Goal: Transaction & Acquisition: Purchase product/service

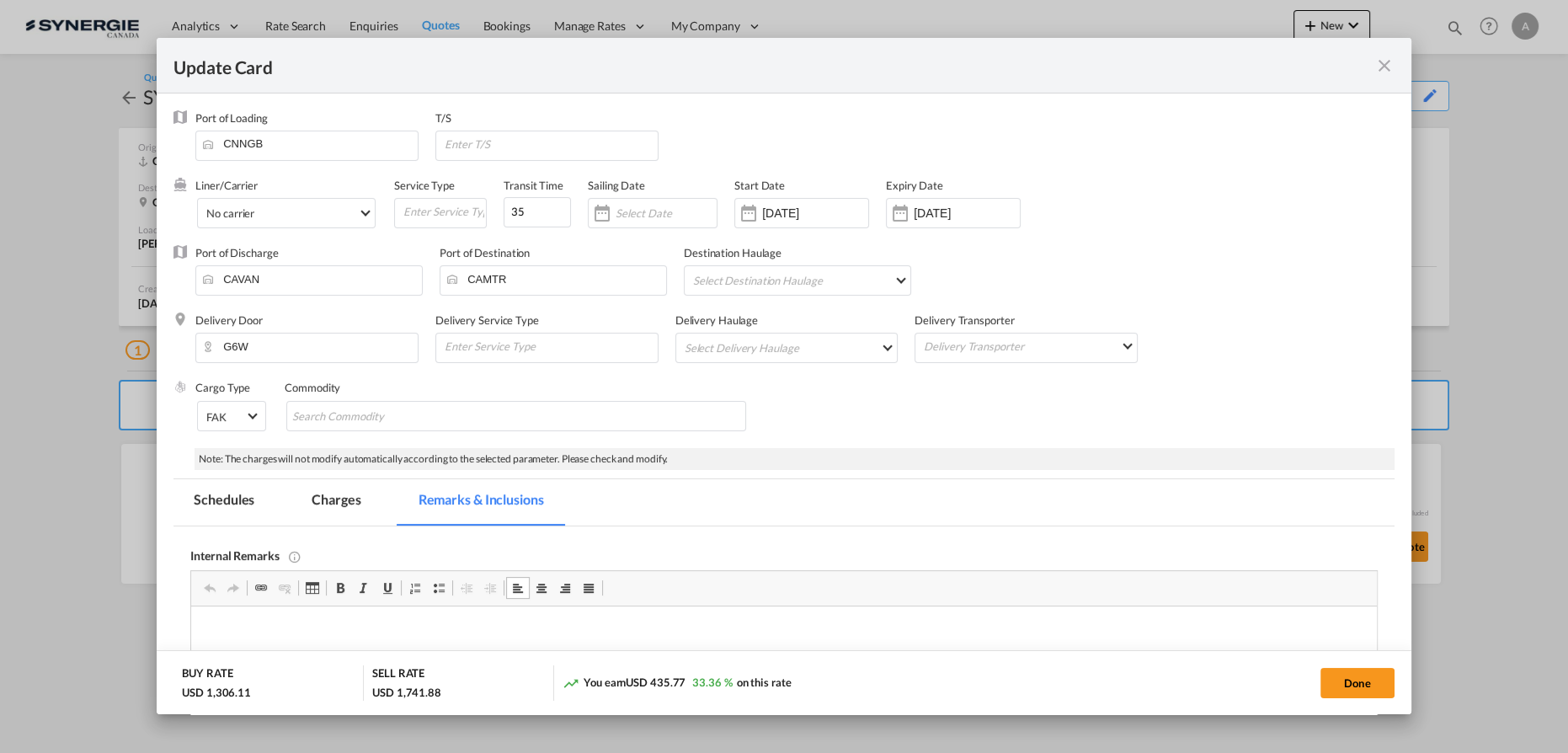
scroll to position [357, 0]
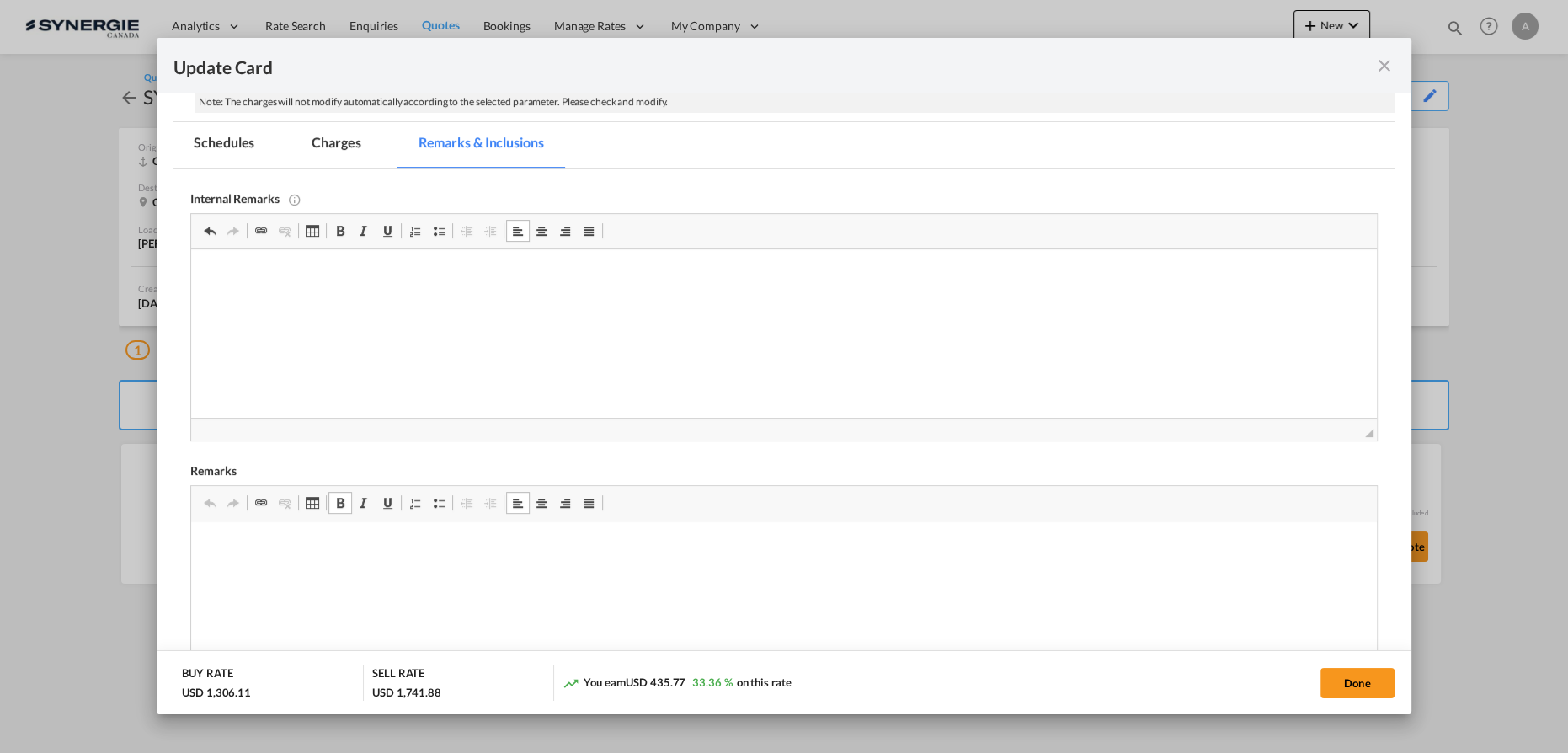
click at [320, 148] on md-tab-item "Charges" at bounding box center [336, 144] width 90 height 46
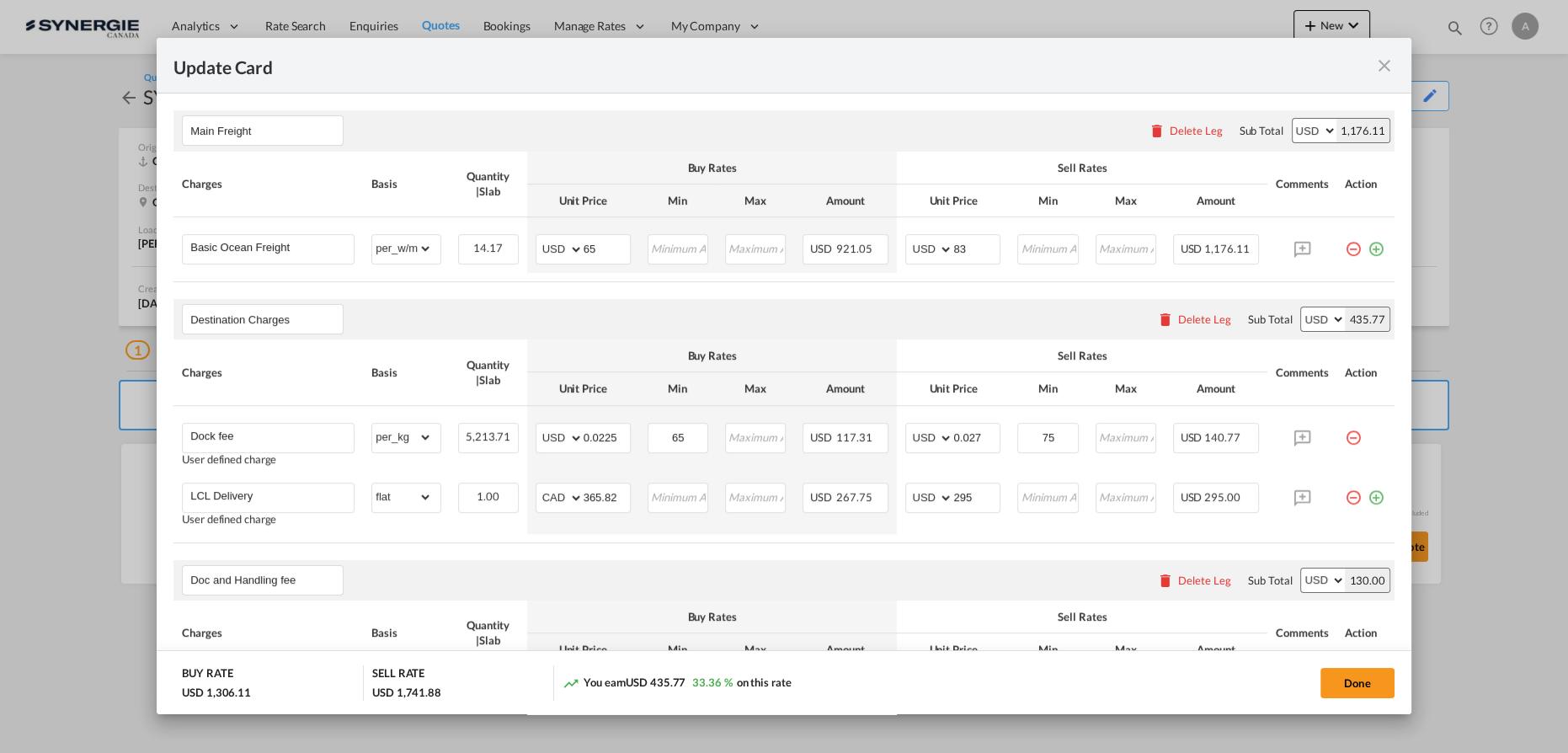
scroll to position [510, 0]
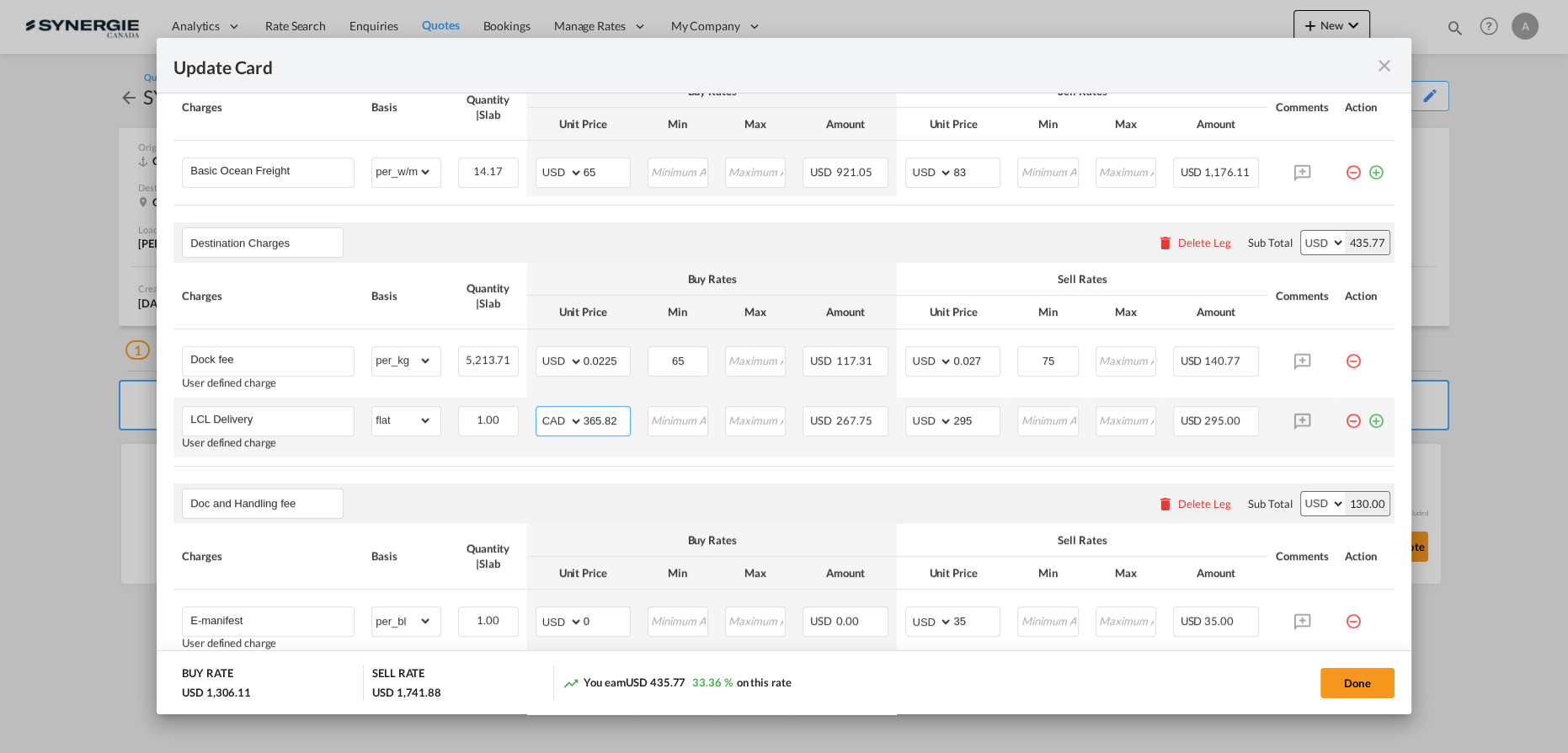
click at [595, 419] on input "365.82" at bounding box center [606, 419] width 46 height 25
click at [595, 421] on input "365.82" at bounding box center [606, 419] width 46 height 25
type input "521"
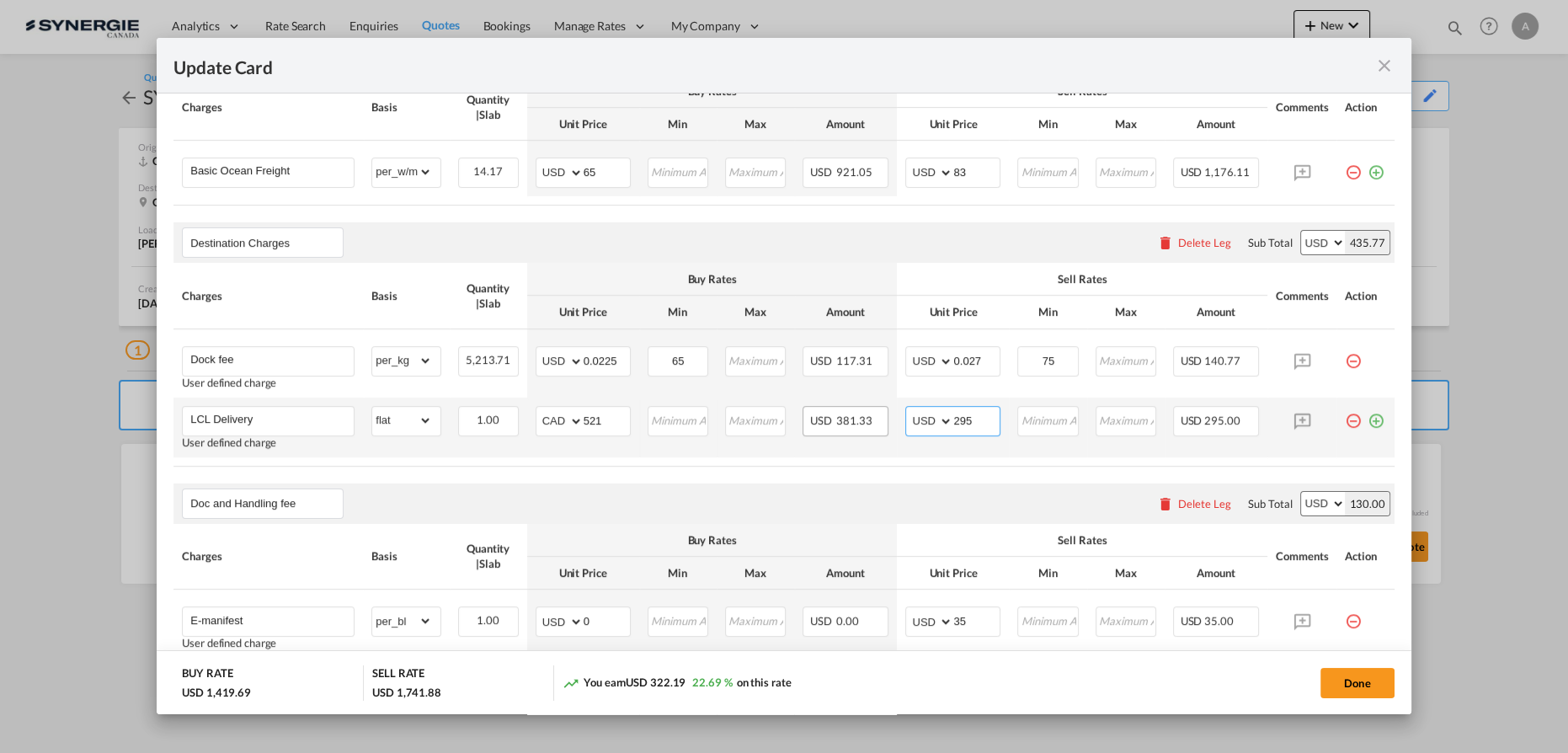
drag, startPoint x: 938, startPoint y: 416, endPoint x: 842, endPoint y: 411, distance: 96.1
click at [848, 414] on tr "LCL Delivery User defined charge Please Enter Already Exists gross_weight volum…" at bounding box center [784, 427] width 1221 height 60
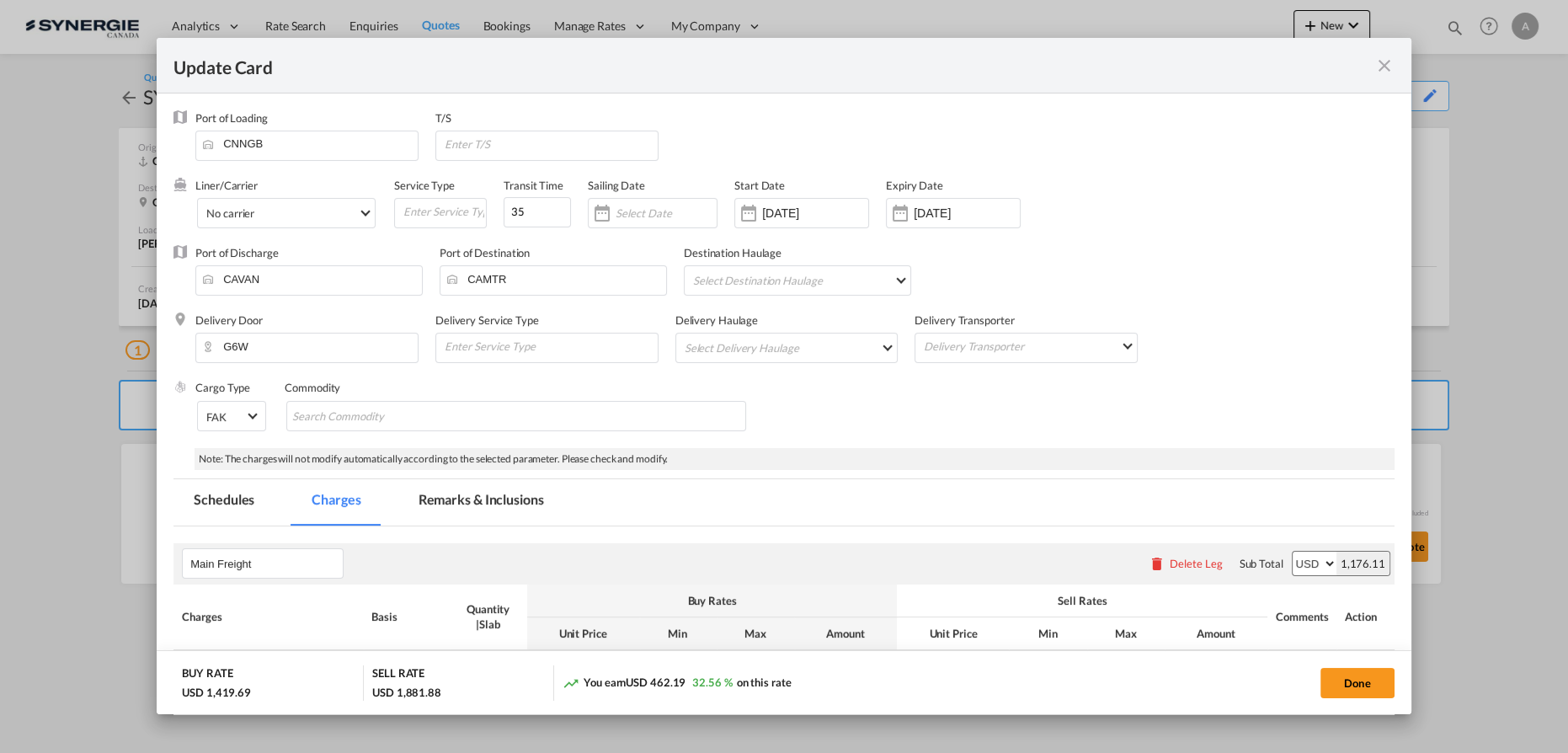
scroll to position [0, 0]
type input "435"
click at [1335, 690] on button "Done" at bounding box center [1357, 683] width 74 height 30
type input "27 Aug 2025"
type input "13 Sep 2025"
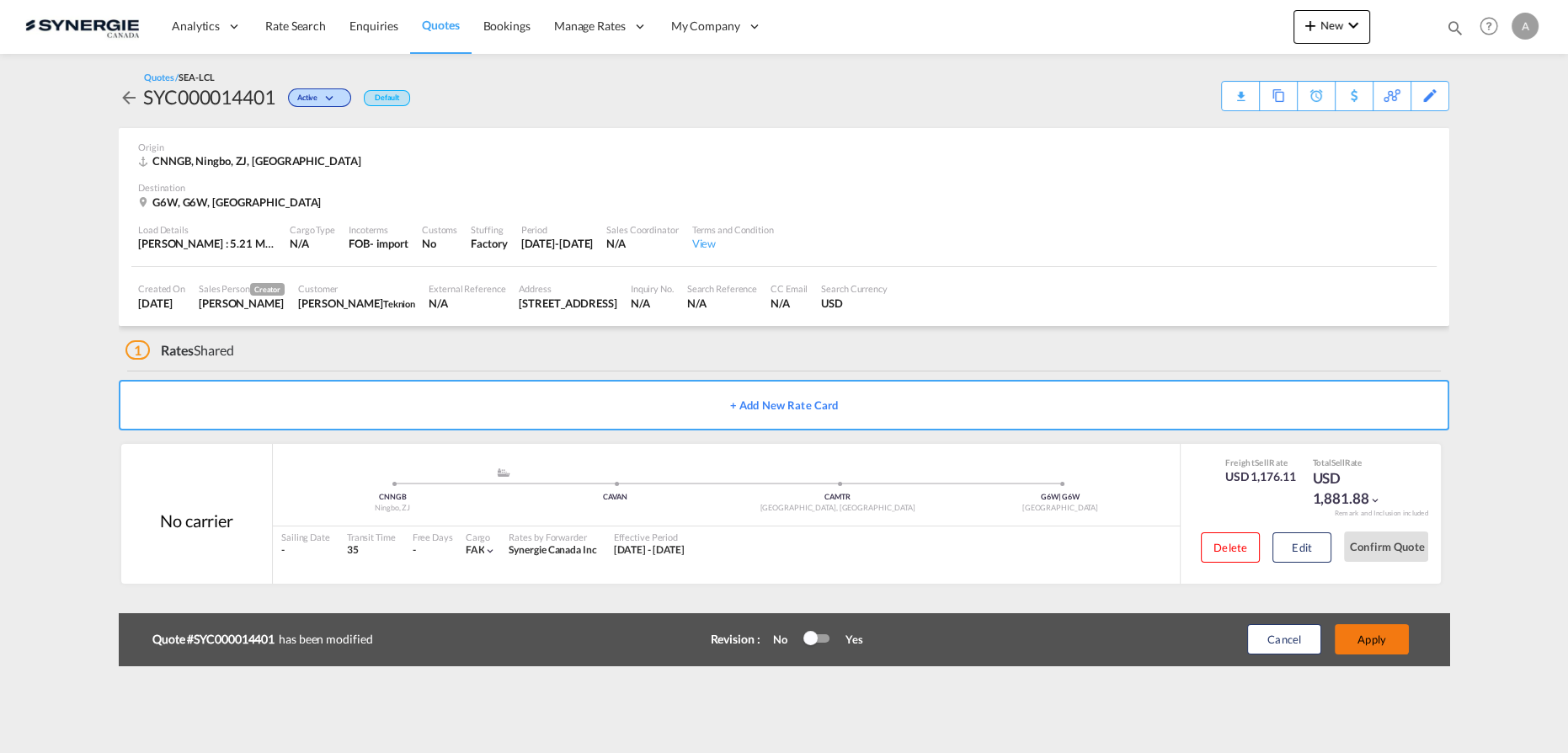
click at [1367, 643] on button "Apply" at bounding box center [1371, 638] width 74 height 30
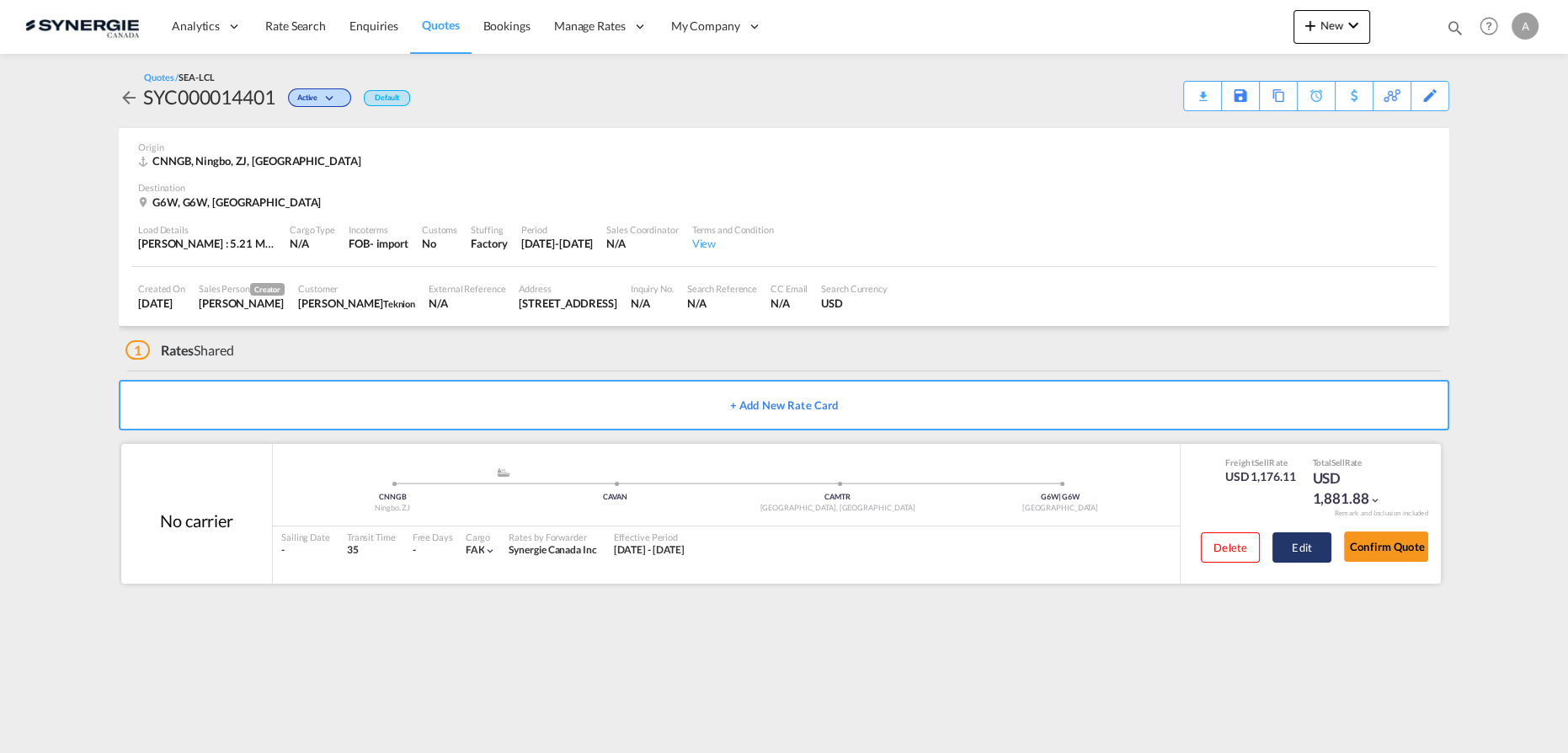
click at [1317, 538] on button "Edit" at bounding box center [1302, 547] width 59 height 30
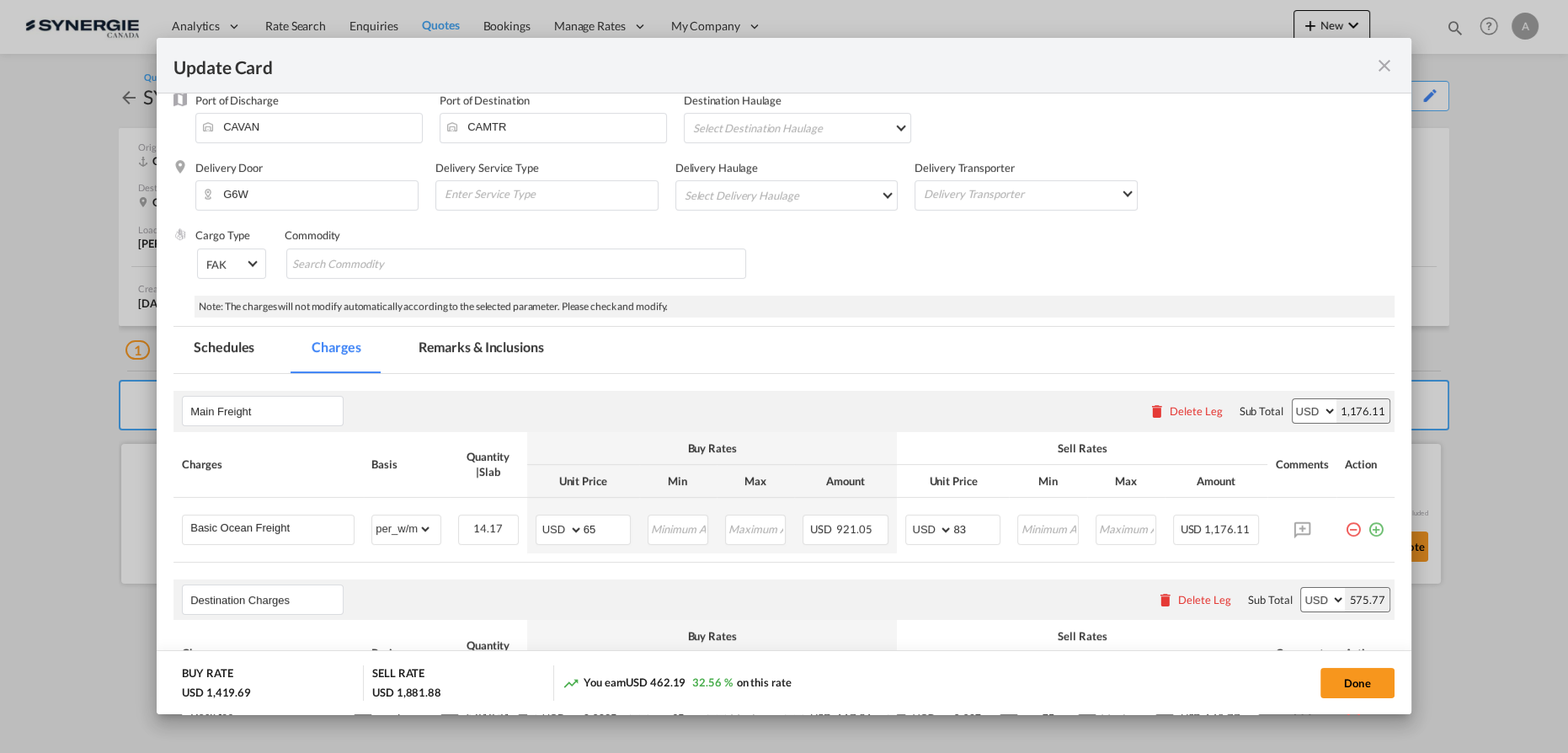
scroll to position [229, 0]
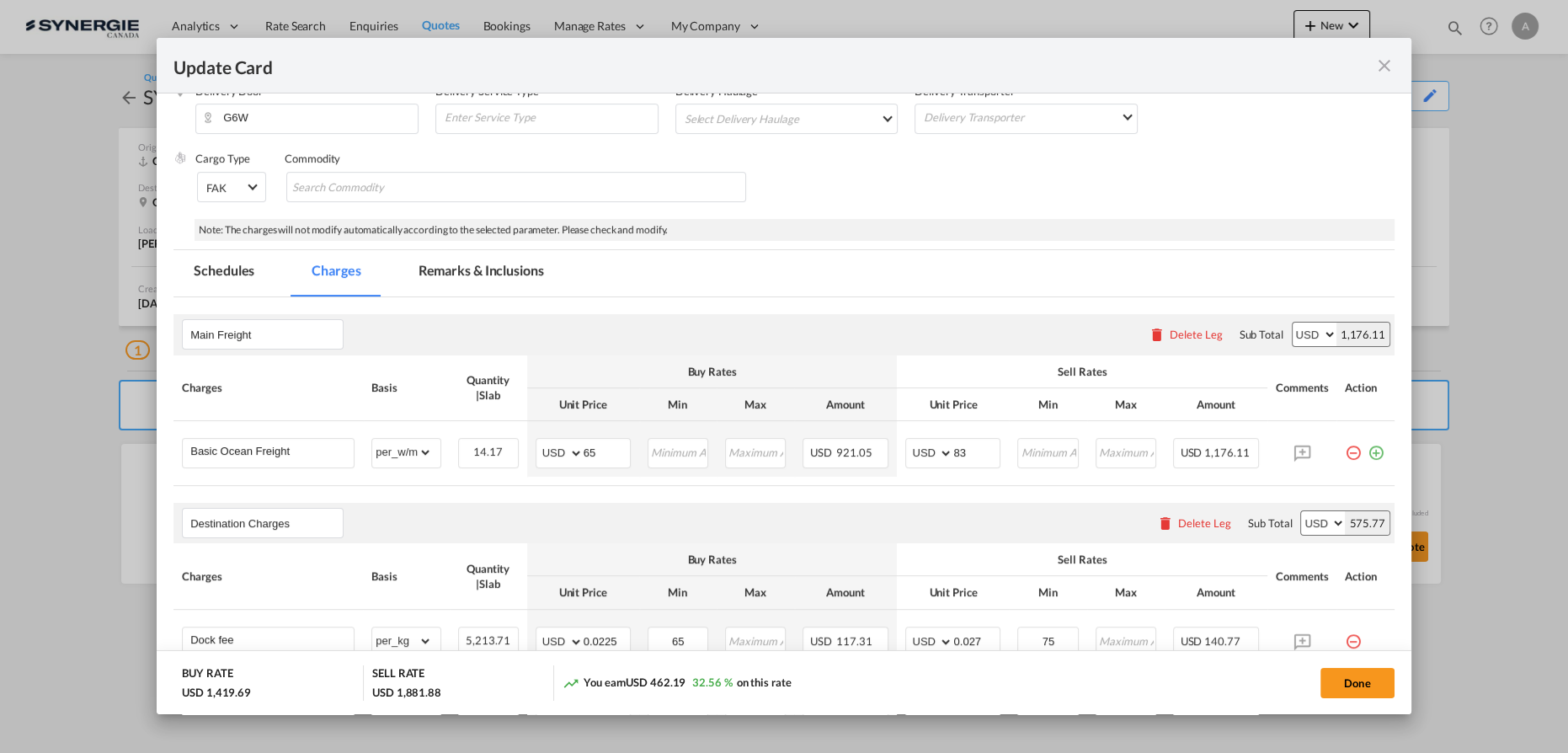
click at [1381, 66] on md-icon "icon-close fg-AAA8AD m-0 pointer" at bounding box center [1384, 65] width 20 height 20
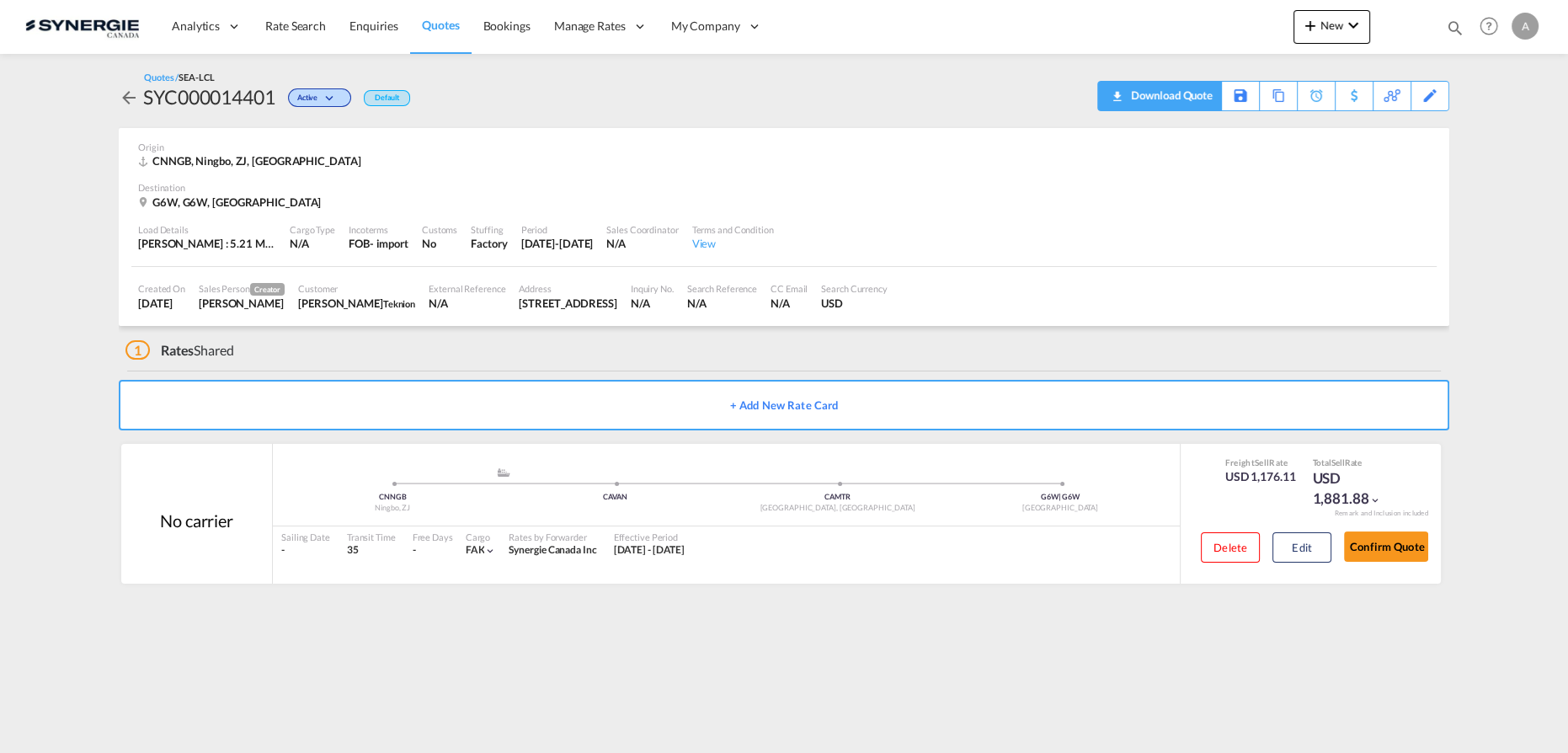
click at [1212, 94] on div "Download Quote" at bounding box center [1169, 95] width 86 height 27
click at [1456, 27] on md-icon "icon-magnify" at bounding box center [1454, 27] width 18 height 18
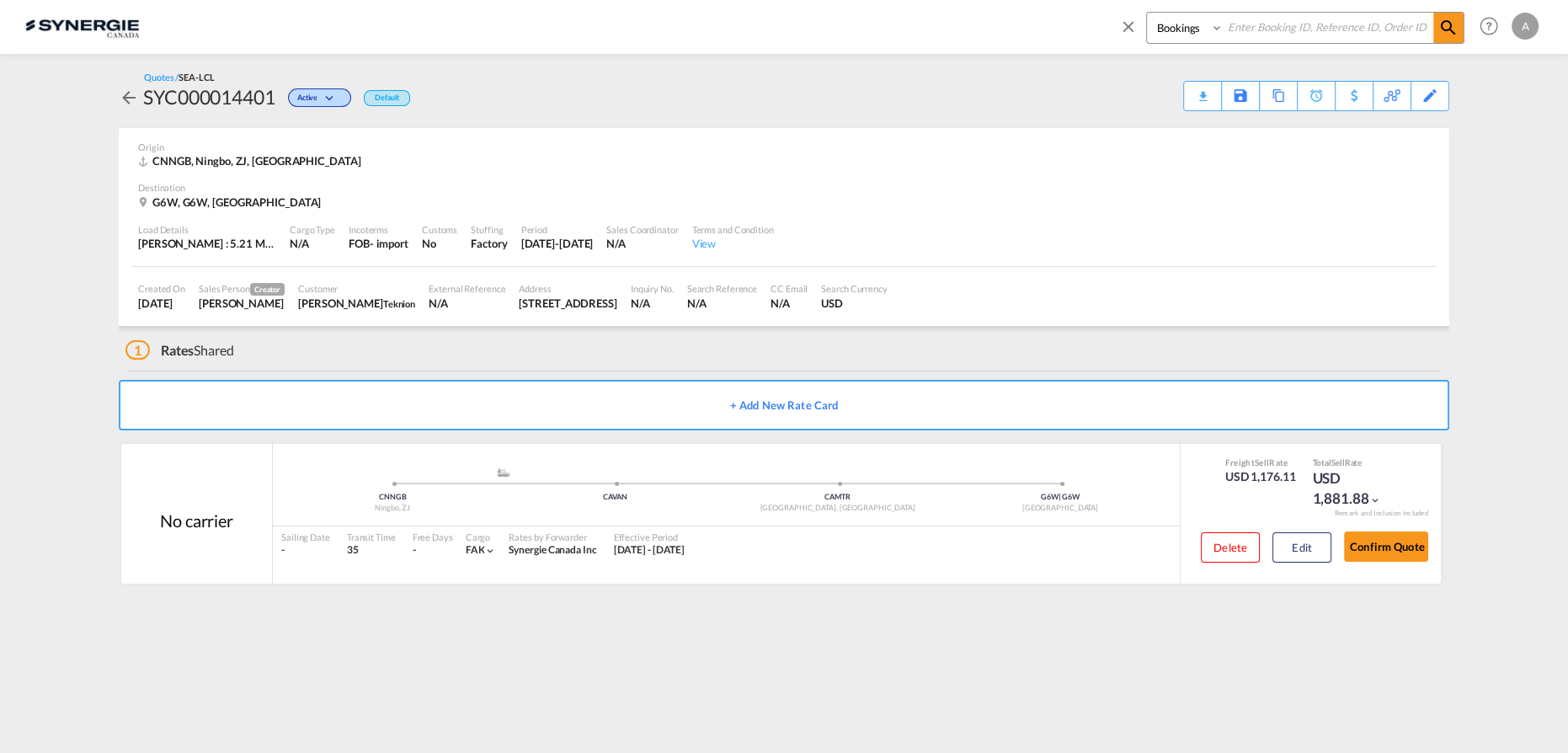
drag, startPoint x: 1151, startPoint y: 26, endPoint x: 1163, endPoint y: 40, distance: 18.4
click at [1153, 29] on select "Bookings Quotes Enquiries" at bounding box center [1187, 28] width 80 height 30
select select "Quotes"
click at [1147, 13] on select "Bookings Quotes Enquiries" at bounding box center [1187, 28] width 80 height 30
drag, startPoint x: 1264, startPoint y: 31, endPoint x: 1284, endPoint y: 25, distance: 20.9
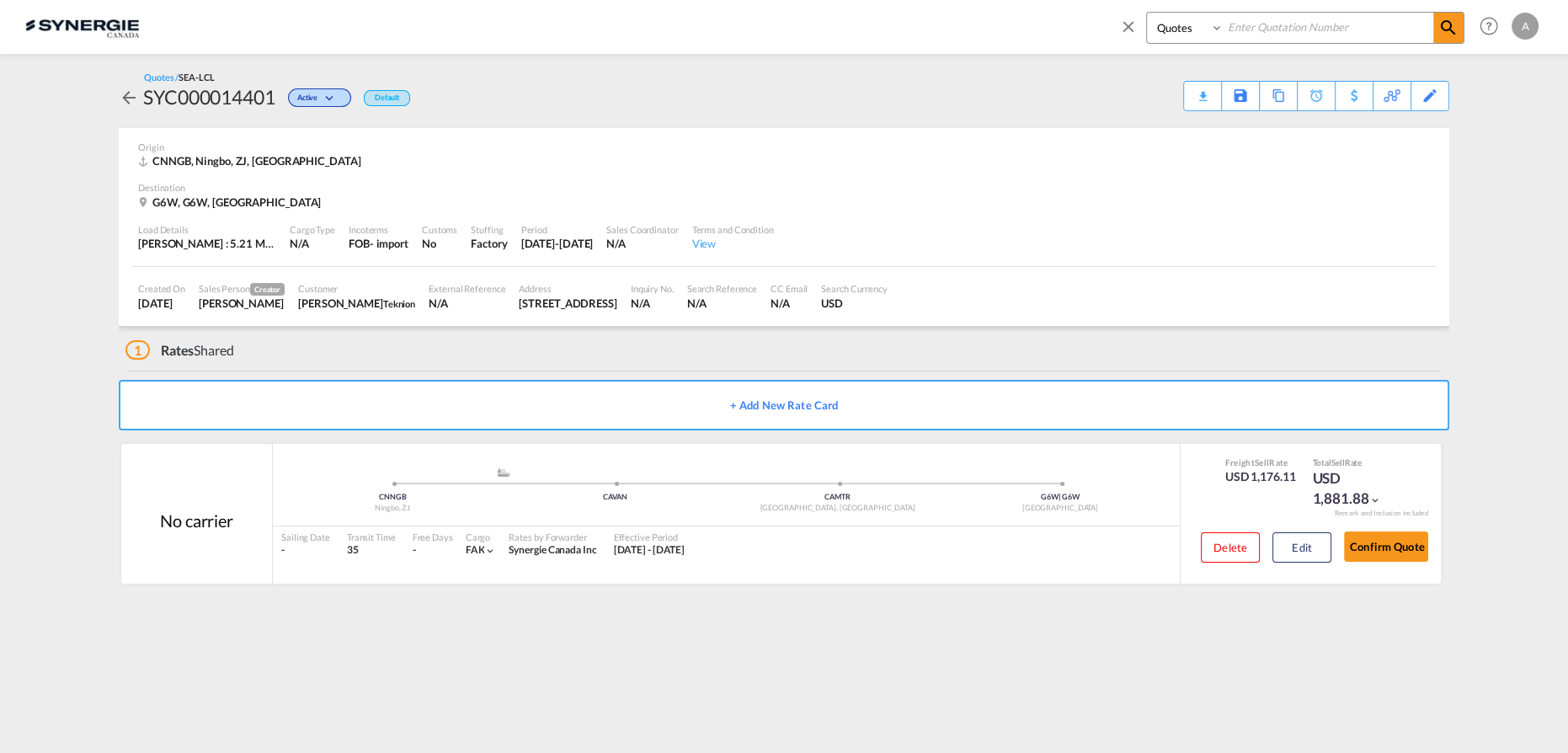
click at [1264, 31] on input at bounding box center [1328, 28] width 210 height 30
type input "11558"
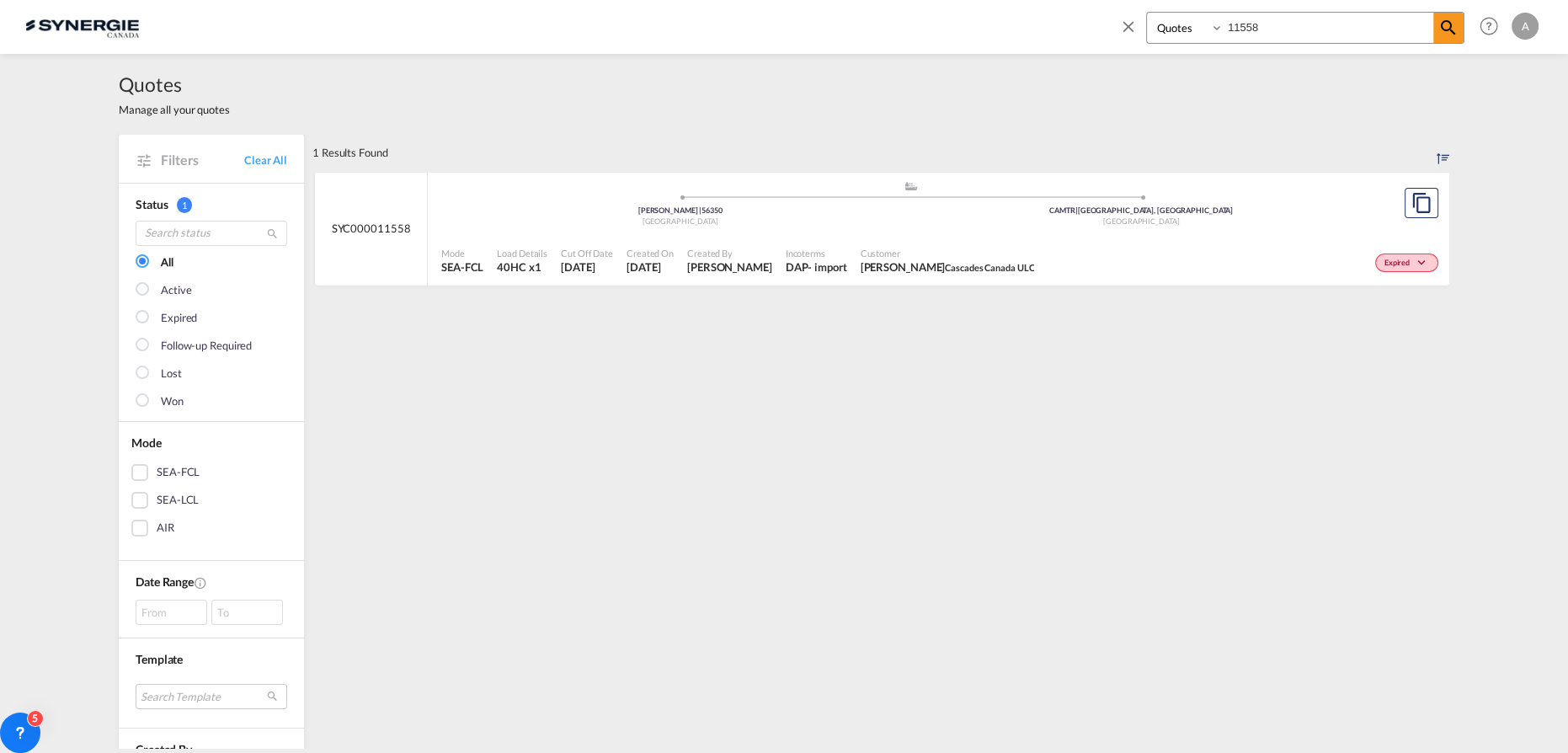
click at [911, 255] on span "Customer" at bounding box center [947, 253] width 174 height 13
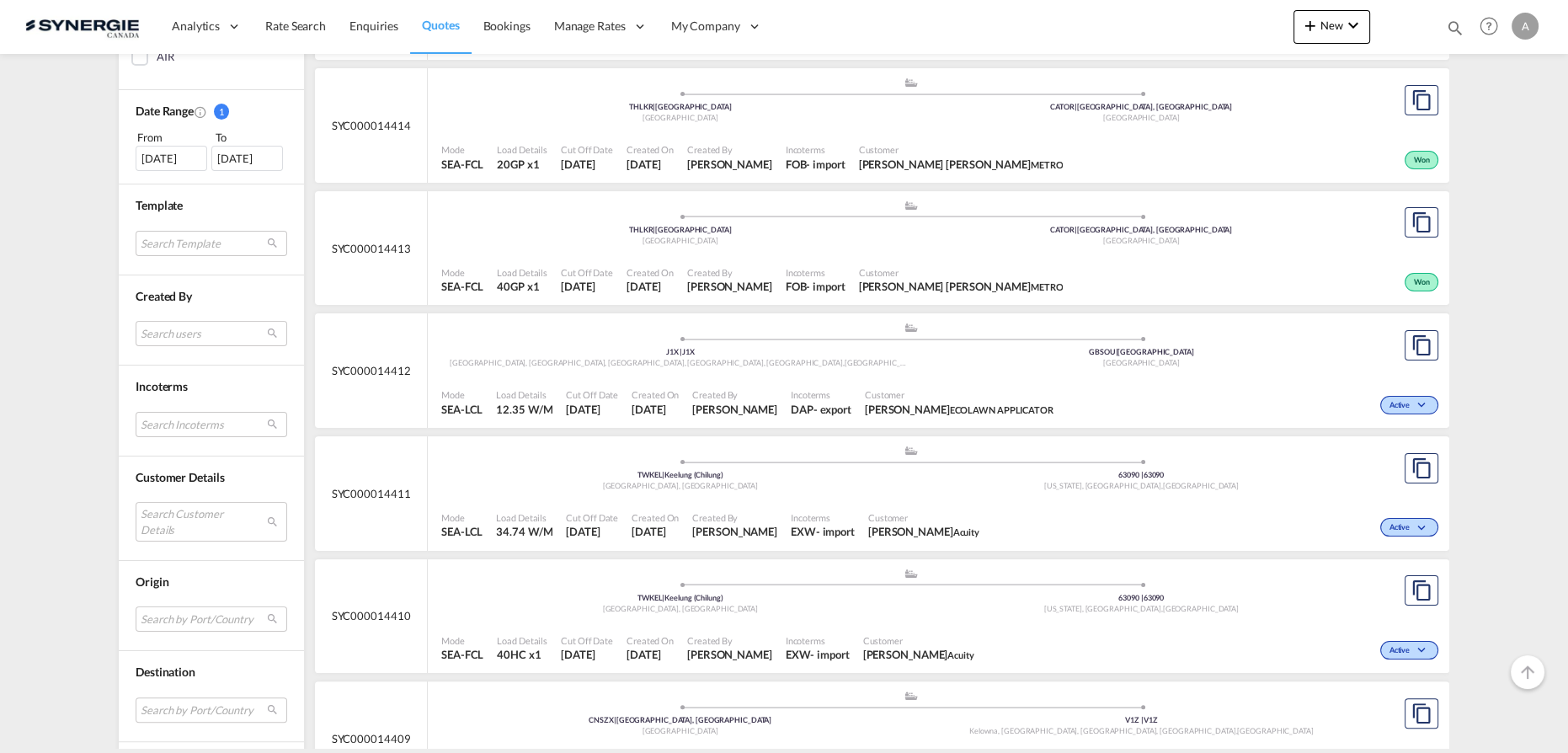
scroll to position [536, 0]
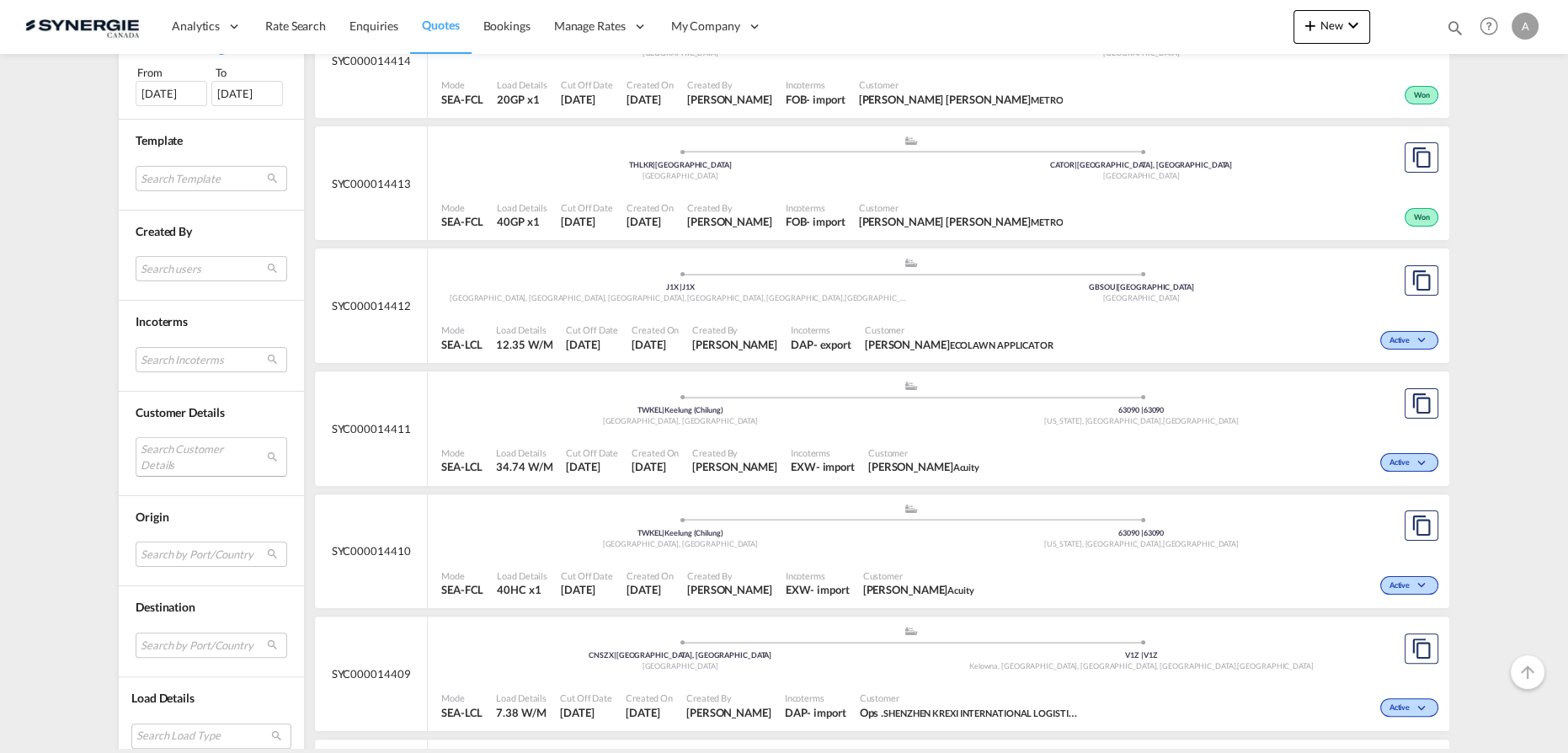
click at [186, 464] on md-select "Search Customer Details user name user guilliot Desruisseaux guilliot.desruisse…" at bounding box center [211, 456] width 151 height 39
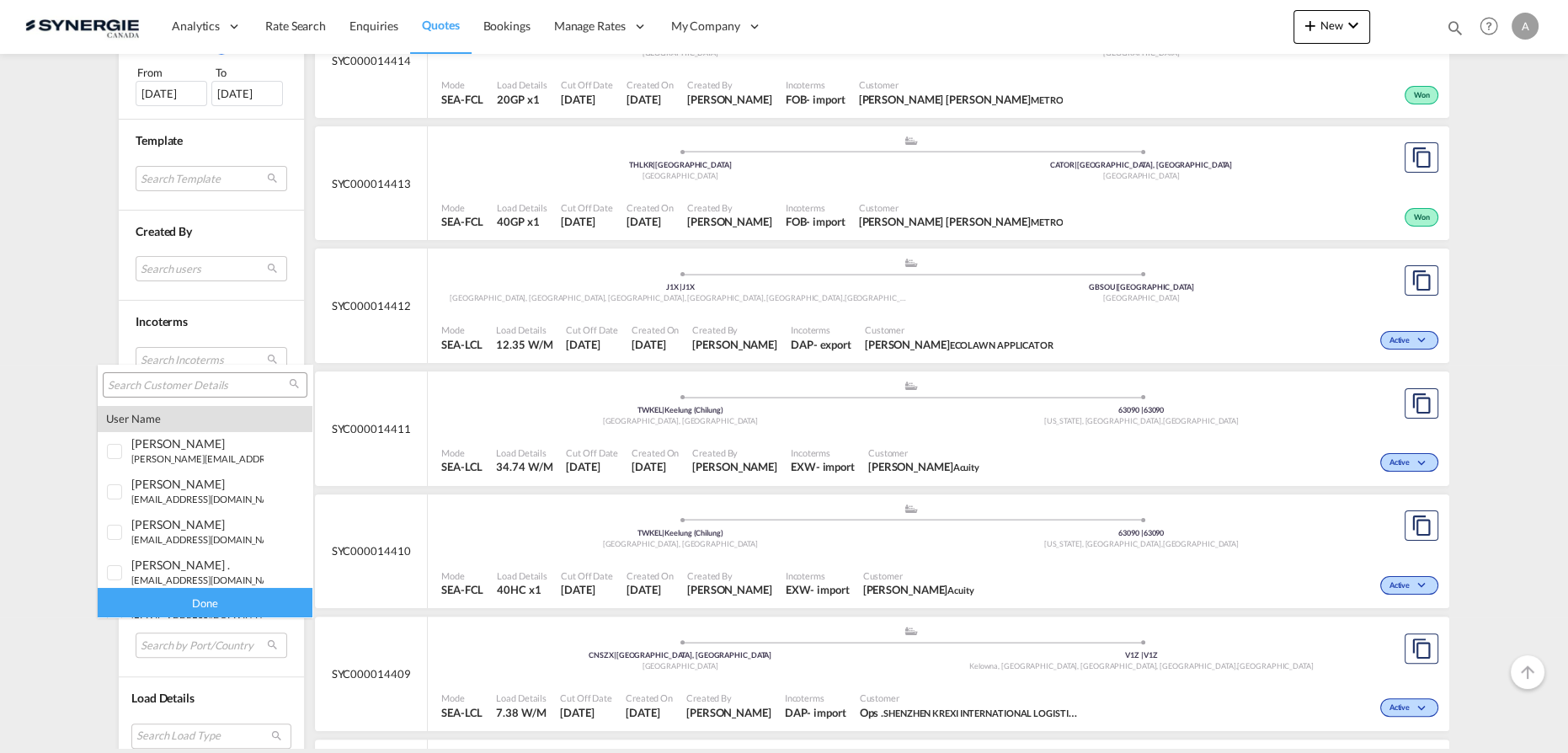
click at [181, 388] on input "search" at bounding box center [198, 385] width 181 height 15
type input "teknion"
click at [119, 558] on div at bounding box center [115, 558] width 17 height 17
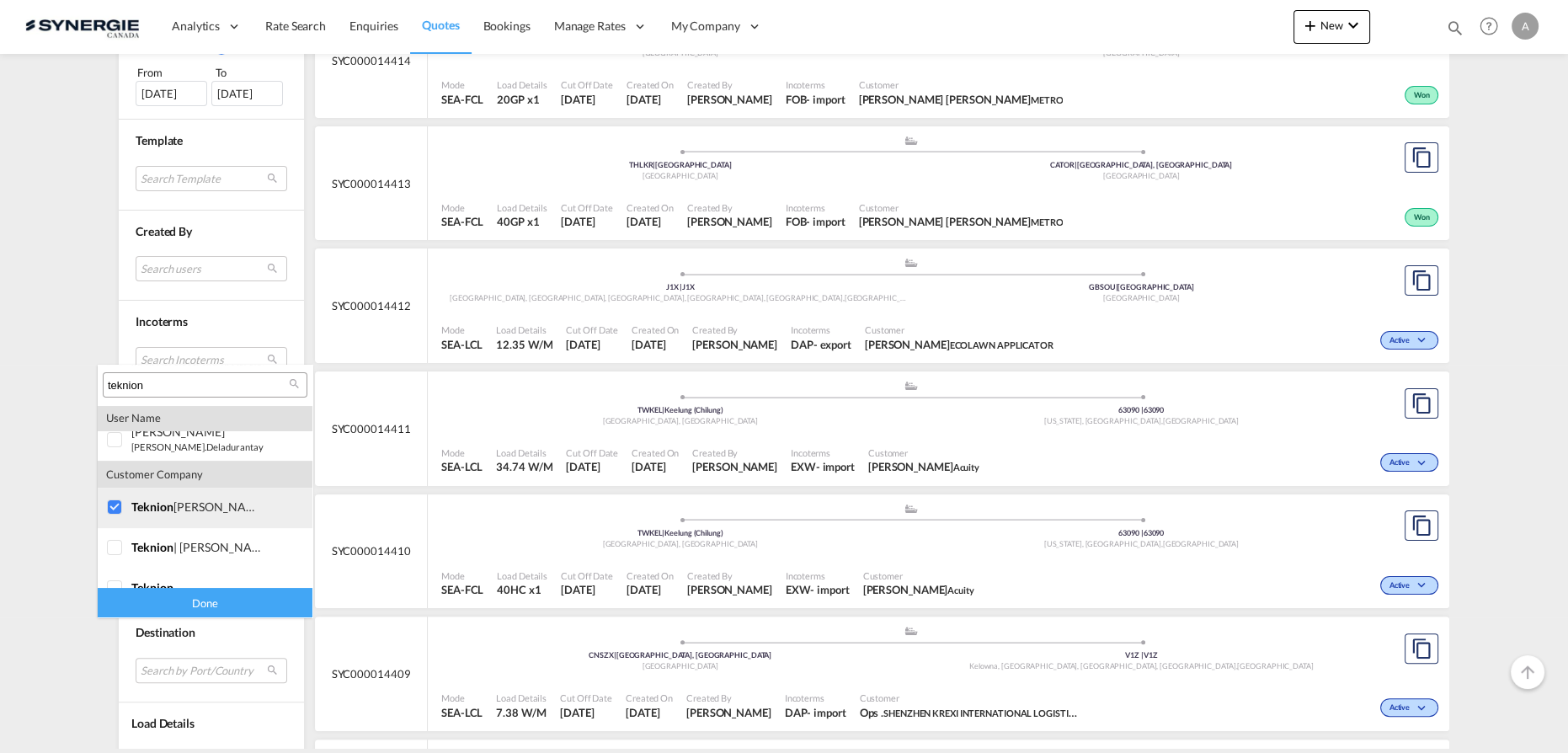
scroll to position [401, 0]
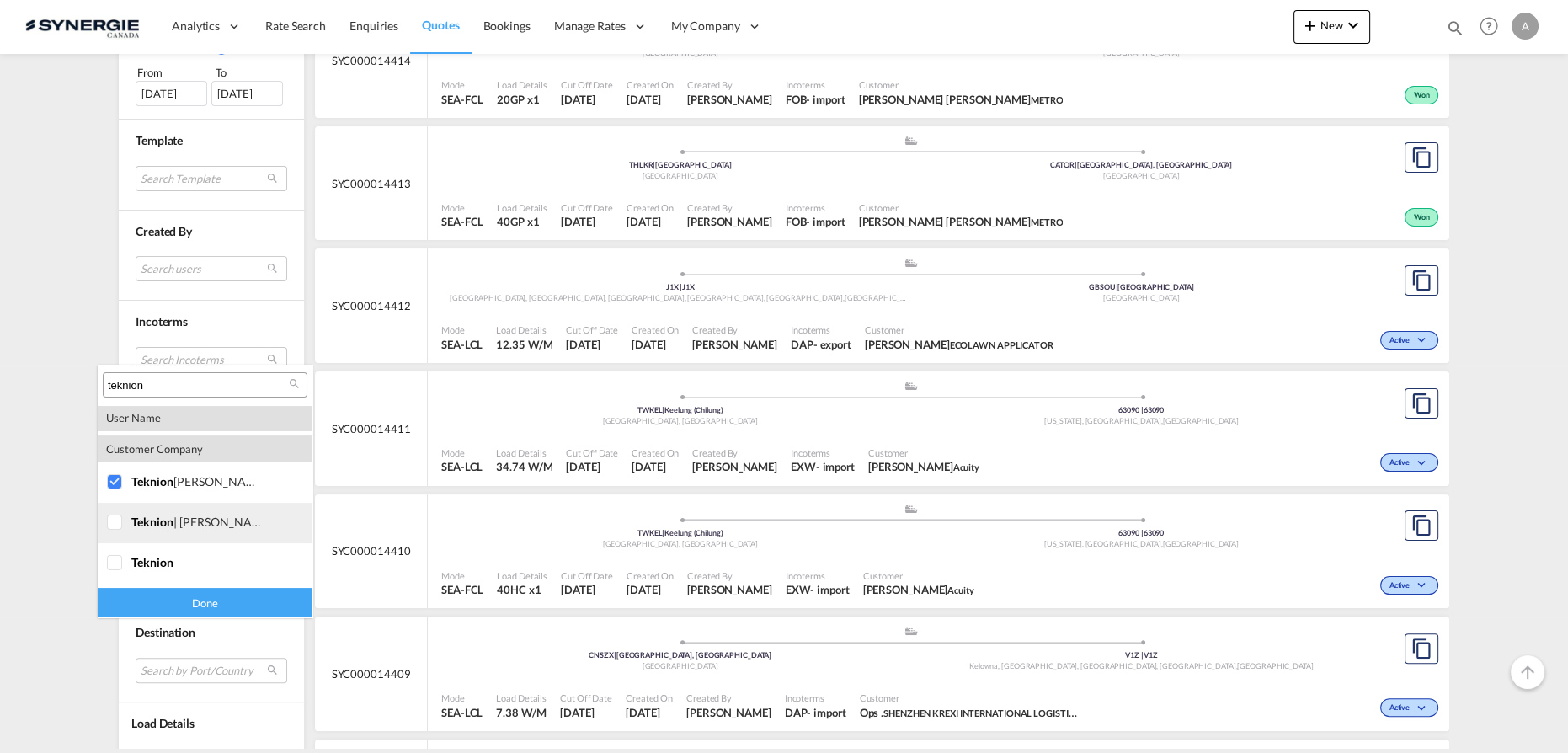
click at [113, 524] on div at bounding box center [115, 523] width 17 height 17
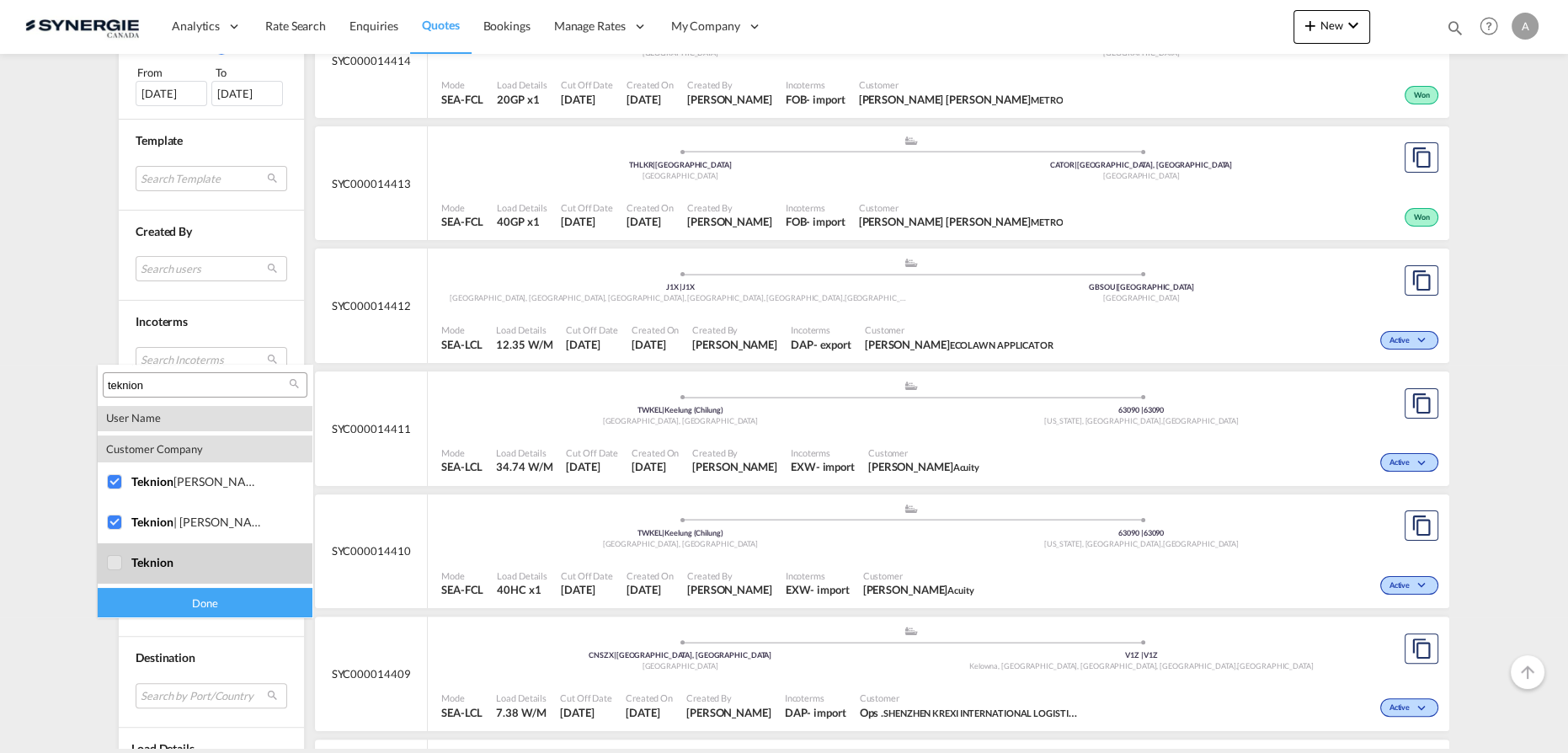
click at [112, 558] on div at bounding box center [115, 563] width 17 height 17
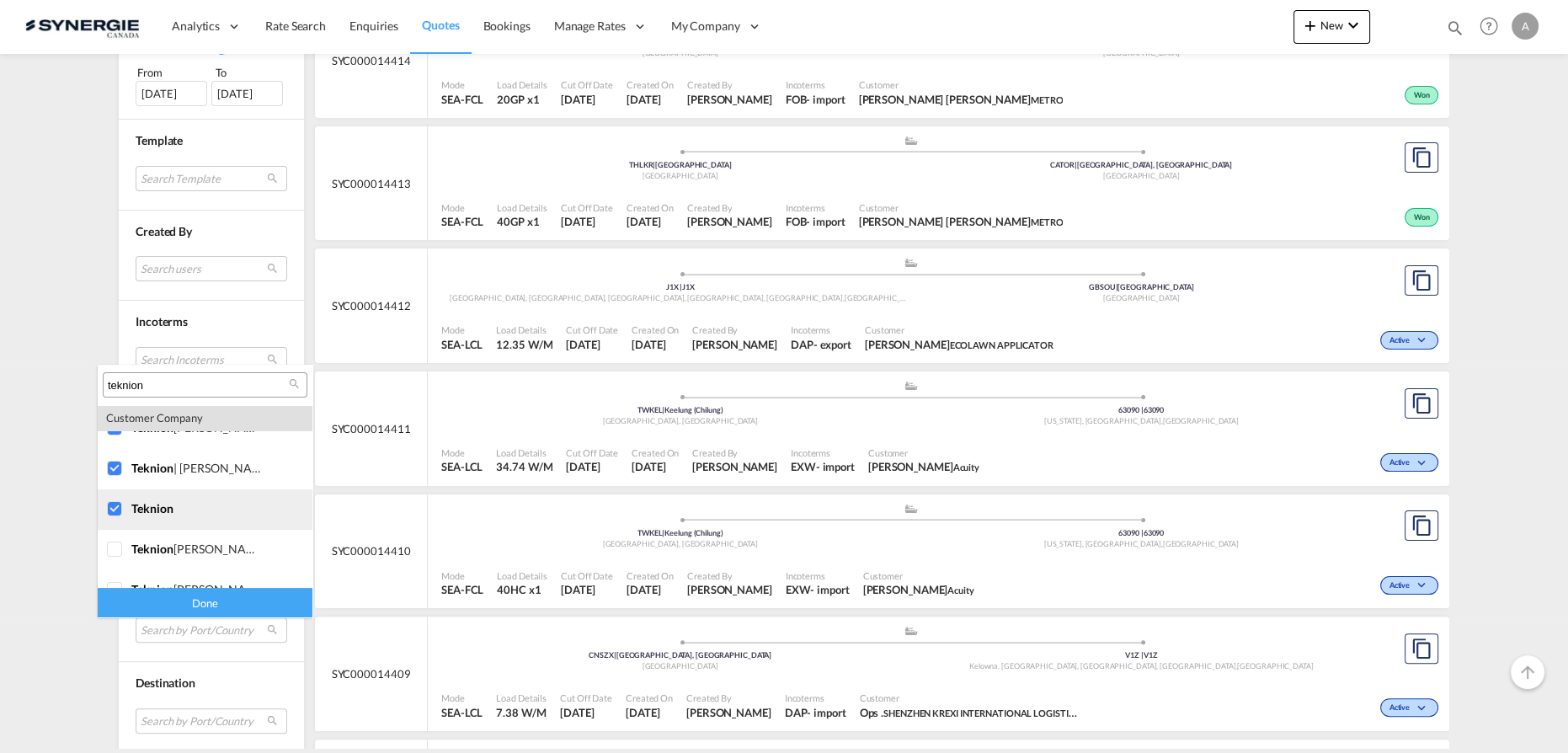
scroll to position [477, 0]
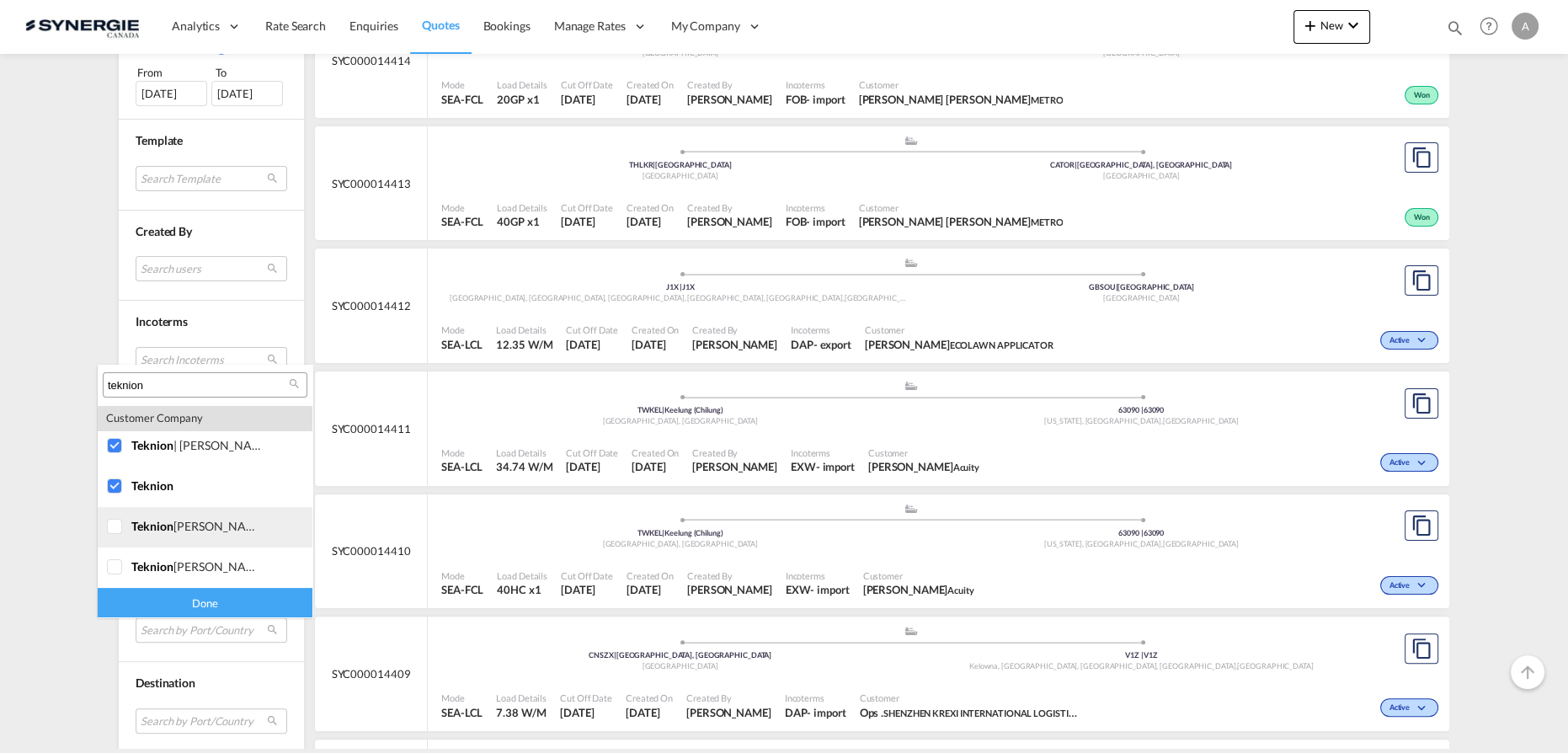
click at [117, 534] on div at bounding box center [115, 526] width 17 height 17
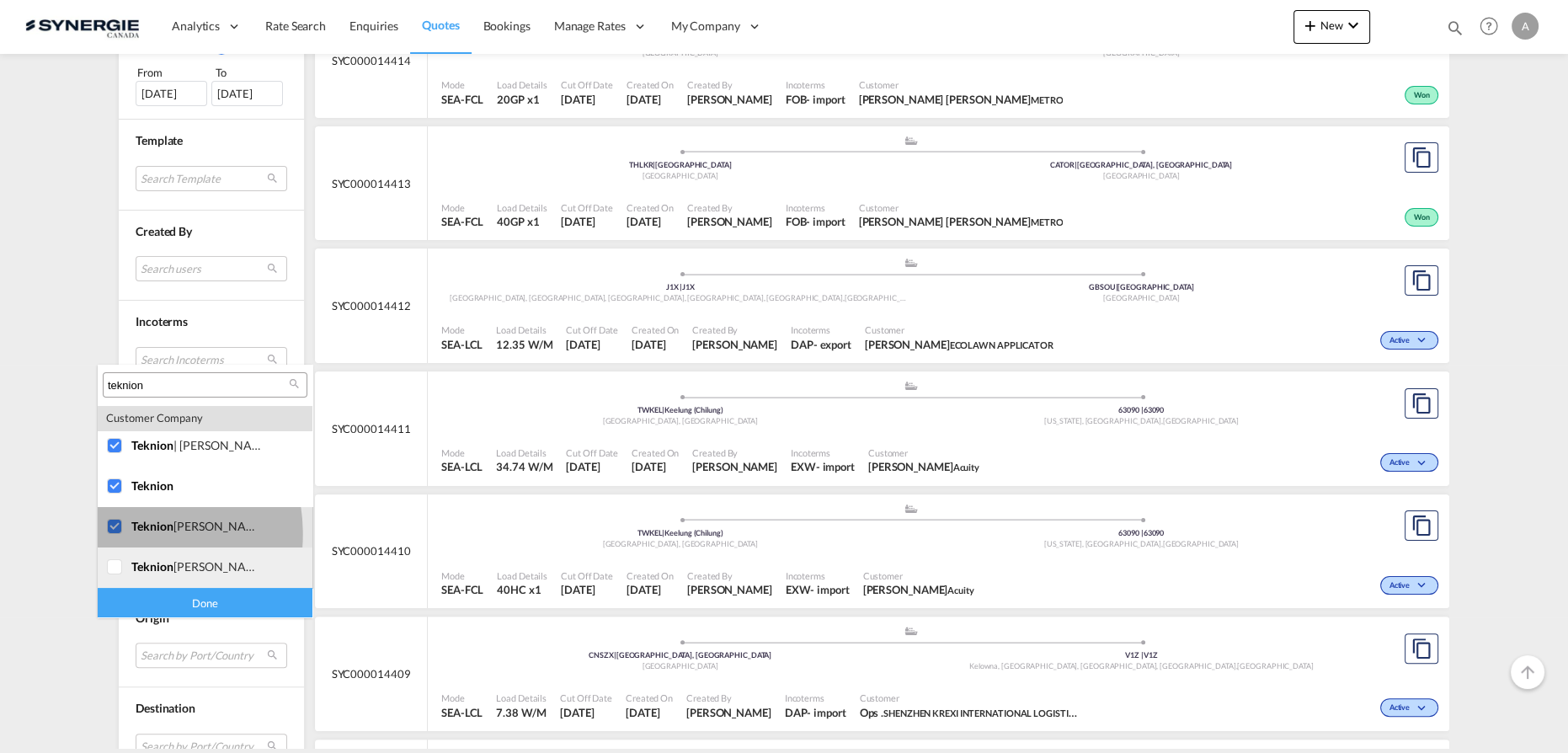
click at [112, 562] on div at bounding box center [115, 567] width 17 height 17
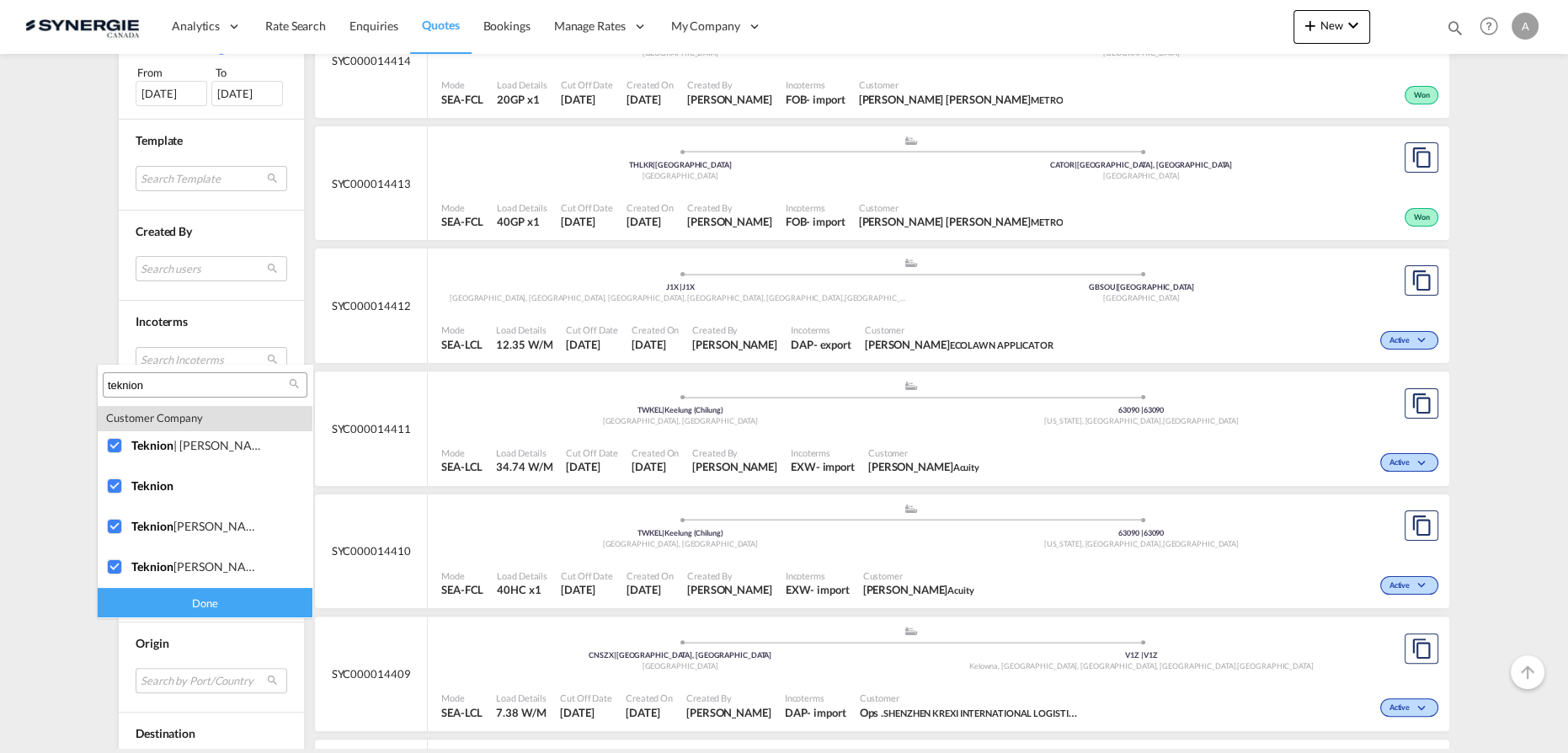
click at [118, 603] on div "Done" at bounding box center [204, 603] width 215 height 30
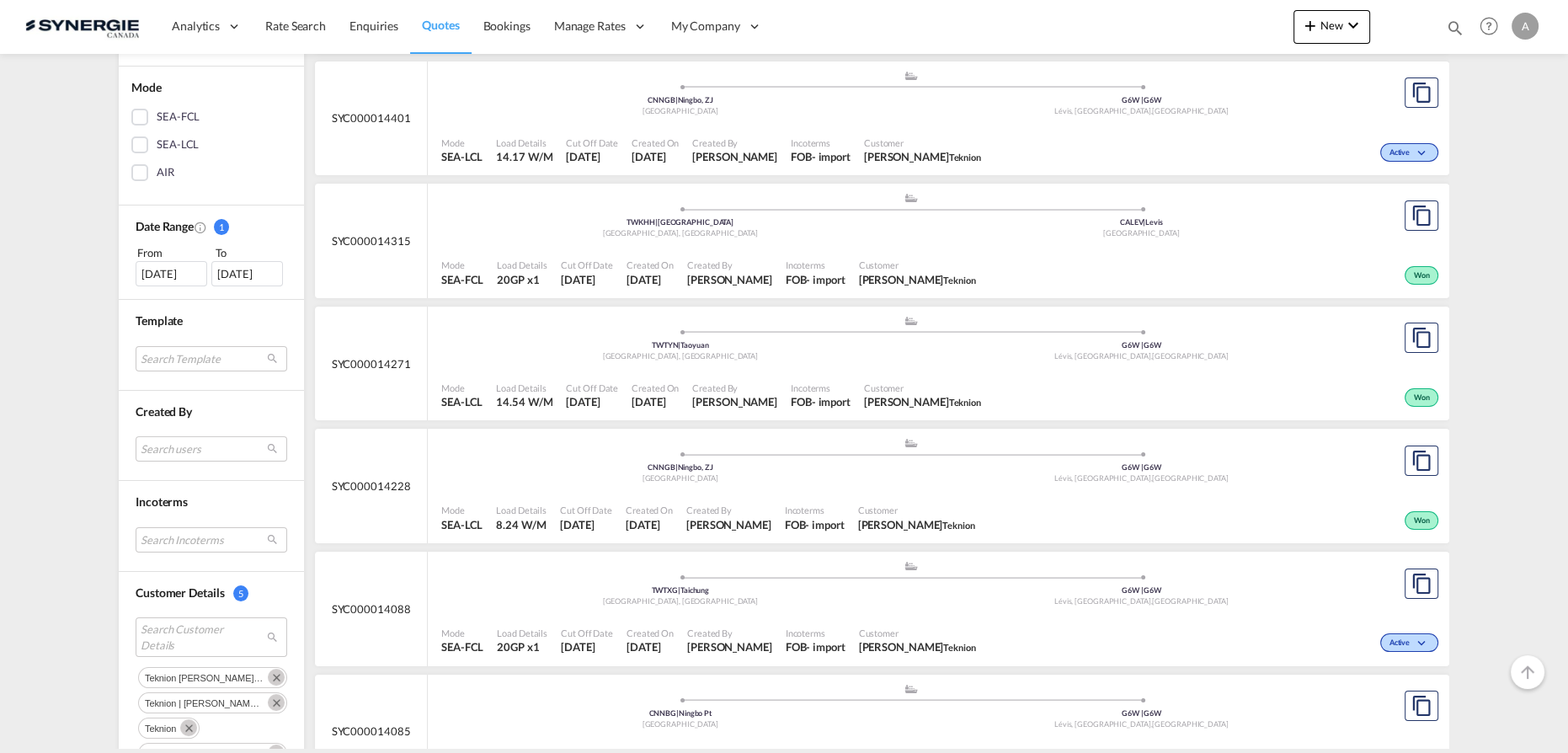
scroll to position [383, 0]
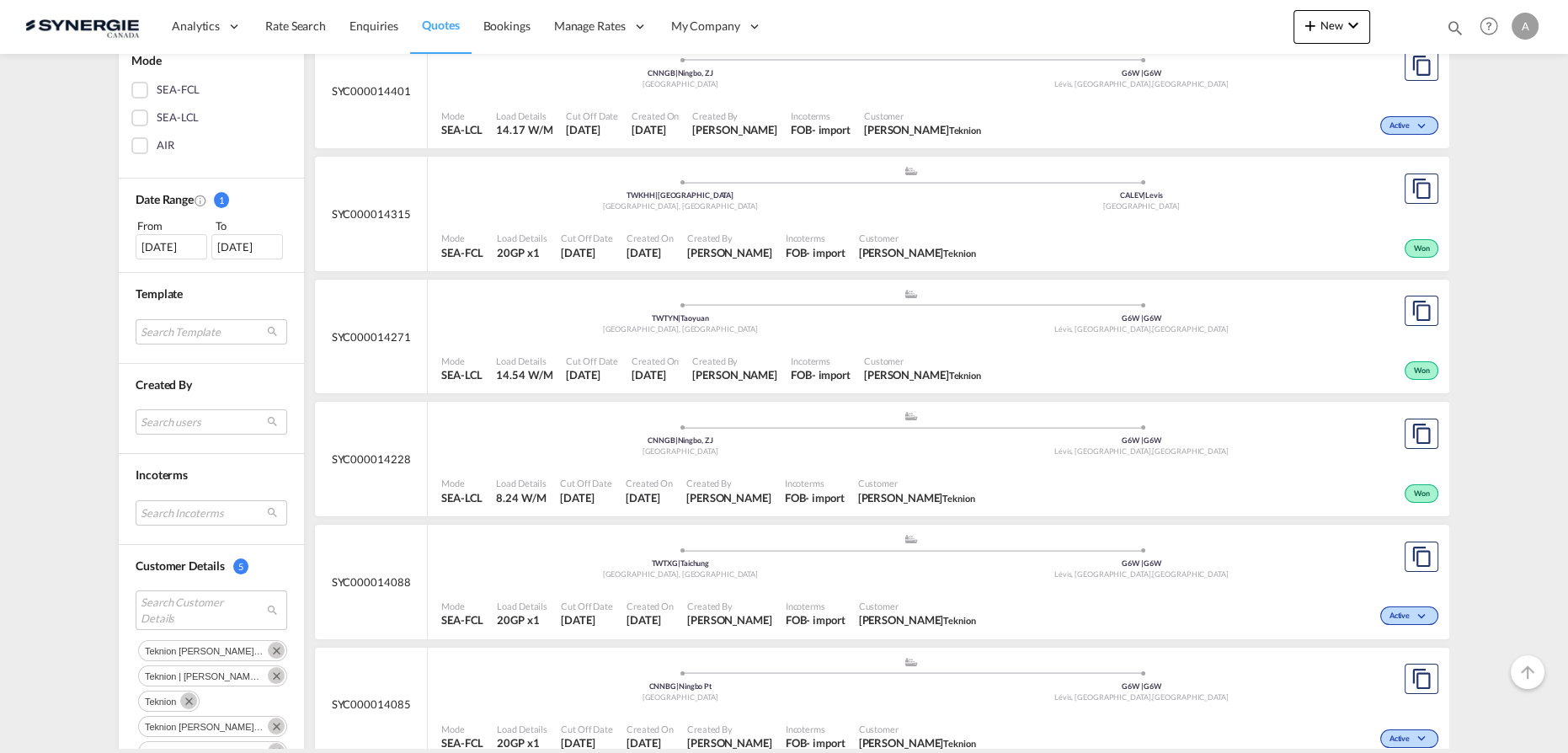
click at [785, 350] on div "Incoterms FOB - import" at bounding box center [820, 369] width 73 height 42
click at [1451, 23] on md-icon "icon-magnify" at bounding box center [1454, 27] width 18 height 18
click at [1179, 35] on select "Bookings Quotes Enquiries" at bounding box center [1187, 28] width 80 height 30
select select "Quotes"
click at [1147, 13] on select "Bookings Quotes Enquiries" at bounding box center [1187, 28] width 80 height 30
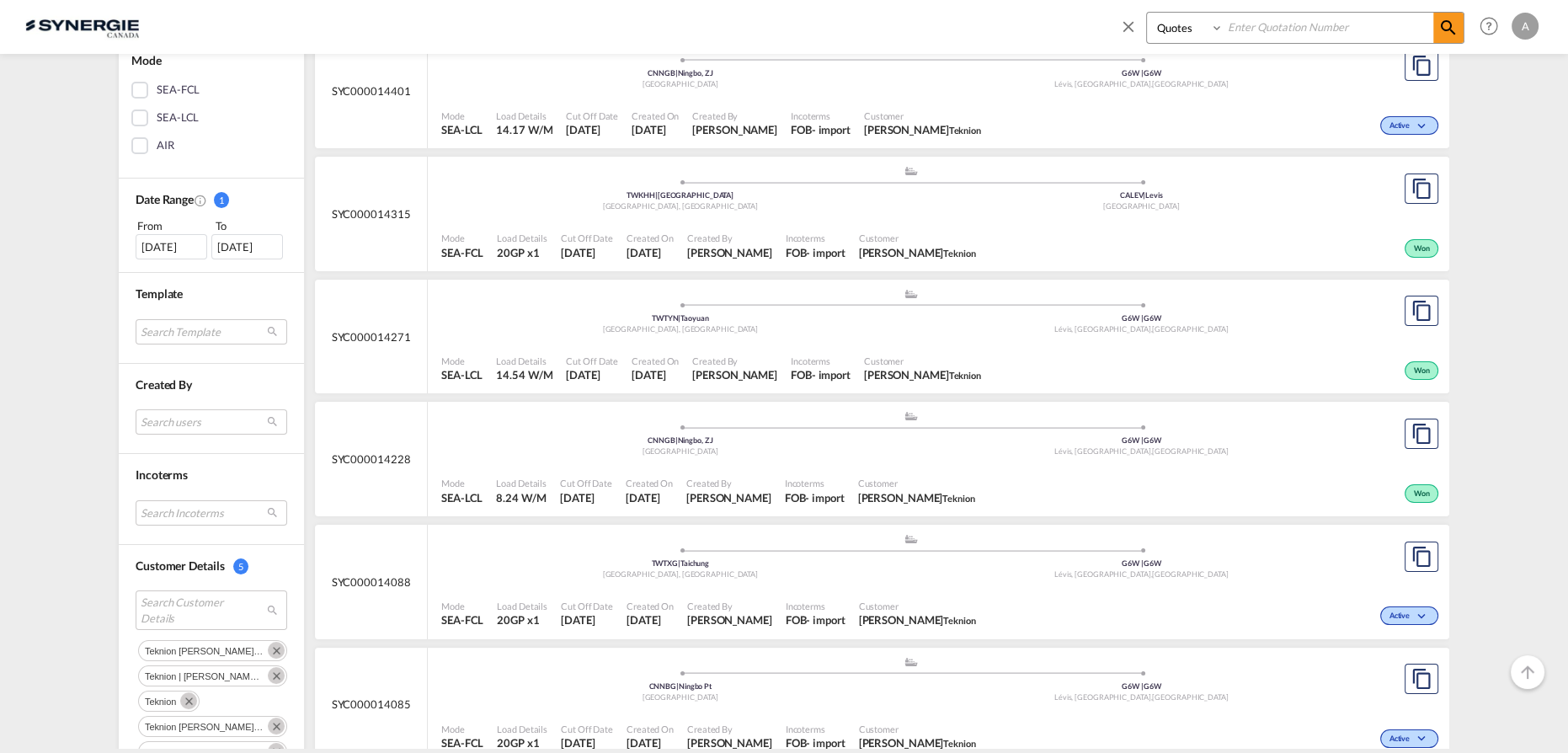
click at [1284, 27] on input at bounding box center [1328, 28] width 210 height 30
type input "11558"
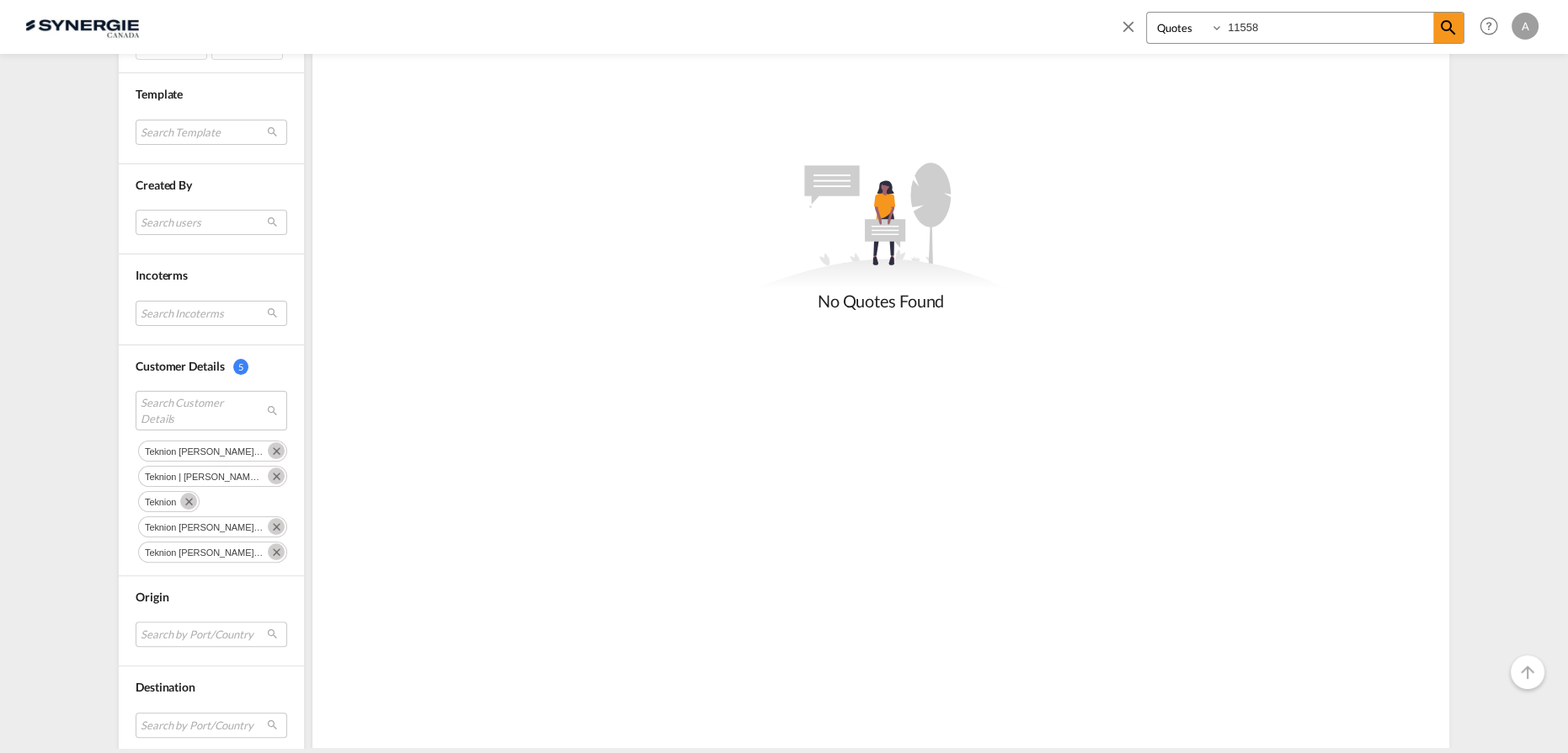
scroll to position [716, 0]
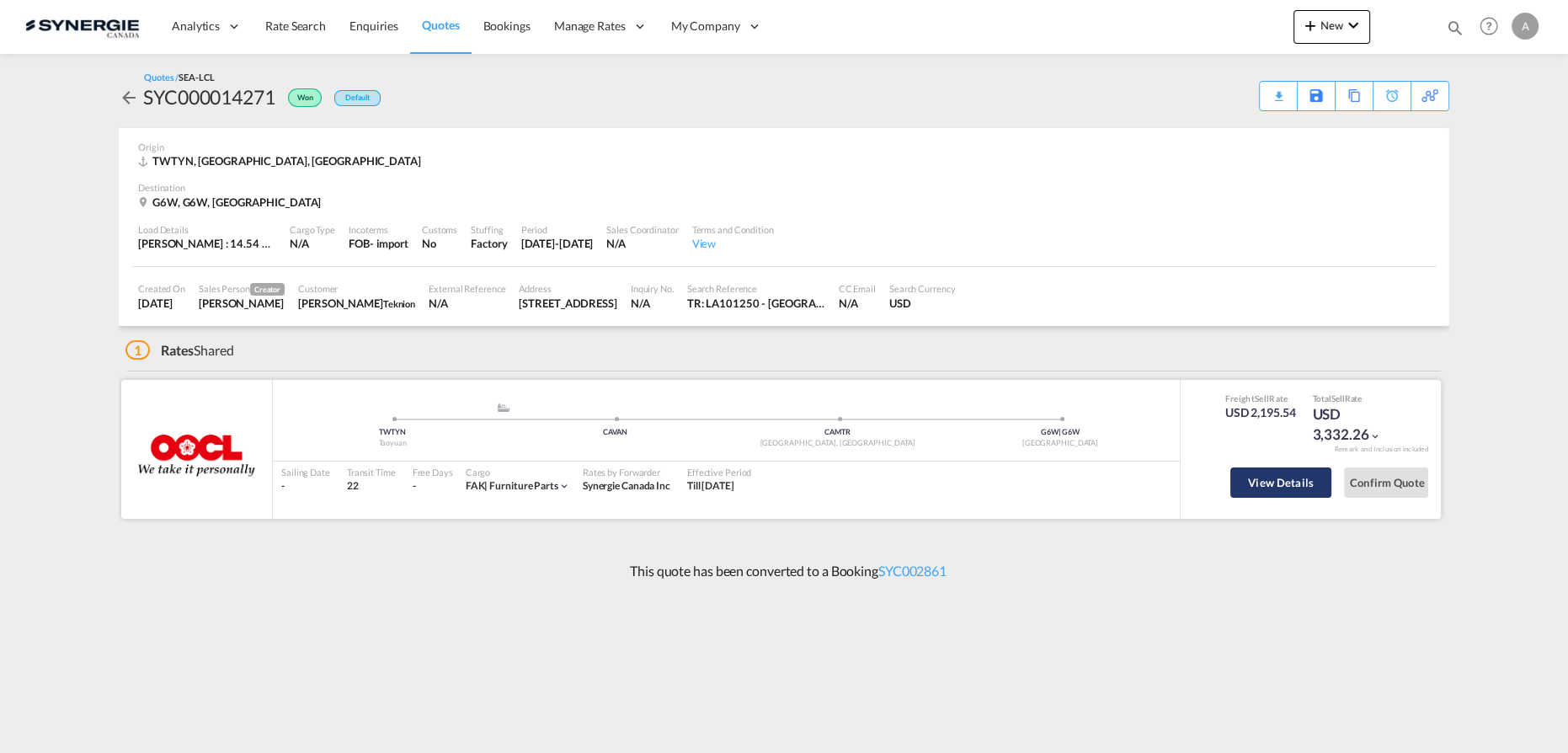
click at [1273, 483] on button "View Details" at bounding box center [1280, 482] width 101 height 30
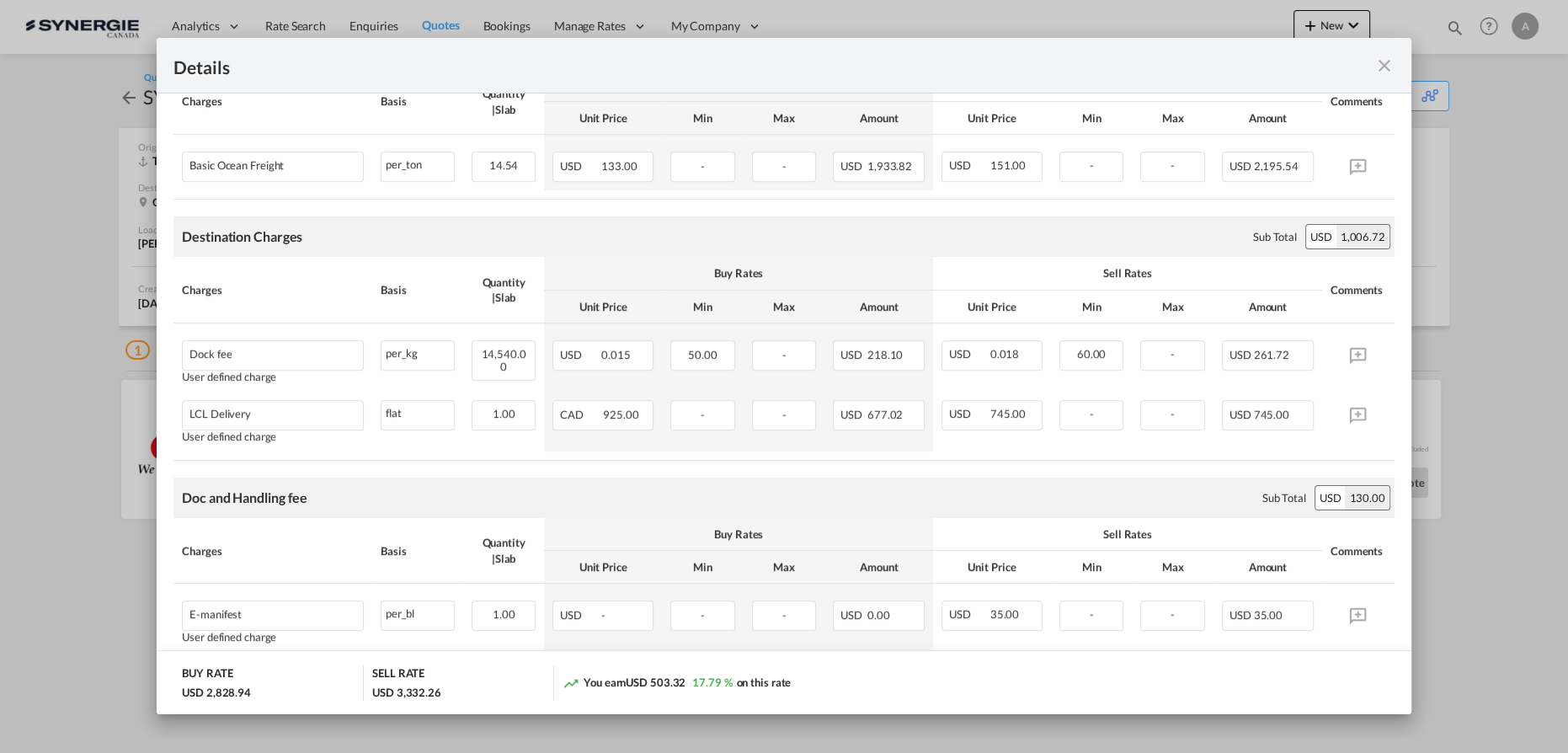
scroll to position [536, 0]
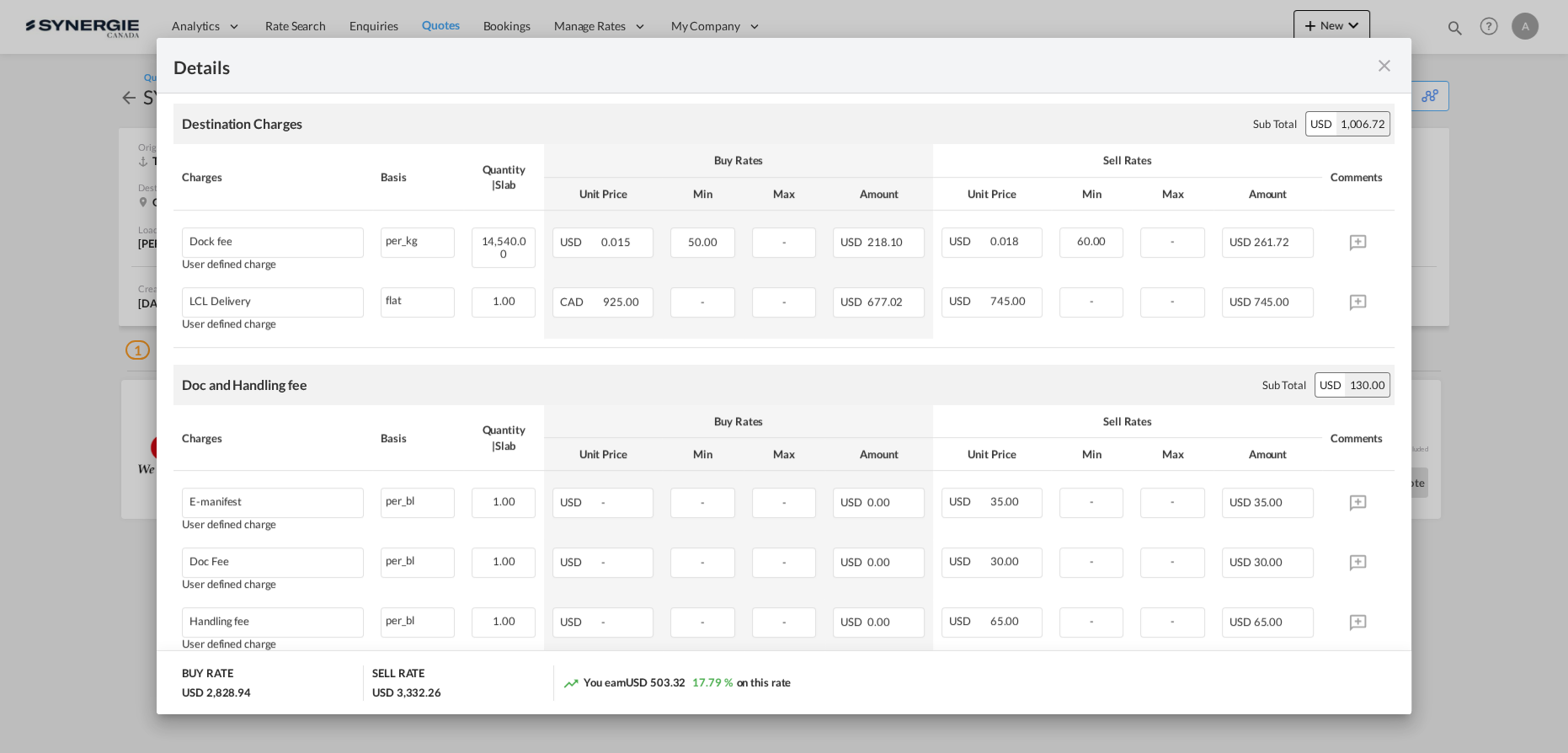
click at [1385, 70] on md-icon "icon-close fg-AAA8AD m-0 cursor" at bounding box center [1384, 65] width 20 height 20
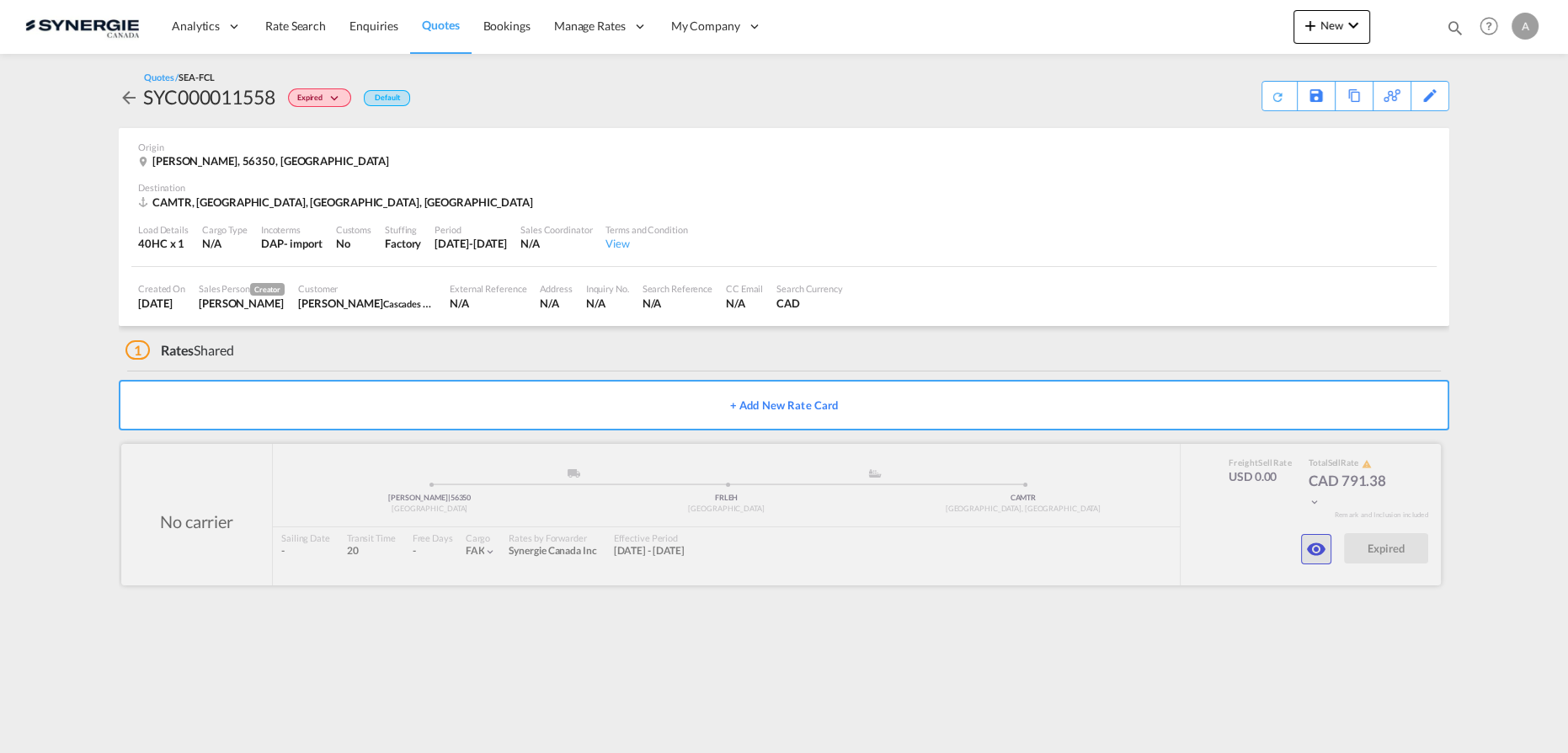
click at [1320, 544] on md-icon "icon-eye" at bounding box center [1316, 549] width 20 height 20
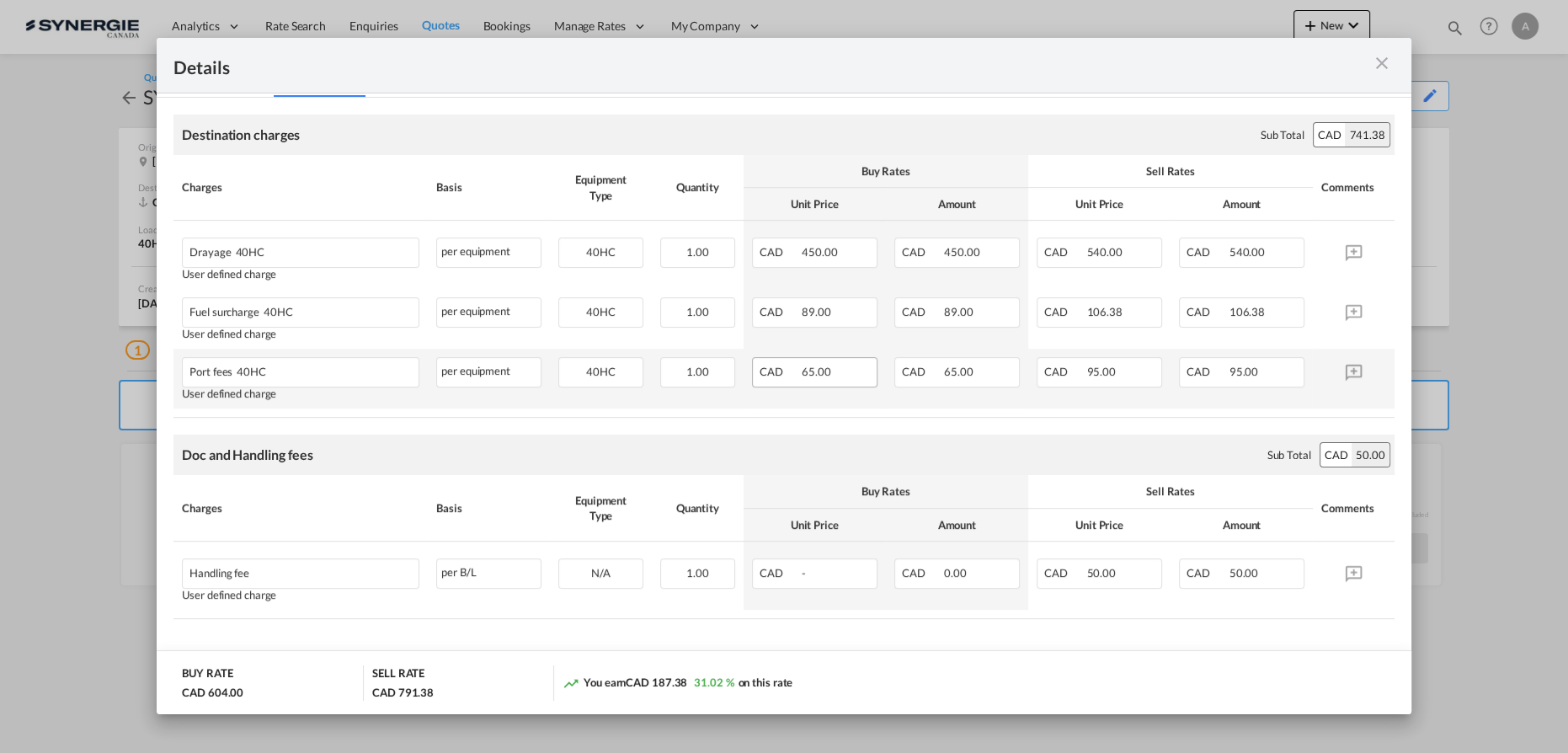
scroll to position [348, 0]
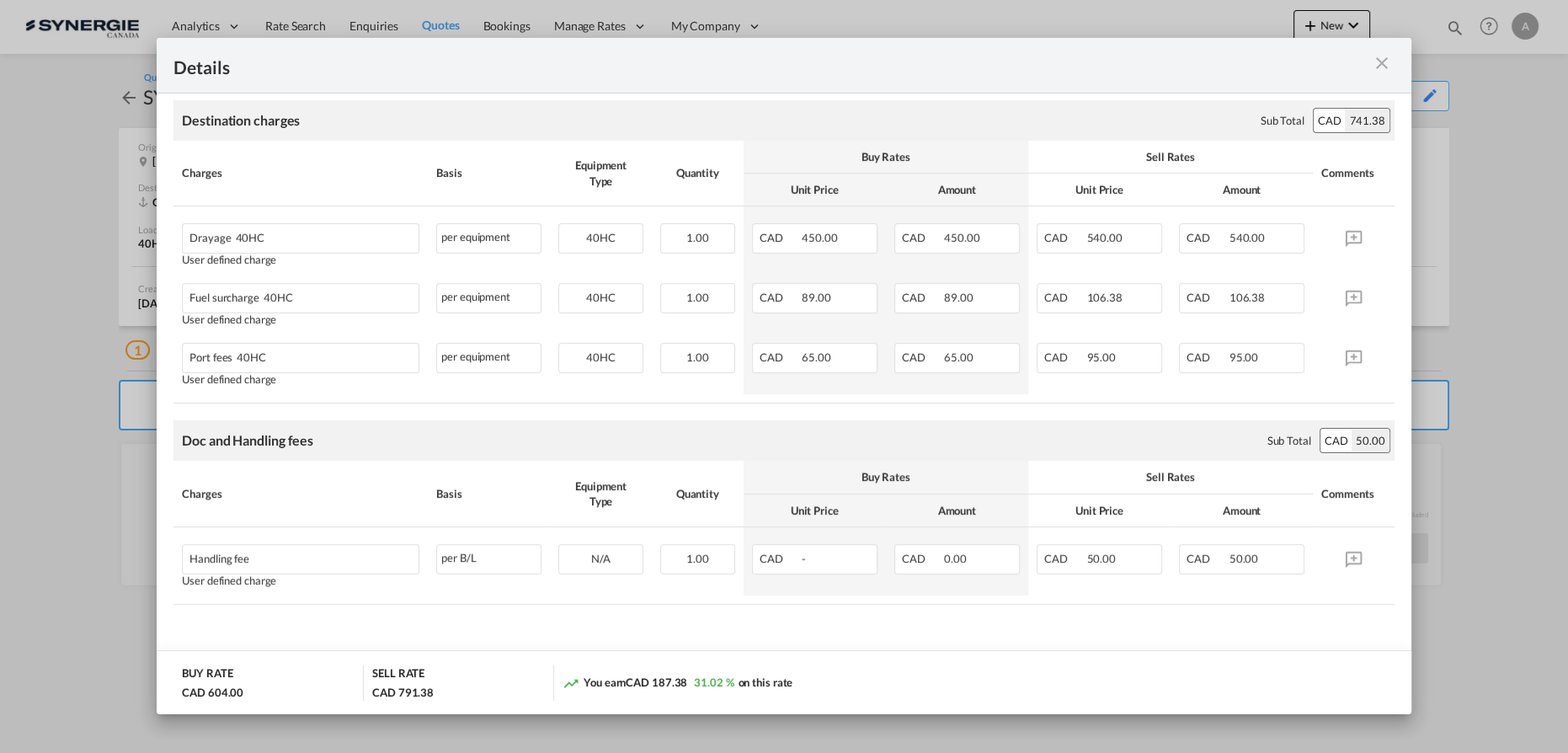
click at [412, 165] on div "Charges" at bounding box center [300, 172] width 237 height 15
click at [470, 127] on div "Destination charges Please enter leg name Leg Name Already Exists Sub Total CAD…" at bounding box center [784, 120] width 1221 height 40
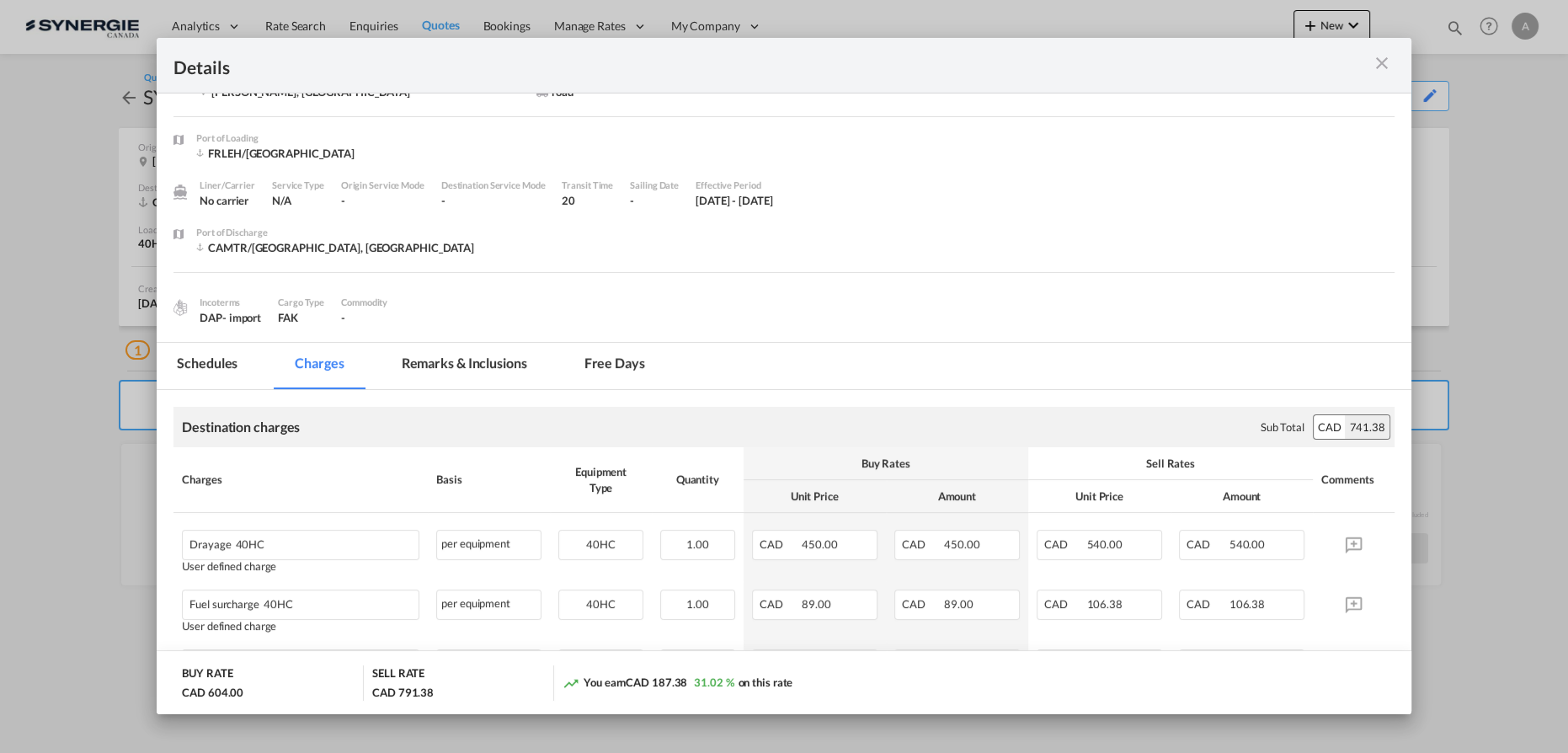
scroll to position [0, 0]
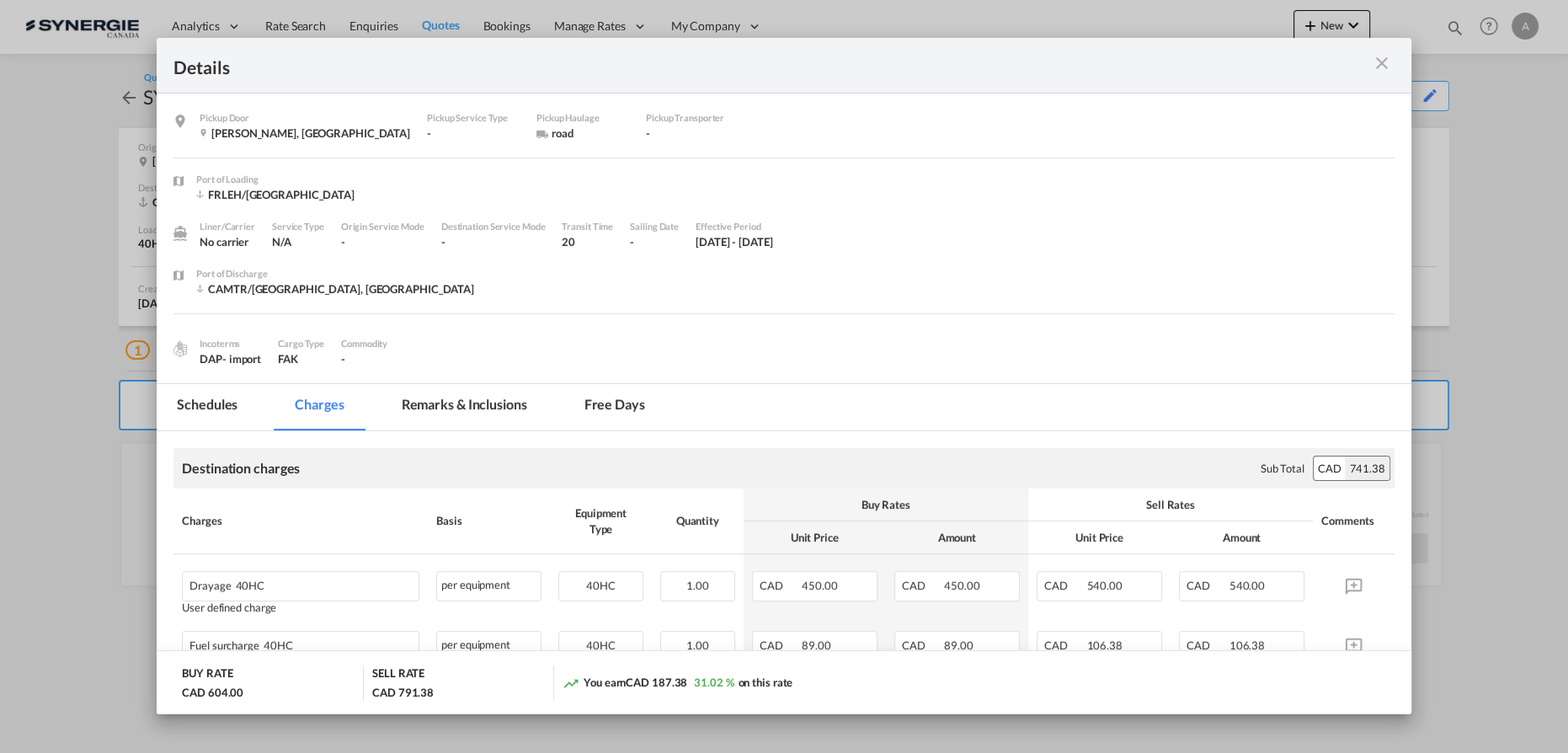
click at [460, 401] on md-tab-item "Remarks & Inclusions" at bounding box center [464, 406] width 166 height 46
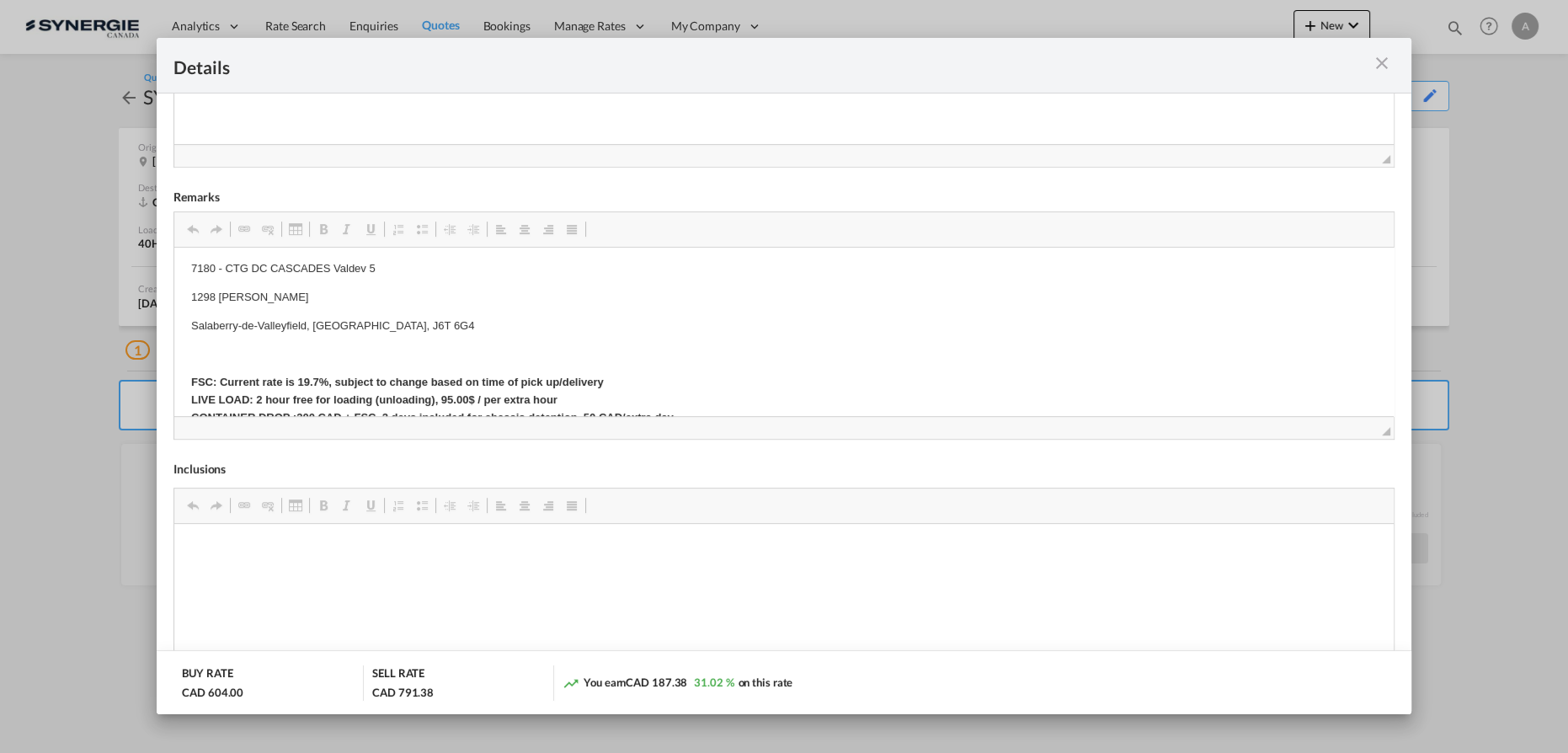
scroll to position [247, 0]
click at [1377, 66] on md-icon "icon-close m-3 fg-AAA8AD cursor" at bounding box center [1381, 63] width 20 height 20
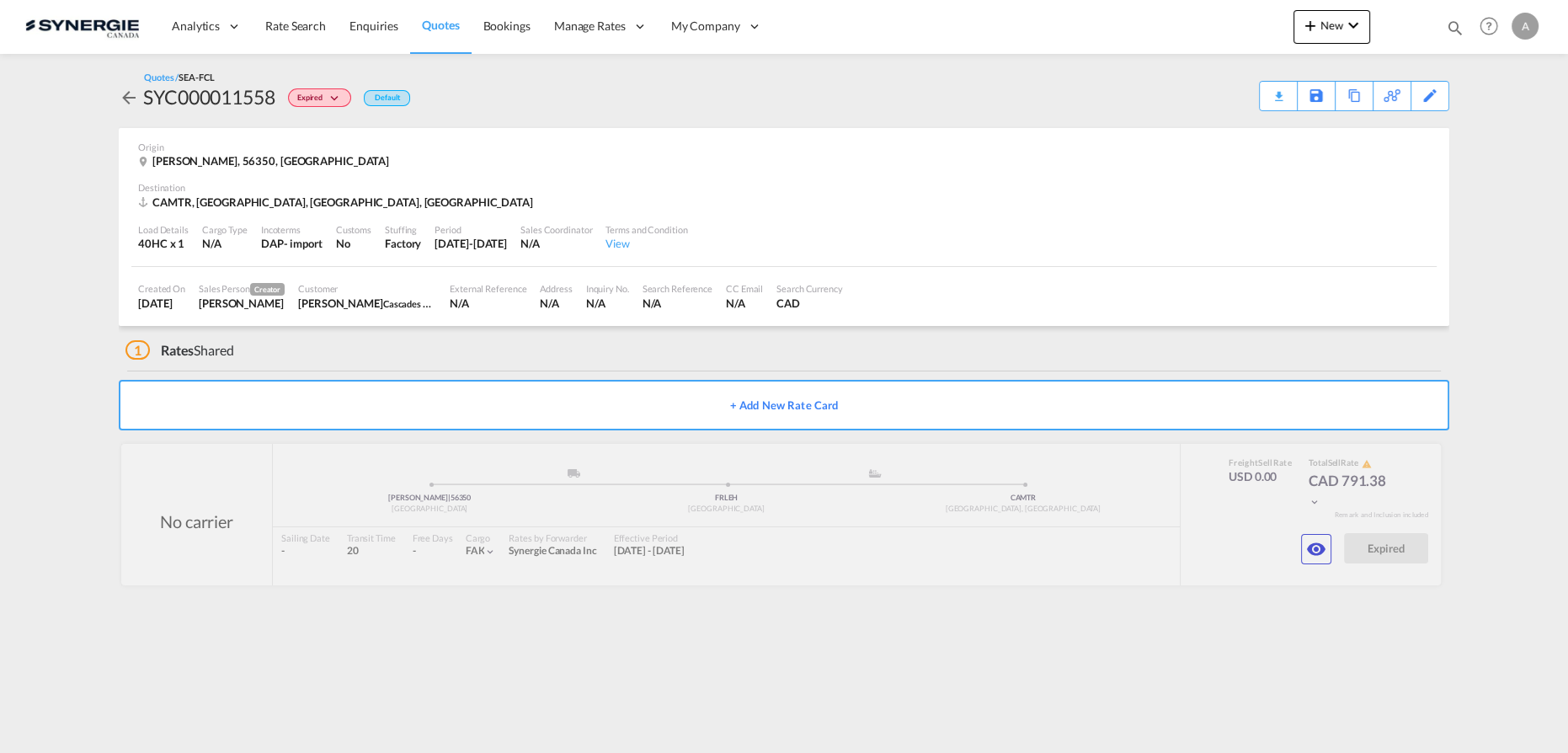
scroll to position [0, 0]
click at [1346, 24] on md-icon "icon-chevron-down" at bounding box center [1352, 24] width 20 height 20
click at [1295, 123] on span "Quote" at bounding box center [1285, 126] width 18 height 34
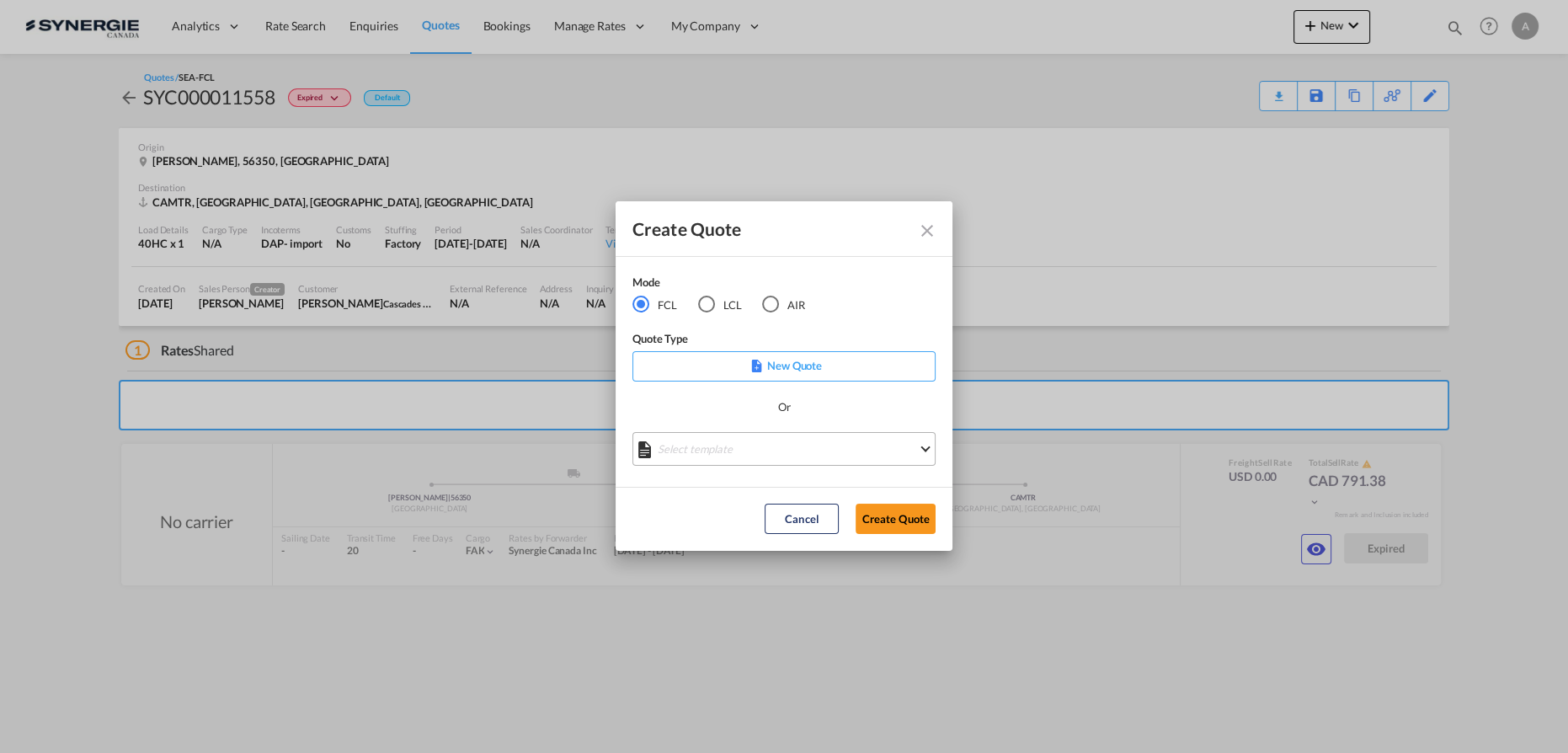
click at [725, 450] on md-select "Select template *NEW* FCL FREEHAND / DAP Pablo Gomez Saldarriaga | 10 Jul 2025 …" at bounding box center [784, 449] width 304 height 34
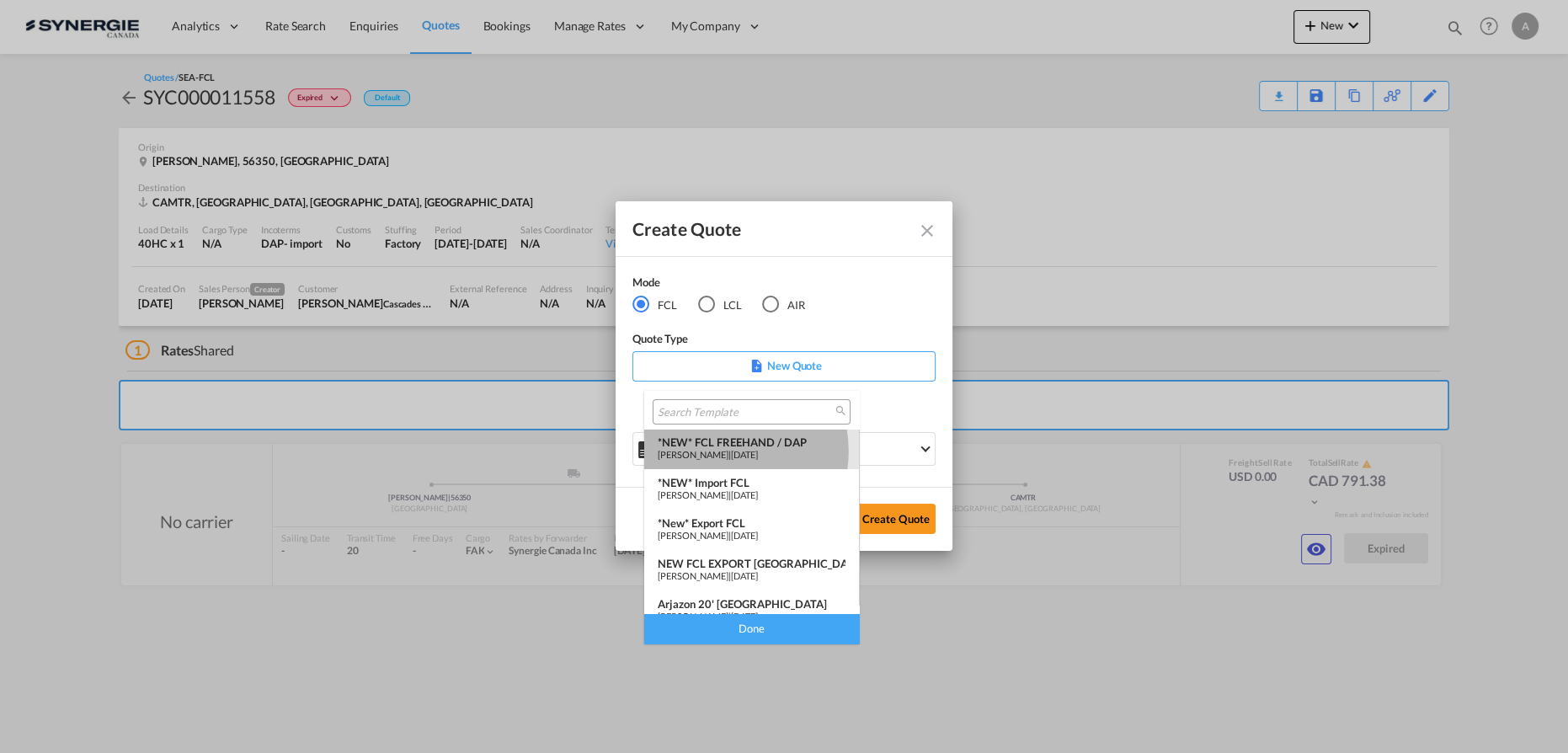
click at [711, 451] on span "[PERSON_NAME]" at bounding box center [692, 454] width 70 height 11
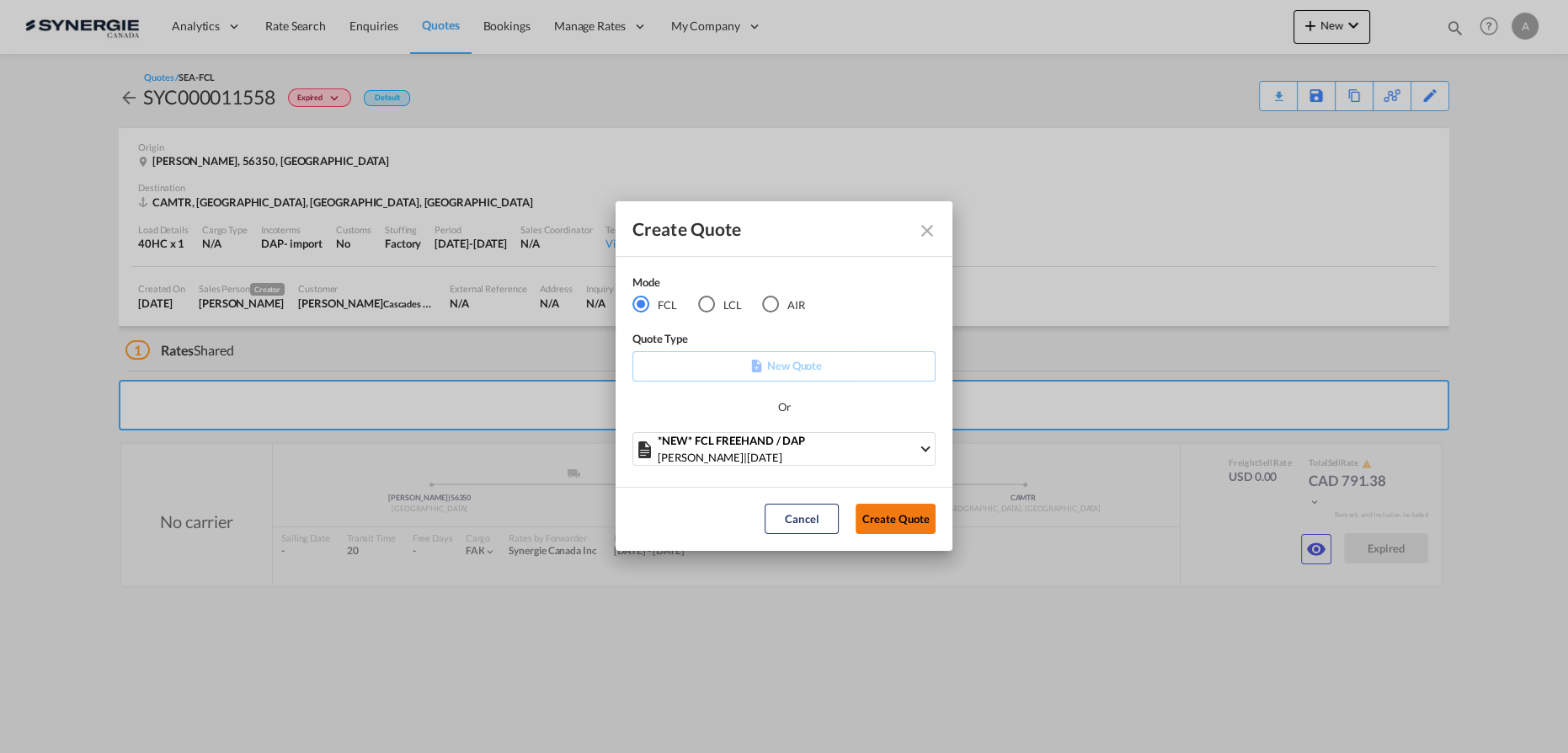
click at [883, 516] on button "Create Quote" at bounding box center [896, 518] width 80 height 30
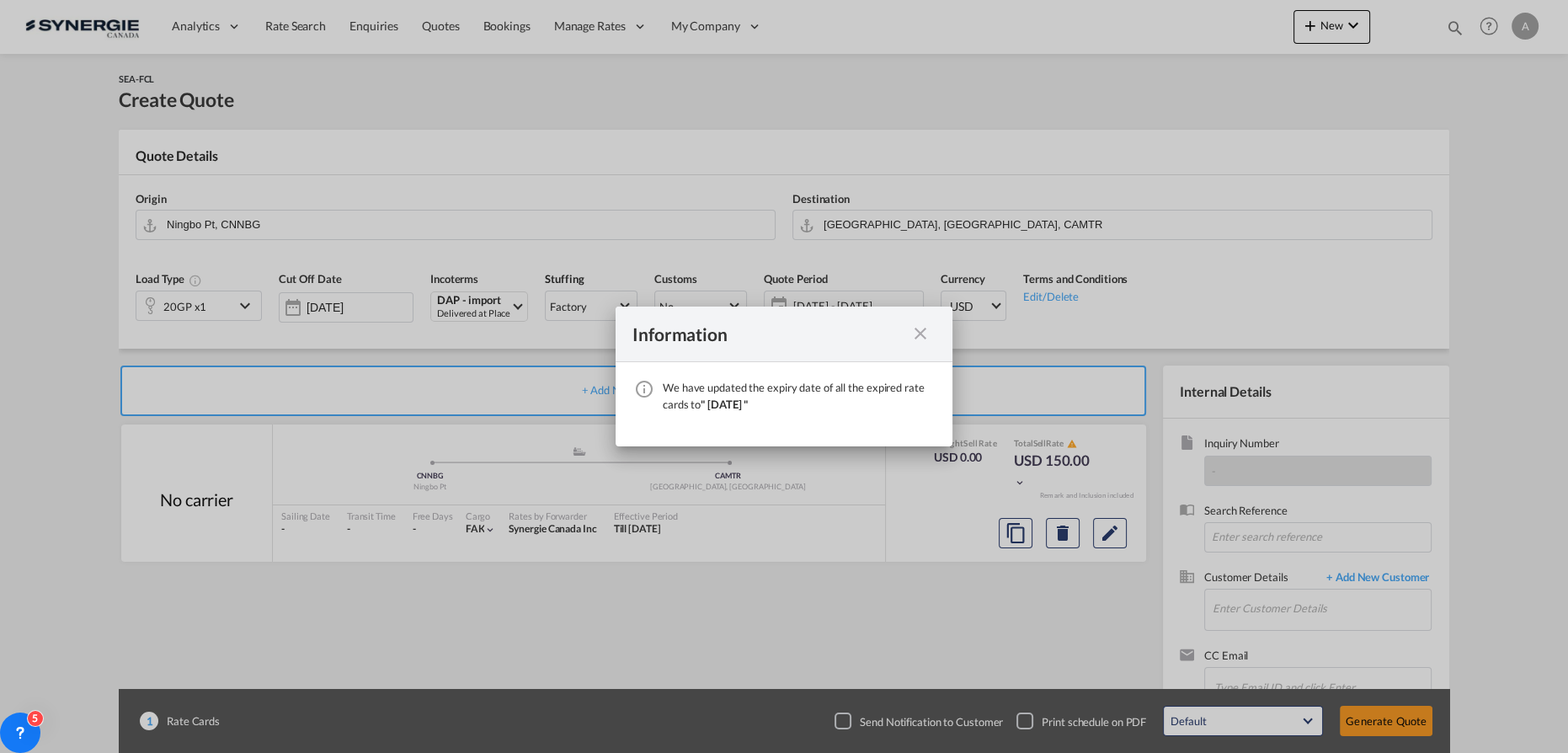
click at [913, 338] on md-icon "icon-close fg-AAA8AD cursor" at bounding box center [920, 333] width 20 height 20
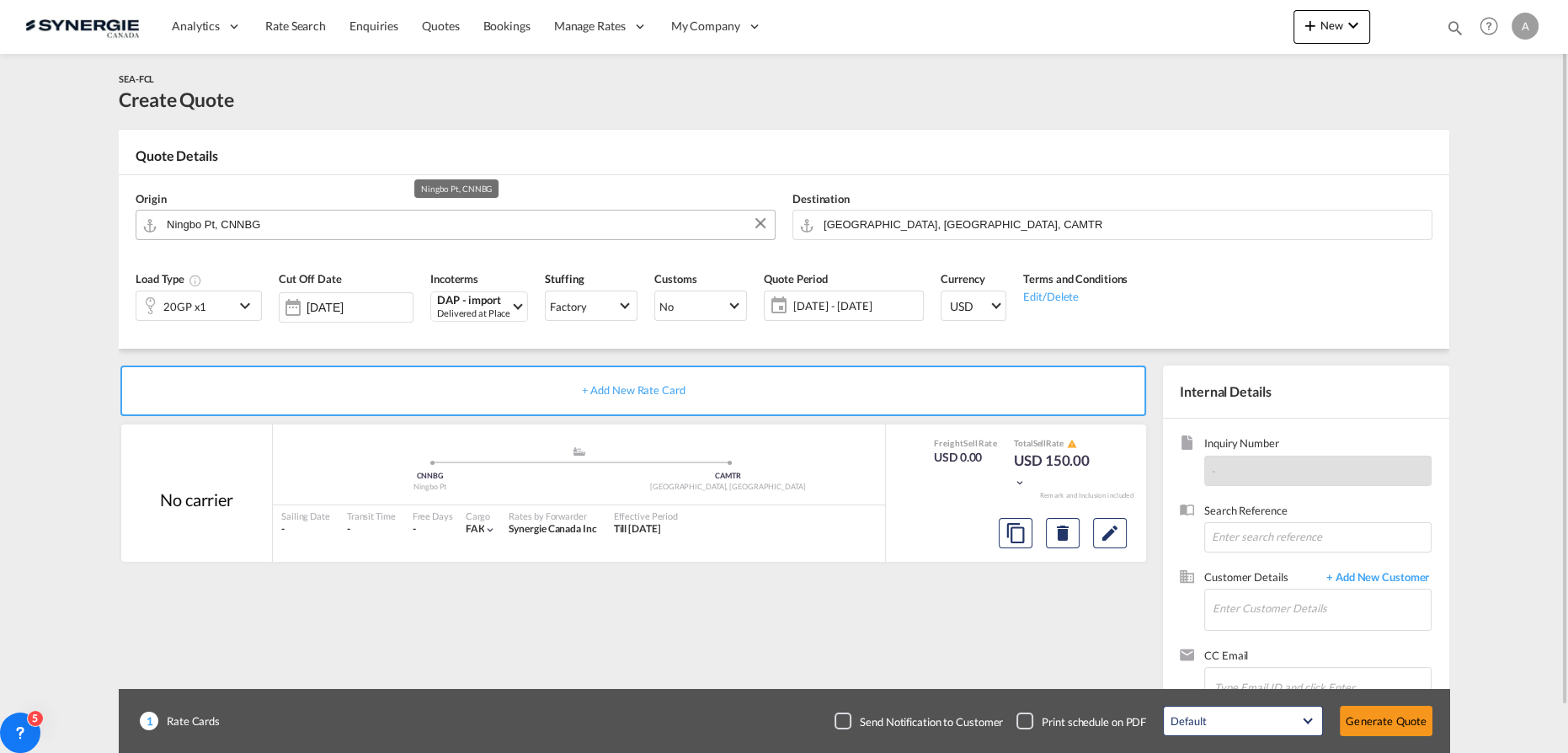
click at [341, 230] on input "Ningbo Pt, CNNBG" at bounding box center [466, 224] width 599 height 30
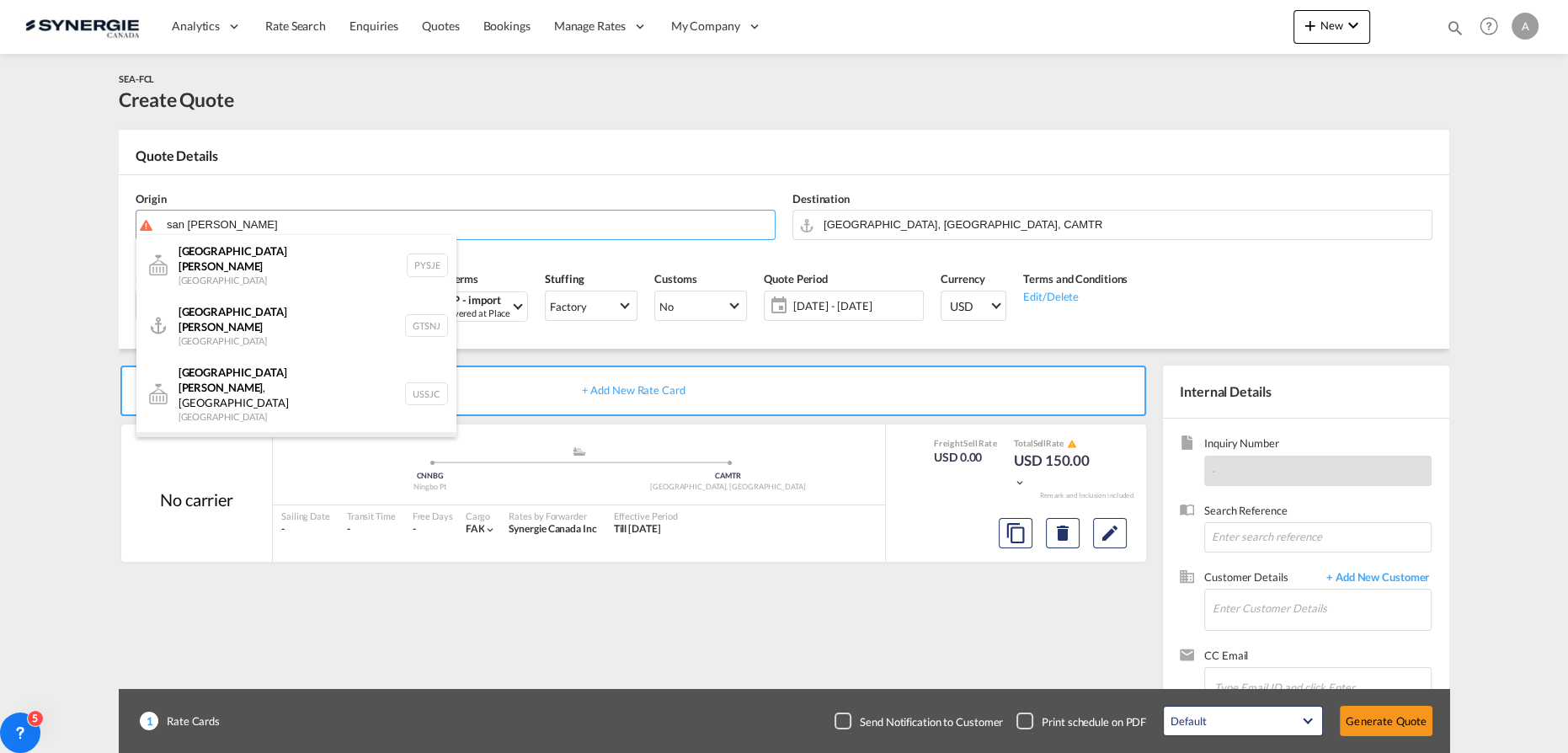
click at [240, 432] on div "San Jose Costa Rica CRSJO" at bounding box center [297, 463] width 320 height 61
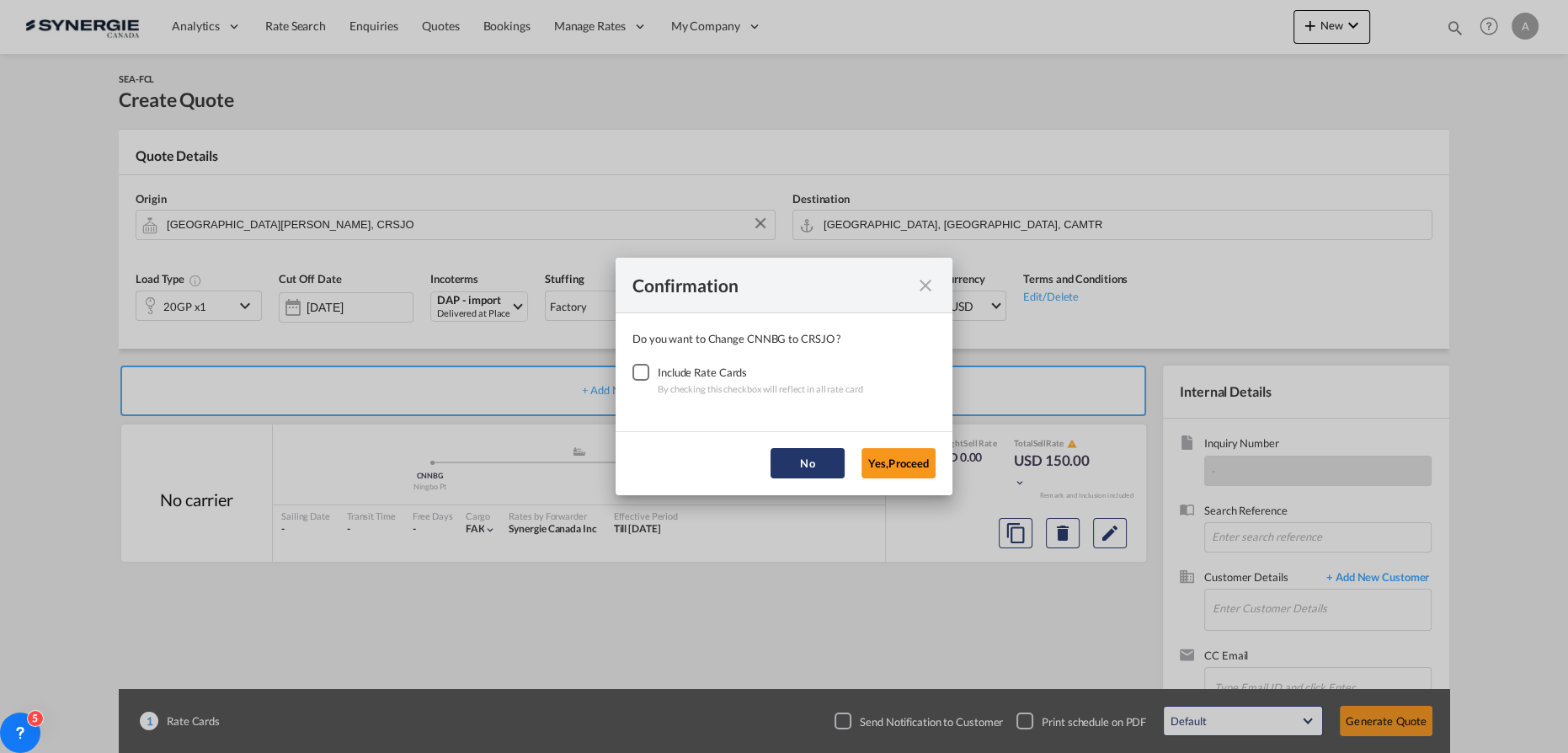
click at [811, 464] on button "No" at bounding box center [807, 463] width 74 height 30
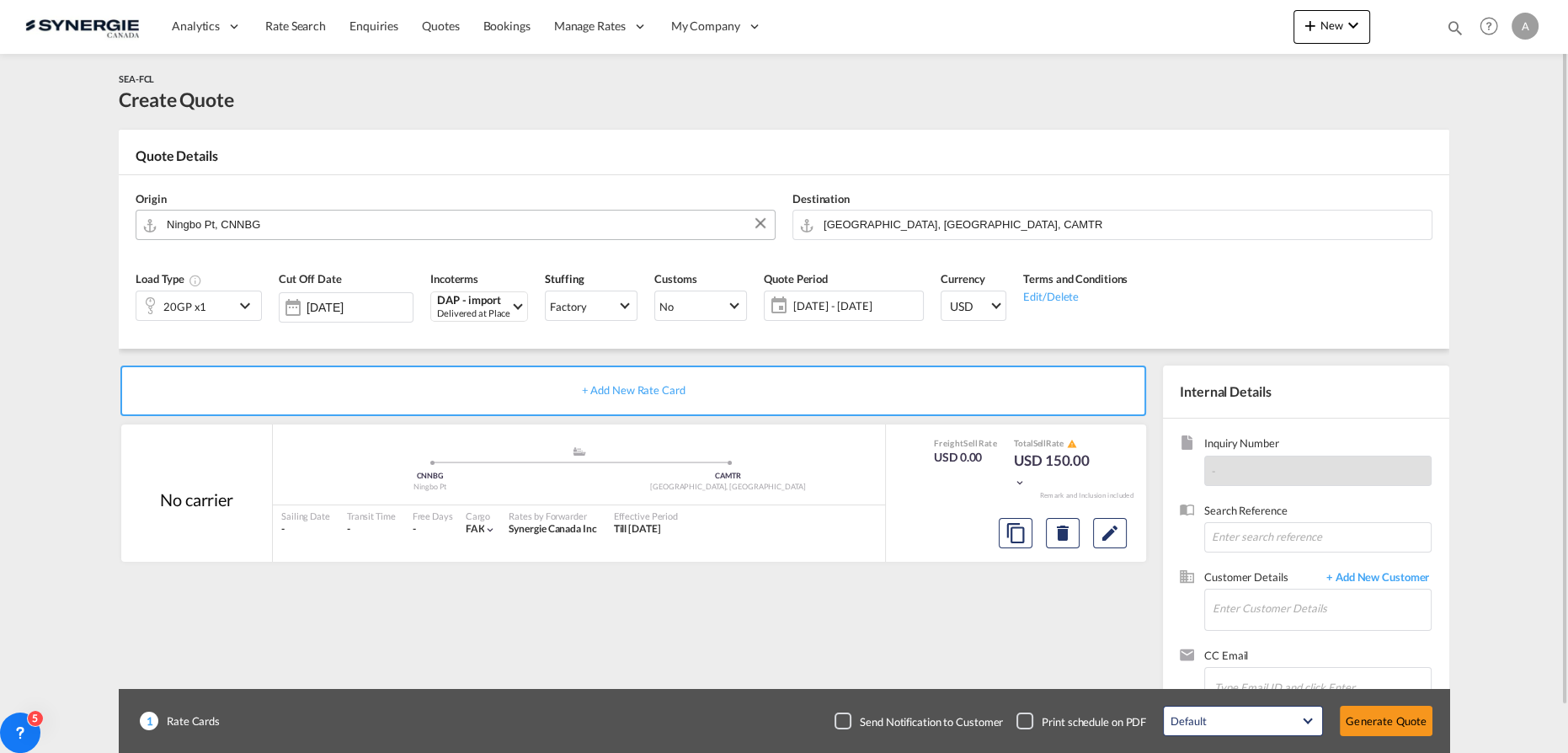
click at [297, 219] on input "Ningbo Pt, CNNBG" at bounding box center [466, 224] width 599 height 30
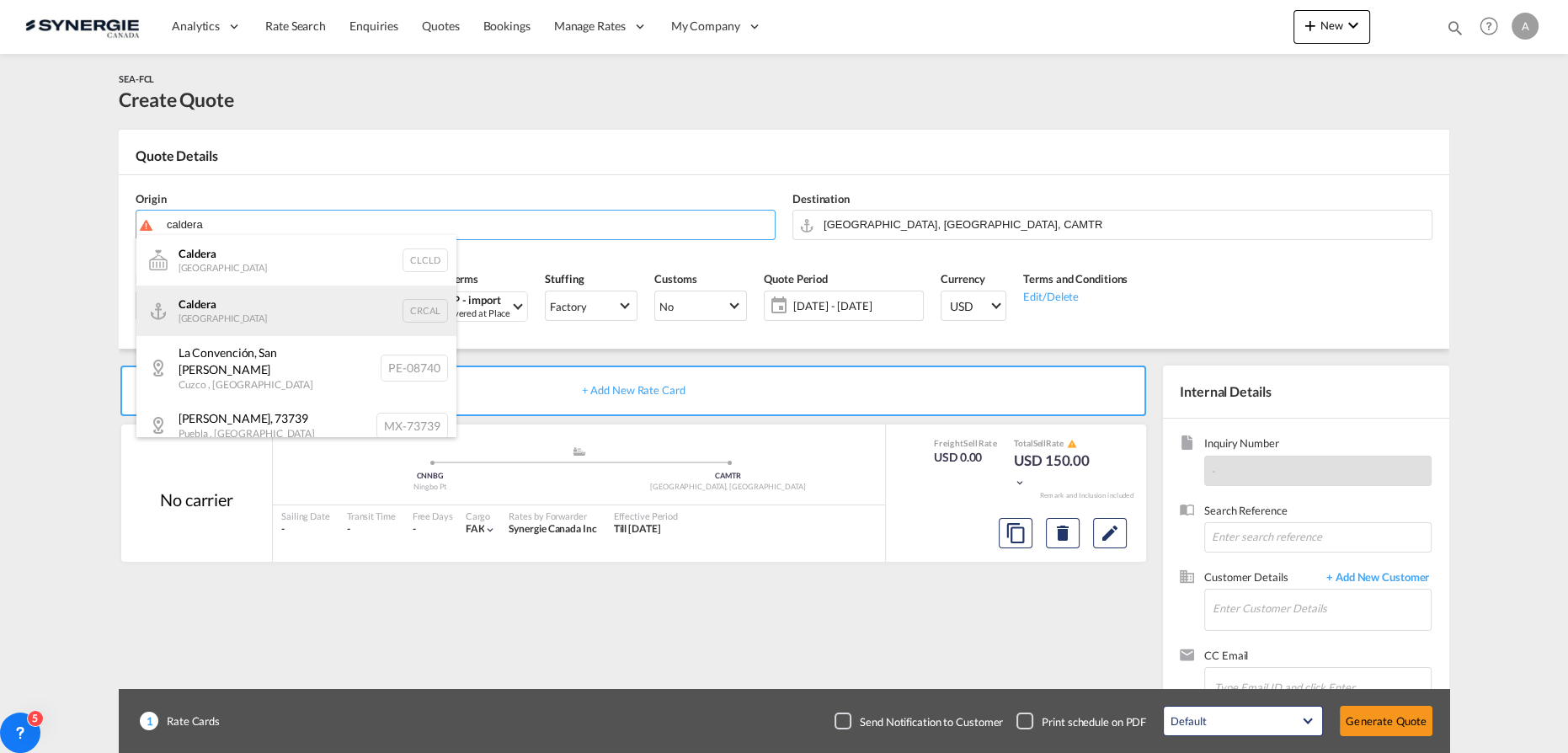
click at [250, 314] on div "Caldera Costa Rica CRCAL" at bounding box center [297, 310] width 320 height 50
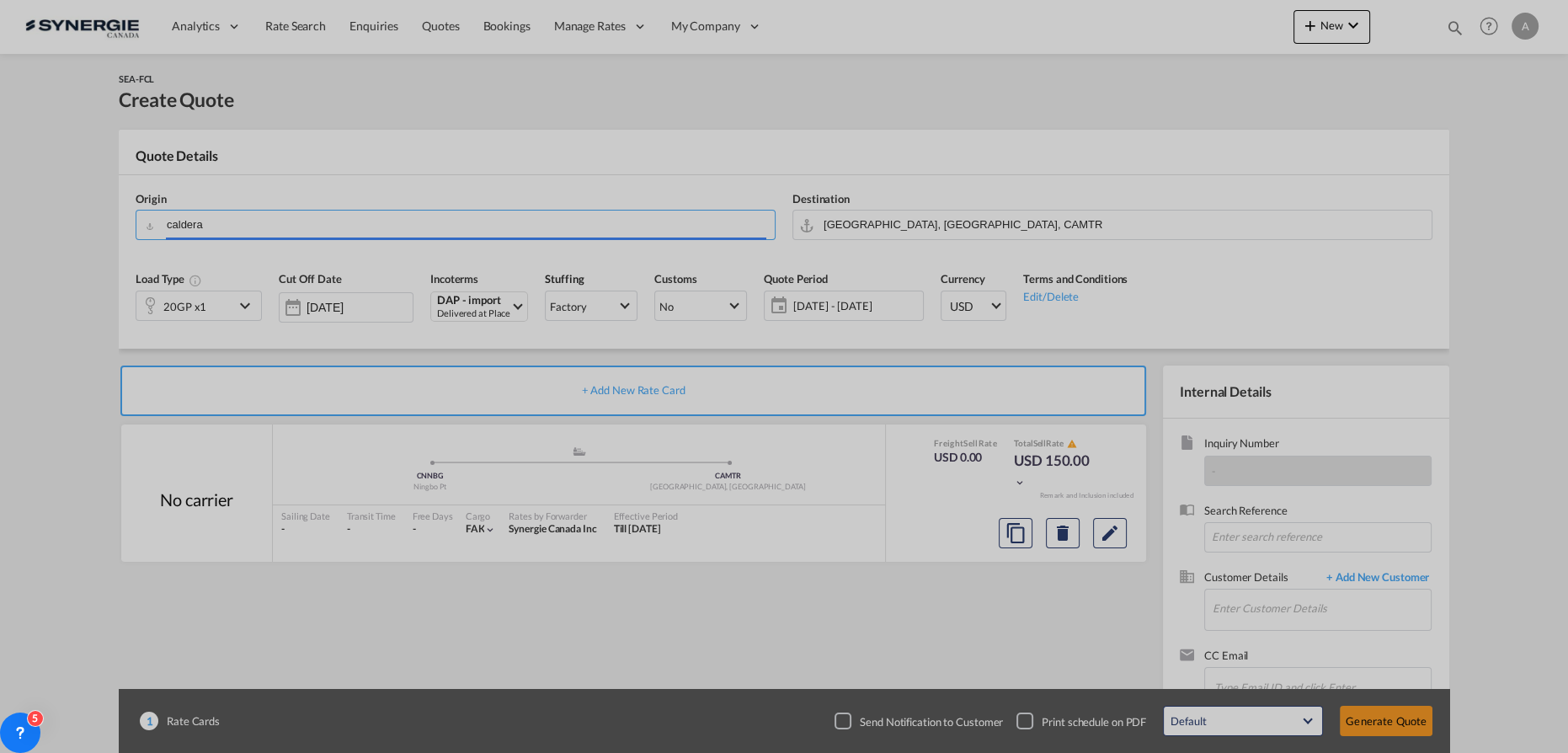
type input "Caldera, CRCAL"
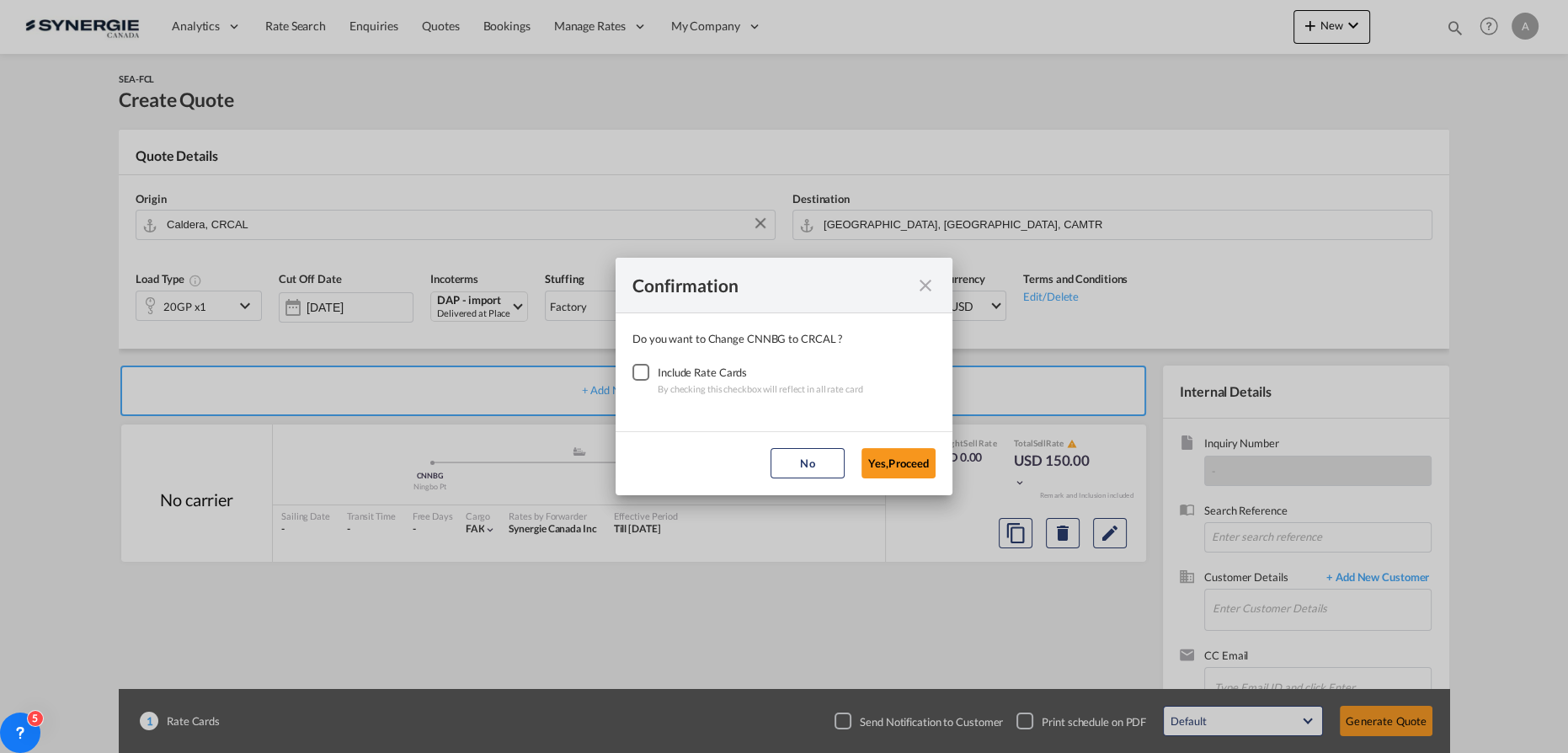
click at [644, 376] on div "Checkbox No Ink" at bounding box center [640, 371] width 17 height 17
click at [893, 463] on button "Yes,Proceed" at bounding box center [897, 463] width 74 height 30
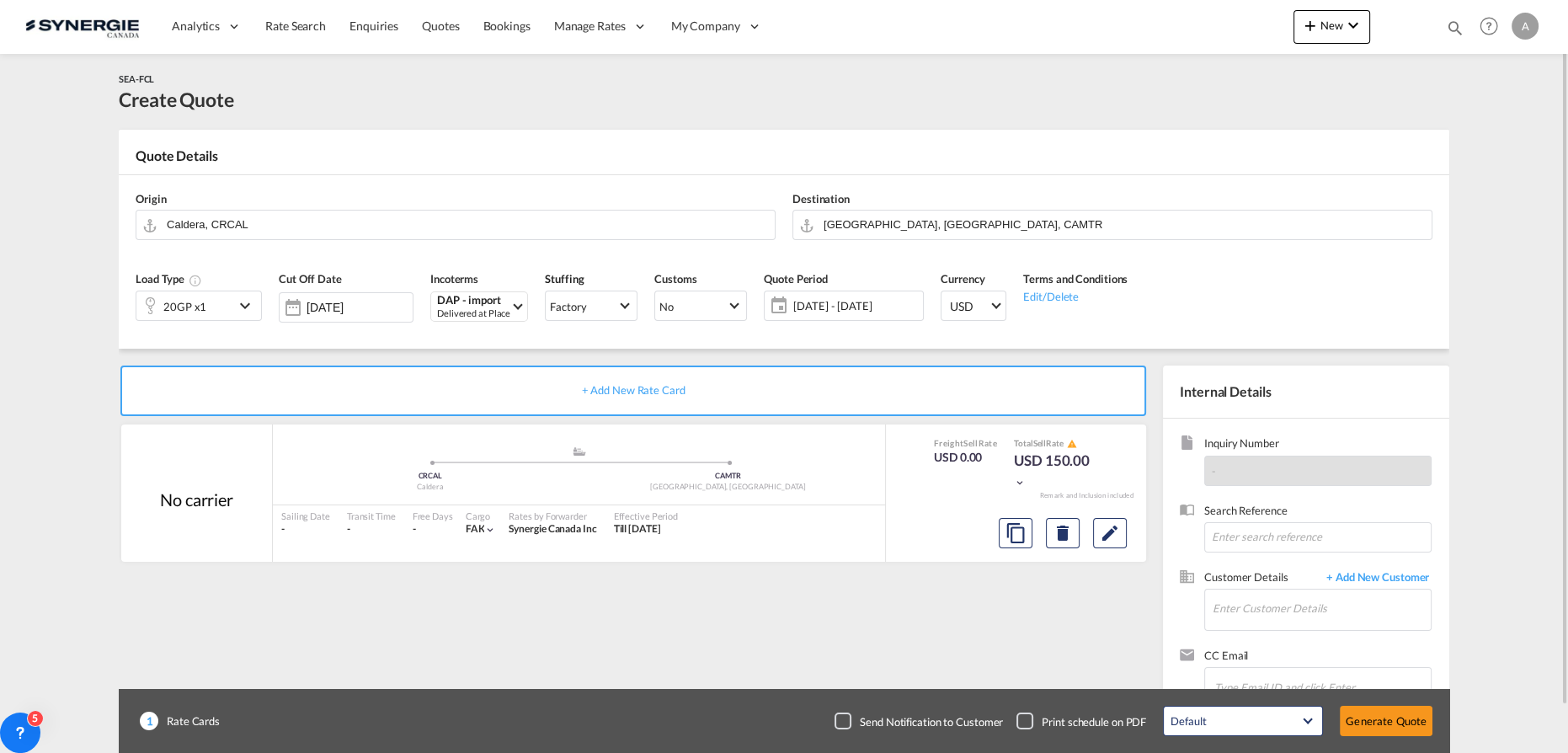
click at [211, 306] on div "20GP x1" at bounding box center [185, 305] width 97 height 29
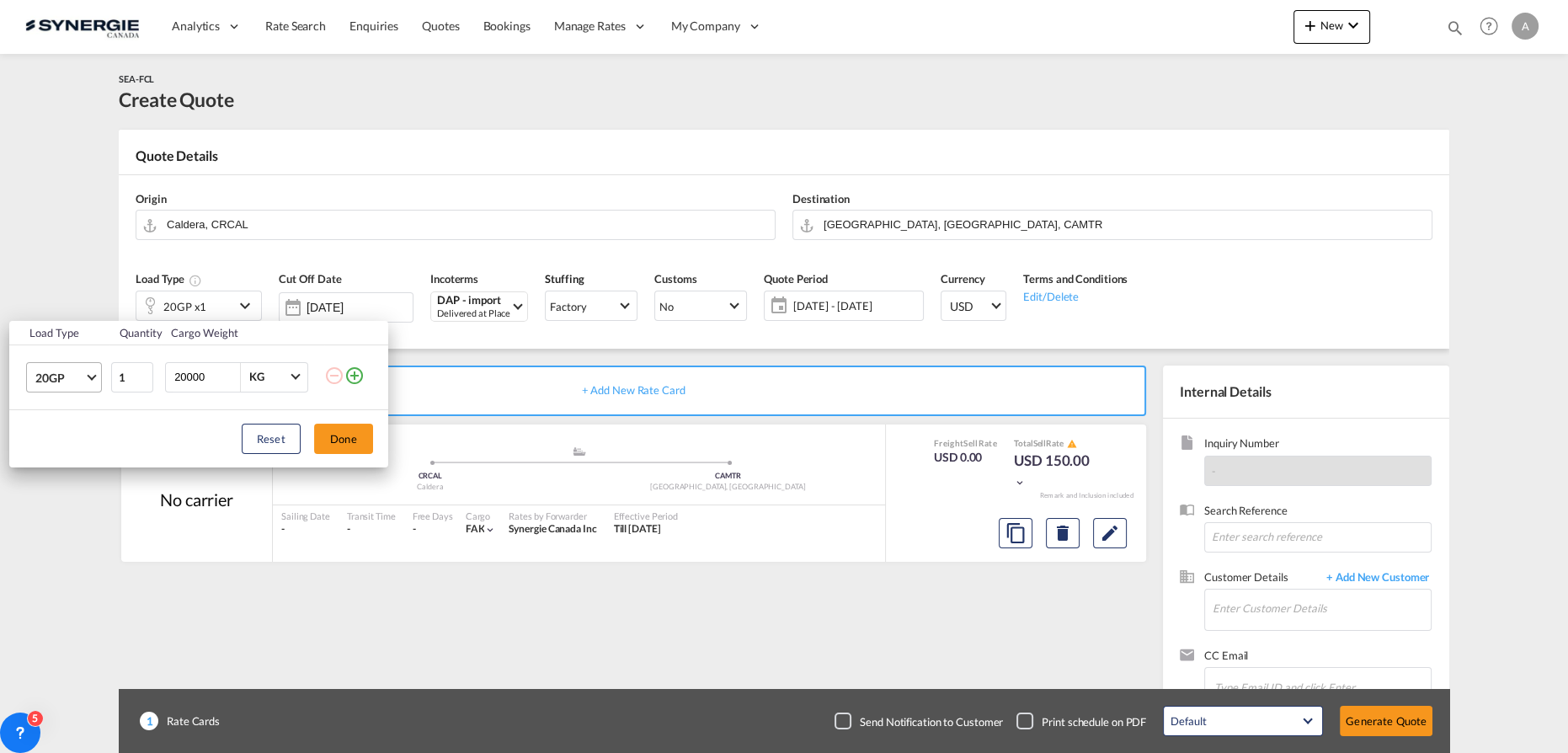
click at [77, 380] on span "20GP" at bounding box center [60, 377] width 49 height 17
drag, startPoint x: 65, startPoint y: 463, endPoint x: 104, endPoint y: 463, distance: 39.0
click at [67, 464] on md-option "40HR" at bounding box center [78, 467] width 115 height 40
click at [338, 439] on button "Done" at bounding box center [344, 438] width 59 height 30
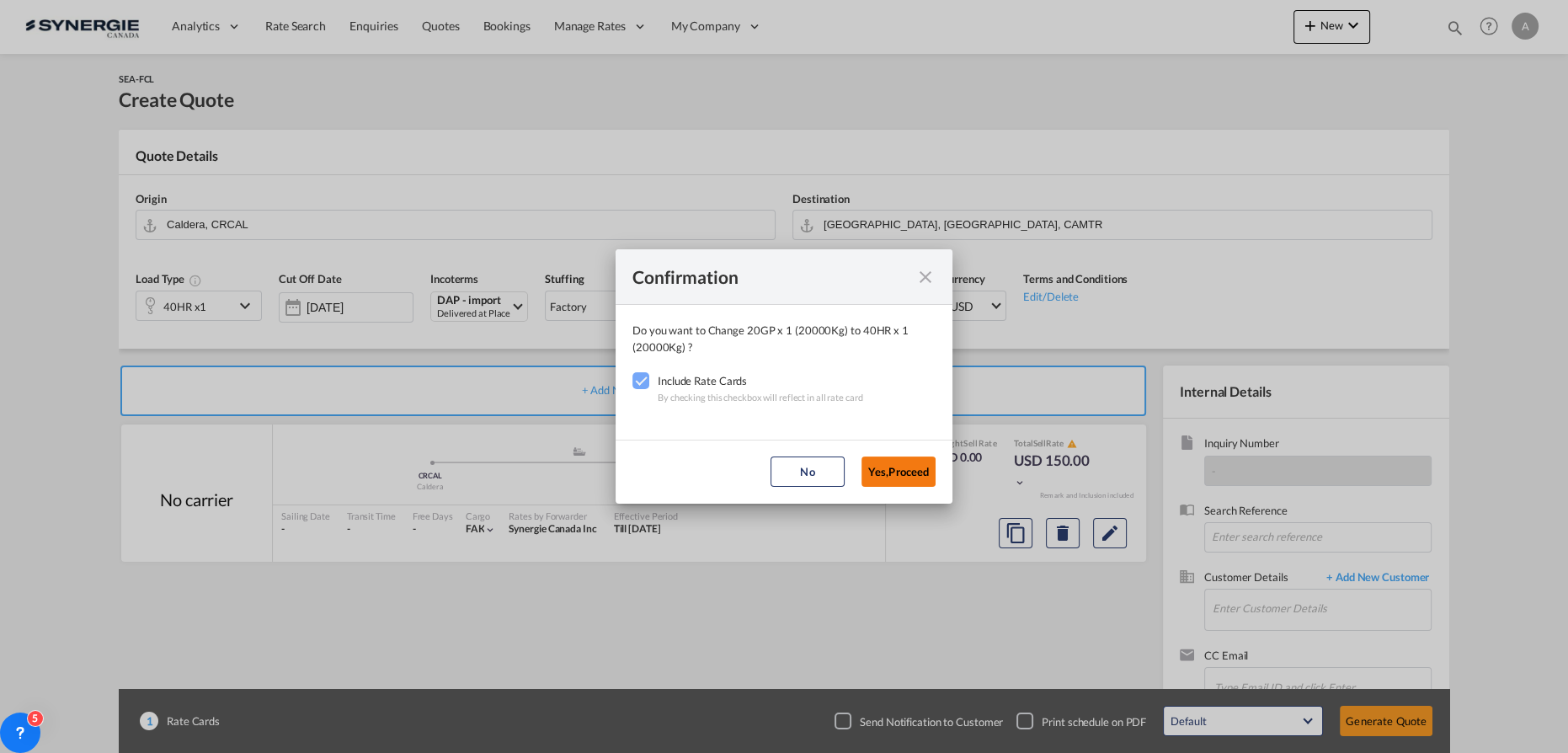
click at [903, 472] on button "Yes,Proceed" at bounding box center [897, 471] width 74 height 30
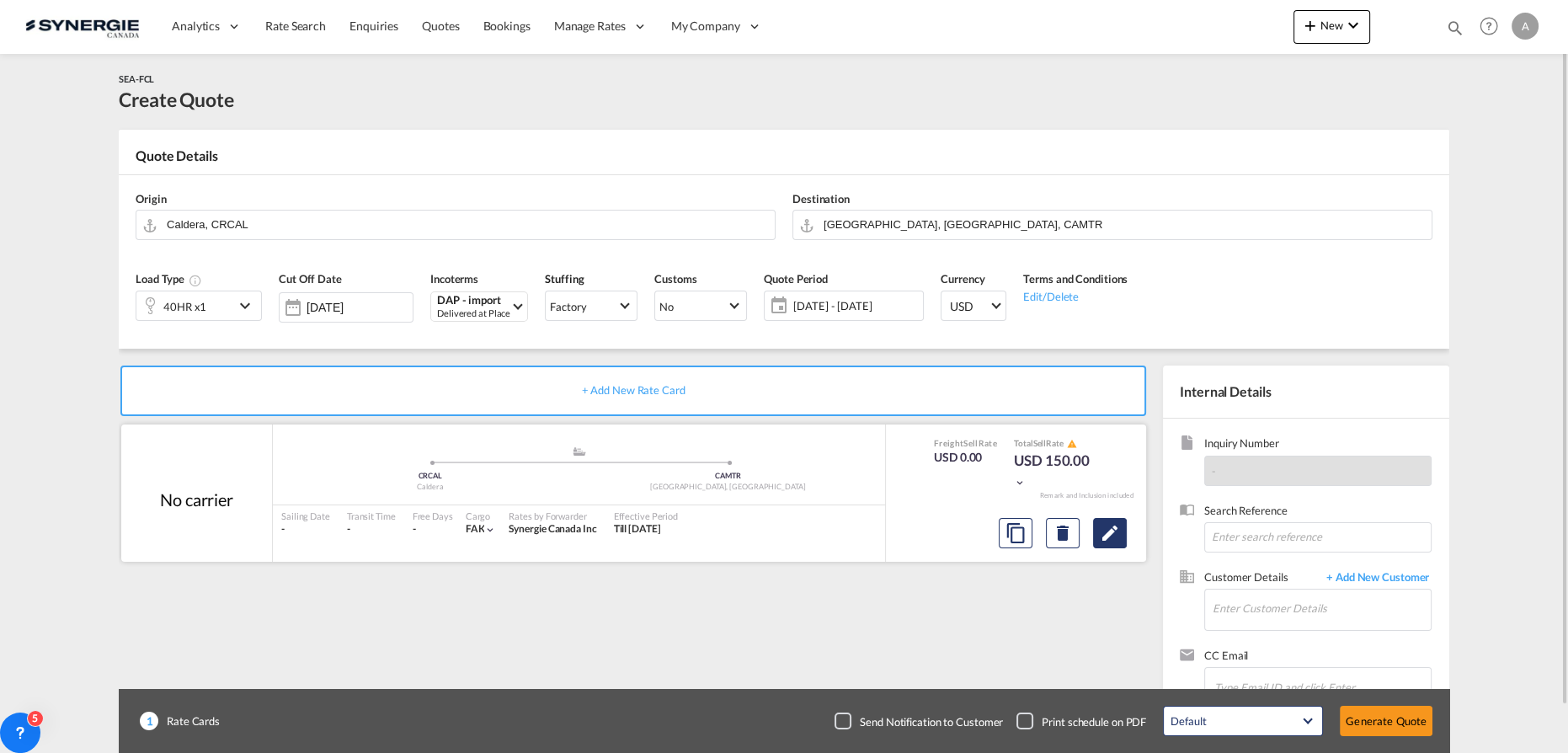
click at [1106, 536] on md-icon "Edit" at bounding box center [1109, 532] width 20 height 20
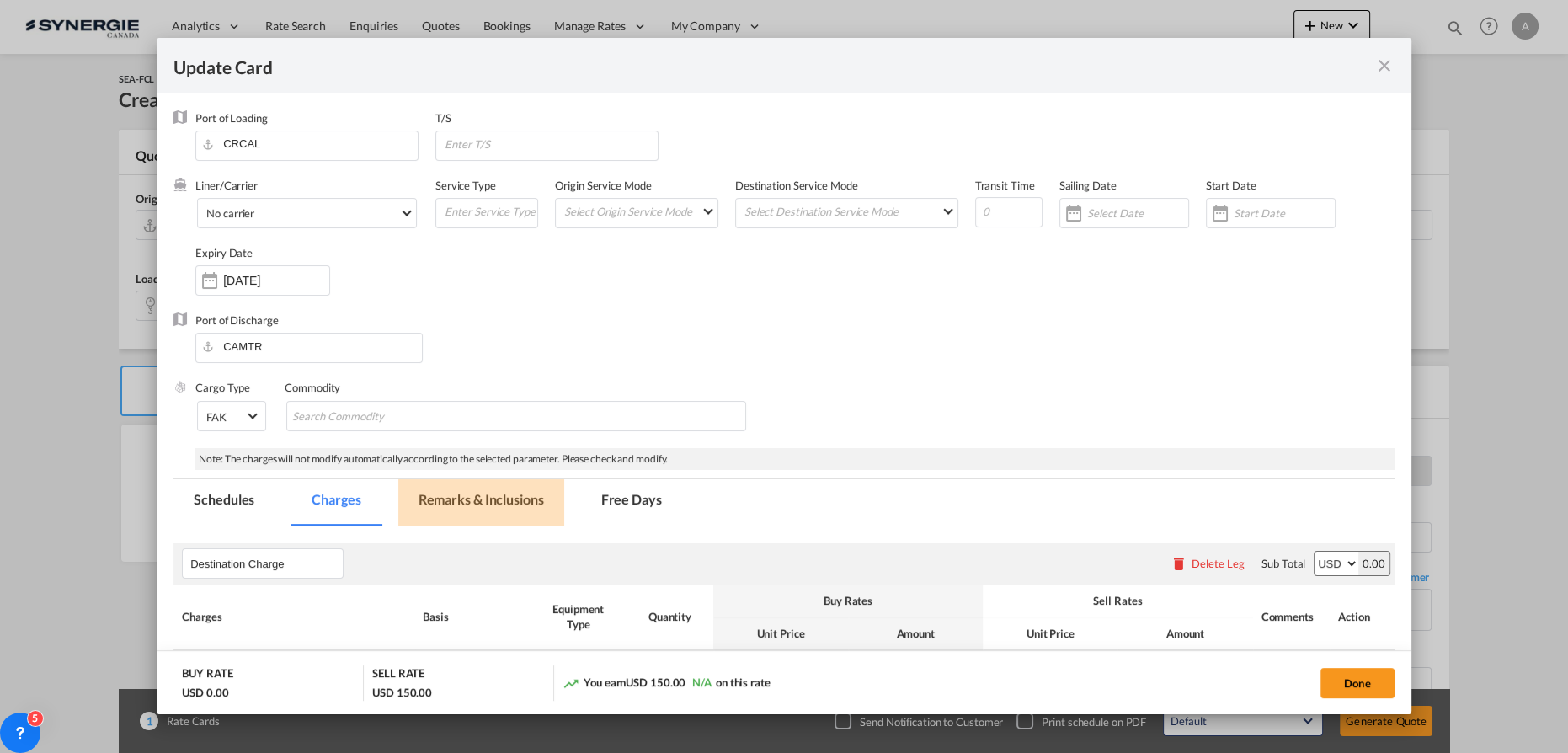
click at [528, 508] on md-tab-item "Remarks & Inclusions" at bounding box center [481, 502] width 166 height 46
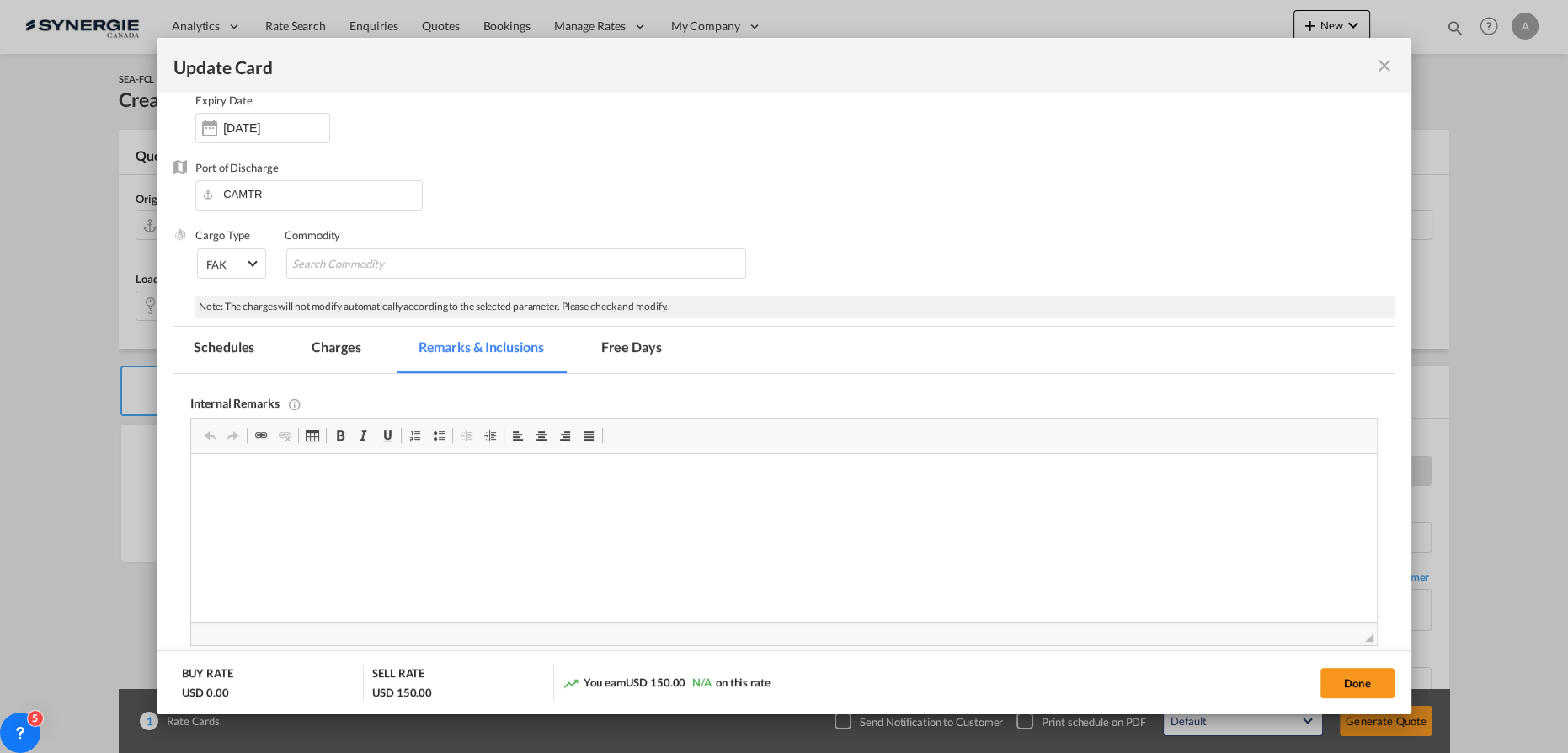
scroll to position [0, 0]
drag, startPoint x: 345, startPoint y: 482, endPoint x: 340, endPoint y: 473, distance: 10.3
click at [345, 483] on p "Drayage Sandhar" at bounding box center [784, 479] width 1151 height 17
click at [331, 359] on md-tab-item "Charges" at bounding box center [336, 350] width 90 height 46
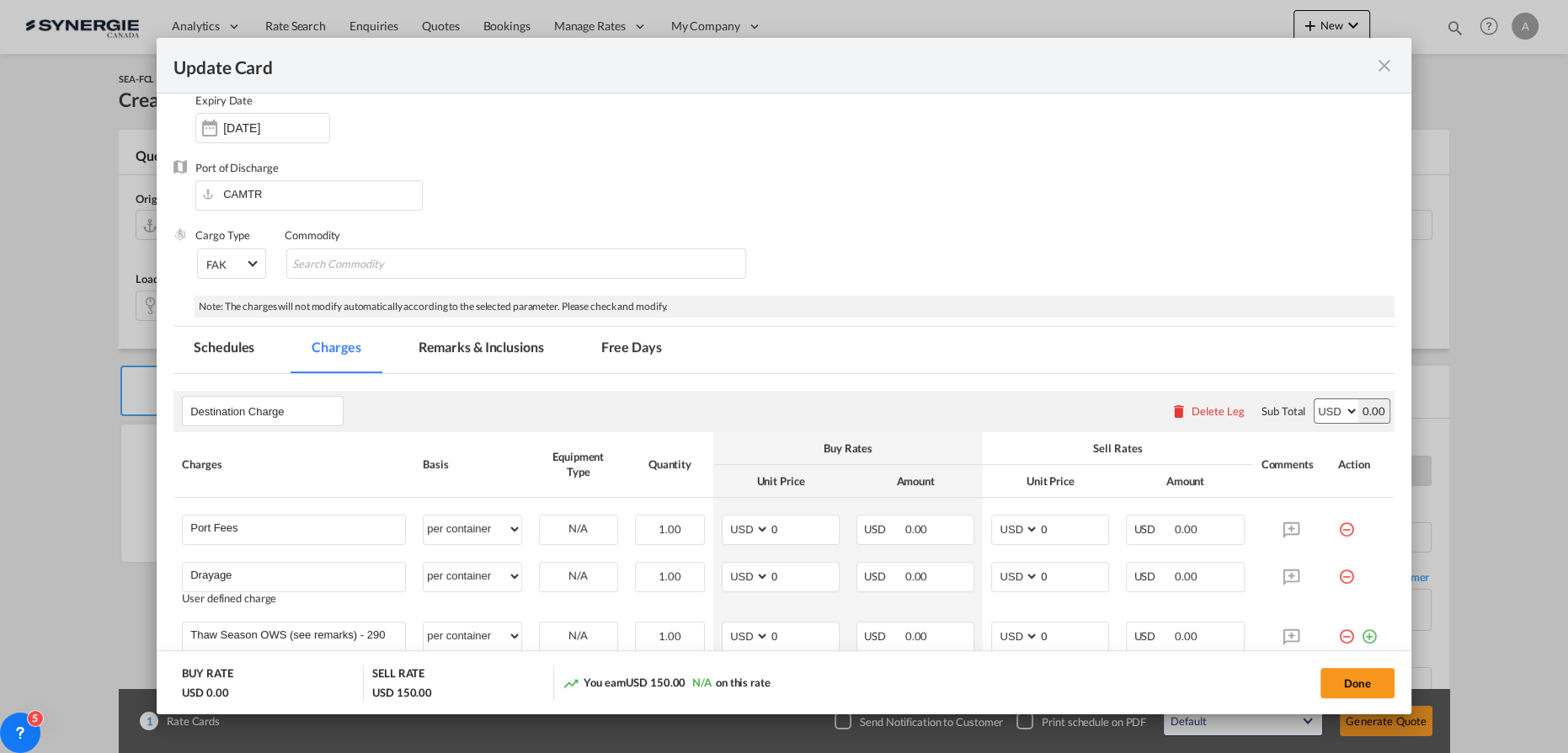
scroll to position [305, 0]
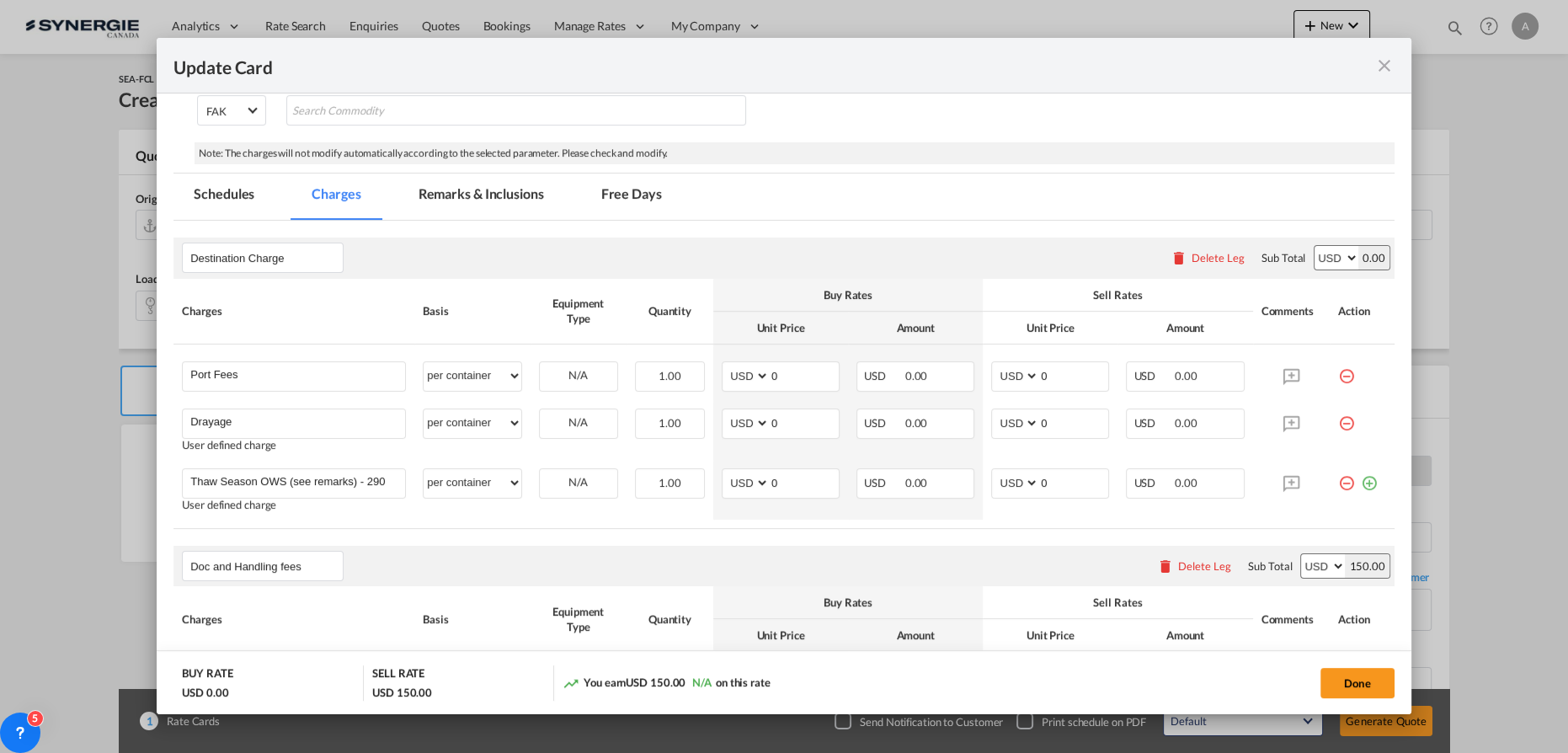
click at [1338, 482] on md-icon "icon-minus-circle-outline red-400-fg" at bounding box center [1345, 476] width 17 height 17
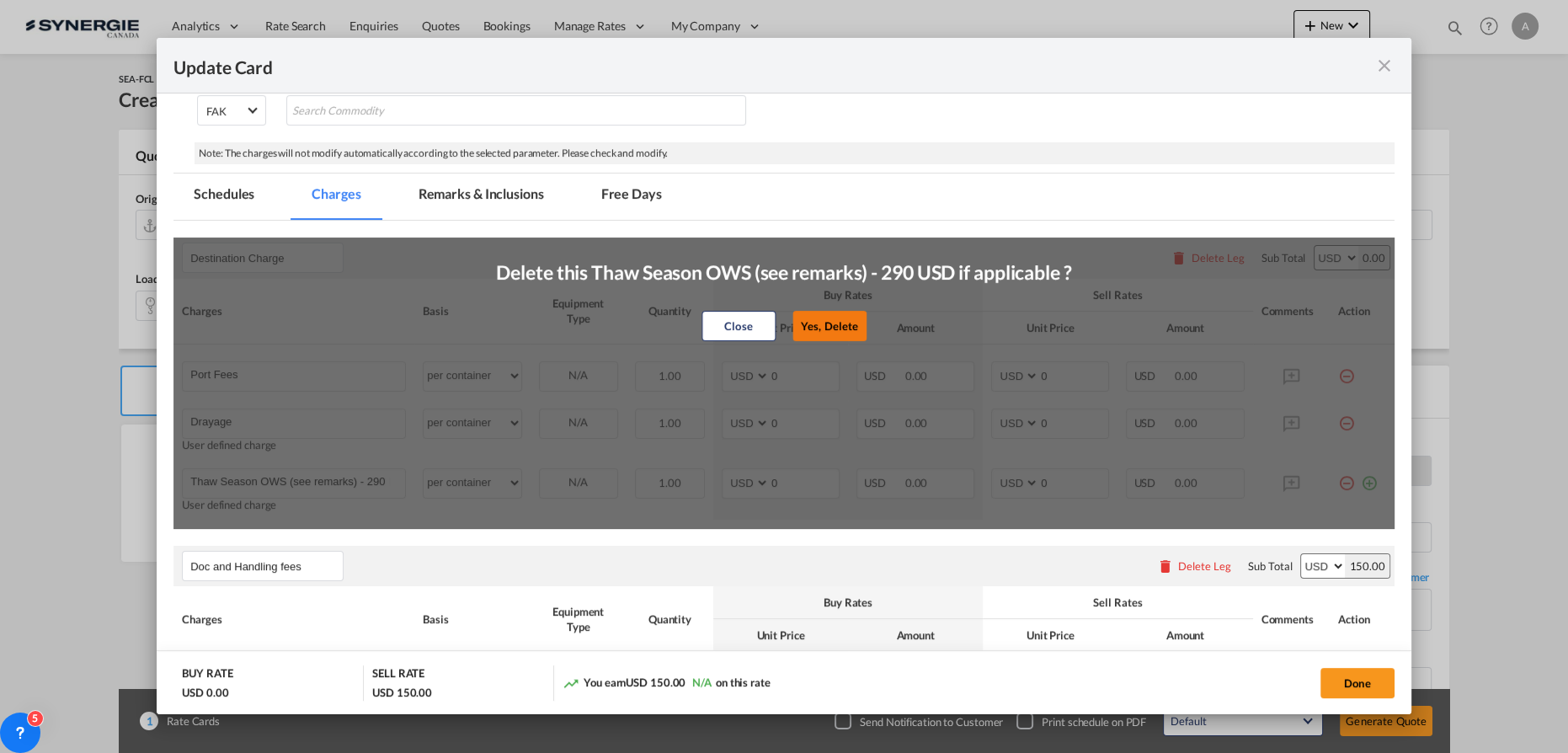
click at [849, 328] on button "Yes, Delete" at bounding box center [829, 324] width 74 height 30
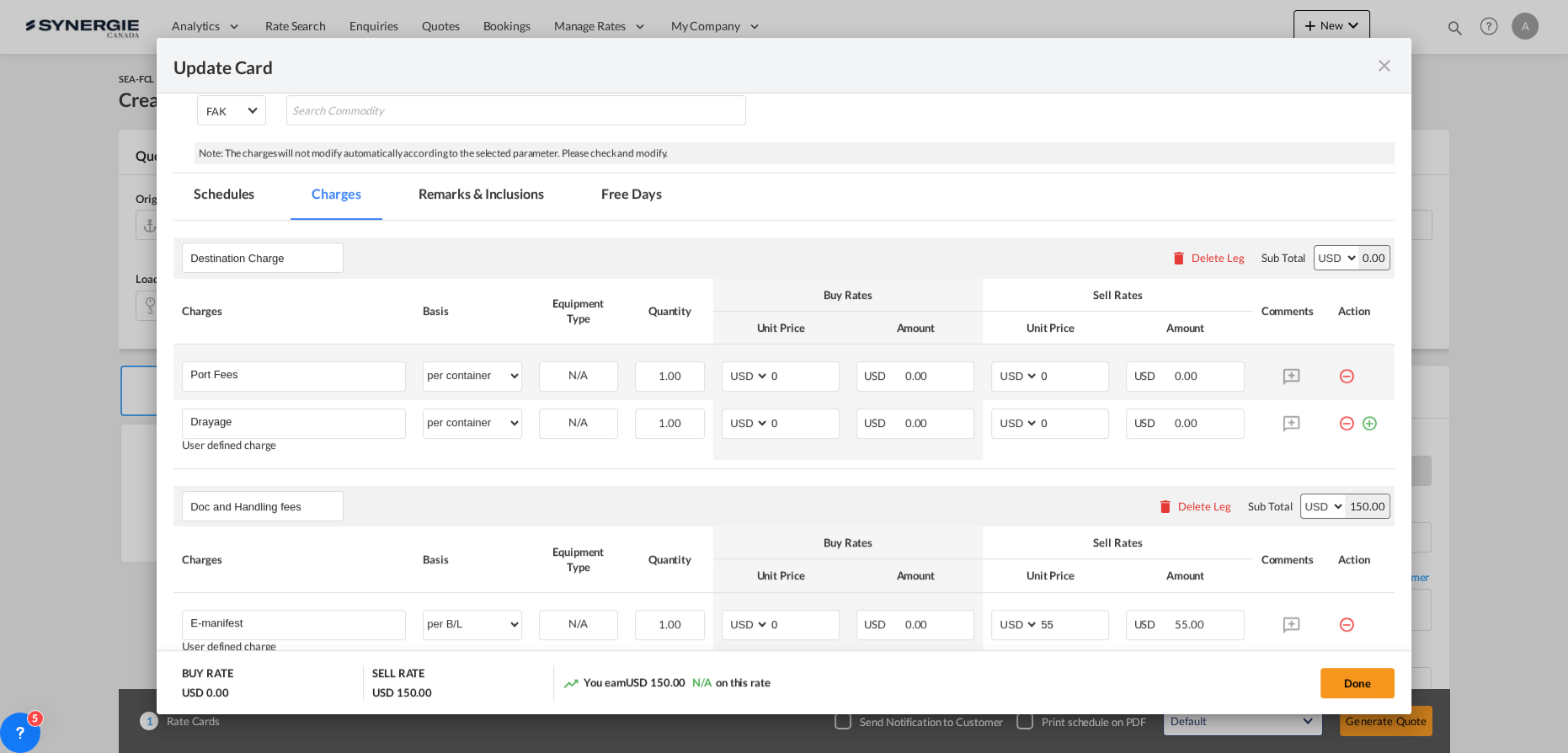
click at [1338, 372] on md-icon "icon-minus-circle-outline red-400-fg" at bounding box center [1345, 369] width 17 height 17
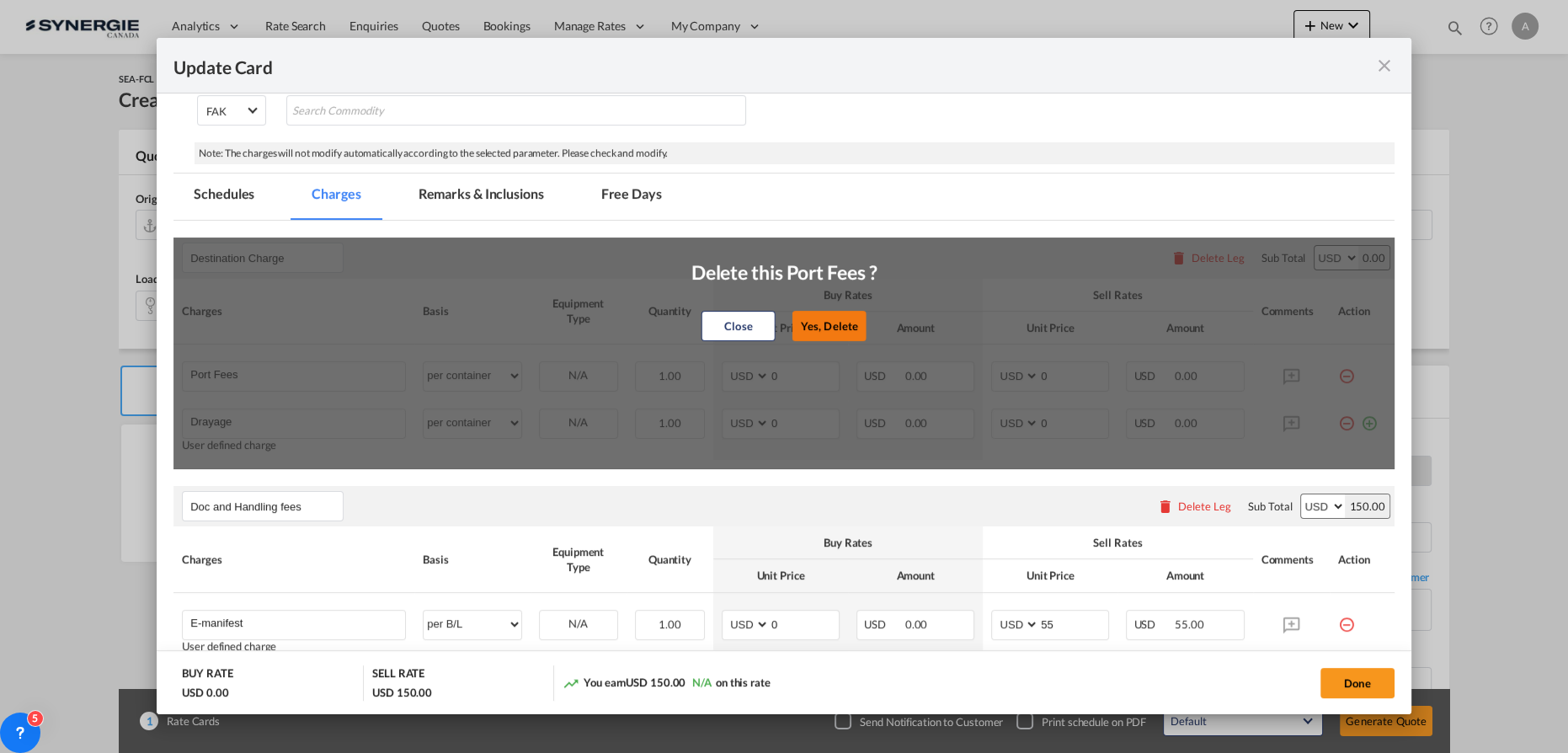
click at [817, 326] on button "Yes, Delete" at bounding box center [829, 324] width 74 height 30
type input "Drayage"
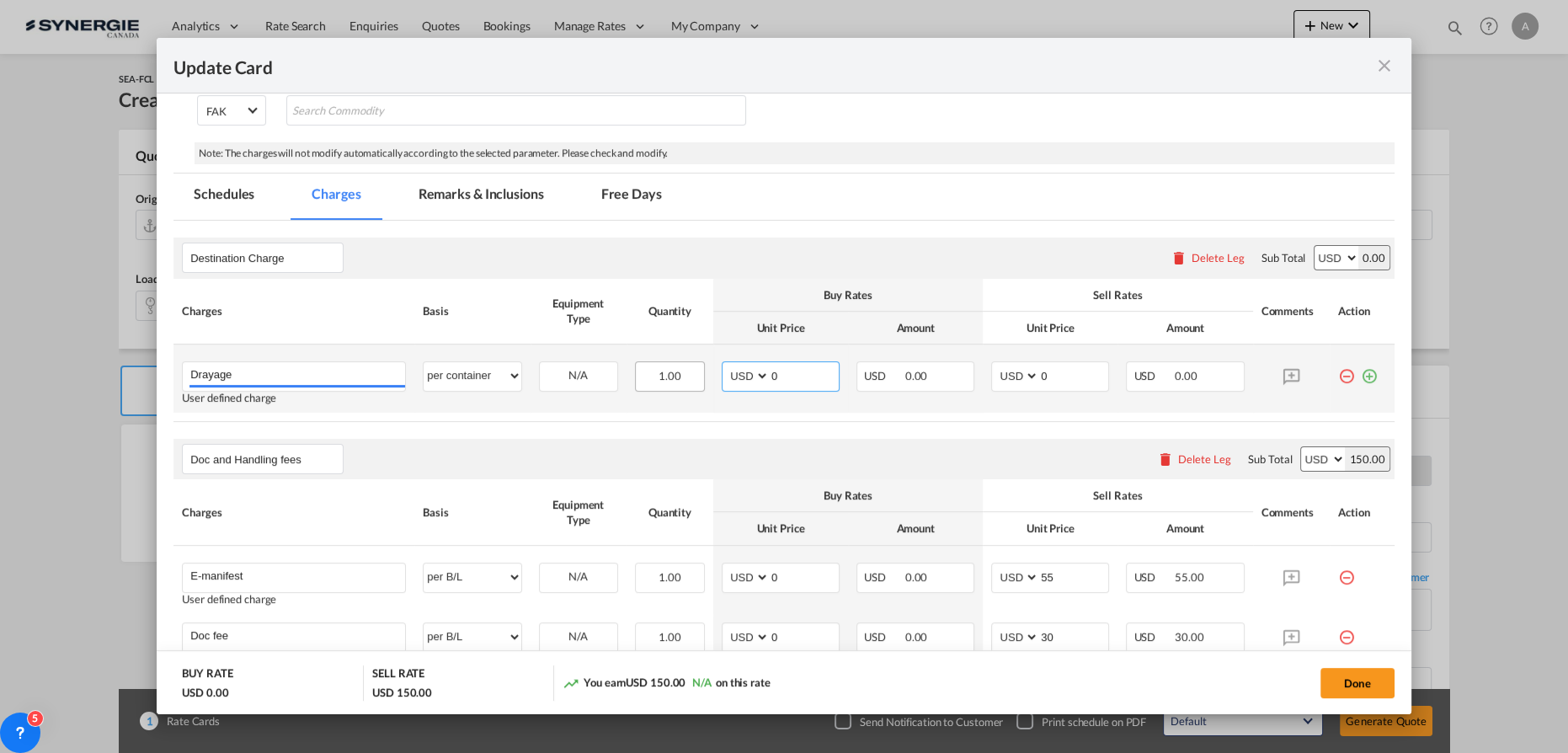
drag, startPoint x: 786, startPoint y: 373, endPoint x: 675, endPoint y: 372, distance: 111.0
click at [684, 374] on tr "Drayage Please Enter User Defined Charges Cannot Be Published User defined char…" at bounding box center [784, 378] width 1221 height 68
type input "565"
type input "670"
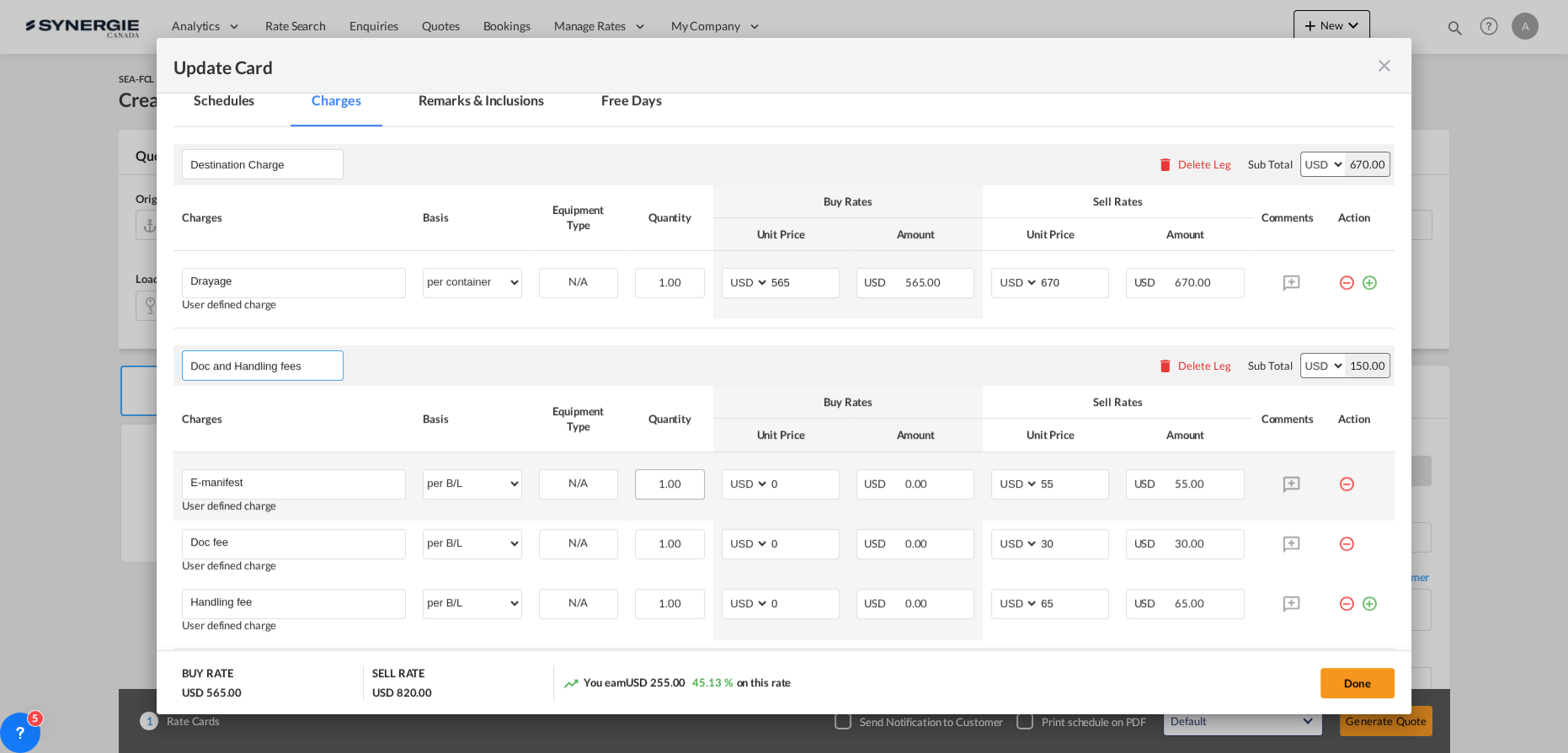
scroll to position [323, 0]
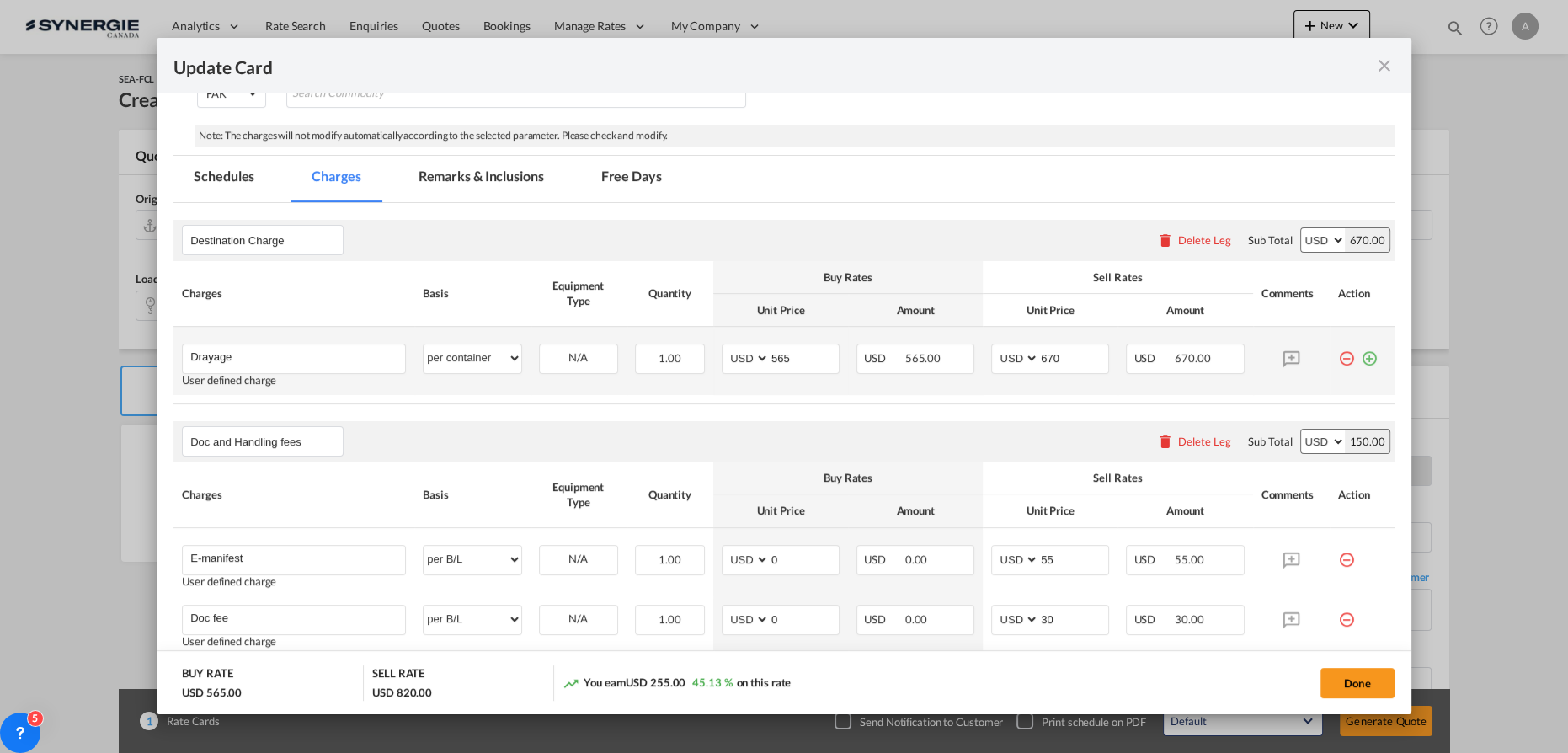
click at [1361, 357] on md-icon "icon-plus-circle-outline green-400-fg" at bounding box center [1369, 351] width 17 height 17
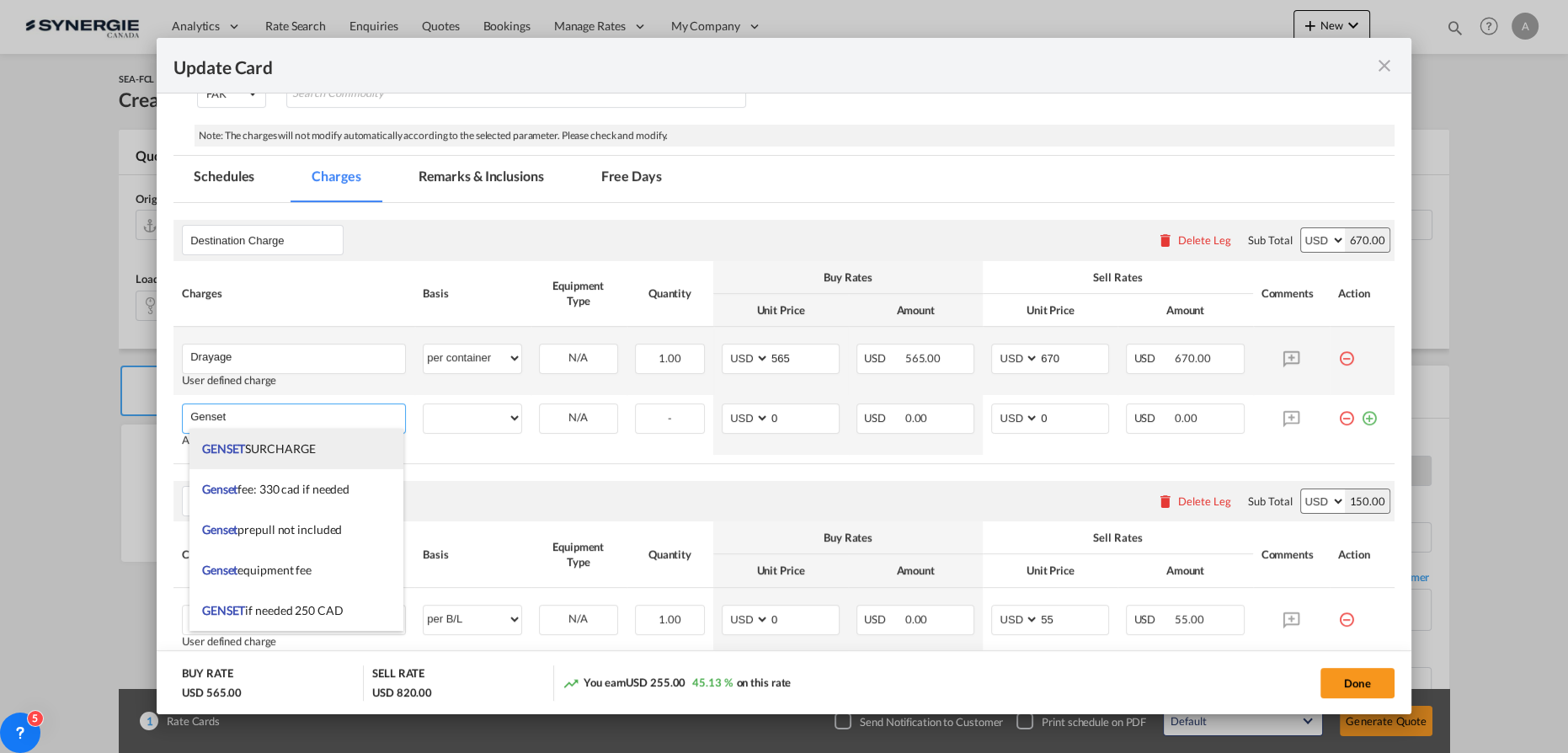
click at [318, 453] on li "GENSET SURCHARGE" at bounding box center [297, 449] width 214 height 40
type input "GENSET SURCHARGE"
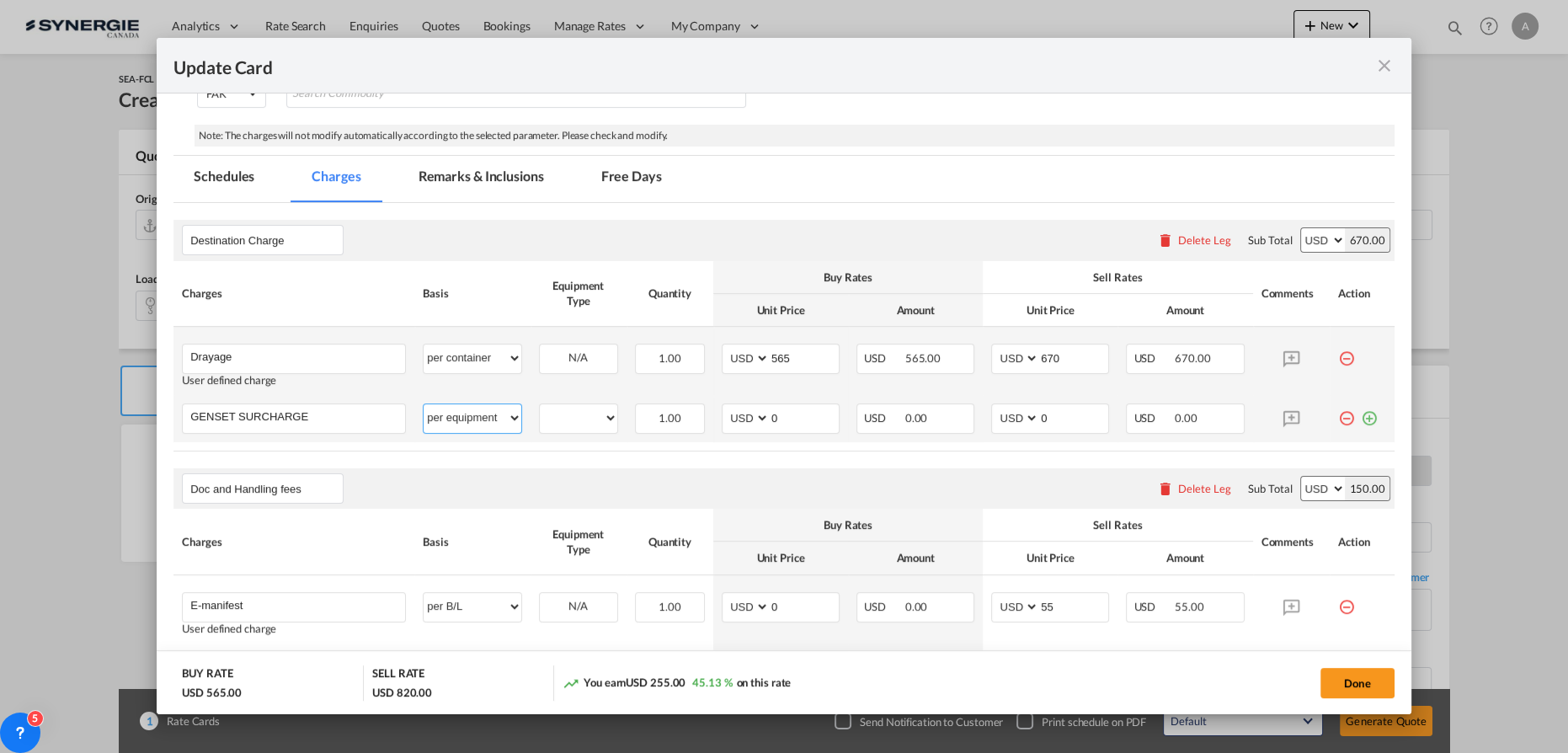
click at [470, 417] on select "per equipment per container per B/L per shipping bill per shipment per pallet p…" at bounding box center [471, 417] width 97 height 27
select select "per day"
click at [424, 404] on select "per equipment per container per B/L per shipping bill per shipment per pallet p…" at bounding box center [471, 417] width 97 height 27
click at [334, 420] on input "GENSET SURCHARGE" at bounding box center [297, 416] width 215 height 25
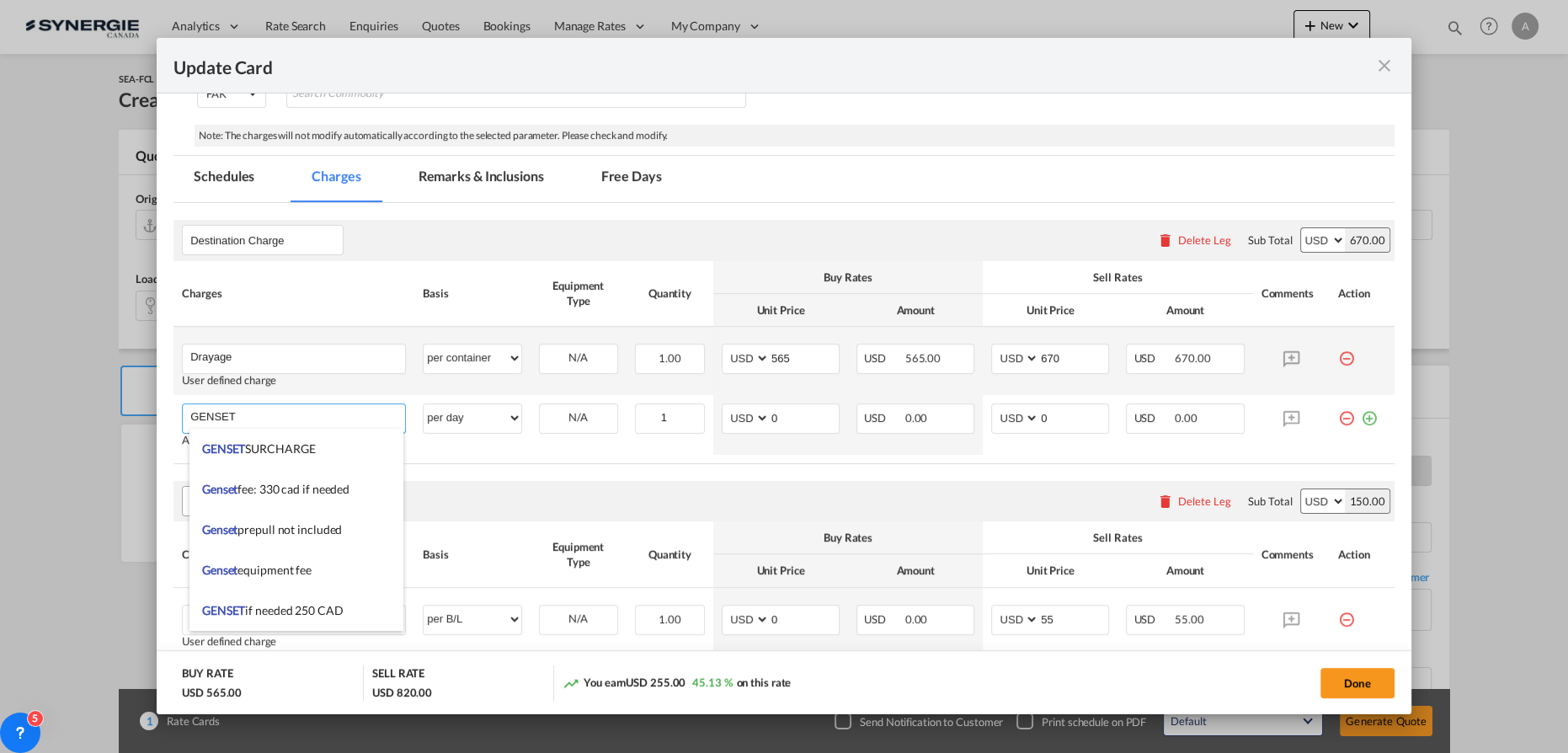
click at [337, 486] on span "Genset fee: 330 cad if needed" at bounding box center [275, 489] width 147 height 14
type input "Genset fee: 330 cad if needed"
select select "per container"
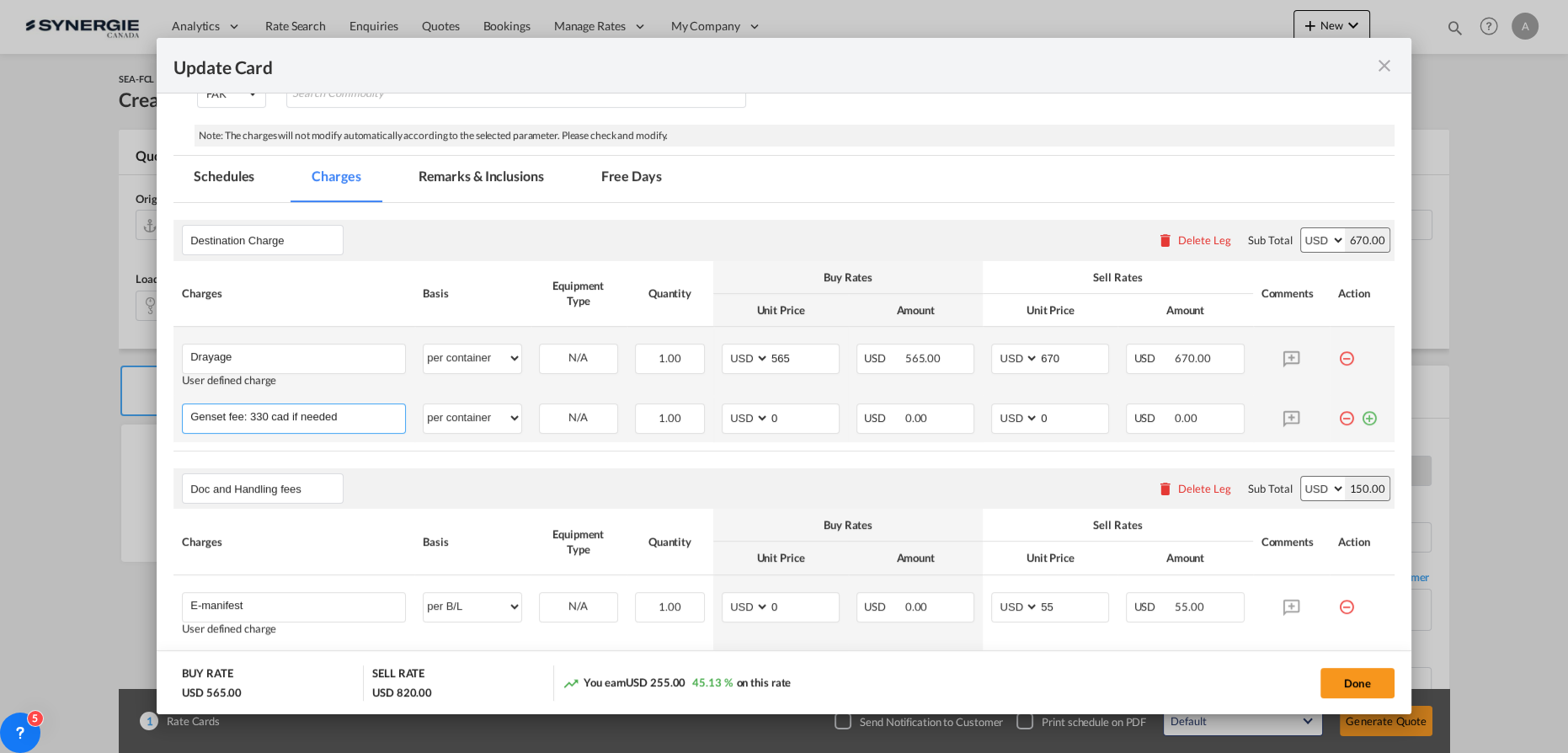
click at [341, 410] on input "Genset fee: 330 cad if needed" at bounding box center [297, 416] width 215 height 25
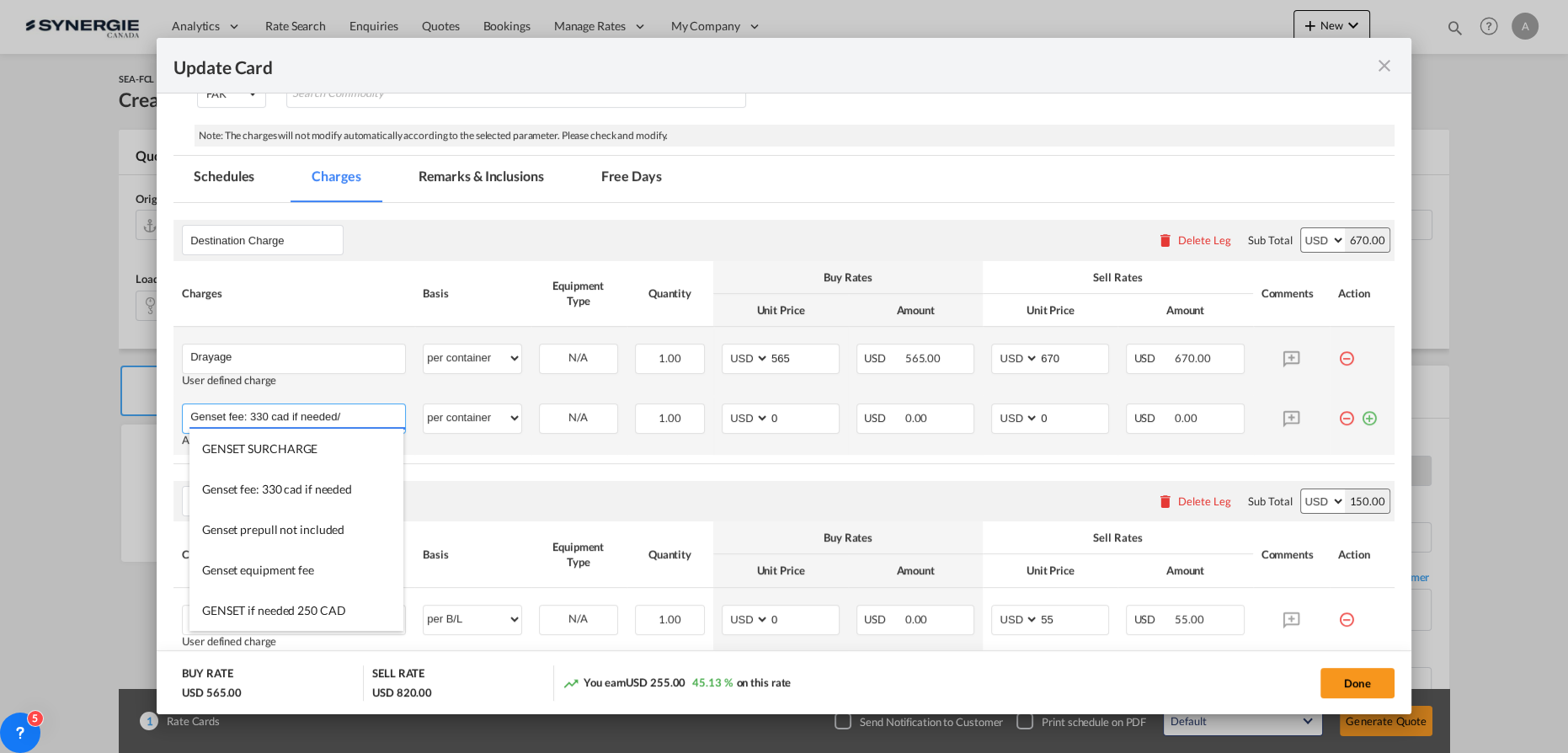
type input "Genset fee: 330 cad if needed"
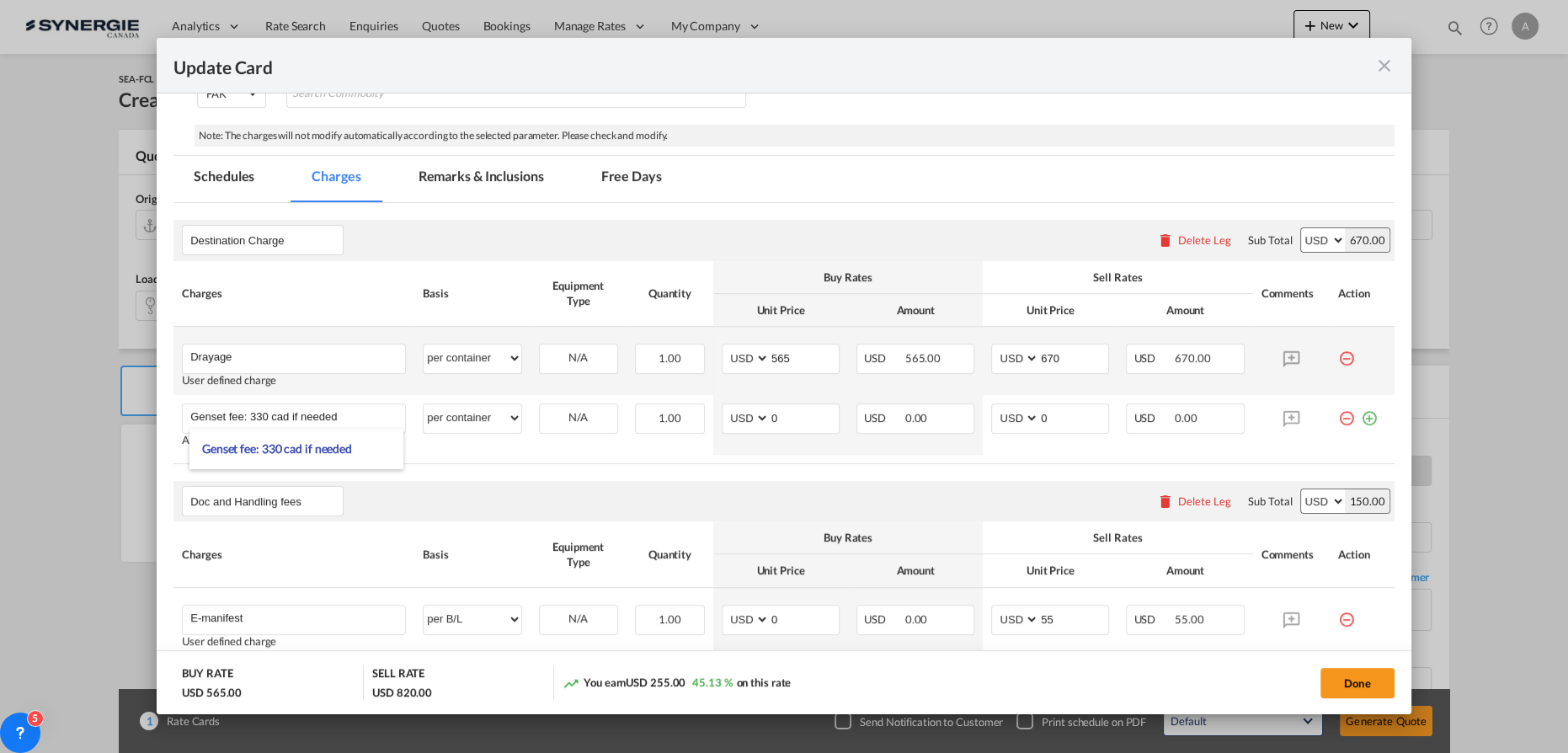
click at [568, 485] on div "Doc and Handling fees Please enter leg name Leg Name Already Exists Delete Leg …" at bounding box center [784, 501] width 1221 height 40
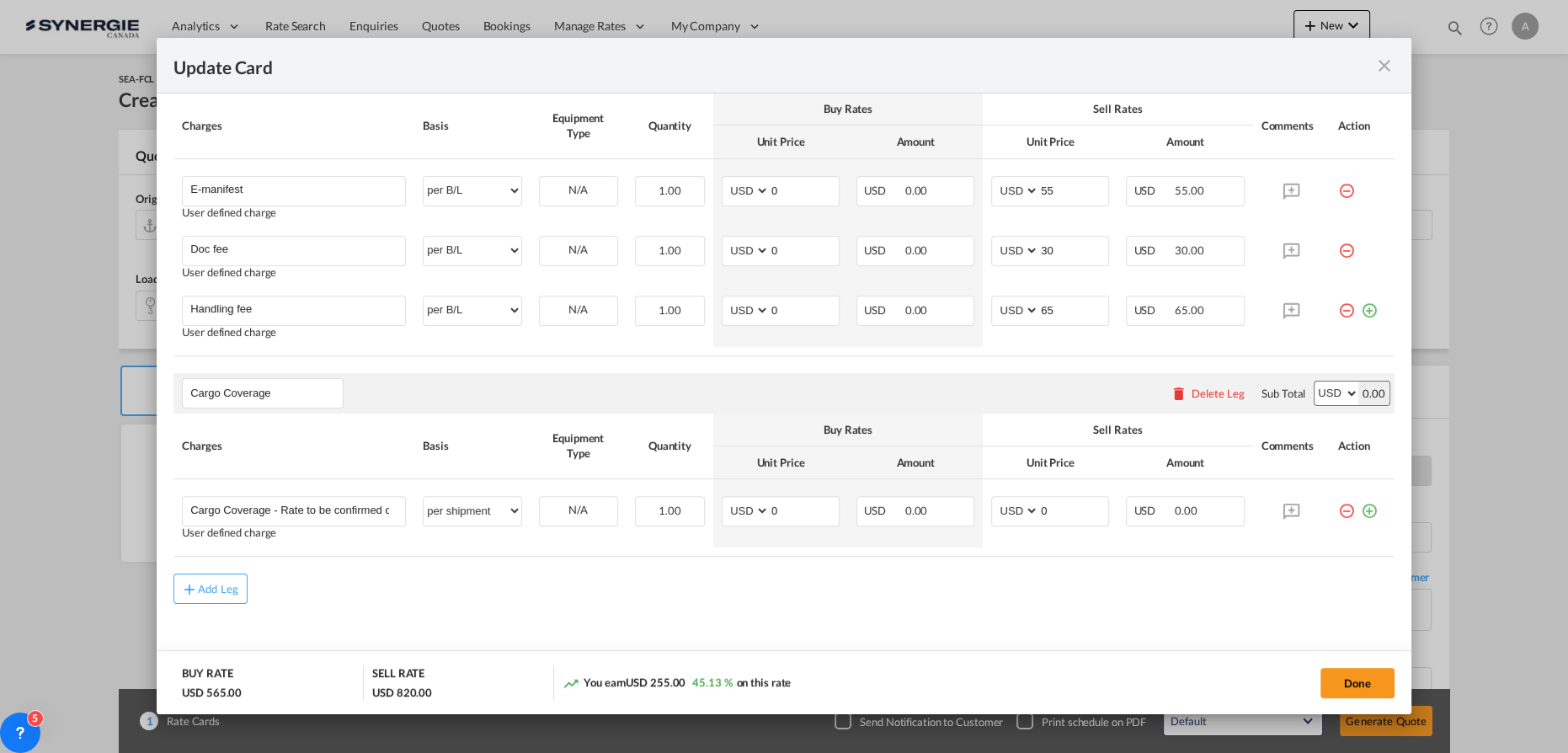
scroll to position [765, 0]
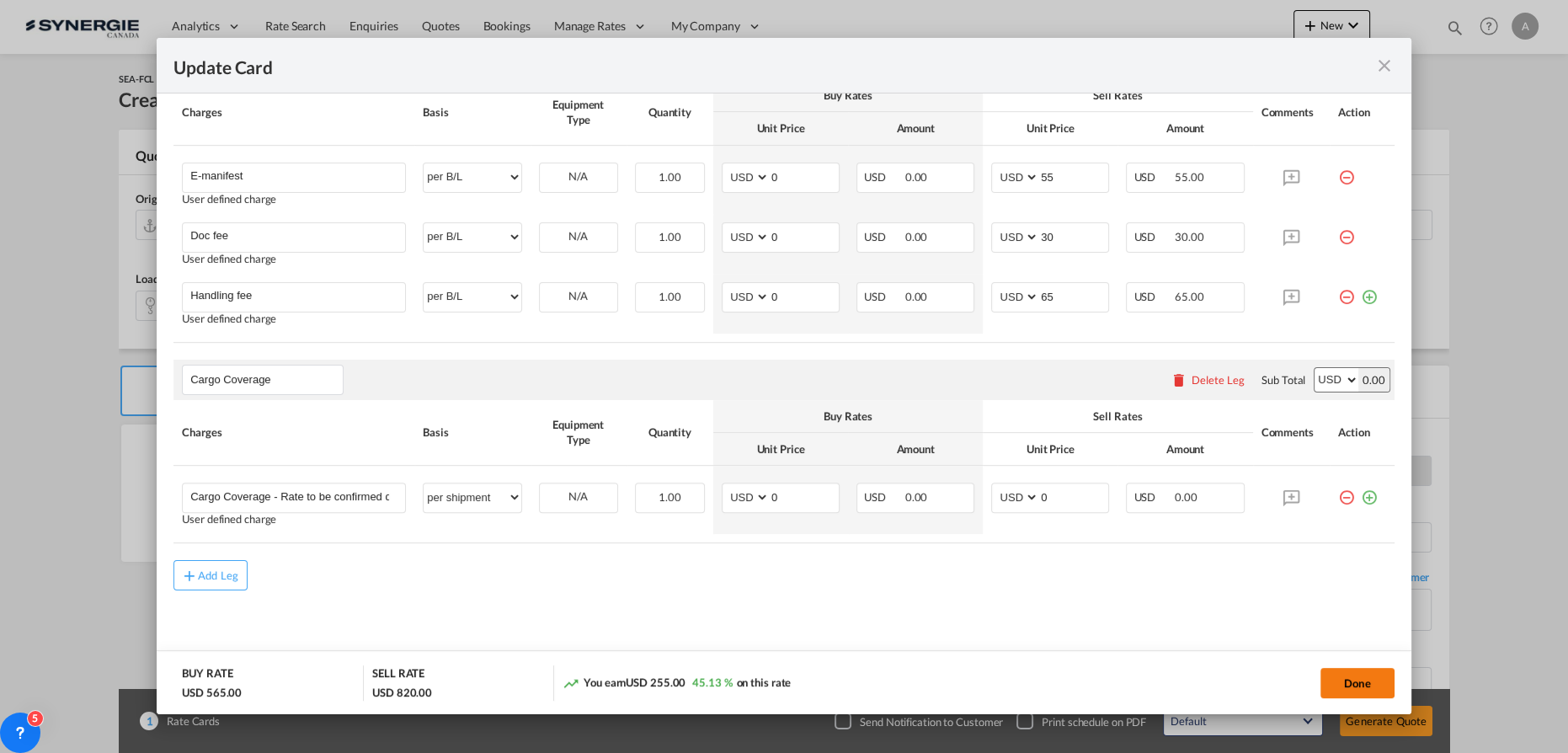
click at [1358, 684] on button "Done" at bounding box center [1357, 683] width 74 height 30
type input "[DATE]"
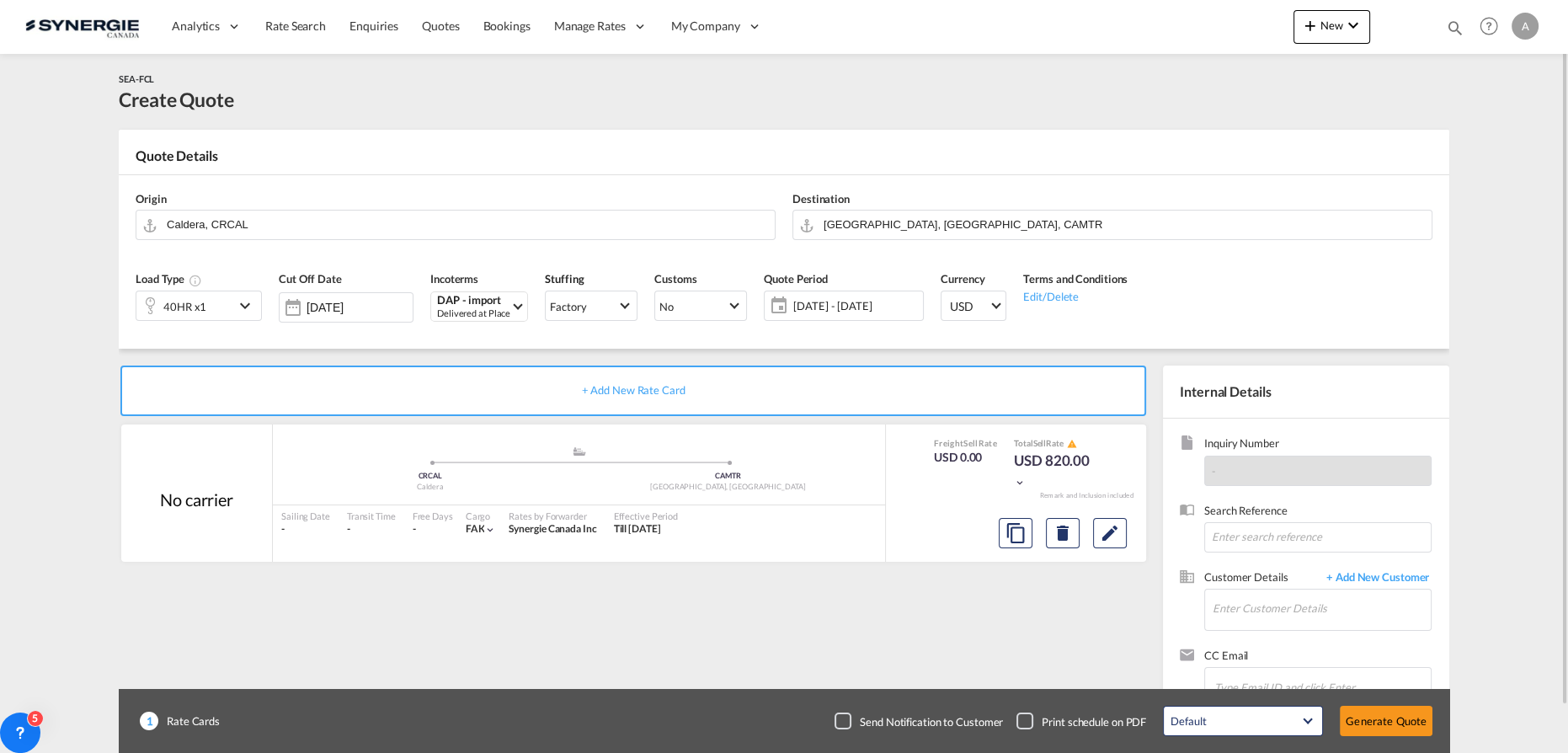
scroll to position [49, 0]
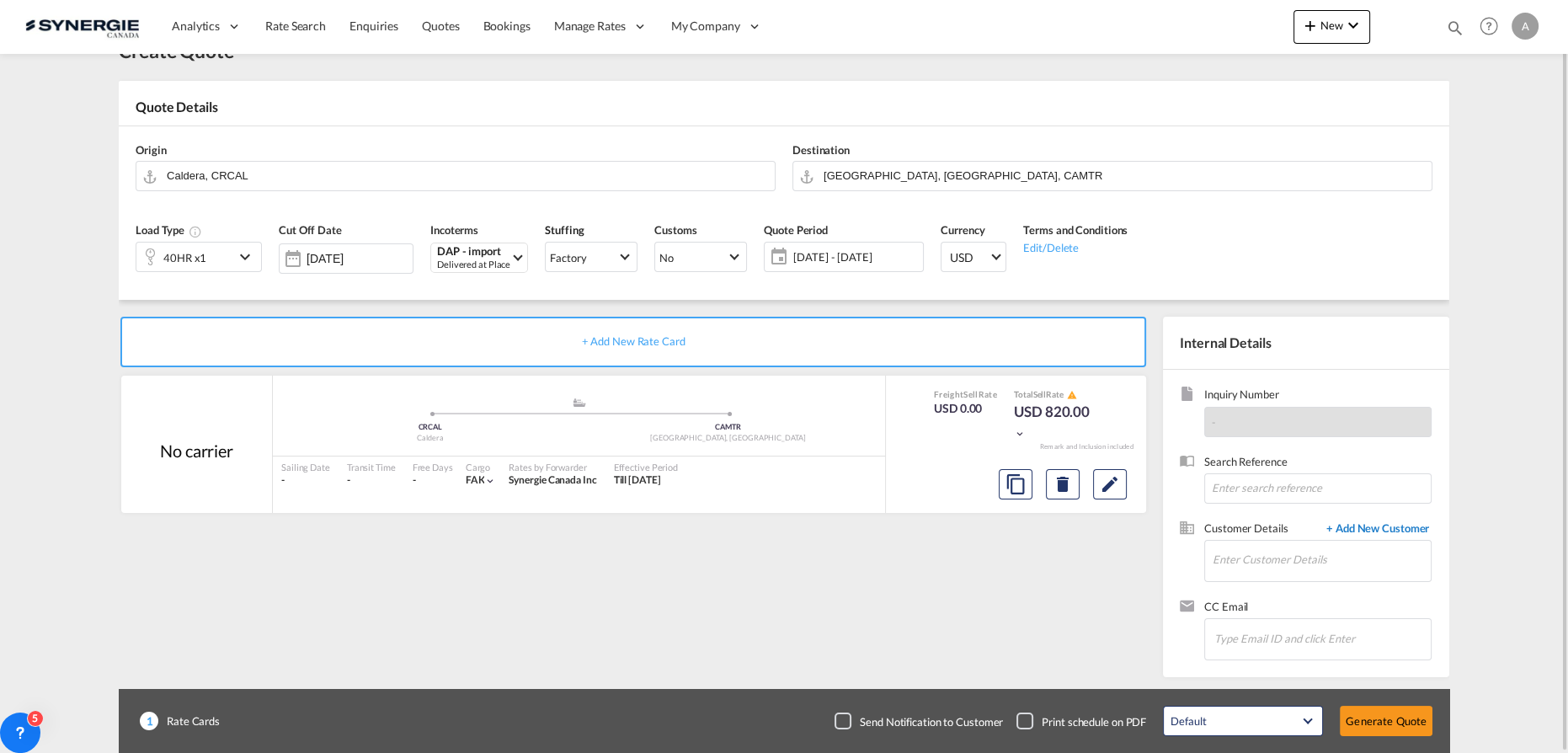
click at [1376, 523] on span "+ Add New Customer" at bounding box center [1374, 530] width 114 height 19
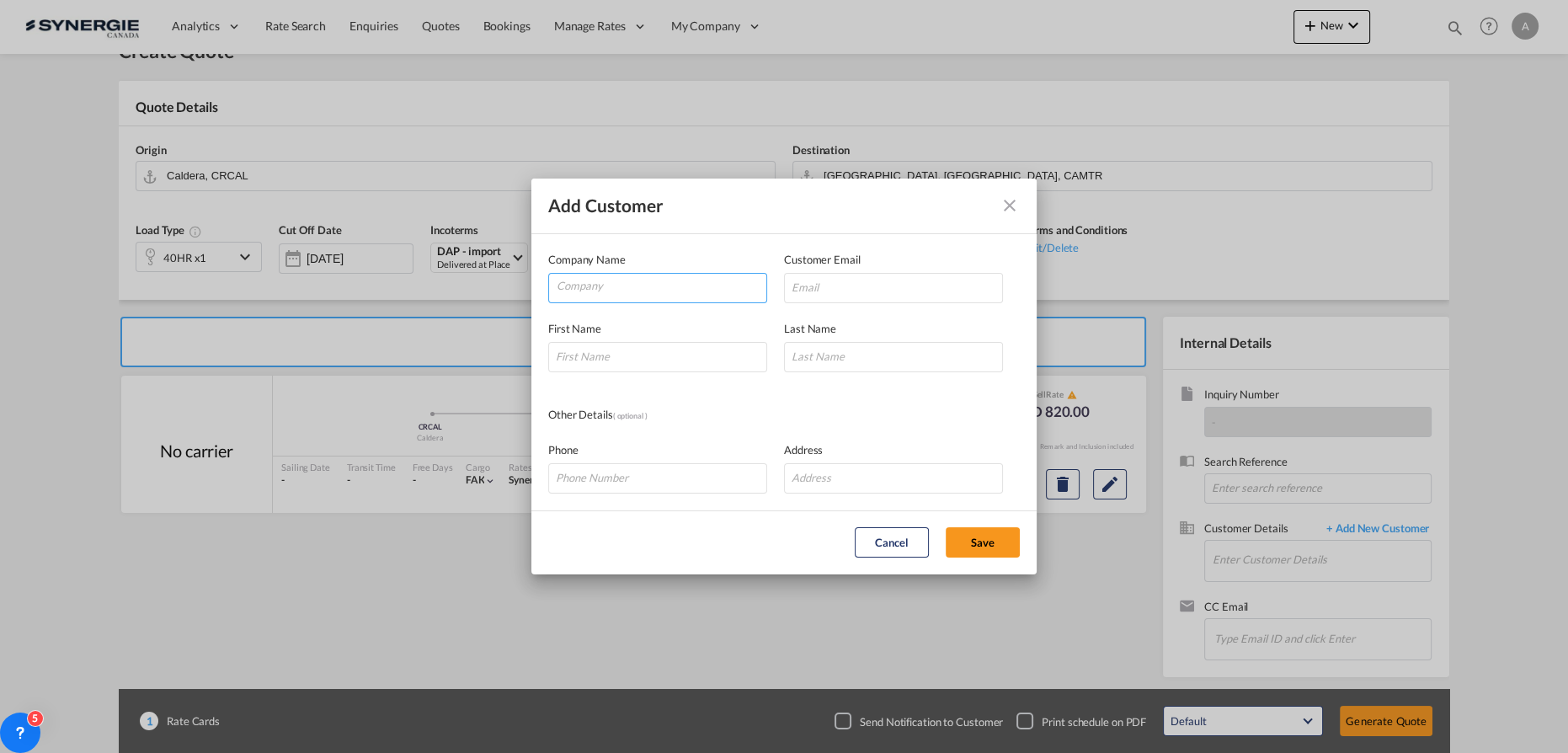
drag, startPoint x: 628, startPoint y: 286, endPoint x: 1109, endPoint y: 365, distance: 487.4
click at [628, 286] on input "Company" at bounding box center [661, 286] width 210 height 25
type input "MASTERLINE LOGISTICS"
paste input "andres@masterline-logistics.cr>"
type input "andres@masterline-logistics.cr>"
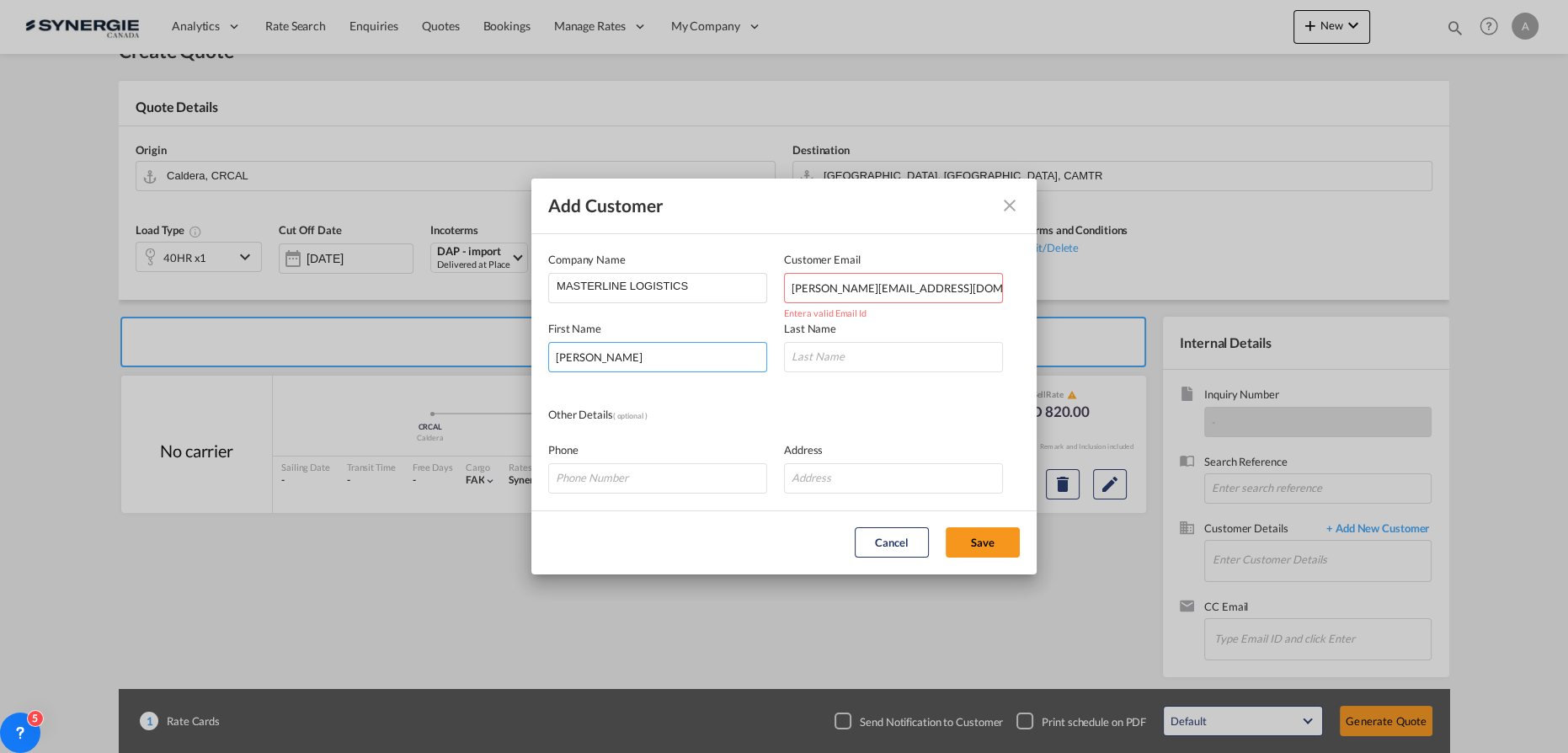
type input "ANDRES"
type input "SAENZ"
click at [954, 289] on input "andres@masterline-logistics.cr>" at bounding box center [893, 288] width 219 height 30
type input "[PERSON_NAME][EMAIL_ADDRESS][DOMAIN_NAME]"
click at [974, 542] on button "Save" at bounding box center [982, 542] width 74 height 30
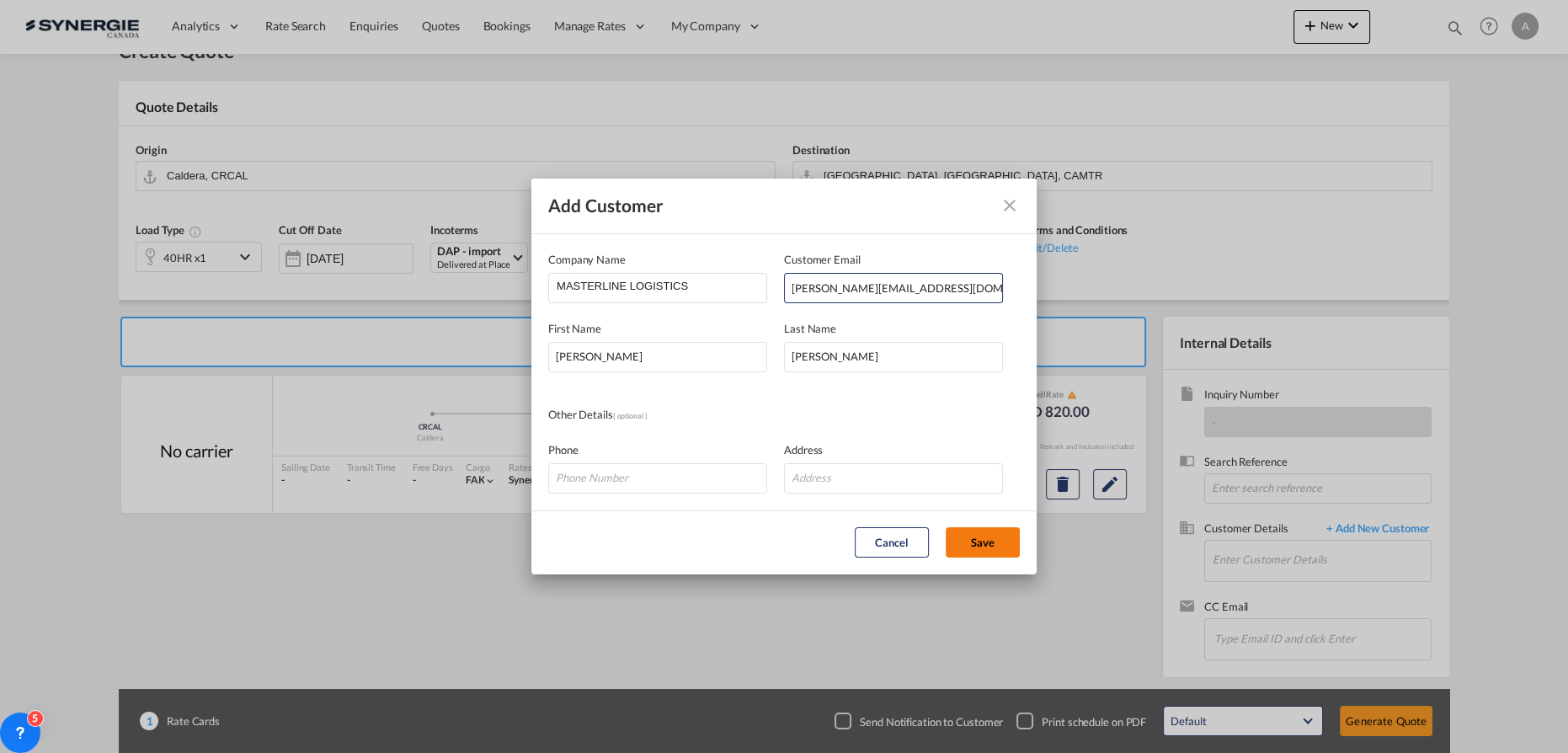
type input "MASTERLINE LOGISTICS, ANDRES SAENZ, andres@masterline-logistics.cr"
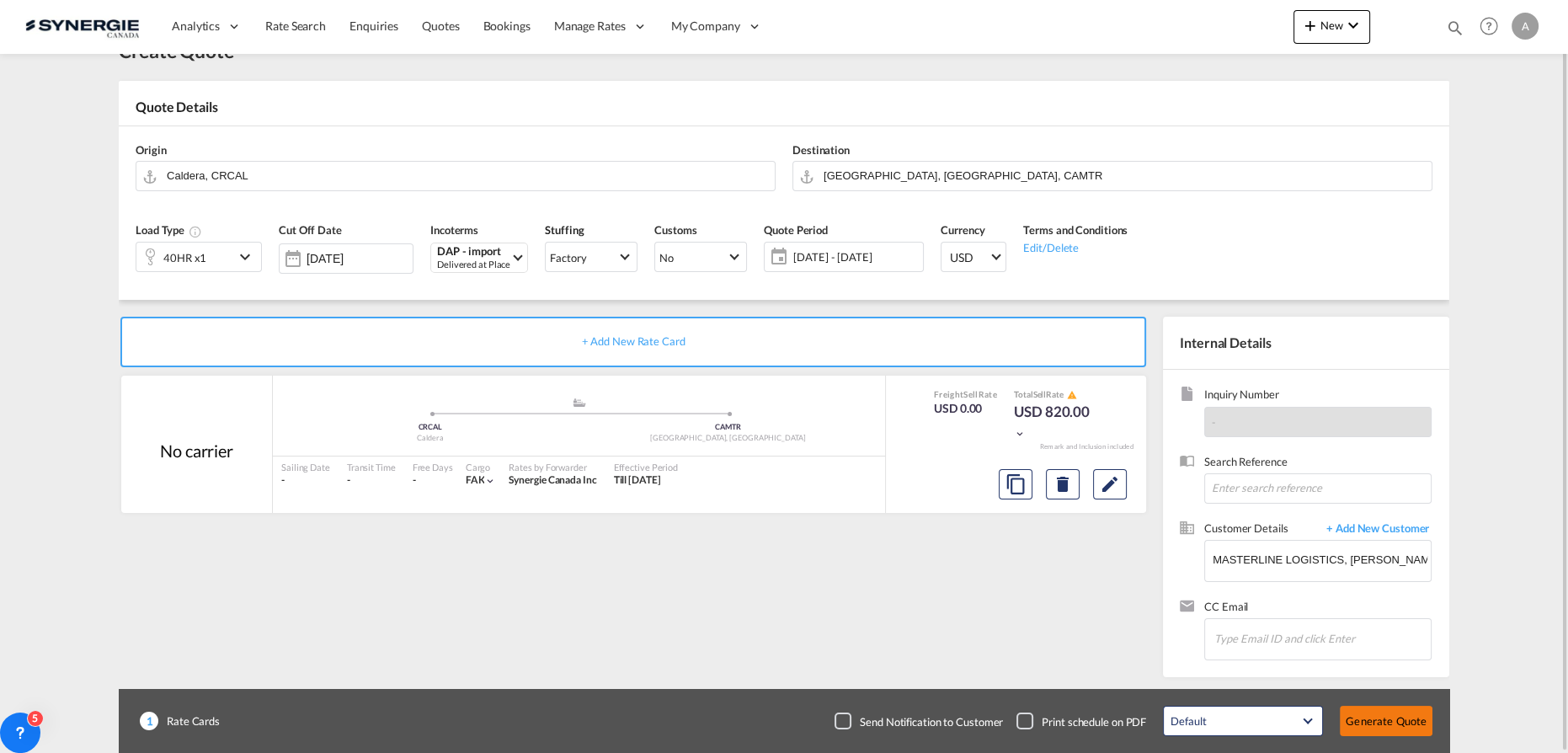
click at [1396, 718] on button "Generate Quote" at bounding box center [1385, 720] width 92 height 30
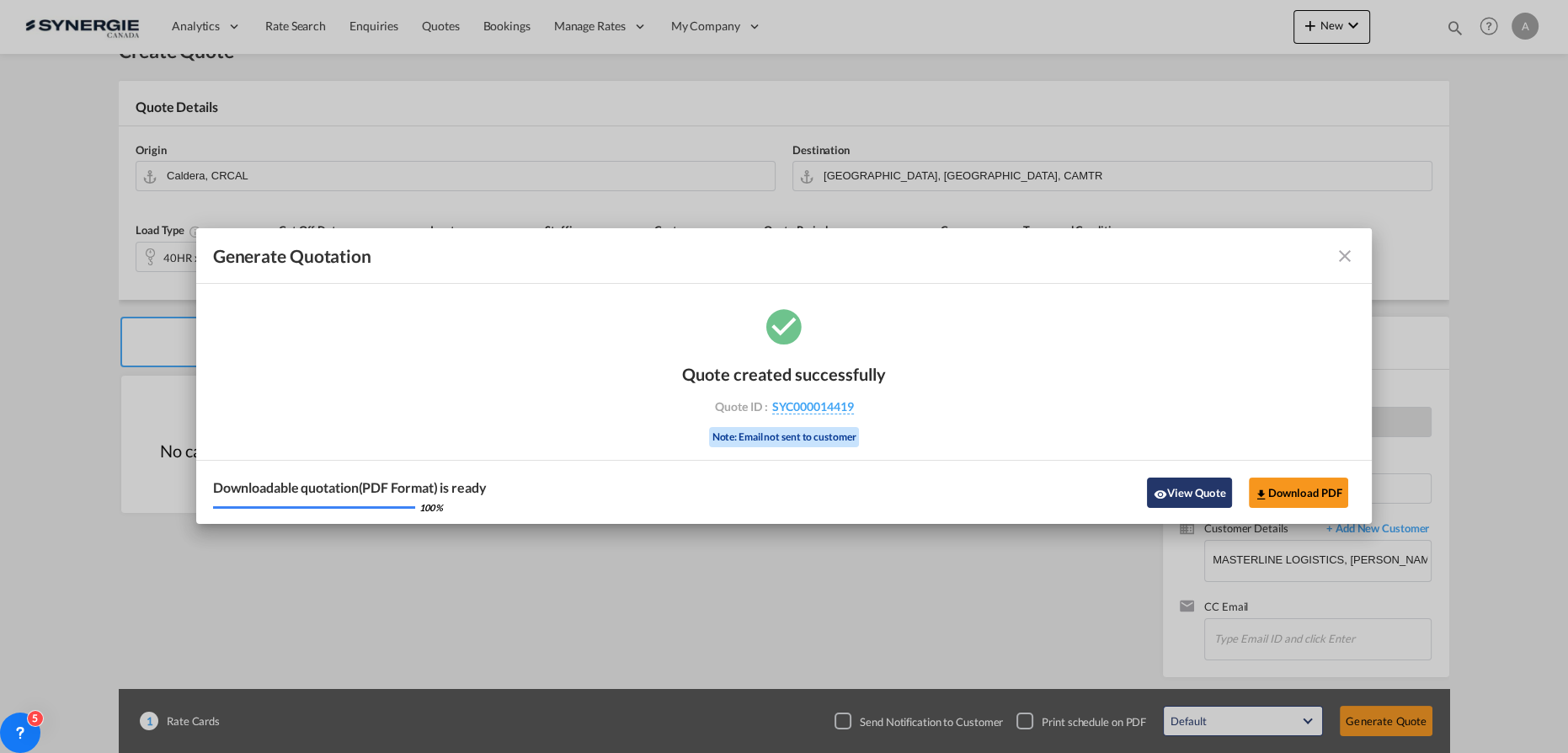
click at [1184, 479] on button "View Quote" at bounding box center [1189, 492] width 84 height 30
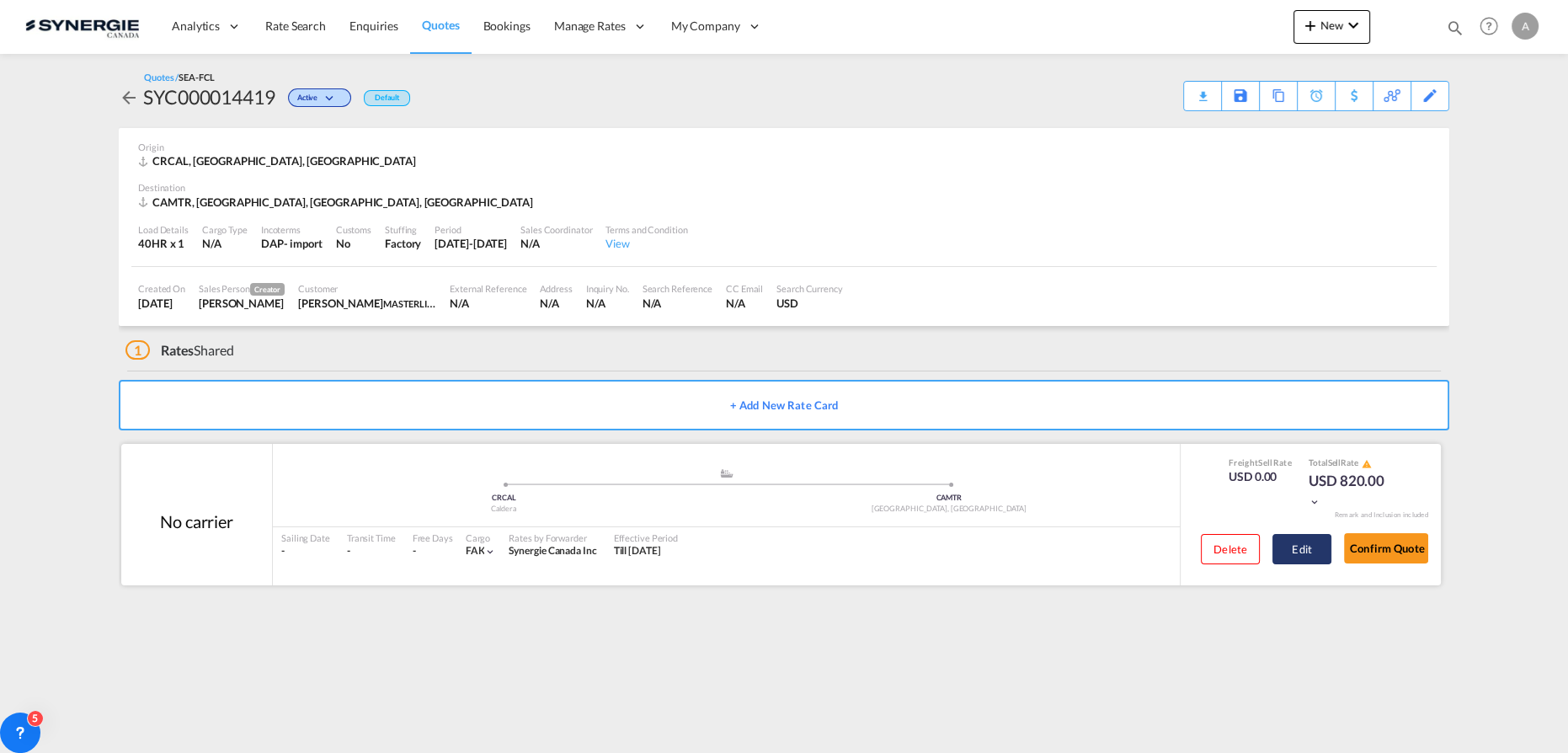
click at [1309, 549] on button "Edit" at bounding box center [1302, 549] width 59 height 30
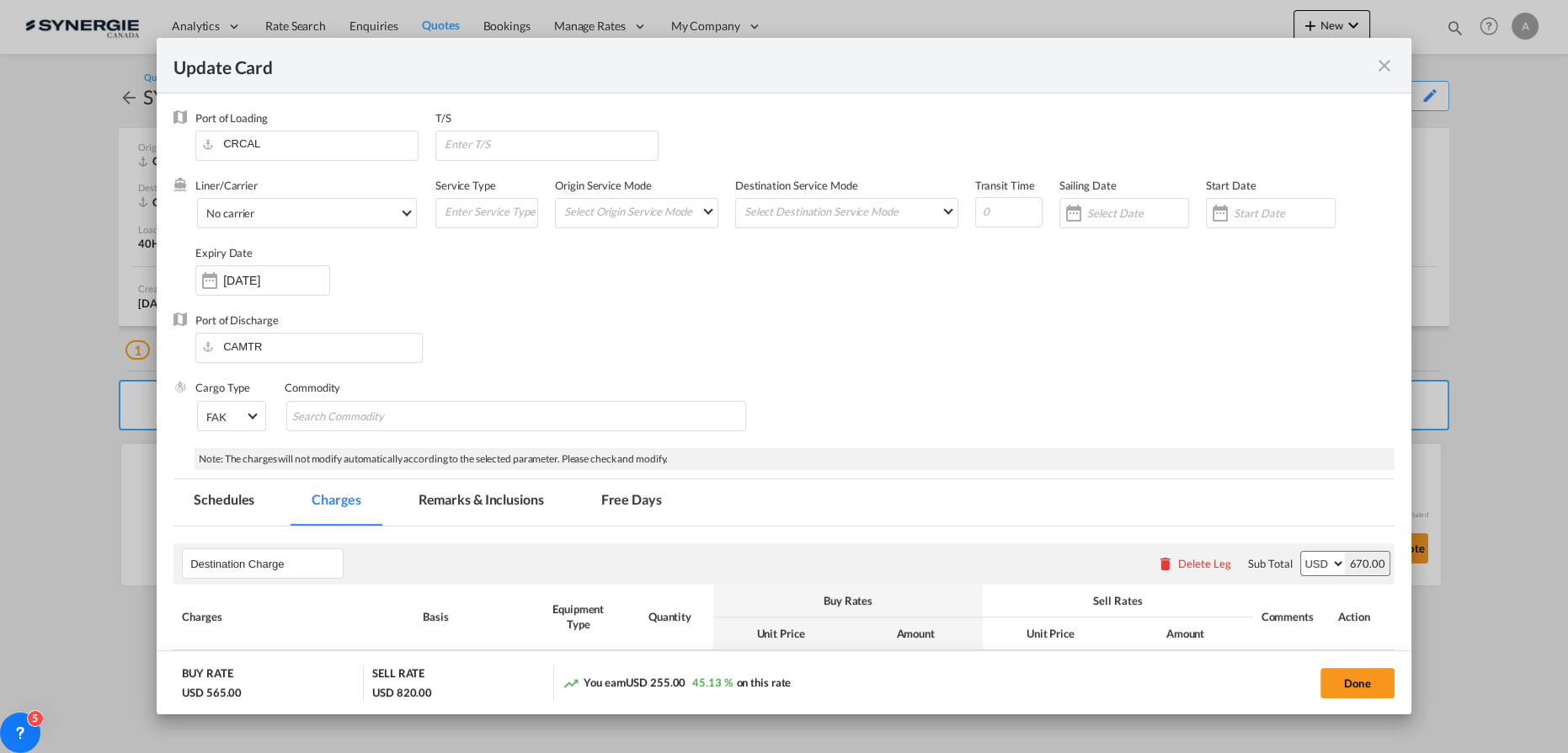
click at [471, 488] on md-tab-item "Remarks & Inclusions" at bounding box center [481, 502] width 166 height 46
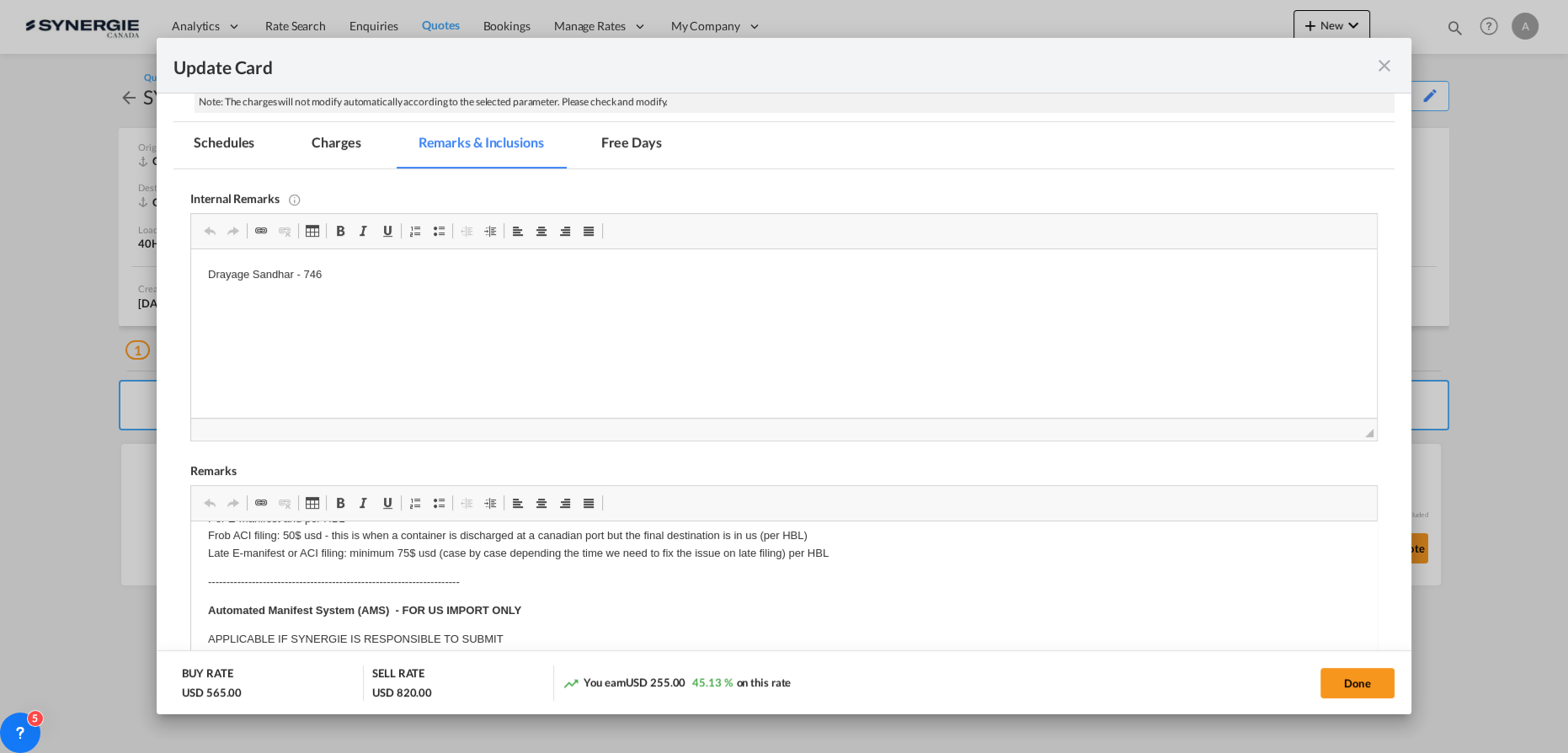
scroll to position [152, 0]
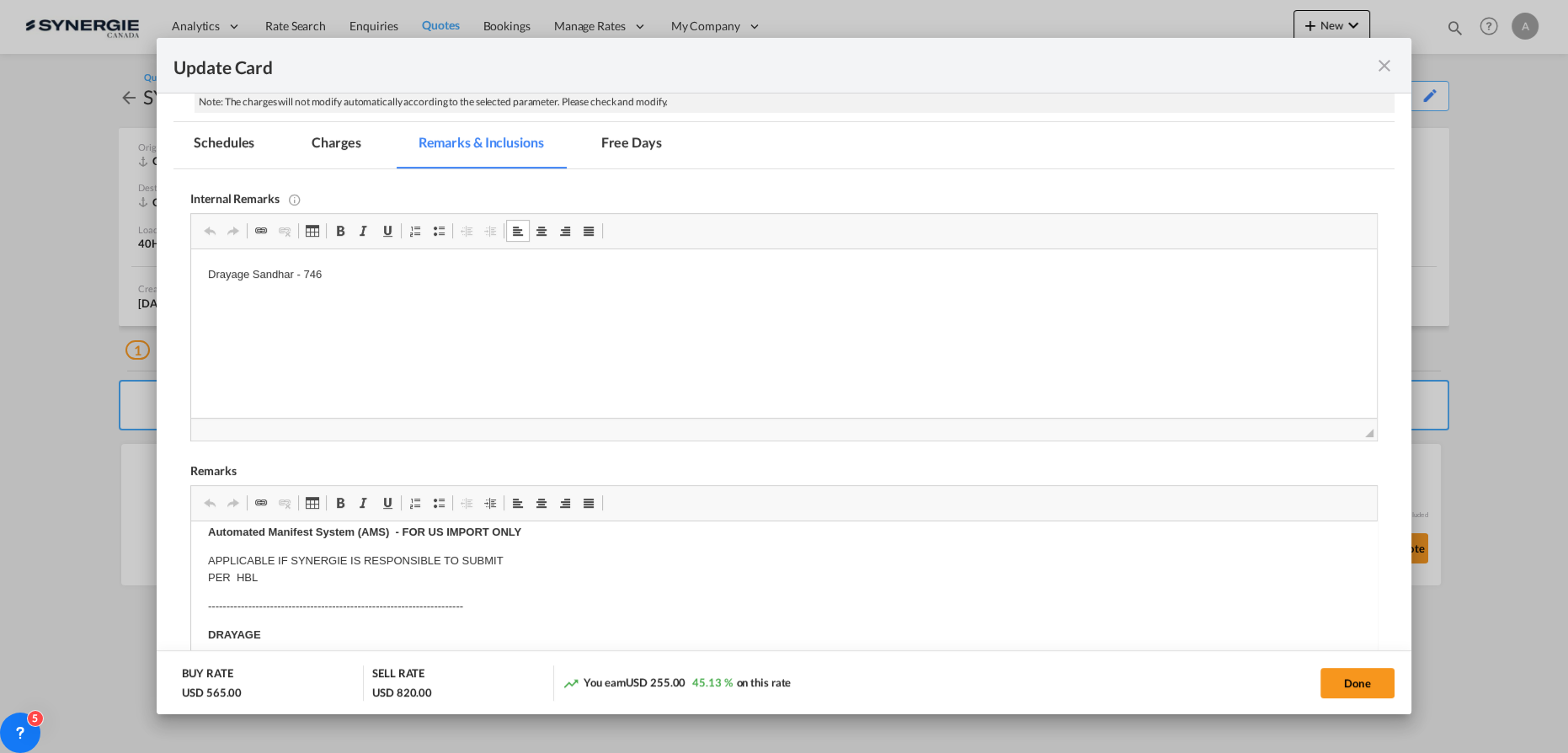
click at [363, 276] on p "Drayage Sandhar - 746" at bounding box center [784, 275] width 1151 height 17
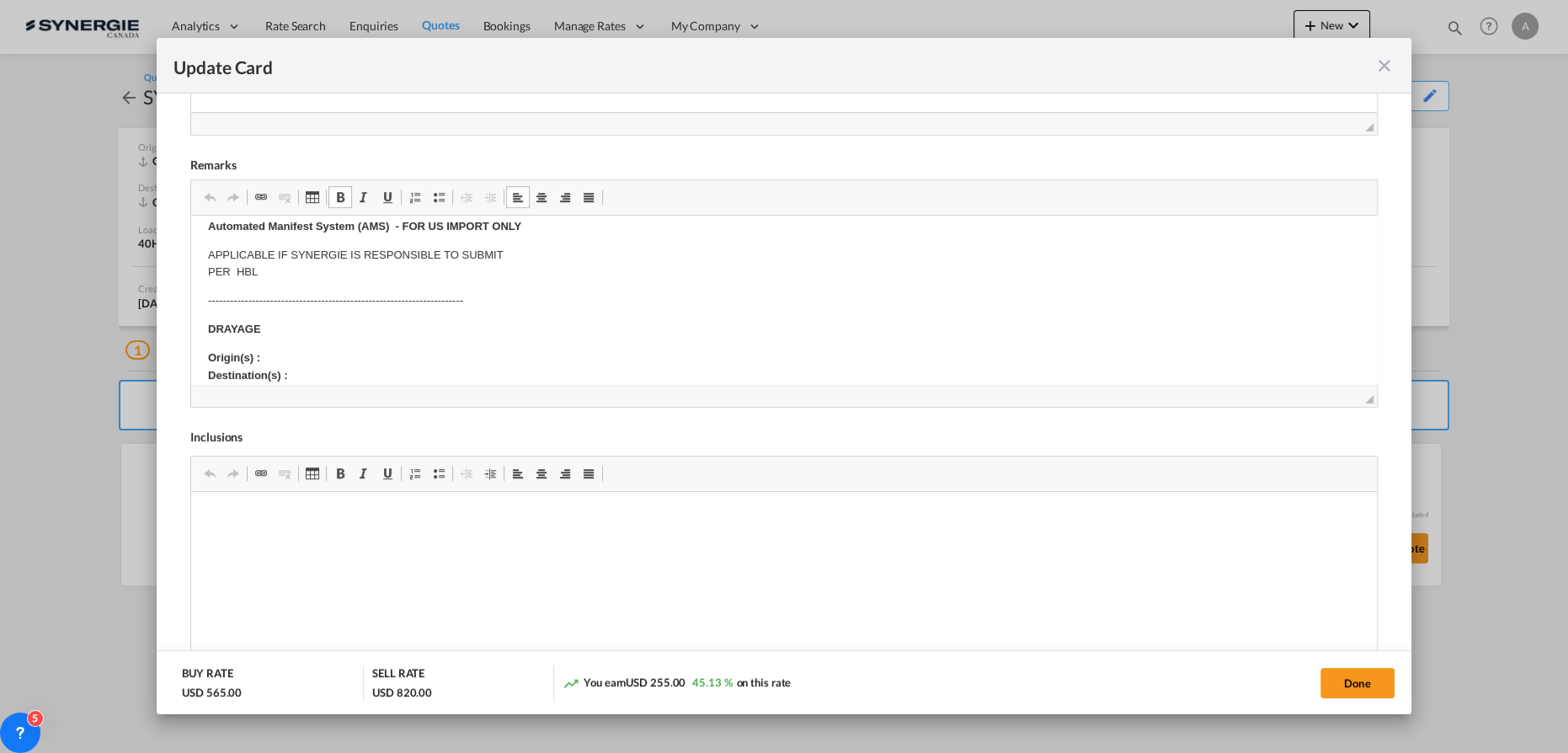
click at [299, 356] on p "Origin(s) : Destination(s) :" at bounding box center [784, 367] width 1151 height 36
click at [1351, 696] on button "Done" at bounding box center [1357, 683] width 74 height 30
type input "[DATE]"
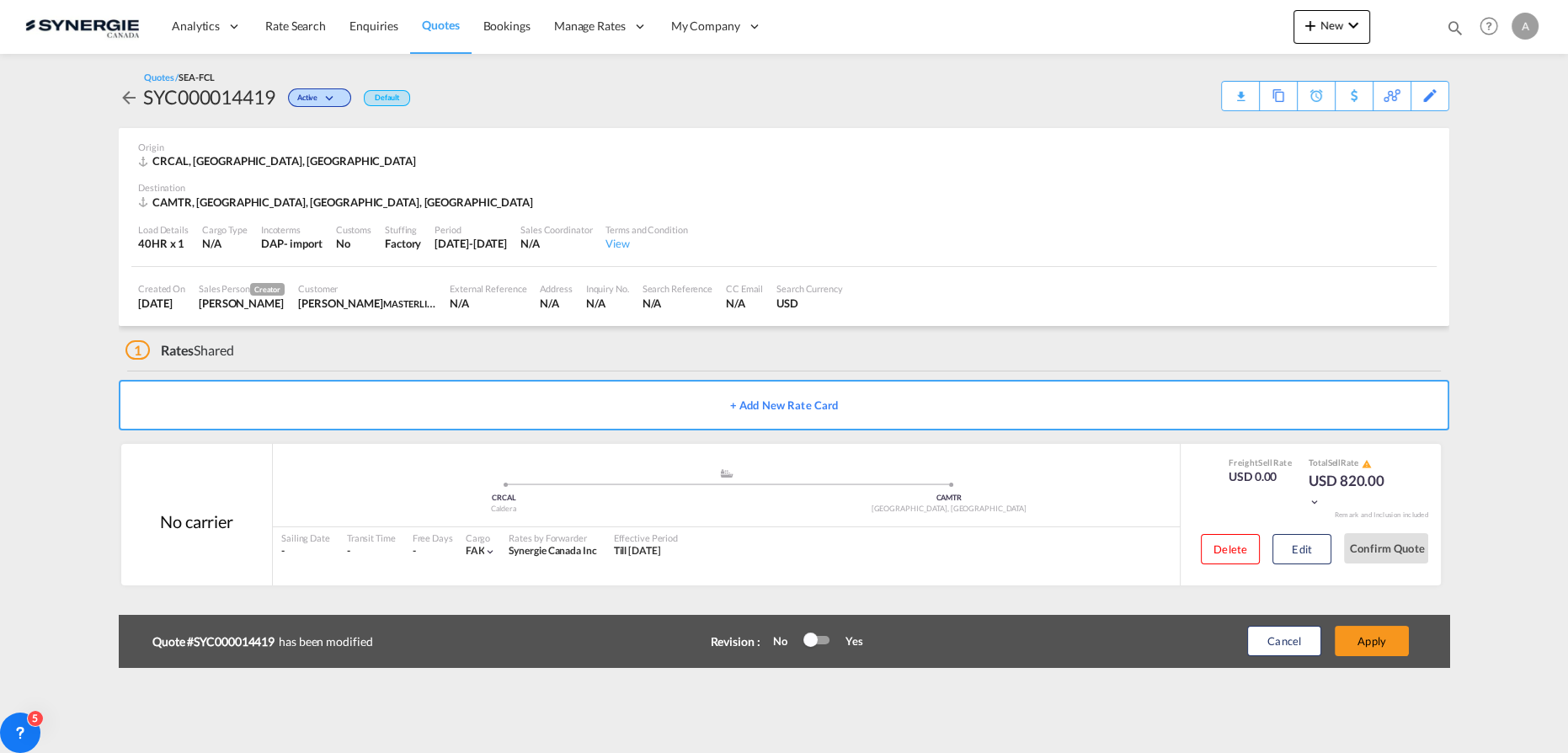
scroll to position [203, 0]
click at [1370, 647] on button "Apply" at bounding box center [1371, 640] width 74 height 30
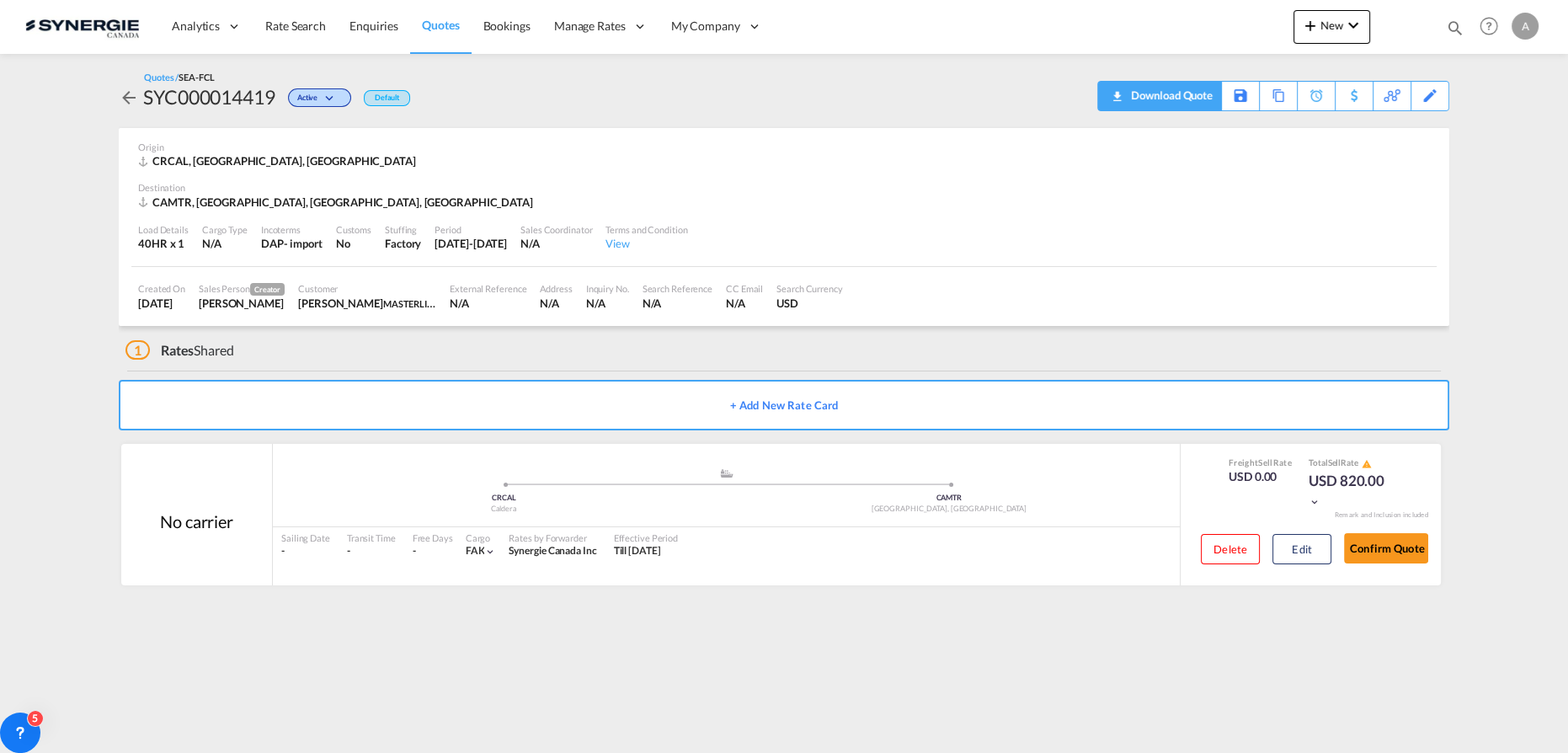
click at [1191, 100] on div "Download Quote" at bounding box center [1169, 95] width 86 height 27
click at [1318, 562] on button "Edit" at bounding box center [1302, 549] width 59 height 30
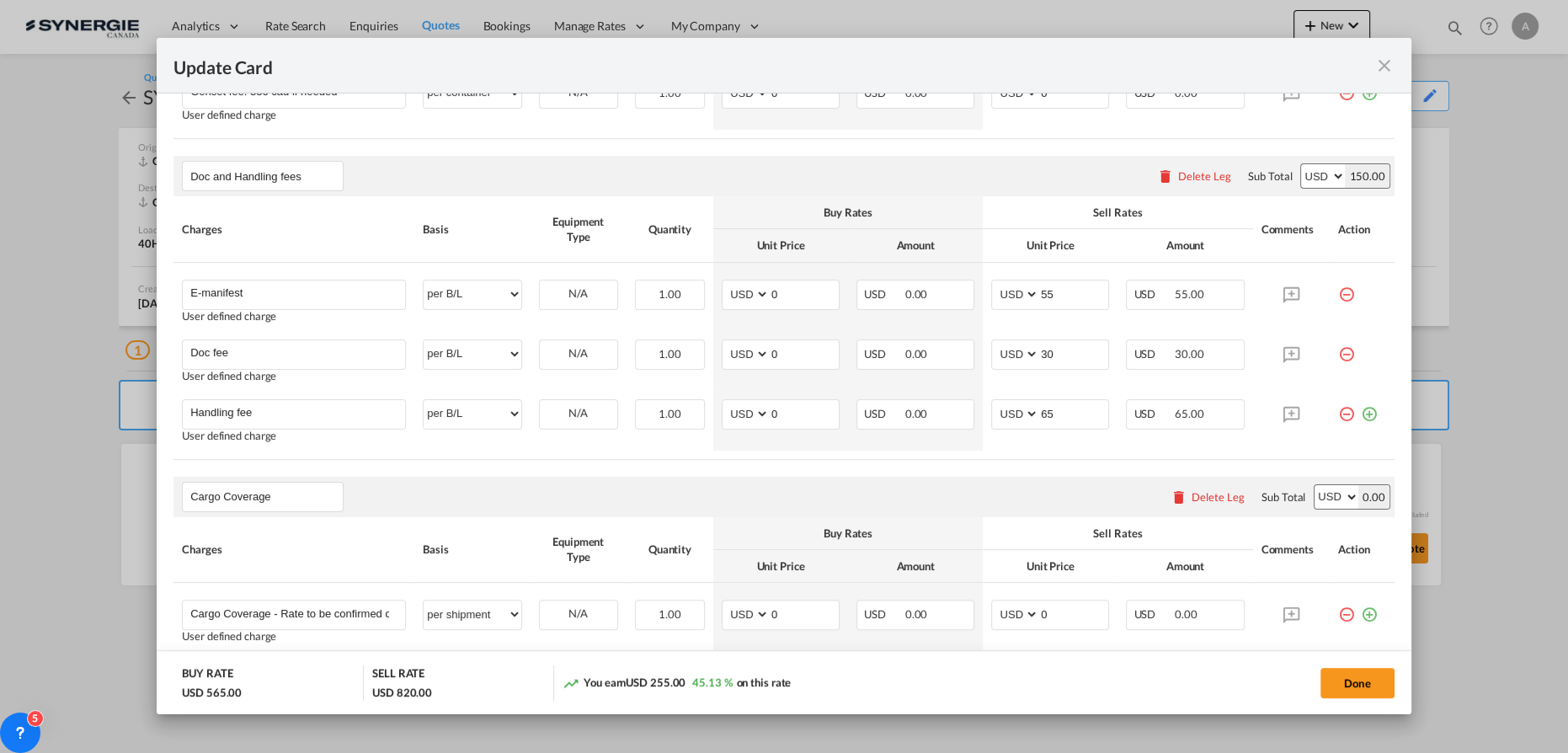
scroll to position [689, 0]
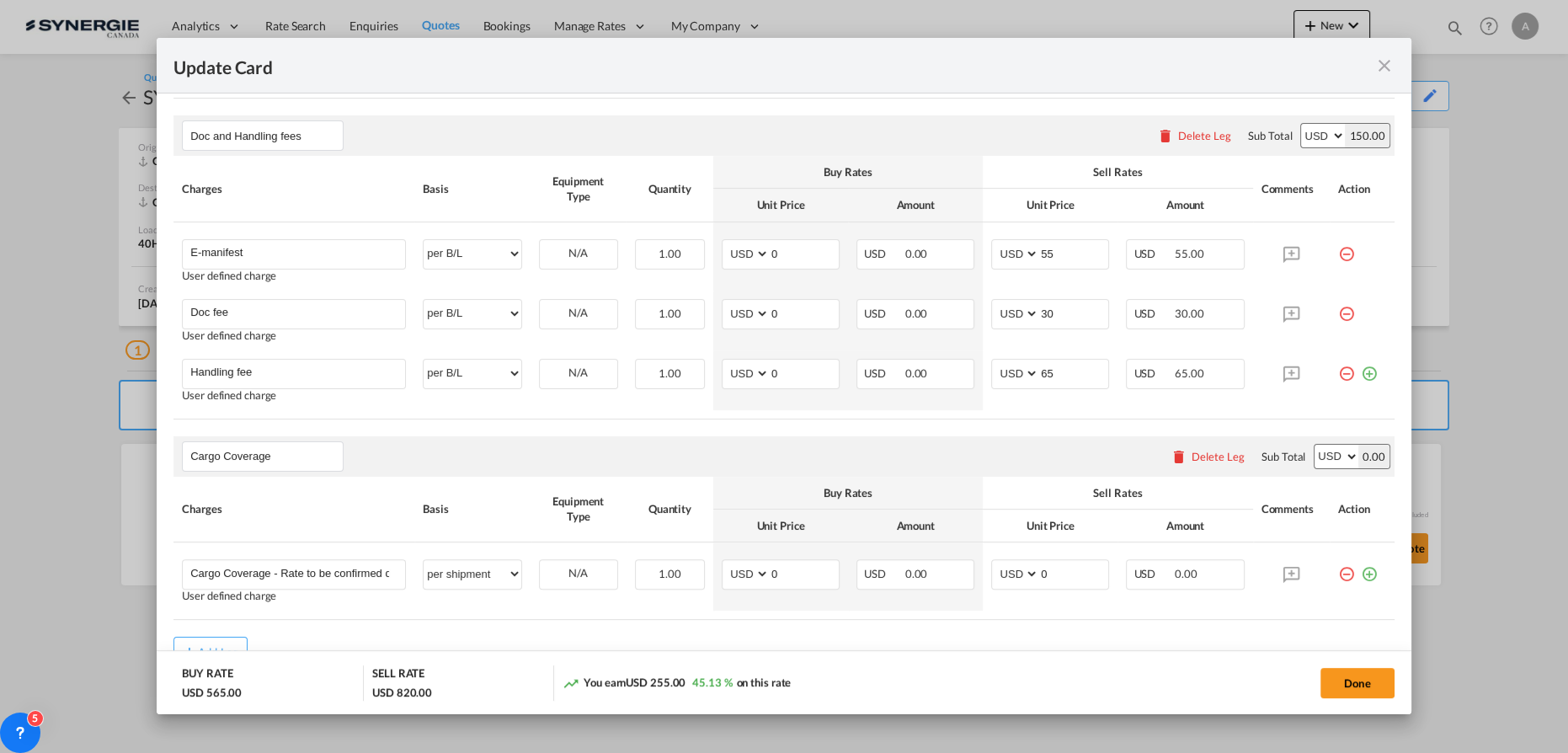
click at [1377, 63] on md-icon "icon-close fg-AAA8AD m-0 pointer" at bounding box center [1384, 65] width 20 height 20
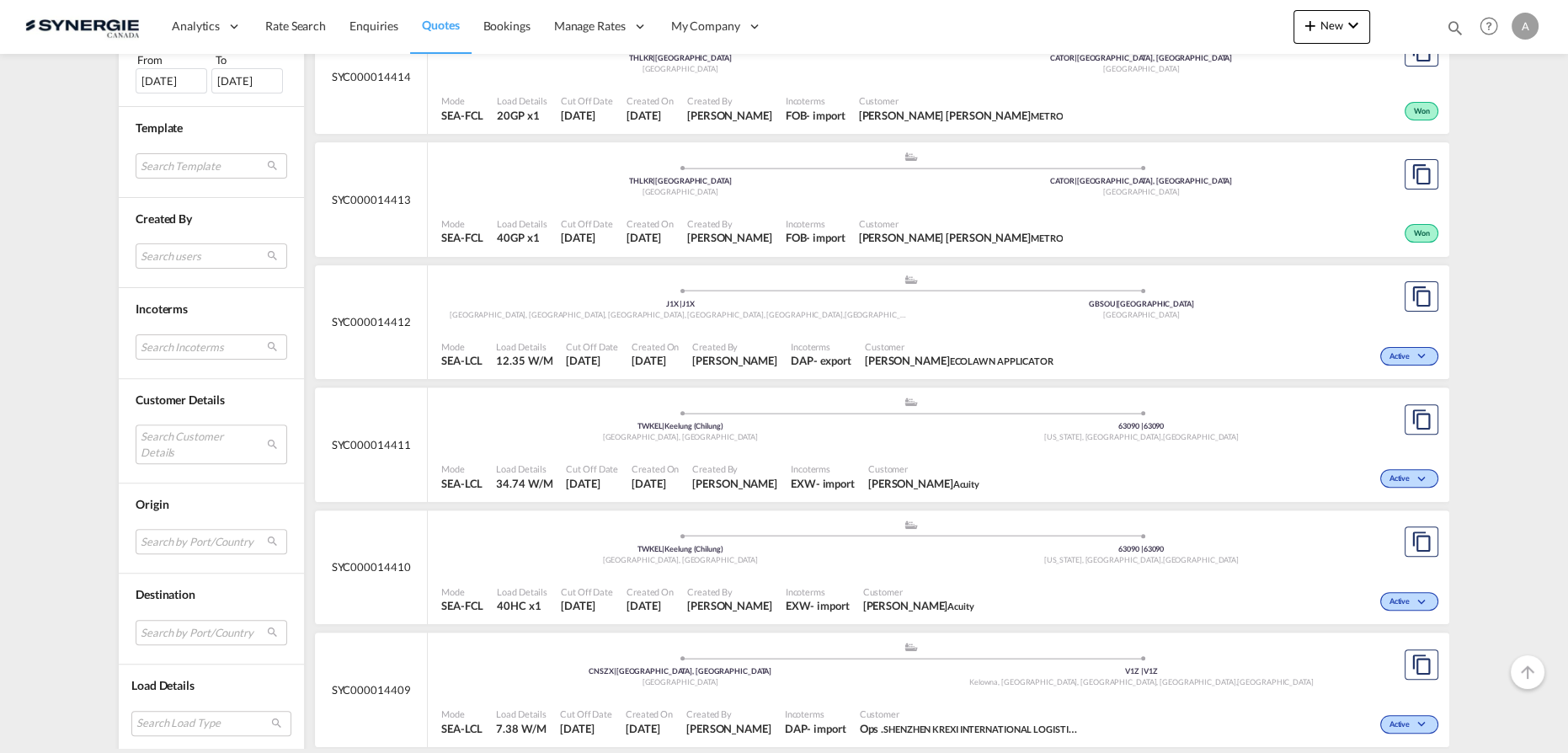
scroll to position [765, 0]
click at [136, 446] on md-select "Search Customer Details user name user [PERSON_NAME] [PERSON_NAME][EMAIL_ADDRES…" at bounding box center [211, 443] width 151 height 39
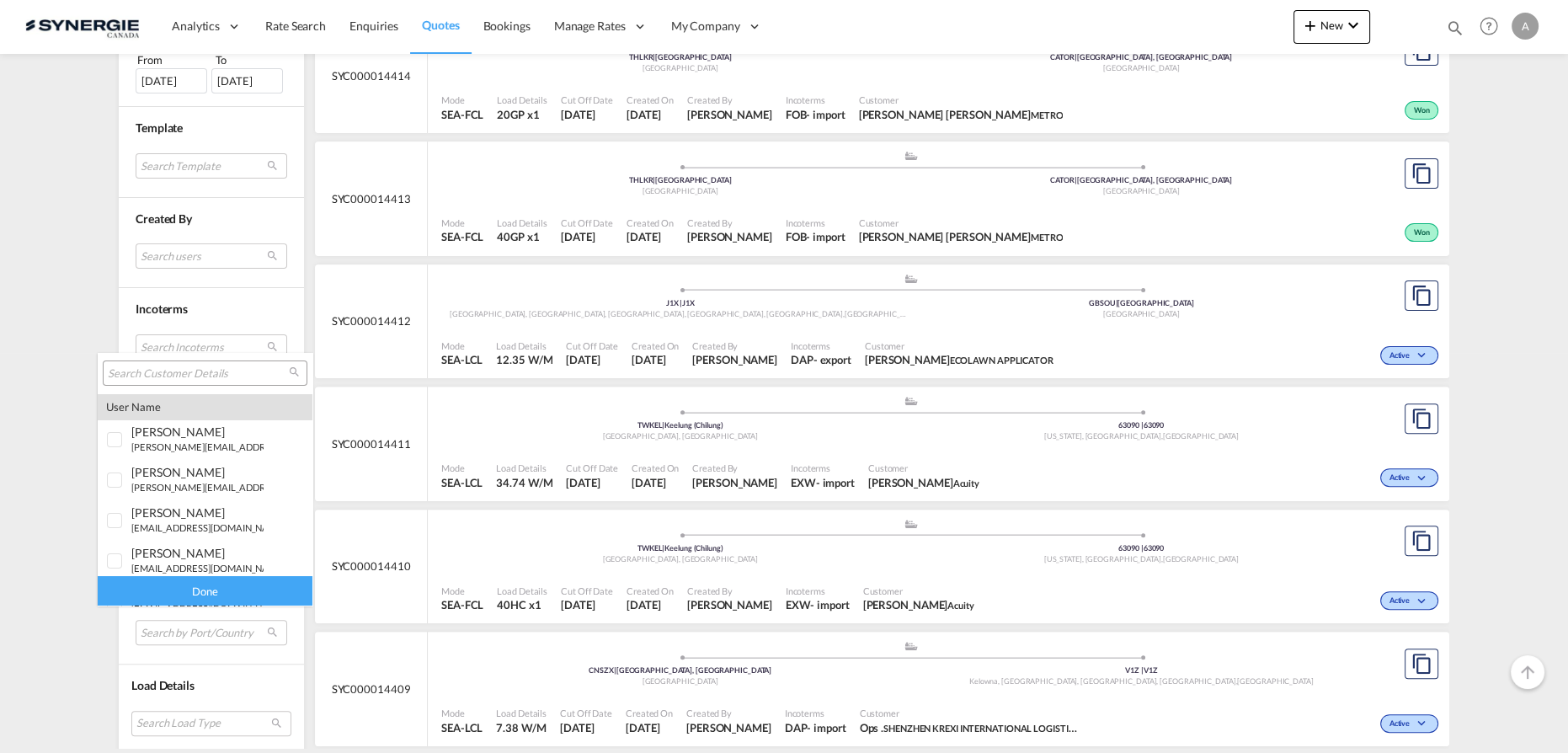
click at [186, 376] on input "search" at bounding box center [198, 373] width 181 height 15
type input "angelcare"
click at [123, 467] on div at bounding box center [115, 474] width 17 height 17
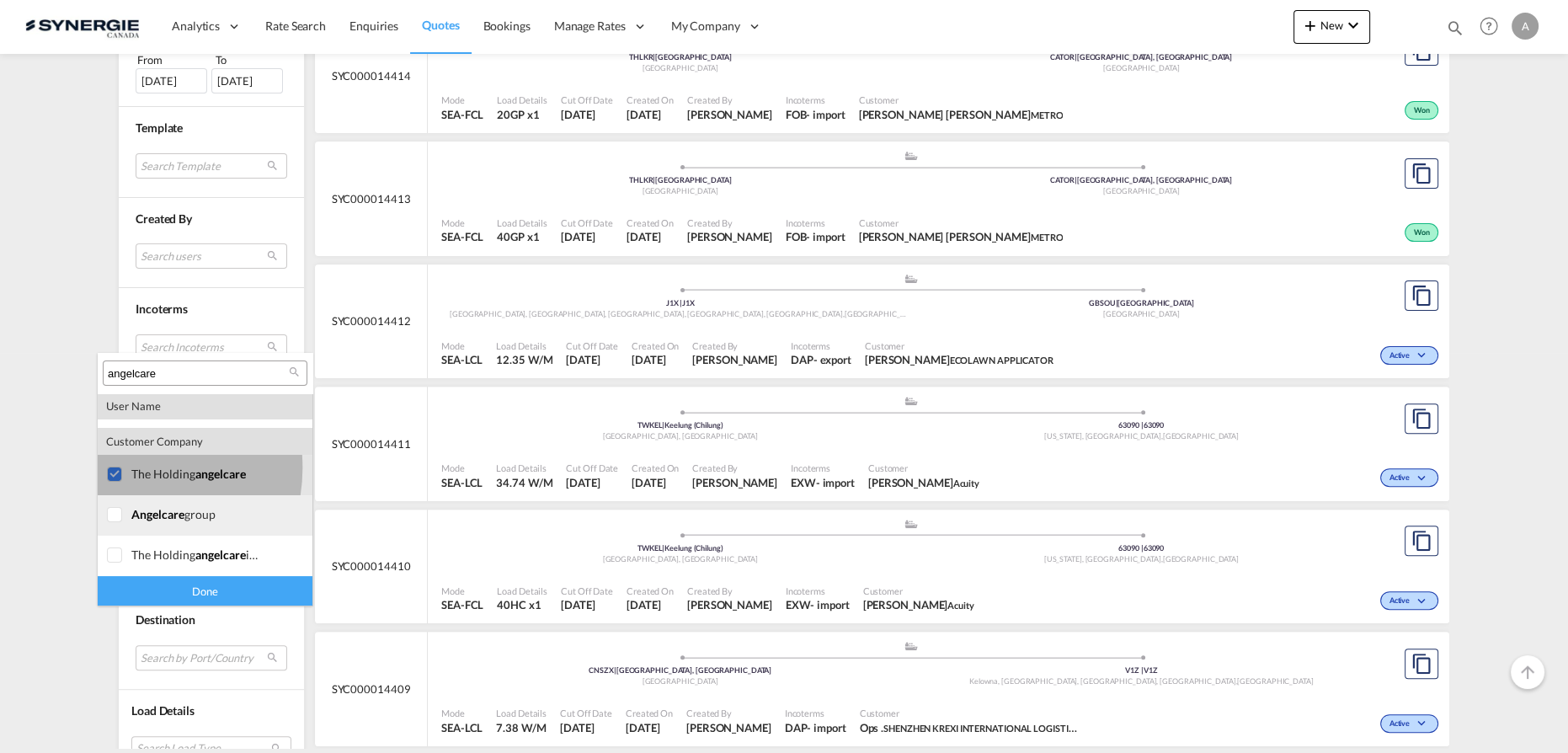
click at [123, 523] on div at bounding box center [115, 515] width 17 height 17
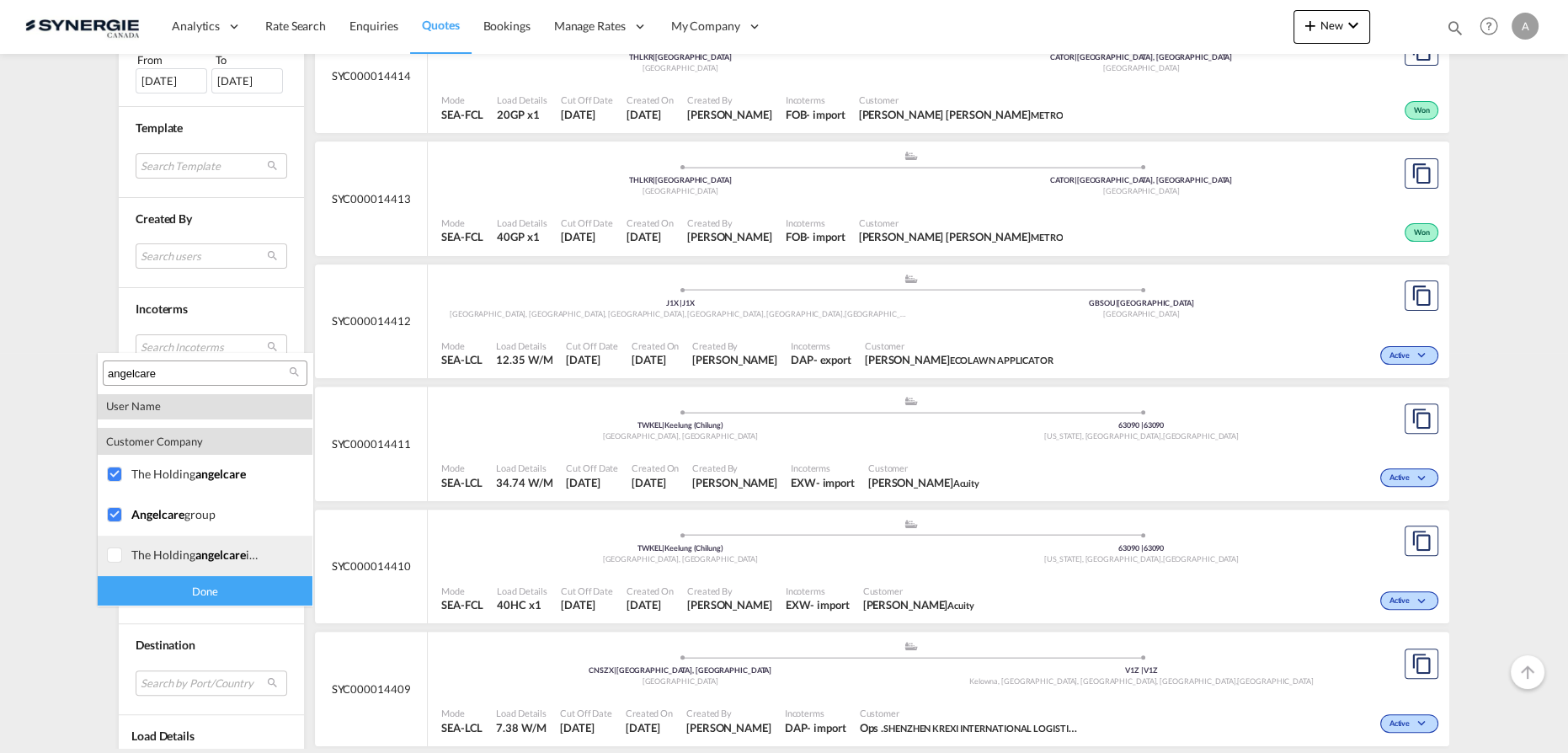
click at [119, 559] on div at bounding box center [115, 555] width 17 height 17
click at [187, 585] on div "Done" at bounding box center [204, 590] width 215 height 30
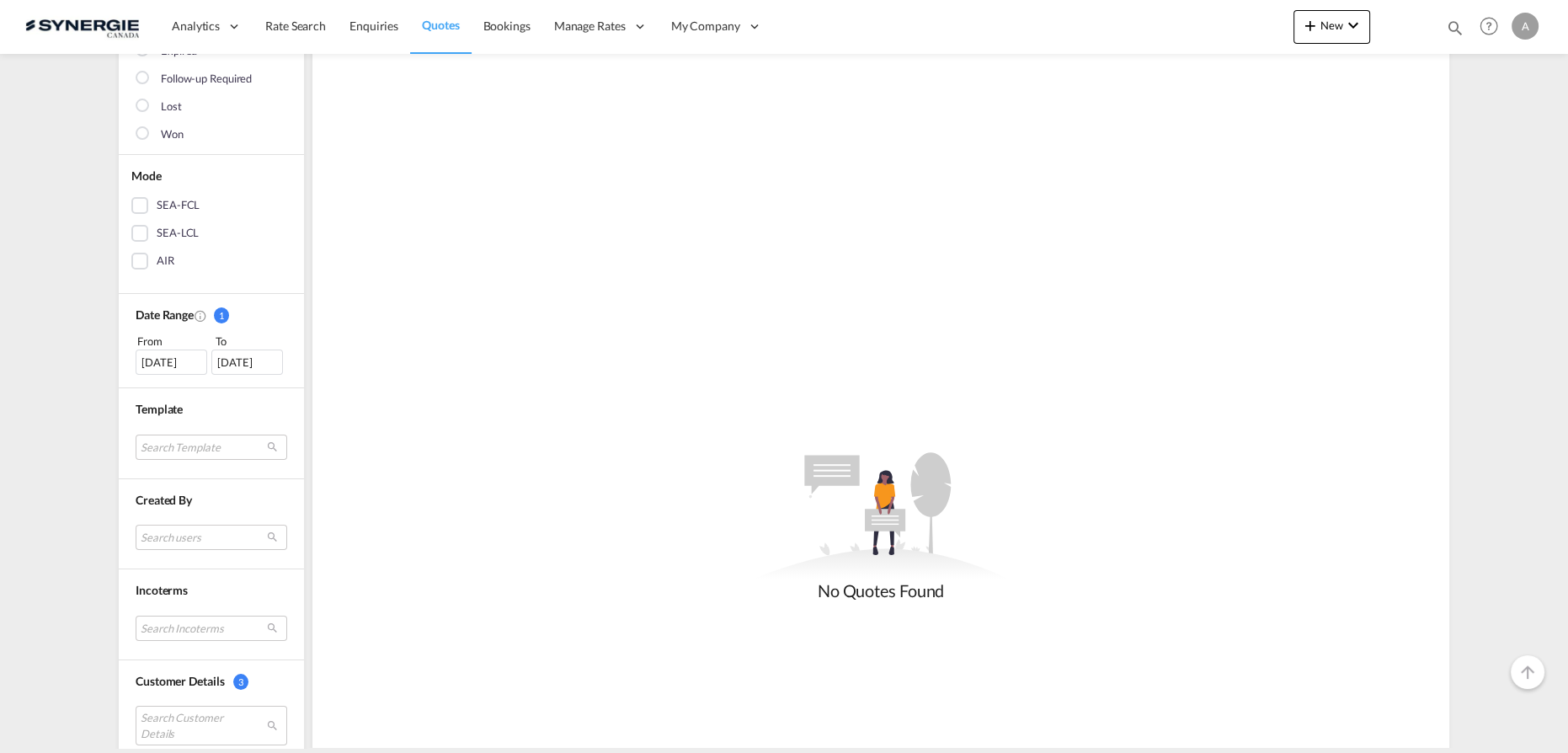
scroll to position [305, 0]
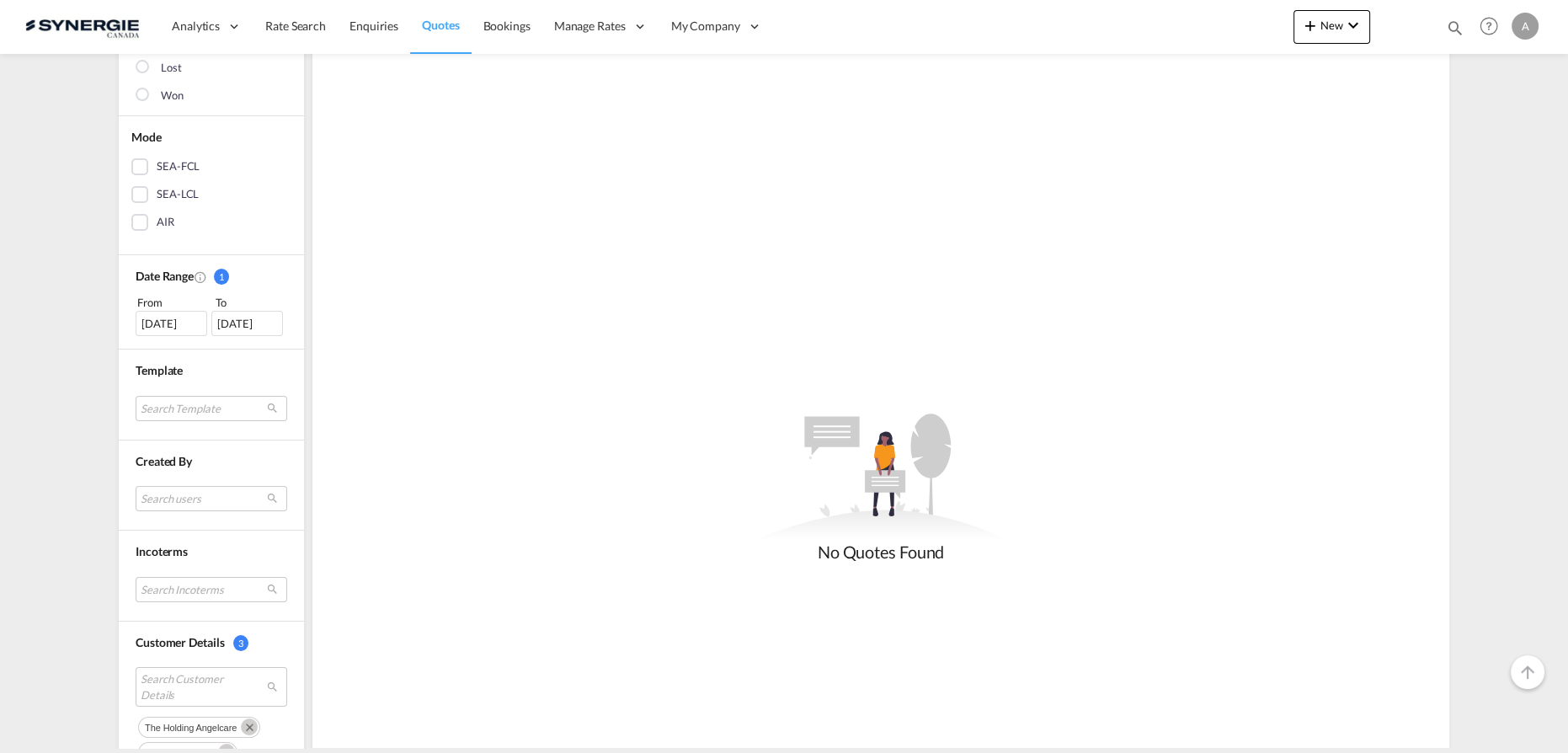
click at [168, 324] on div "[DATE]" at bounding box center [171, 323] width 71 height 25
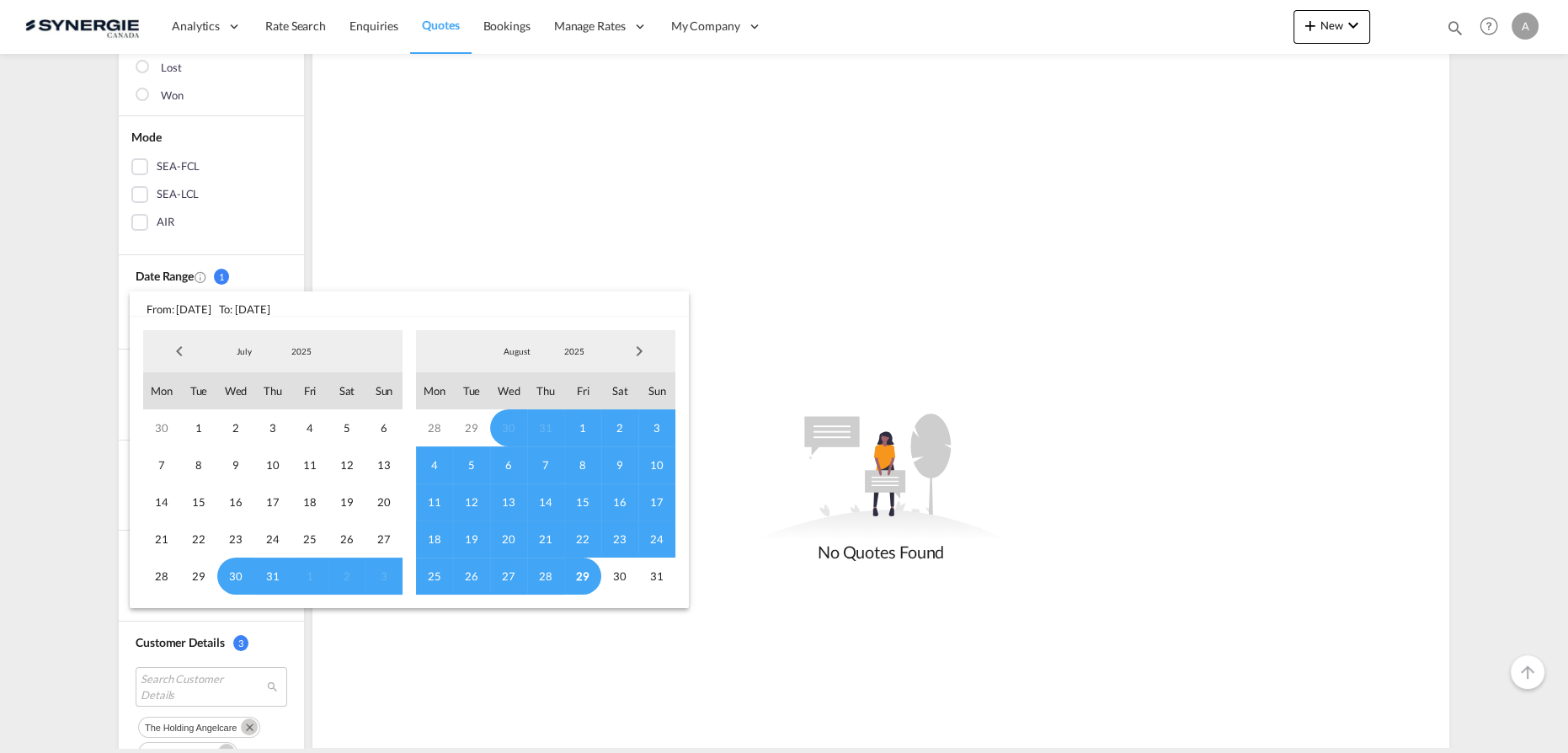
click at [298, 356] on span "2025" at bounding box center [302, 351] width 54 height 12
click at [287, 273] on md-option "2023" at bounding box center [318, 271] width 115 height 40
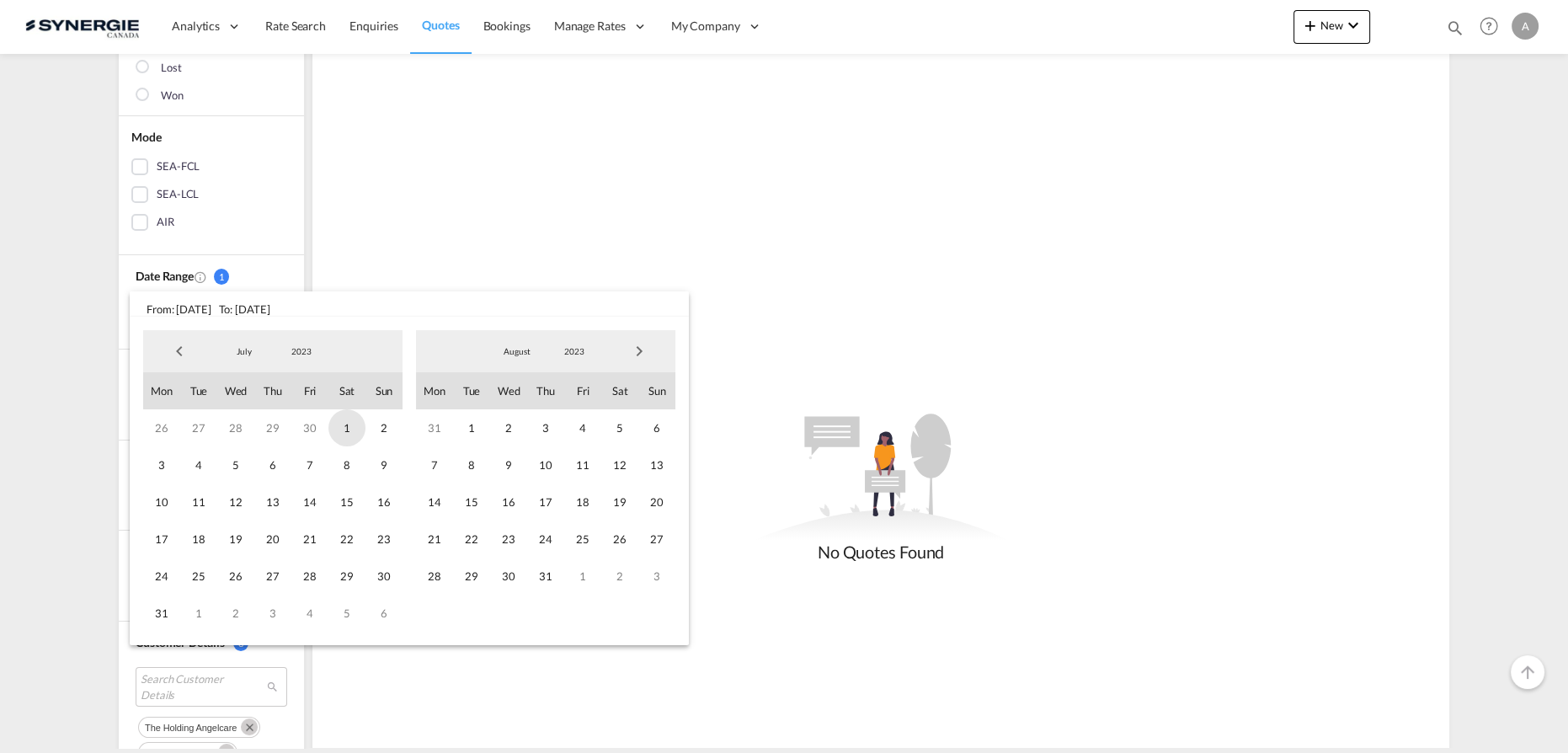
click at [343, 430] on span "1" at bounding box center [347, 428] width 37 height 37
click at [577, 355] on span "2023" at bounding box center [574, 351] width 54 height 12
click at [562, 436] on md-option "2025" at bounding box center [591, 432] width 115 height 40
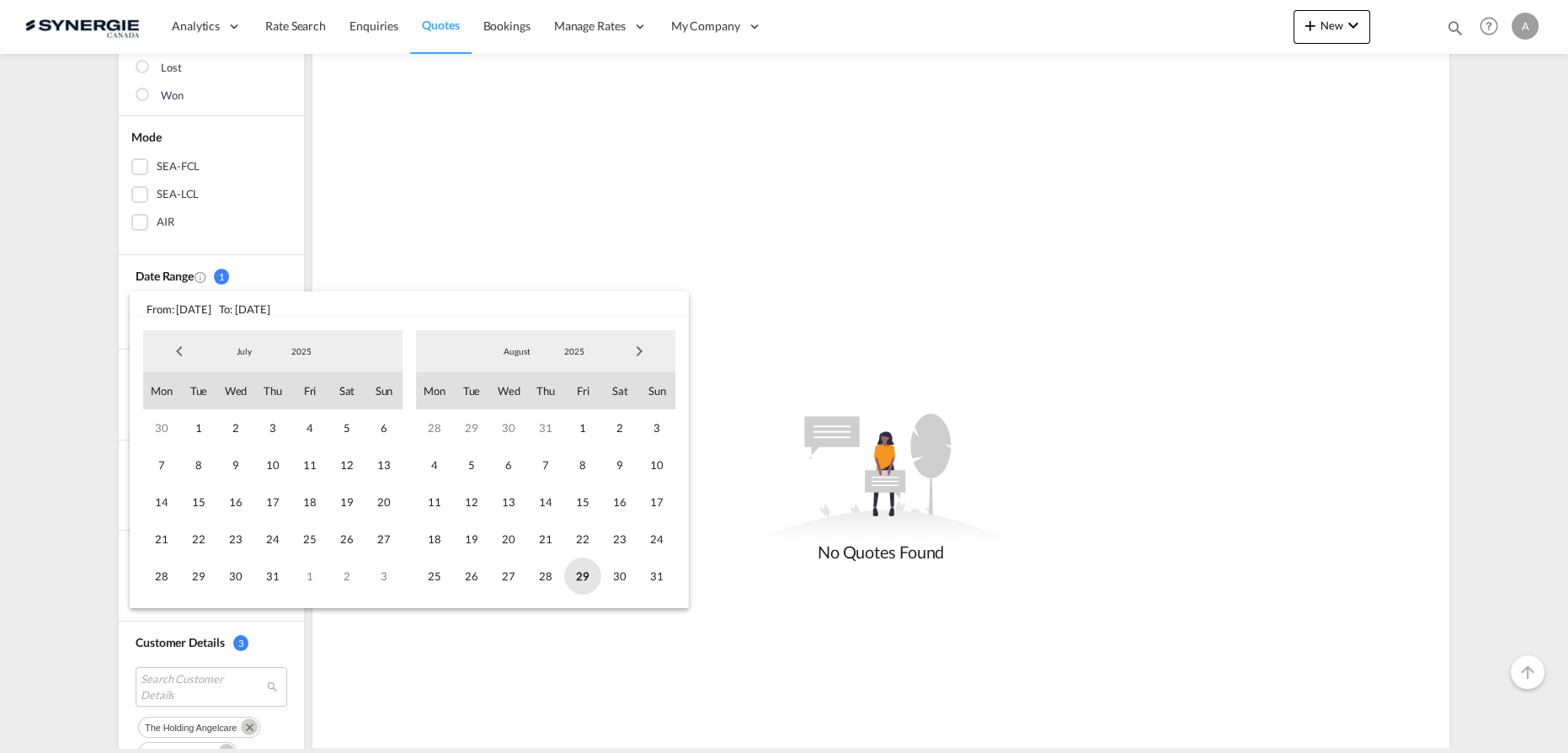
click at [579, 578] on span "29" at bounding box center [583, 576] width 37 height 37
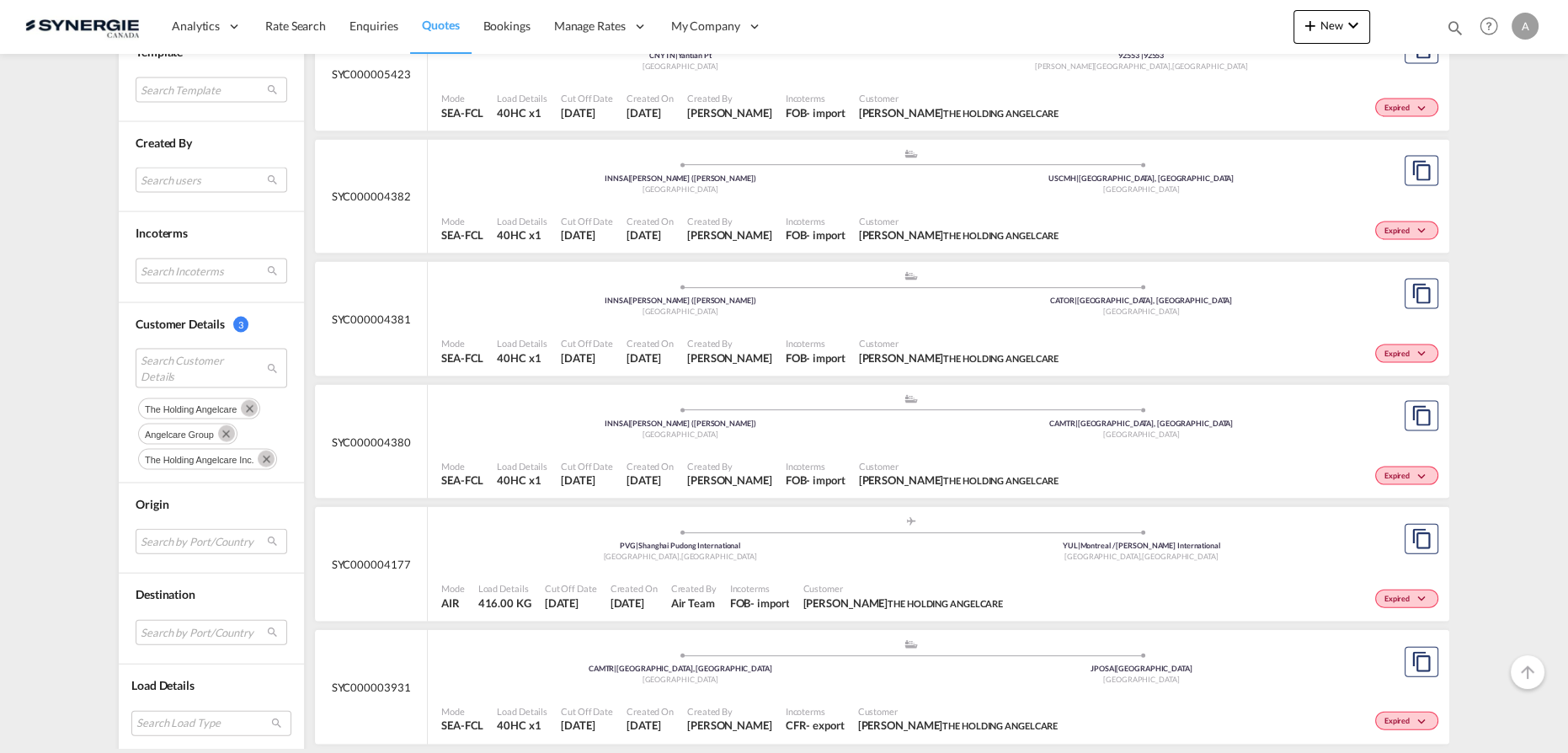
scroll to position [5055, 0]
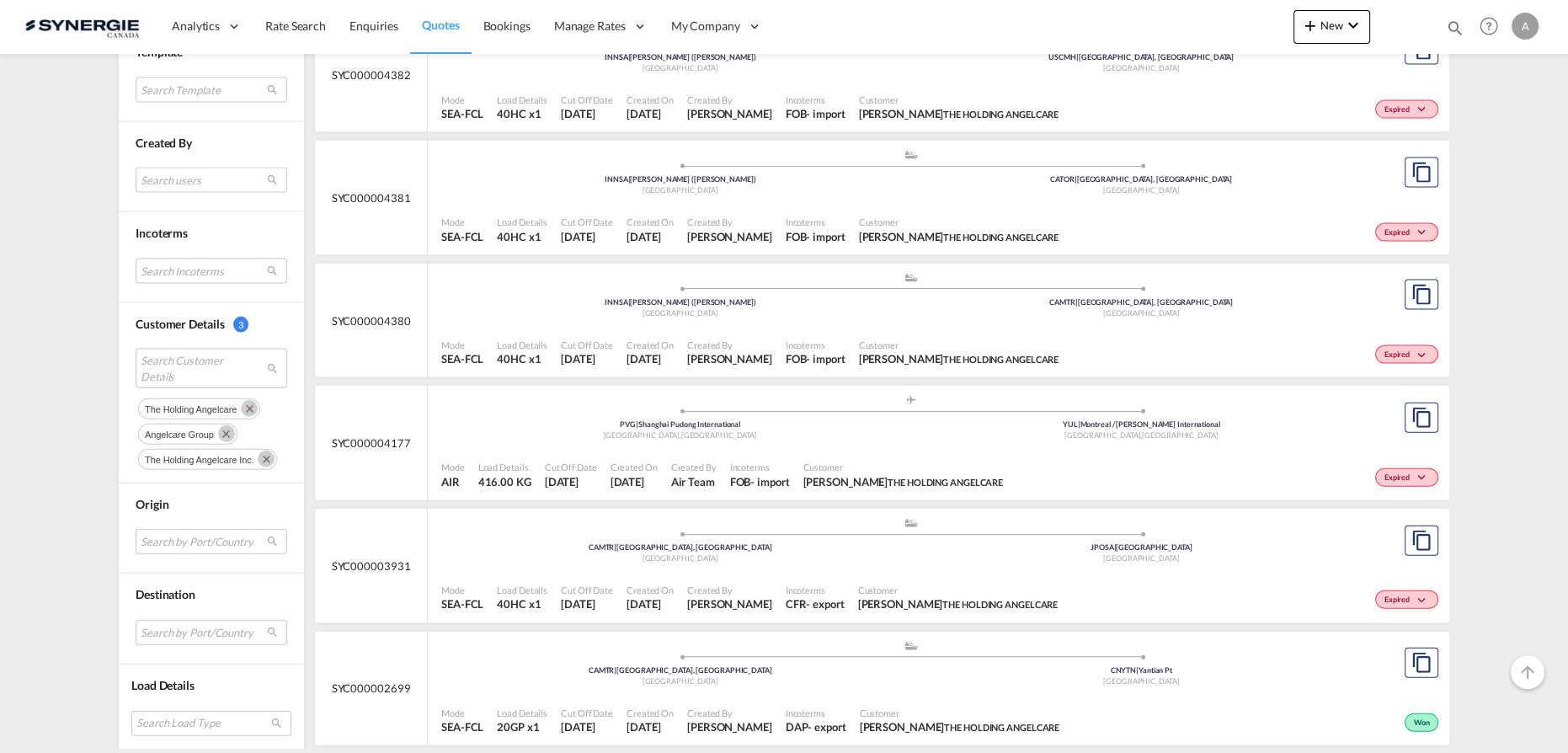
click at [808, 576] on div "Incoterms CFR - export" at bounding box center [815, 597] width 72 height 42
drag, startPoint x: 240, startPoint y: 404, endPoint x: 221, endPoint y: 435, distance: 36.4
click at [241, 404] on md-icon "Remove" at bounding box center [249, 408] width 17 height 17
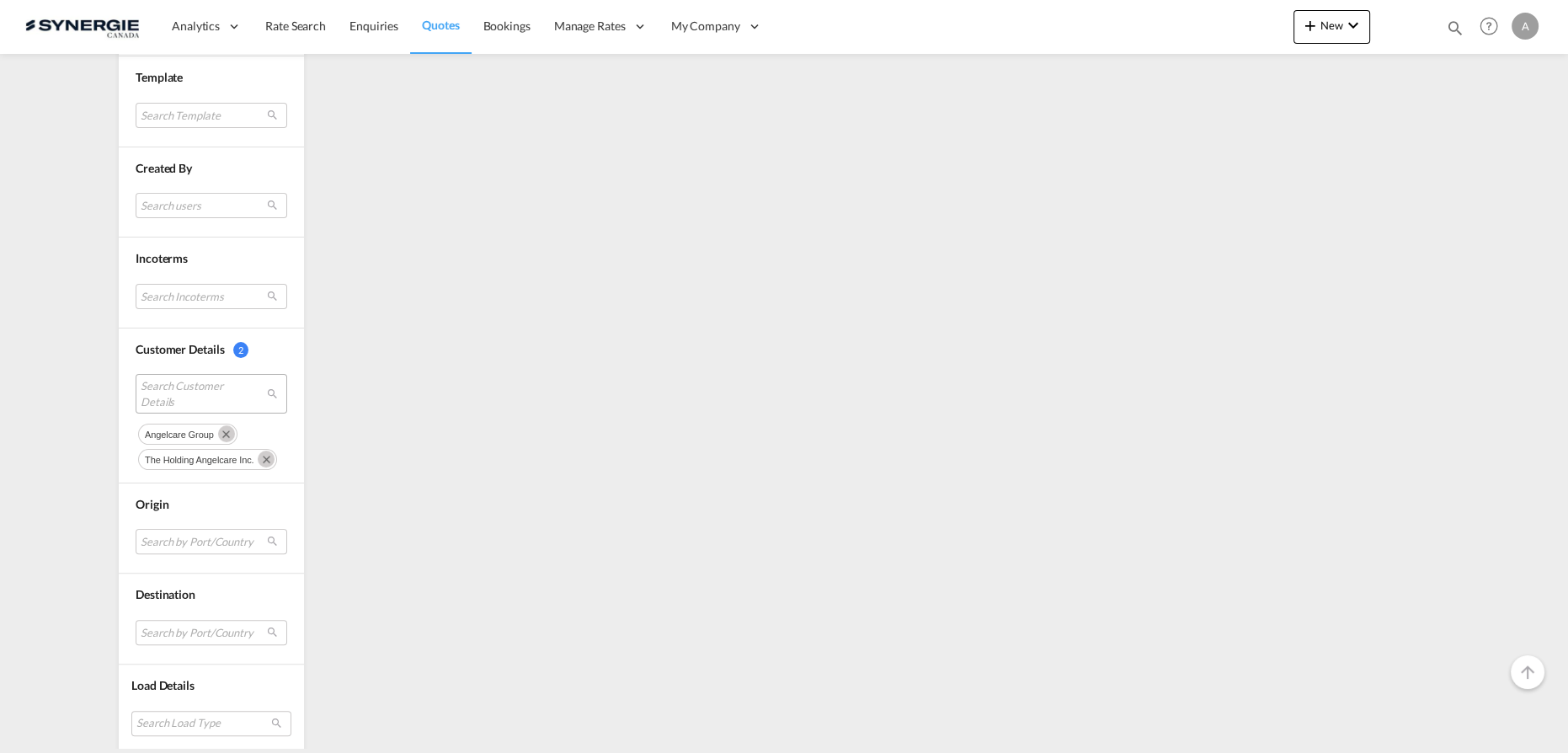
drag, startPoint x: 219, startPoint y: 426, endPoint x: 215, endPoint y: 436, distance: 10.8
click at [220, 426] on md-icon "Remove" at bounding box center [226, 433] width 17 height 17
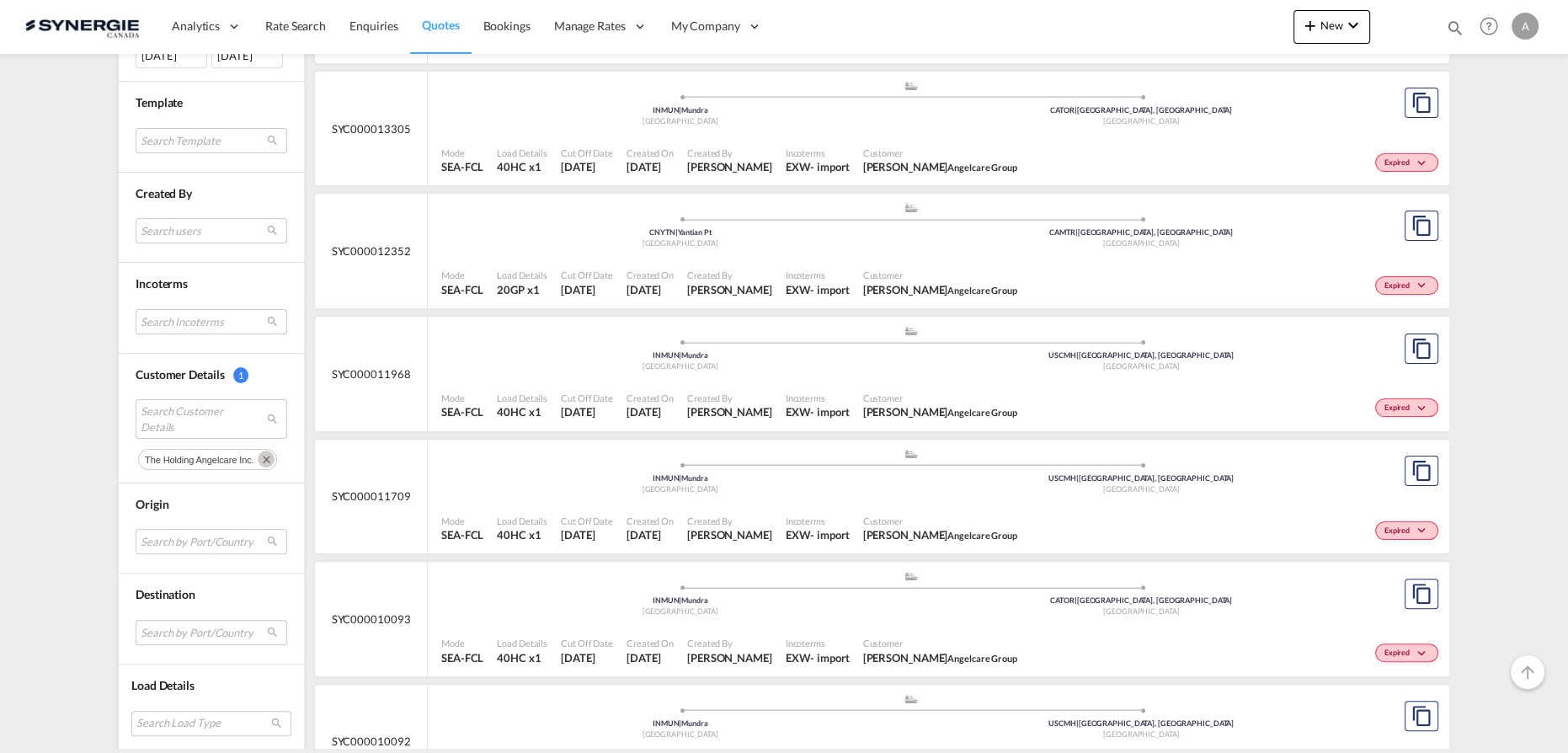
click at [259, 456] on md-icon "Remove" at bounding box center [265, 458] width 17 height 17
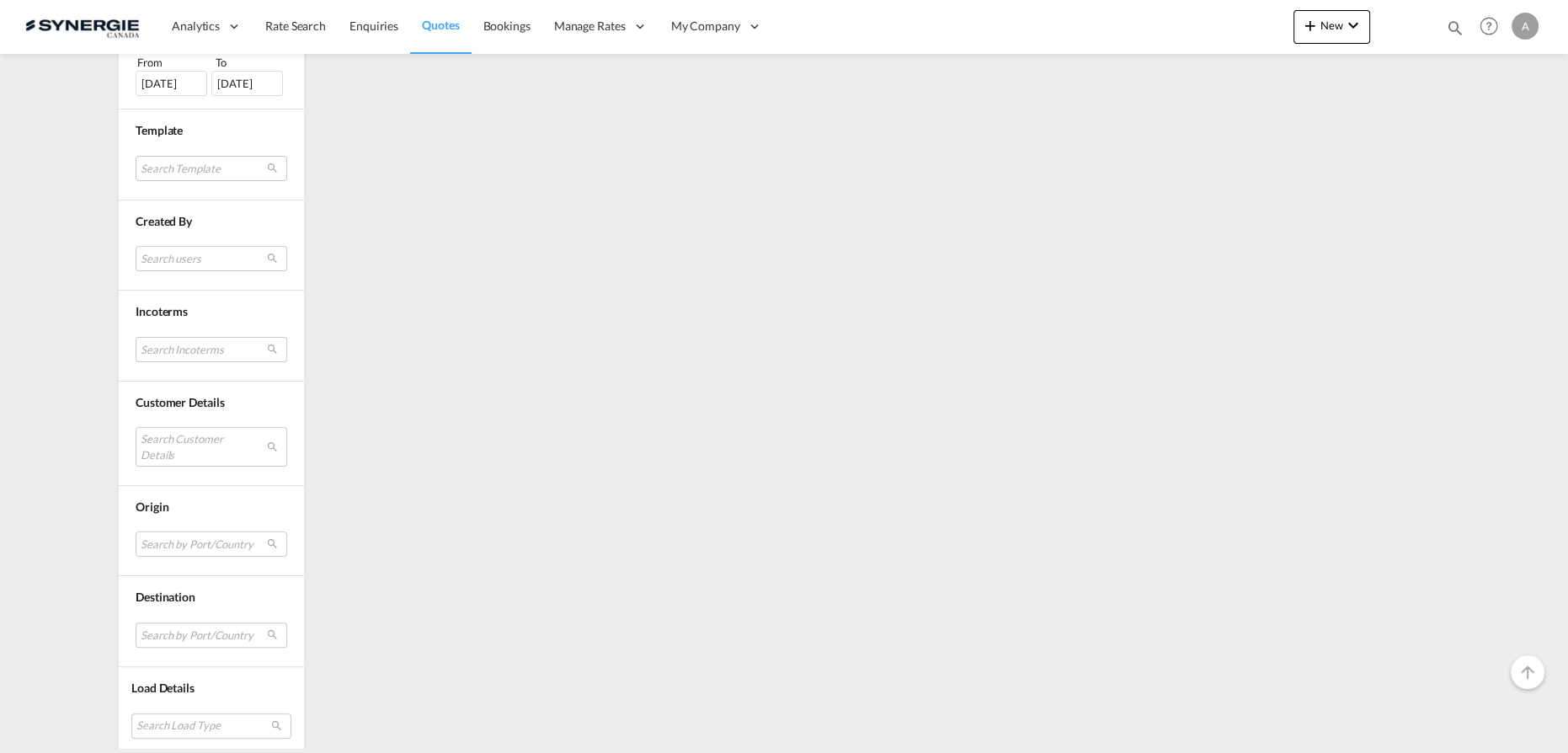
scroll to position [471, 0]
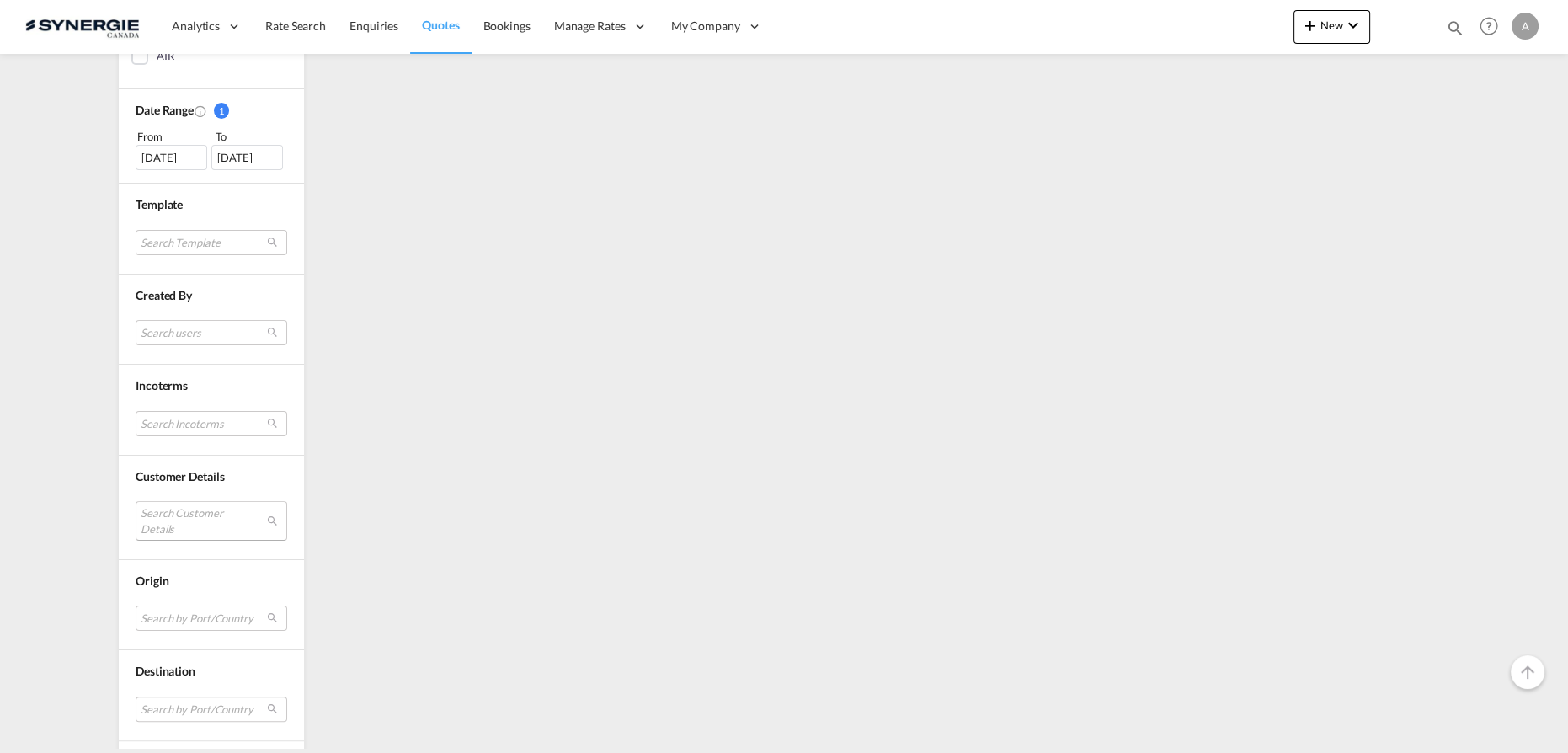
click at [189, 516] on md-select "Search Customer Details" at bounding box center [211, 520] width 151 height 39
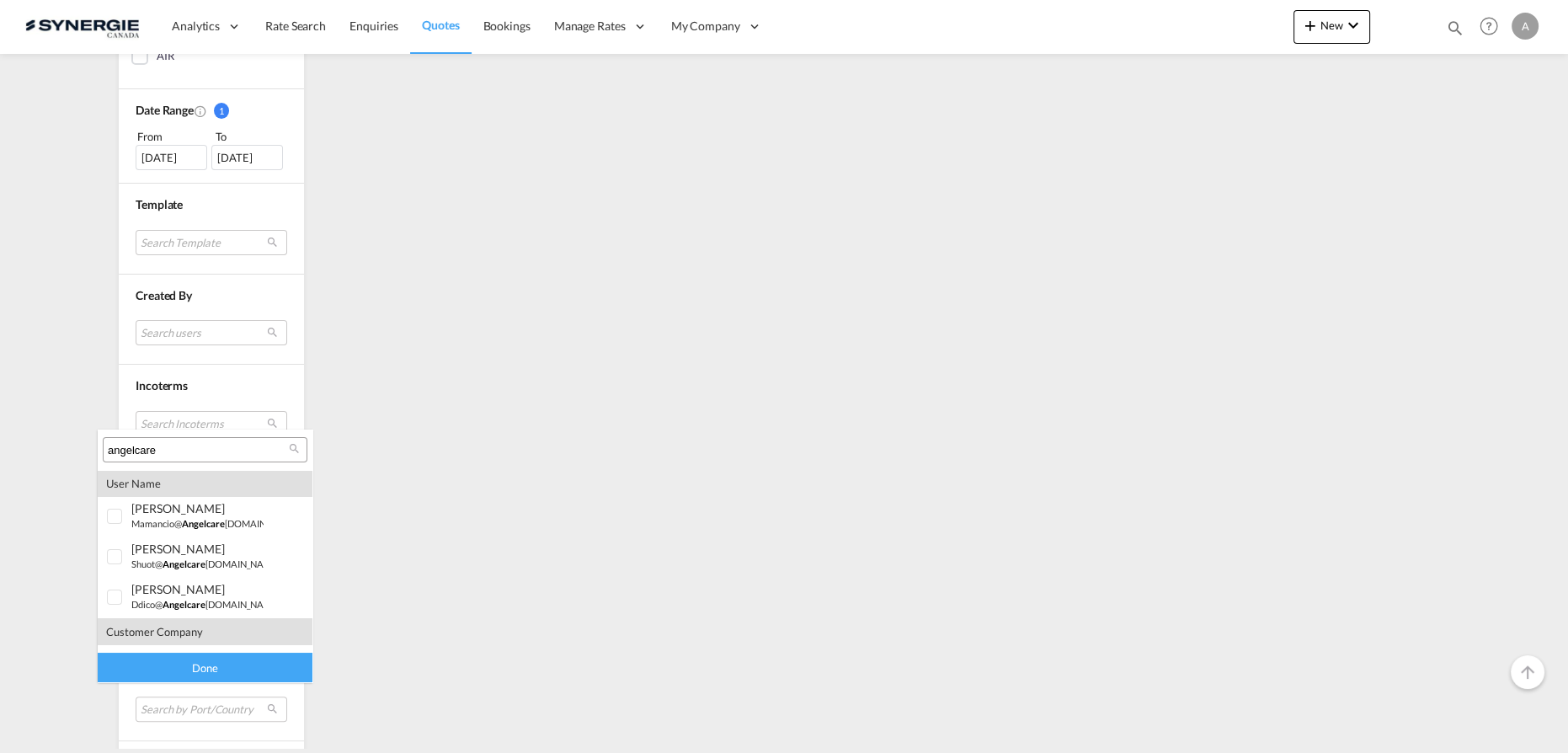
click at [191, 448] on input "angelcare" at bounding box center [198, 450] width 181 height 15
paste input "[PERSON_NAME][EMAIL_ADDRESS][PERSON_NAME][DOMAIN_NAME]"
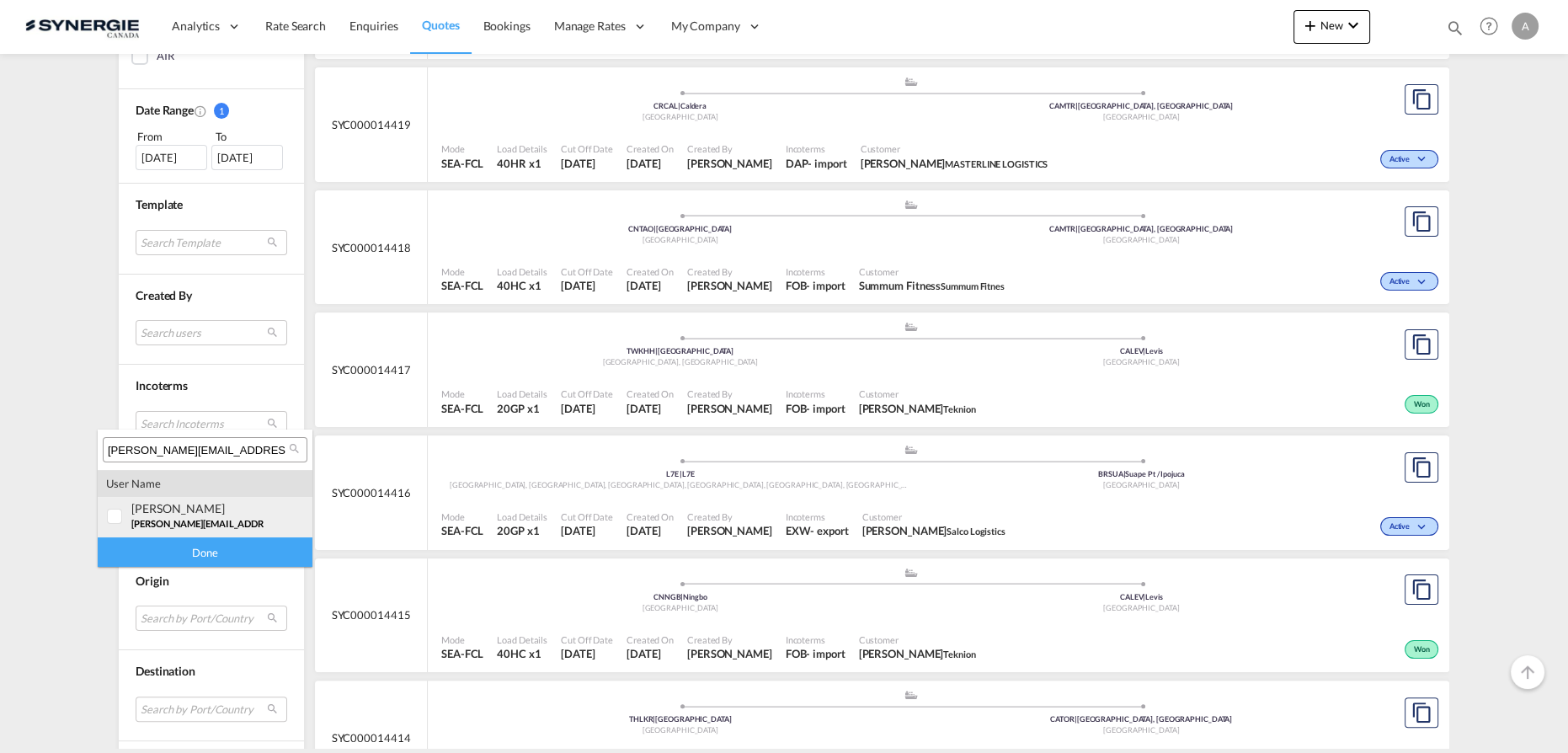
type input "[PERSON_NAME][EMAIL_ADDRESS][PERSON_NAME][DOMAIN_NAME]"
click at [150, 510] on div "guy Caron" at bounding box center [197, 508] width 132 height 14
click at [177, 551] on div "Done" at bounding box center [204, 552] width 215 height 30
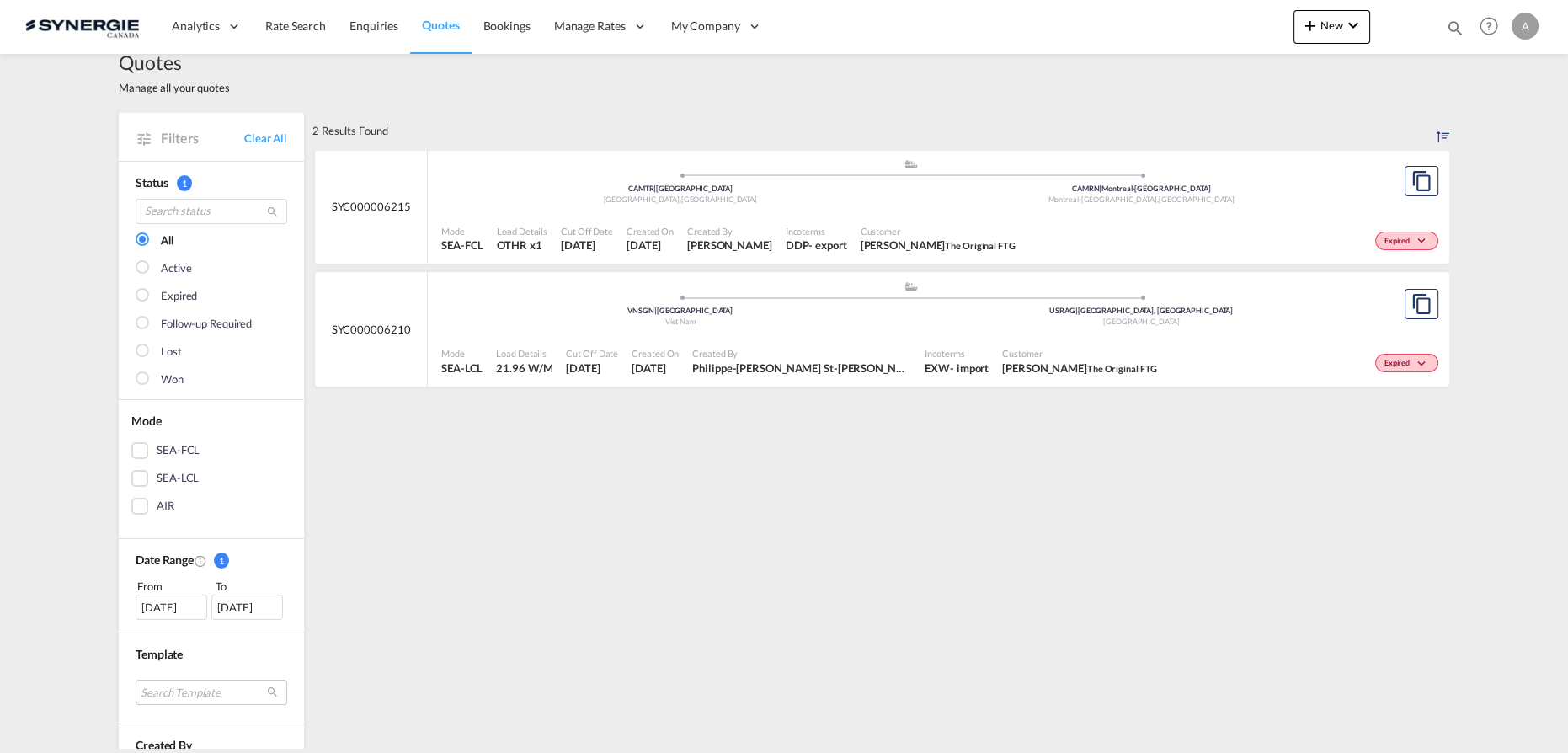
scroll to position [0, 0]
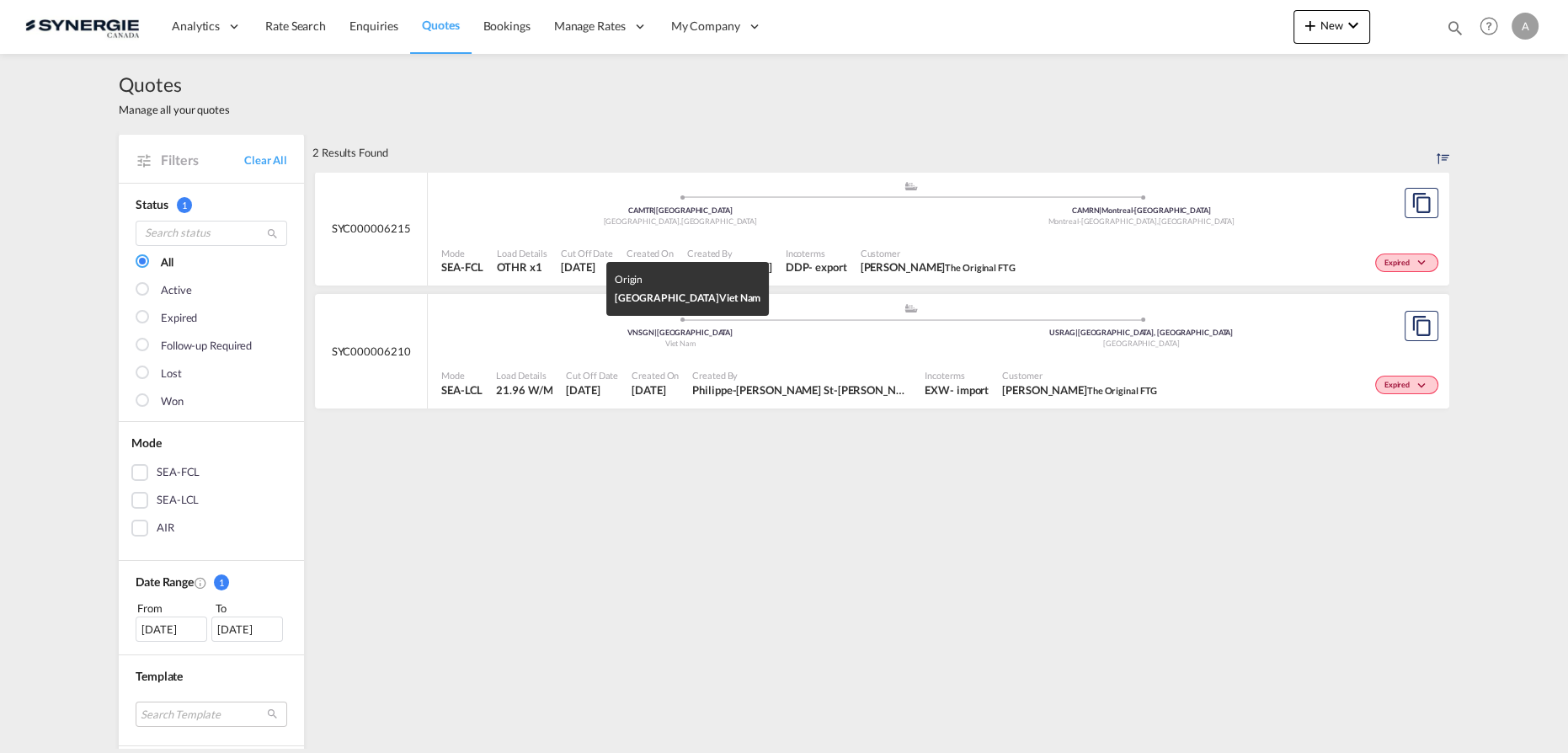
click at [794, 348] on div "Viet Nam" at bounding box center [680, 343] width 462 height 11
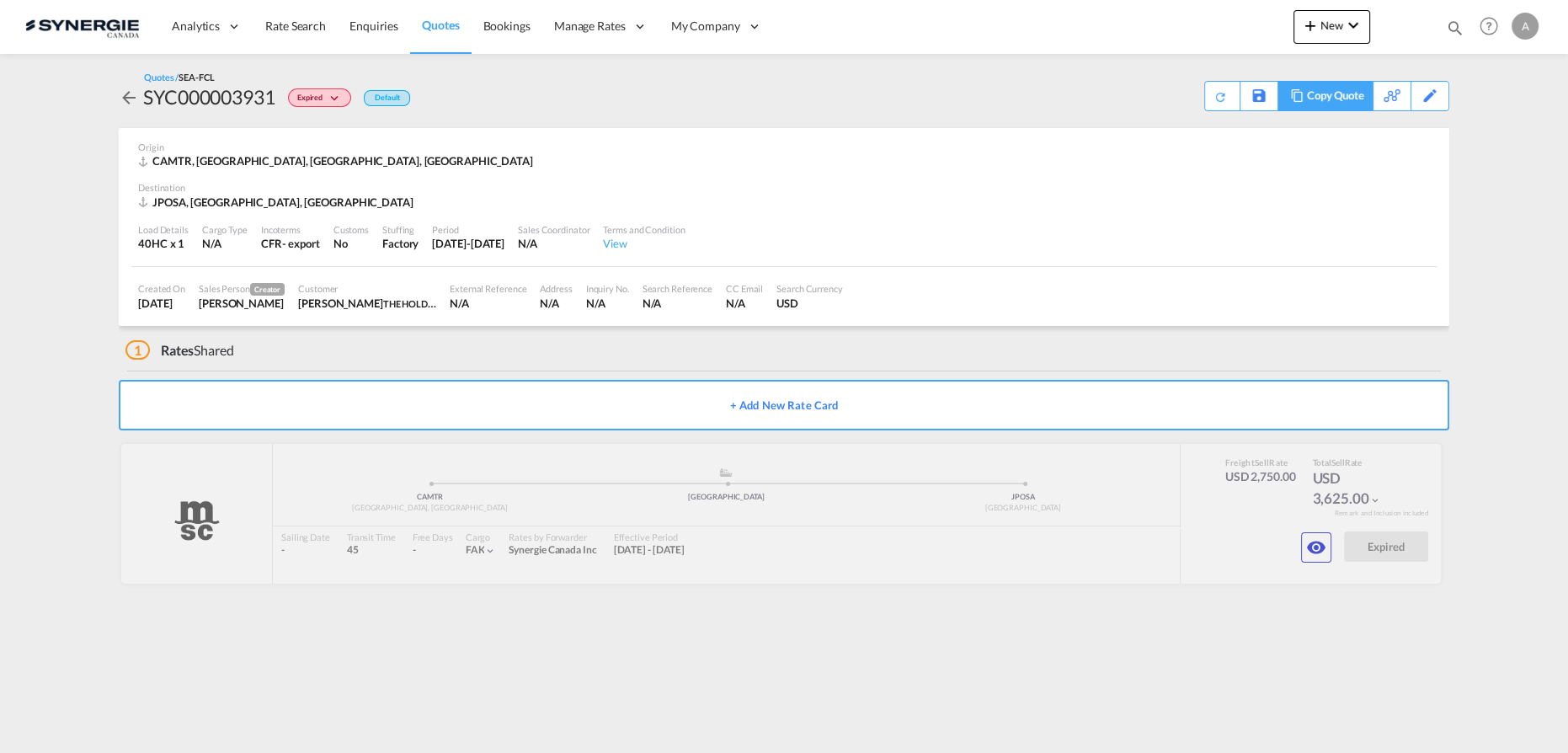
click at [1357, 106] on div "Copy Quote" at bounding box center [1336, 96] width 57 height 29
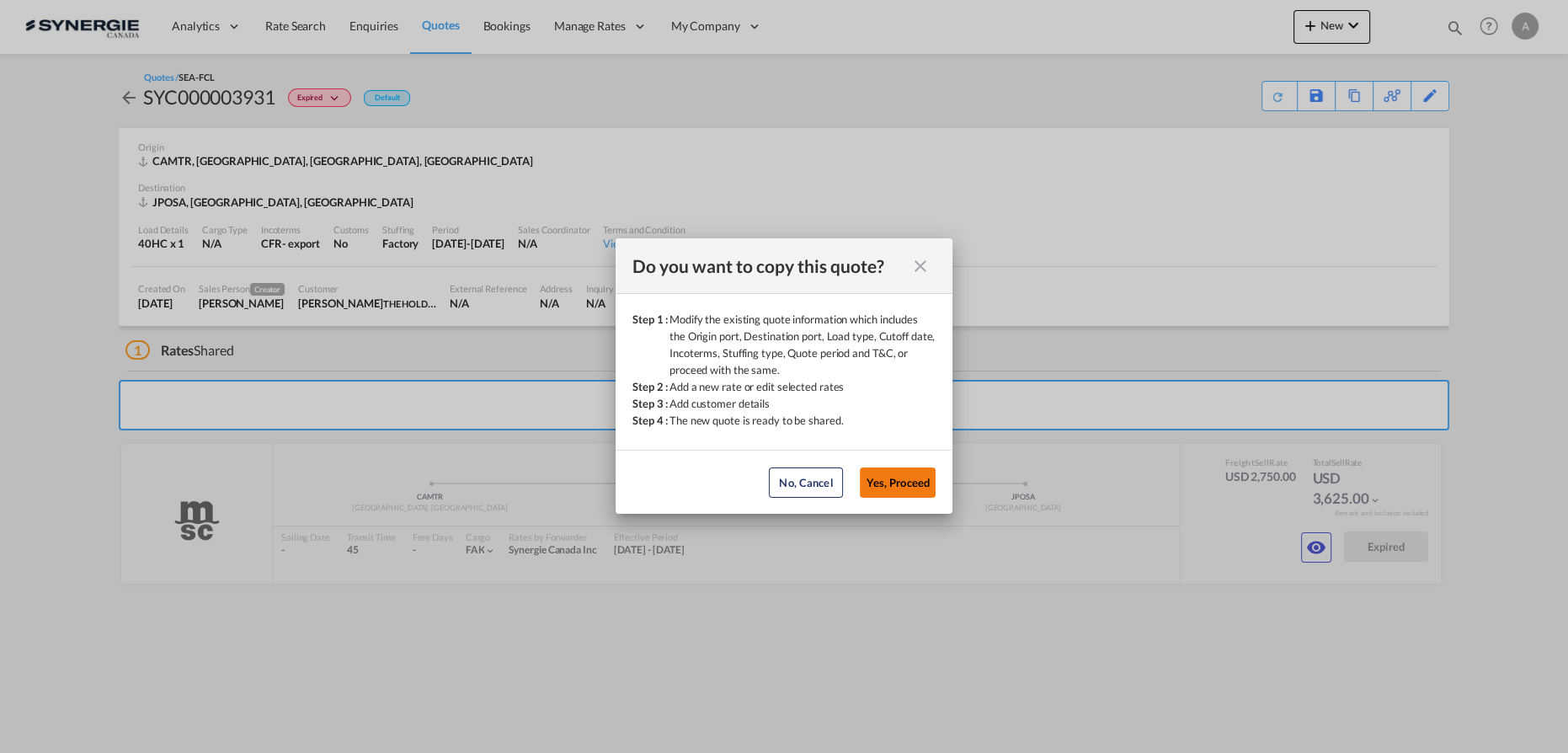
click at [891, 490] on button "Yes, Proceed" at bounding box center [897, 482] width 76 height 30
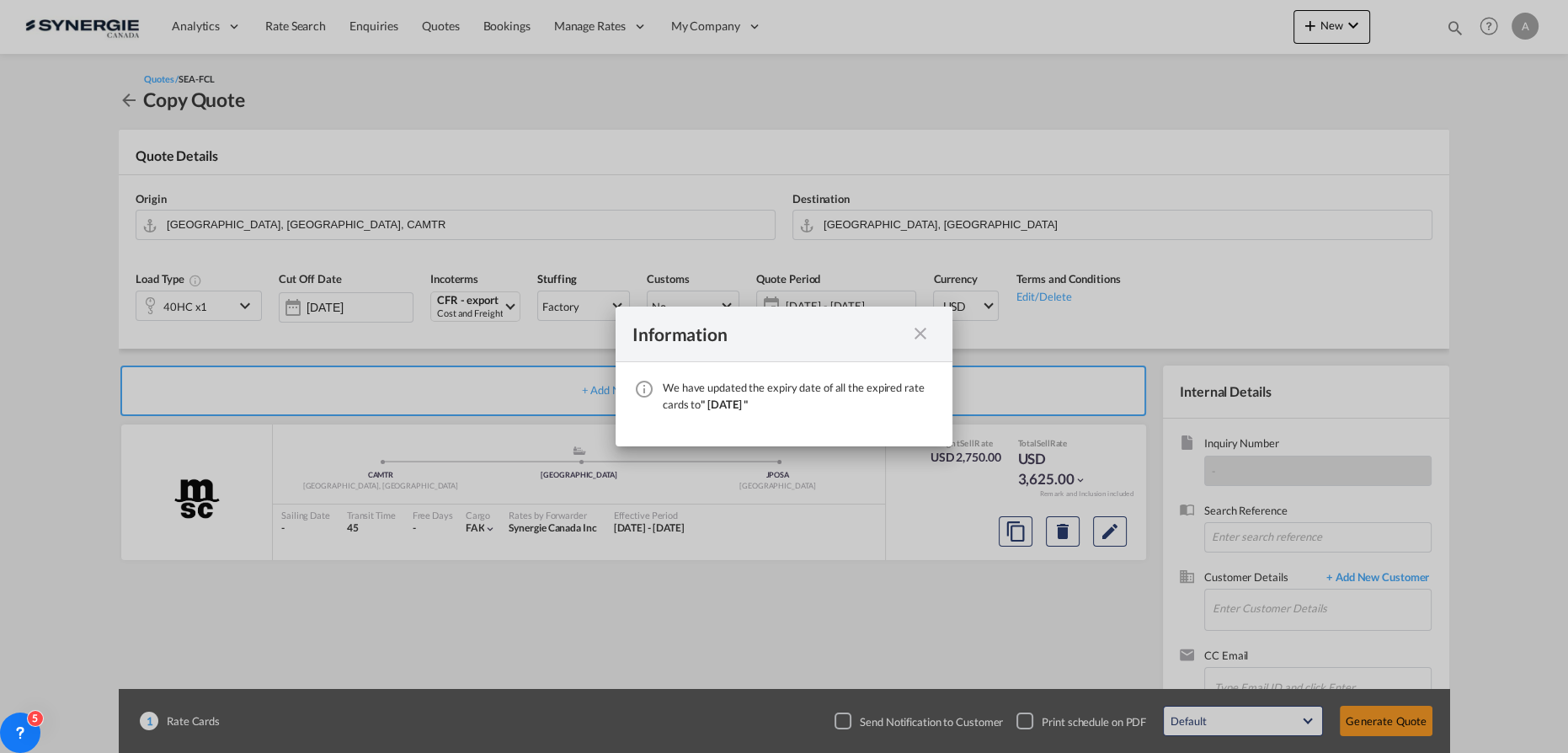
click at [921, 336] on md-icon "icon-close fg-AAA8AD cursor" at bounding box center [920, 333] width 20 height 20
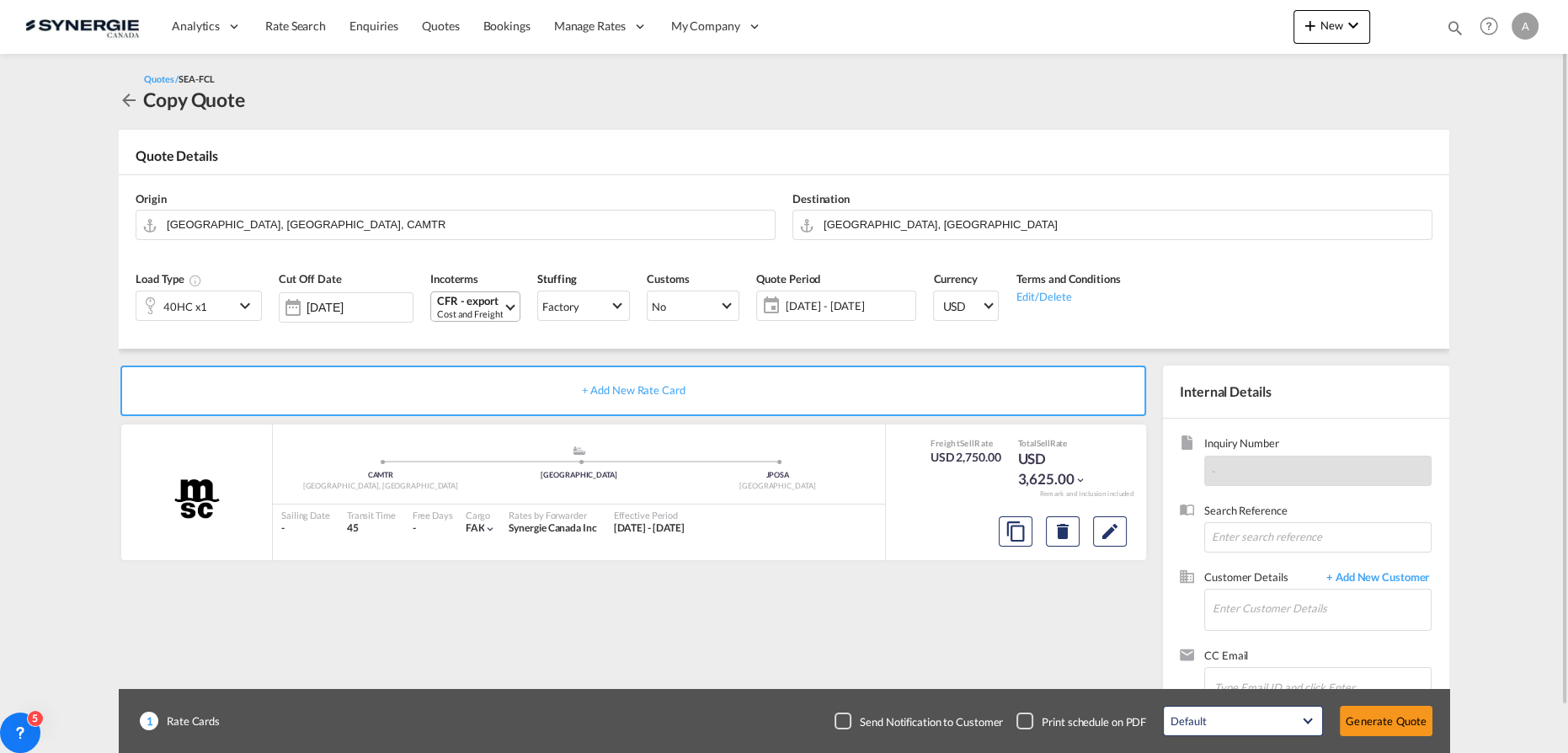
click at [464, 311] on div "Cost and Freight" at bounding box center [470, 313] width 66 height 13
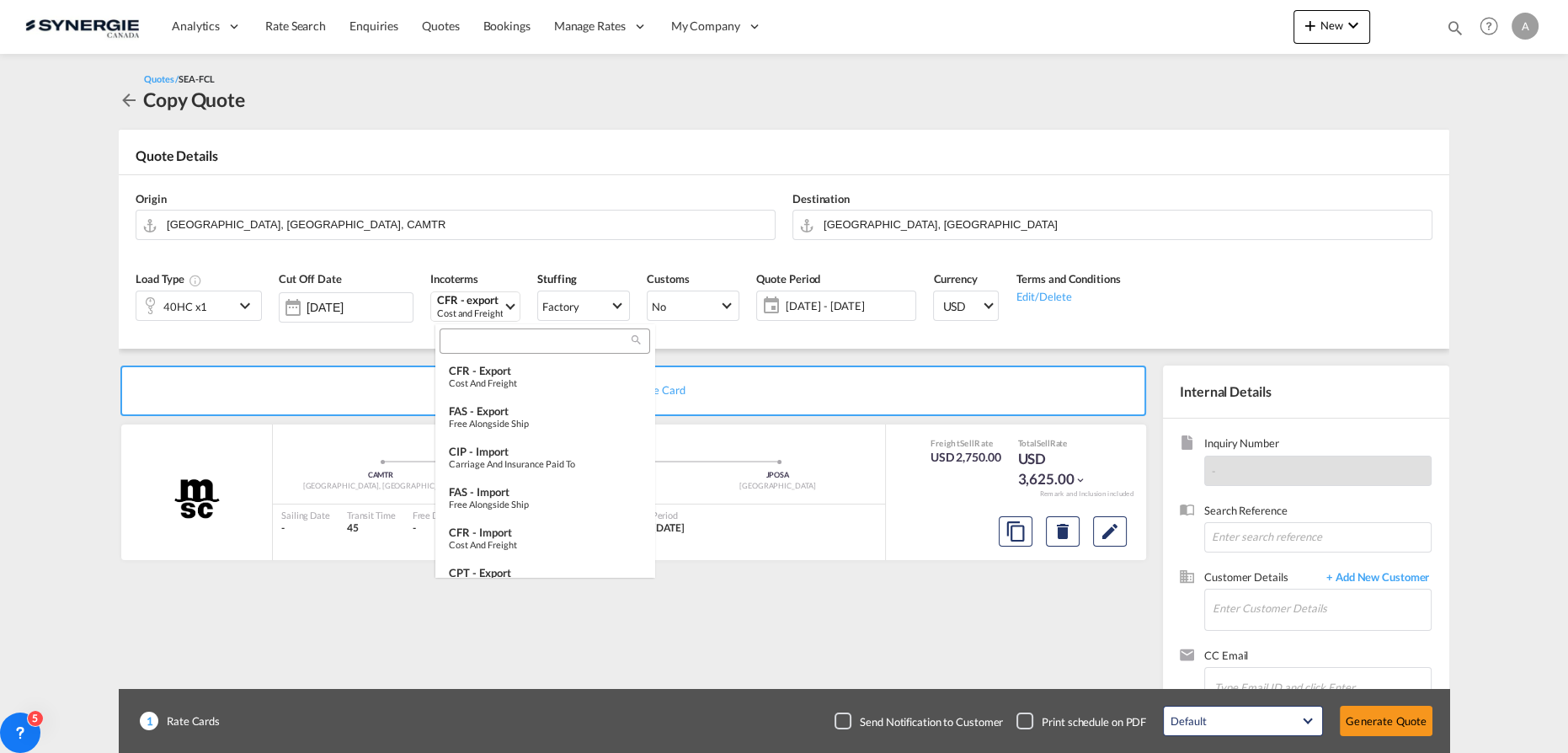
click at [507, 340] on input "search" at bounding box center [537, 341] width 187 height 15
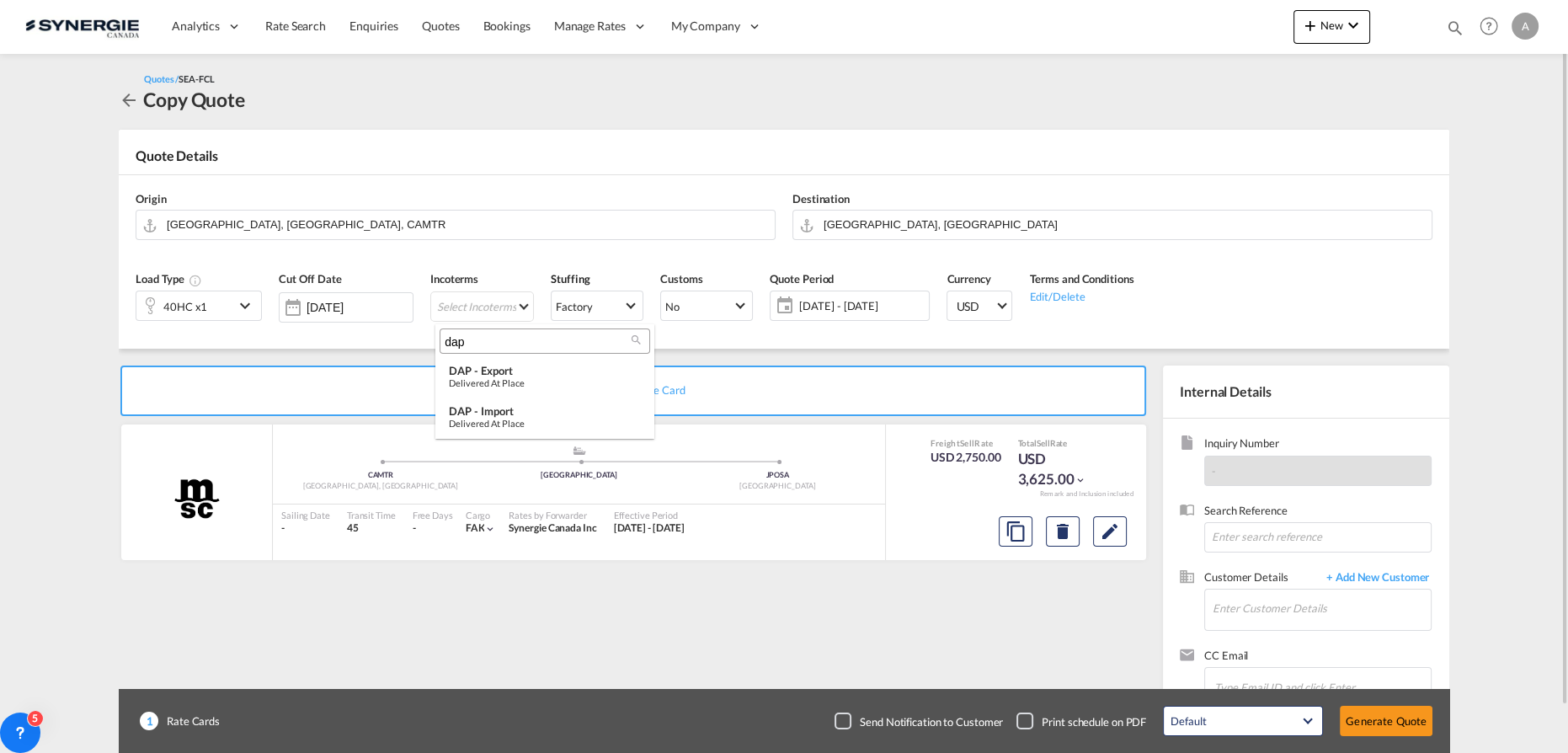
type input "dap"
click at [520, 381] on div "Delivered at Place" at bounding box center [544, 383] width 192 height 11
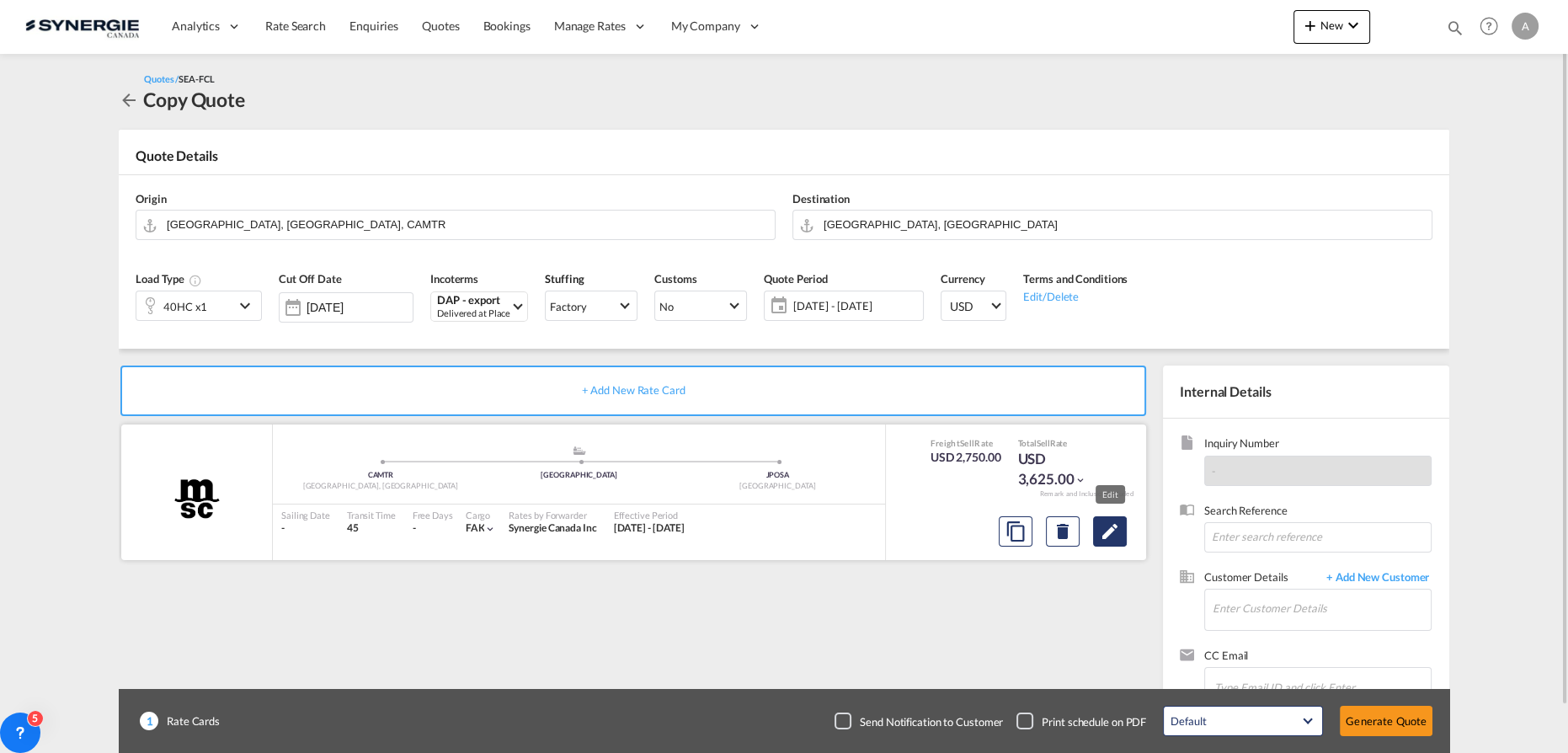
click at [1118, 536] on md-icon "Edit" at bounding box center [1109, 530] width 20 height 20
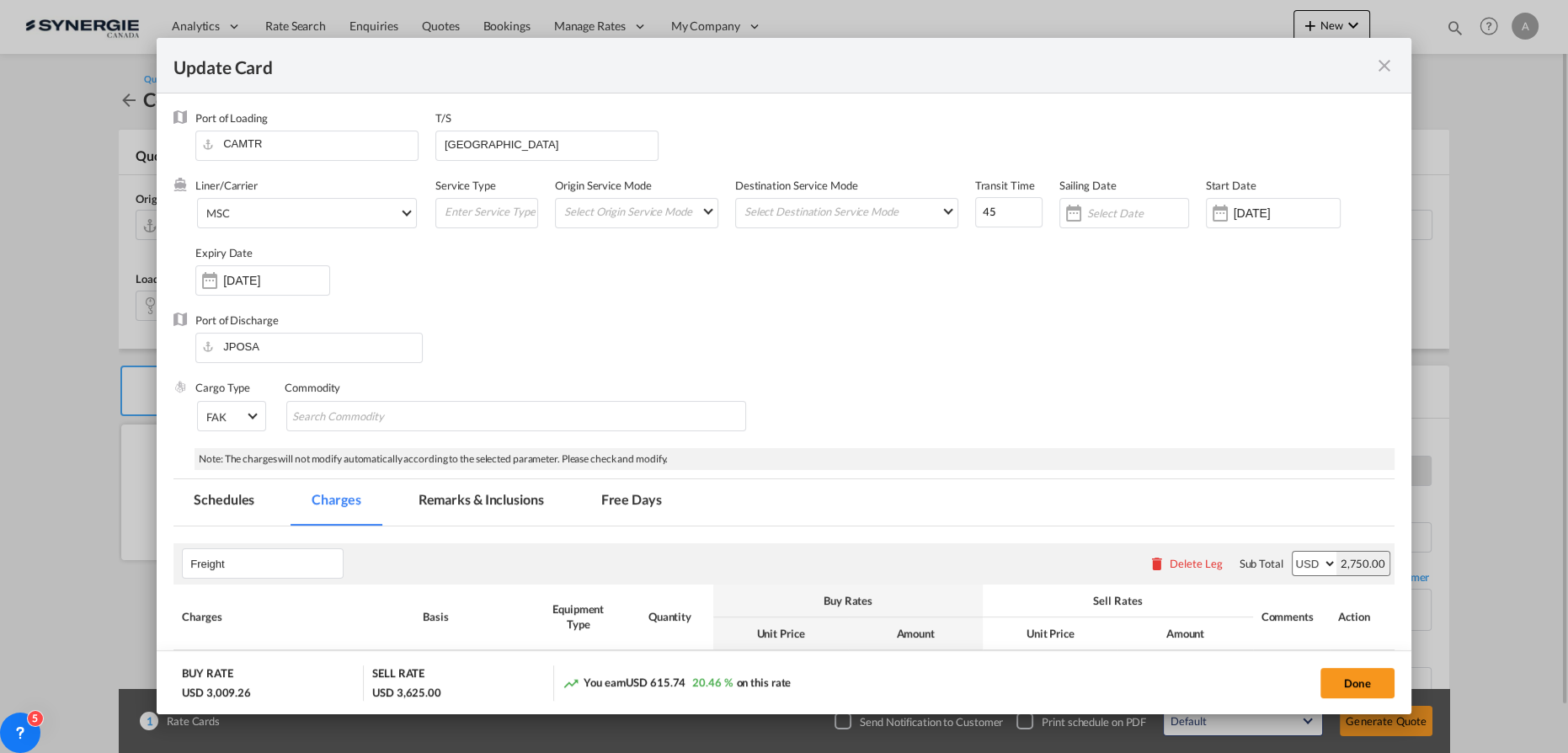
select select "per equipment"
select select "per container"
select select "per B/L"
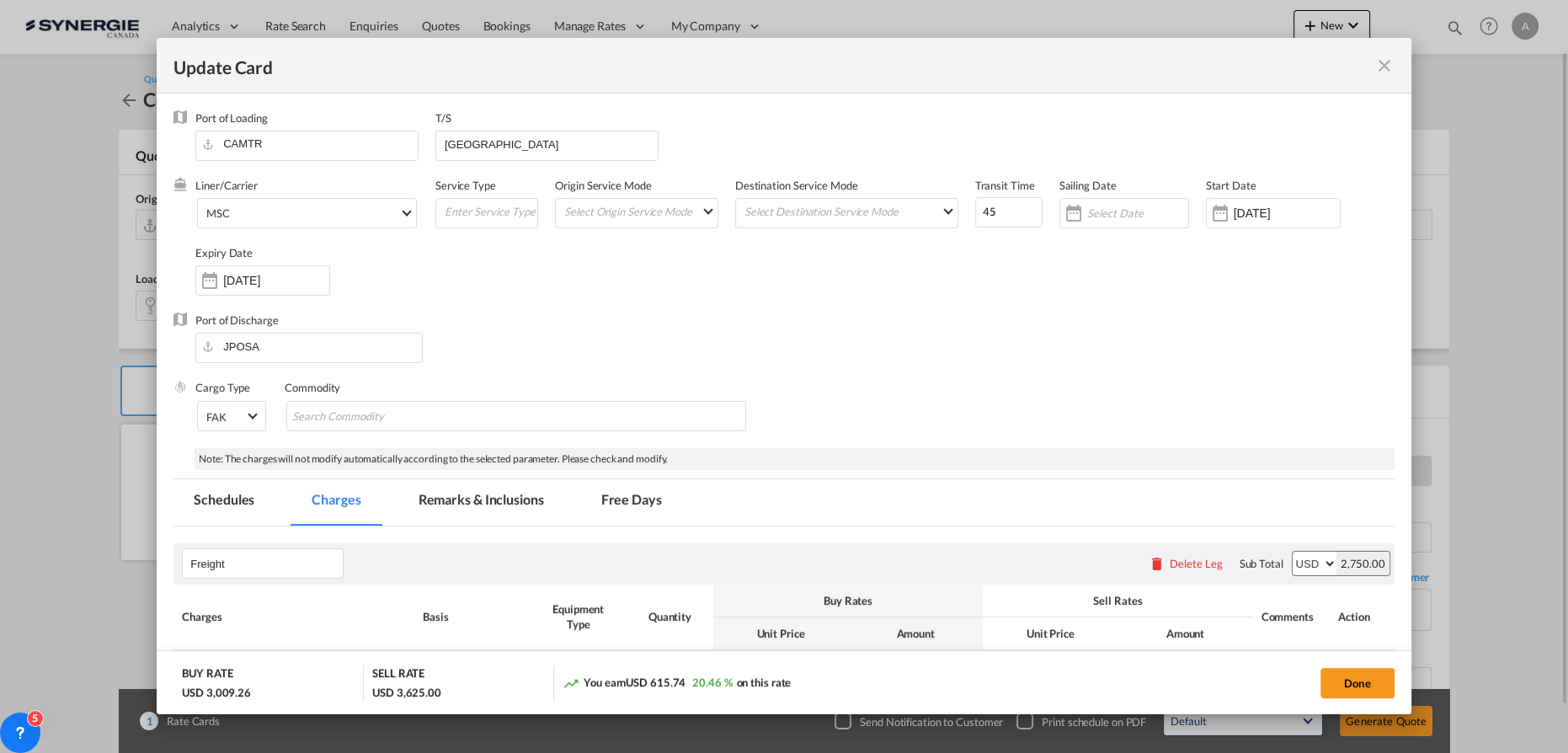
select select "per B/L"
click at [1255, 229] on div "Start Date 09 Sep 2024" at bounding box center [1281, 210] width 151 height 67
click at [1258, 217] on input "09 Sep 2024" at bounding box center [1286, 212] width 106 height 13
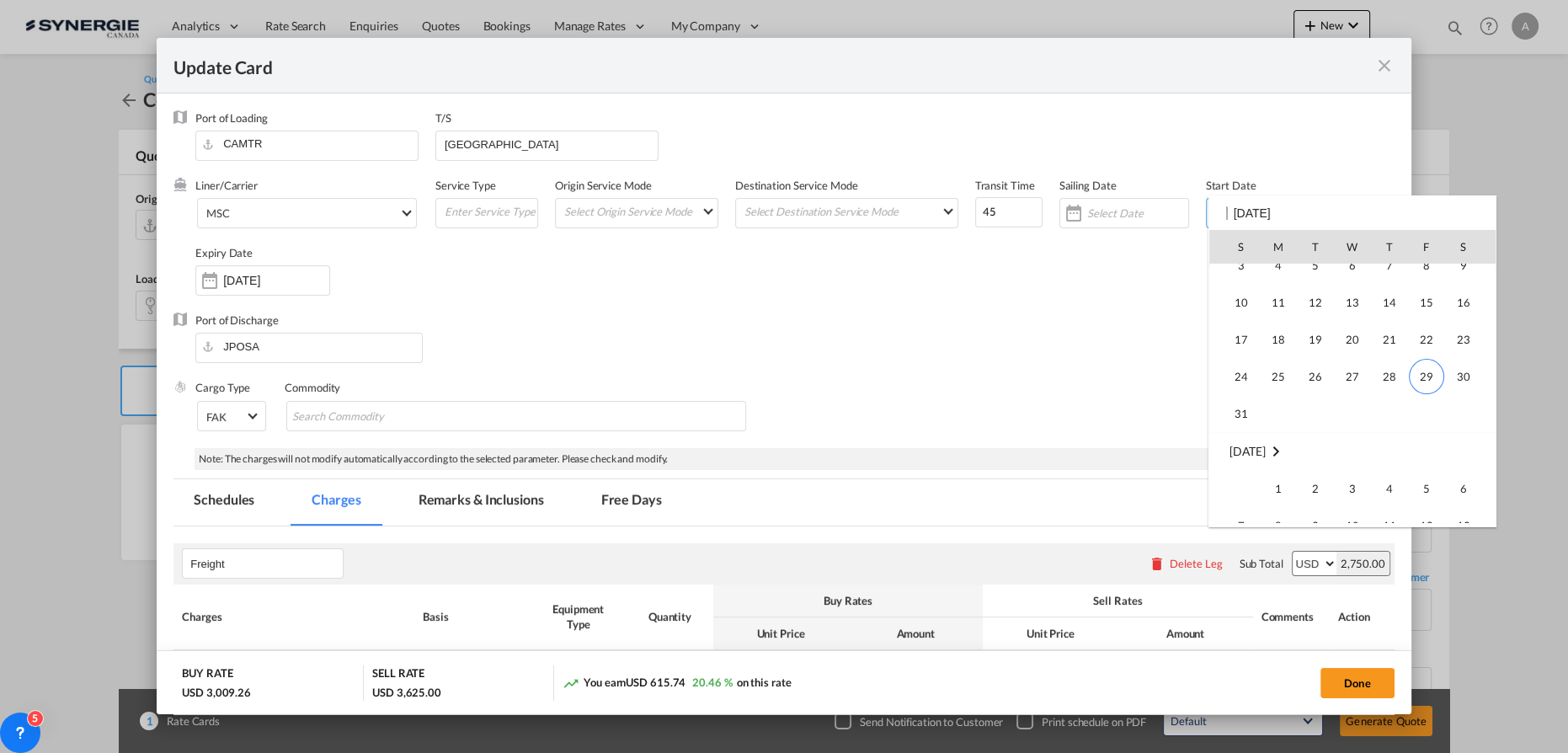
scroll to position [389799, 0]
click at [1425, 357] on span "29" at bounding box center [1426, 359] width 36 height 36
type input "[DATE]"
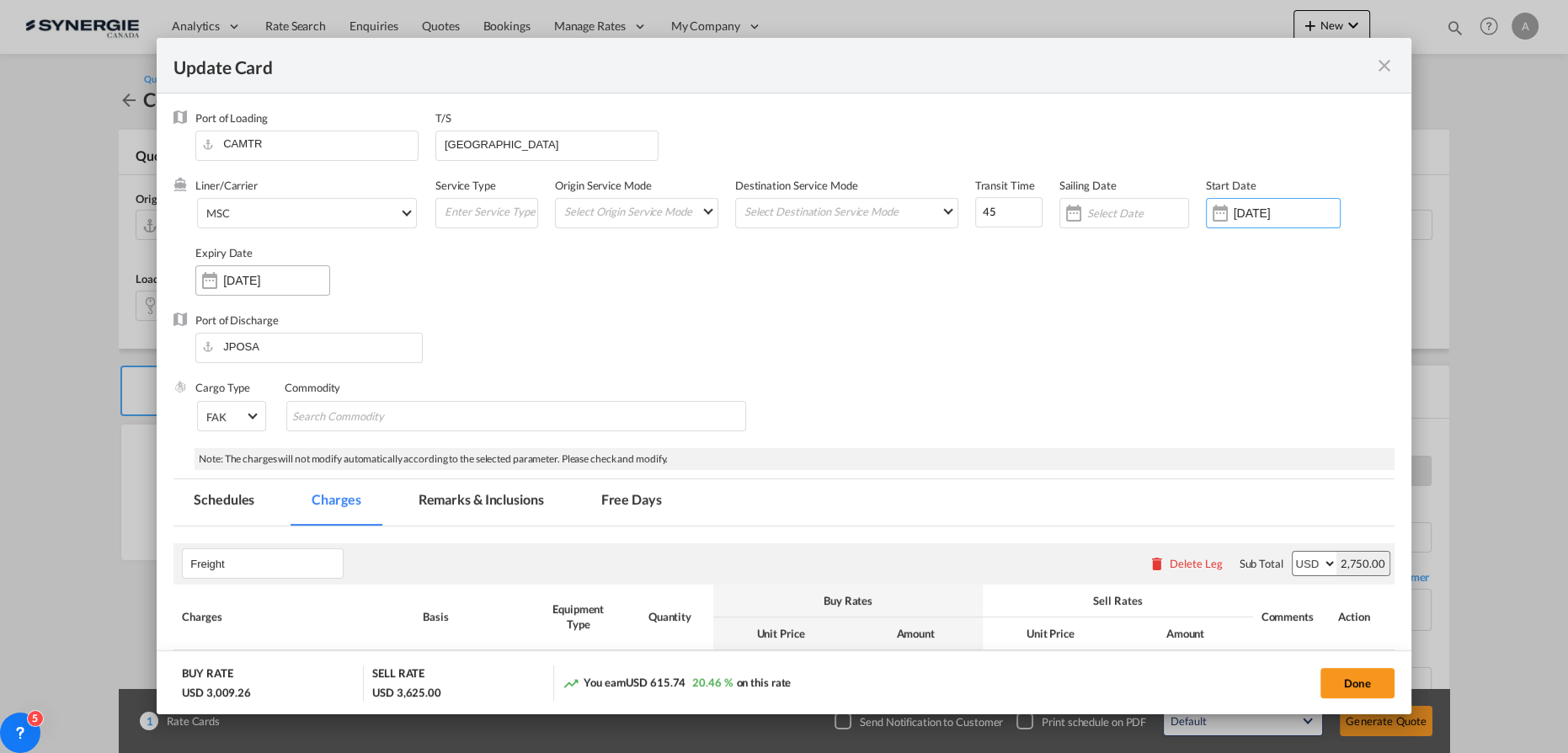
click at [290, 277] on input "[DATE]" at bounding box center [277, 280] width 106 height 13
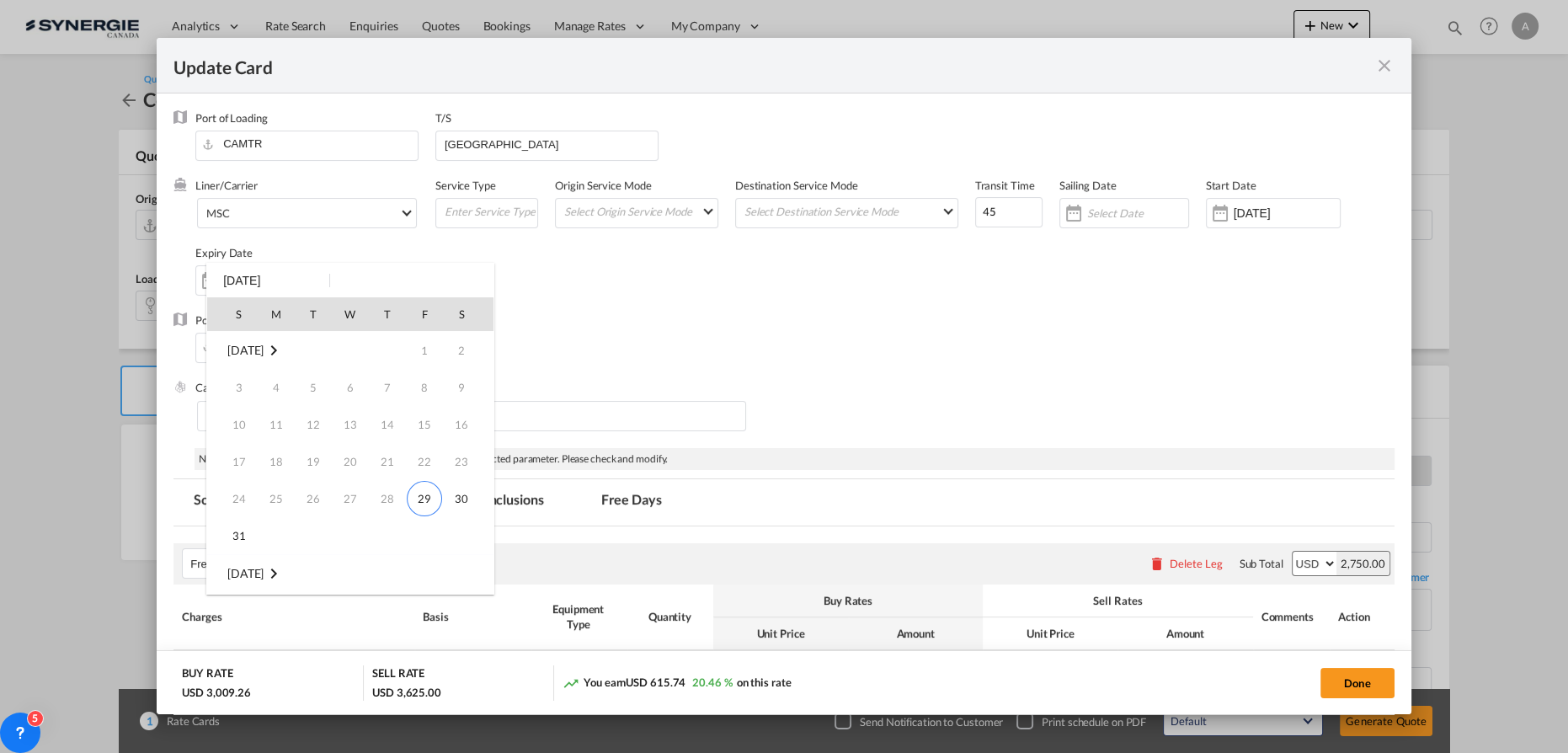
scroll to position [223, 0]
drag, startPoint x: 810, startPoint y: 395, endPoint x: 606, endPoint y: 323, distance: 216.3
click at [810, 393] on div at bounding box center [784, 376] width 1568 height 753
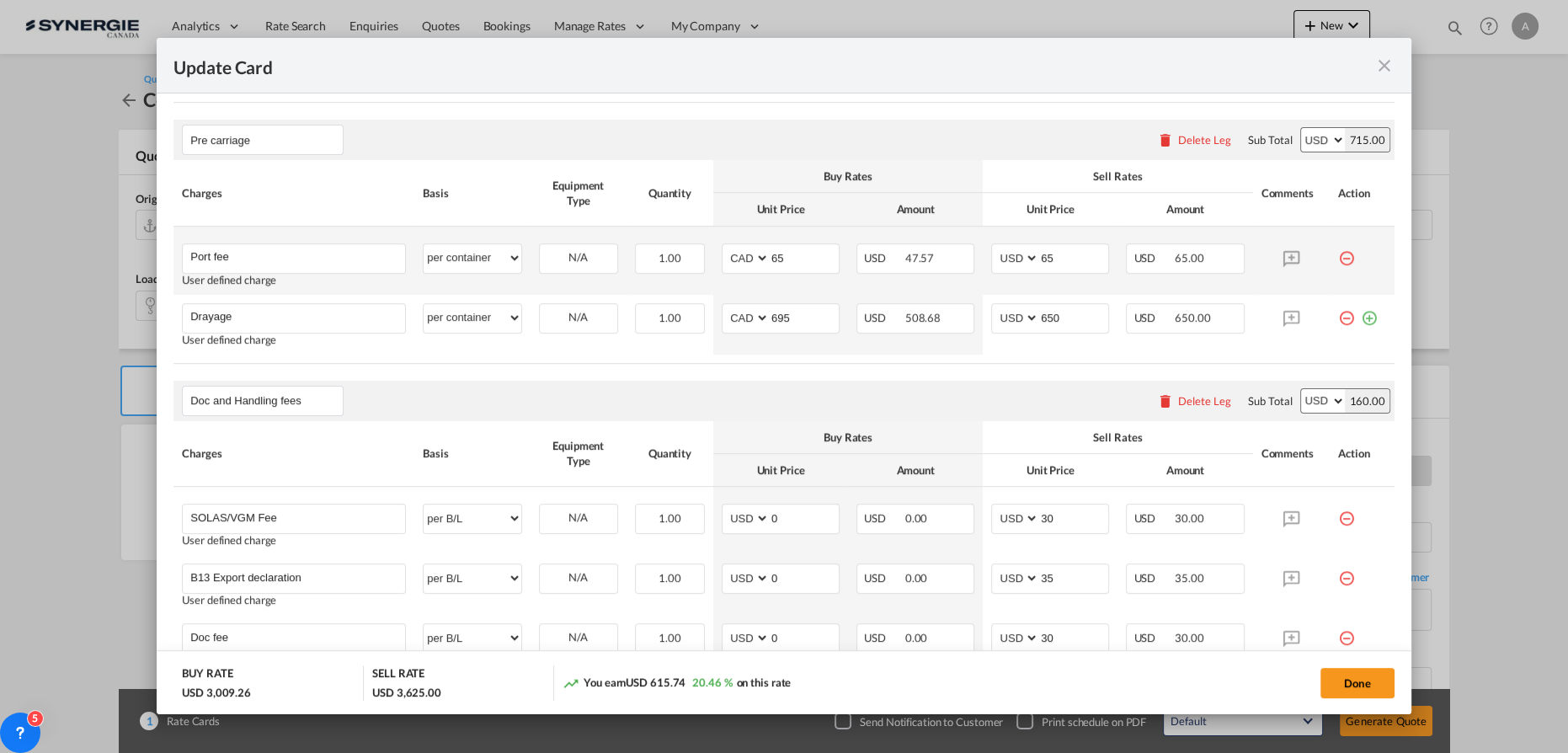
scroll to position [383, 0]
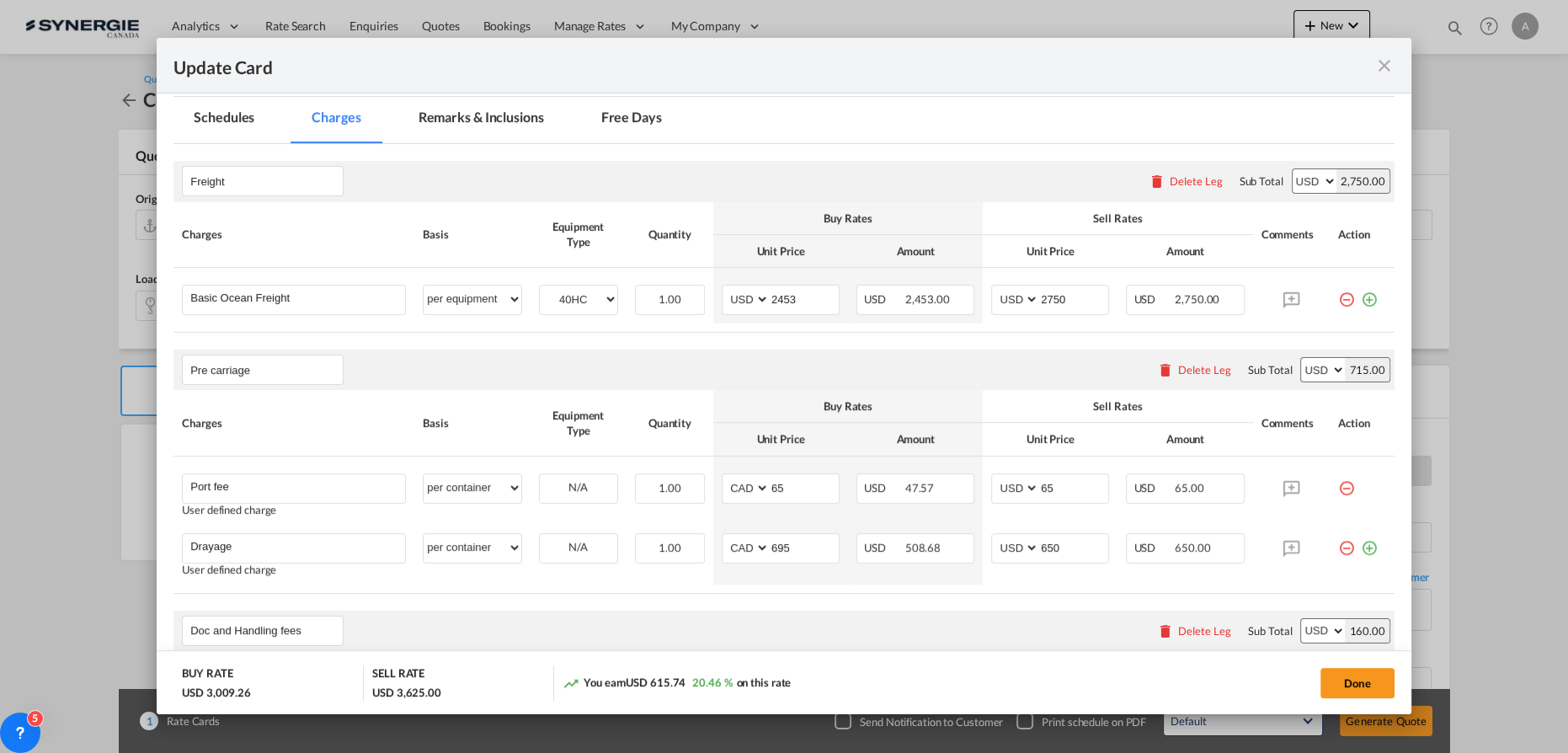
click at [471, 116] on md-tab-item "Remarks & Inclusions" at bounding box center [481, 119] width 166 height 46
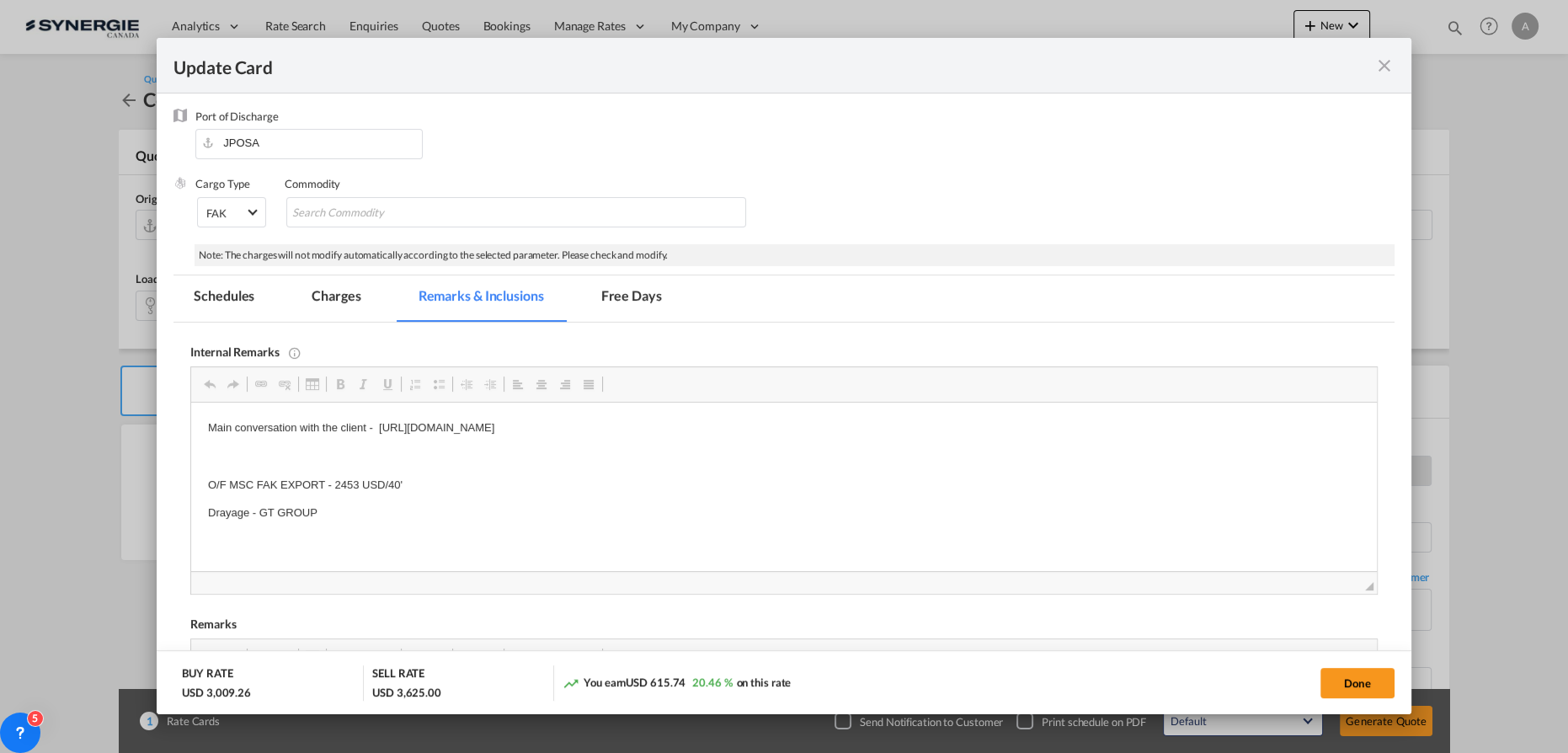
scroll to position [0, 0]
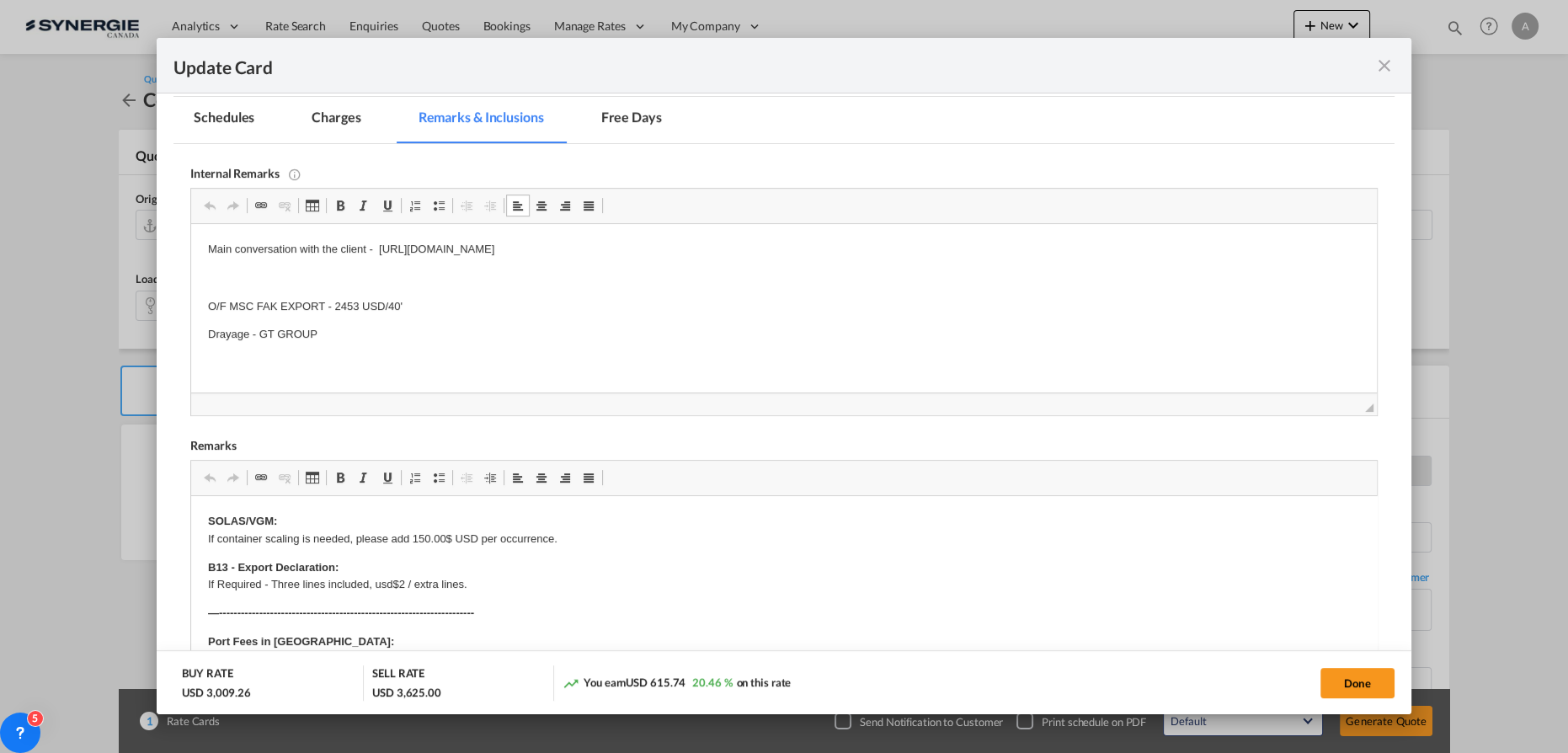
drag, startPoint x: 820, startPoint y: 249, endPoint x: 380, endPoint y: 254, distance: 440.0
click at [380, 254] on p "Main conversation with the client - https://app.frontapp.com/open/cnv_ne6dbyn?k…" at bounding box center [784, 250] width 1151 height 17
click at [409, 301] on p "O/F MSC FAK EXPORT - 2453 USD/40'" at bounding box center [784, 307] width 1151 height 17
drag, startPoint x: 409, startPoint y: 306, endPoint x: 332, endPoint y: 304, distance: 77.0
click at [332, 304] on p "O/F MSC FAK EXPORT - 2453 USD/40'" at bounding box center [784, 307] width 1151 height 17
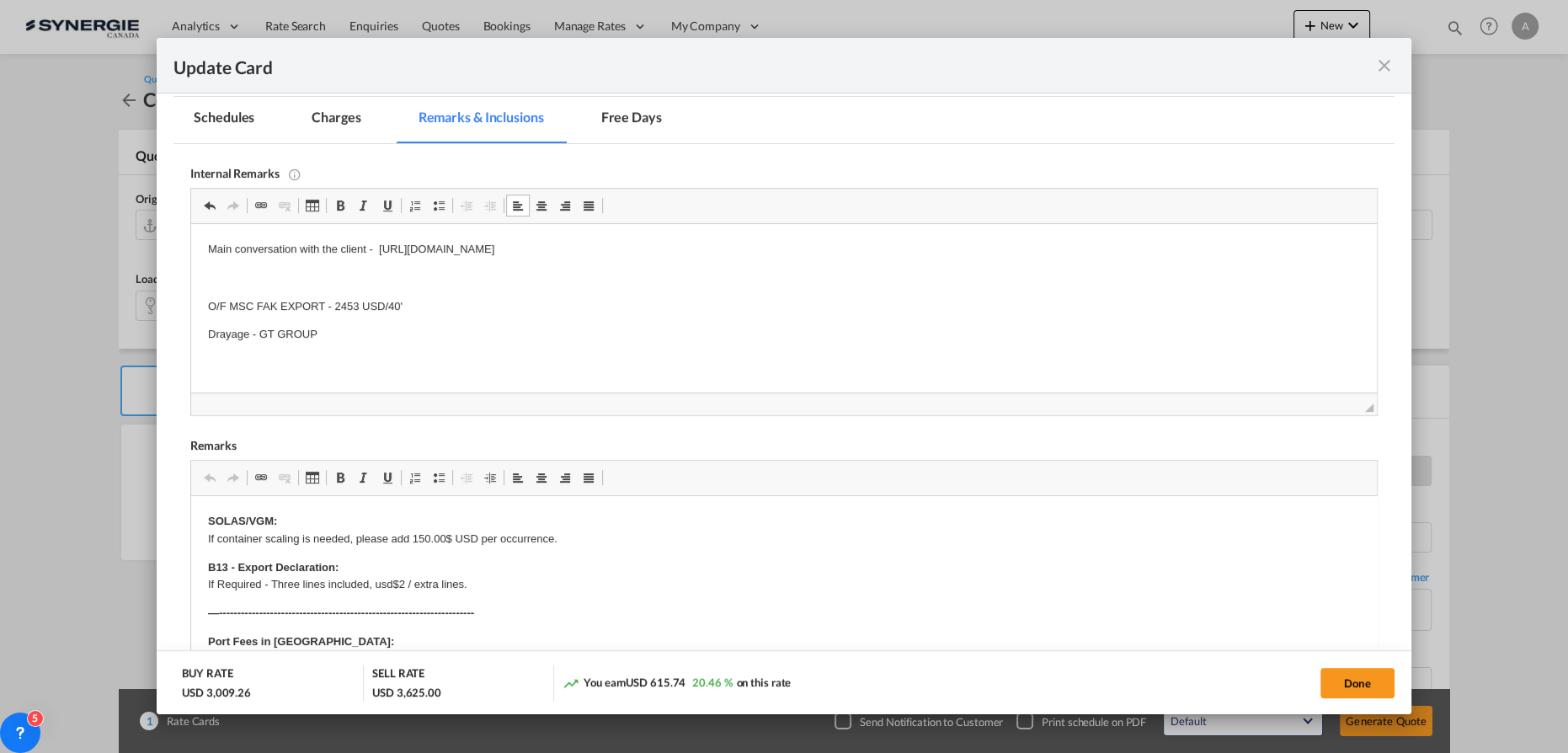
click at [335, 310] on p "O/F MSC FAK EXPORT - 2453 USD/40'" at bounding box center [784, 307] width 1151 height 17
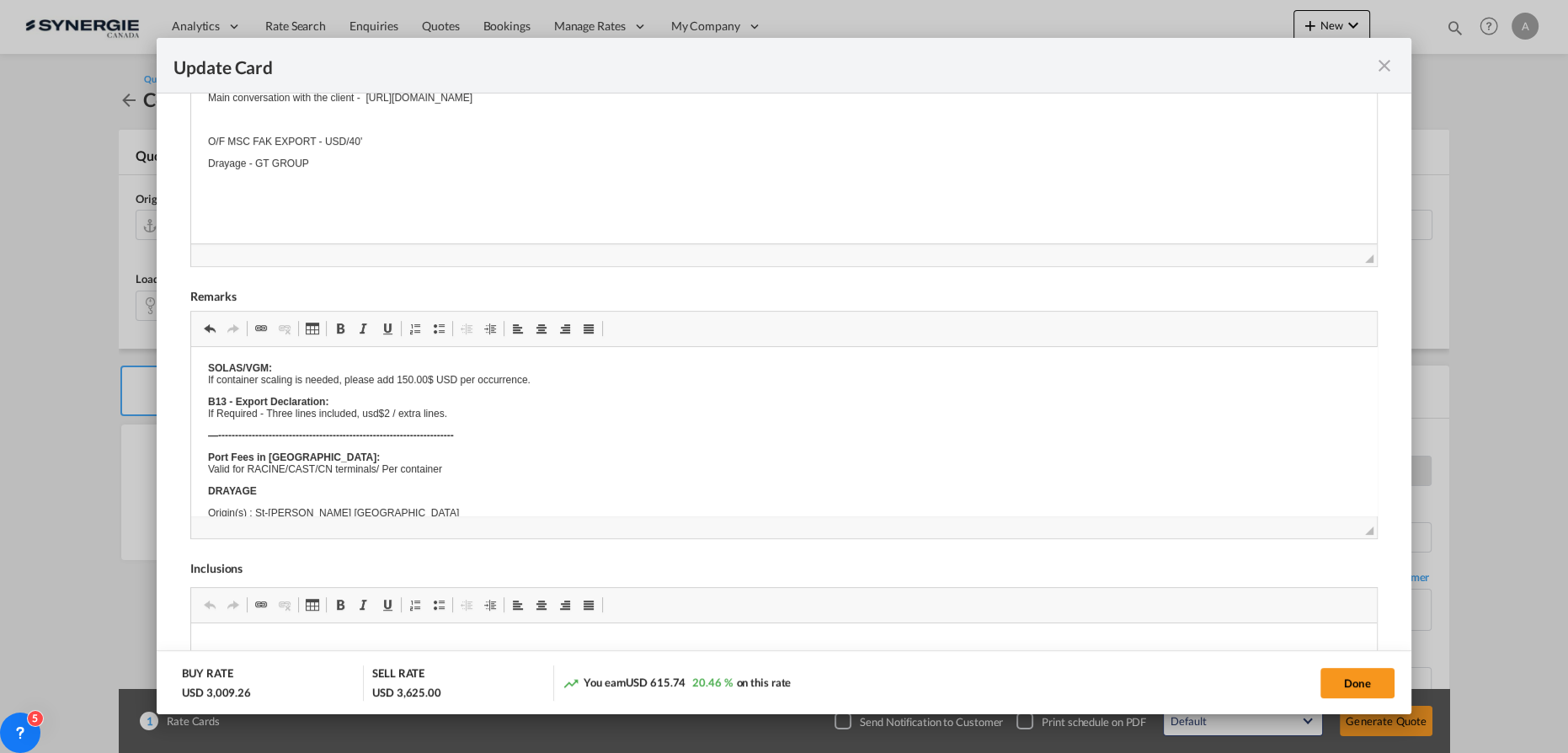
scroll to position [1, 0]
click at [1379, 682] on button "Done" at bounding box center [1357, 683] width 74 height 30
type input "[DATE]"
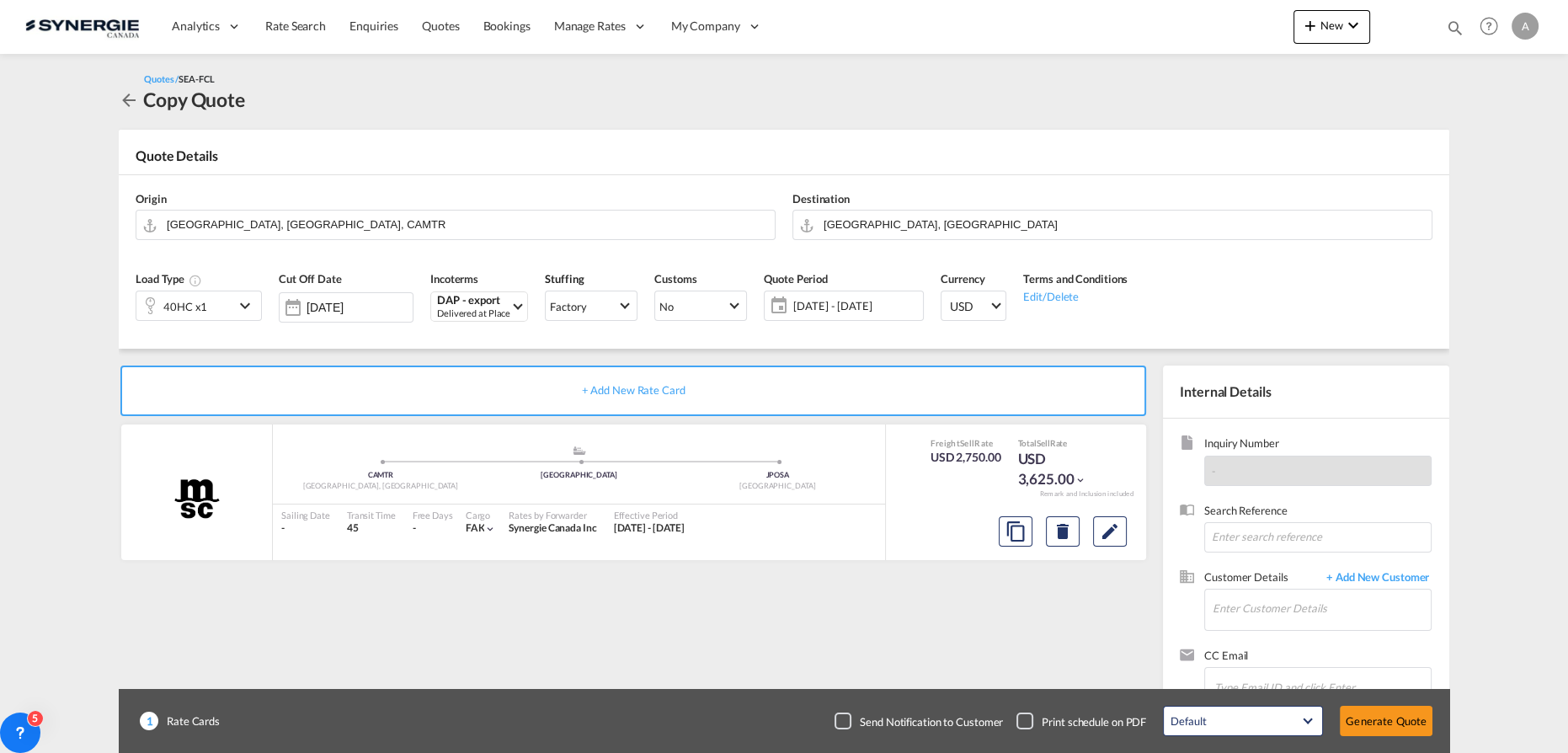
scroll to position [203, 0]
click at [1109, 536] on md-icon "Edit" at bounding box center [1109, 530] width 20 height 20
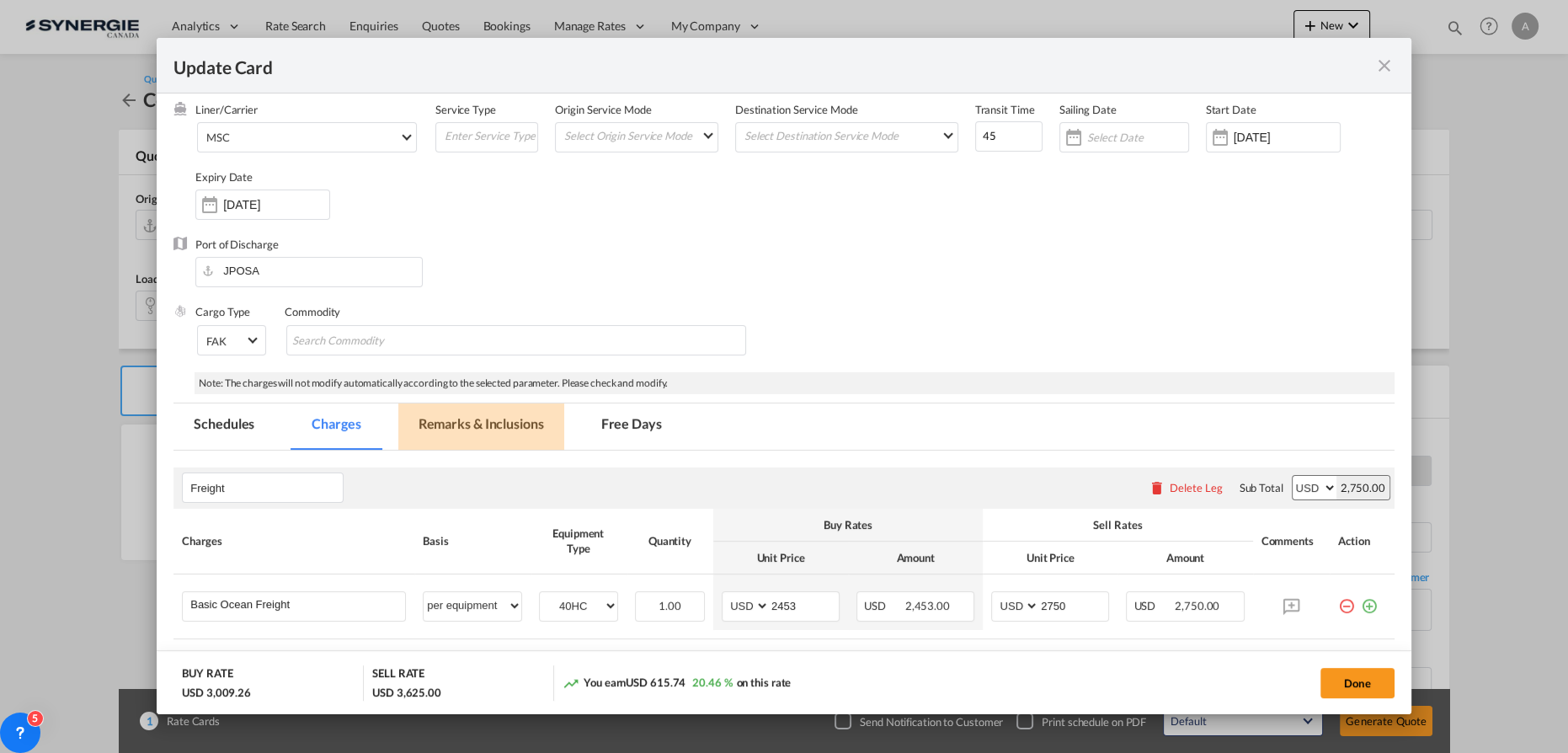
click at [447, 421] on md-tab-item "Remarks & Inclusions" at bounding box center [481, 426] width 166 height 46
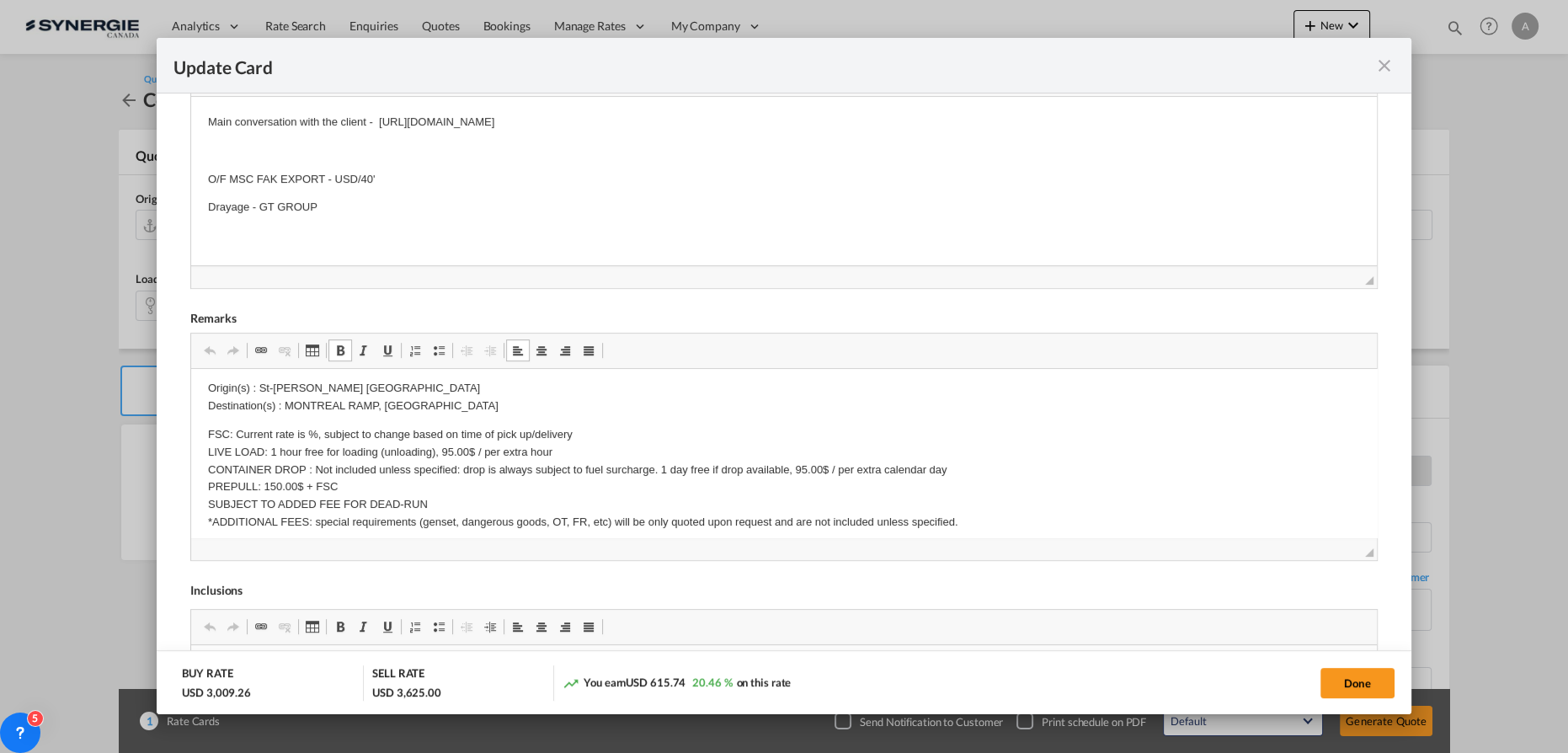
scroll to position [152, 0]
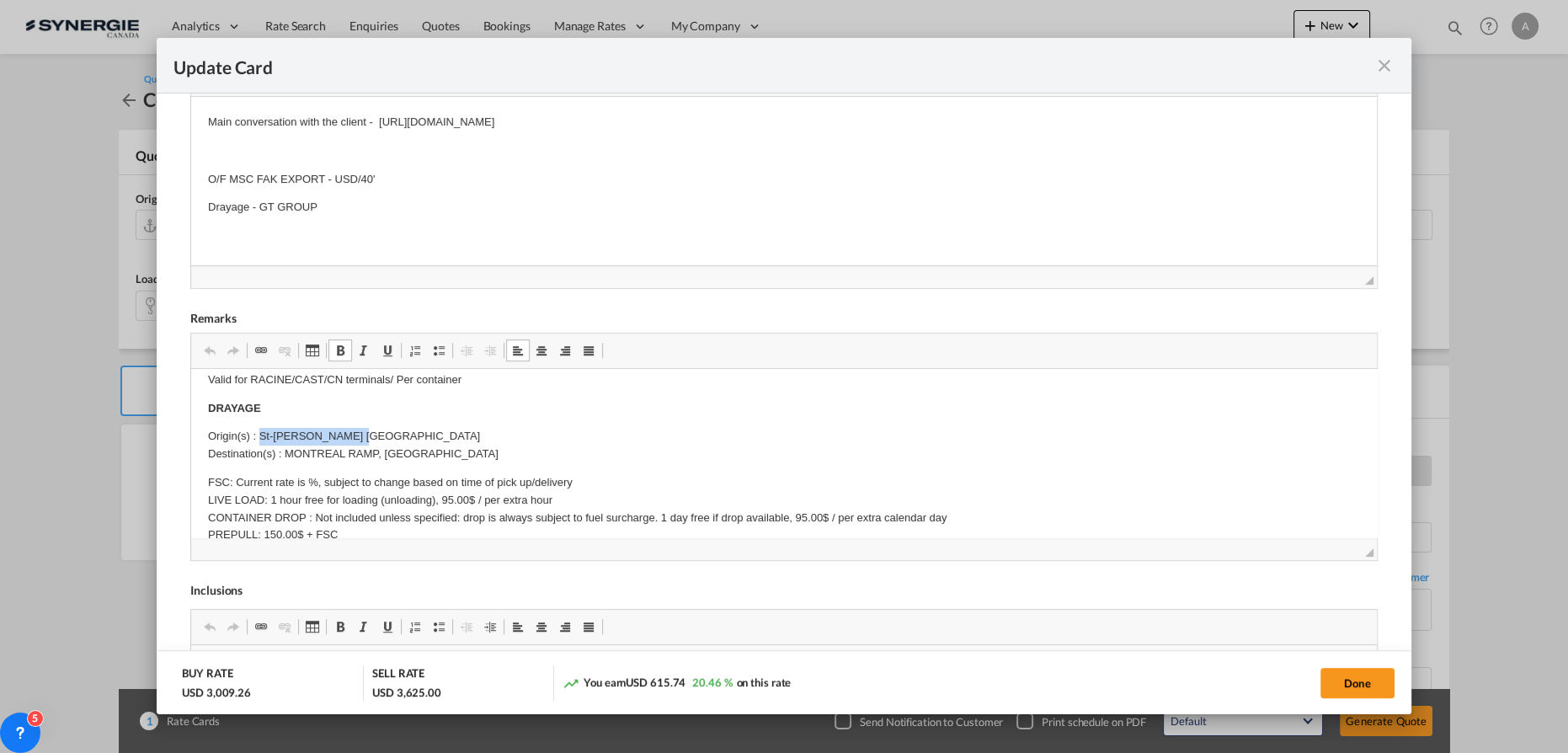
drag, startPoint x: 363, startPoint y: 425, endPoint x: 260, endPoint y: 429, distance: 103.1
click at [260, 429] on body "SOLAS/VGM: If container scaling is needed, please add 150.00$ USD per occurrenc…" at bounding box center [784, 629] width 1151 height 792
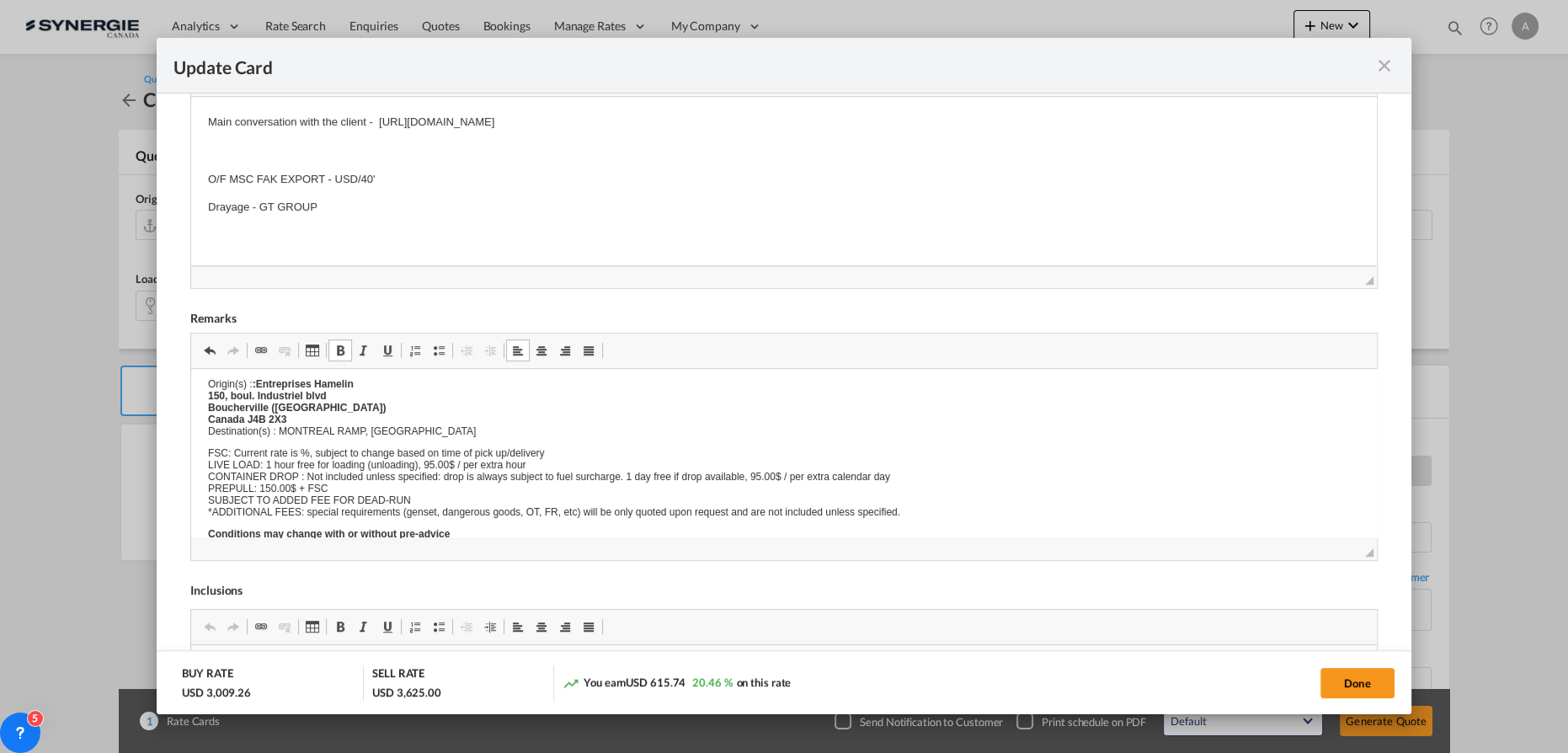
scroll to position [0, 0]
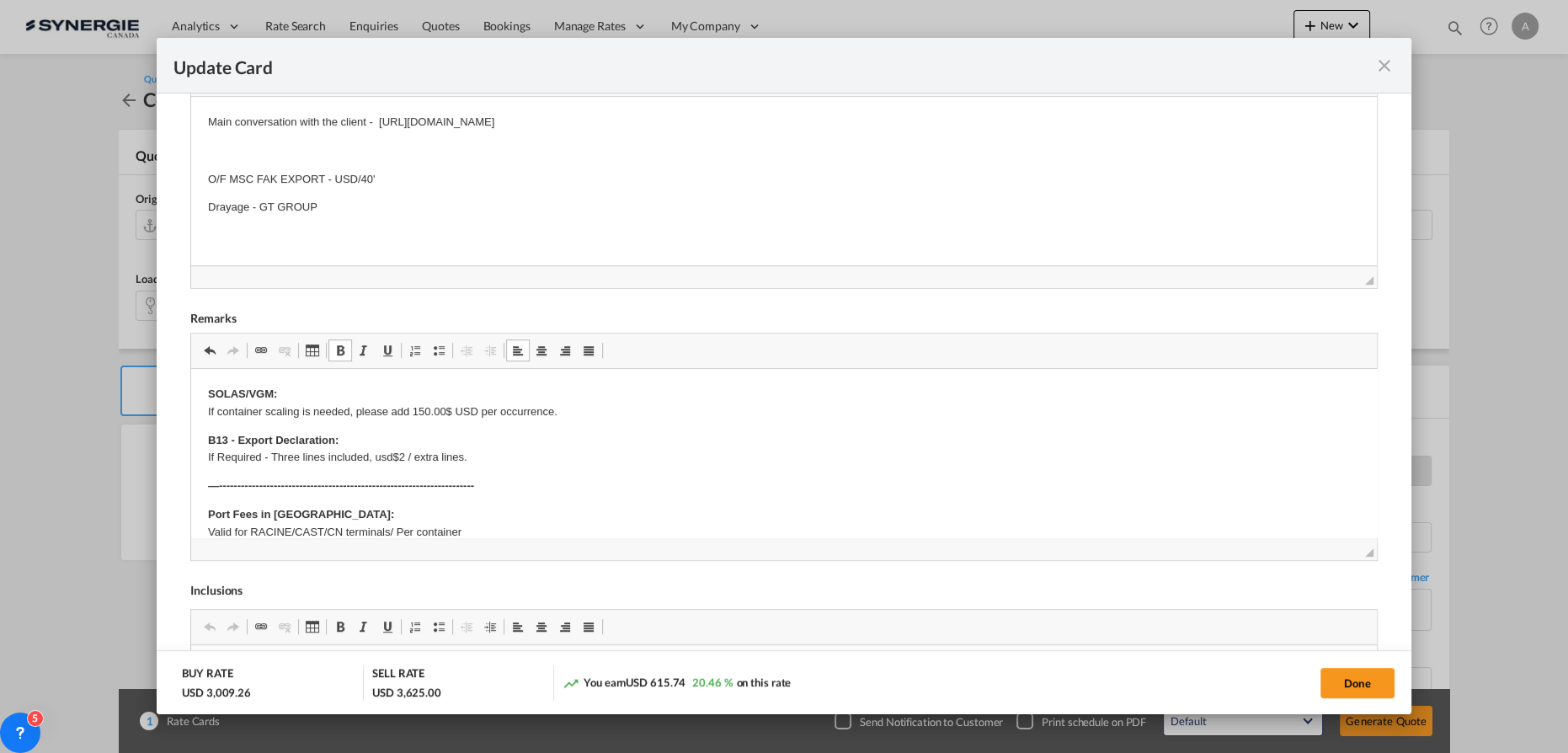
drag, startPoint x: 343, startPoint y: 200, endPoint x: 263, endPoint y: 210, distance: 80.6
click at [260, 209] on p "Drayage - GT GROUP" at bounding box center [784, 207] width 1151 height 17
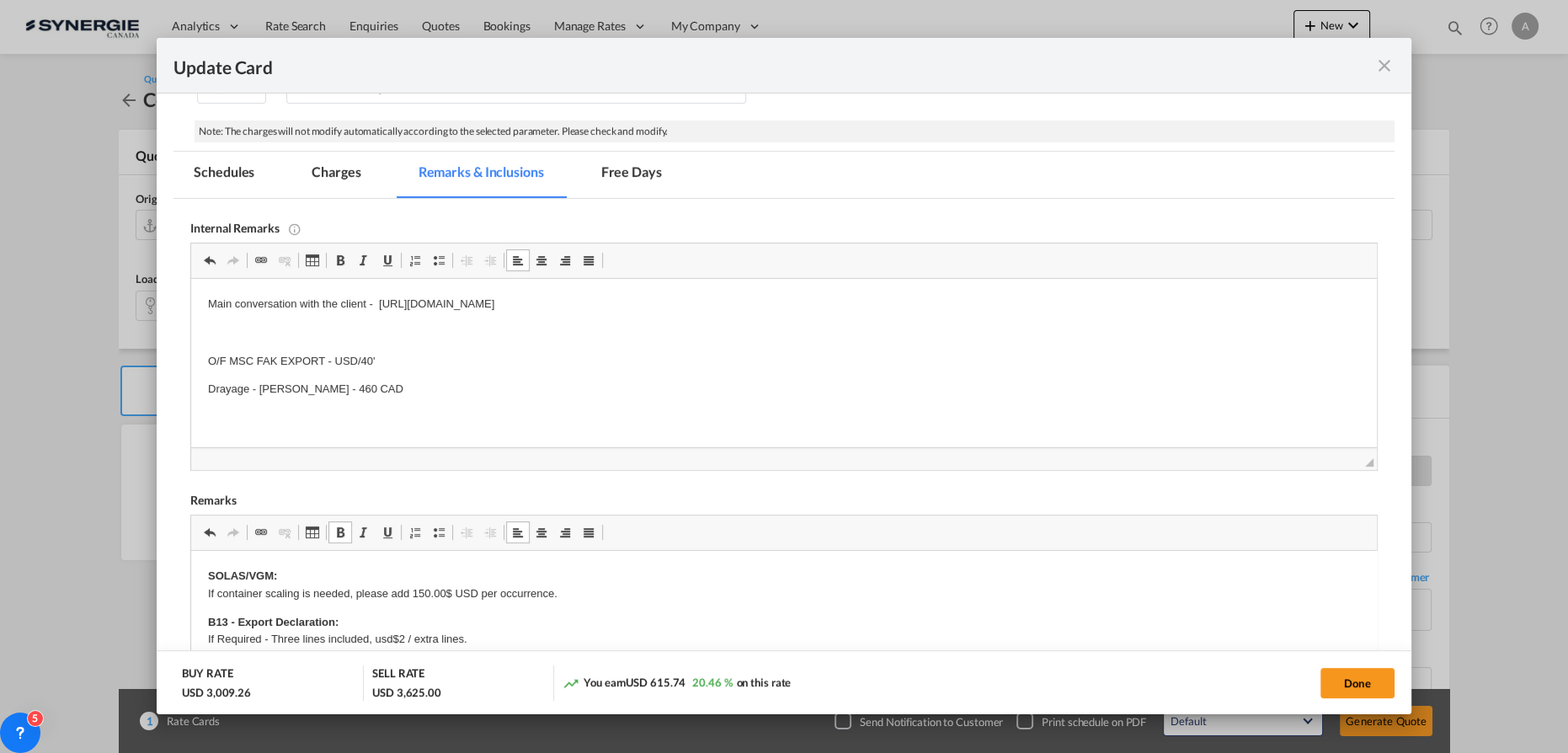
scroll to position [280, 0]
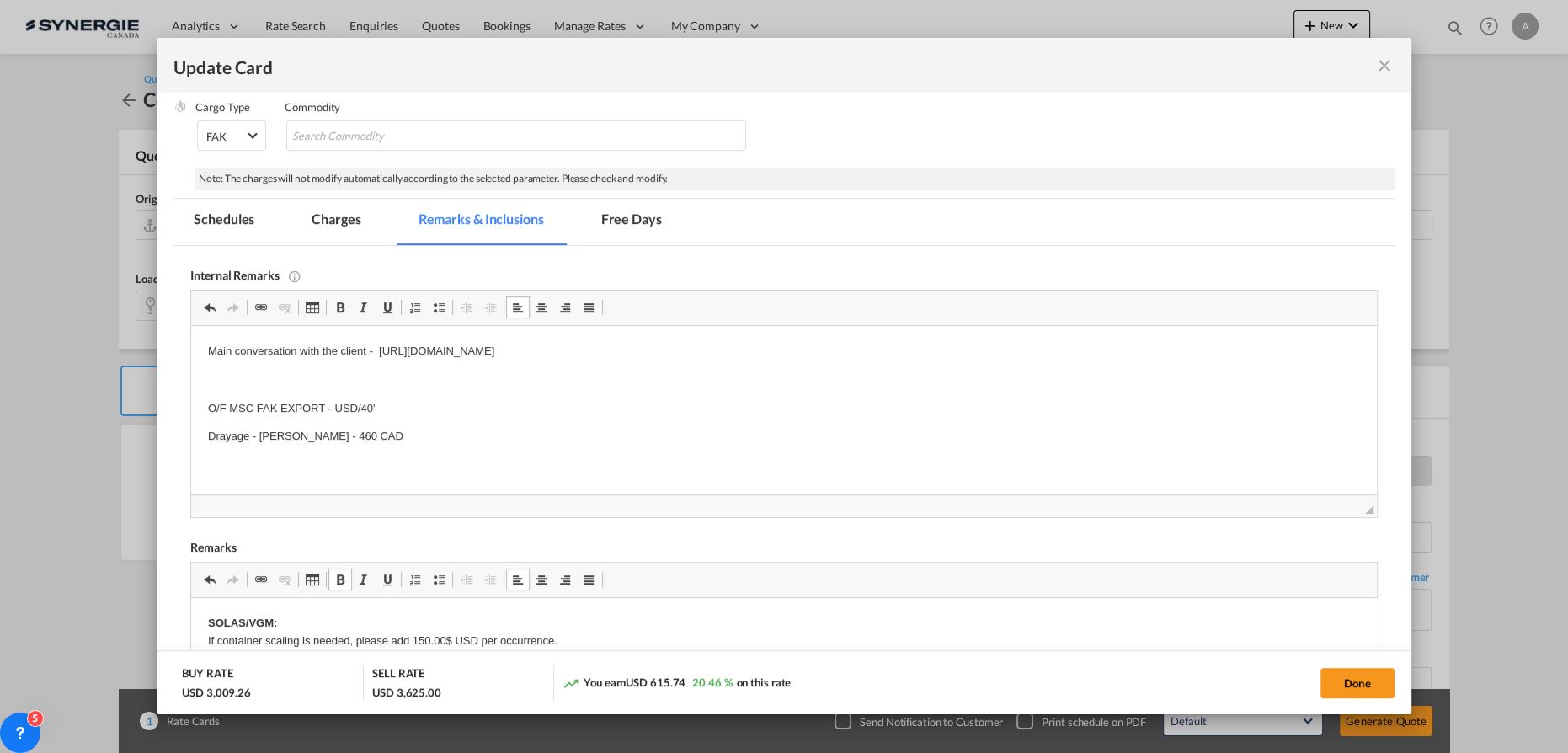
click at [320, 220] on md-tab-item "Charges" at bounding box center [336, 221] width 90 height 46
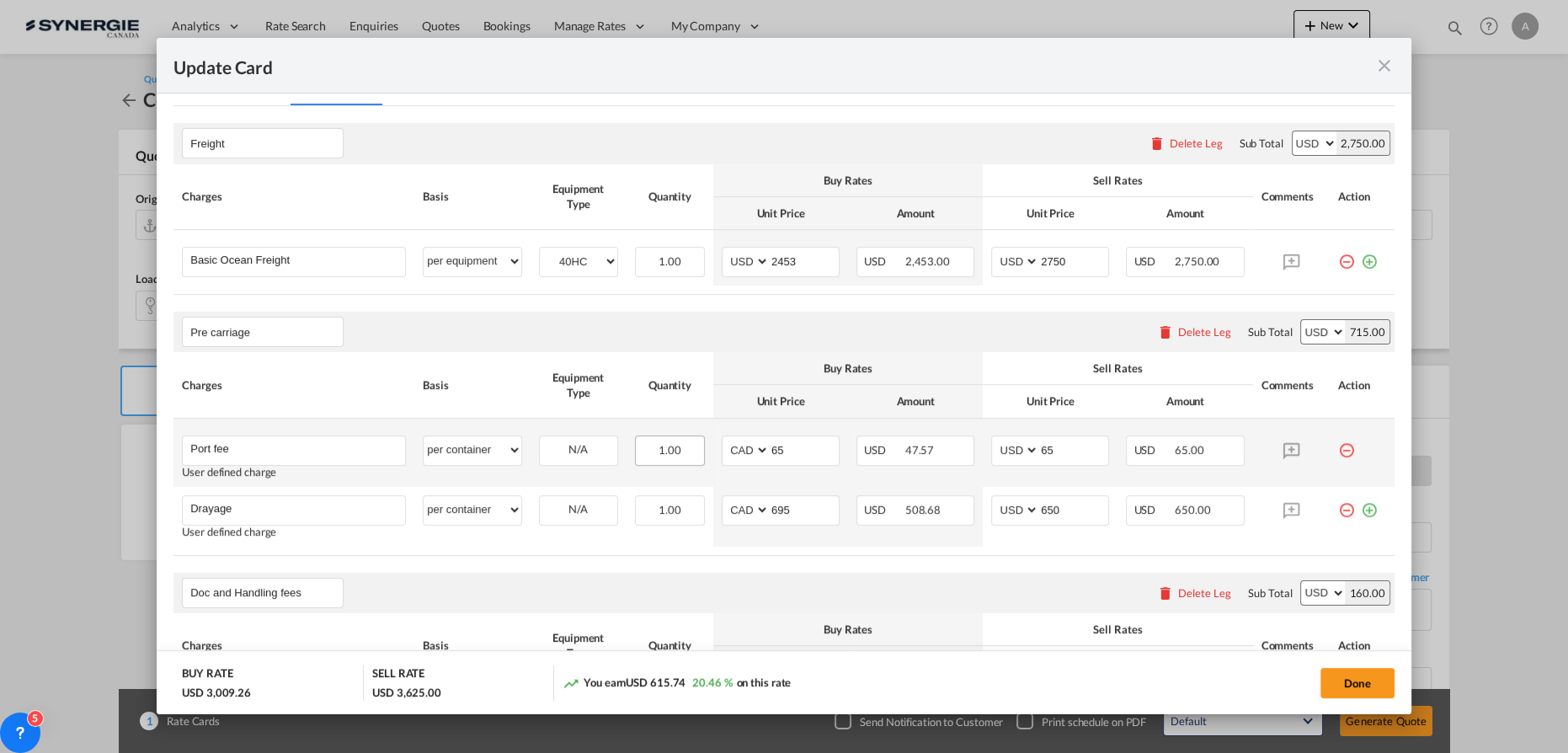
scroll to position [433, 0]
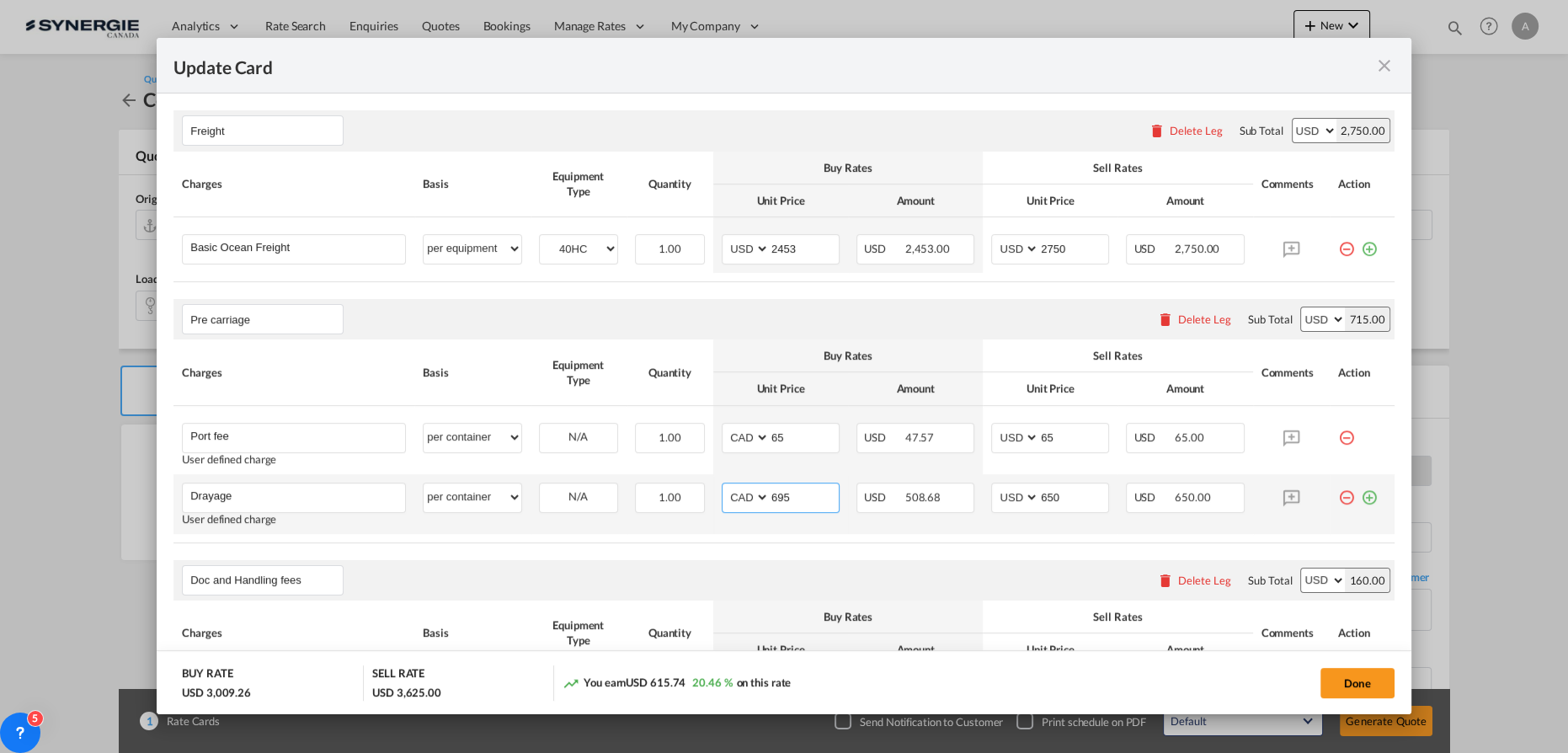
drag, startPoint x: 787, startPoint y: 495, endPoint x: 761, endPoint y: 493, distance: 26.1
click at [761, 493] on md-input-container "AED AFN ALL AMD ANG AOA ARS AUD AWG AZN BAM BBD BDT BGN BHD BIF BMD BND BOB BRL…" at bounding box center [781, 497] width 118 height 30
click at [733, 493] on select "AED AFN ALL AMD ANG AOA ARS AUD AWG AZN BAM BBD BDT BGN BHD BIF BMD BND [PERSON…" at bounding box center [747, 497] width 43 height 23
select select "string:USD"
click at [725, 486] on select "AED AFN ALL AMD ANG AOA ARS AUD AWG AZN BAM BBD BDT BGN BHD BIF BMD BND [PERSON…" at bounding box center [747, 497] width 43 height 23
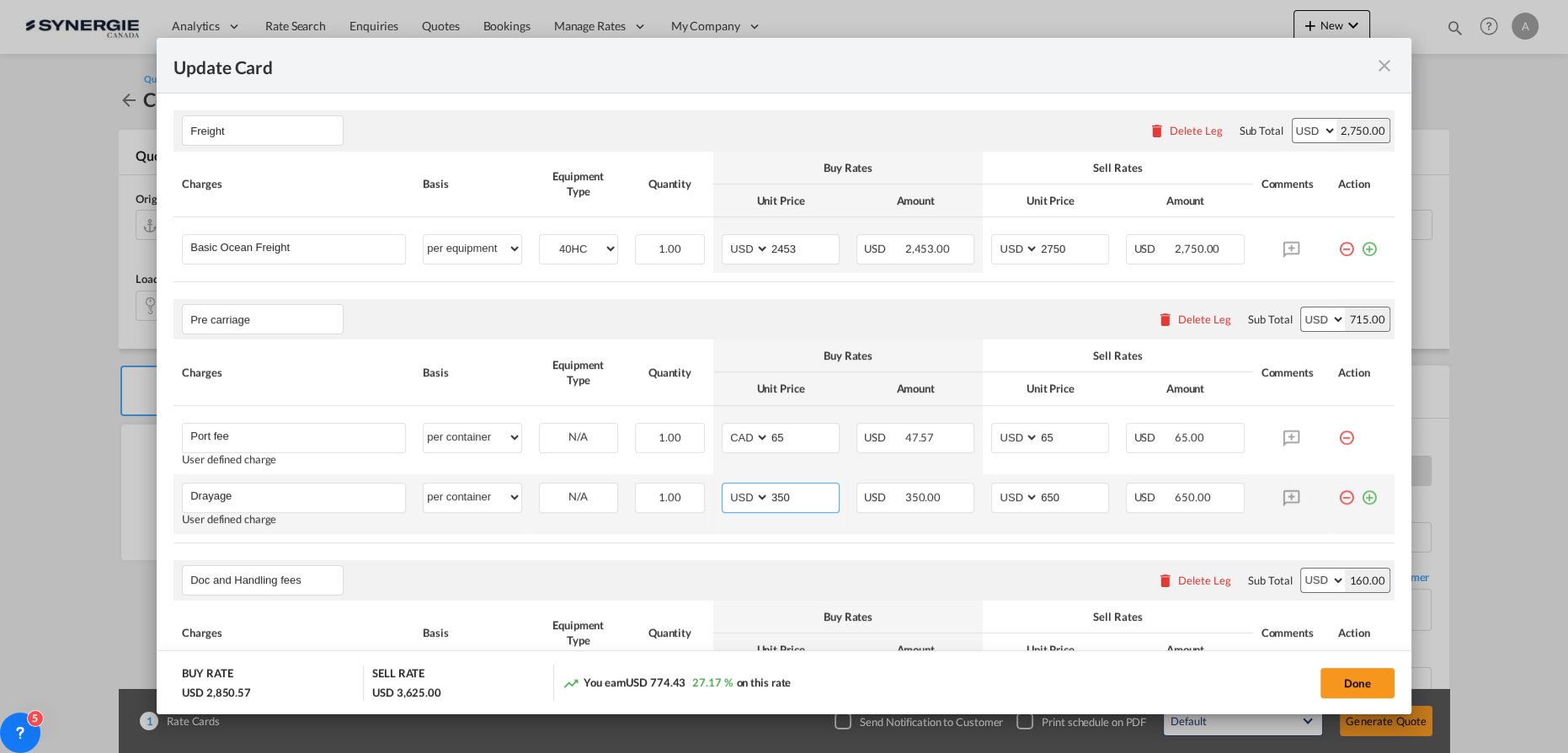
type input "350"
type input "450"
click at [725, 433] on select "AED AFN ALL AMD ANG AOA ARS AUD AWG AZN BAM BBD BDT BGN BHD BIF BMD BND BOB BRL…" at bounding box center [747, 437] width 43 height 23
select select "string:USD"
click at [725, 426] on select "AED AFN ALL AMD ANG AOA ARS AUD AWG AZN BAM BBD BDT BGN BHD BIF BMD BND BOB BRL…" at bounding box center [747, 437] width 43 height 23
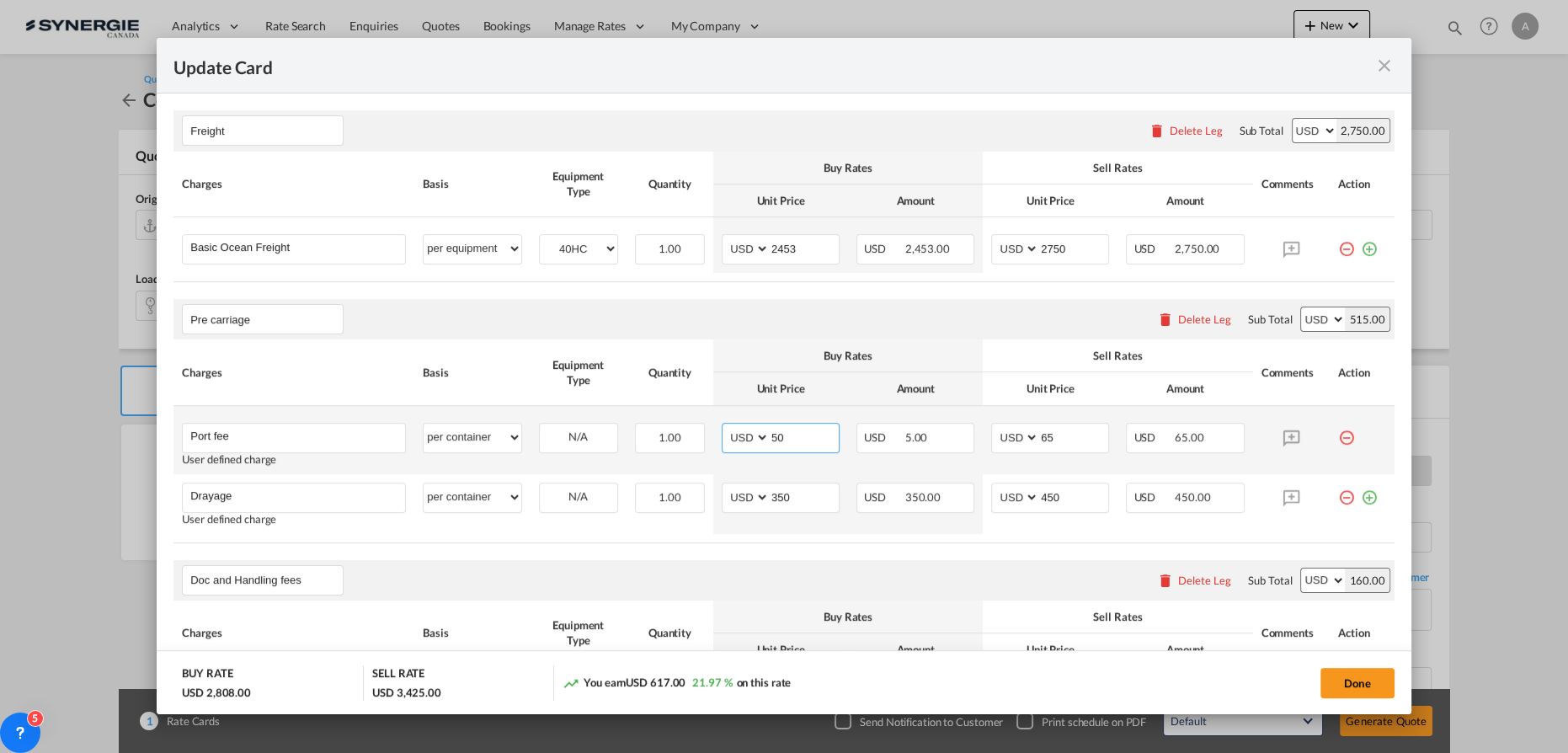
type input "50"
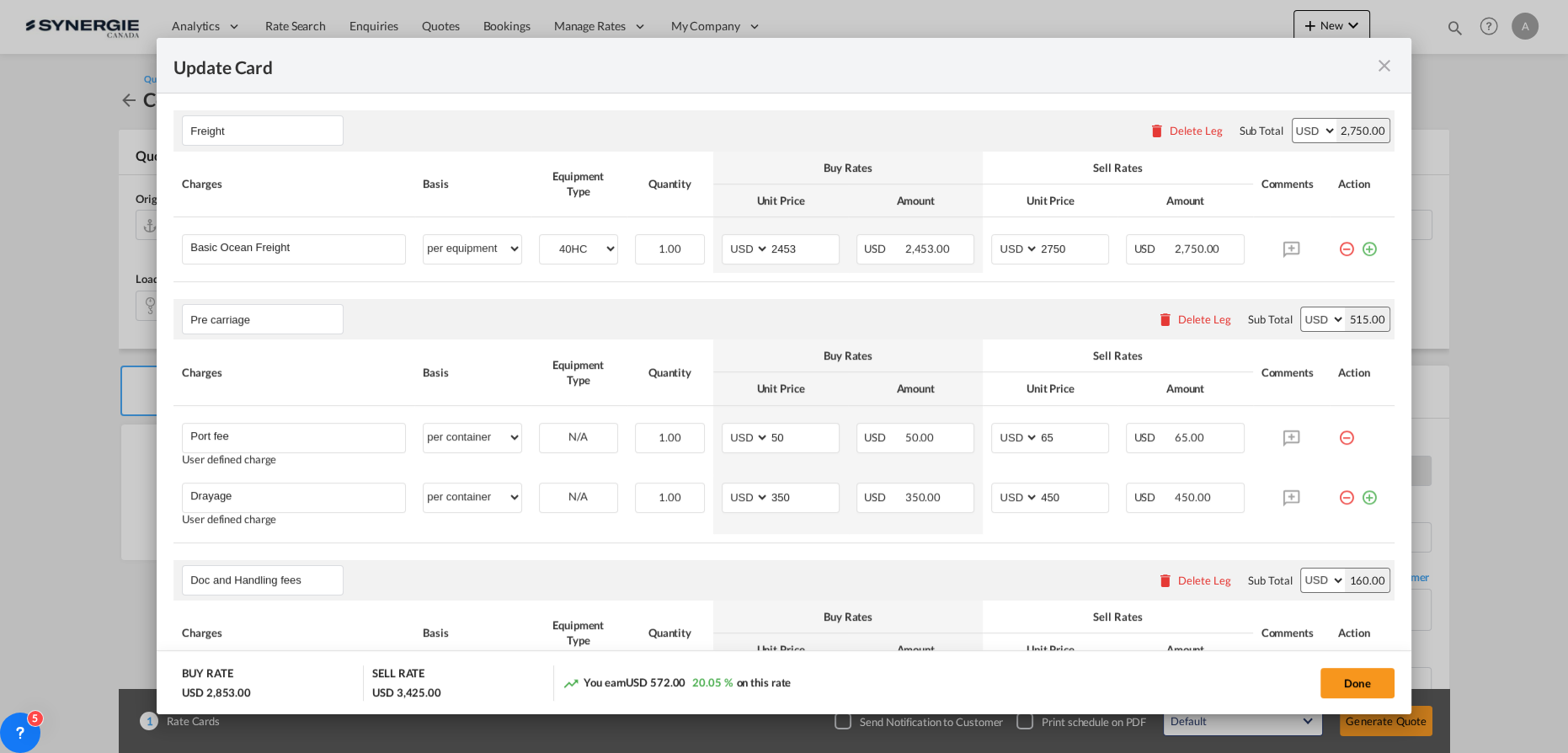
click at [1155, 62] on div "Update Card" at bounding box center [773, 65] width 1201 height 21
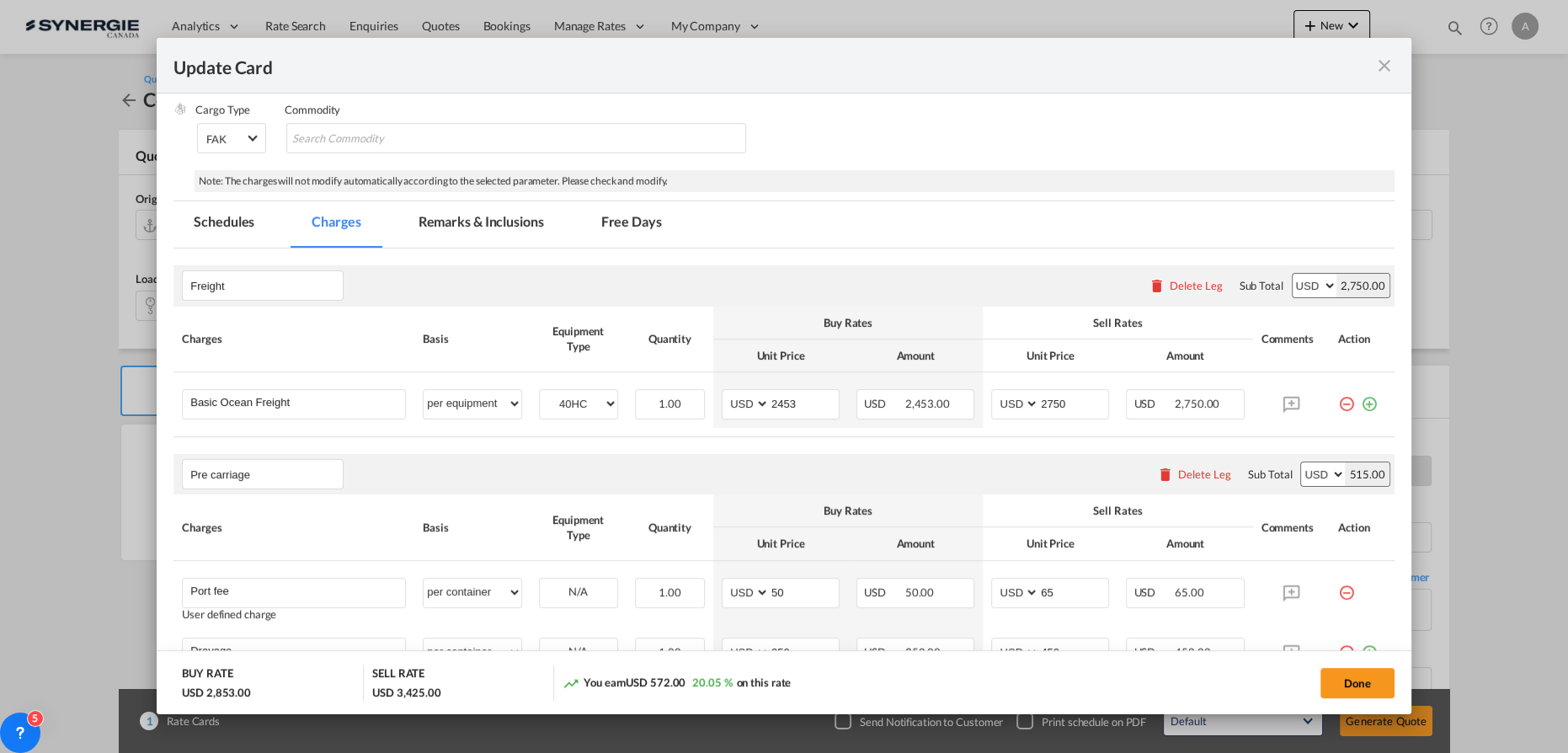
scroll to position [200, 0]
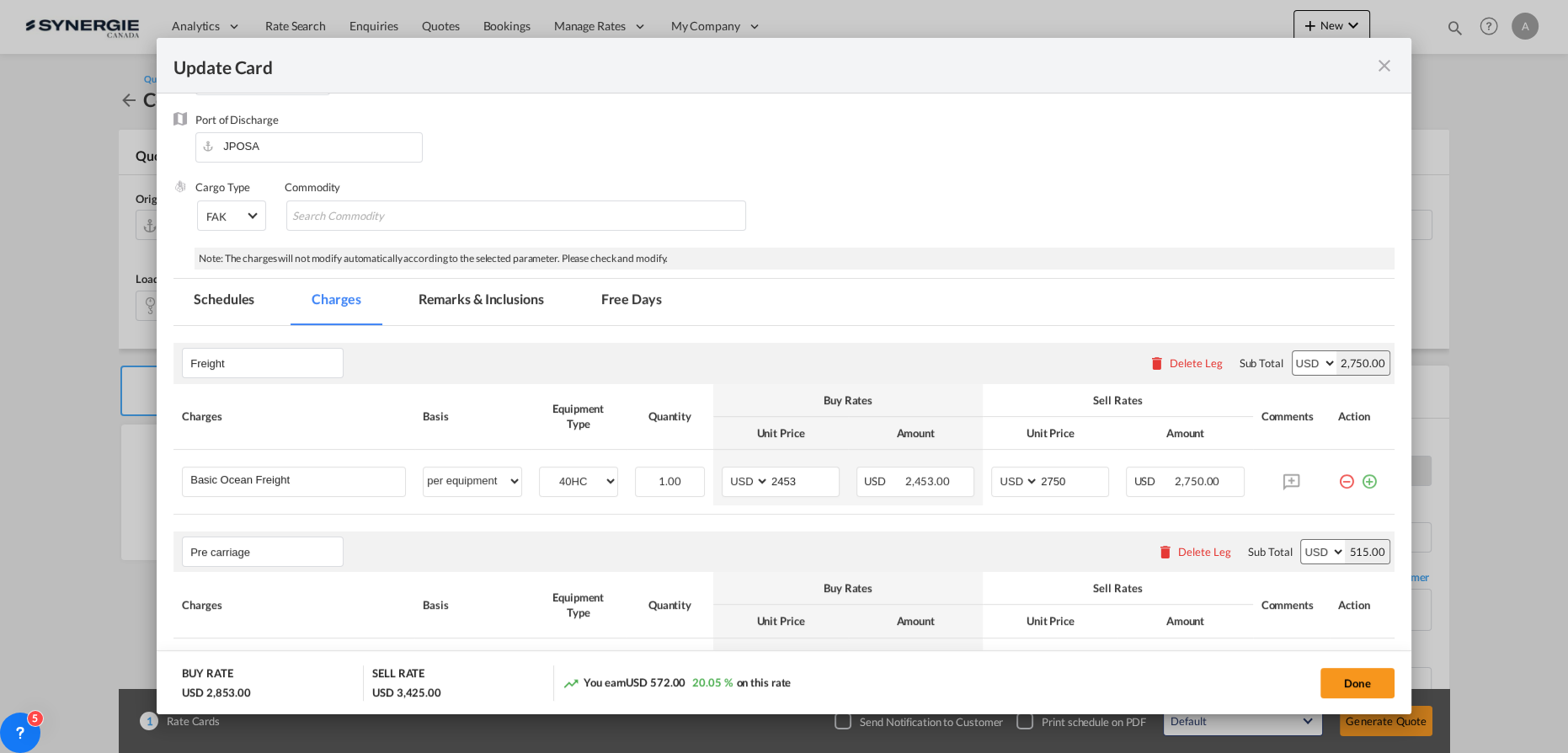
click at [501, 313] on md-tab-item "Remarks & Inclusions" at bounding box center [481, 301] width 166 height 46
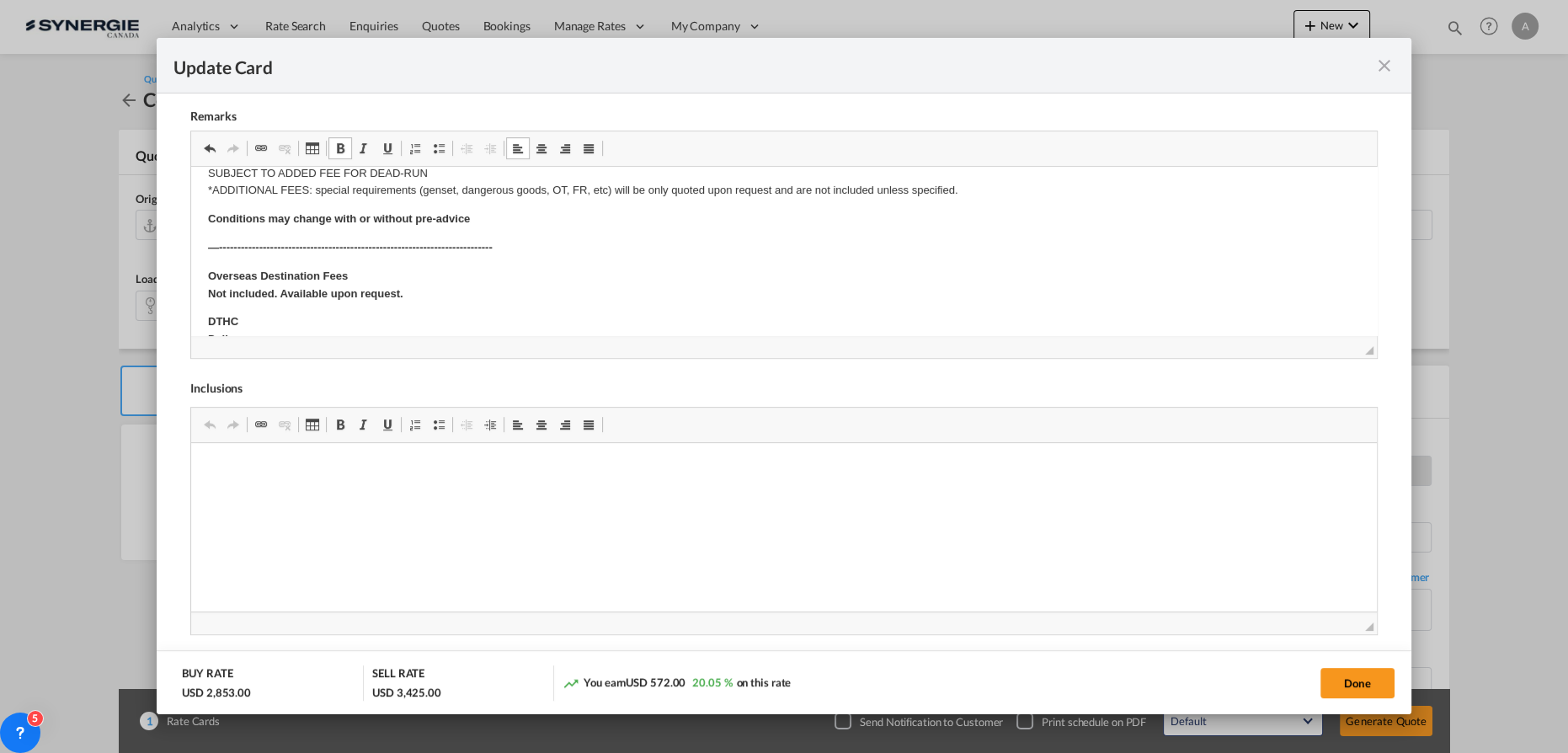
scroll to position [459, 0]
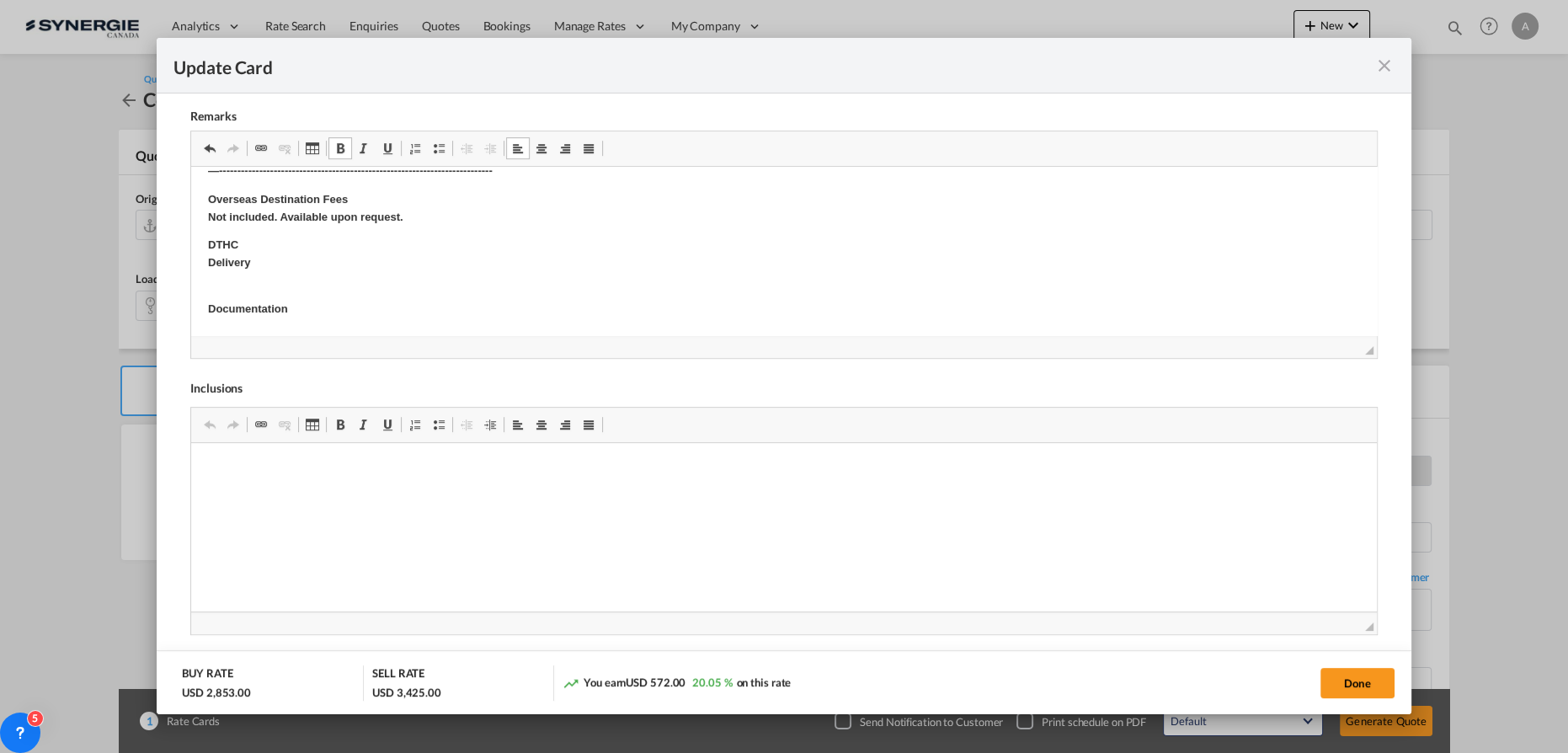
click at [280, 269] on p "DTHC Delivery" at bounding box center [784, 254] width 1151 height 36
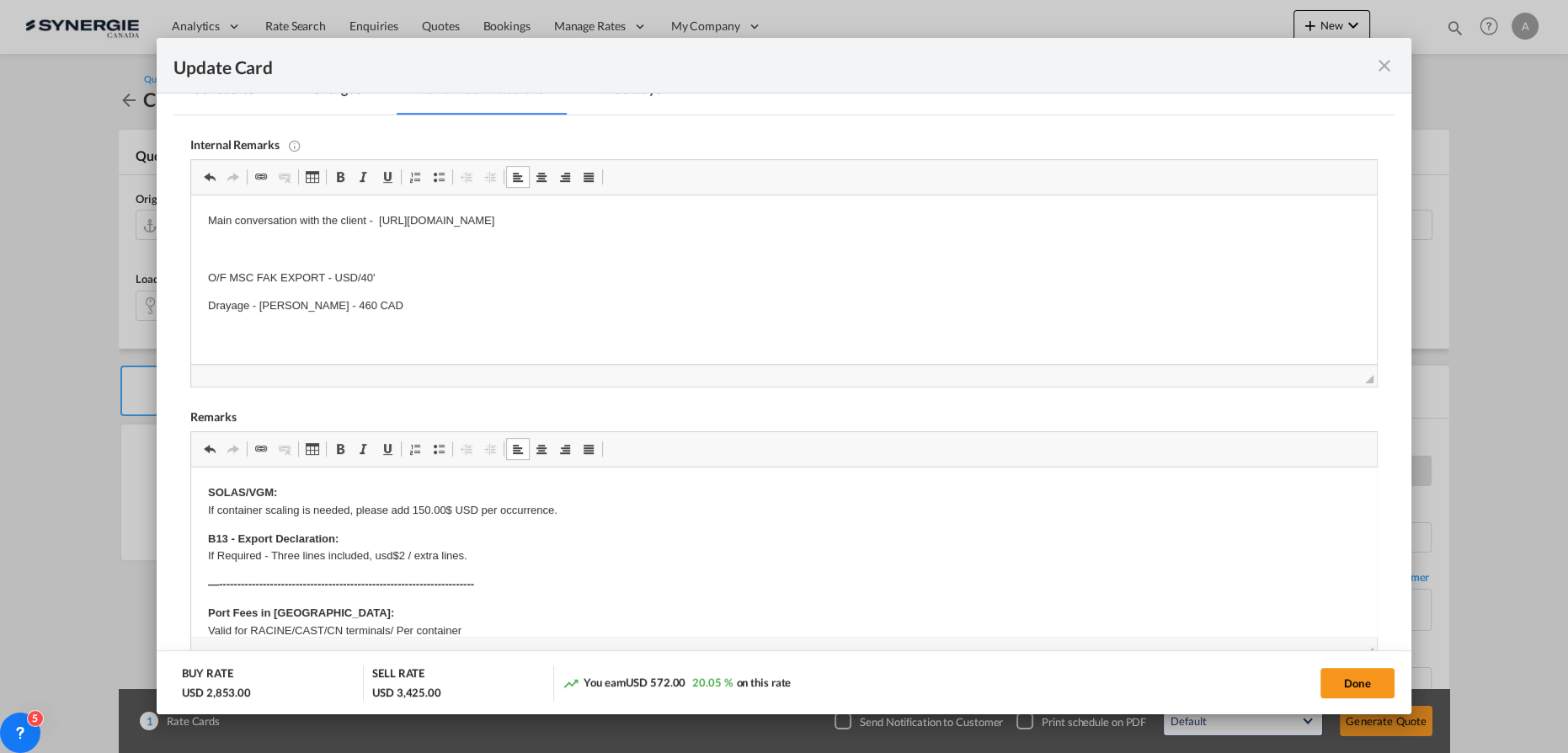
scroll to position [406, 0]
click at [880, 237] on body "Main conversation with the client - https://app.frontapp.com/open/cnv_qa071sf?k…" at bounding box center [784, 283] width 1151 height 131
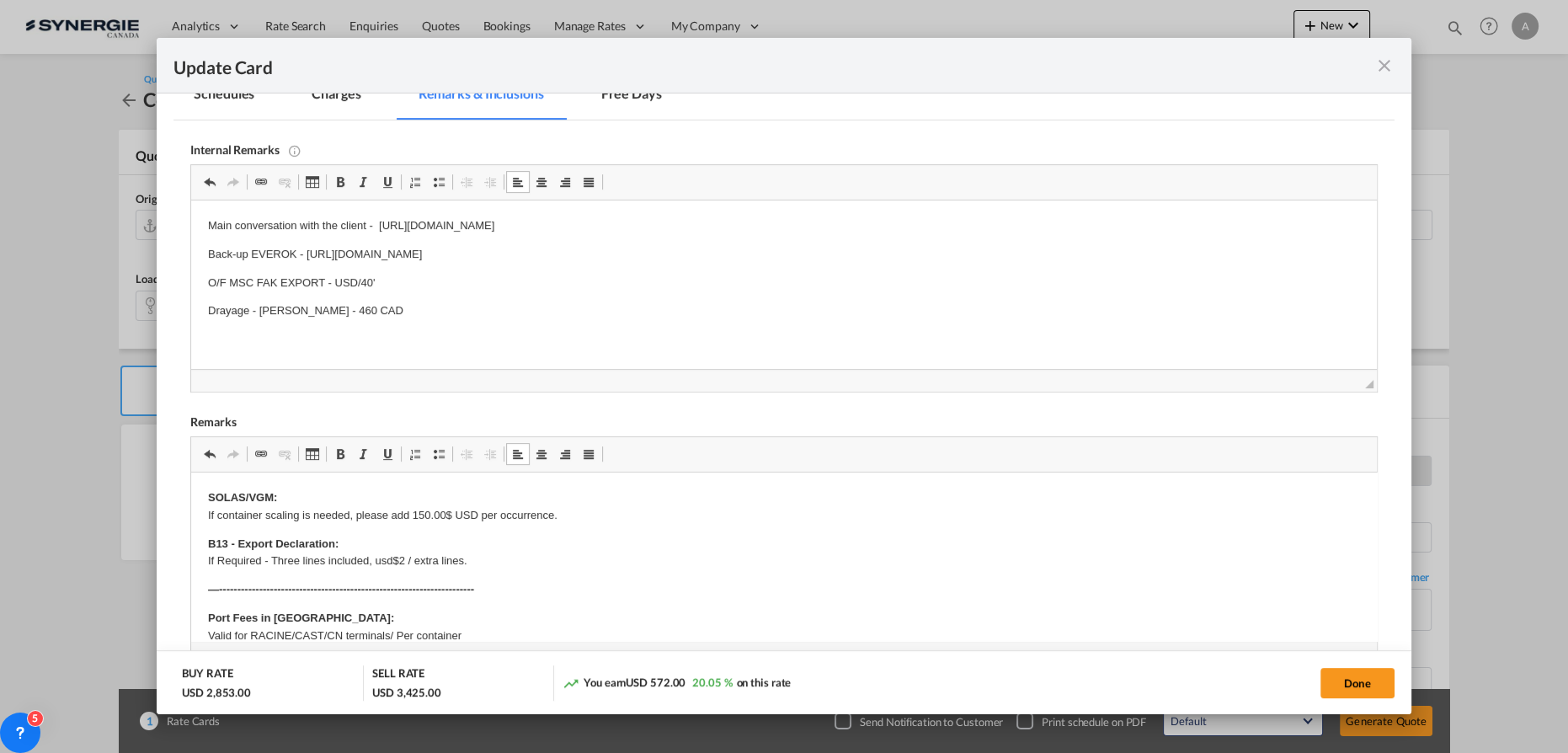
click at [292, 257] on p "Back-up EVEROK - https://app.frontapp.com/open/cnv_qaeel5b?key=y9zqbChHod2eM09d…" at bounding box center [784, 255] width 1151 height 17
click at [340, 103] on md-tab-item "Charges" at bounding box center [336, 96] width 90 height 46
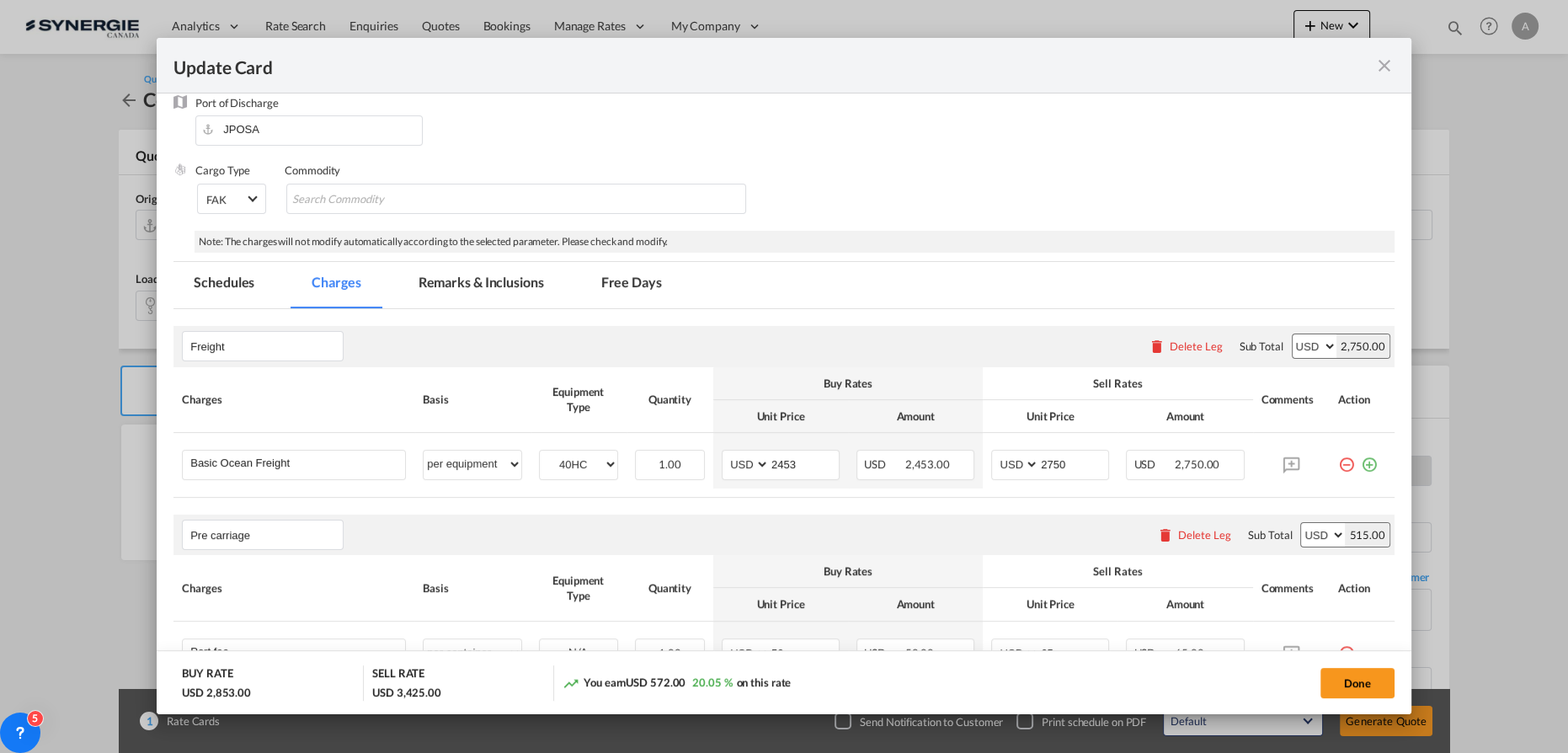
scroll to position [305, 0]
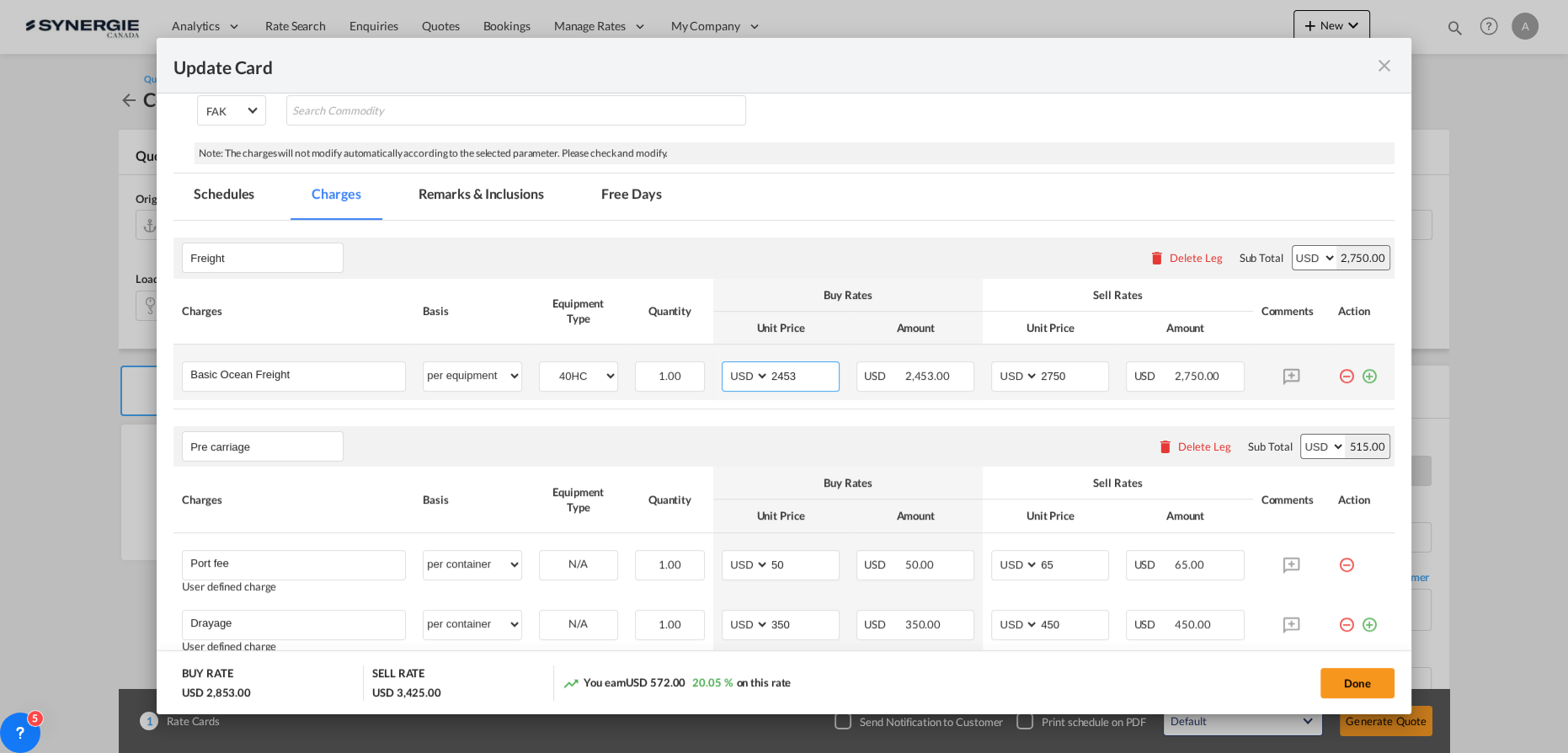
drag, startPoint x: 798, startPoint y: 367, endPoint x: 714, endPoint y: 359, distance: 84.4
click at [714, 359] on td "AED AFN ALL AMD ANG AOA ARS AUD AWG AZN BAM BBD BDT BGN BHD BIF BMD BND BOB BRL…" at bounding box center [780, 372] width 135 height 56
type input "2398"
click at [1055, 371] on input "2750" at bounding box center [1073, 374] width 69 height 25
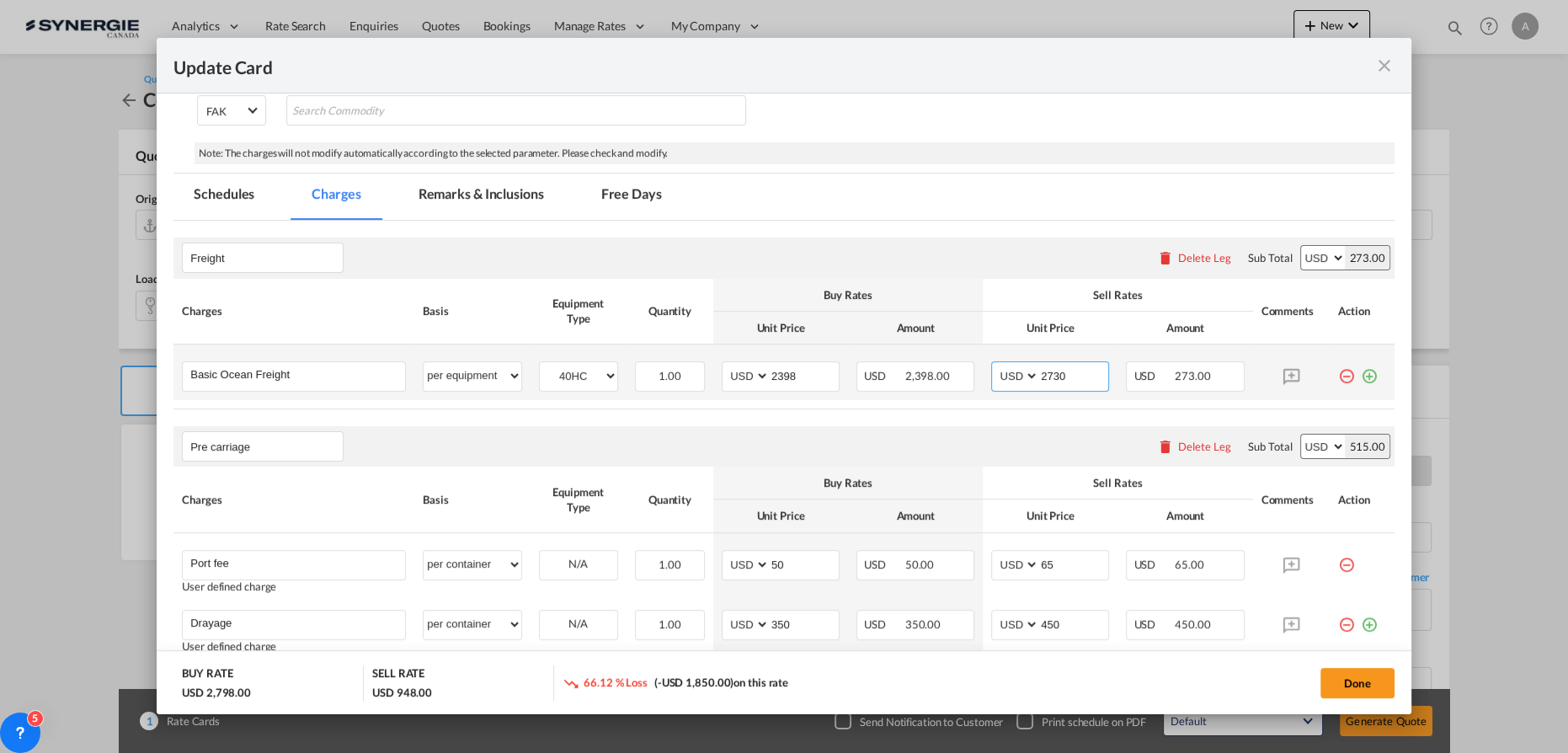
type input "2730"
drag, startPoint x: 1353, startPoint y: 679, endPoint x: 1339, endPoint y: 664, distance: 20.5
click at [1354, 679] on button "Done" at bounding box center [1357, 683] width 74 height 30
type input "[DATE]"
type input "27 Sep 2025"
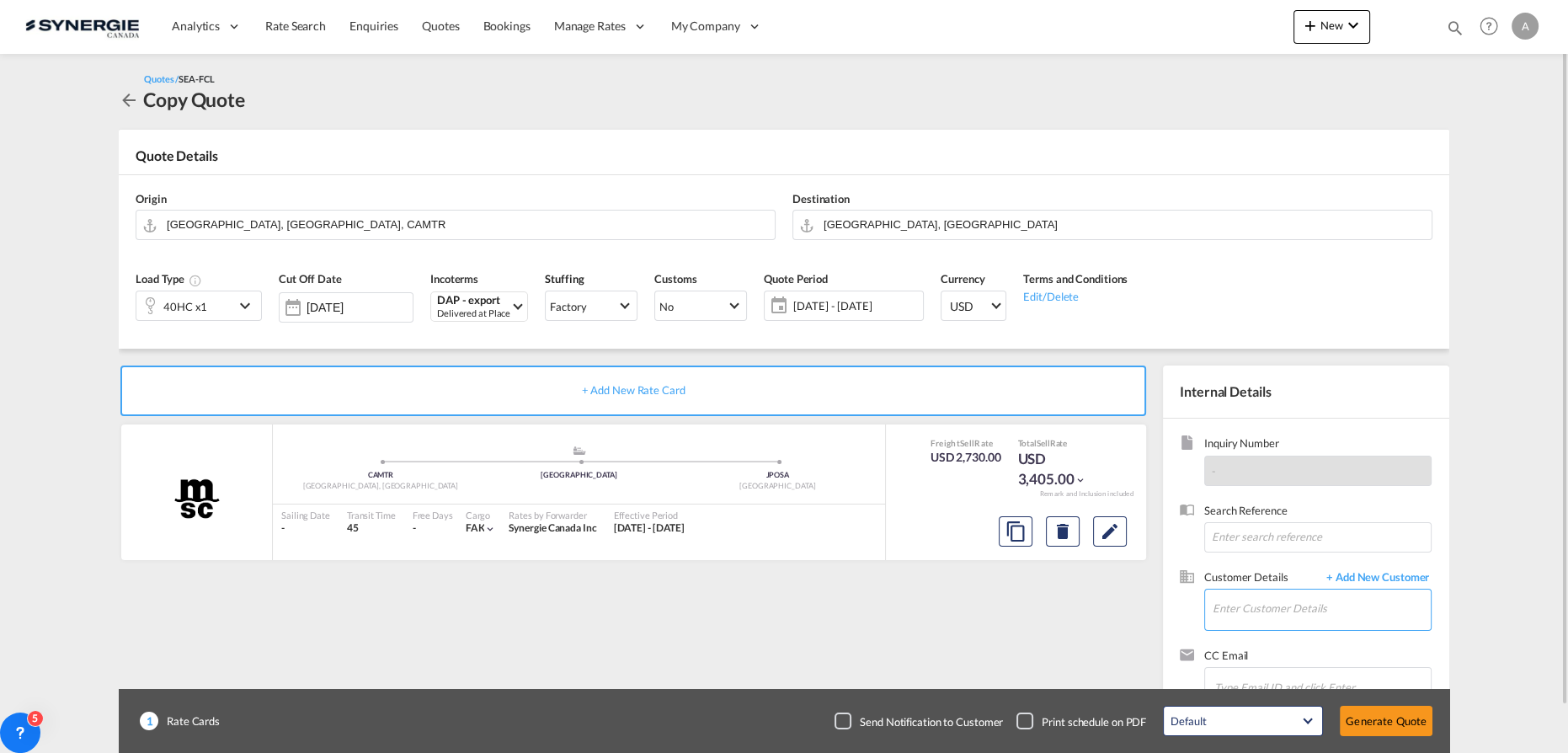
click at [1286, 603] on input "Enter Customer Details" at bounding box center [1321, 609] width 218 height 38
click at [1270, 562] on div "Marites Amancio mamancio@angelcaregroup.com | Angelcare Group" at bounding box center [1321, 565] width 220 height 45
type input "Angelcare Group, Marites Amancio, mamancio@angelcaregroup.com"
click at [1397, 717] on button "Generate Quote" at bounding box center [1385, 720] width 92 height 30
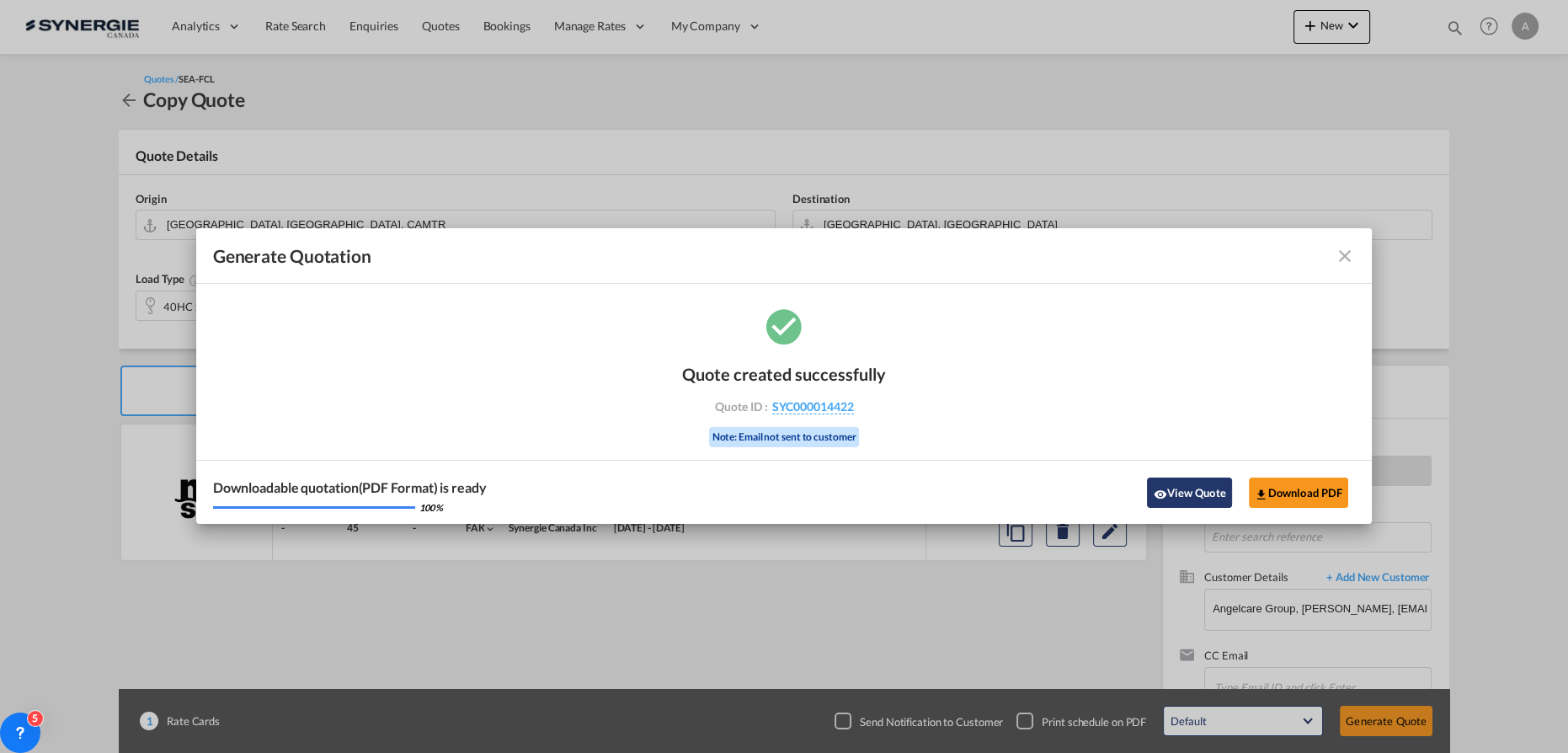
click at [1201, 489] on button "View Quote" at bounding box center [1189, 492] width 84 height 30
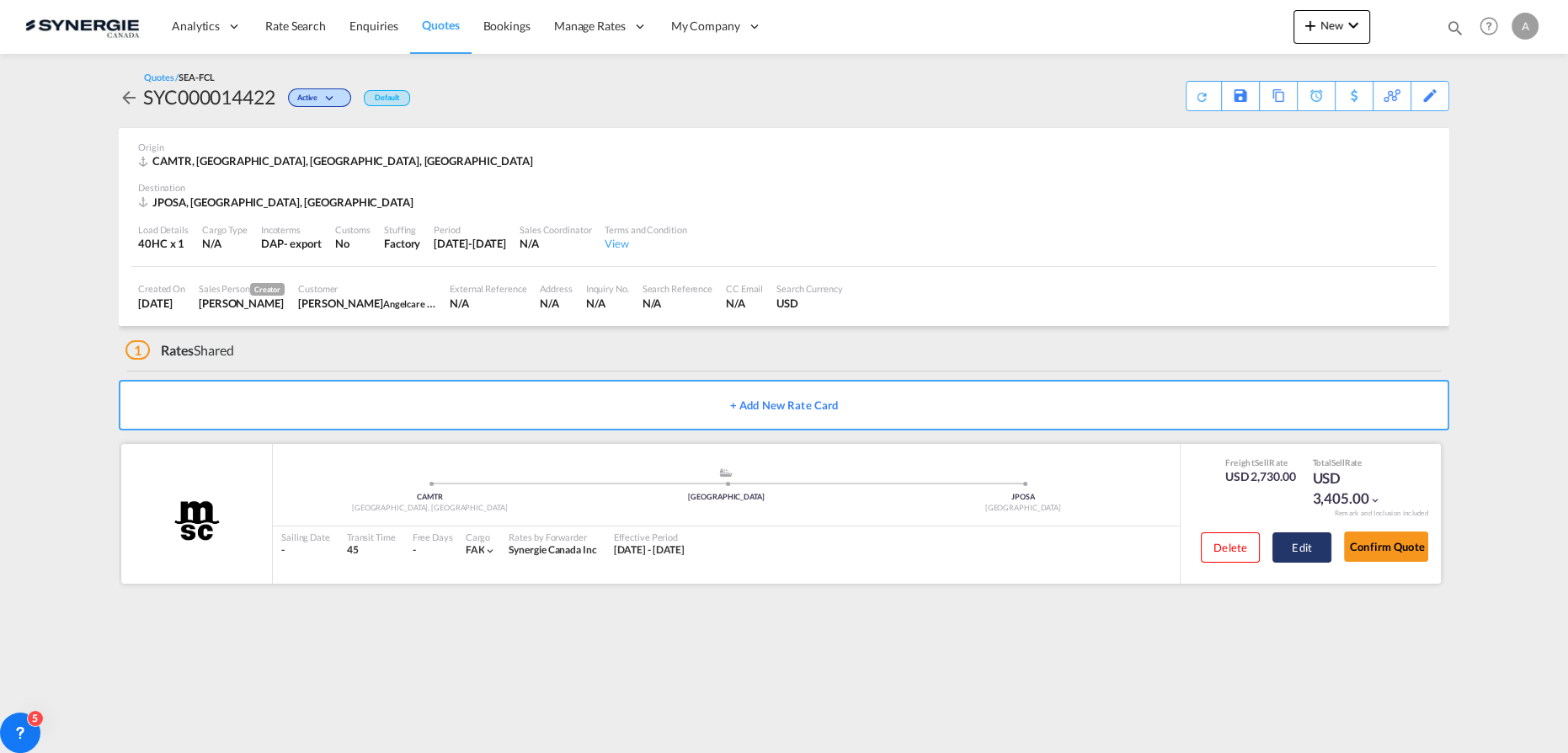
click at [1311, 536] on button "Edit" at bounding box center [1302, 547] width 59 height 30
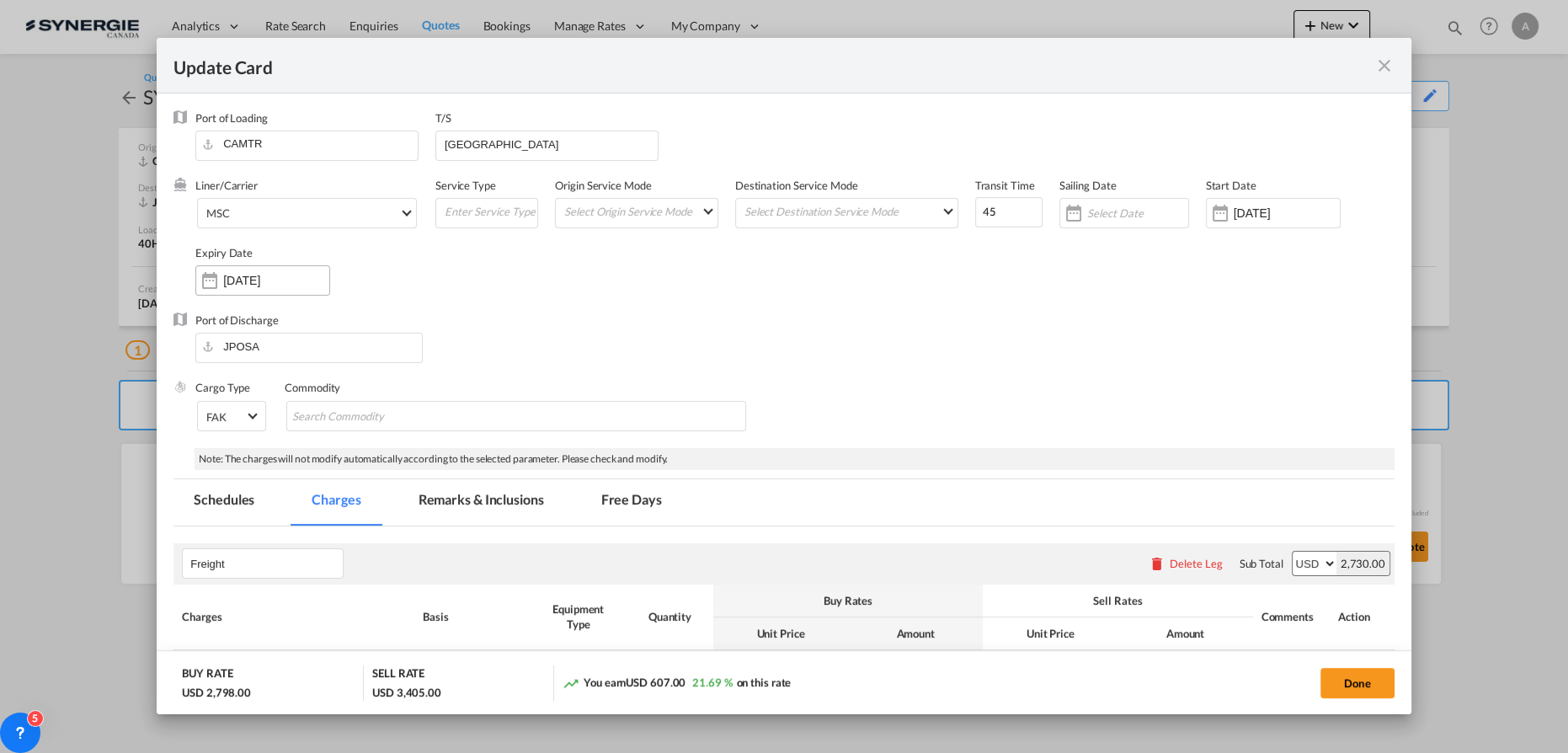
click at [247, 282] on input "28 Sep 2025" at bounding box center [277, 280] width 106 height 13
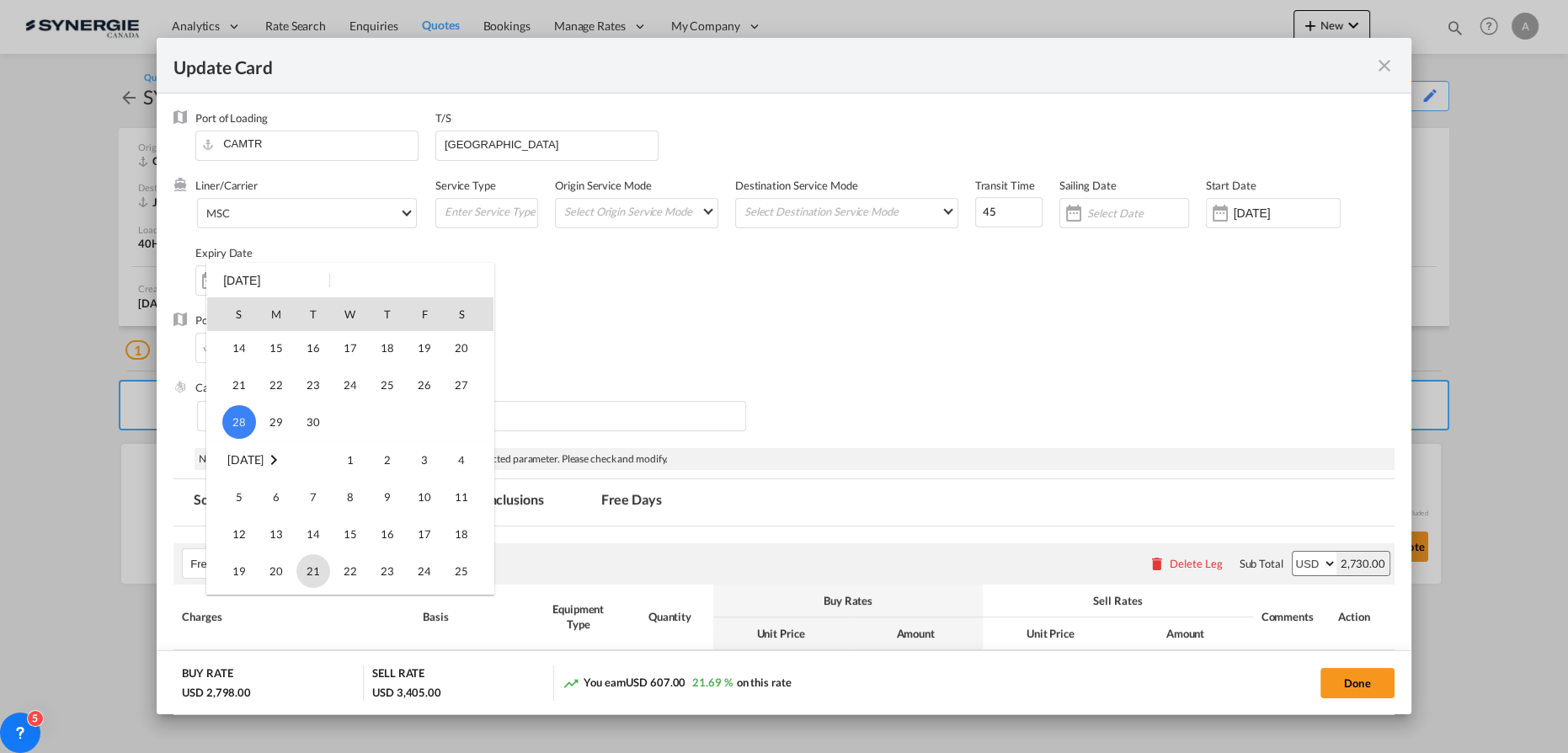
scroll to position [299, 0]
click at [304, 467] on span "30" at bounding box center [313, 459] width 34 height 34
type input "30 Sep 2025"
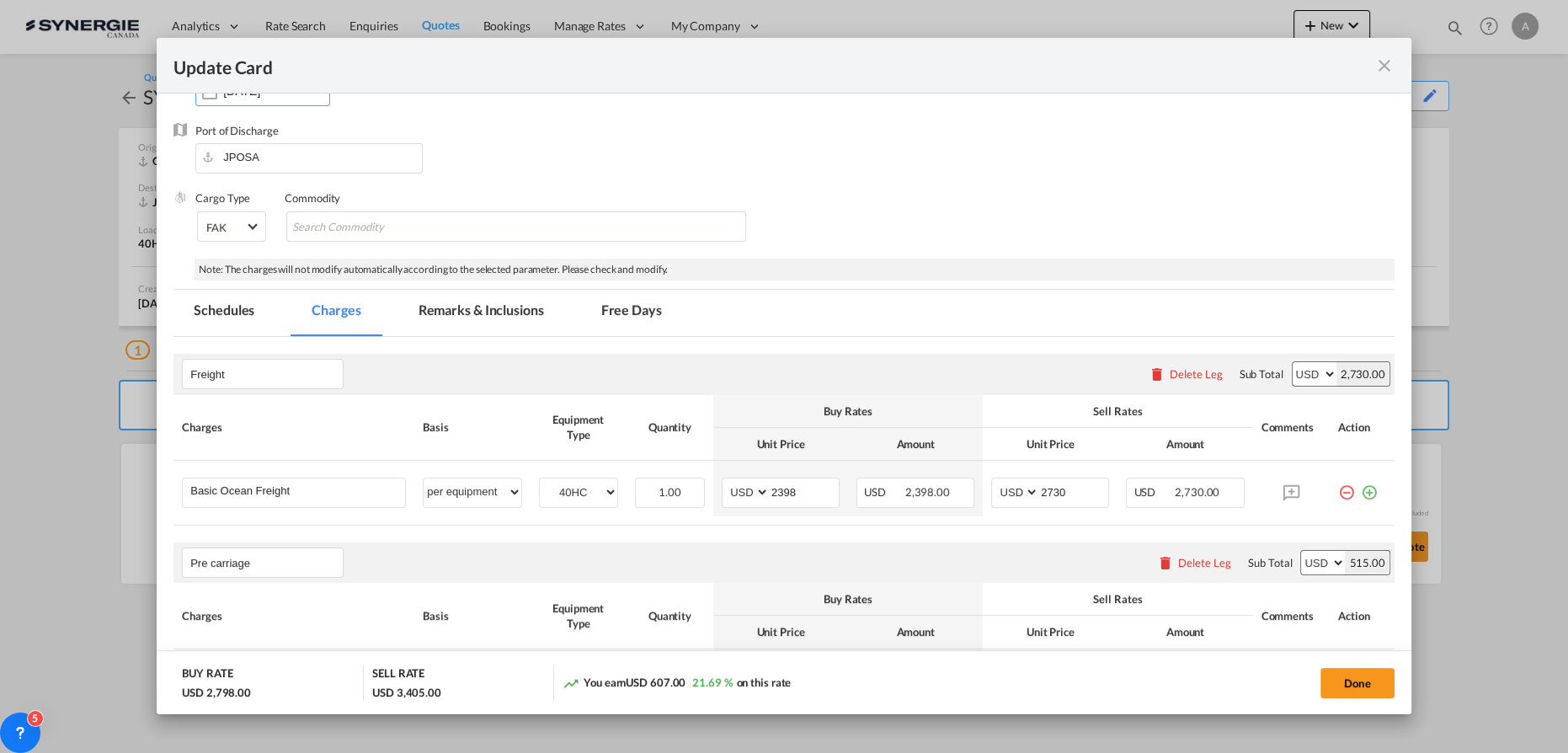
scroll to position [305, 0]
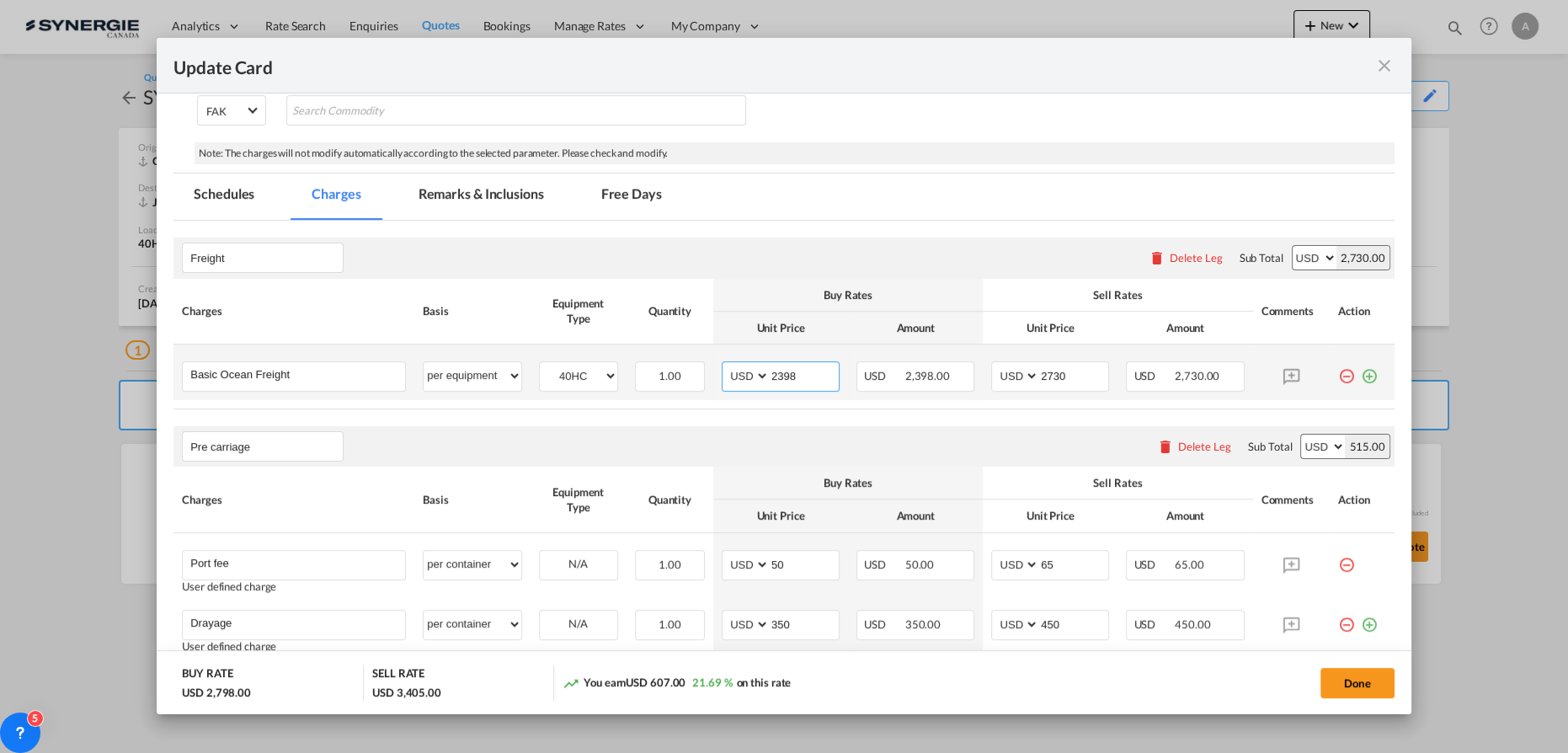
drag, startPoint x: 804, startPoint y: 379, endPoint x: 741, endPoint y: 371, distance: 63.5
click at [744, 372] on md-input-container "AED AFN ALL AMD ANG AOA ARS AUD AWG AZN BAM BBD BDT BGN BHD BIF BMD BND BOB BRL…" at bounding box center [781, 376] width 118 height 30
type input "2698"
click at [1055, 374] on input "2730" at bounding box center [1073, 374] width 69 height 25
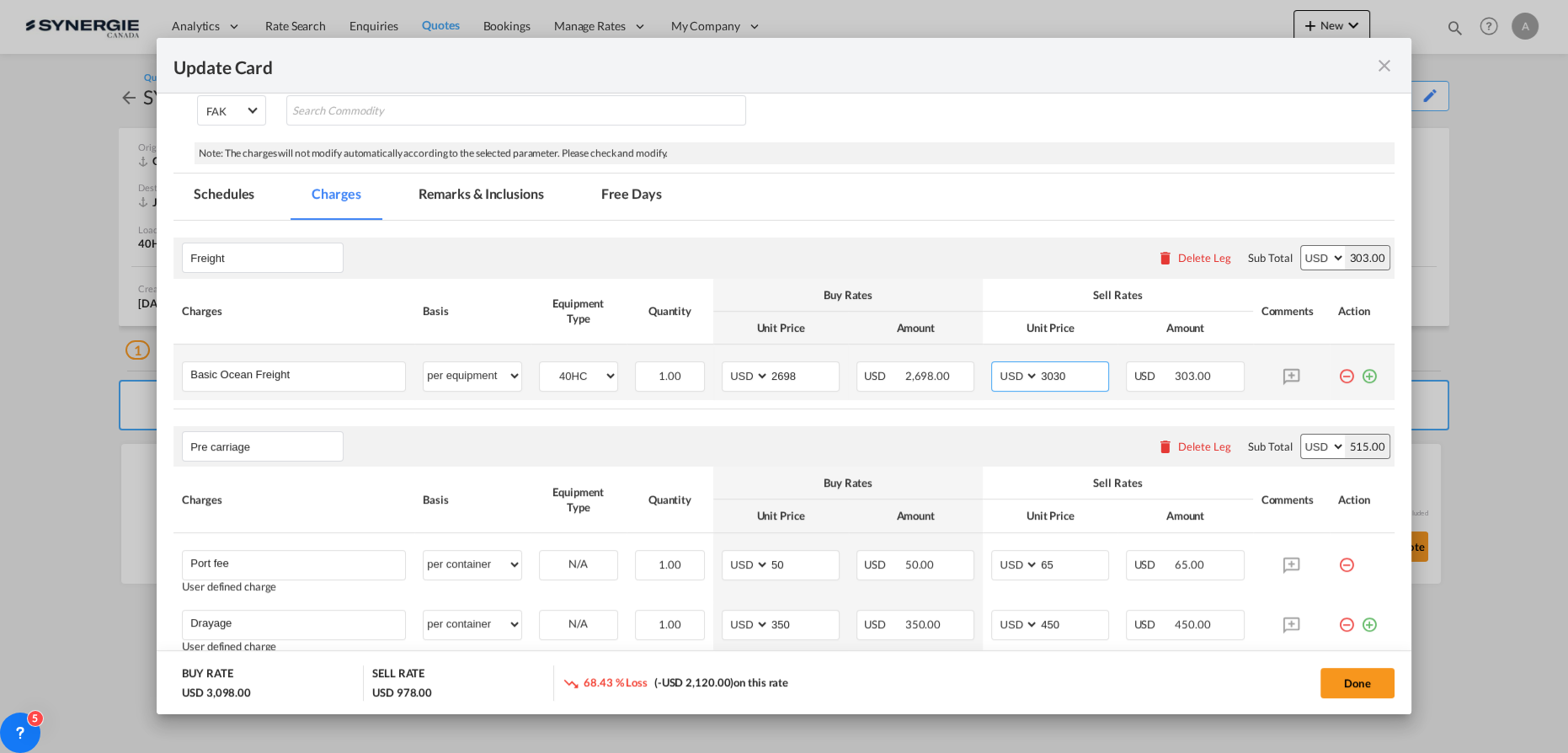
type input "3030"
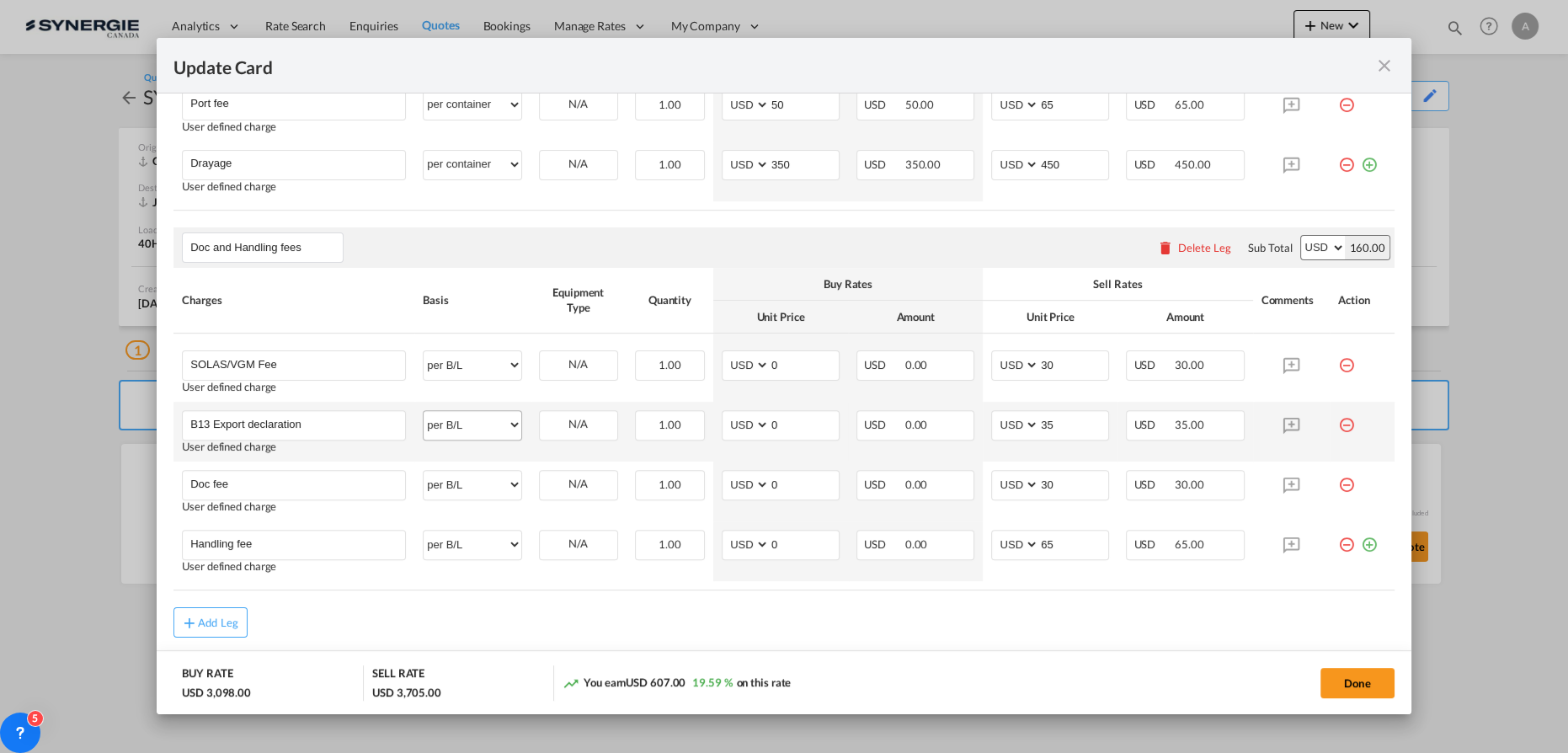
scroll to position [812, 0]
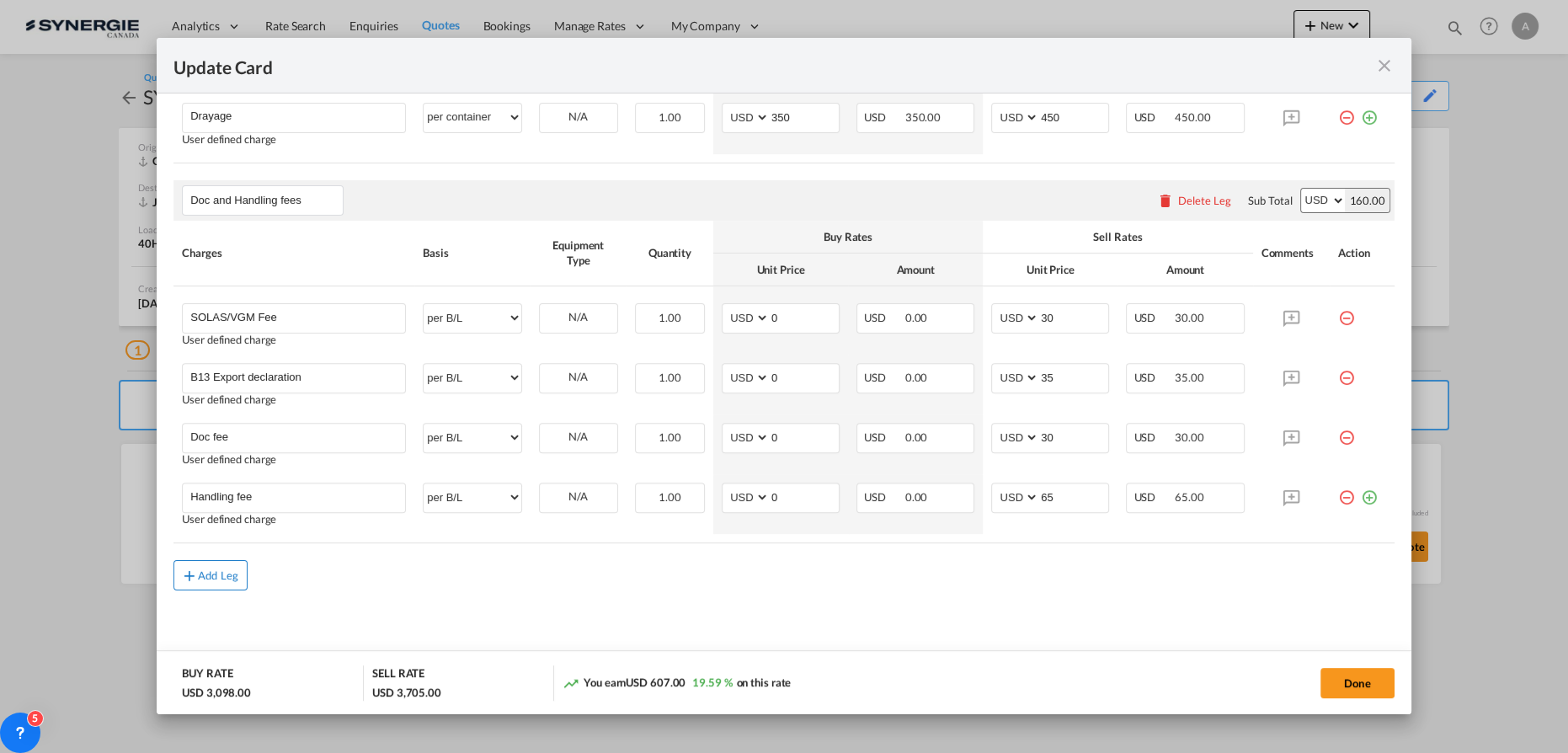
click at [196, 573] on md-icon "icon-plus md-link-fg s20" at bounding box center [189, 575] width 17 height 17
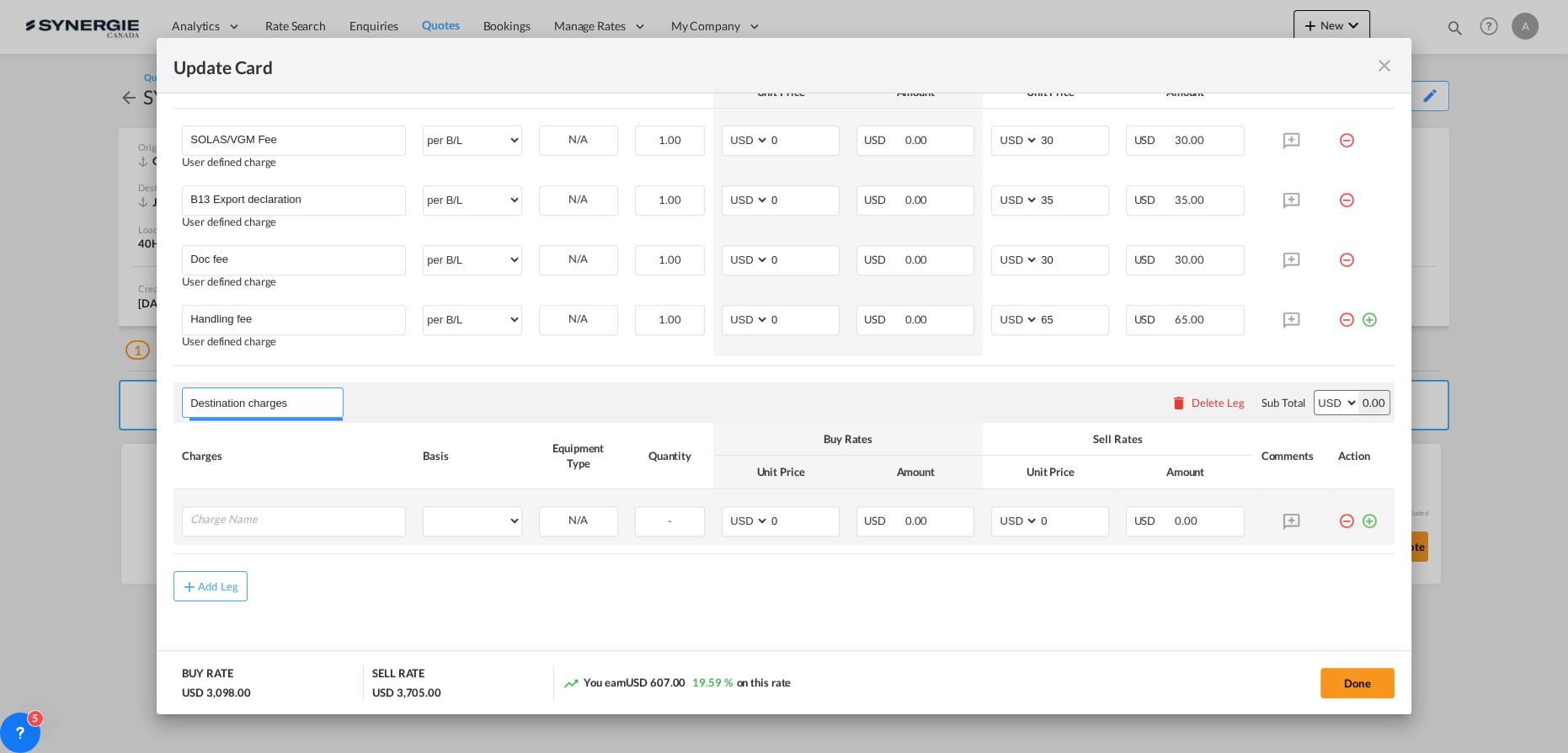
scroll to position [1000, 0]
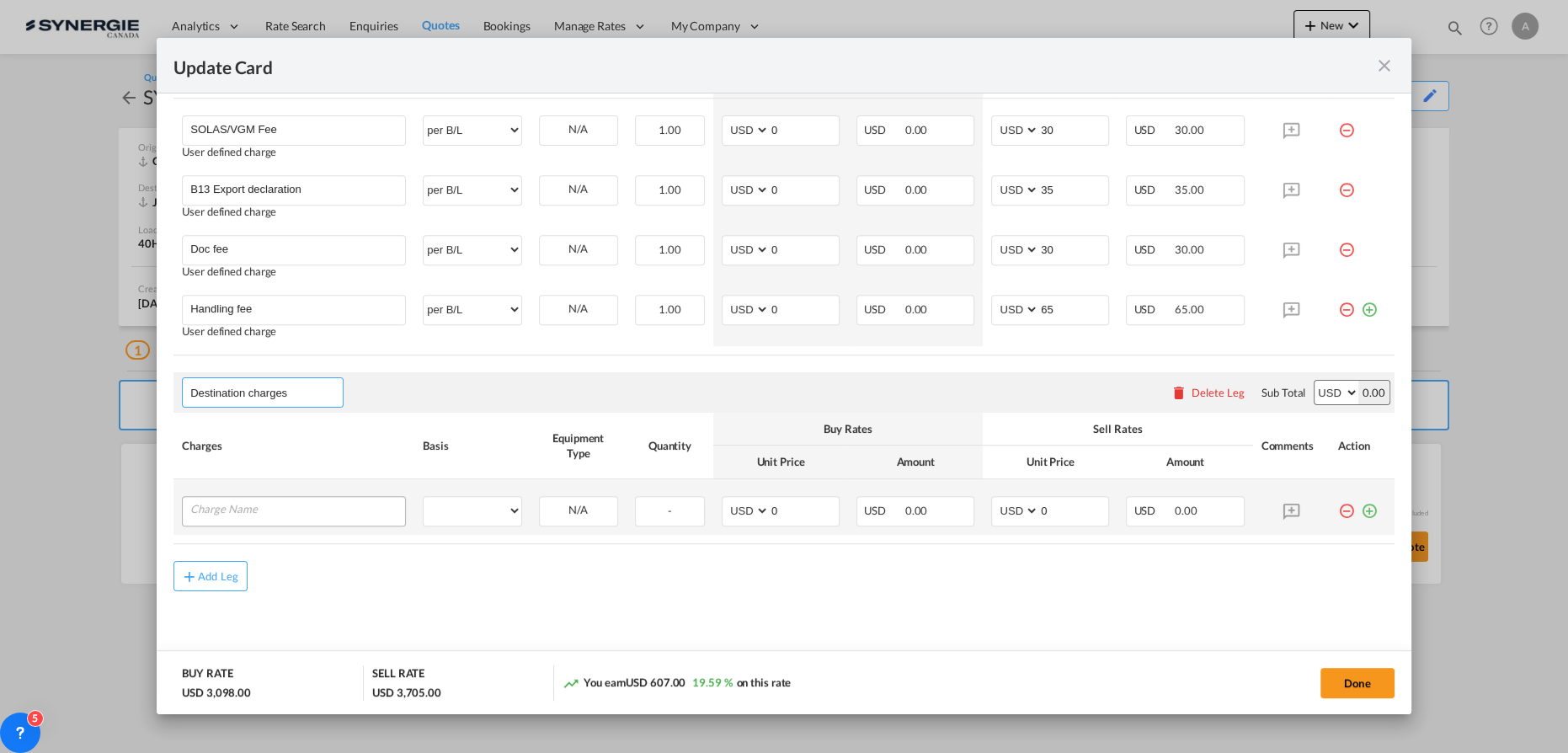
type input "Destination charges"
click at [266, 510] on input "Charge Name" at bounding box center [297, 509] width 215 height 25
type input "DTHC"
click at [453, 510] on select "per equipment per container per B/L per shipping bill per shipment per pallet p…" at bounding box center [471, 510] width 97 height 27
select select "per container"
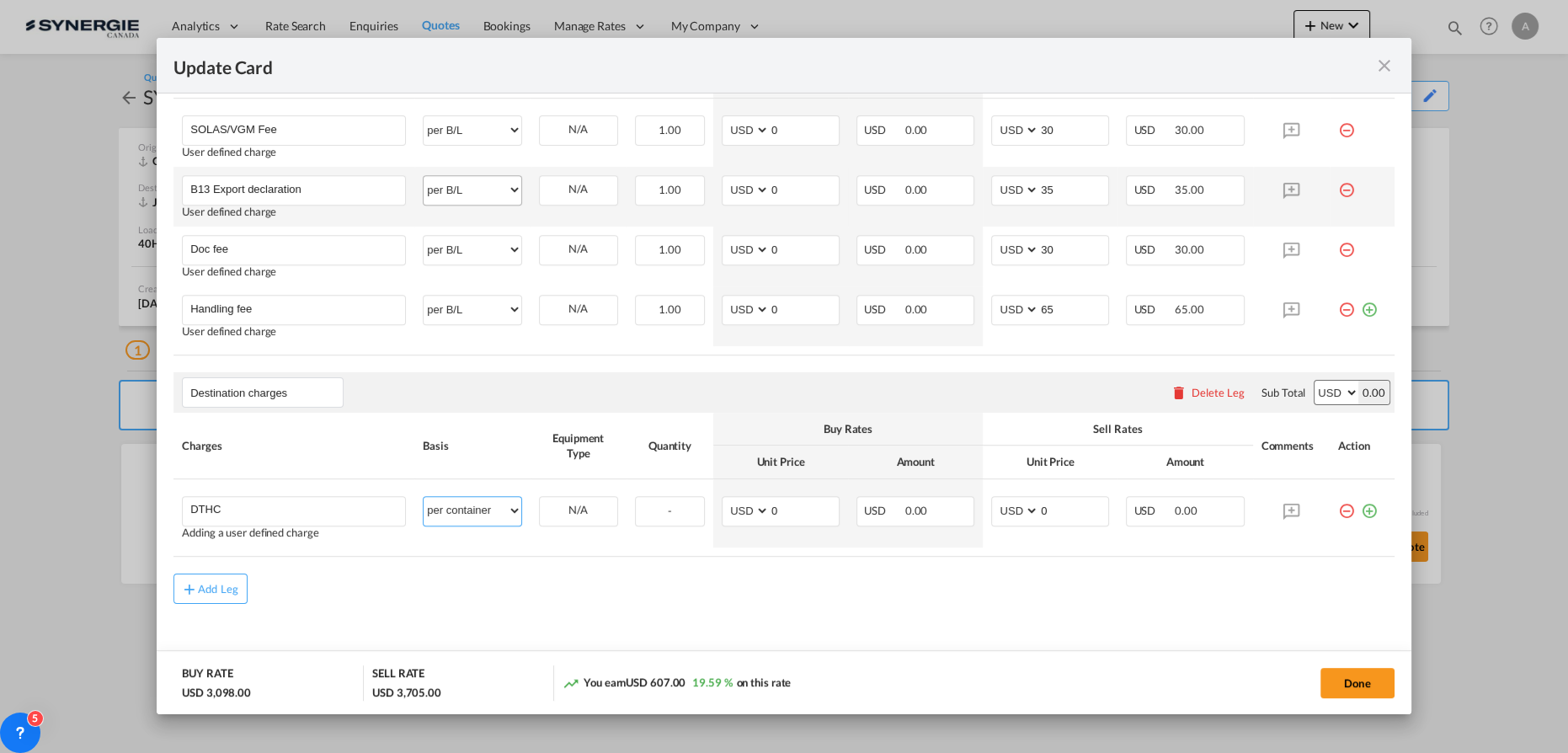
click at [424, 496] on select "per equipment per container per B/L per shipping bill per shipment per pallet p…" at bounding box center [471, 510] width 97 height 27
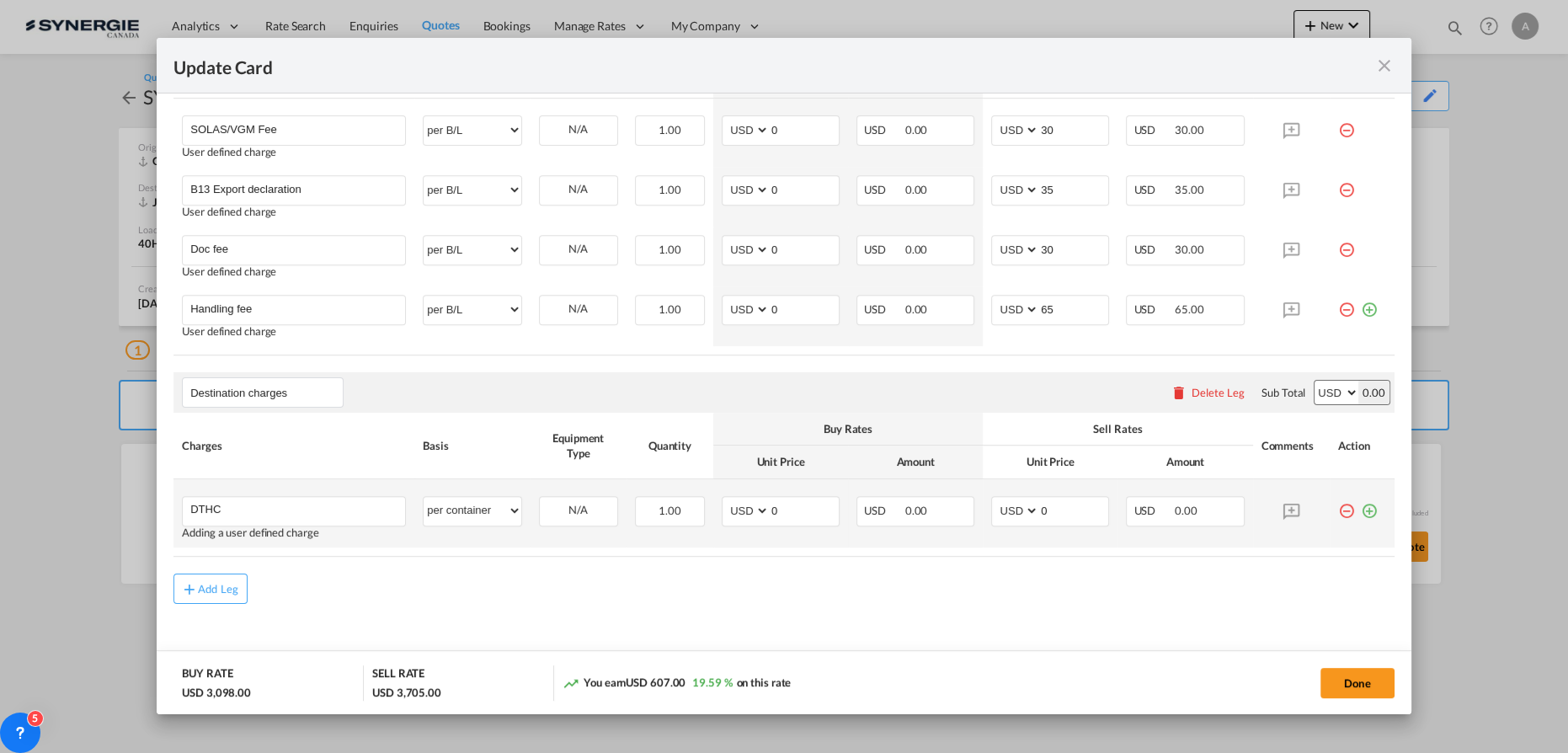
click at [1361, 513] on md-icon "icon-plus-circle-outline green-400-fg" at bounding box center [1369, 503] width 17 height 17
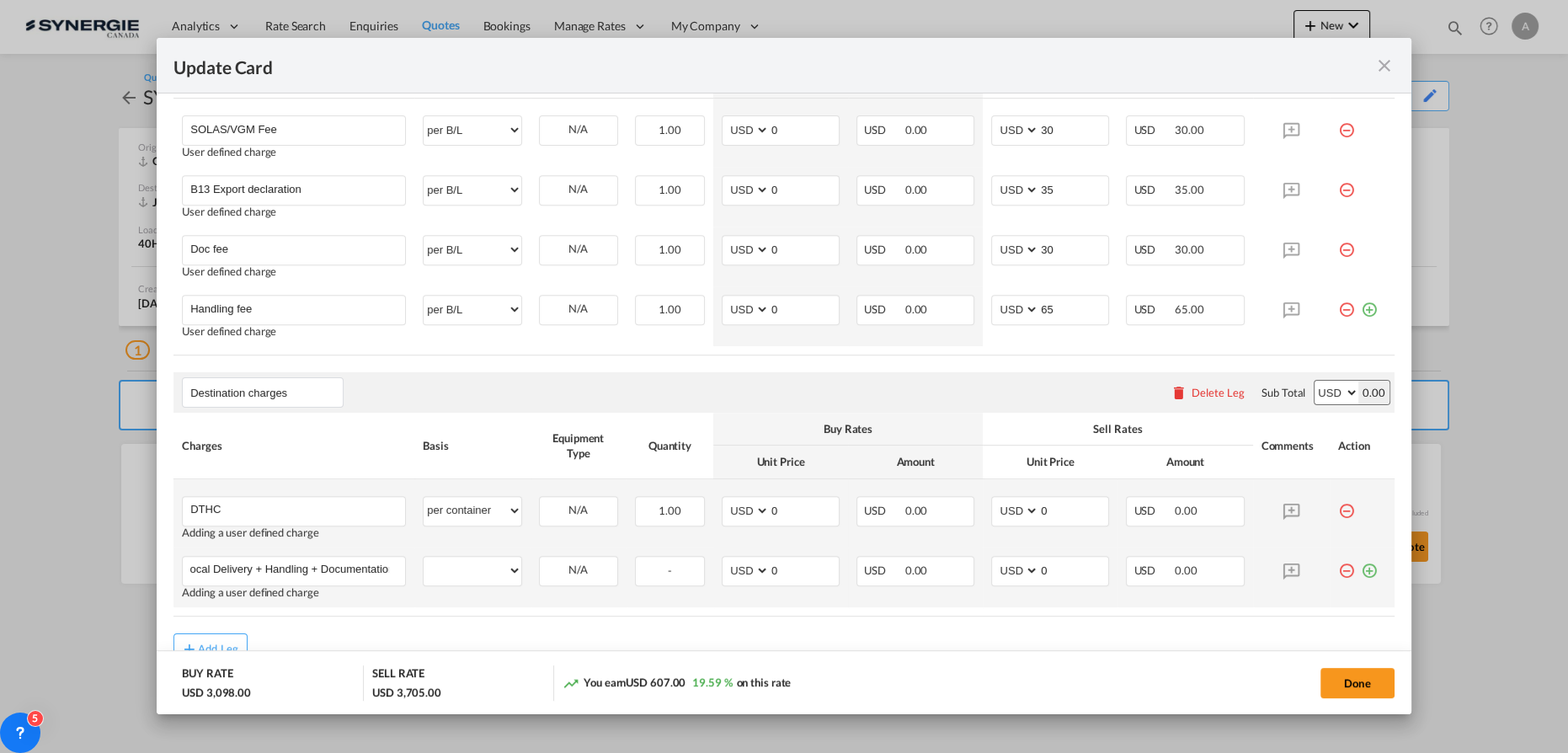
scroll to position [0, 13]
type input "Local Delivery + Handling + Documentation"
click at [461, 568] on select "per equipment per container per B/L per shipping bill per shipment per pallet p…" at bounding box center [471, 570] width 97 height 27
select select "per container"
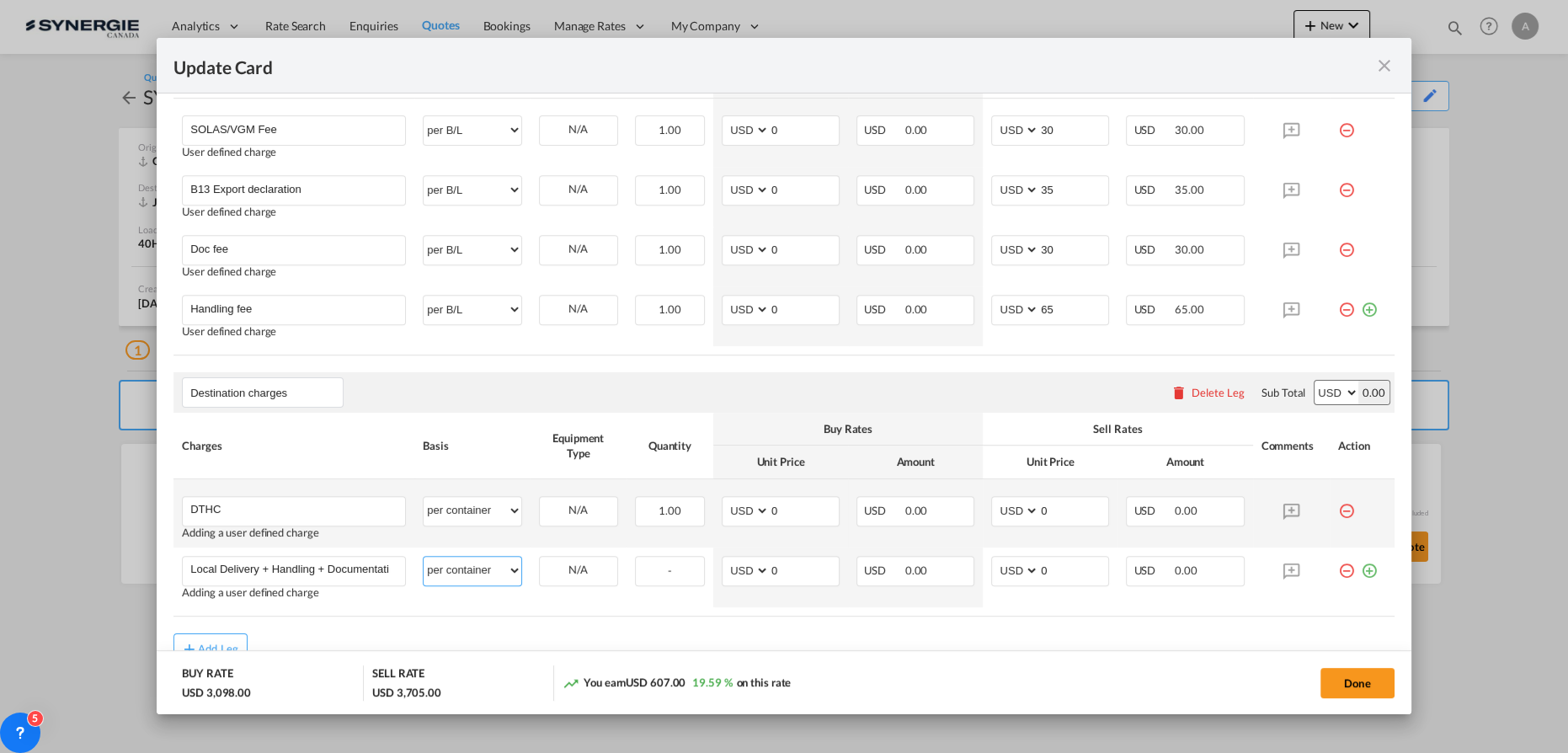
click at [424, 556] on select "per equipment per container per B/L per shipping bill per shipment per pallet p…" at bounding box center [471, 570] width 97 height 27
drag, startPoint x: 763, startPoint y: 510, endPoint x: 711, endPoint y: 495, distance: 54.1
click at [722, 502] on md-input-container "AED AFN ALL AMD ANG AOA ARS AUD AWG AZN BAM BBD BDT BGN BHD BIF BMD BND BOB BRL…" at bounding box center [781, 510] width 118 height 30
type input "341"
type input "350"
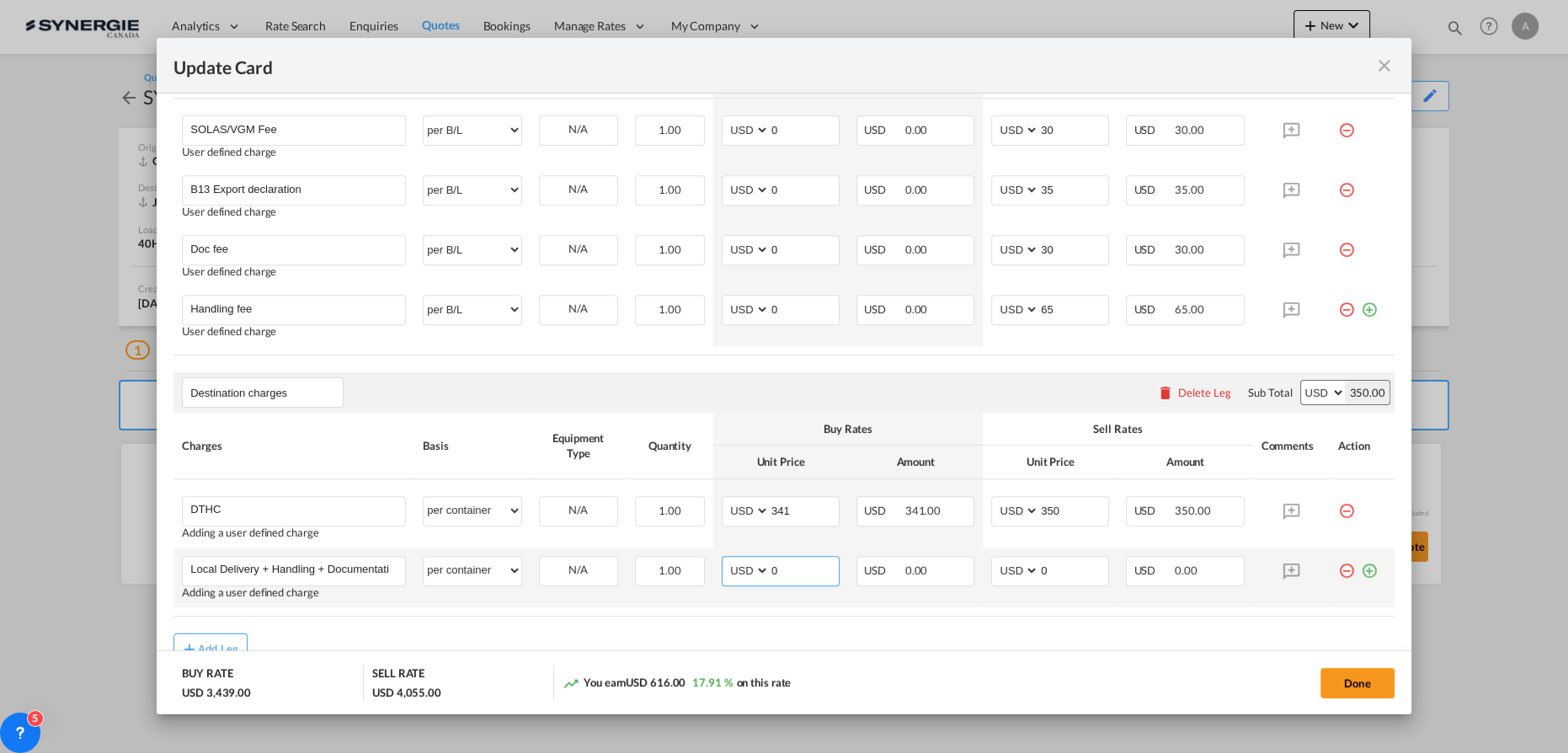
click at [789, 572] on input "0" at bounding box center [804, 569] width 69 height 25
drag, startPoint x: 788, startPoint y: 569, endPoint x: 730, endPoint y: 562, distance: 58.4
click at [730, 562] on md-input-container "AED AFN ALL AMD ANG AOA ARS AUD AWG AZN BAM BBD BDT BGN BHD BIF BMD BND BOB BRL…" at bounding box center [781, 570] width 118 height 30
type input "678"
type input "750"
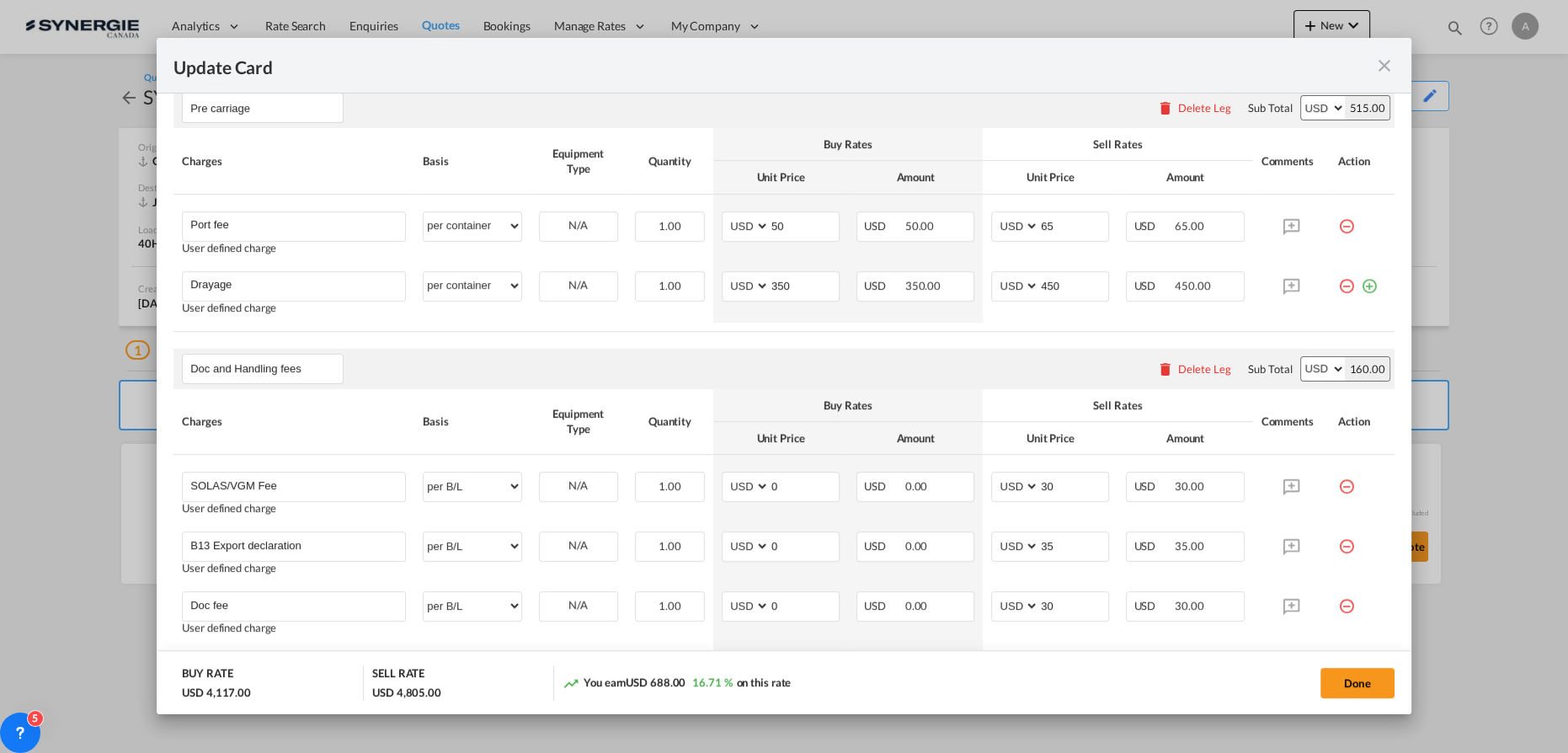
scroll to position [617, 0]
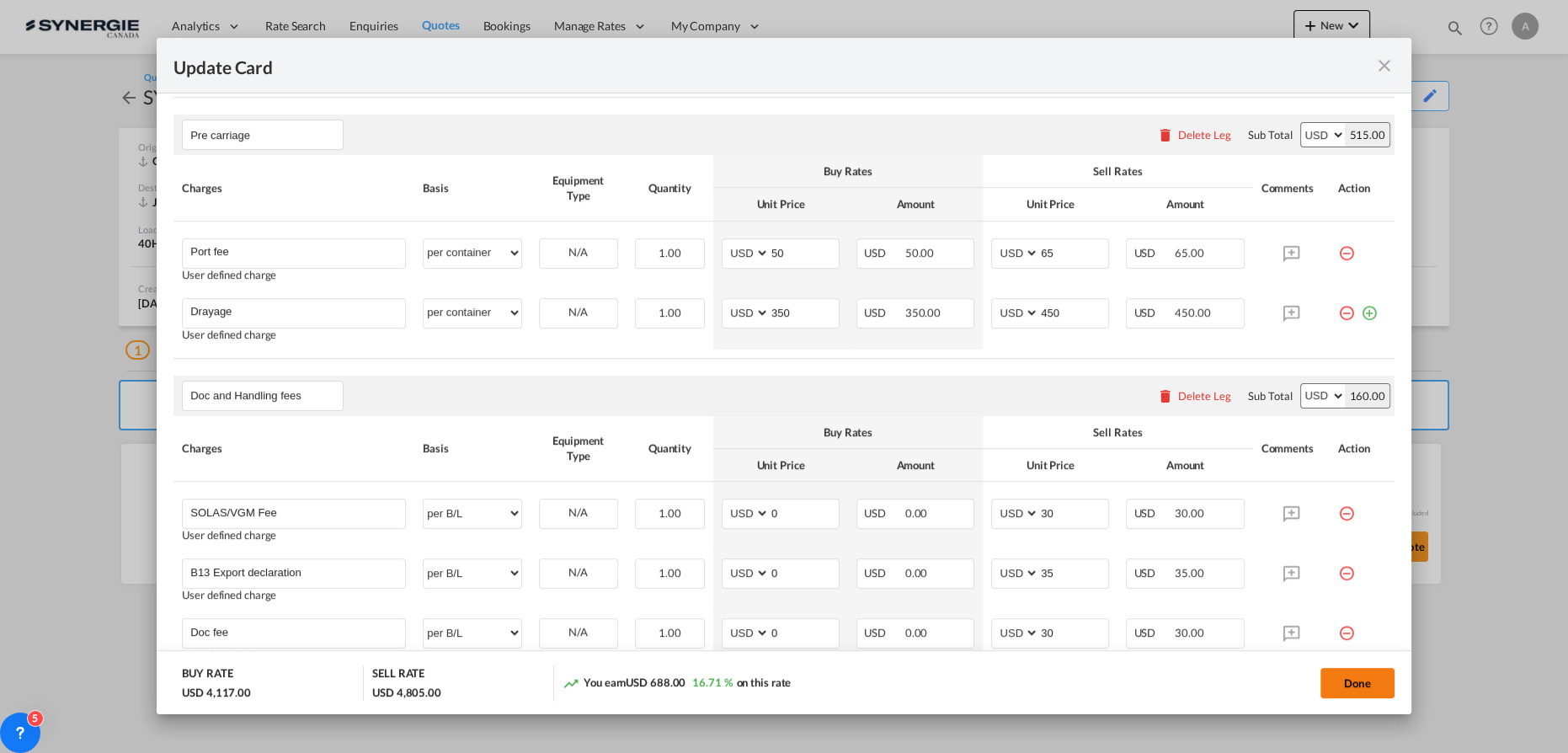
click at [1360, 678] on button "Done" at bounding box center [1357, 683] width 74 height 30
type input "28 Aug 2025"
type input "29 Sep 2025"
type input "Destination charges"
type input "DTHC"
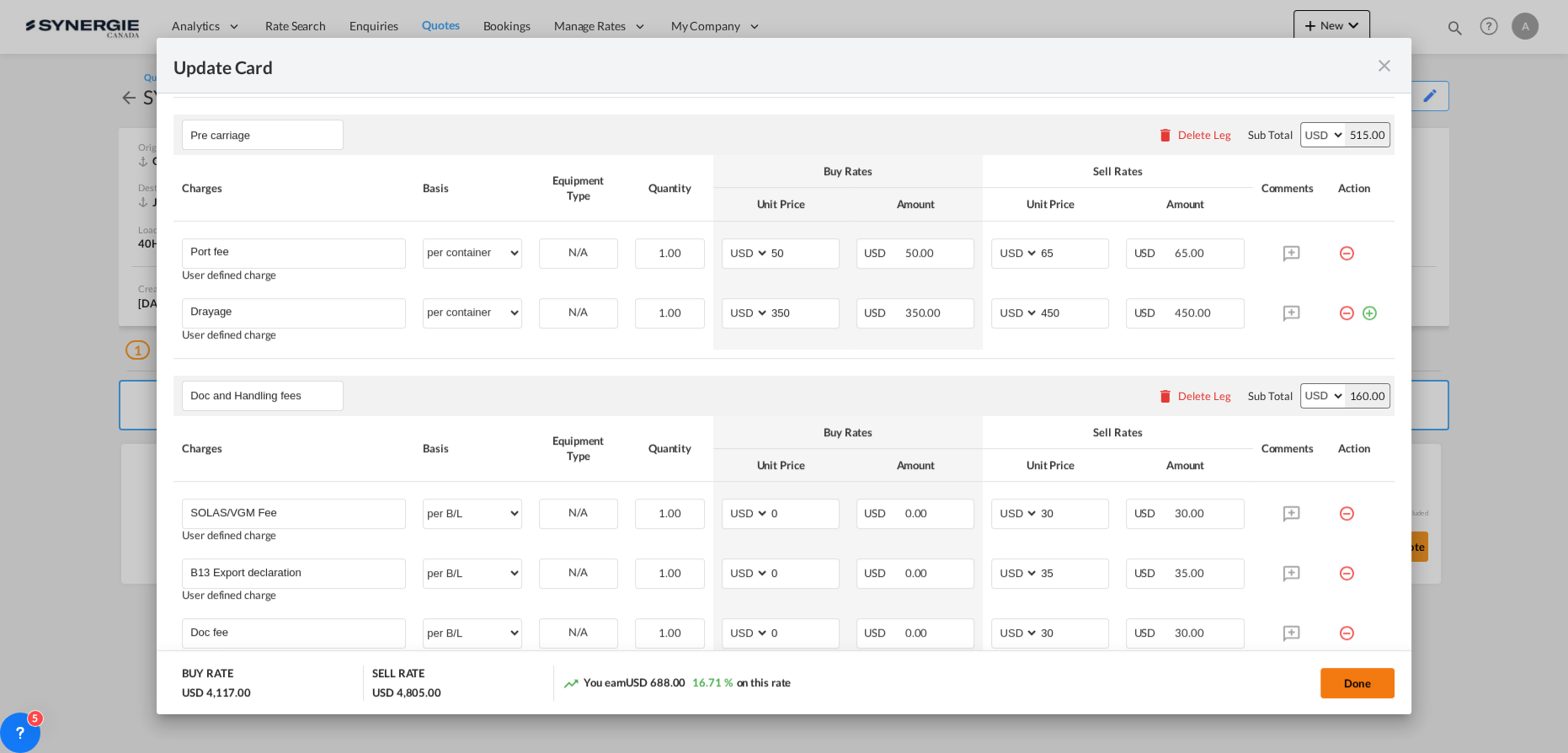
type input "341"
type input "350"
type input "Local Delivery + Handling + Documentation"
type input "678"
type input "750"
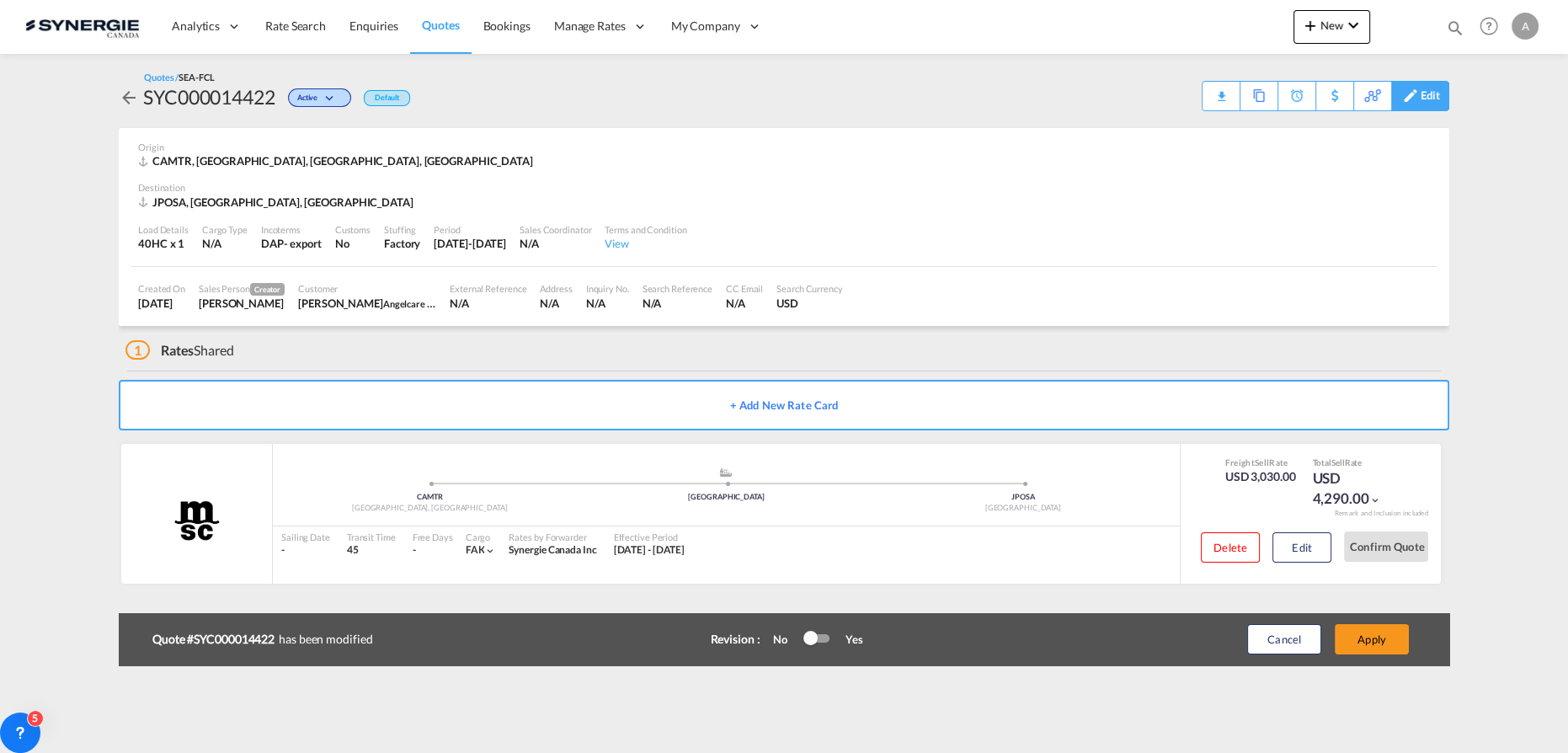
click at [1418, 101] on md-icon at bounding box center [1410, 96] width 20 height 13
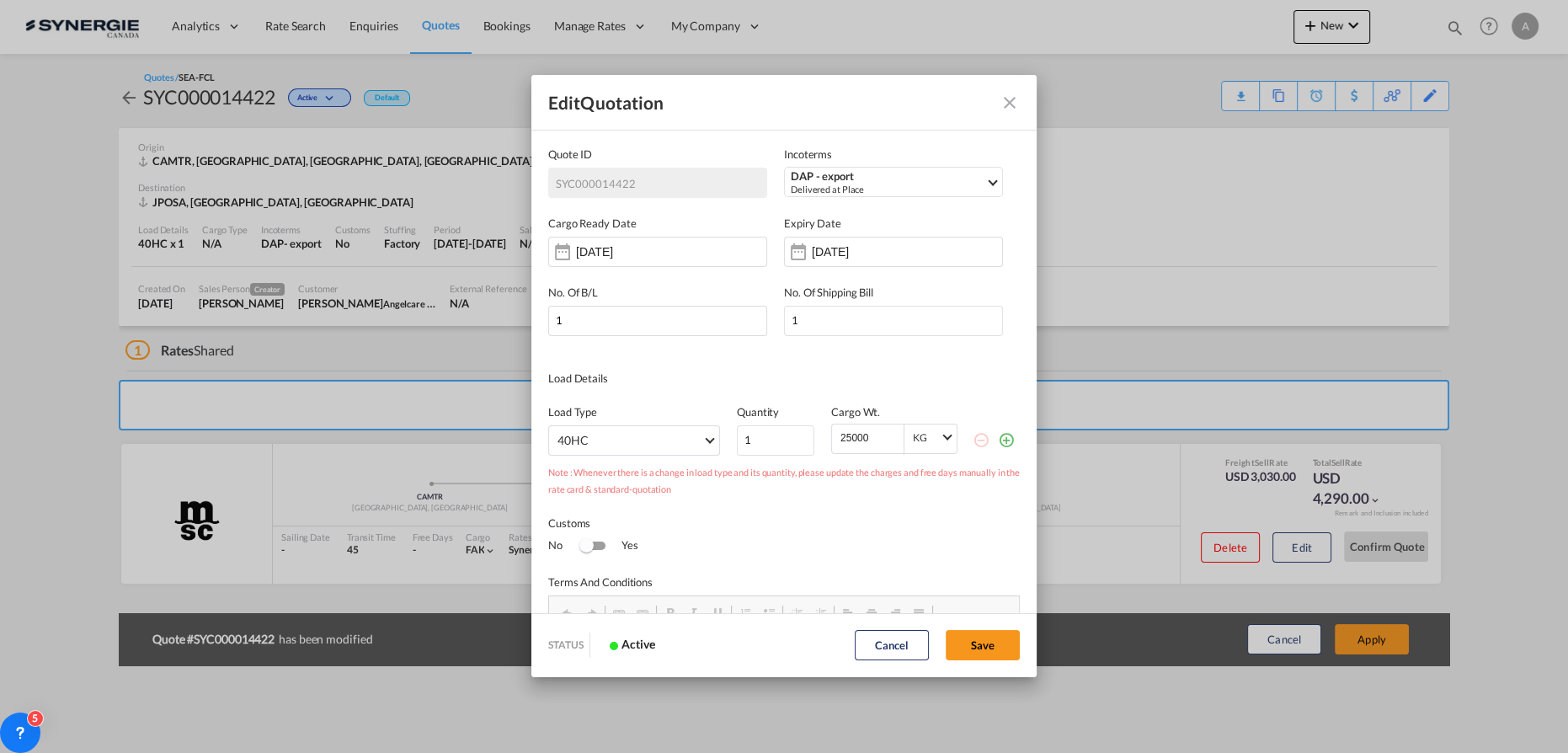
scroll to position [0, 0]
click at [827, 243] on div "28 Sep 2025" at bounding box center [864, 251] width 106 height 17
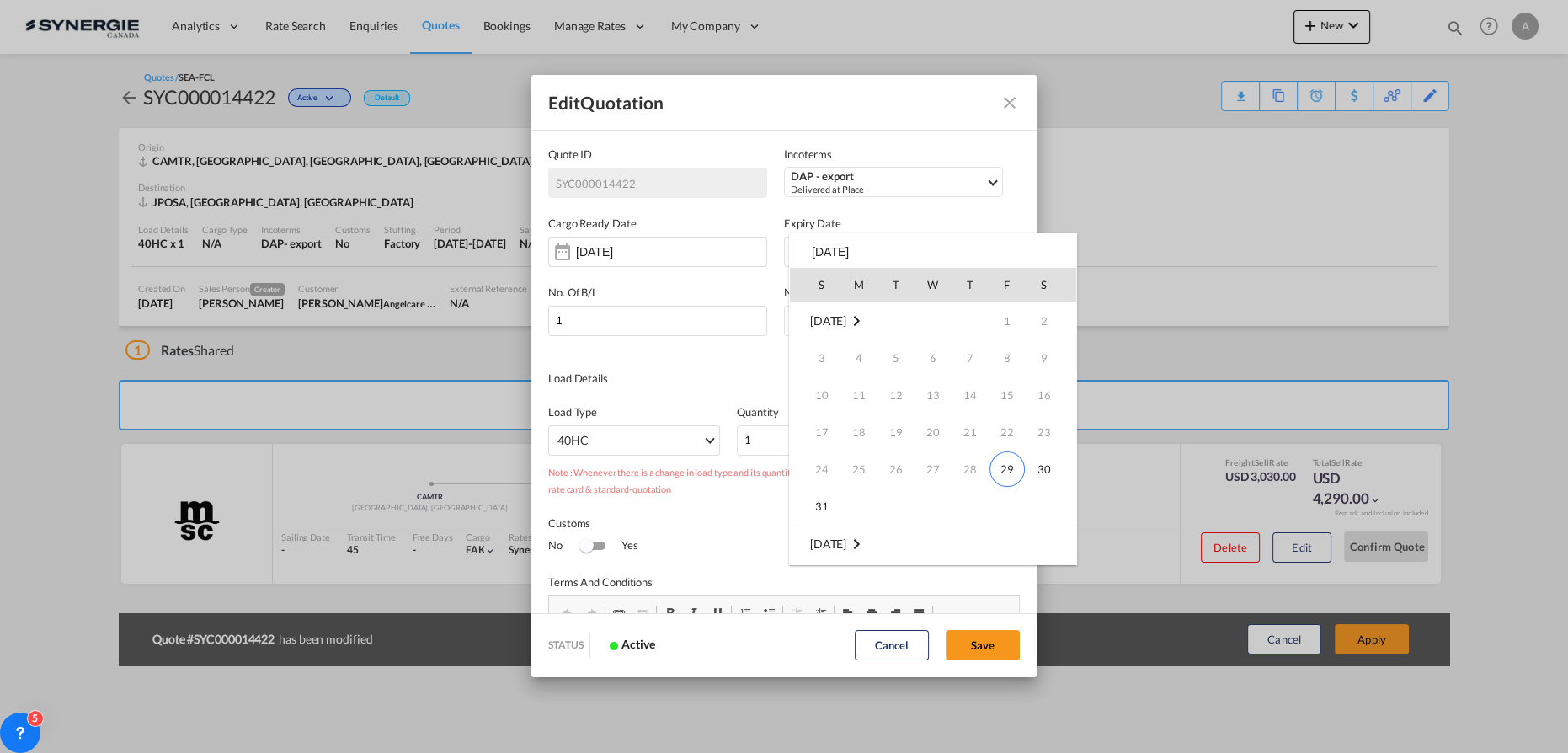
scroll to position [223, 0]
click at [897, 502] on span "30" at bounding box center [896, 506] width 34 height 34
type input "30 Sep 2025"
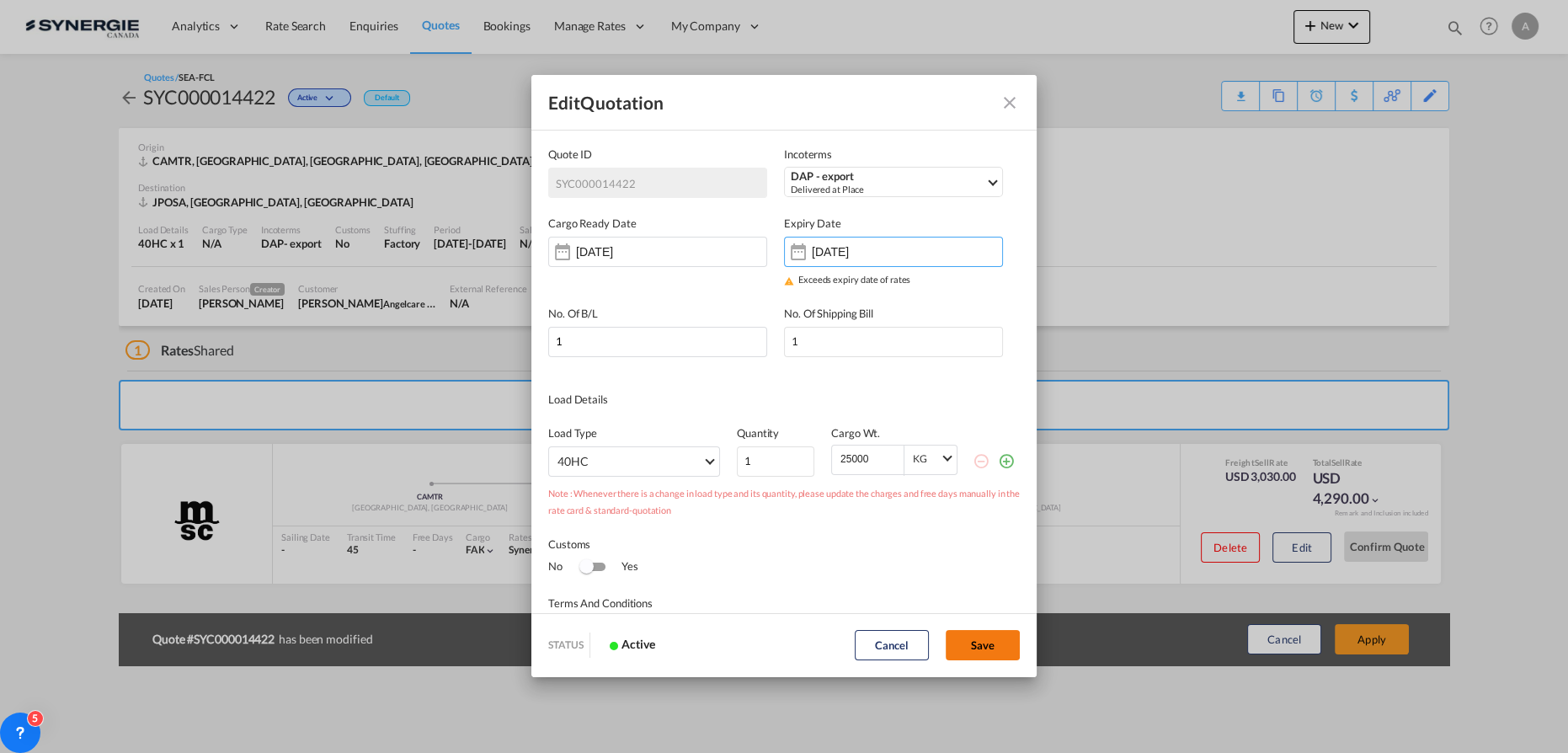
click at [984, 638] on button "Save" at bounding box center [982, 644] width 74 height 30
type input "28 Aug 2025"
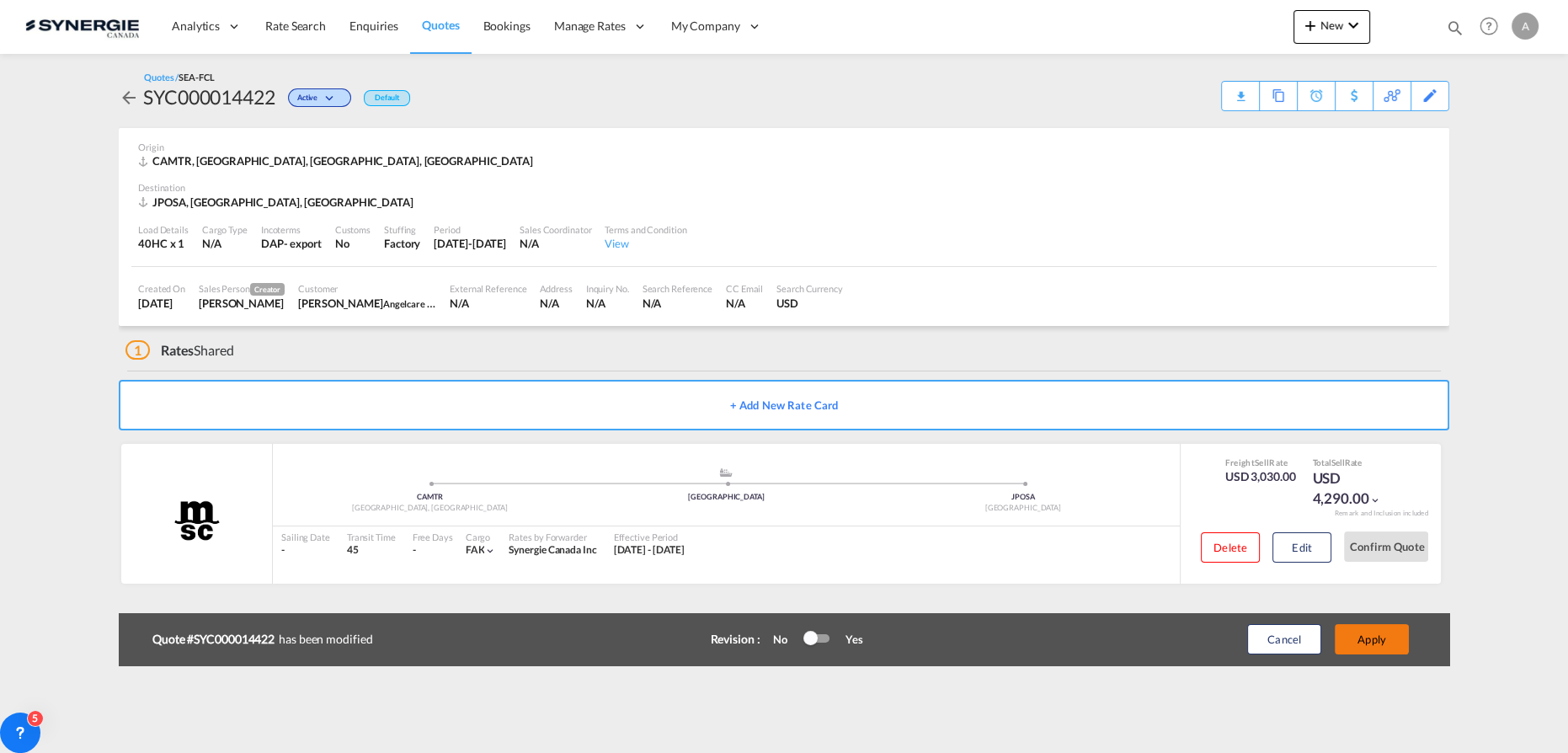
click at [1367, 636] on button "Apply" at bounding box center [1371, 638] width 74 height 30
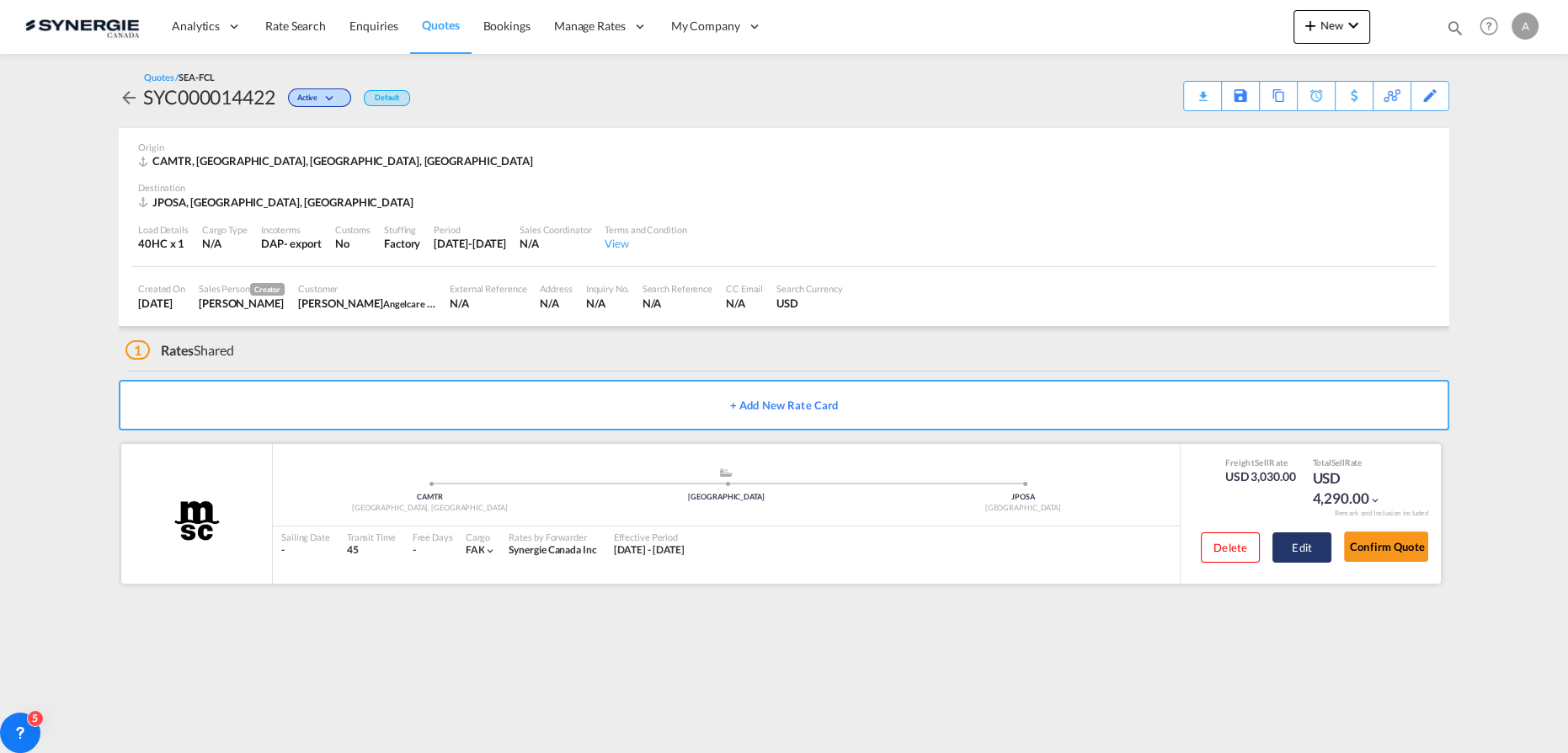
click at [1284, 549] on button "Edit" at bounding box center [1302, 547] width 59 height 30
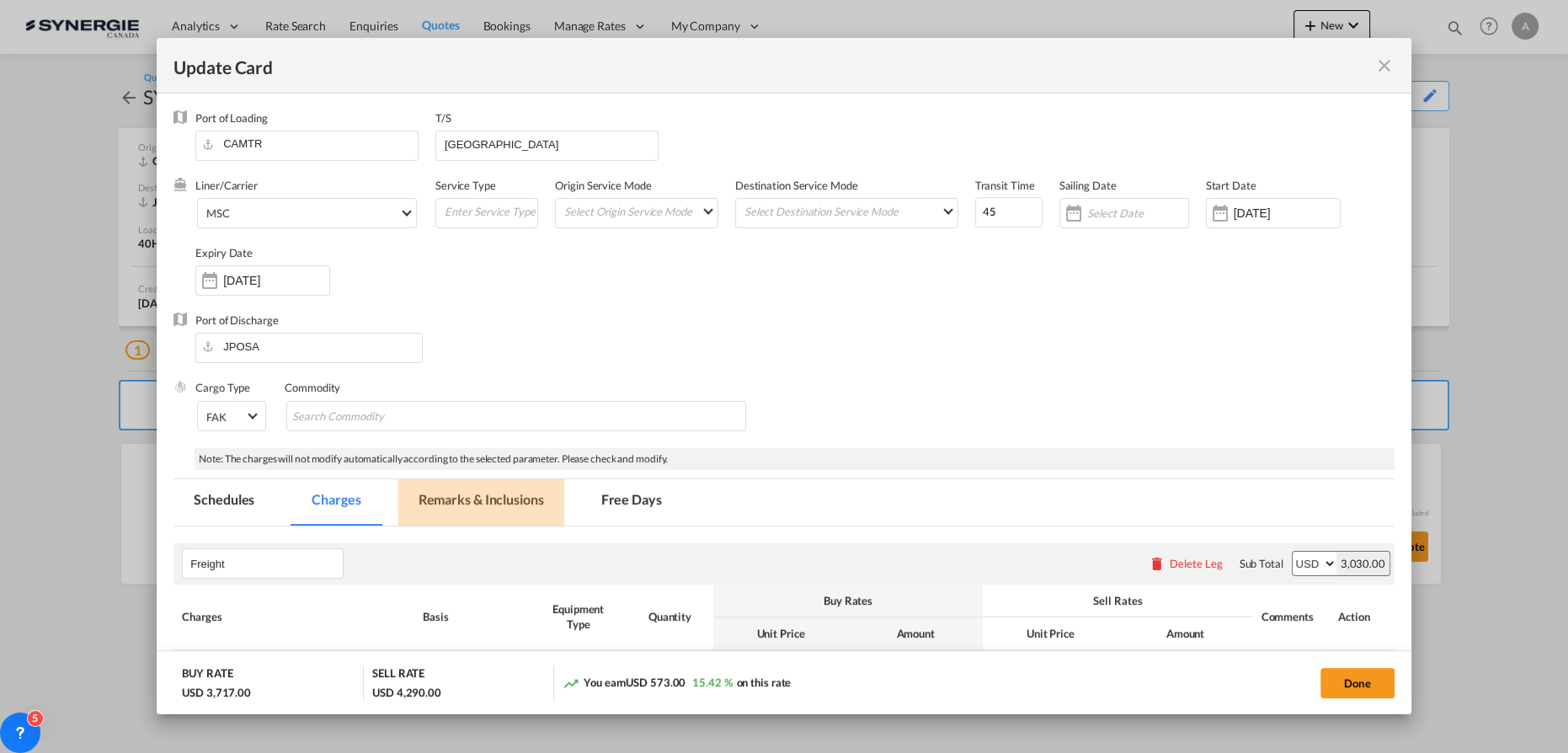
click at [449, 496] on md-tab-item "Remarks & Inclusions" at bounding box center [481, 502] width 166 height 46
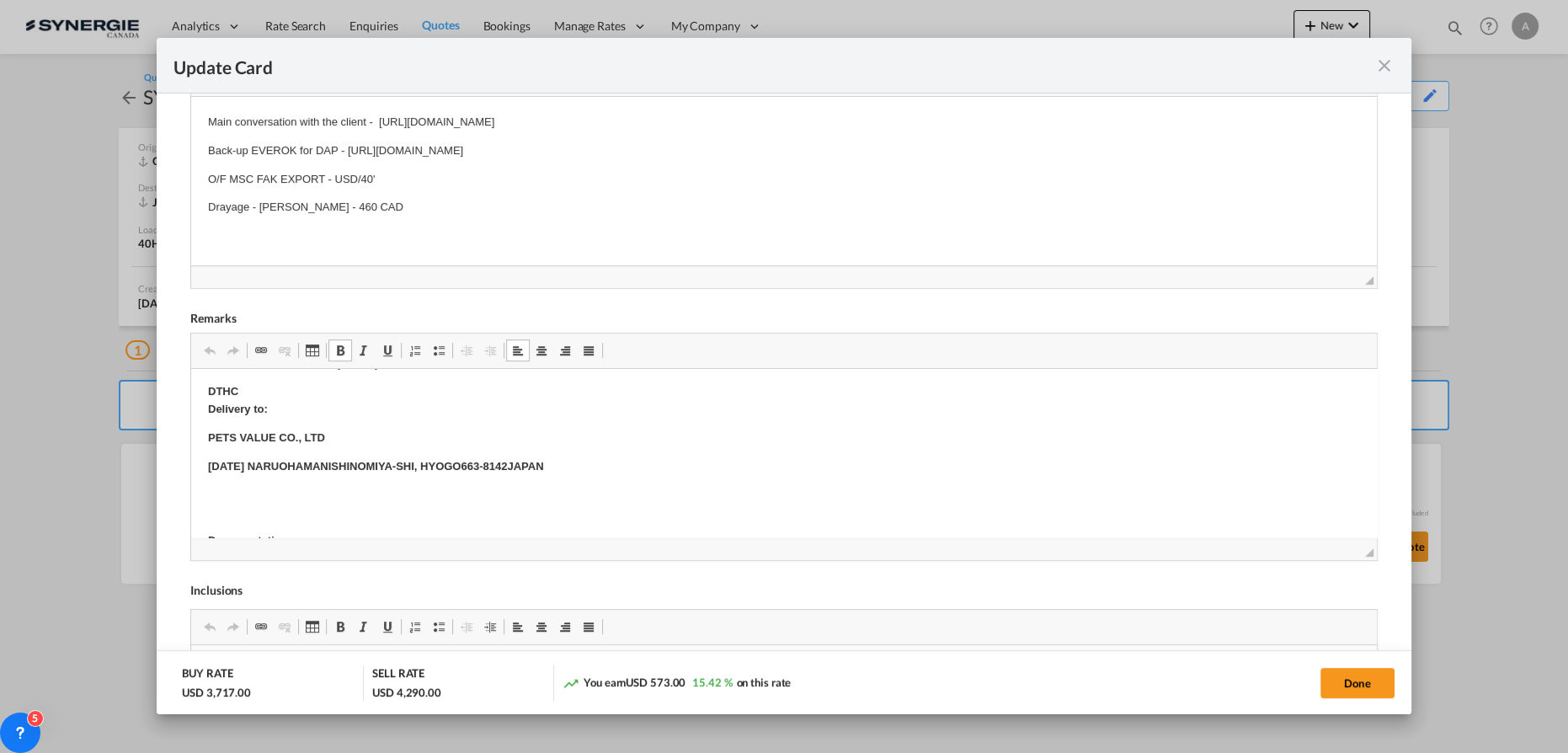
scroll to position [536, 0]
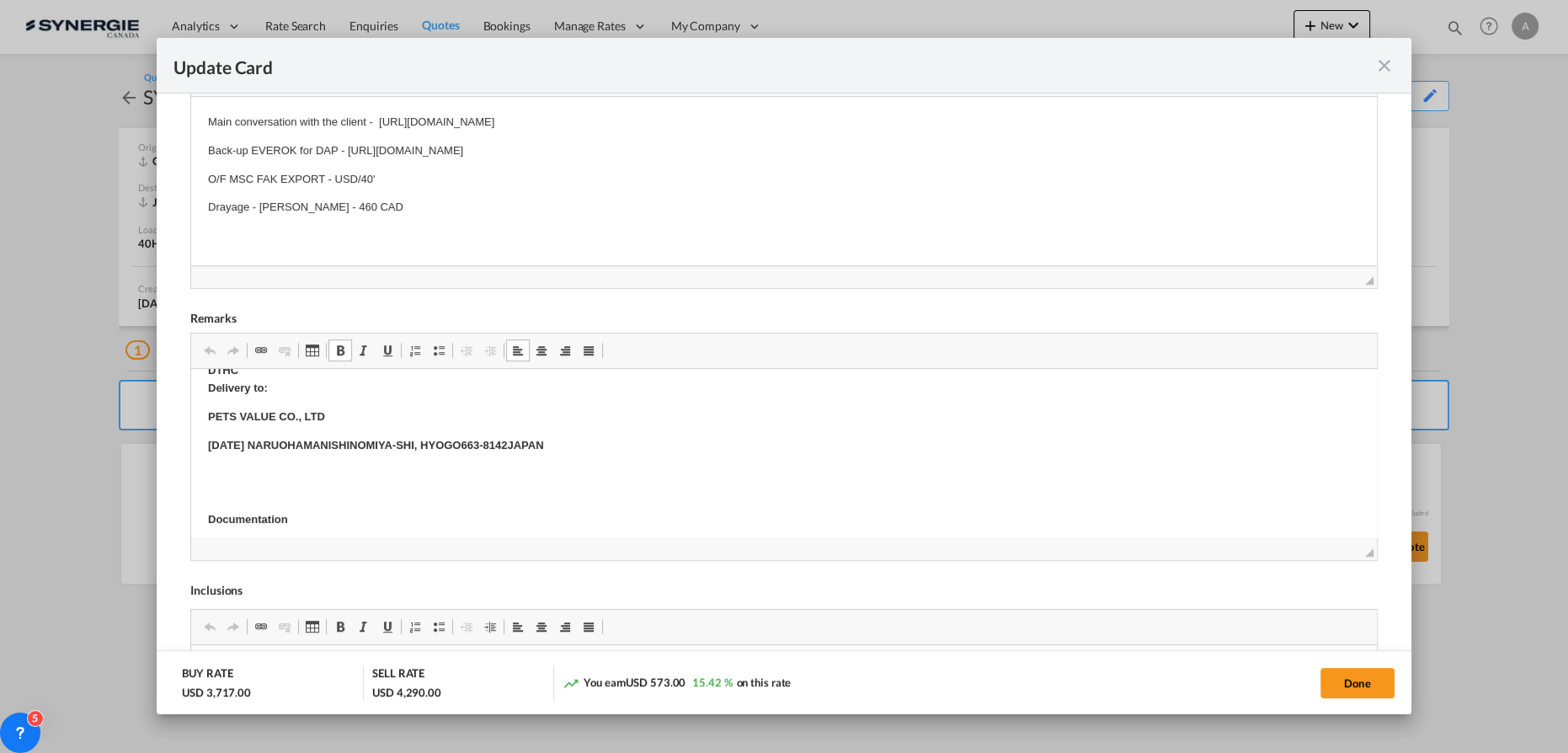
click at [542, 468] on p "Editor, editor19" at bounding box center [784, 474] width 1151 height 17
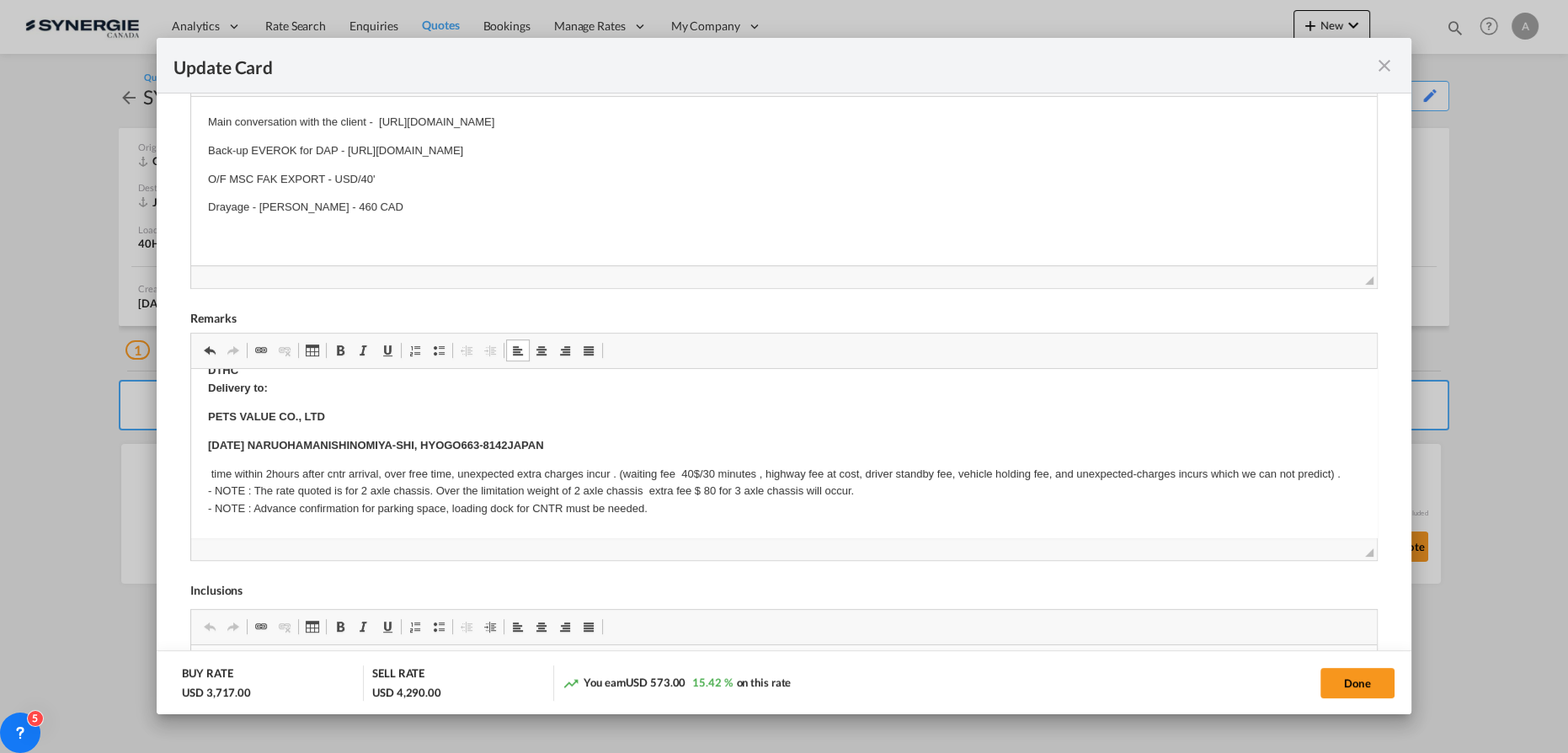
click at [208, 469] on strong "Editor, editor19" at bounding box center [210, 473] width 3 height 13
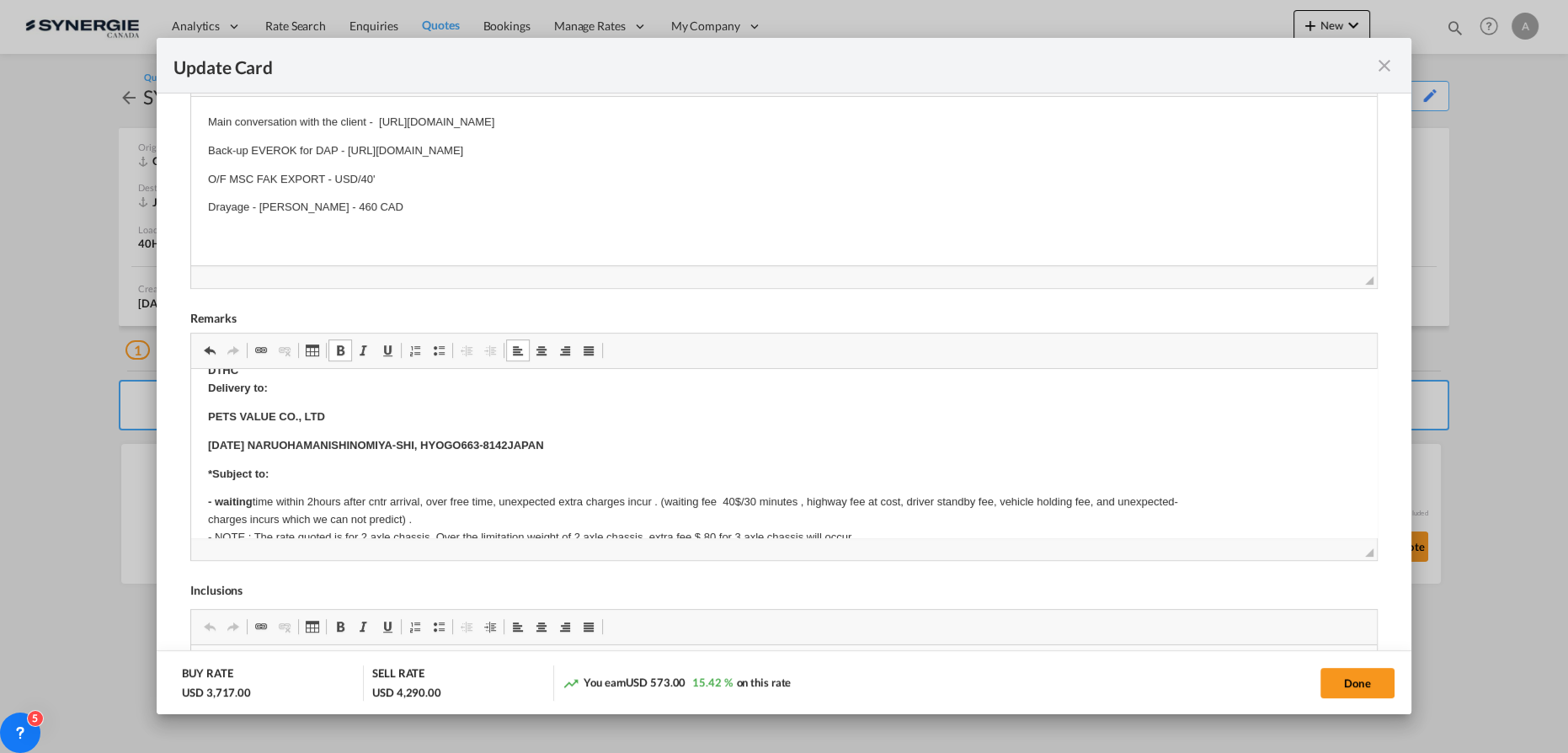
scroll to position [612, 0]
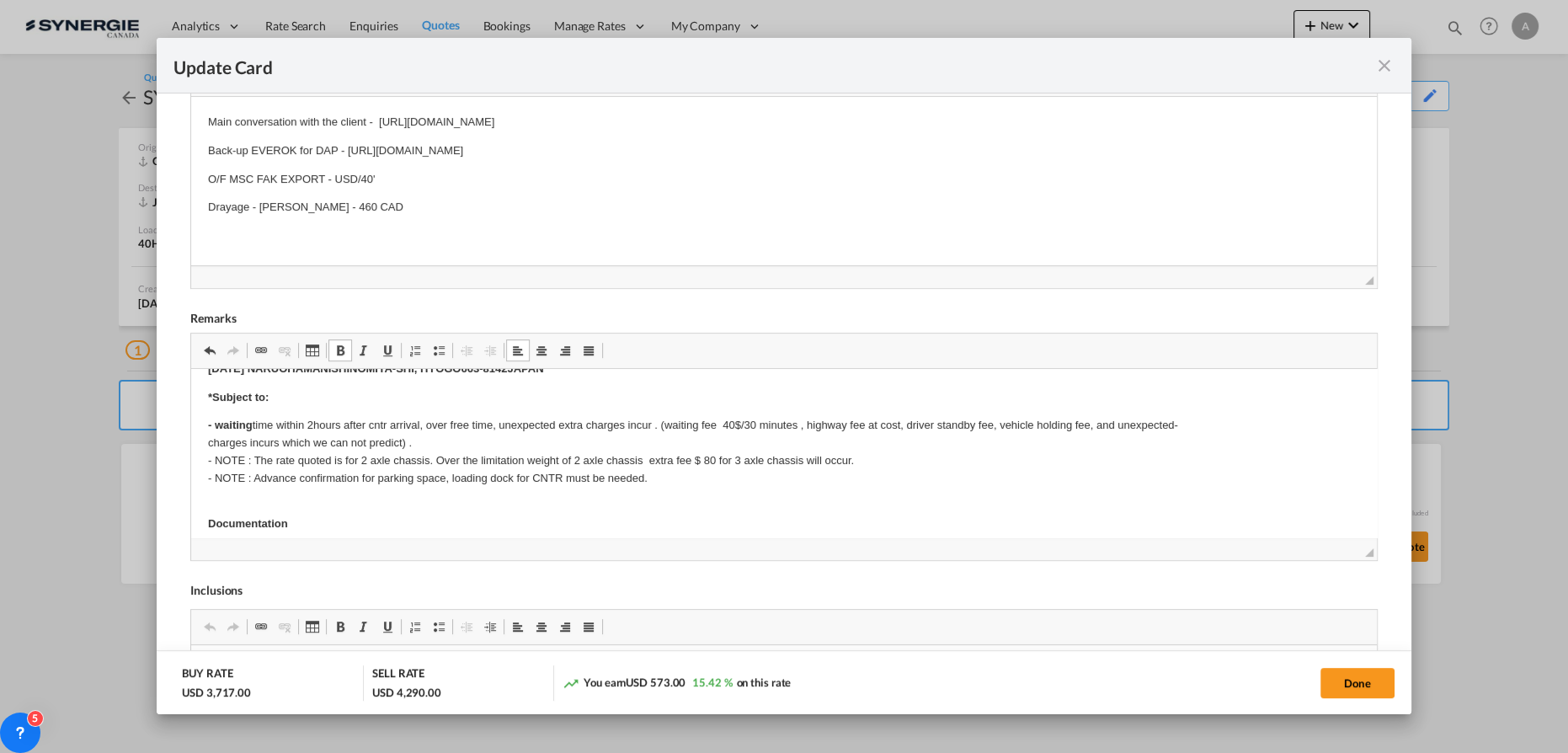
click at [731, 422] on p "- waiting time within 2hours after cntr arrival, over free time, unexpected ext…" at bounding box center [784, 451] width 1151 height 70
click at [710, 460] on p "- waiting time within 2hours after cntr arrival, over free time, unexpected ext…" at bounding box center [784, 451] width 1151 height 70
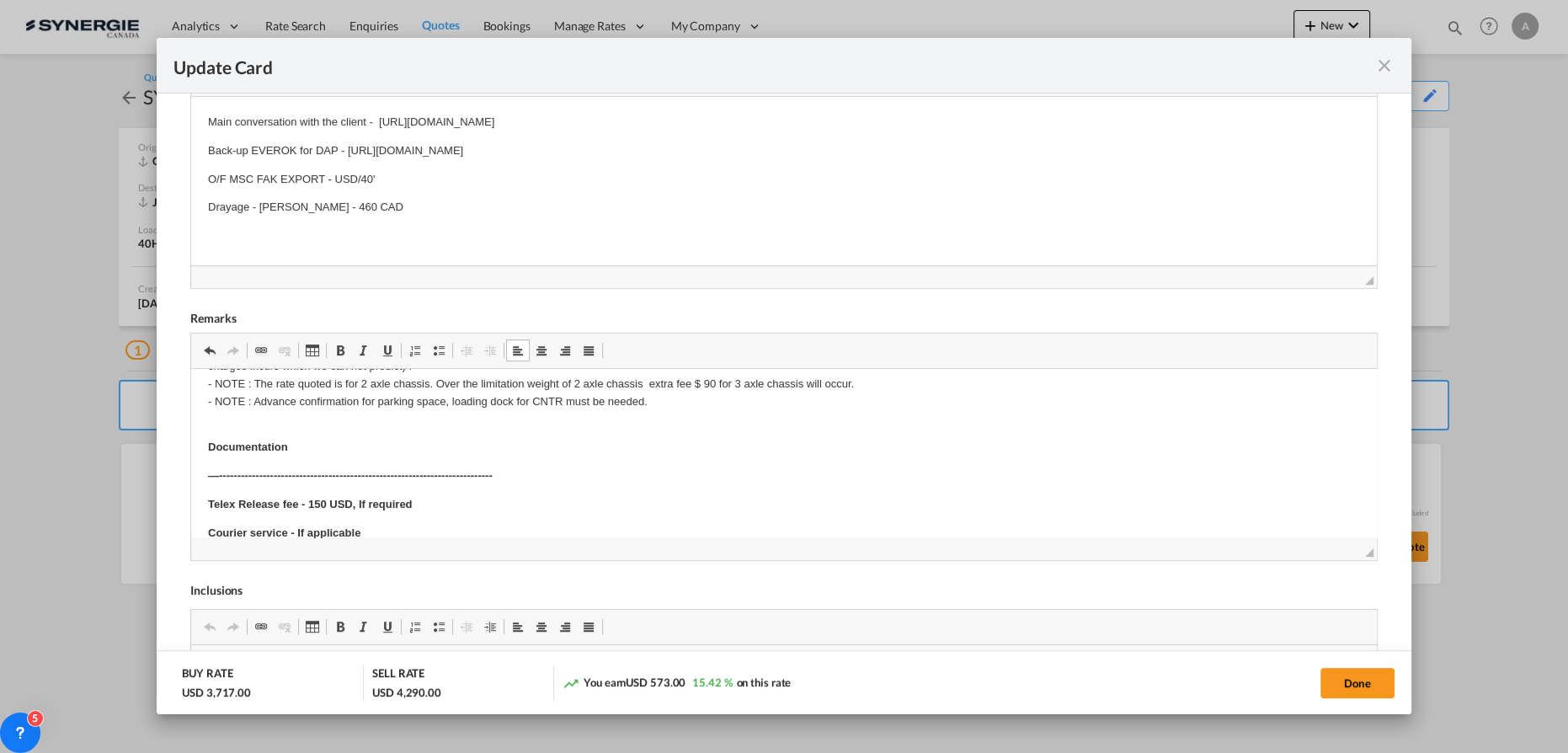
scroll to position [765, 0]
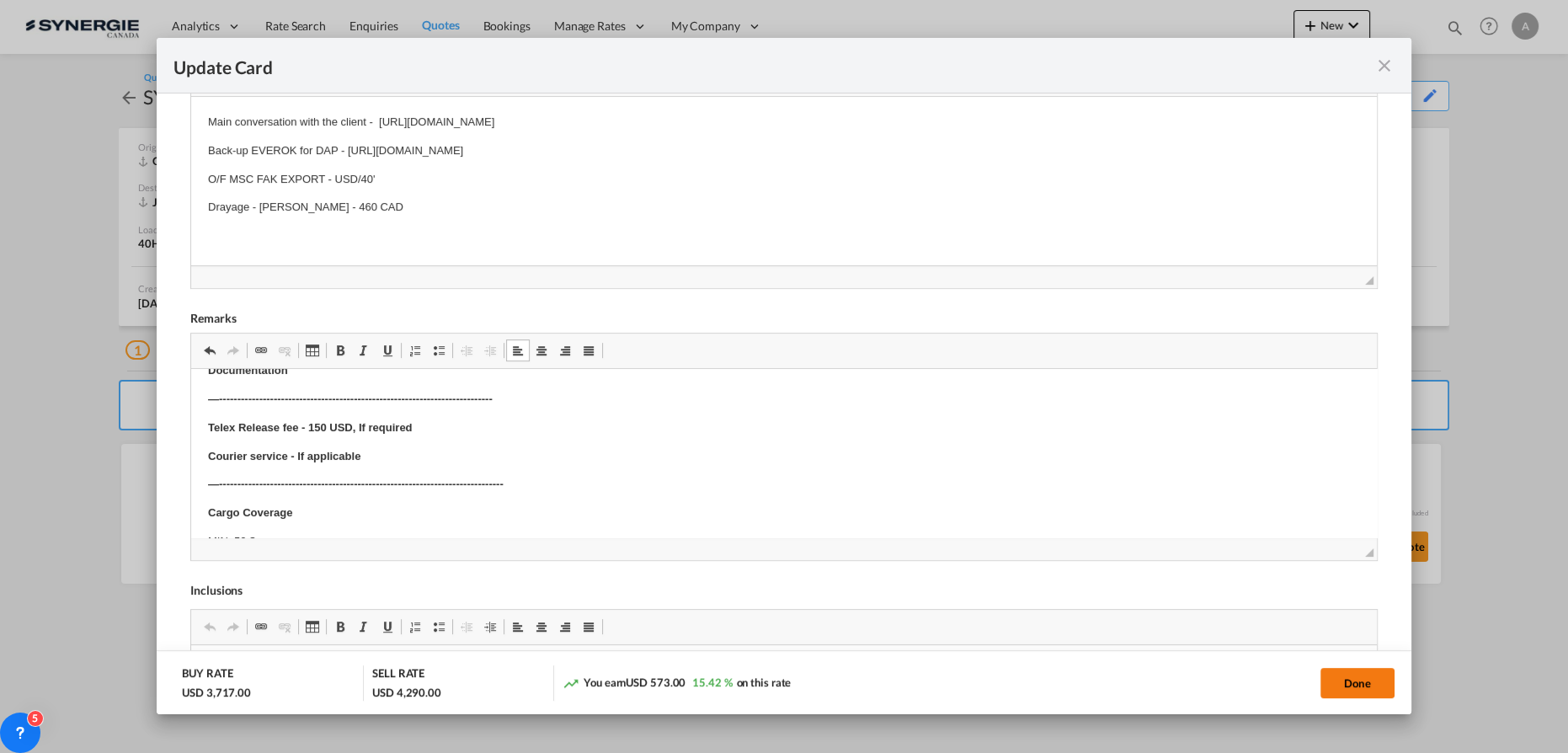
click at [1360, 683] on button "Done" at bounding box center [1357, 683] width 74 height 30
type input "28 Aug 2025"
type input "29 Sep 2025"
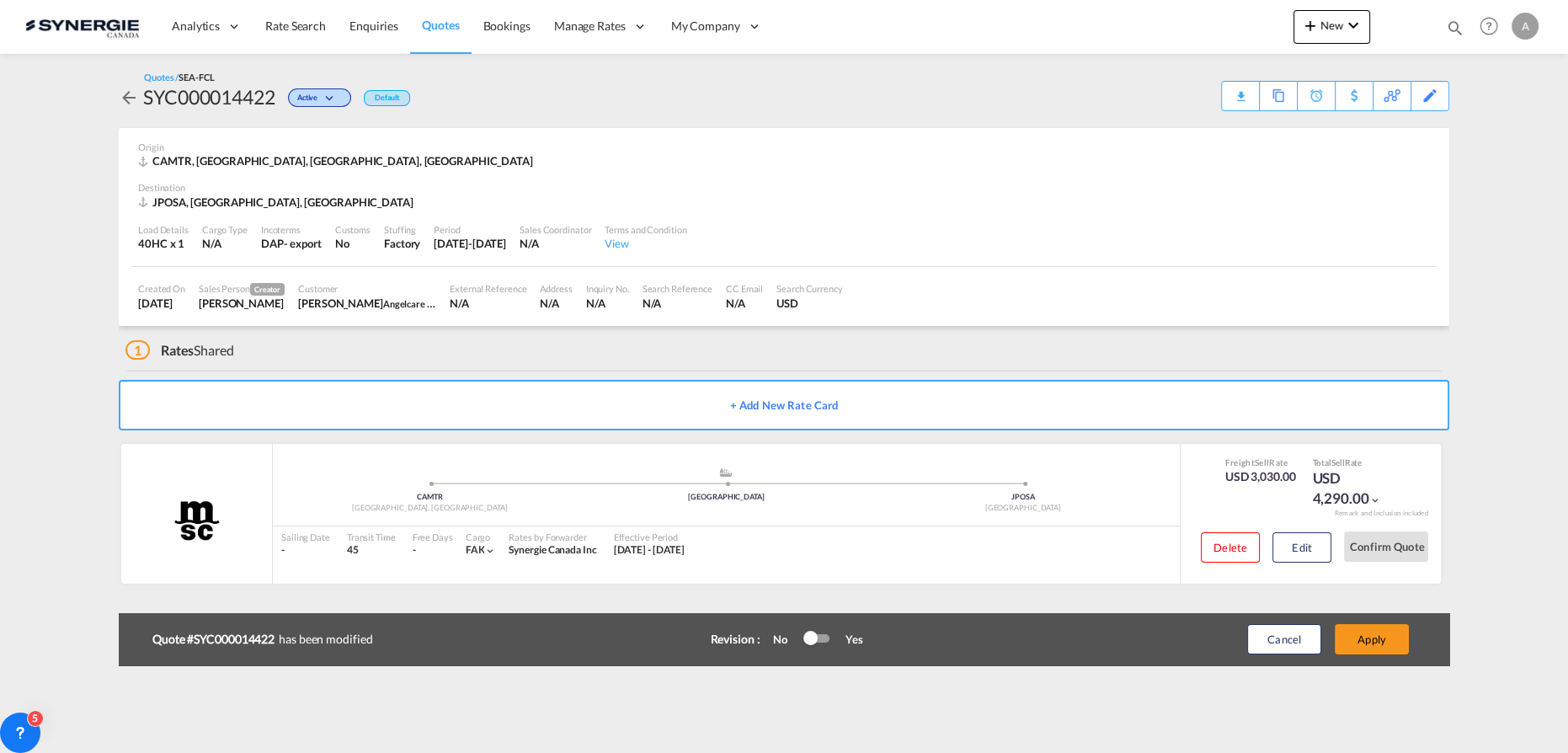
scroll to position [203, 0]
click at [1377, 639] on button "Apply" at bounding box center [1371, 638] width 74 height 30
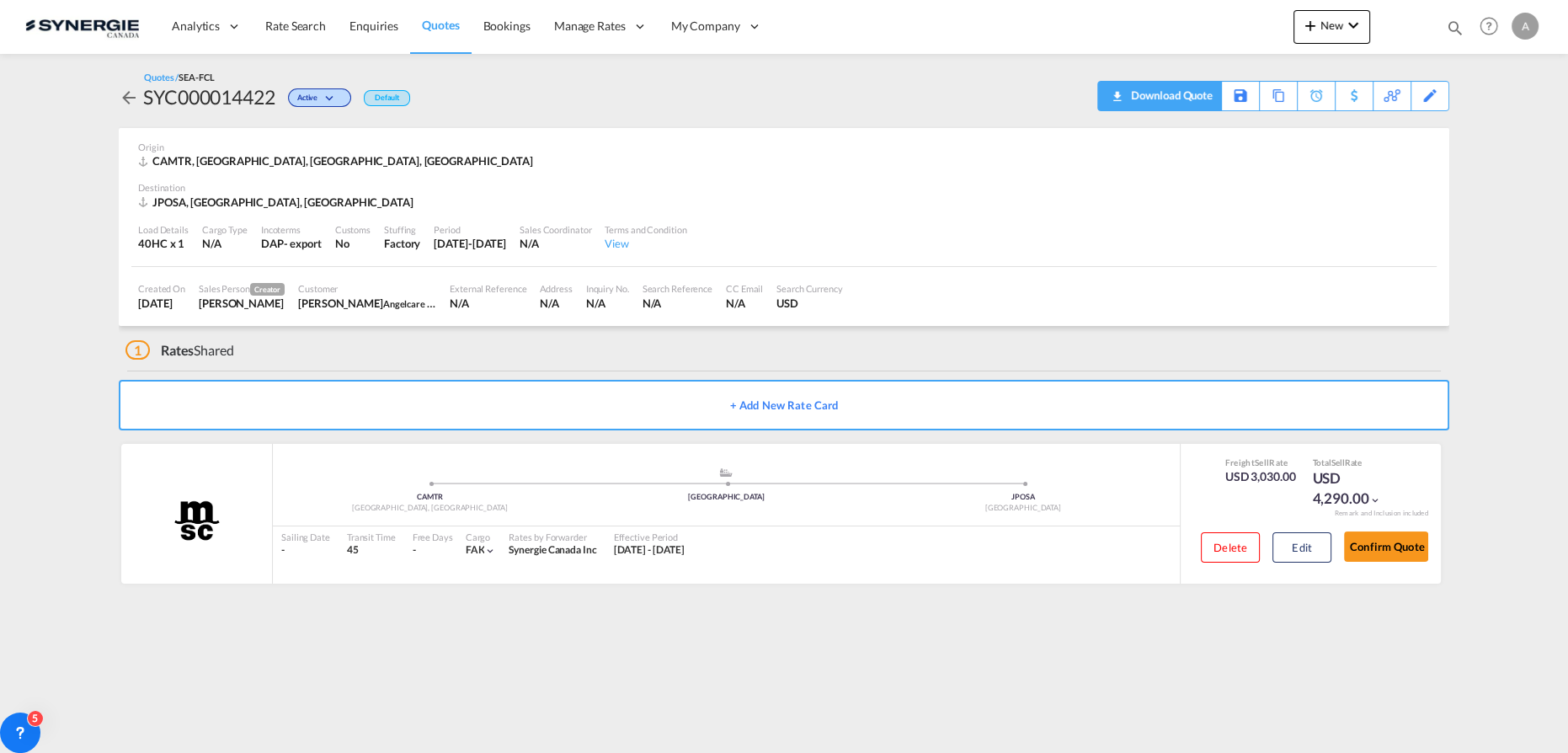
click at [1203, 97] on div "Download Quote" at bounding box center [1169, 95] width 86 height 27
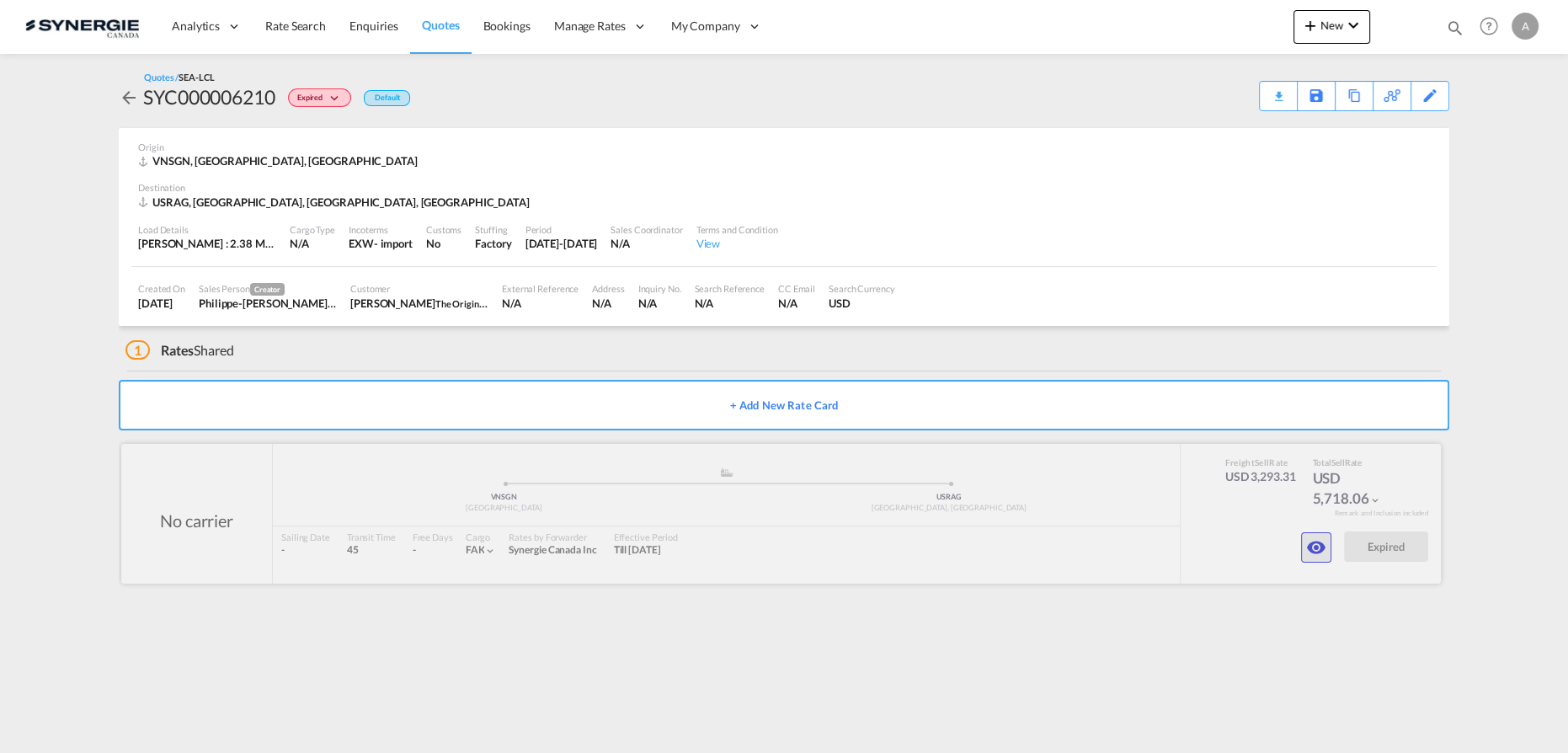
click at [1313, 549] on md-icon "icon-eye" at bounding box center [1316, 547] width 20 height 20
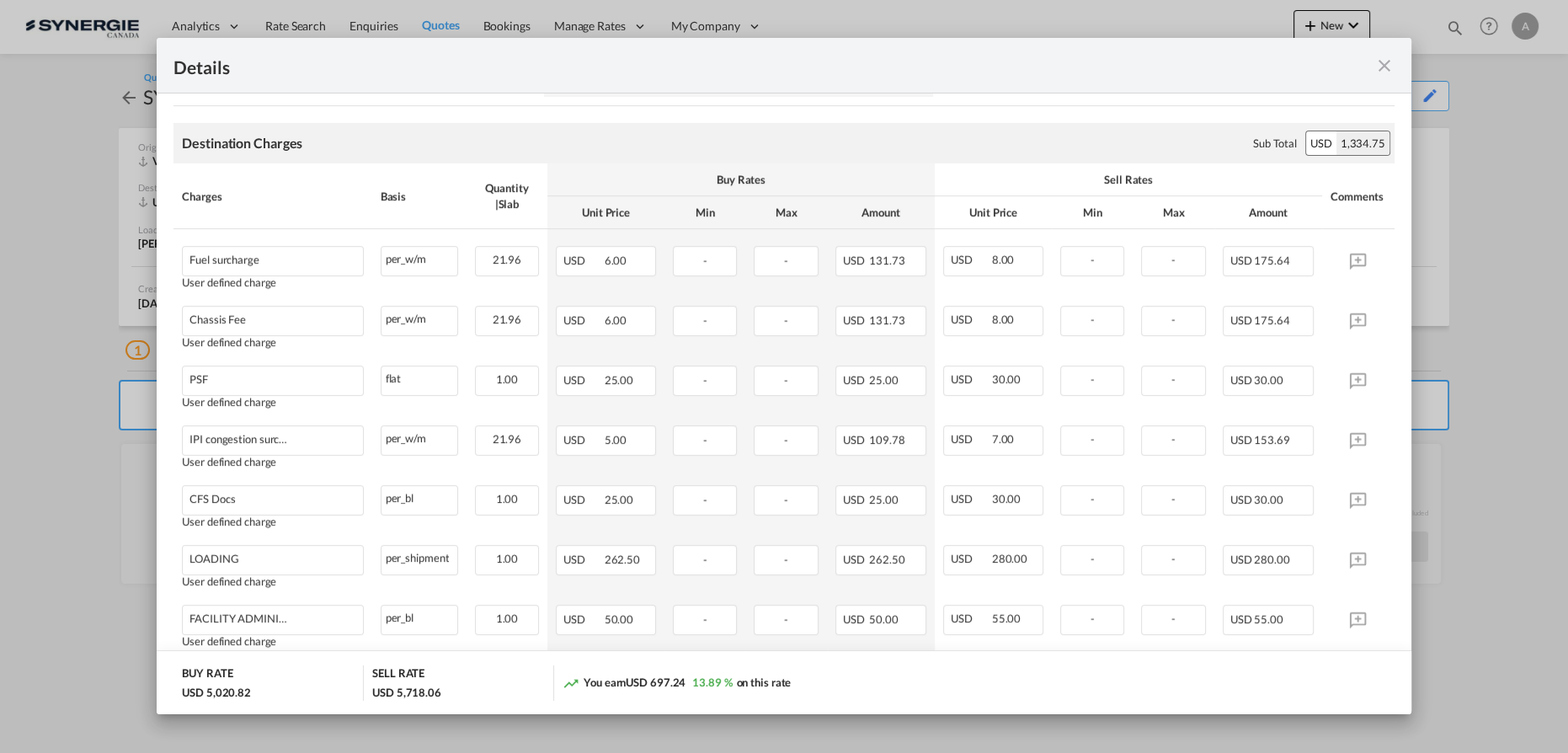
scroll to position [612, 0]
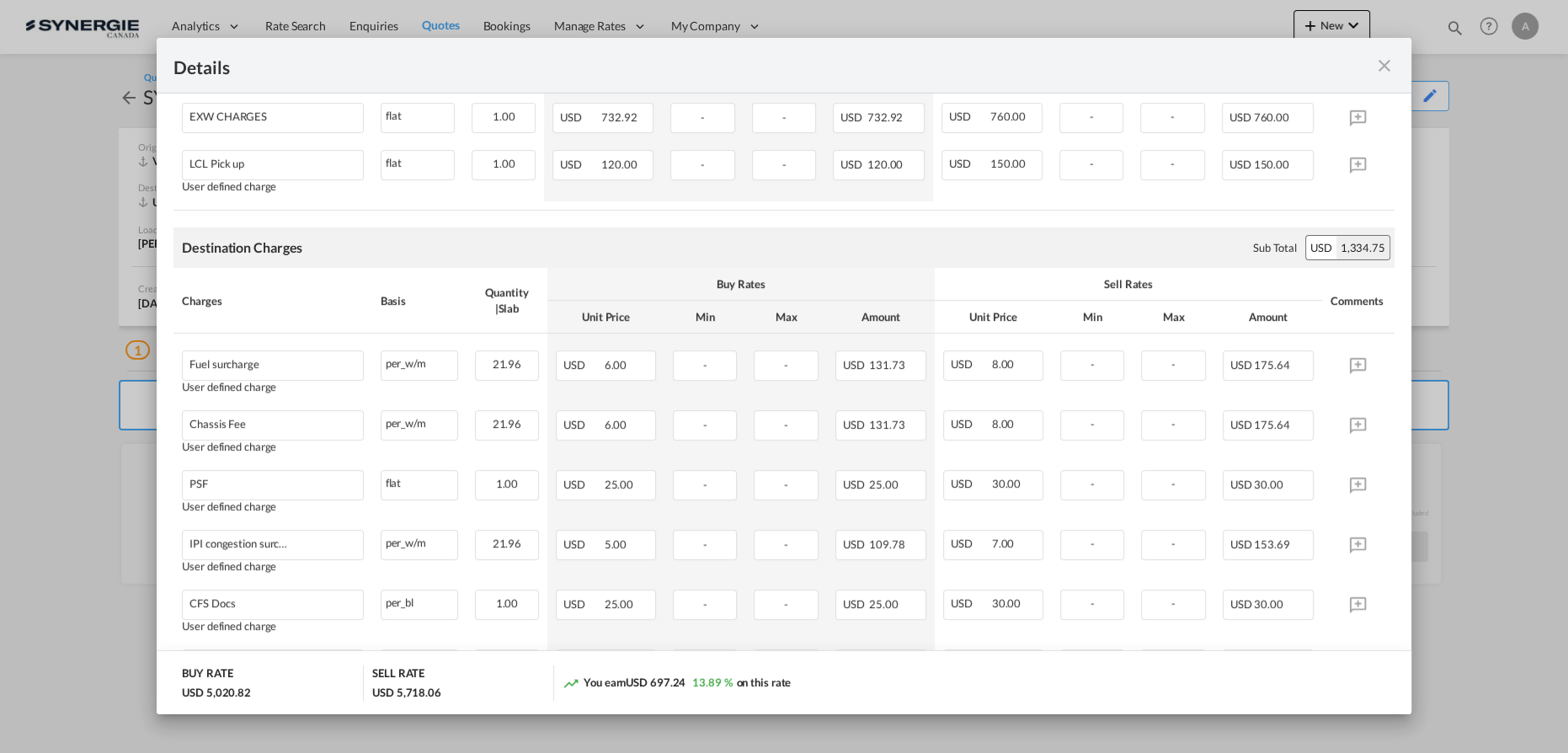
click at [1379, 63] on md-icon "icon-close fg-AAA8AD m-0 cursor" at bounding box center [1384, 65] width 20 height 20
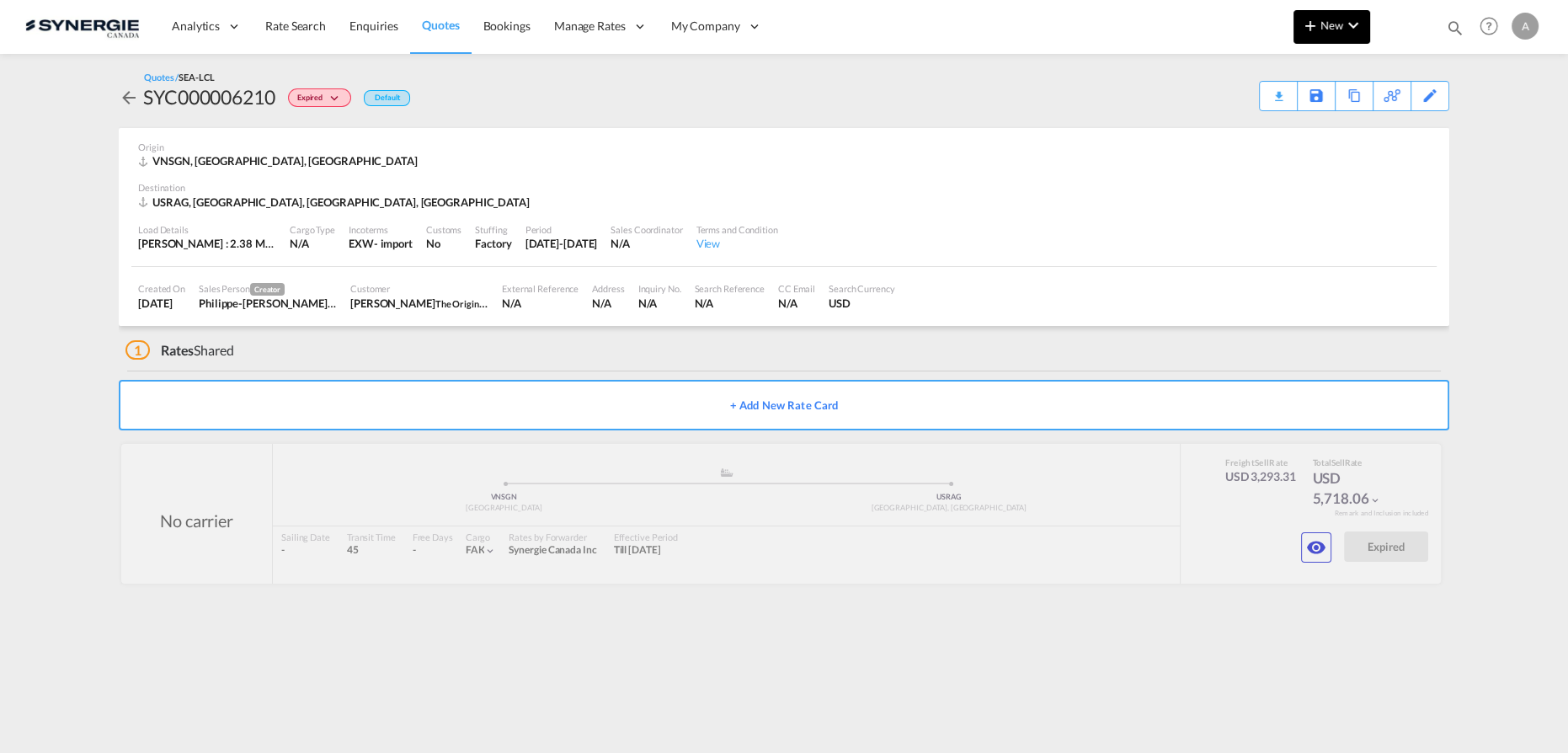
click at [1324, 34] on button "New" at bounding box center [1331, 27] width 77 height 34
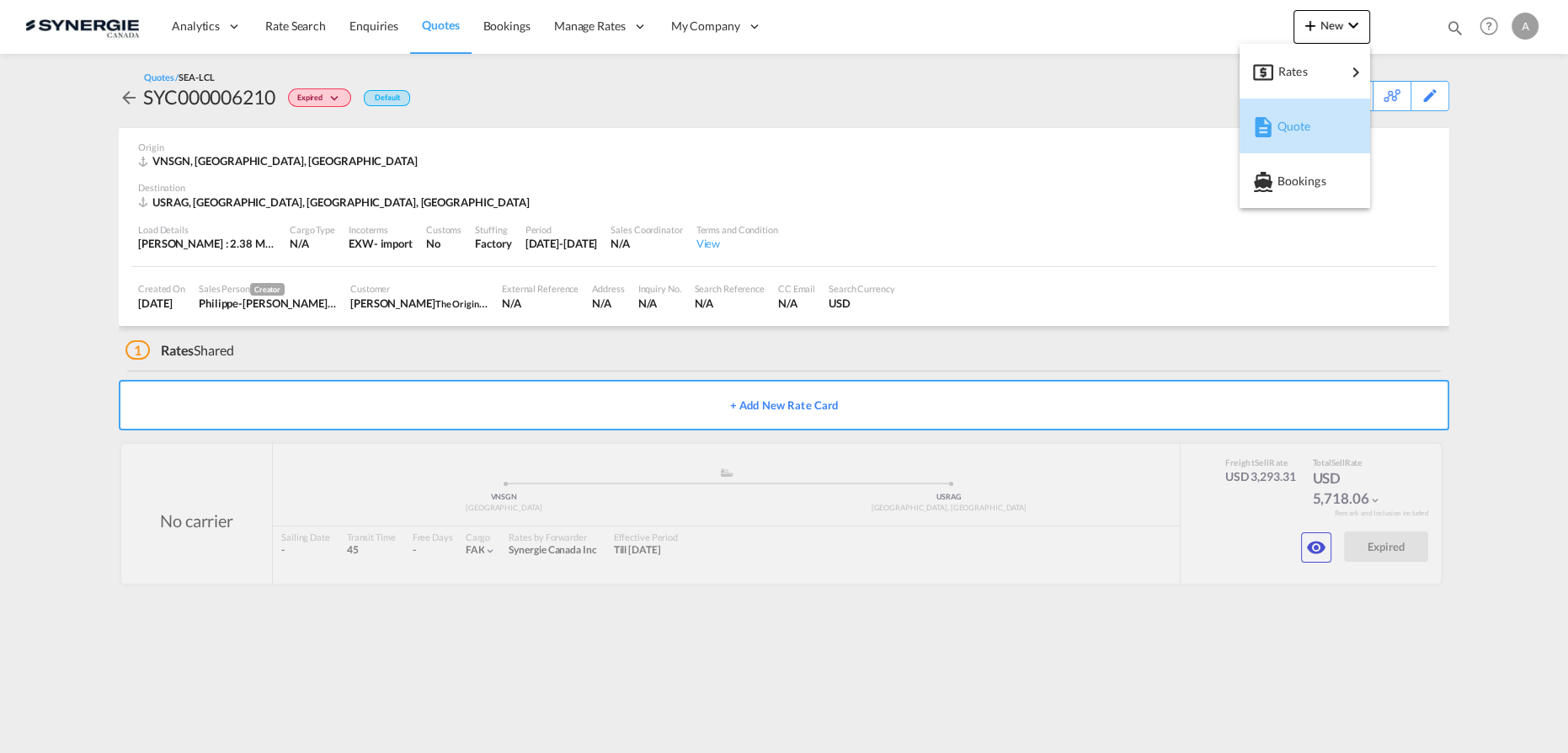
click at [1282, 131] on span "Quote" at bounding box center [1285, 126] width 18 height 34
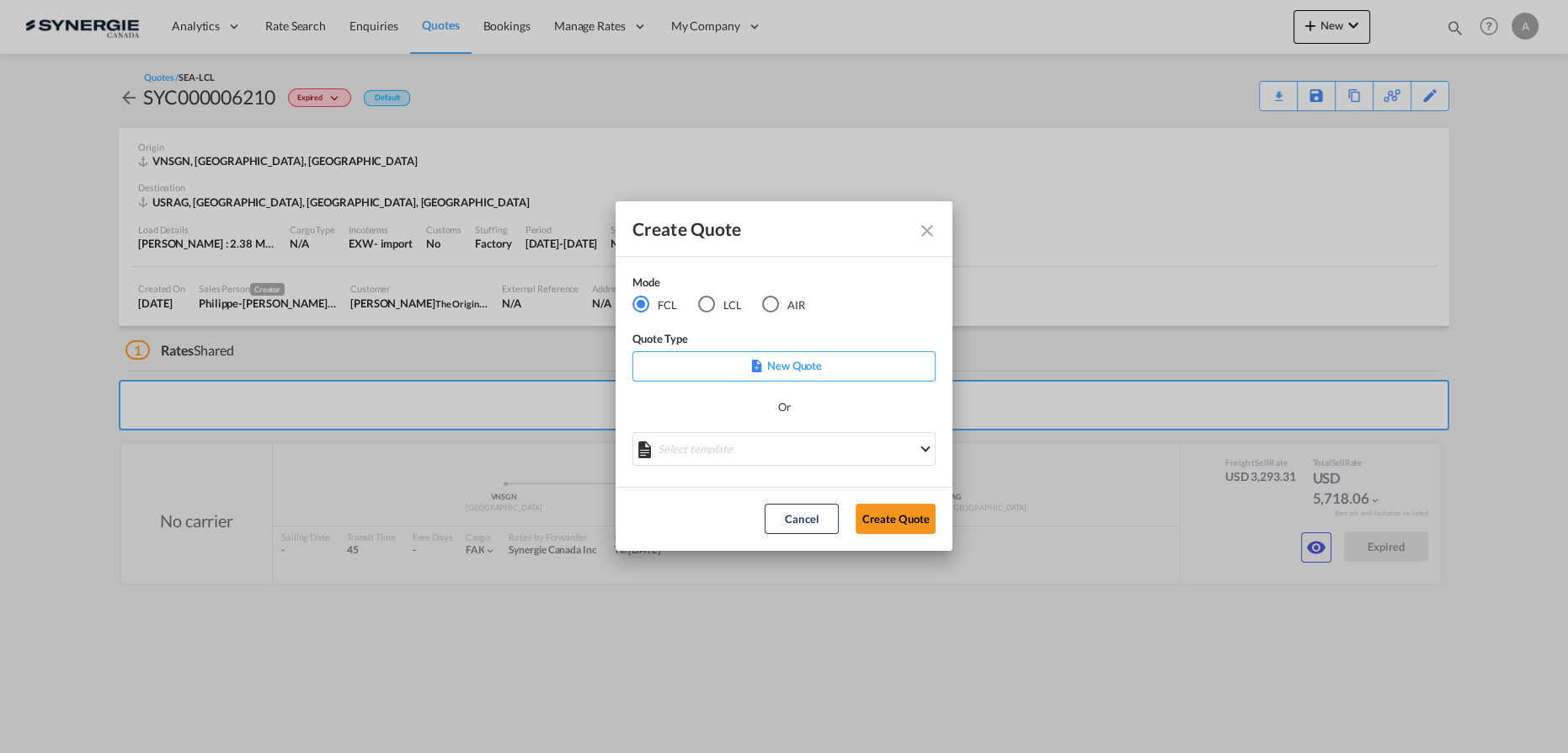
click at [711, 301] on div "LCL" at bounding box center [706, 303] width 17 height 17
click at [704, 463] on md-select "Select template New DAP Import LCL [PERSON_NAME] | [DATE] [GEOGRAPHIC_DATA] LCL…" at bounding box center [784, 449] width 304 height 34
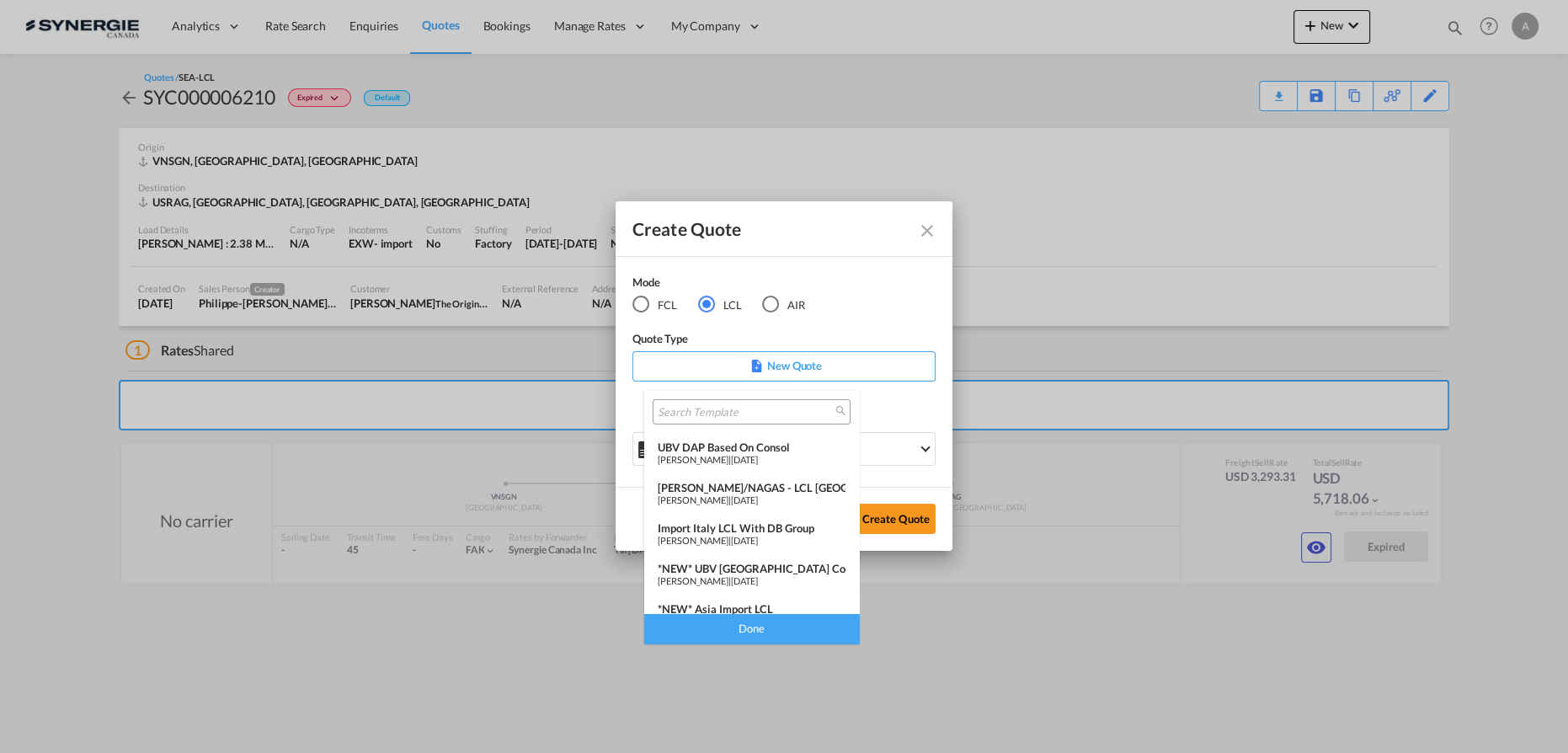
scroll to position [152, 0]
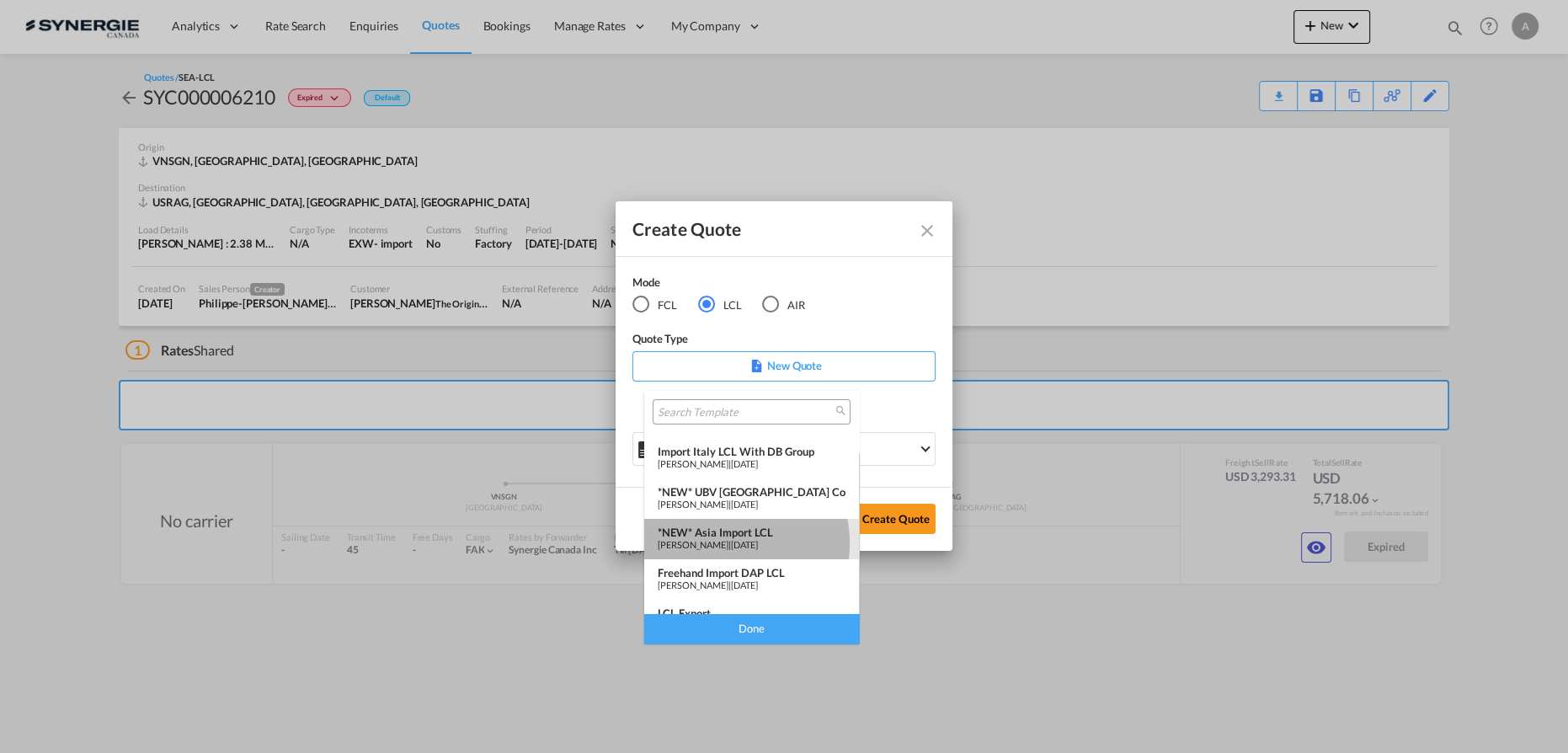
click at [725, 542] on span "[PERSON_NAME]" at bounding box center [692, 544] width 70 height 11
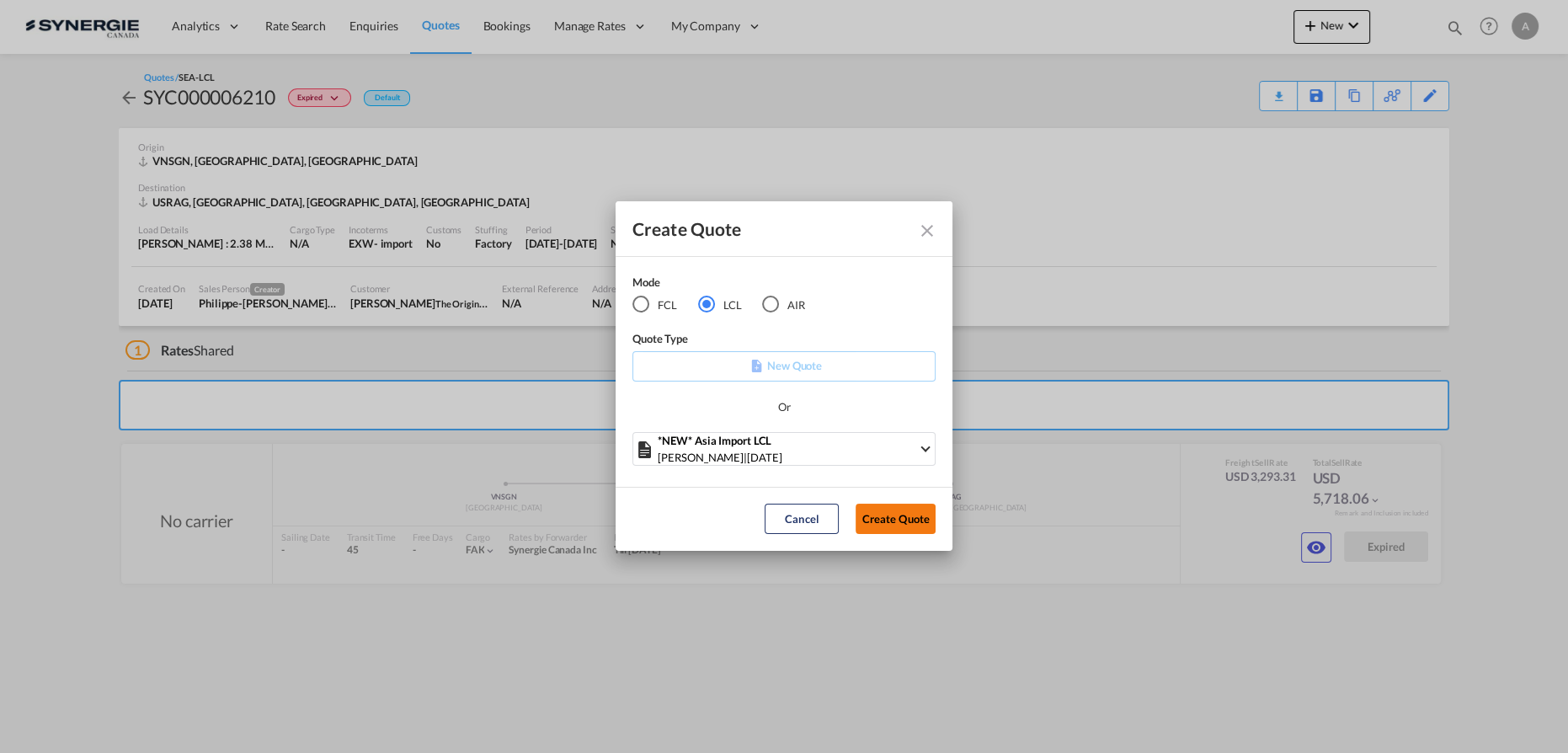
click at [897, 516] on button "Create Quote" at bounding box center [896, 518] width 80 height 30
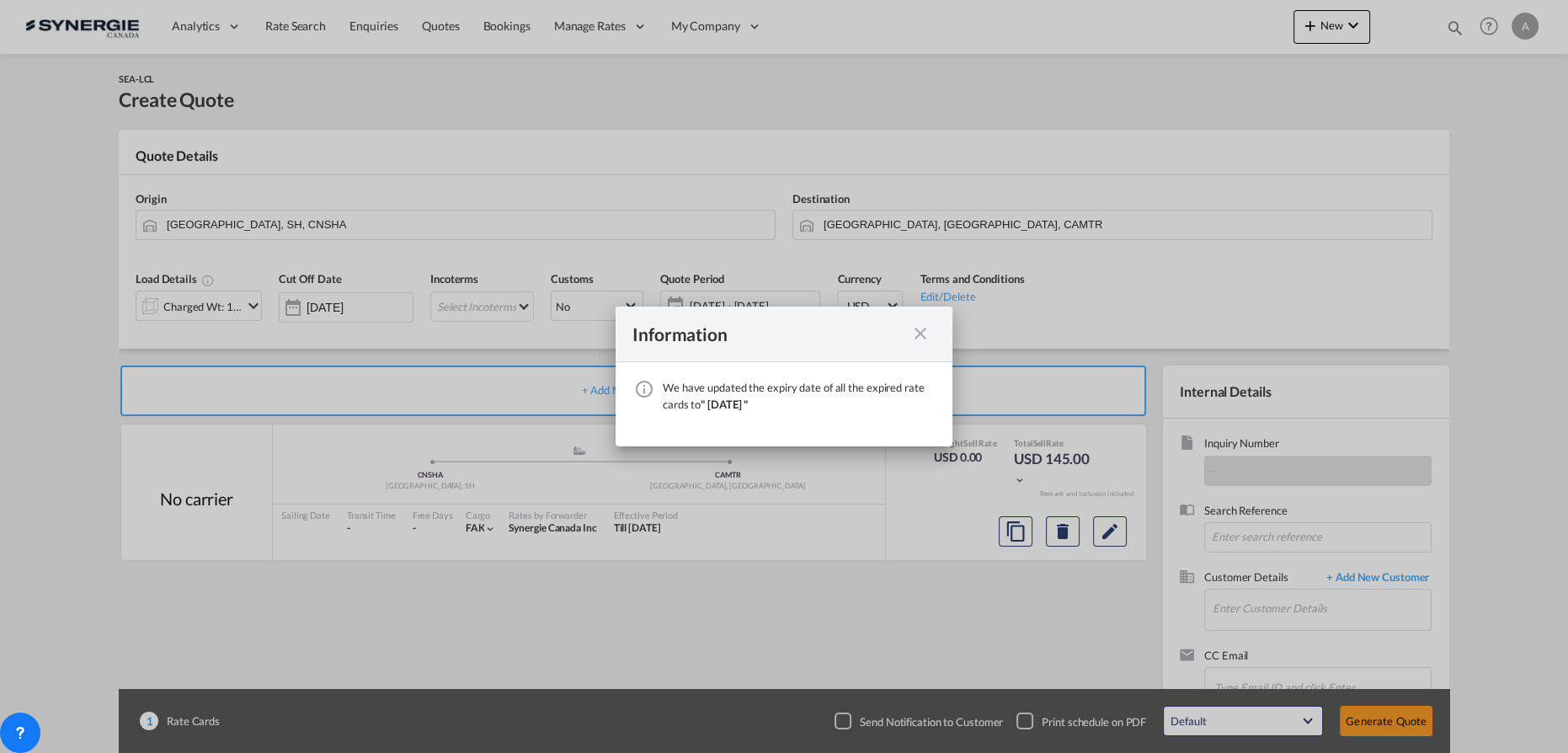
click at [923, 334] on md-icon "icon-close fg-AAA8AD cursor" at bounding box center [920, 333] width 20 height 20
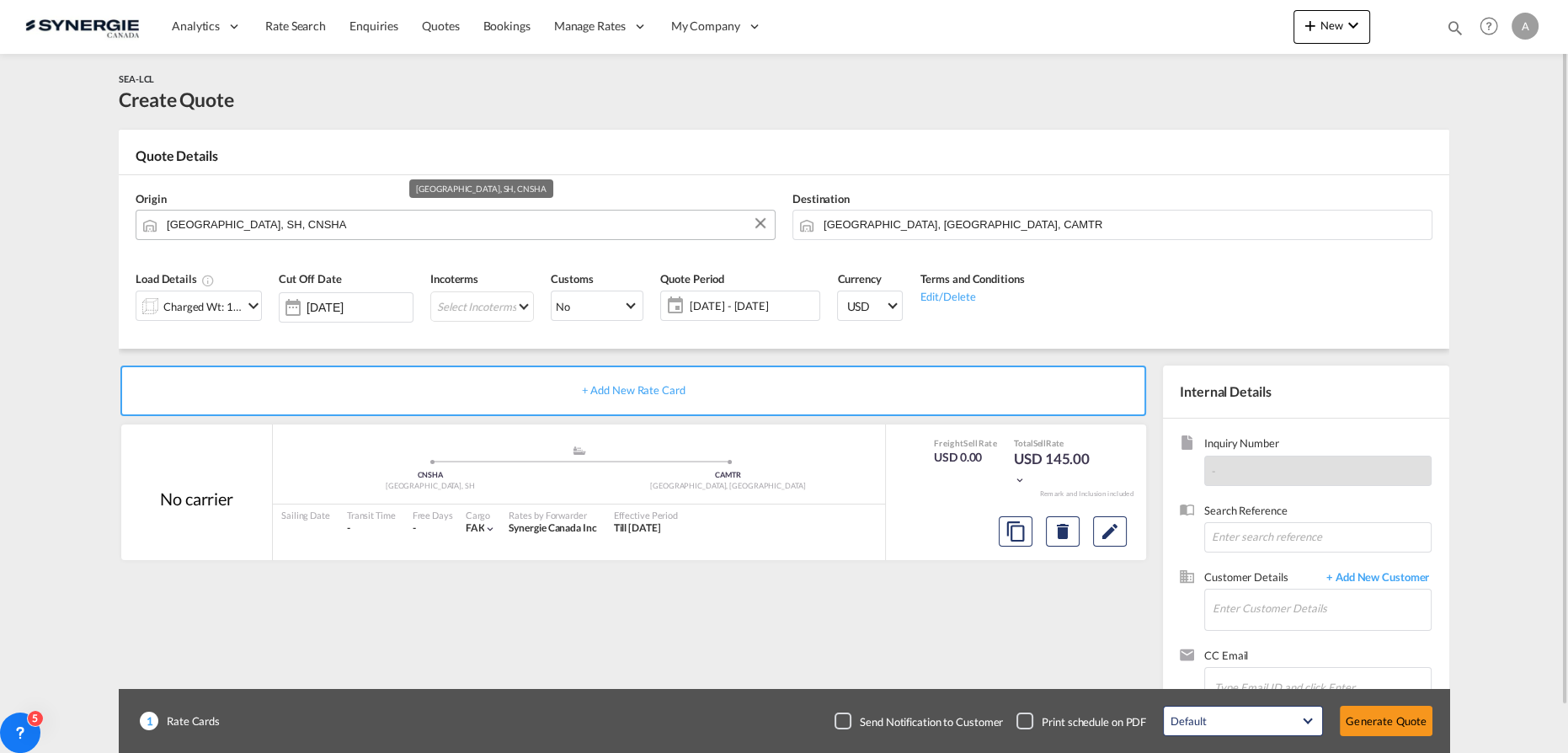
click at [364, 228] on input "[GEOGRAPHIC_DATA], SH, CNSHA" at bounding box center [466, 224] width 599 height 30
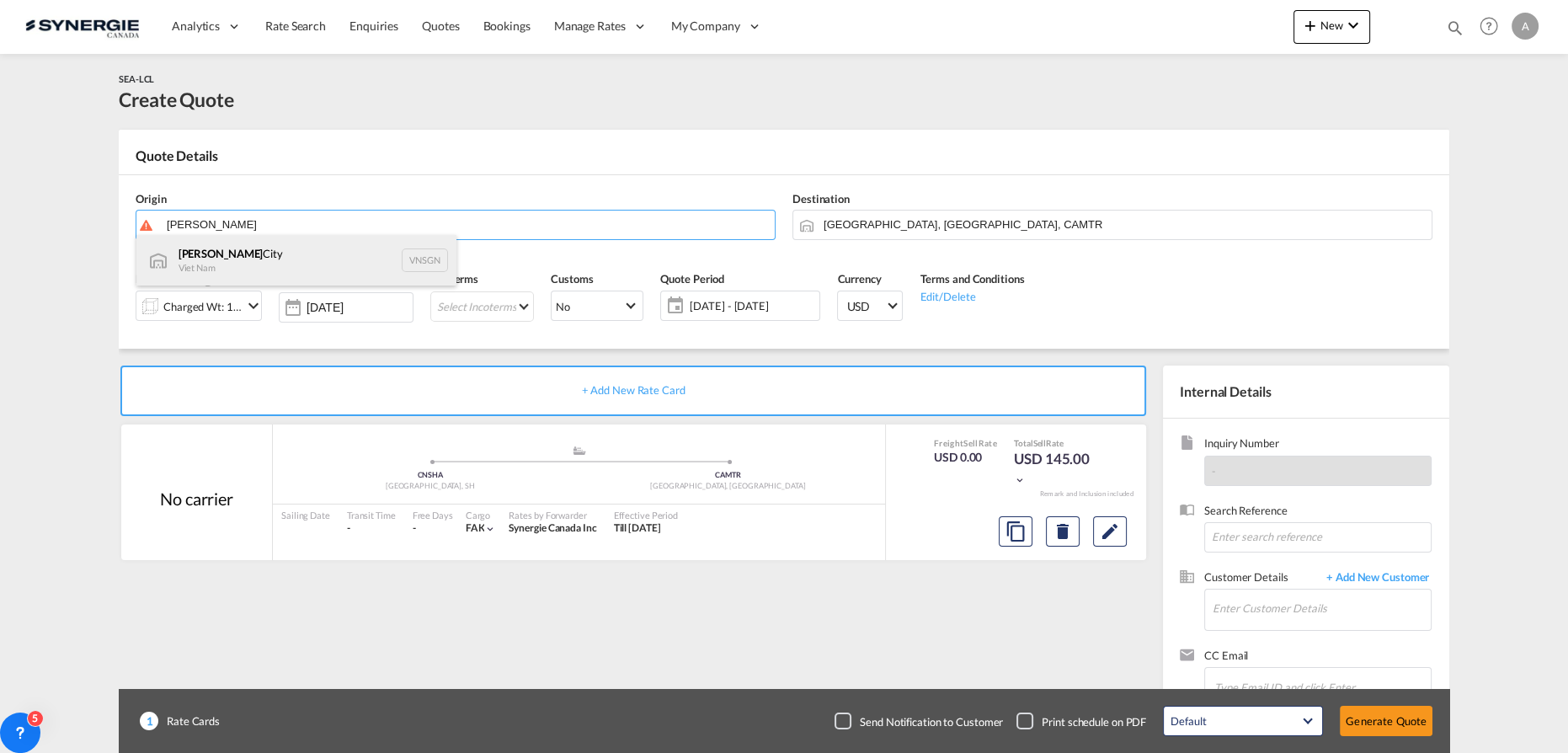
click at [247, 253] on div "[GEOGRAPHIC_DATA] Viet Nam VNSGN" at bounding box center [297, 260] width 320 height 50
type input "[GEOGRAPHIC_DATA], VNSGN"
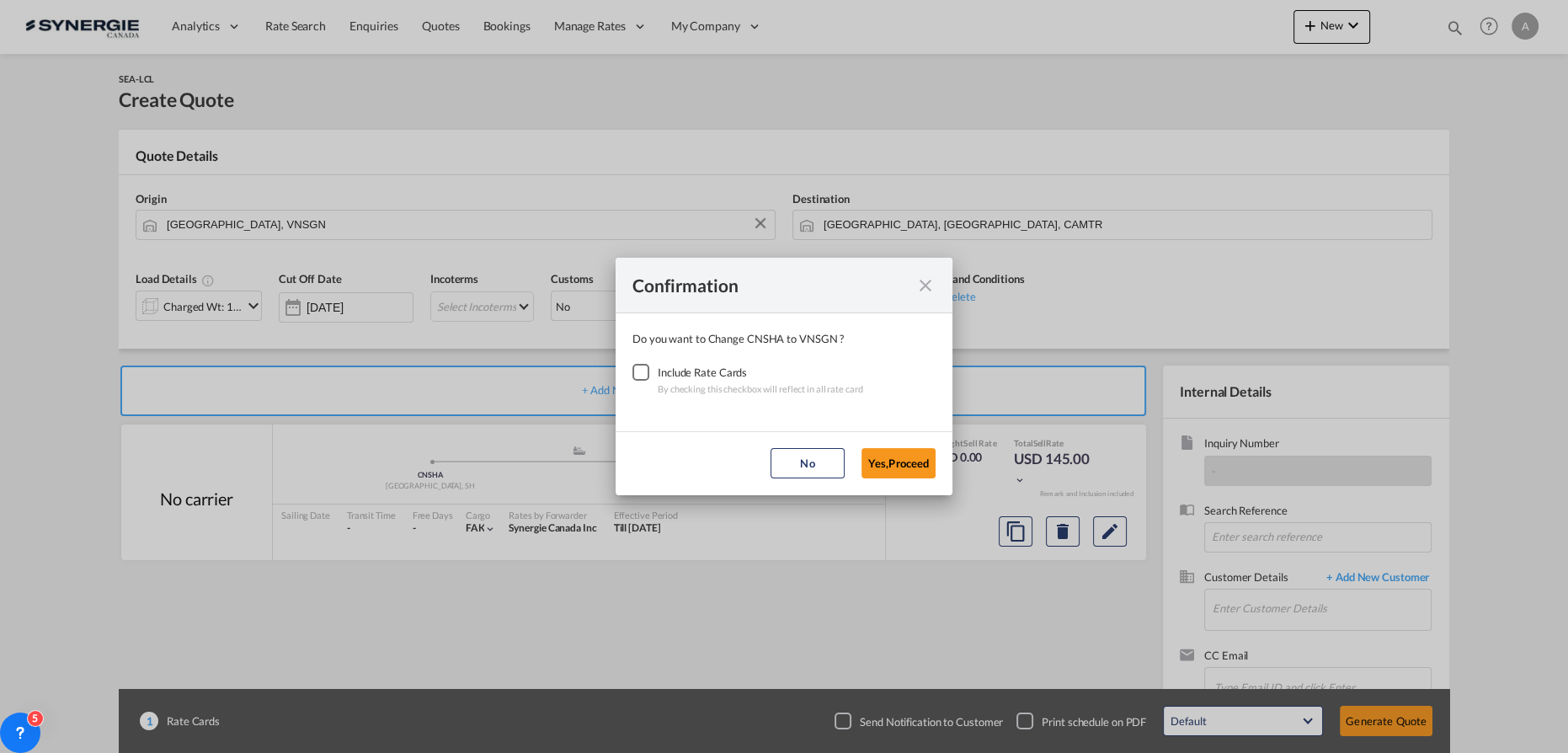
click at [645, 370] on div "Checkbox No Ink" at bounding box center [640, 371] width 17 height 17
drag, startPoint x: 903, startPoint y: 462, endPoint x: 868, endPoint y: 436, distance: 43.6
click at [904, 463] on button "Yes,Proceed" at bounding box center [897, 463] width 74 height 30
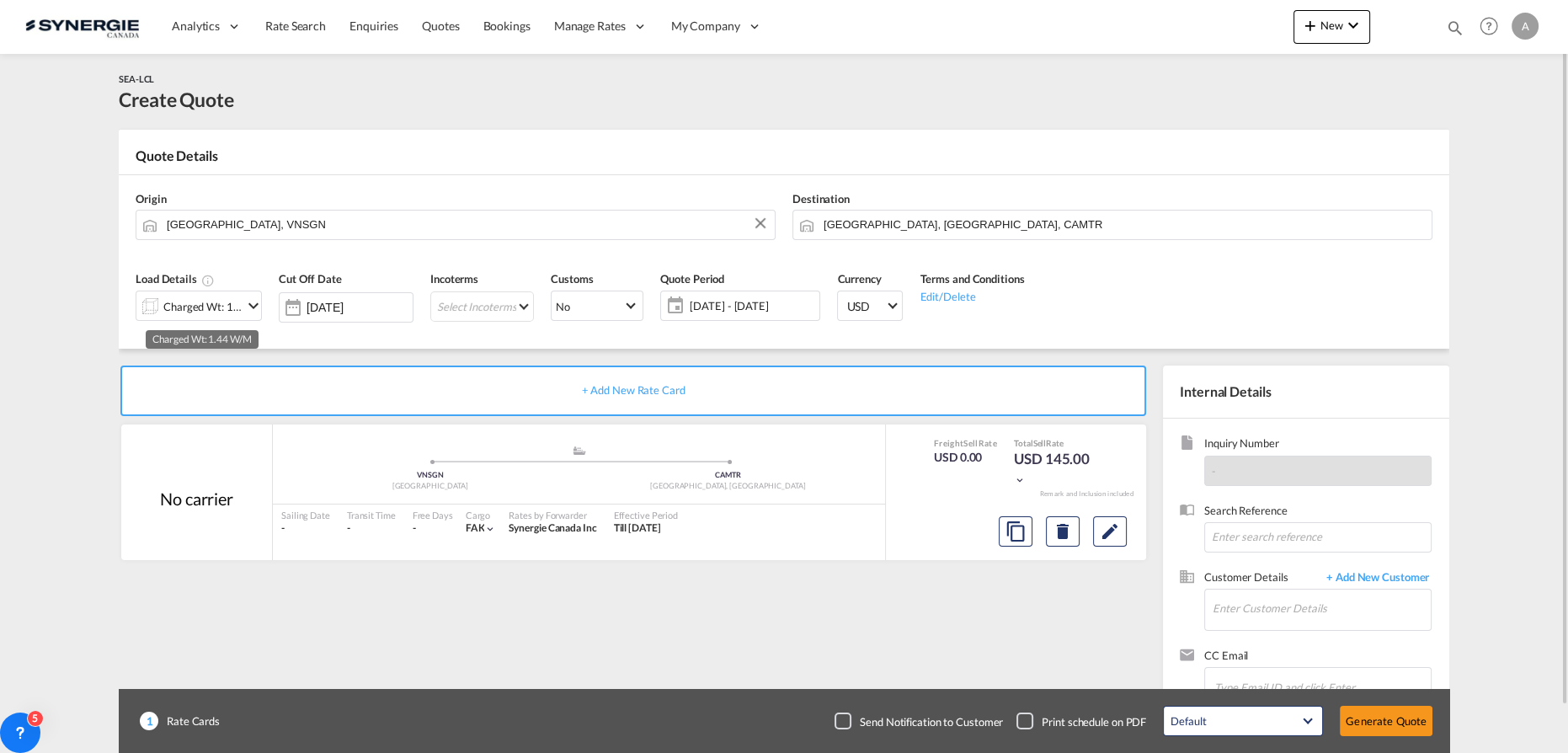
click at [202, 309] on div "Charged Wt: 1.44 W/M" at bounding box center [203, 306] width 79 height 23
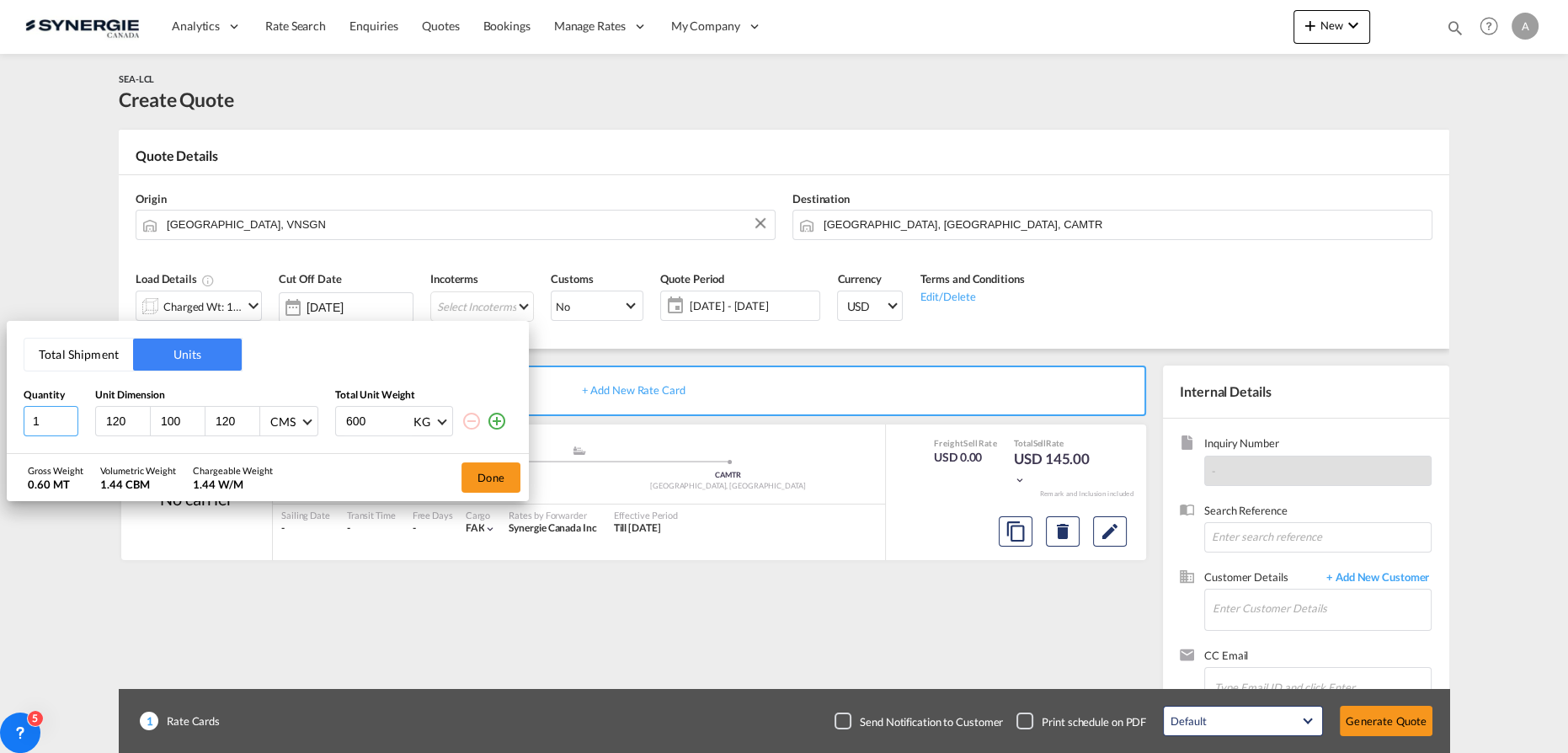
drag, startPoint x: 49, startPoint y: 420, endPoint x: 4, endPoint y: 416, distance: 45.2
click at [4, 416] on div "Total Shipment Units Quantity Unit Dimension Total Unit Weight 1 120 100 120 CM…" at bounding box center [784, 376] width 1568 height 753
type input "20"
type input "29"
type input "22"
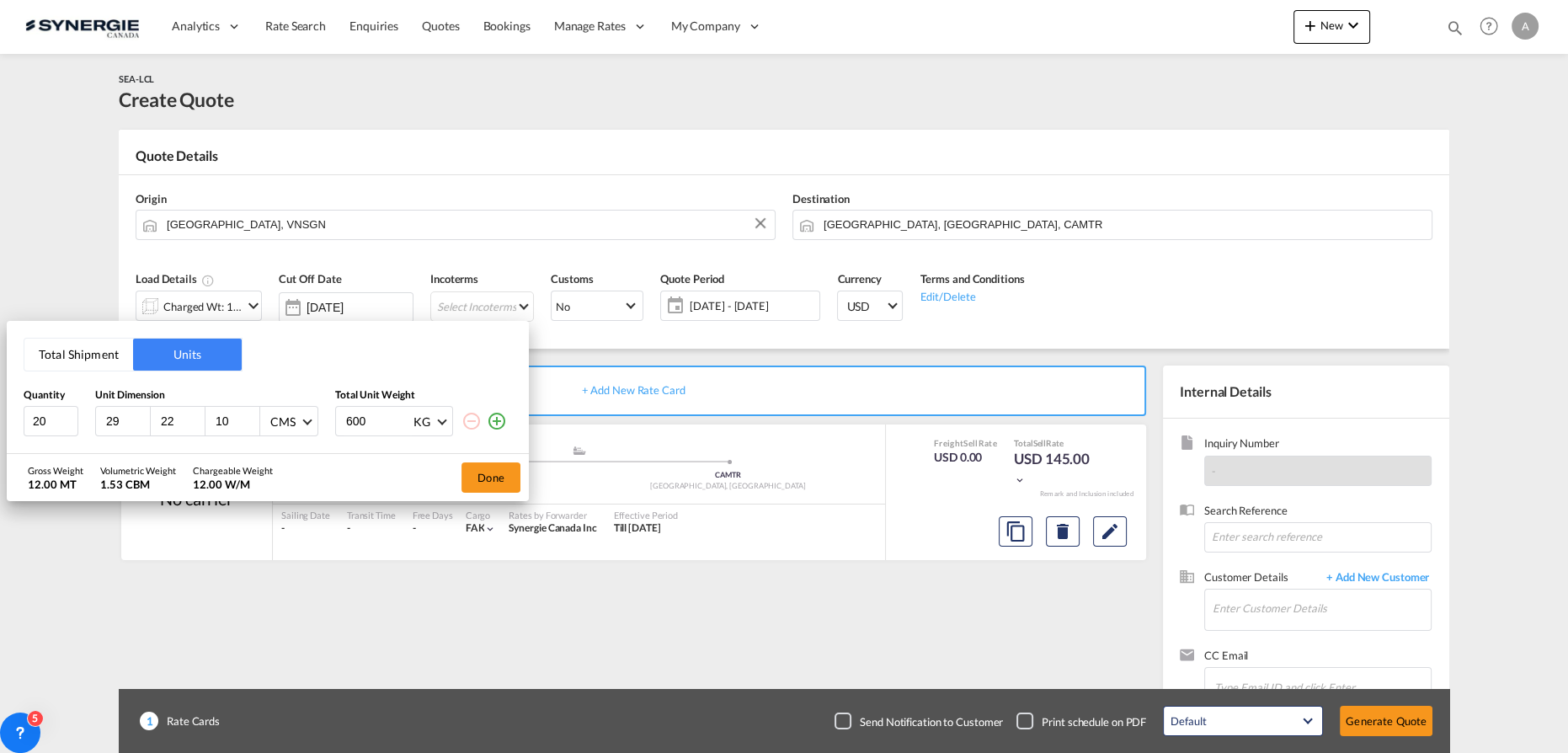
type input "10"
click at [277, 428] on div "CMS" at bounding box center [283, 422] width 25 height 14
click at [297, 470] on div "Inches" at bounding box center [286, 462] width 33 height 17
drag, startPoint x: 351, startPoint y: 425, endPoint x: 375, endPoint y: 488, distance: 67.4
click at [344, 424] on input "600" at bounding box center [377, 421] width 67 height 29
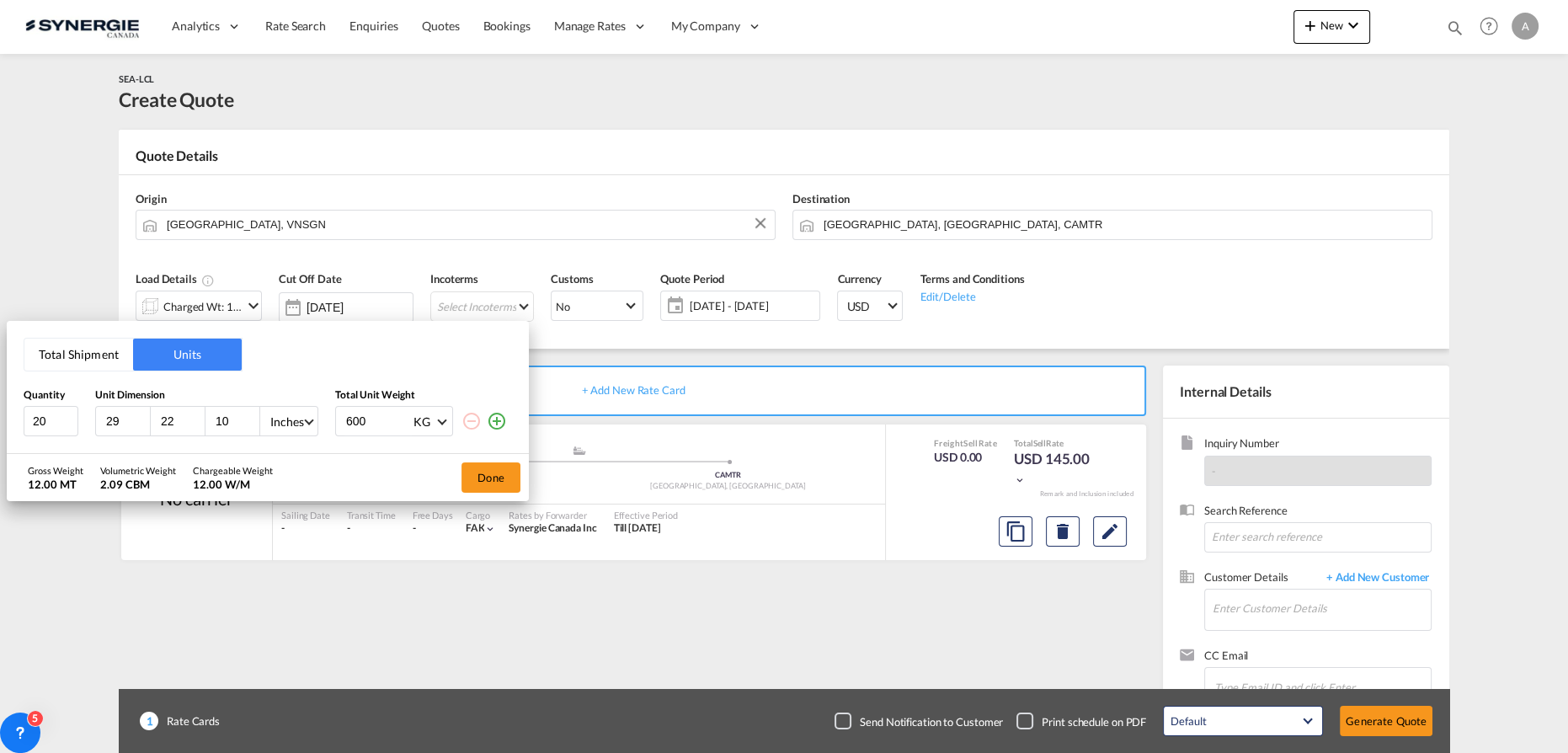
click at [361, 420] on input "600" at bounding box center [377, 421] width 67 height 29
drag, startPoint x: 297, startPoint y: 430, endPoint x: 250, endPoint y: 423, distance: 47.5
click at [254, 430] on div "20 29 22 10 Inches 500 KG KG LB" at bounding box center [268, 421] width 489 height 30
type input "25"
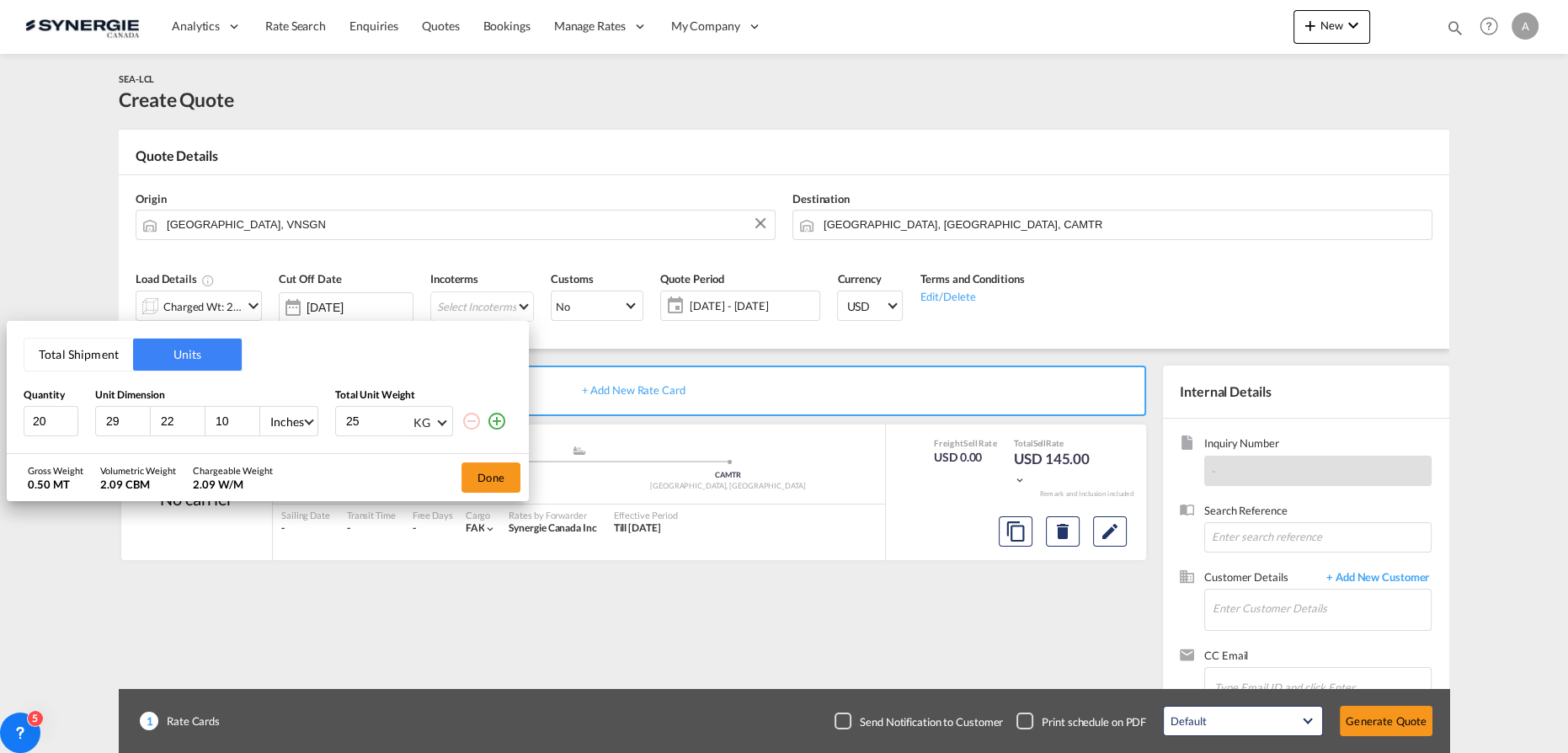
click at [433, 430] on span "KG" at bounding box center [424, 422] width 23 height 17
click at [426, 465] on md-option "LB" at bounding box center [457, 462] width 115 height 40
click at [490, 477] on button "Done" at bounding box center [491, 477] width 59 height 30
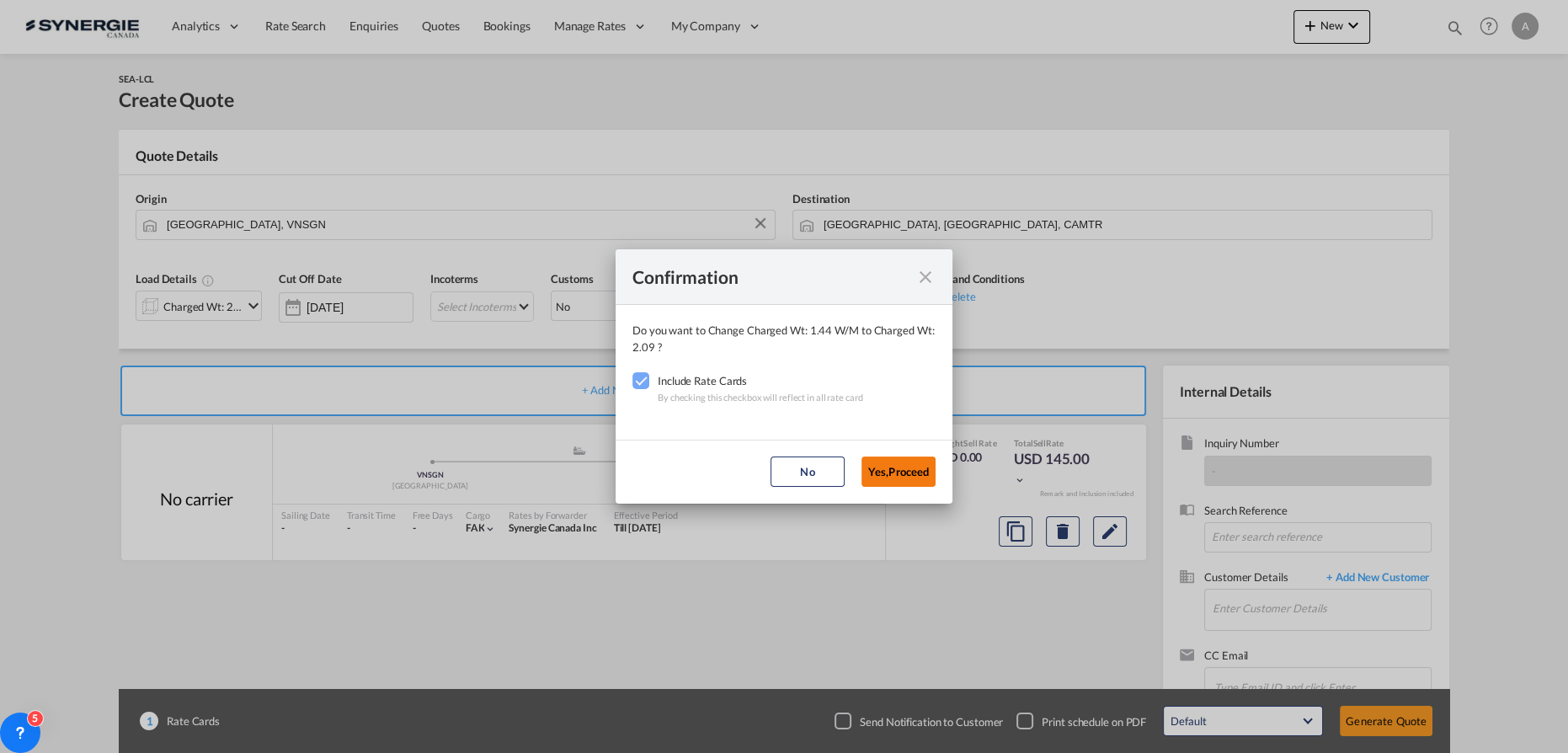
click at [893, 471] on button "Yes,Proceed" at bounding box center [897, 471] width 74 height 30
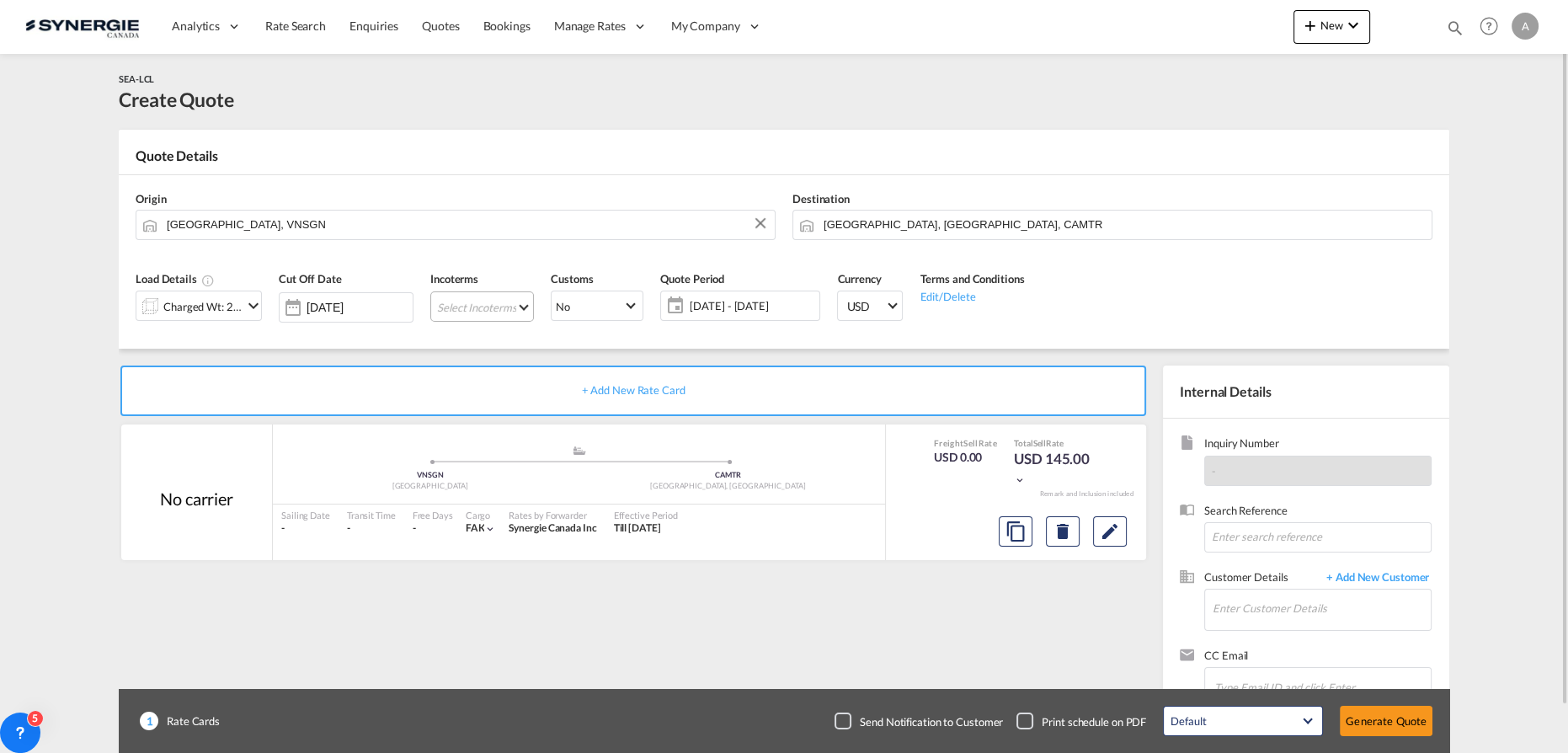
click at [471, 304] on md-select "Select Incoterms DPU - import Delivery at Place Unloaded FCA - import Free Carr…" at bounding box center [482, 306] width 103 height 30
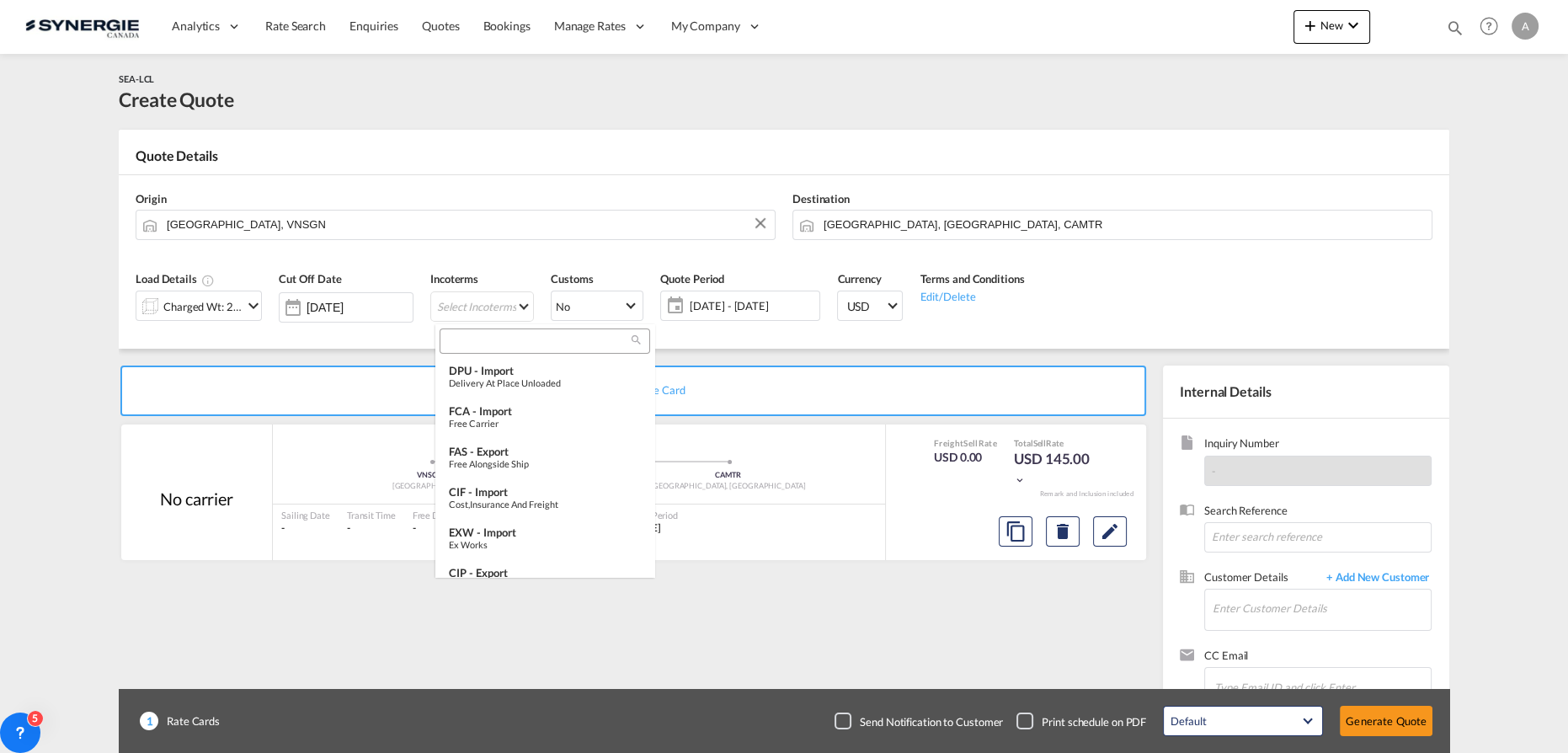
click at [491, 343] on input "search" at bounding box center [537, 340] width 187 height 15
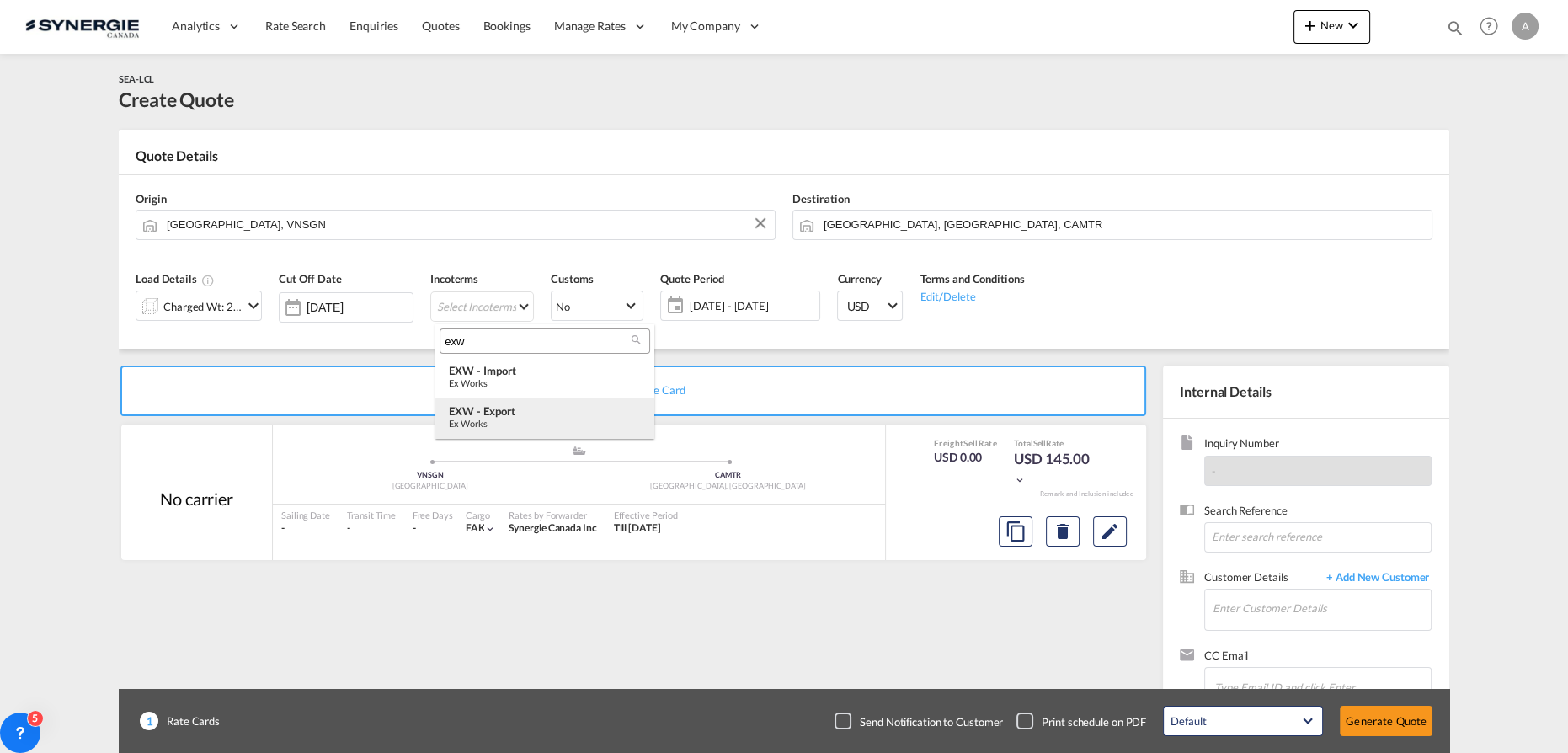
type input "exw"
click at [515, 412] on div "EXW - export" at bounding box center [544, 410] width 192 height 13
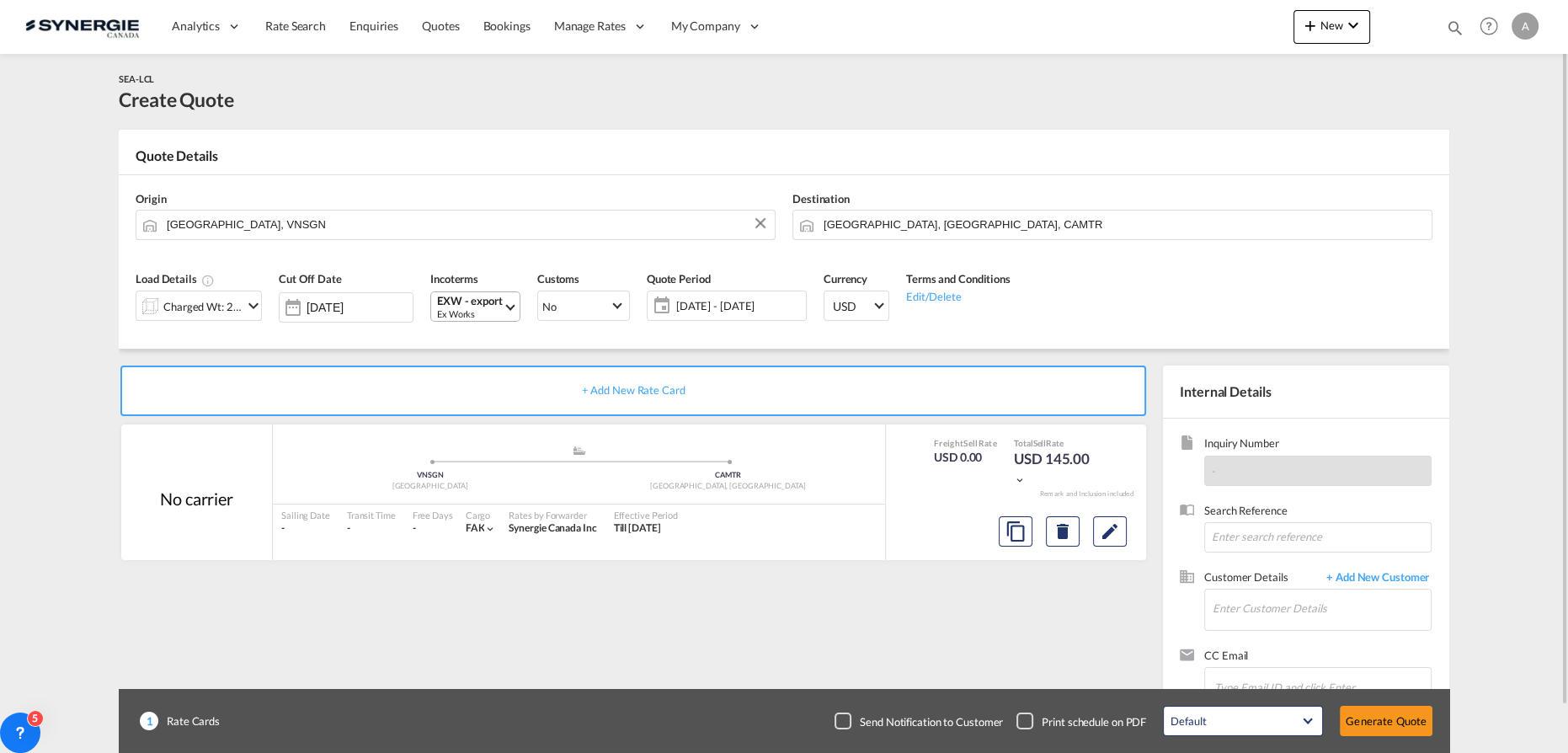
click at [480, 311] on div "Ex Works" at bounding box center [470, 313] width 66 height 13
click at [496, 370] on div "EXW - import" at bounding box center [544, 370] width 192 height 13
click at [714, 306] on span "[DATE] - [DATE]" at bounding box center [739, 305] width 125 height 15
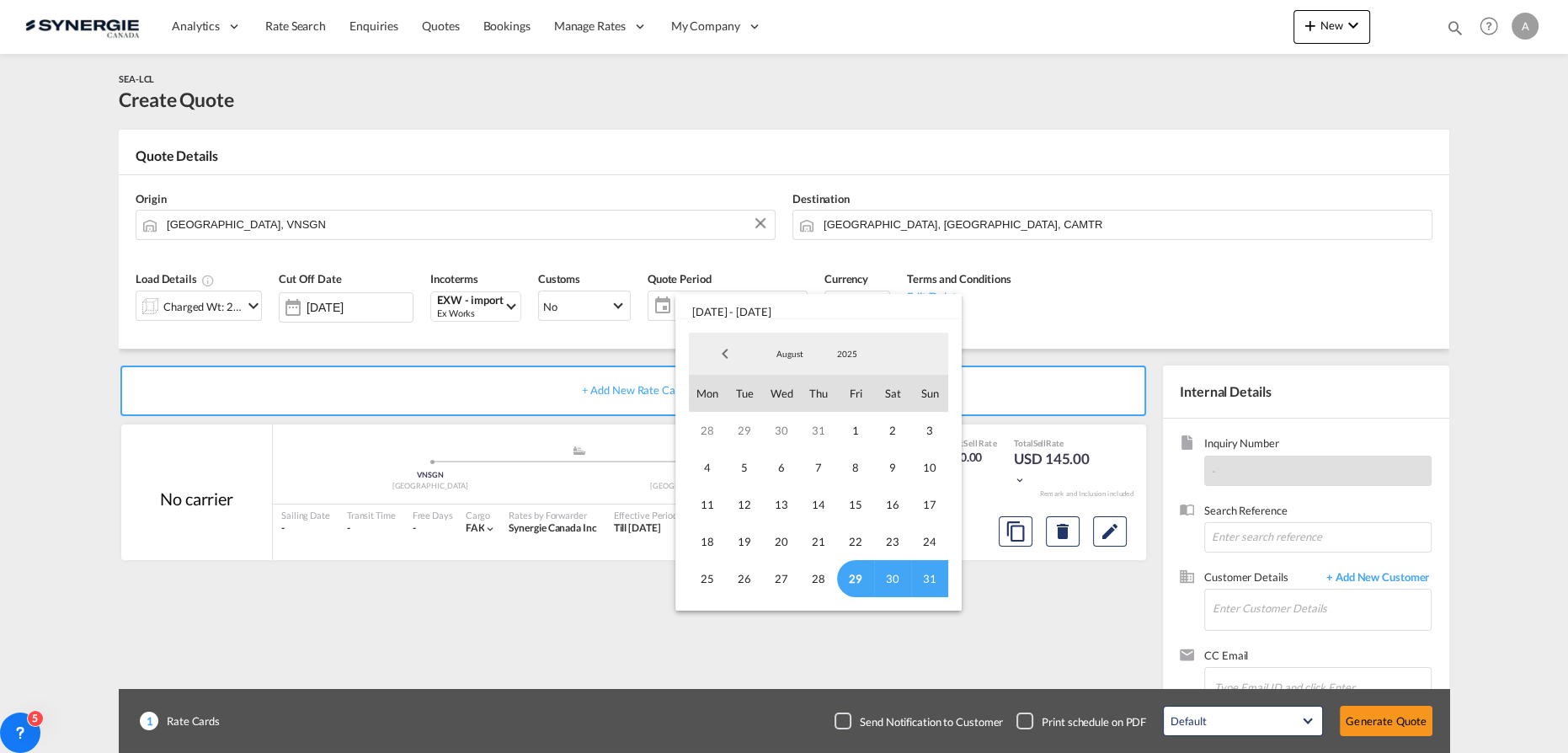
click at [844, 584] on span "29" at bounding box center [855, 578] width 37 height 37
click at [787, 353] on span "August" at bounding box center [790, 354] width 54 height 12
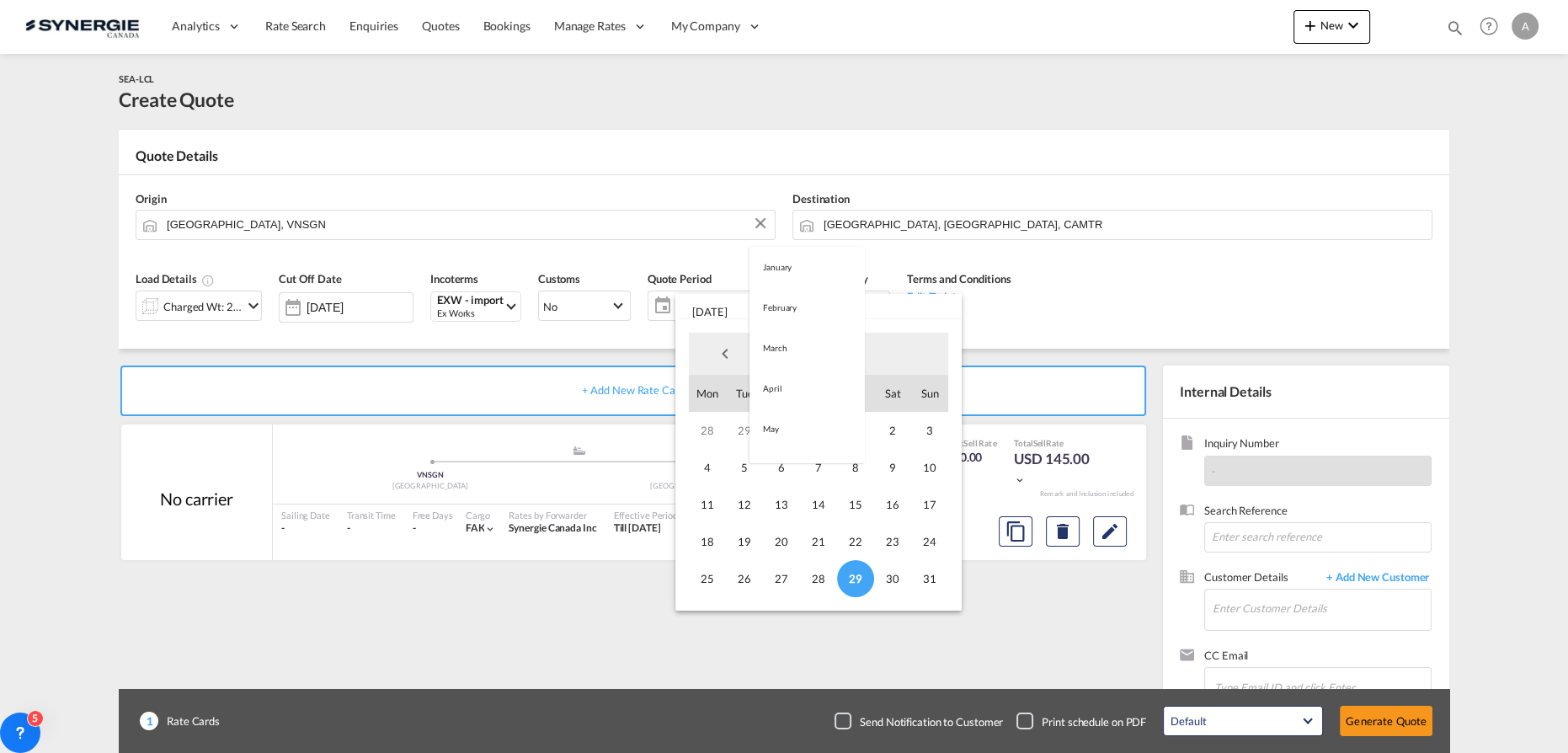
scroll to position [196, 0]
click at [788, 395] on md-option "September" at bounding box center [807, 395] width 115 height 40
click at [924, 468] on span "14" at bounding box center [930, 467] width 37 height 37
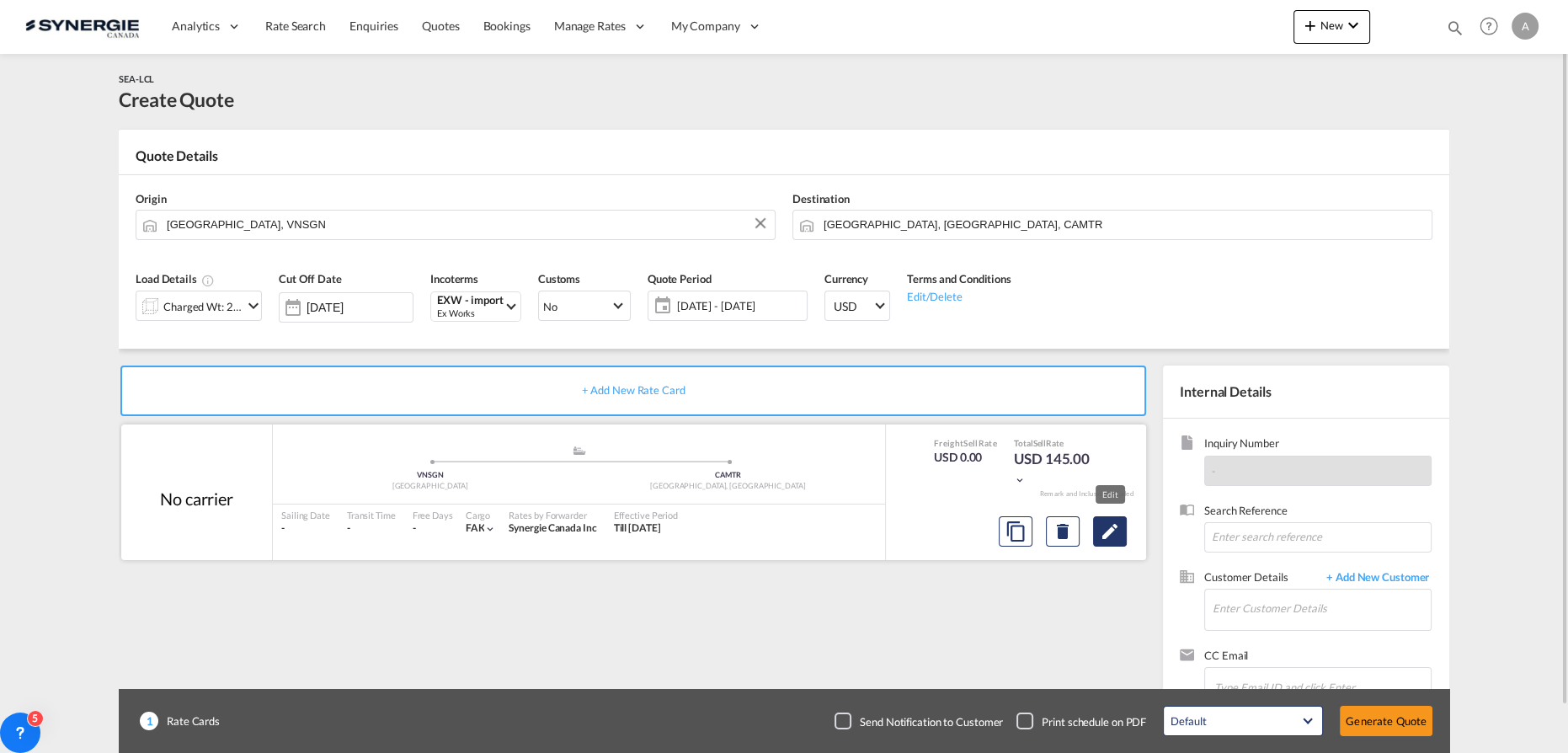
click at [1109, 531] on md-icon "Edit" at bounding box center [1109, 530] width 20 height 20
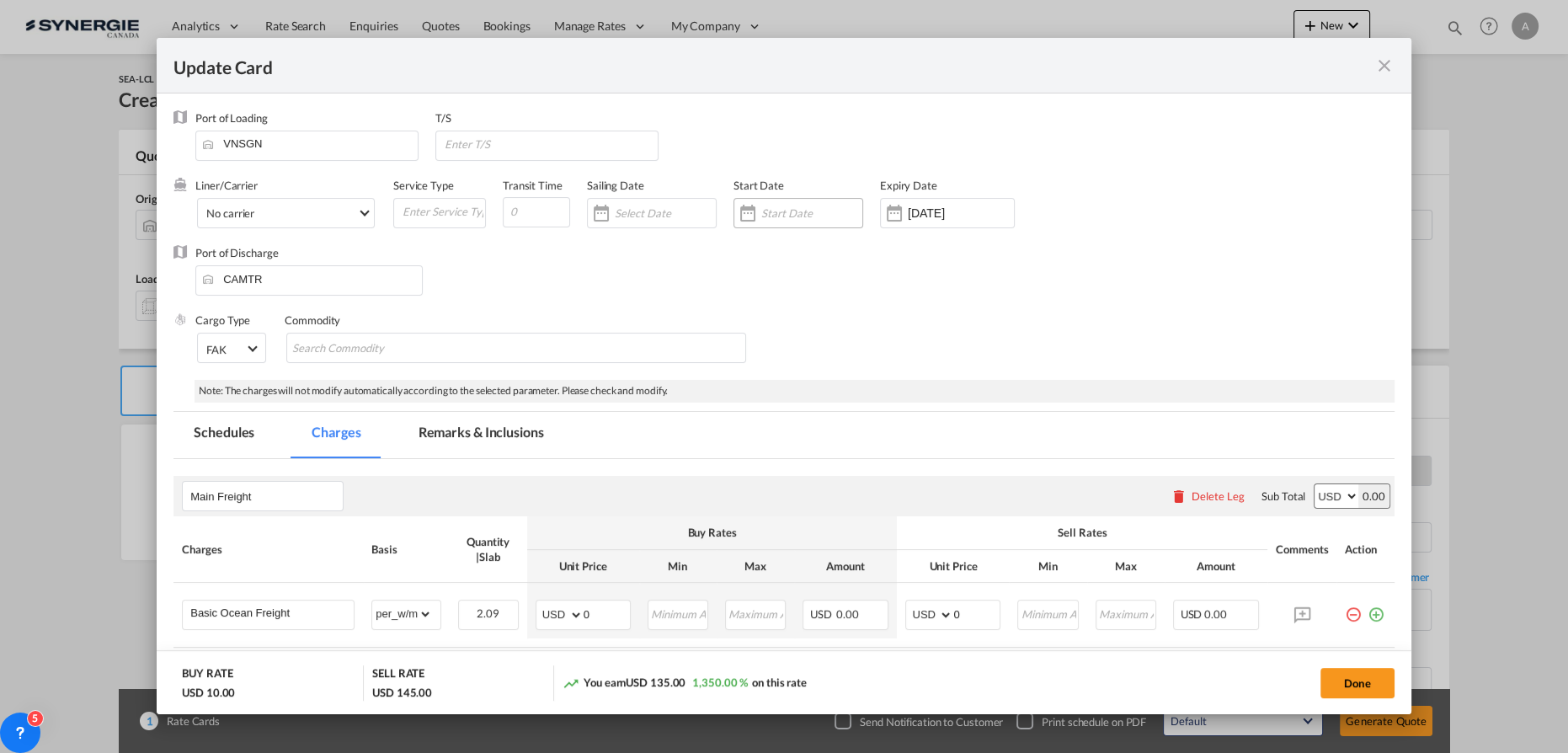
click at [788, 215] on input "Update Card Port ..." at bounding box center [811, 212] width 101 height 13
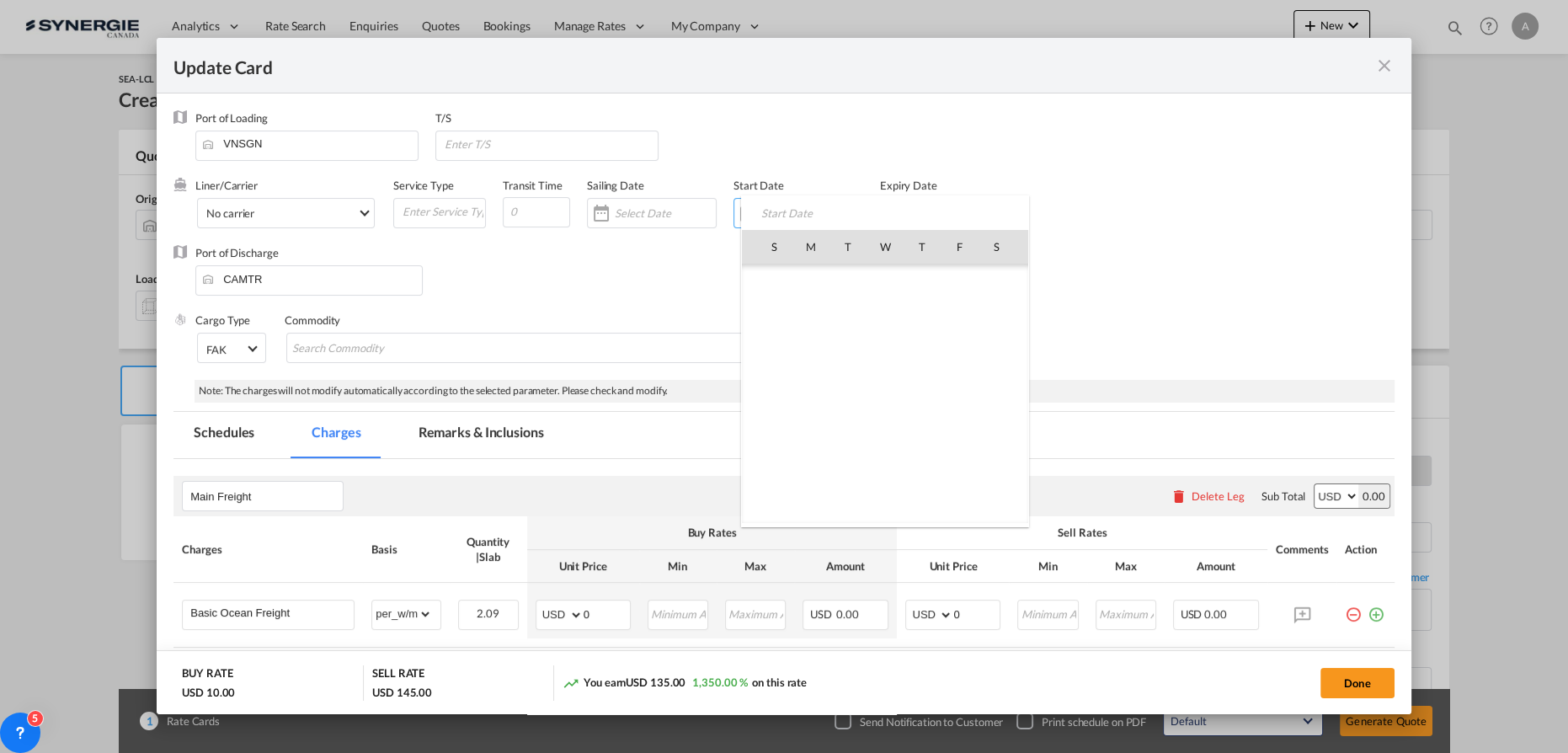
scroll to position [389727, 0]
click at [964, 430] on span "29" at bounding box center [958, 431] width 36 height 36
type input "[DATE]"
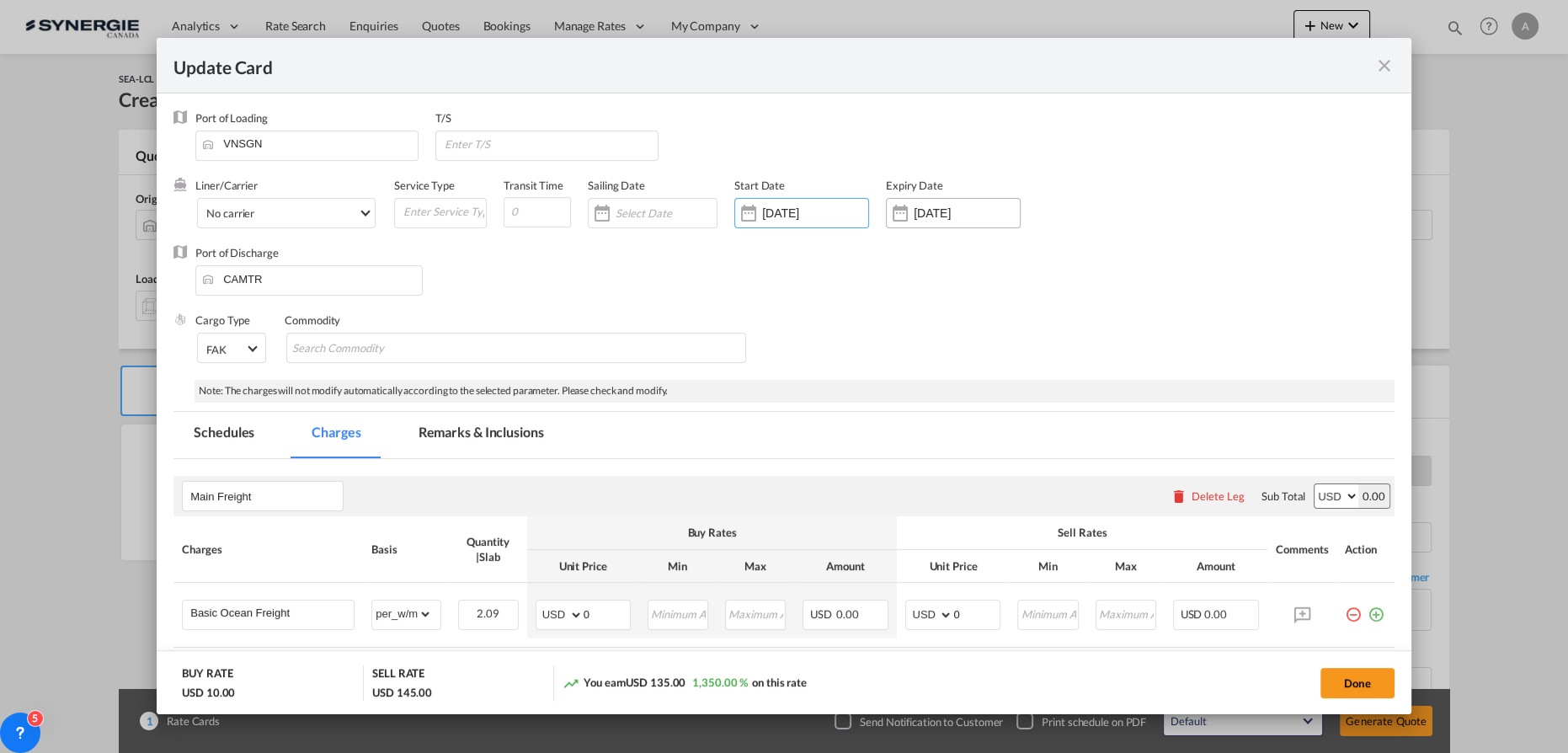
click at [964, 220] on div "[DATE]" at bounding box center [966, 212] width 106 height 15
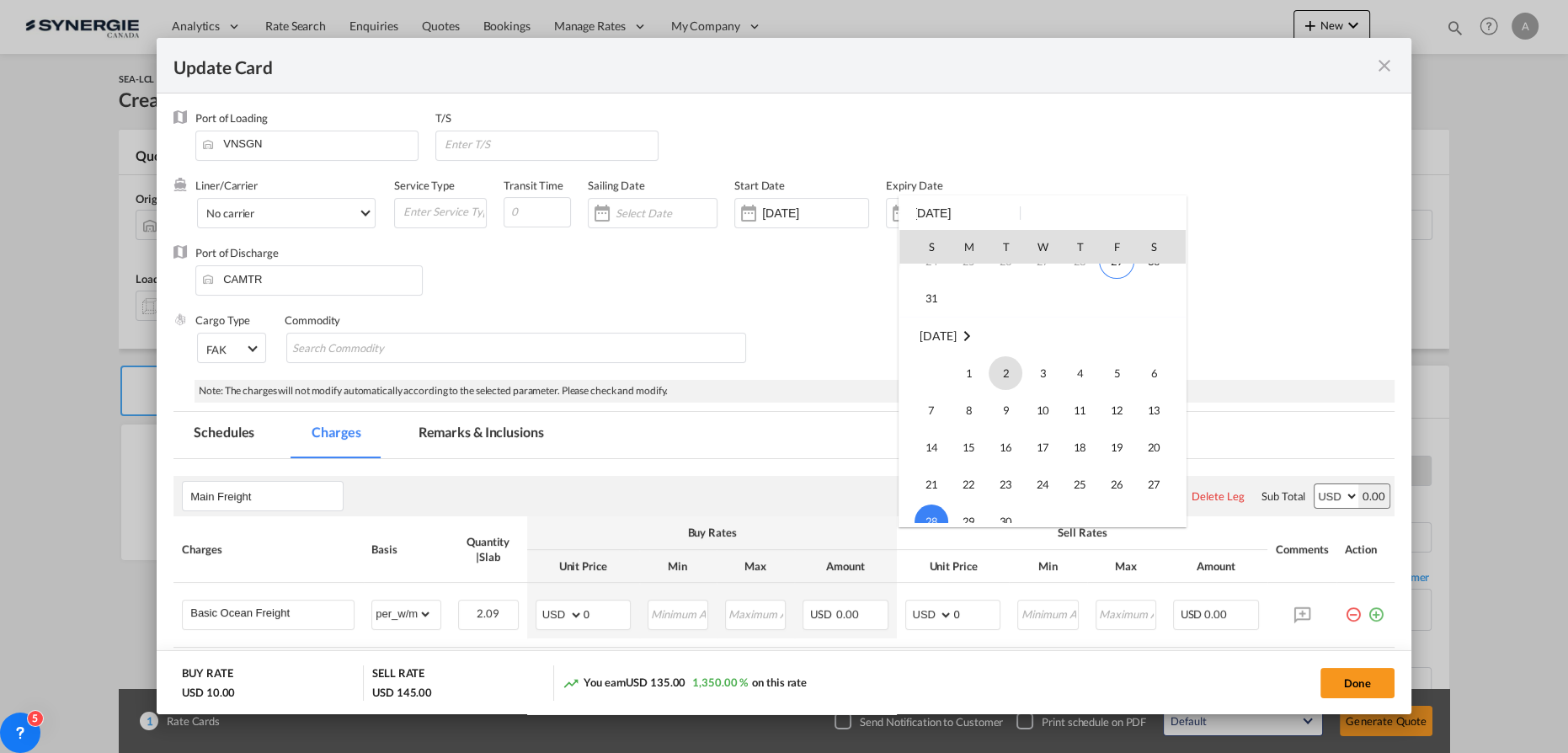
scroll to position [145, 0]
click at [927, 472] on span "14" at bounding box center [931, 471] width 34 height 34
type input "14 Sep 2025"
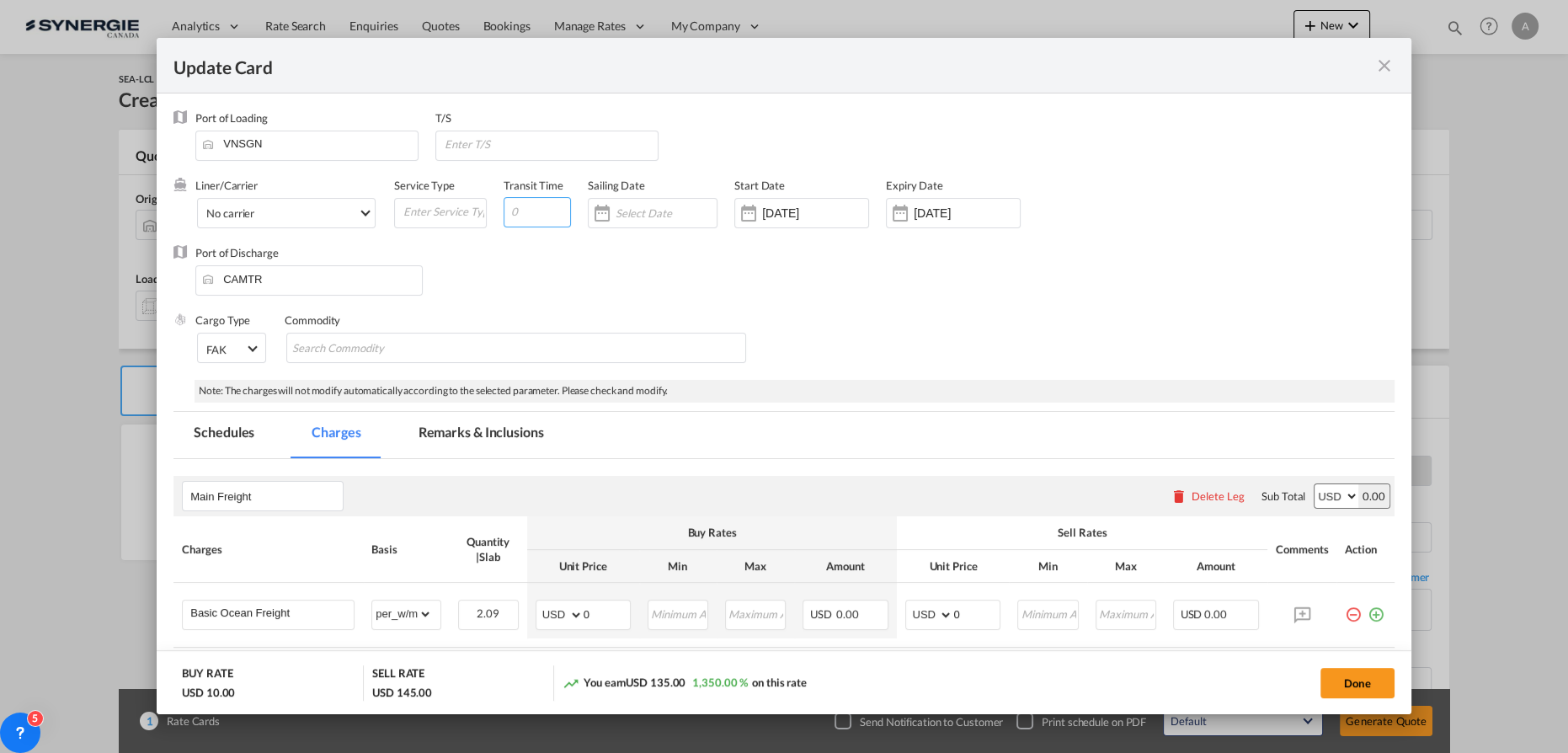
click at [525, 213] on input "Update Card Port ..." at bounding box center [537, 212] width 67 height 30
type input "35"
click at [494, 145] on input "Update Card Port ..." at bounding box center [550, 143] width 215 height 25
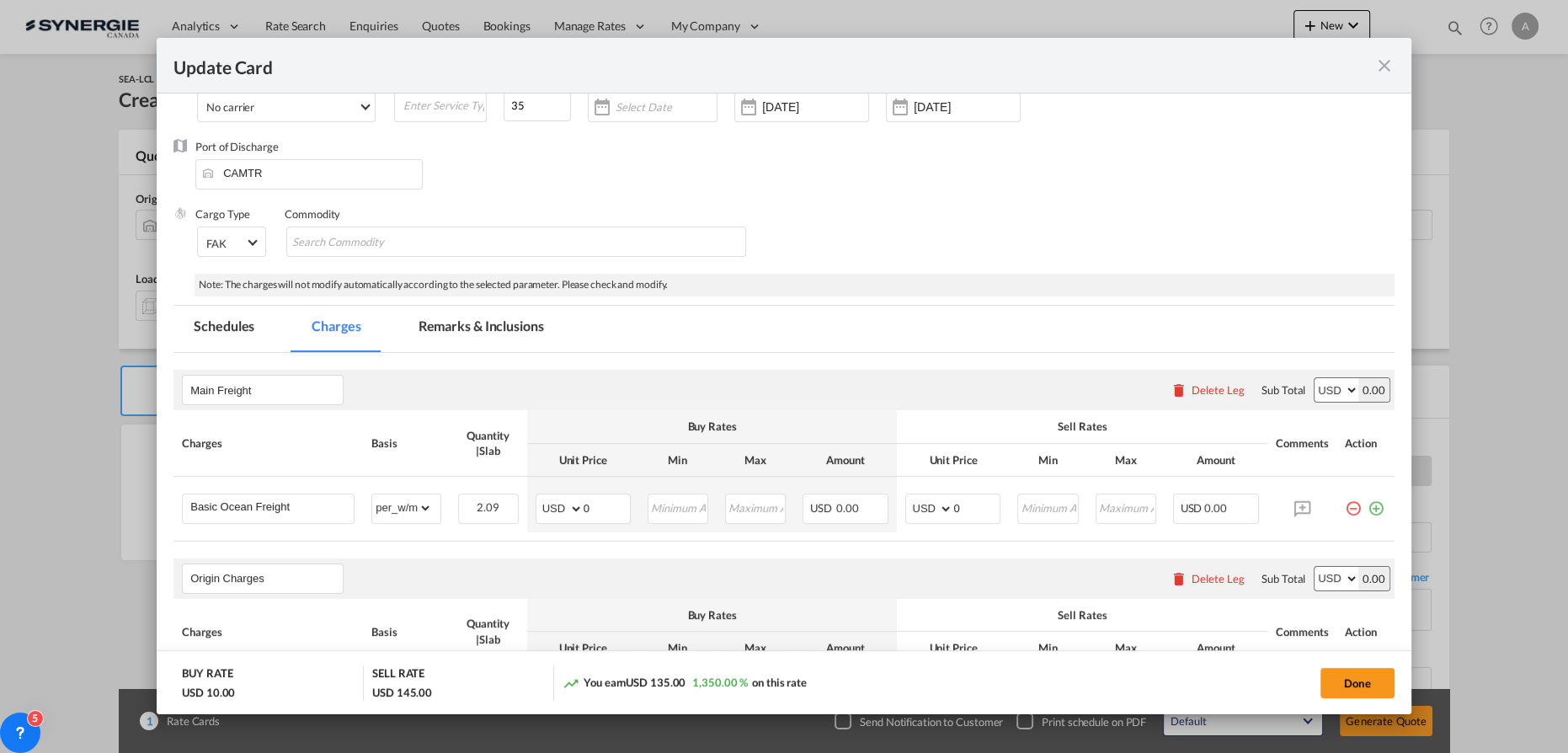
scroll to position [305, 0]
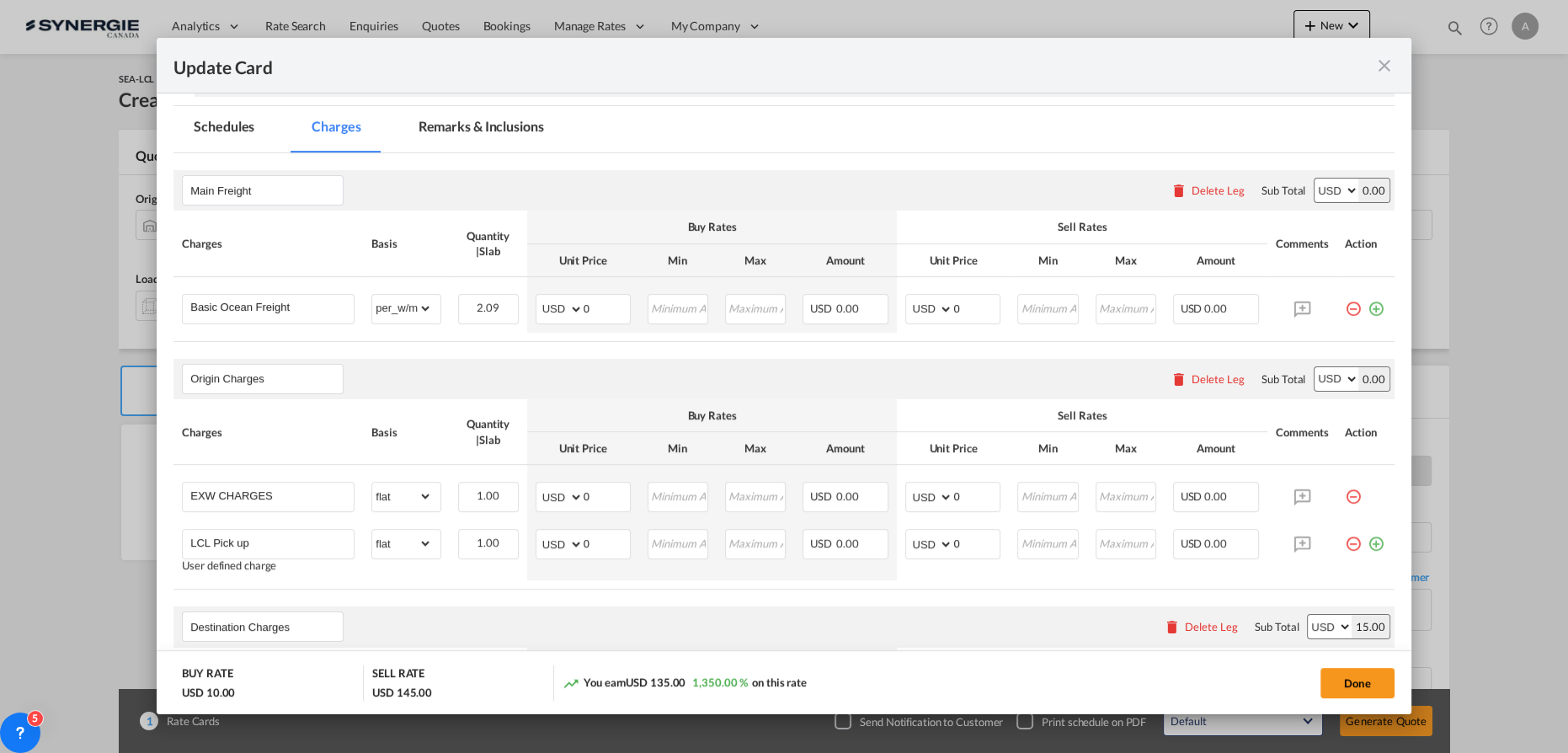
type input "VANCOUVER"
drag, startPoint x: 493, startPoint y: 132, endPoint x: 509, endPoint y: 323, distance: 191.7
click at [492, 132] on md-tab-item "Remarks & Inclusions" at bounding box center [481, 129] width 166 height 46
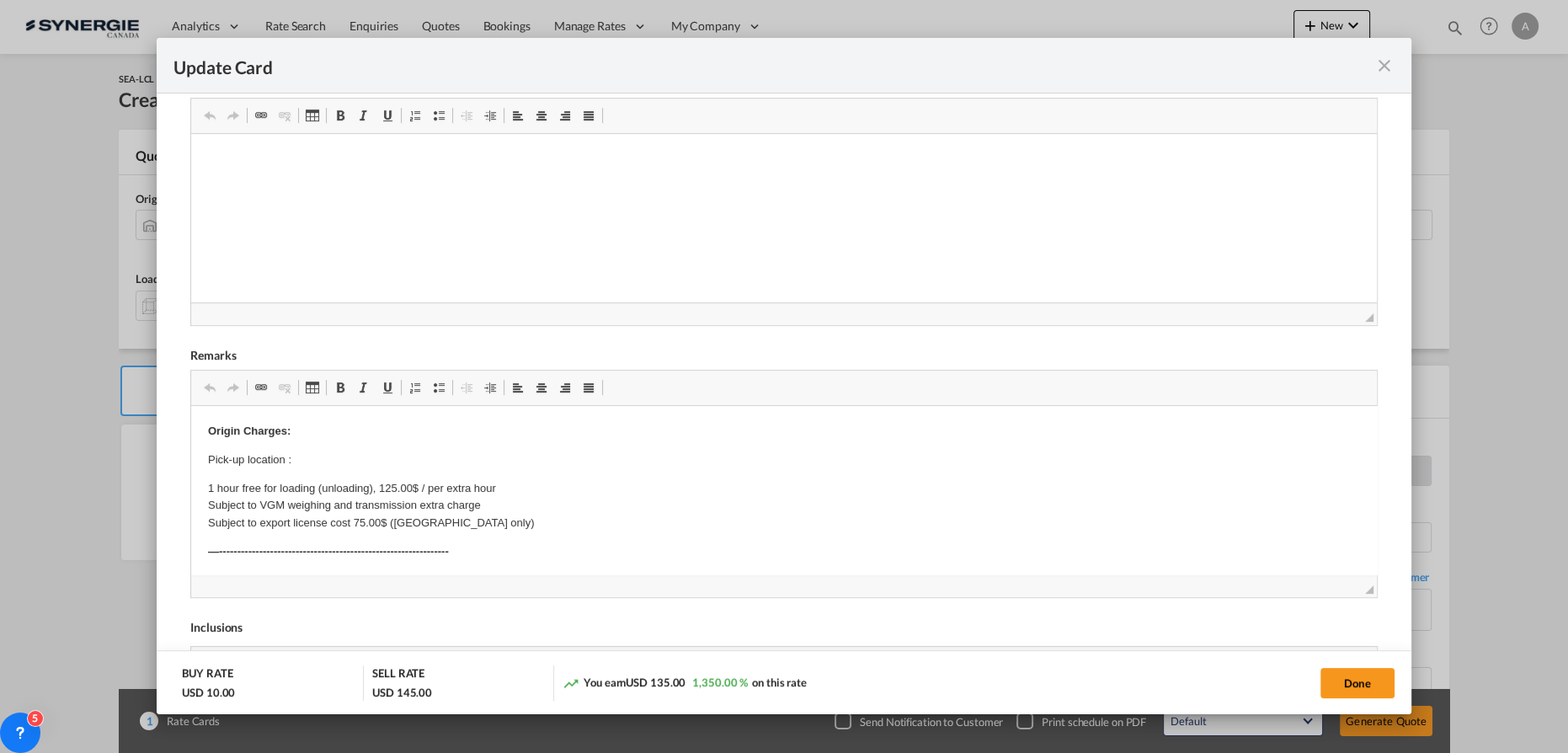
scroll to position [442, 0]
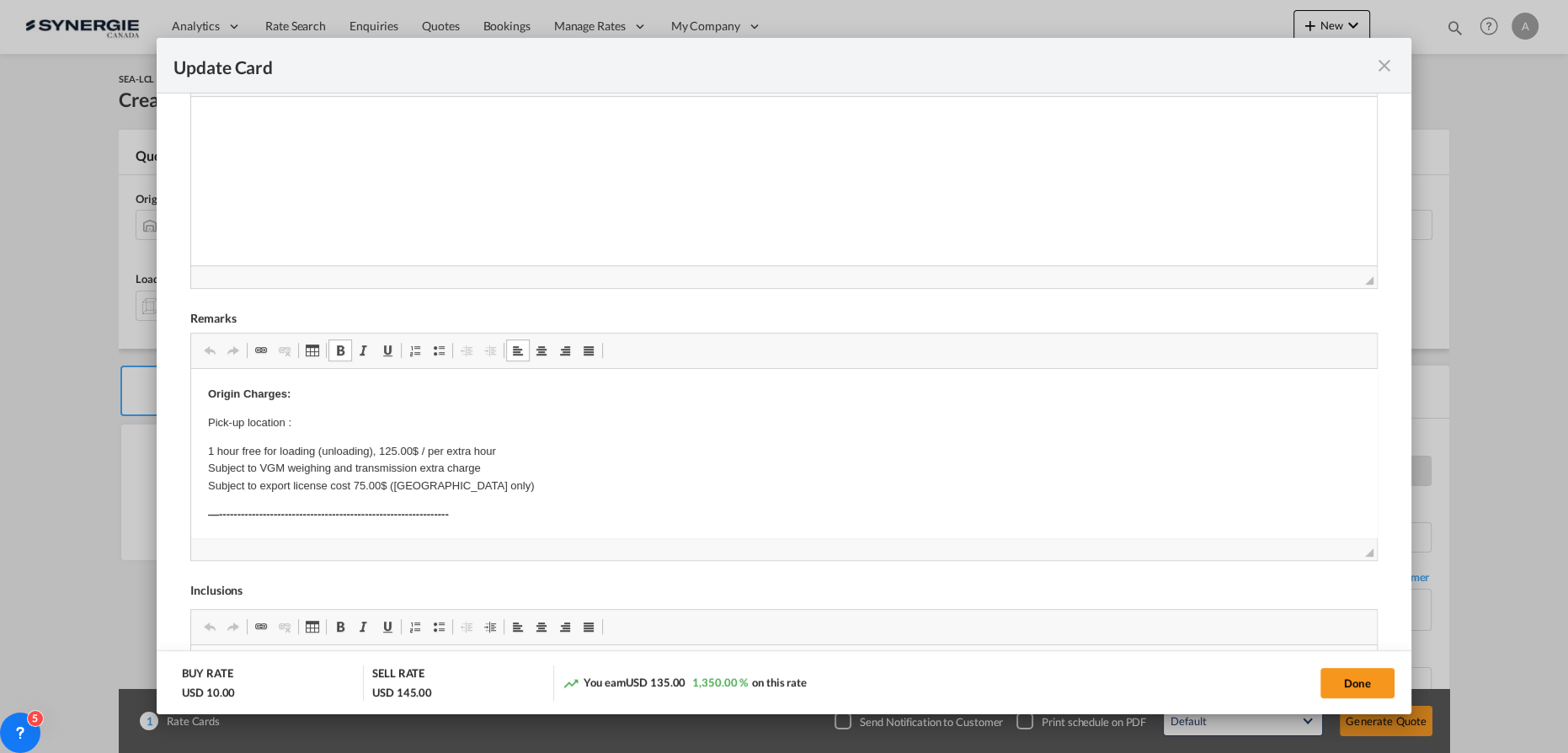
click at [349, 417] on p "Pick-up location :" at bounding box center [784, 423] width 1151 height 17
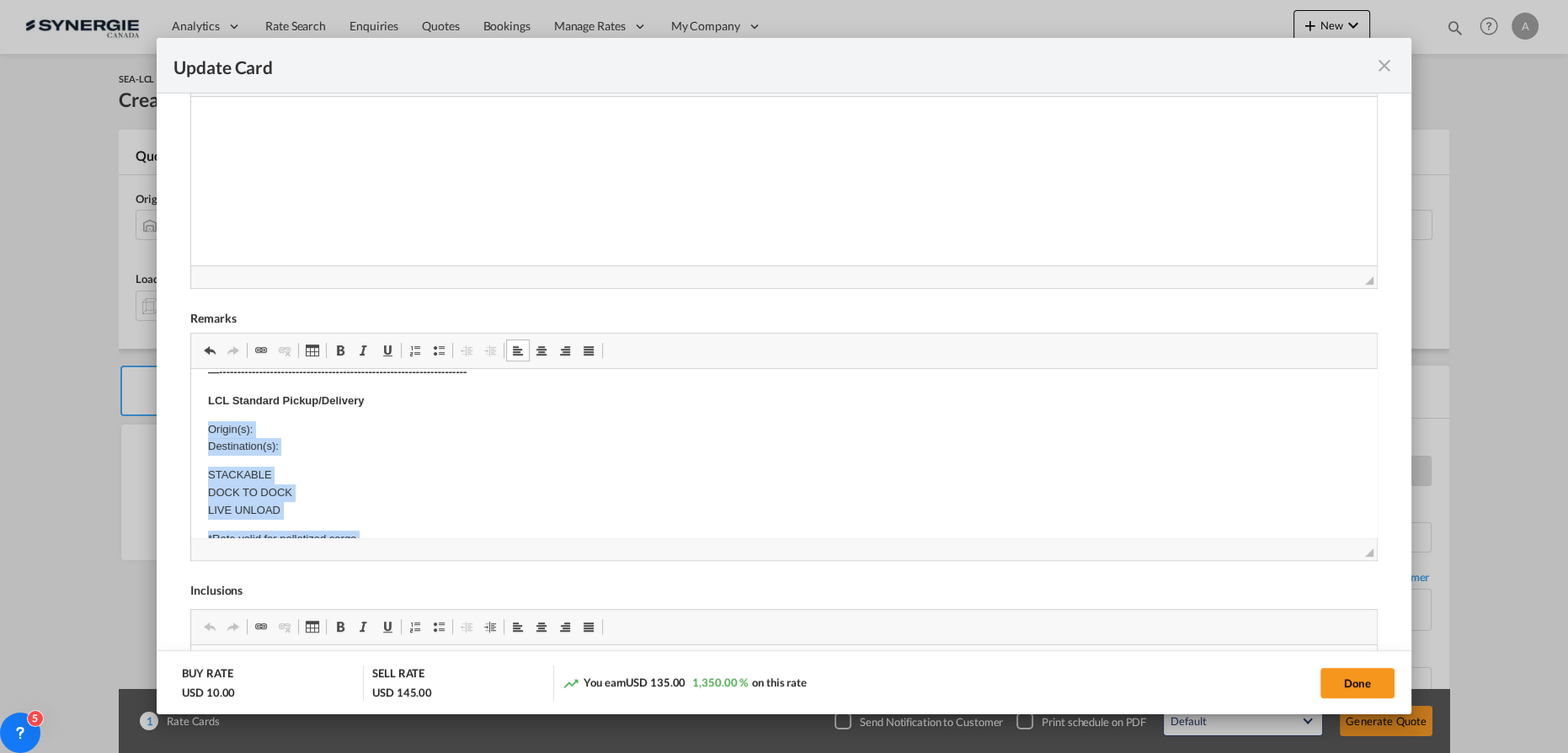
scroll to position [613, 0]
drag, startPoint x: 339, startPoint y: 424, endPoint x: 323, endPoint y: 424, distance: 16.0
click at [328, 424] on p "Origin(s): Destination(s):" at bounding box center [784, 438] width 1151 height 36
click at [296, 416] on body "Origin Charges: Pick-up location : Hikata Company Ltd. ETHAN 86 Street 281 Ly T…" at bounding box center [784, 358] width 1151 height 1171
click at [324, 441] on p "Origin(s): MONTREAL CFS, QC Destination(s):" at bounding box center [784, 438] width 1151 height 36
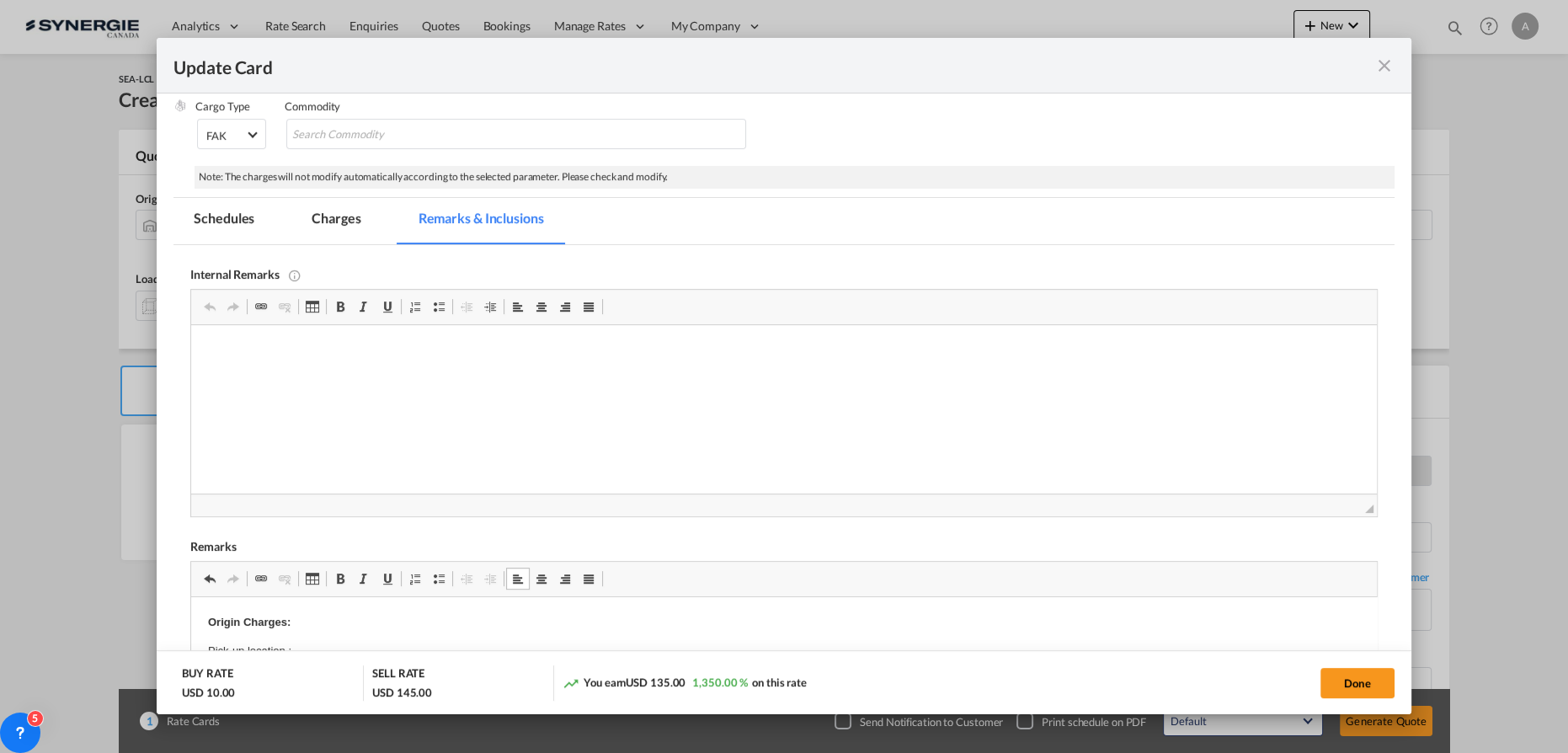
scroll to position [213, 0]
click at [327, 352] on p "Editor, editor4" at bounding box center [784, 351] width 1151 height 17
click at [334, 212] on md-tab-item "Charges" at bounding box center [336, 221] width 90 height 46
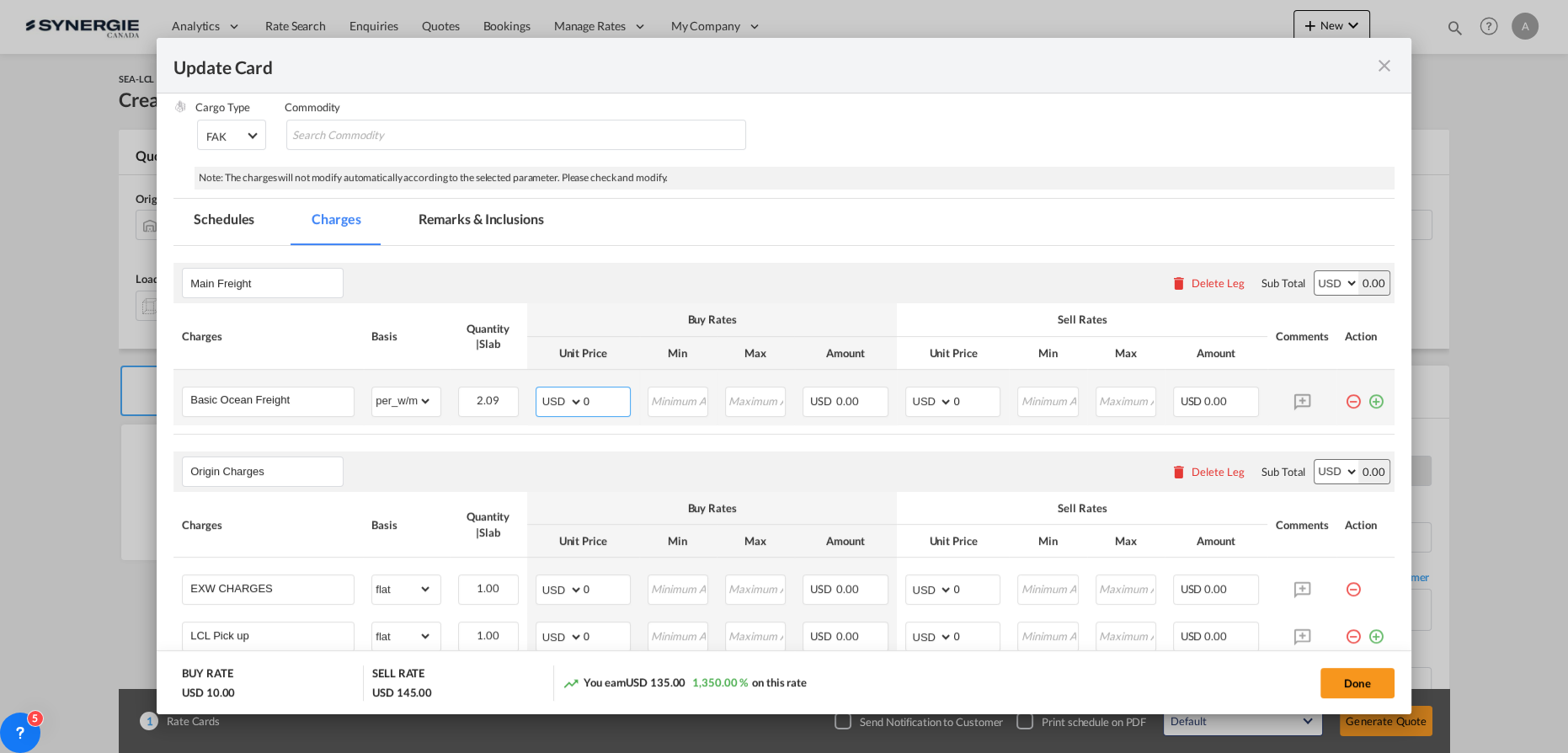
click at [605, 394] on input "0" at bounding box center [606, 399] width 46 height 25
drag, startPoint x: 605, startPoint y: 394, endPoint x: 510, endPoint y: 378, distance: 96.3
click at [554, 386] on md-input-container "AED AFN ALL AMD ANG AOA ARS AUD AWG AZN BAM BBD BDT BGN BHD BIF BMD BND BOB BRL…" at bounding box center [583, 401] width 95 height 30
type input "100"
type input "115"
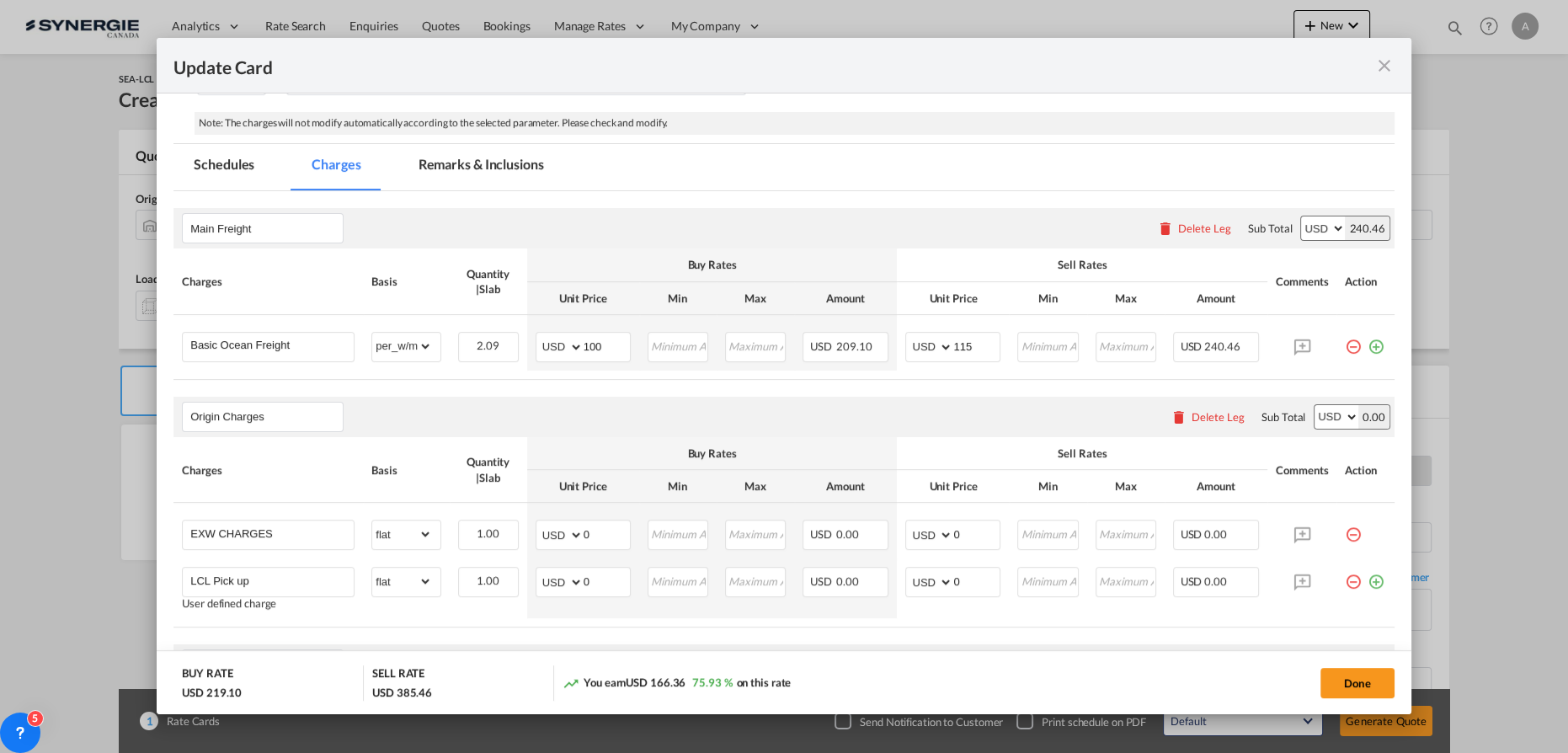
scroll to position [365, 0]
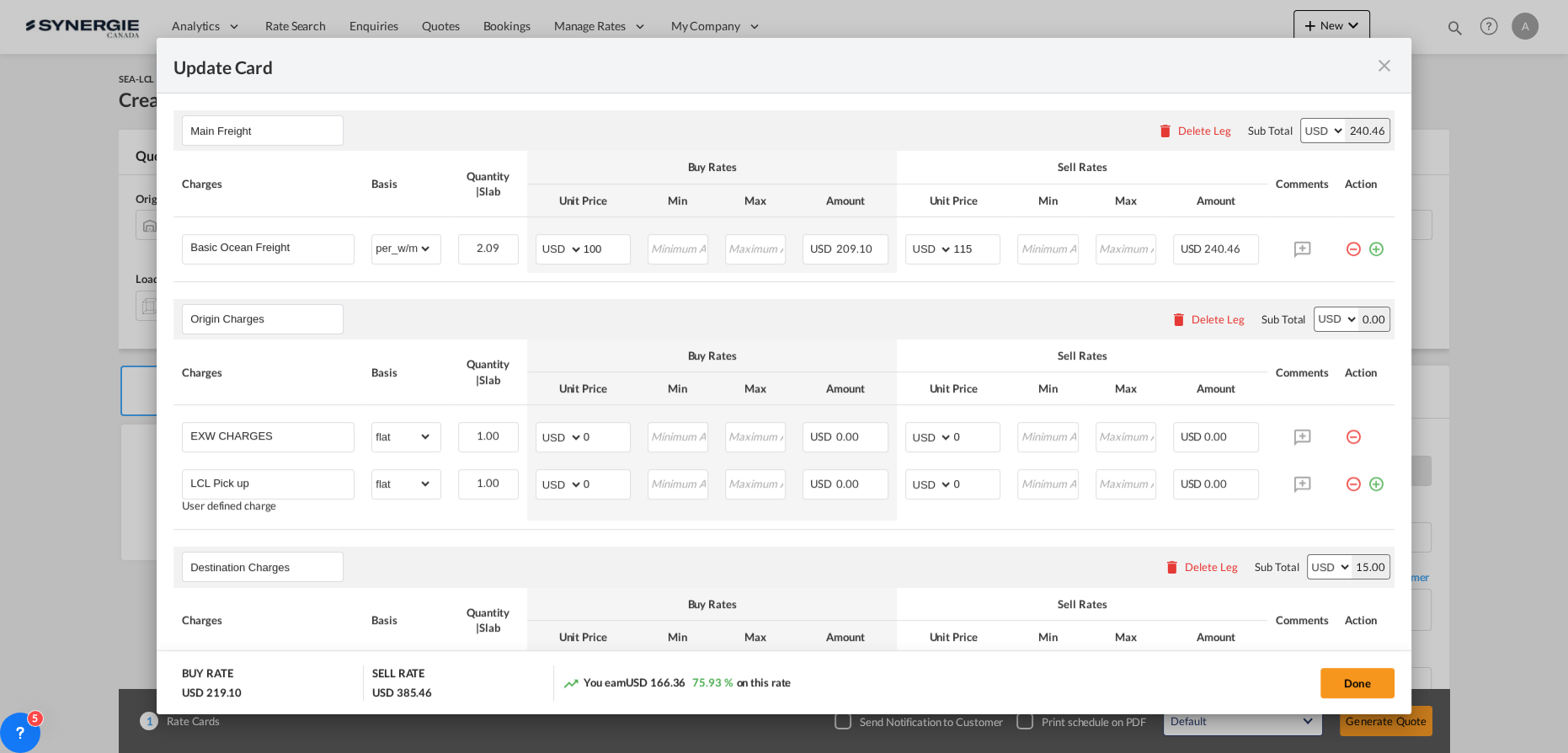
drag, startPoint x: 1338, startPoint y: 482, endPoint x: 1041, endPoint y: 455, distance: 298.2
click at [1344, 482] on md-icon "icon-minus-circle-outline red-400-fg pt-7" at bounding box center [1352, 476] width 17 height 17
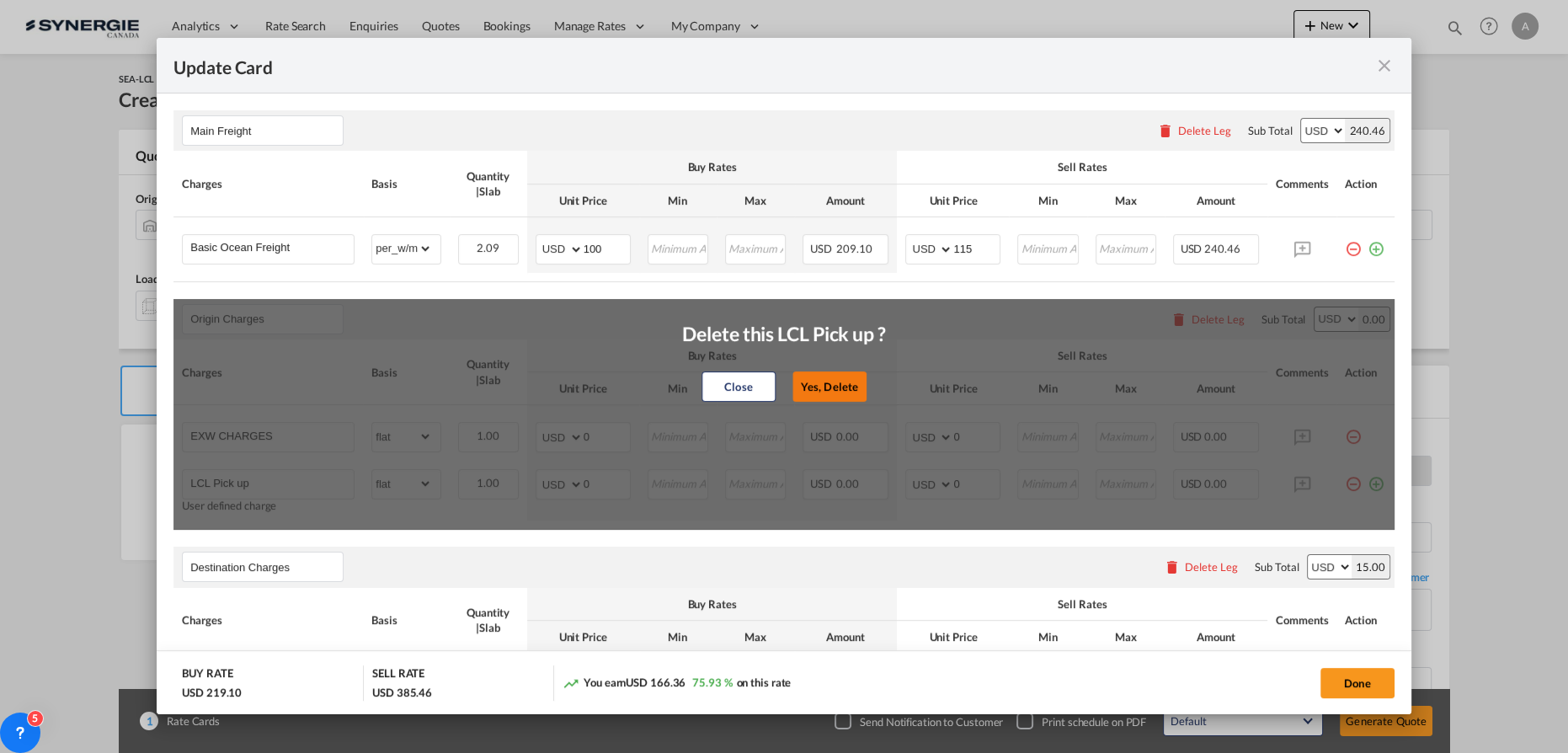
click at [826, 389] on button "Yes, Delete" at bounding box center [829, 386] width 74 height 30
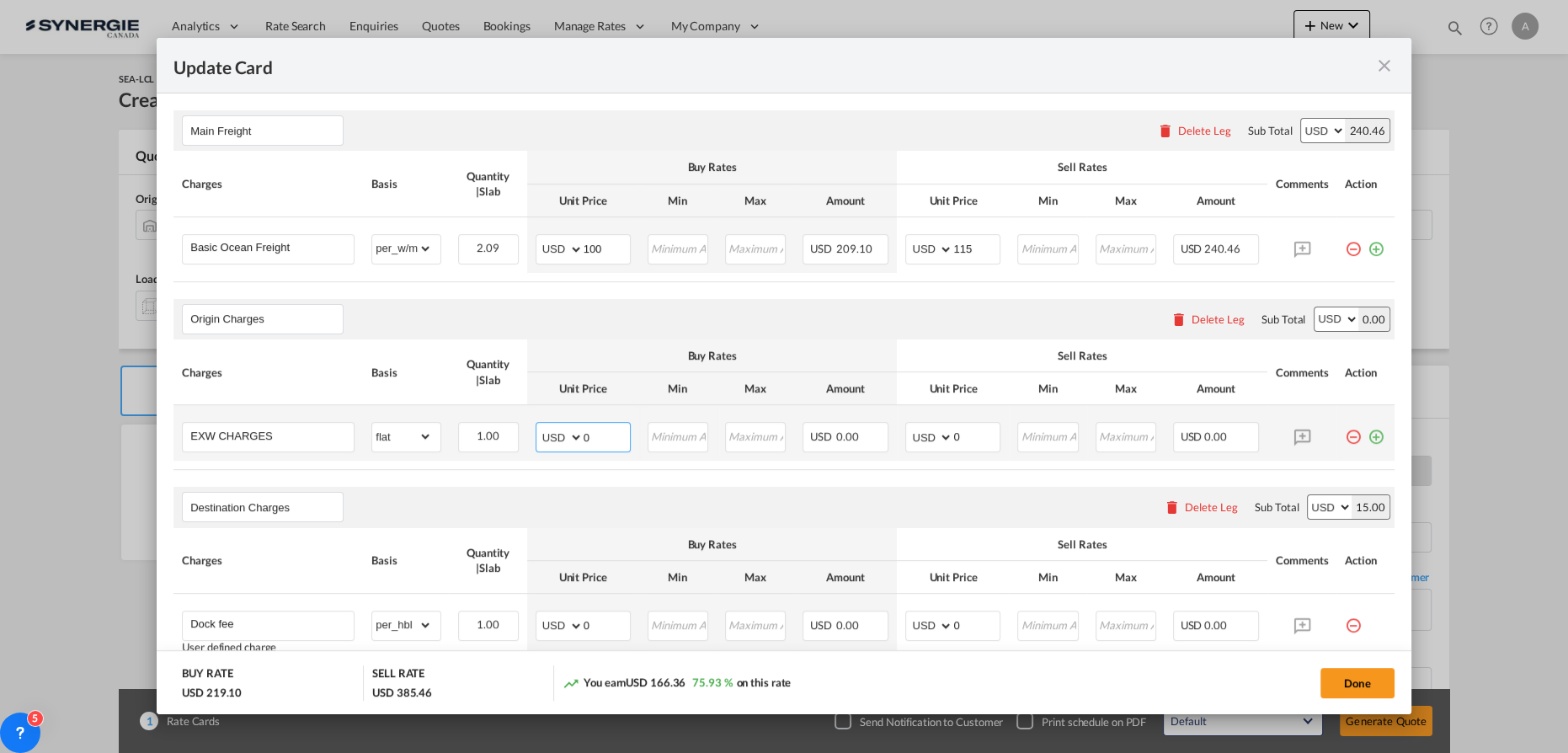
drag, startPoint x: 600, startPoint y: 435, endPoint x: 543, endPoint y: 434, distance: 57.0
click at [543, 434] on md-input-container "AED AFN ALL AMD ANG AOA ARS AUD AWG AZN BAM BBD BDT BGN BHD BIF BMD BND BOB BRL…" at bounding box center [583, 436] width 95 height 30
type input "425"
type input "500"
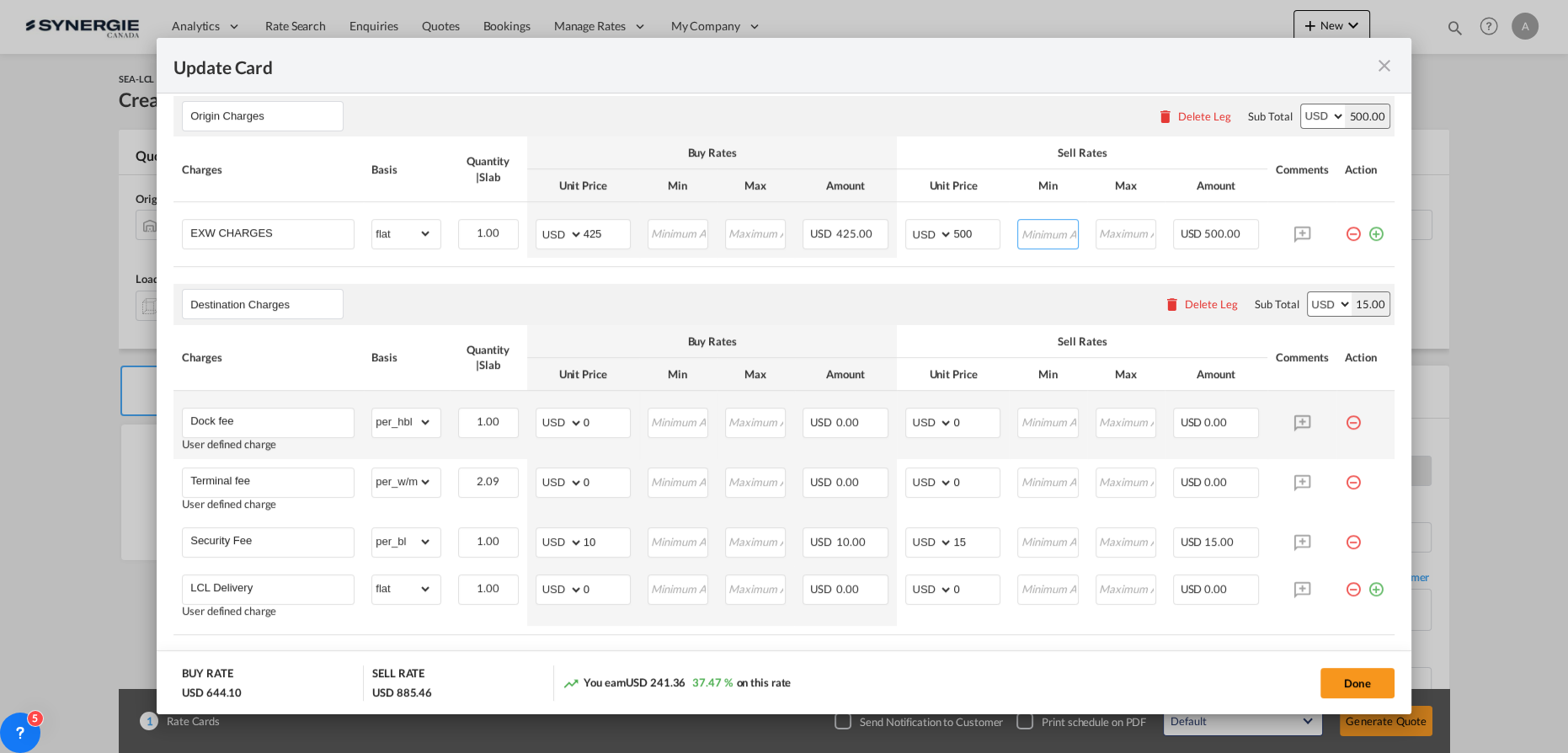
scroll to position [672, 0]
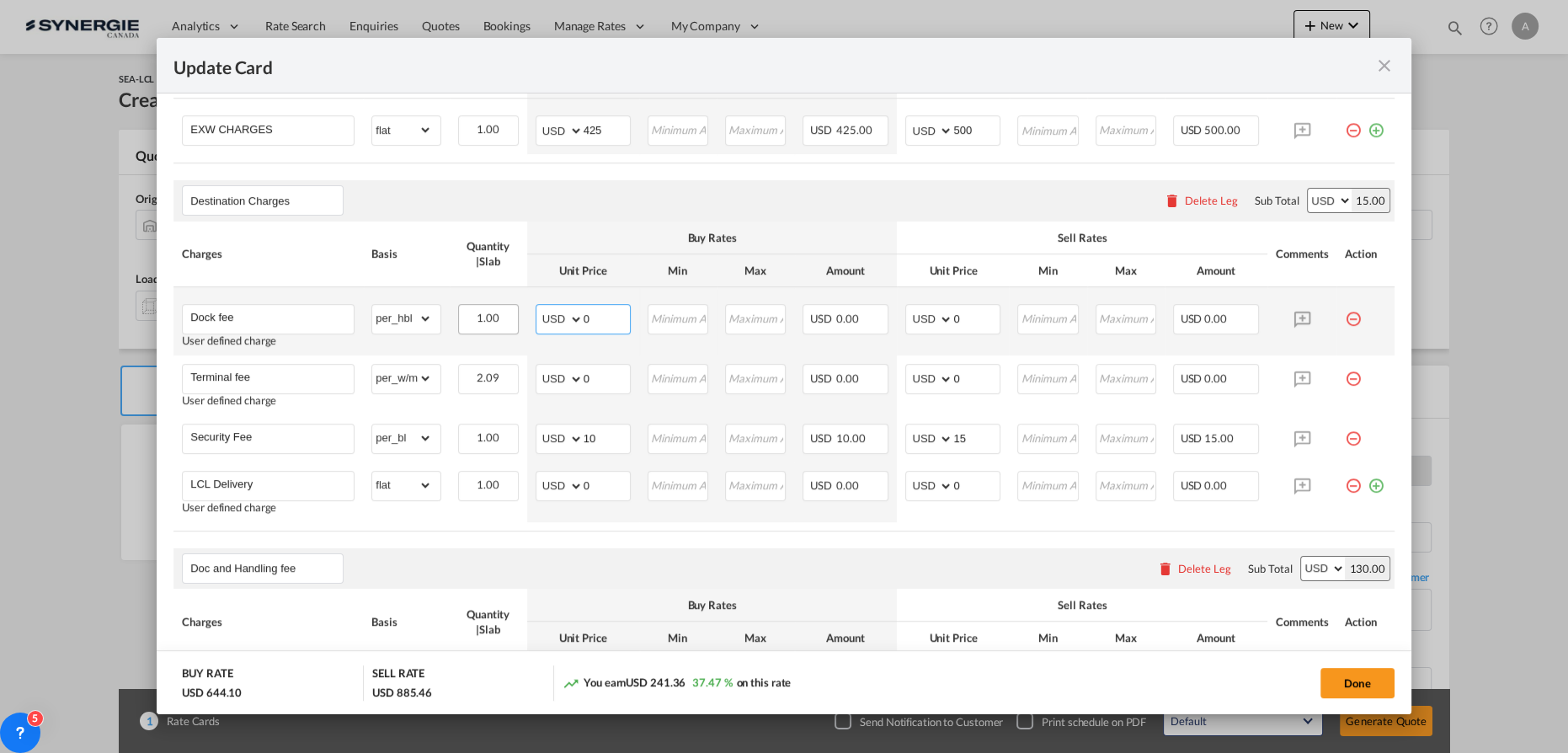
click at [490, 318] on tr "Dock fee User defined charge Please Enter Already Exists gross_weight volumetri…" at bounding box center [784, 321] width 1221 height 68
drag, startPoint x: 593, startPoint y: 435, endPoint x: 485, endPoint y: 423, distance: 108.7
click at [536, 433] on md-input-container "AED AFN ALL AMD ANG AOA ARS AUD AWG AZN BAM BBD BDT BGN BHD BIF BMD BND BOB BRL…" at bounding box center [583, 438] width 95 height 30
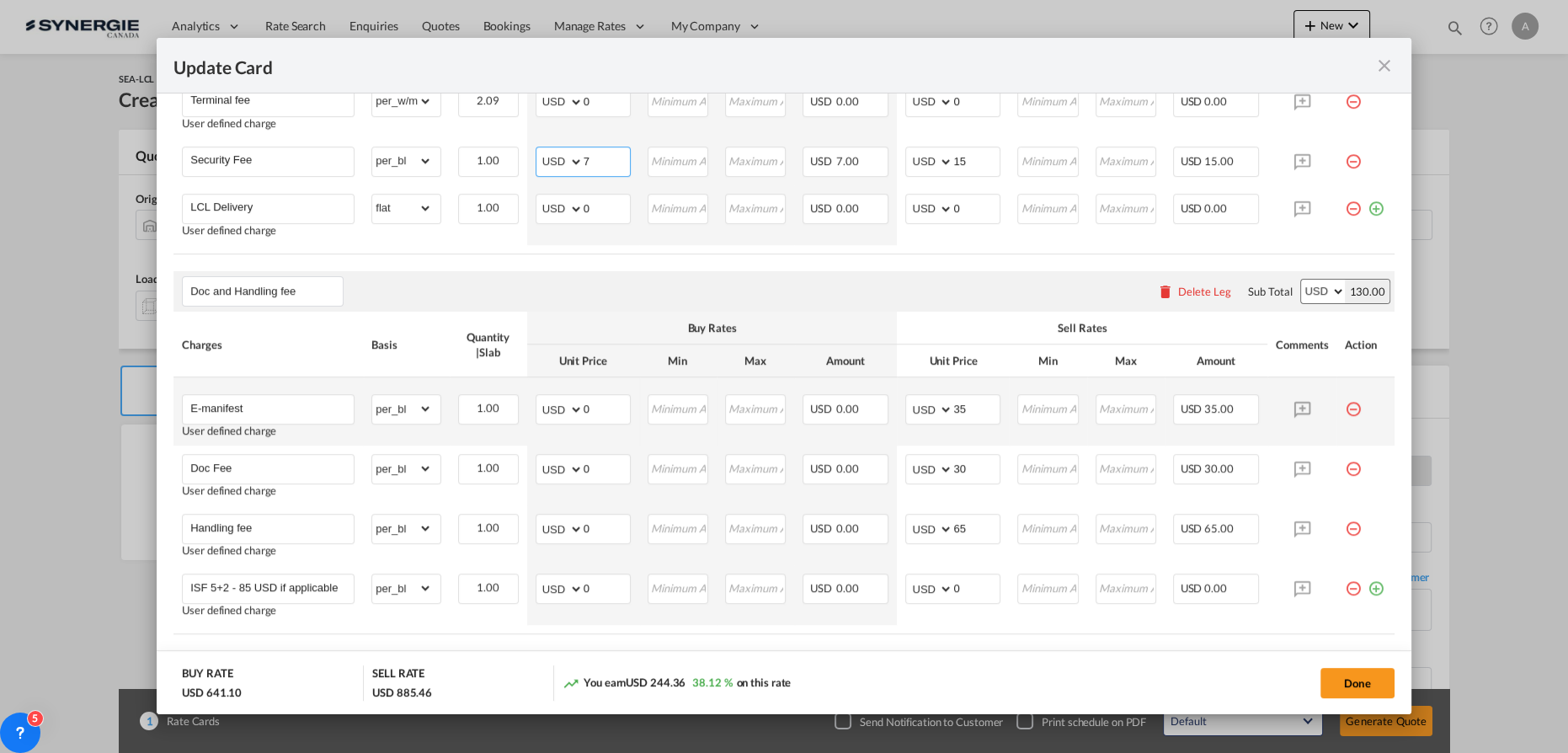
scroll to position [978, 0]
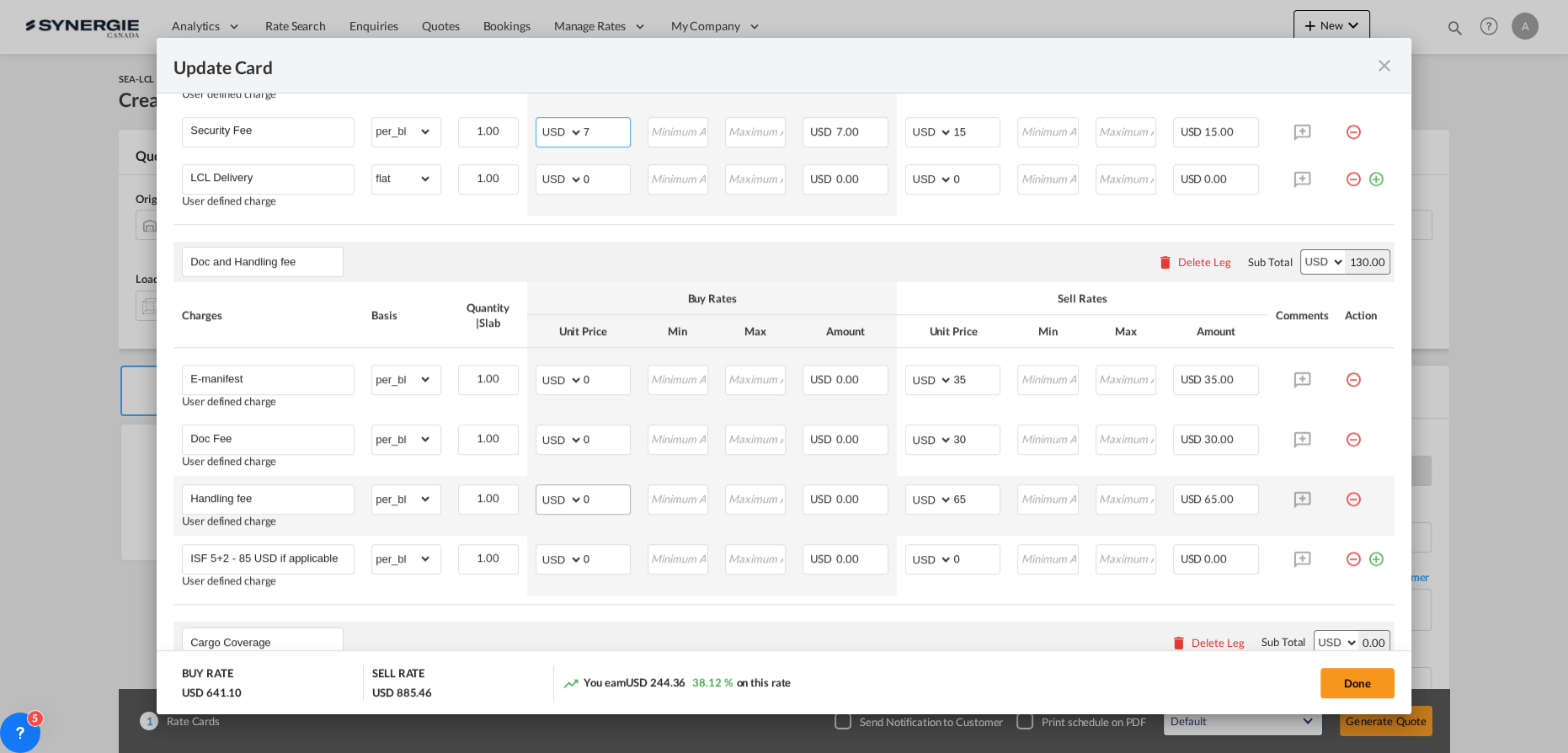
type input "7"
drag, startPoint x: 592, startPoint y: 499, endPoint x: 490, endPoint y: 490, distance: 102.4
click at [509, 501] on tr "Handling fee User defined charge Please Enter Already Exists gross_weight volum…" at bounding box center [784, 505] width 1221 height 60
drag, startPoint x: 607, startPoint y: 497, endPoint x: 506, endPoint y: 492, distance: 101.1
click at [527, 494] on td "AED AFN ALL AMD ANG AOA ARS AUD AWG AZN BAM BBD BDT BGN BHD BIF BMD BND BOB BRL…" at bounding box center [583, 505] width 112 height 60
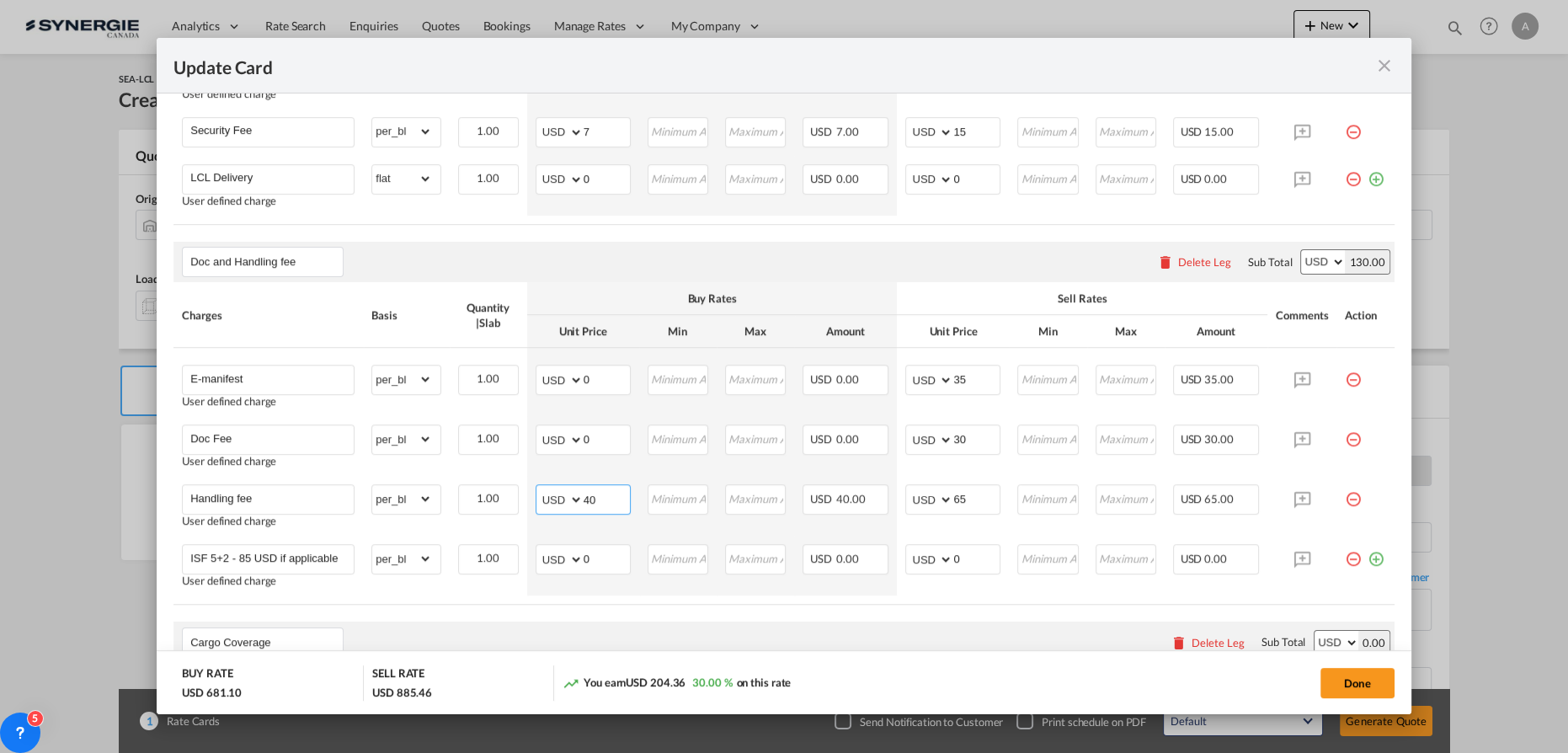
type input "40"
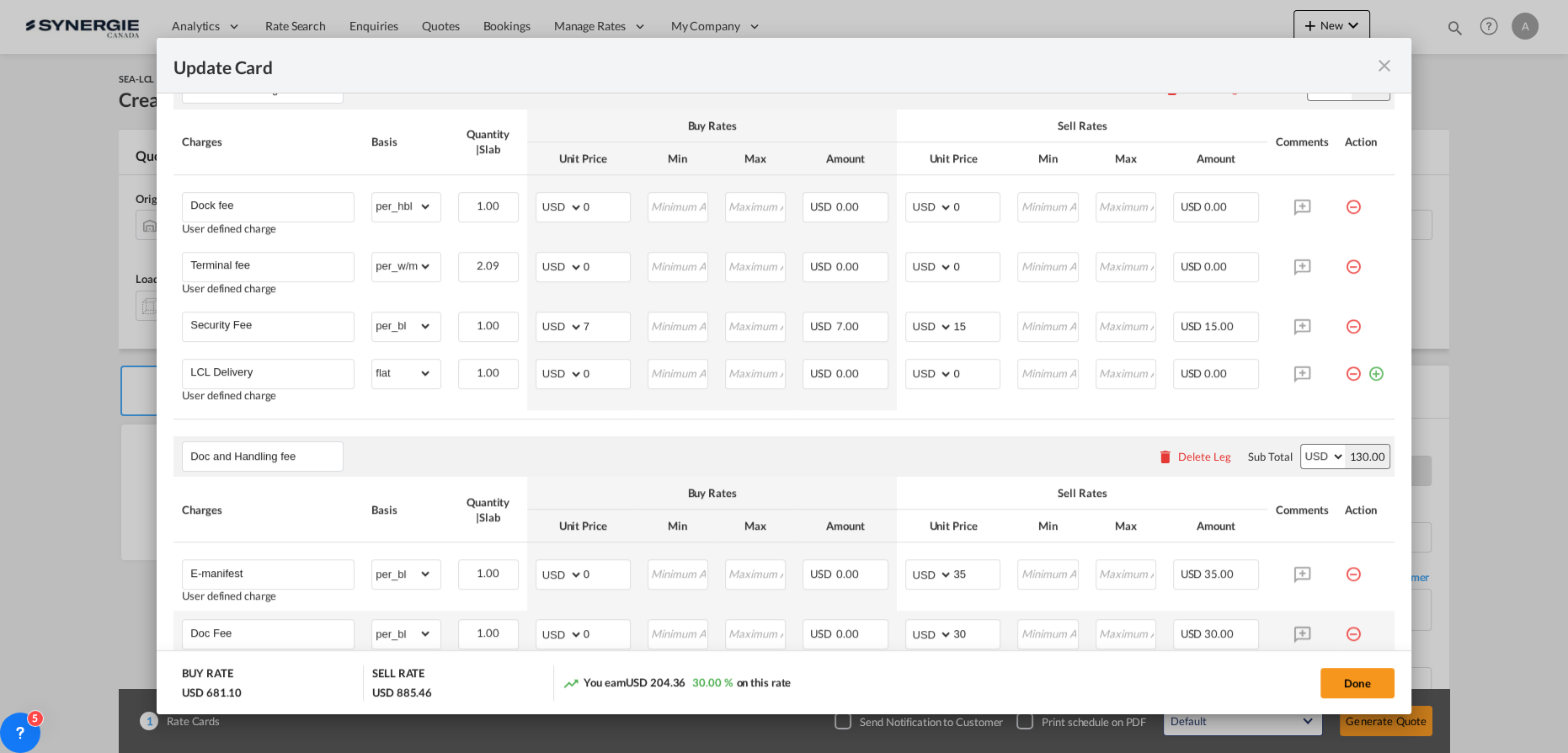
scroll to position [749, 0]
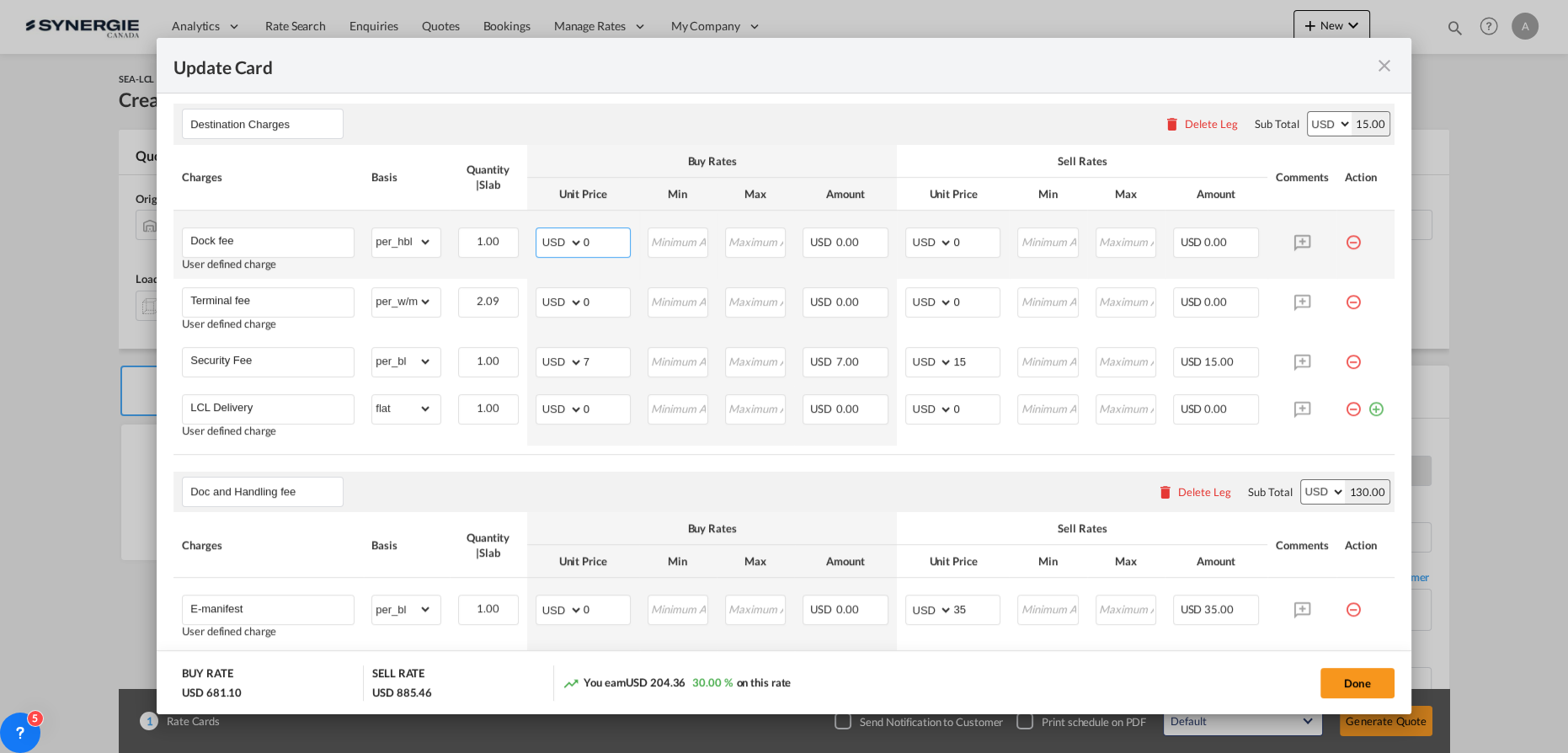
drag, startPoint x: 601, startPoint y: 242, endPoint x: 487, endPoint y: 219, distance: 116.3
click at [496, 225] on tr "Dock fee User defined charge Please Enter Already Exists gross_weight volumetri…" at bounding box center [784, 244] width 1221 height 68
type input "50"
type input "70"
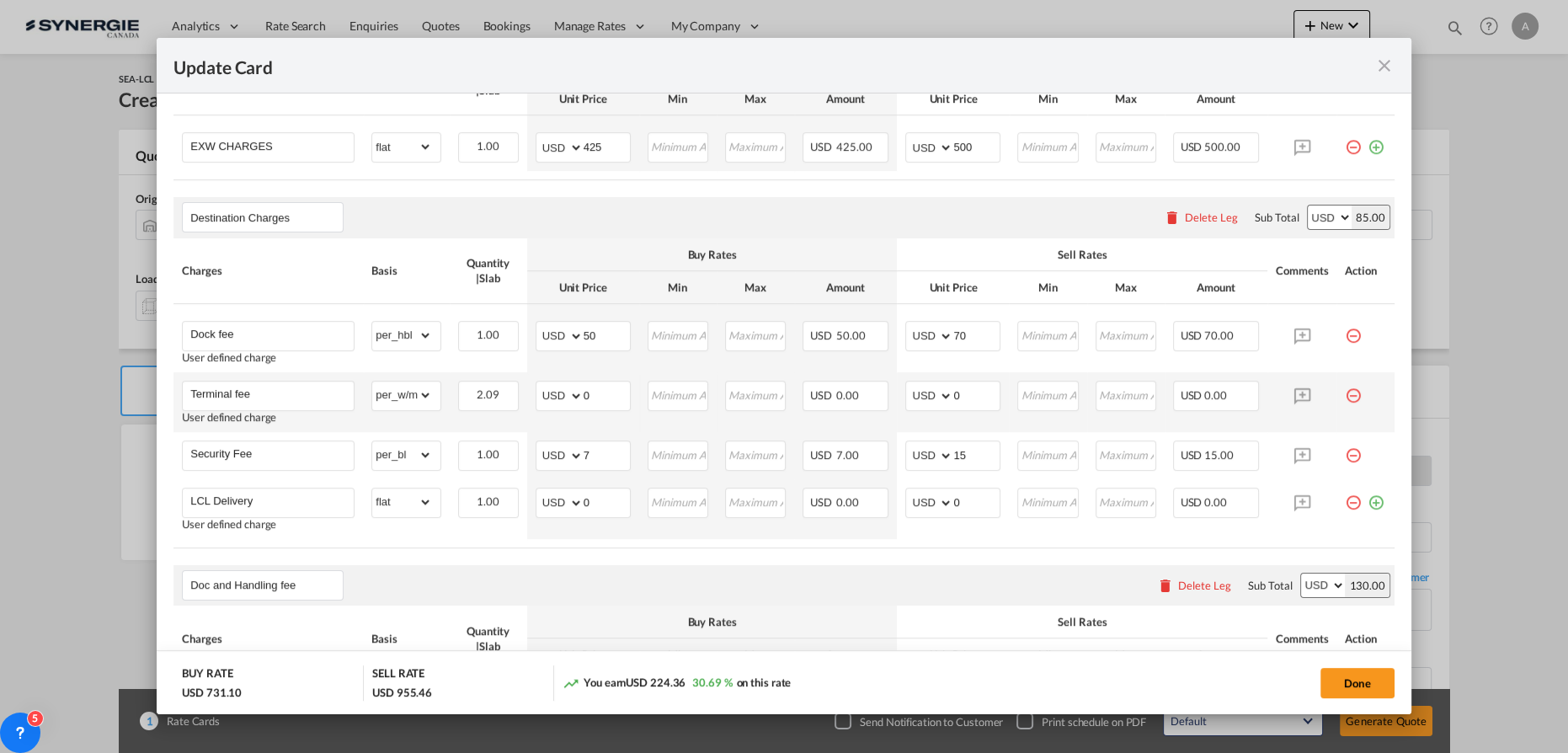
scroll to position [672, 0]
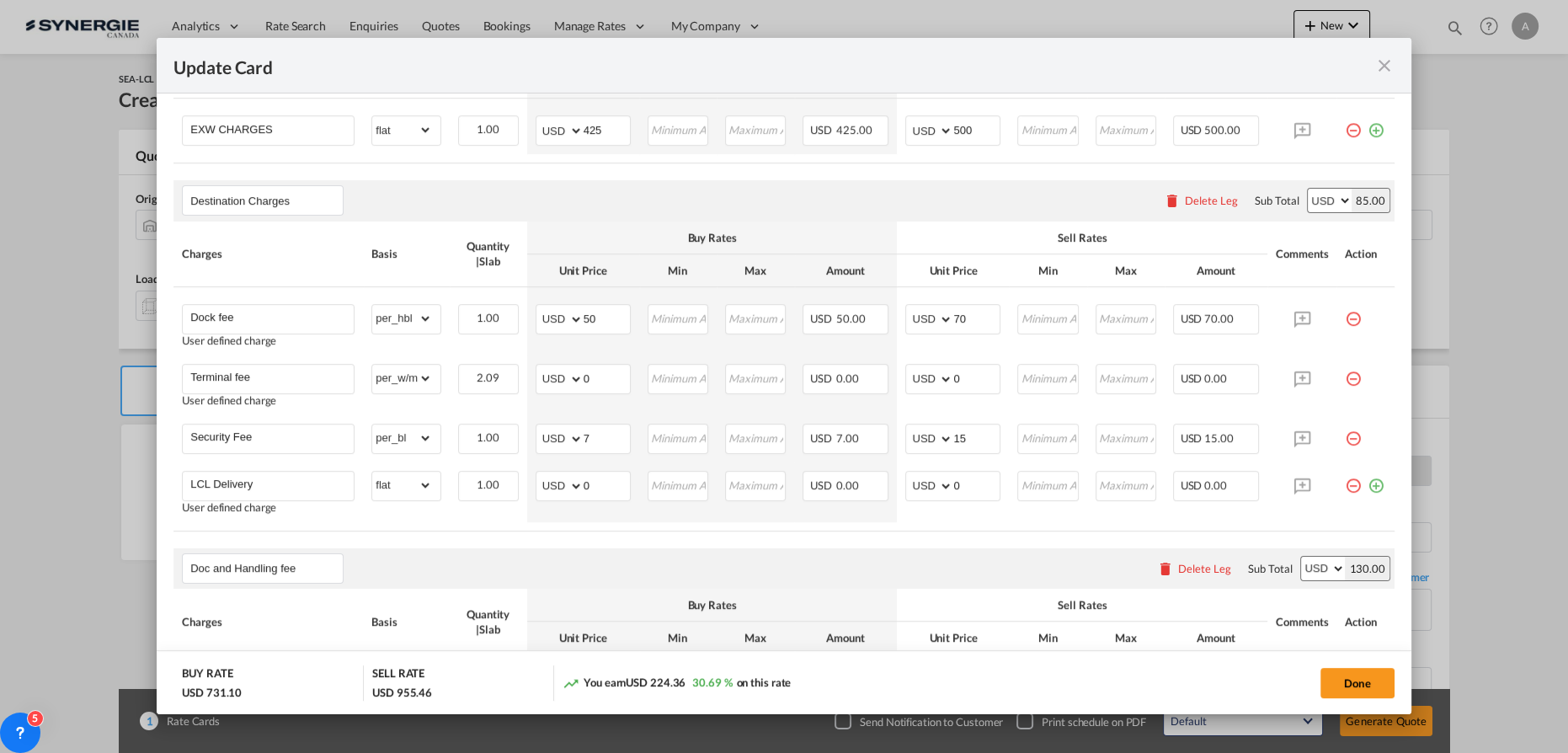
drag, startPoint x: 1344, startPoint y: 370, endPoint x: 1167, endPoint y: 358, distance: 177.4
click at [1344, 370] on md-icon "icon-minus-circle-outline red-400-fg pt-7" at bounding box center [1352, 371] width 17 height 17
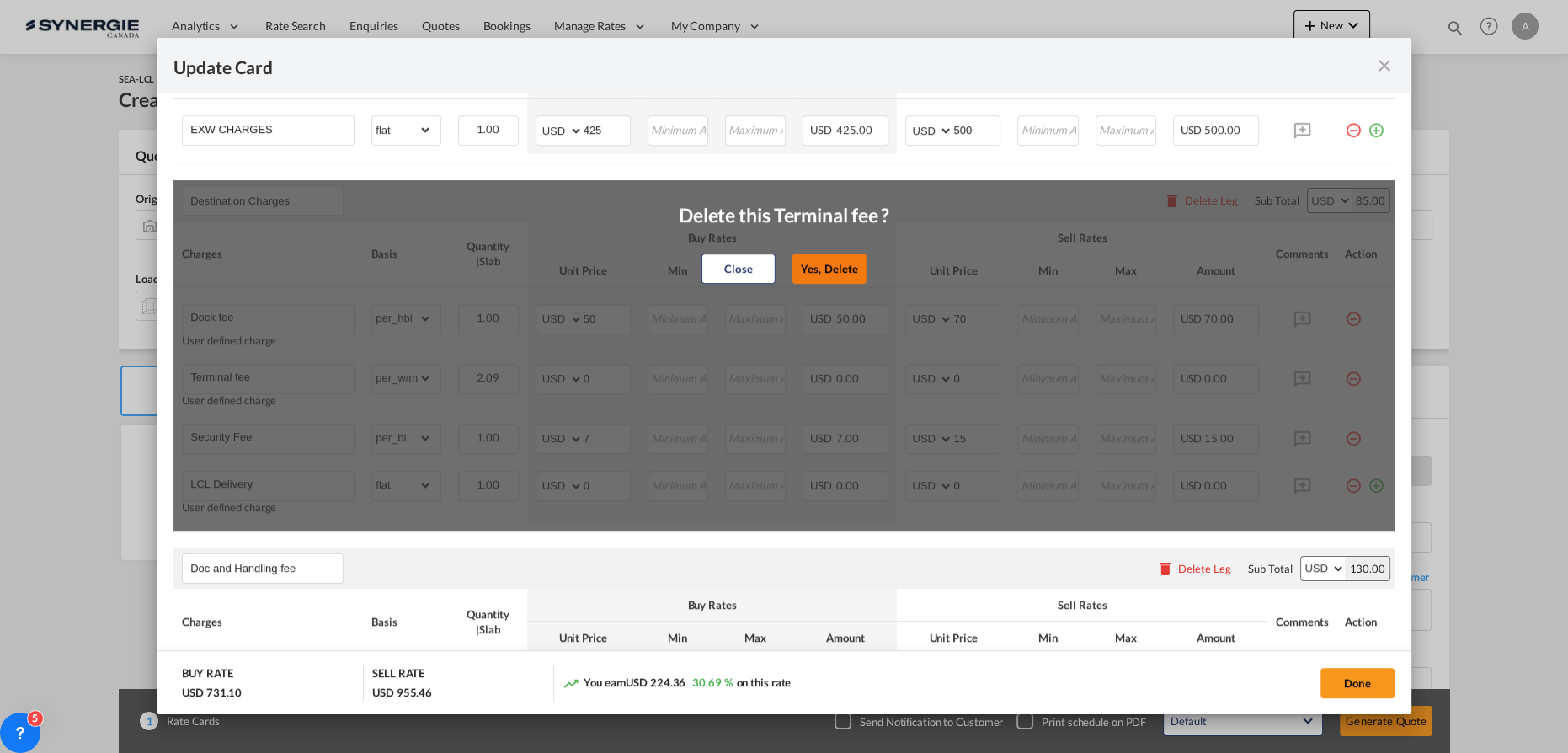
click at [828, 271] on button "Yes, Delete" at bounding box center [829, 267] width 74 height 30
type input "Security Fee"
select select "per_bl"
type input "7"
type input "15"
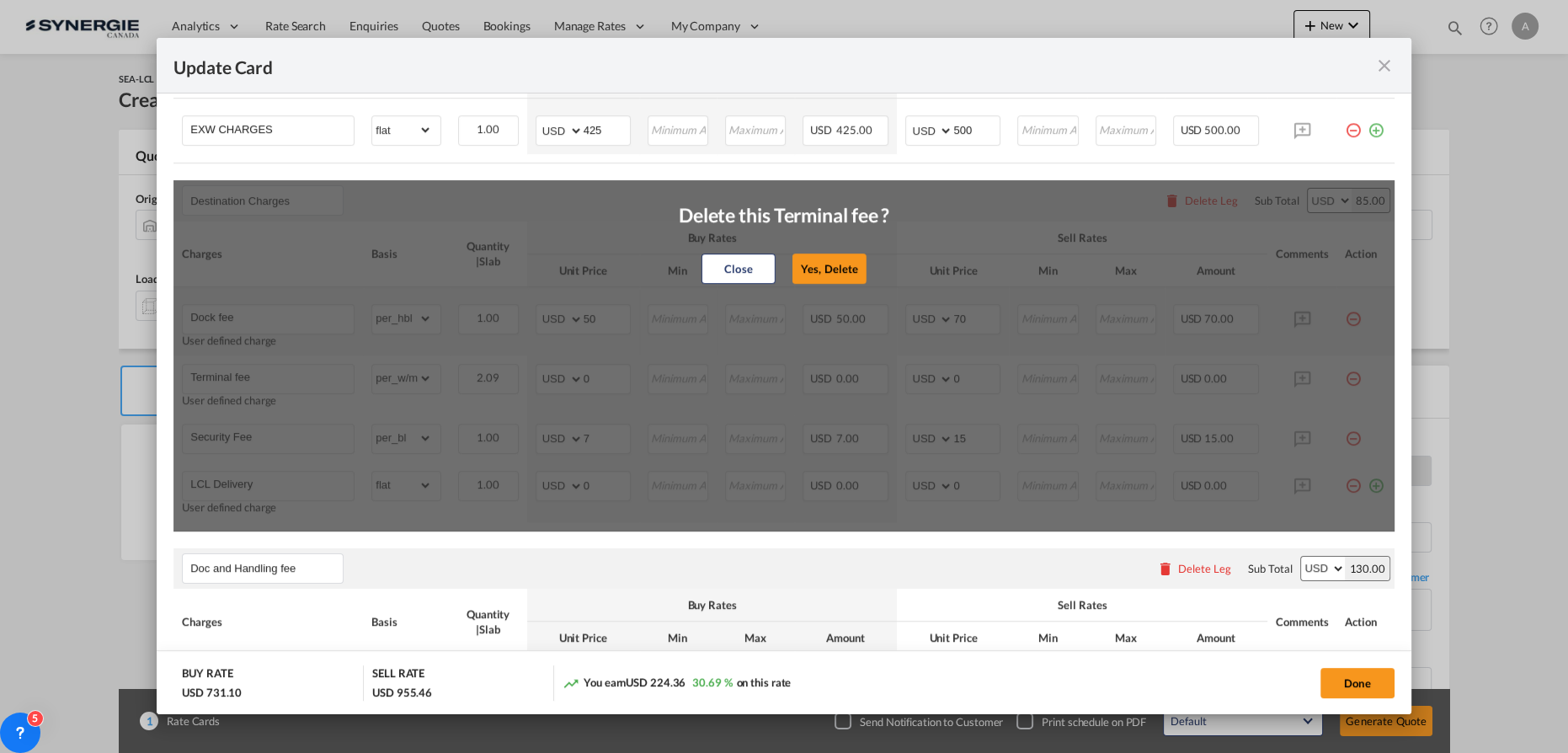
type input "LCL Delivery"
select select "flat"
type input "0"
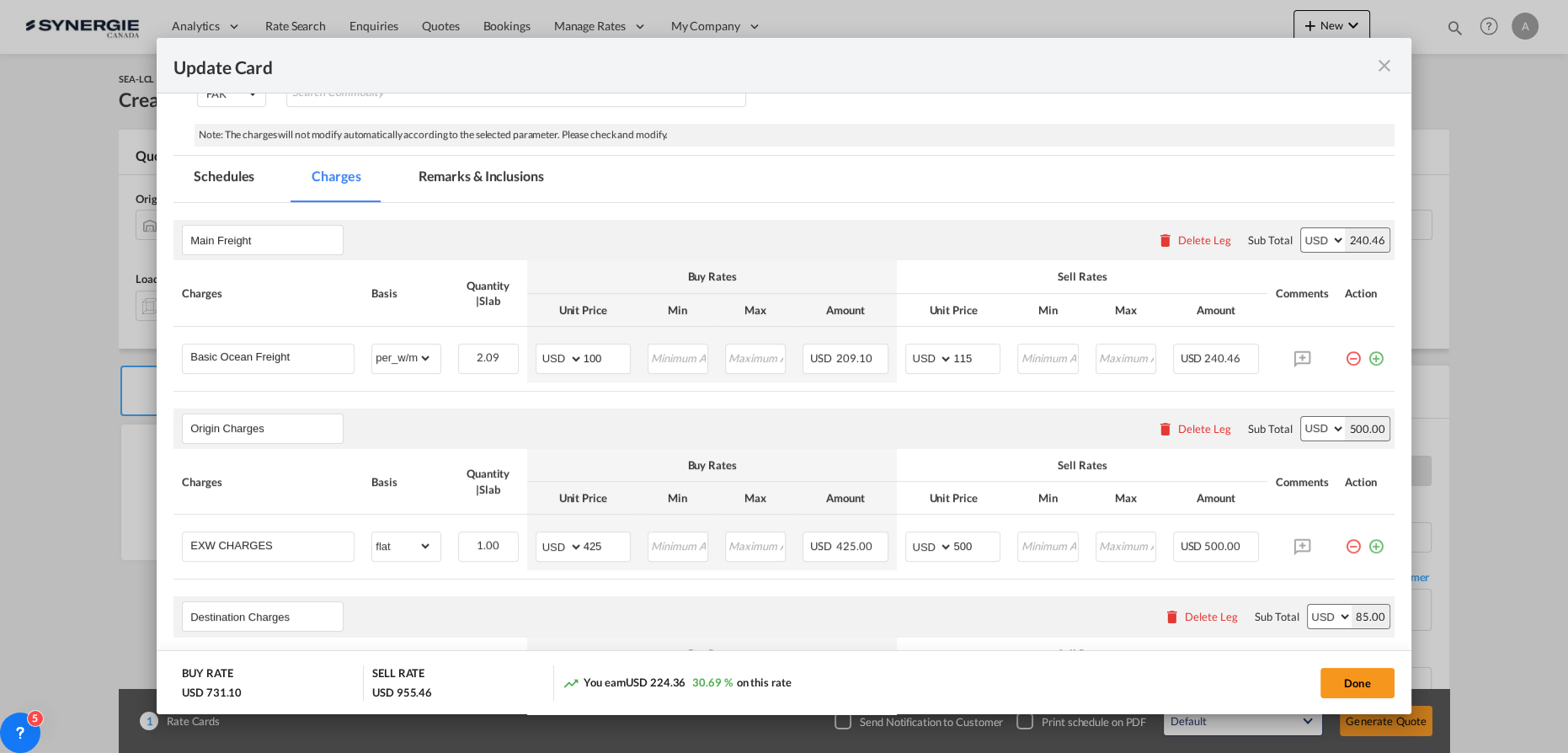
scroll to position [213, 0]
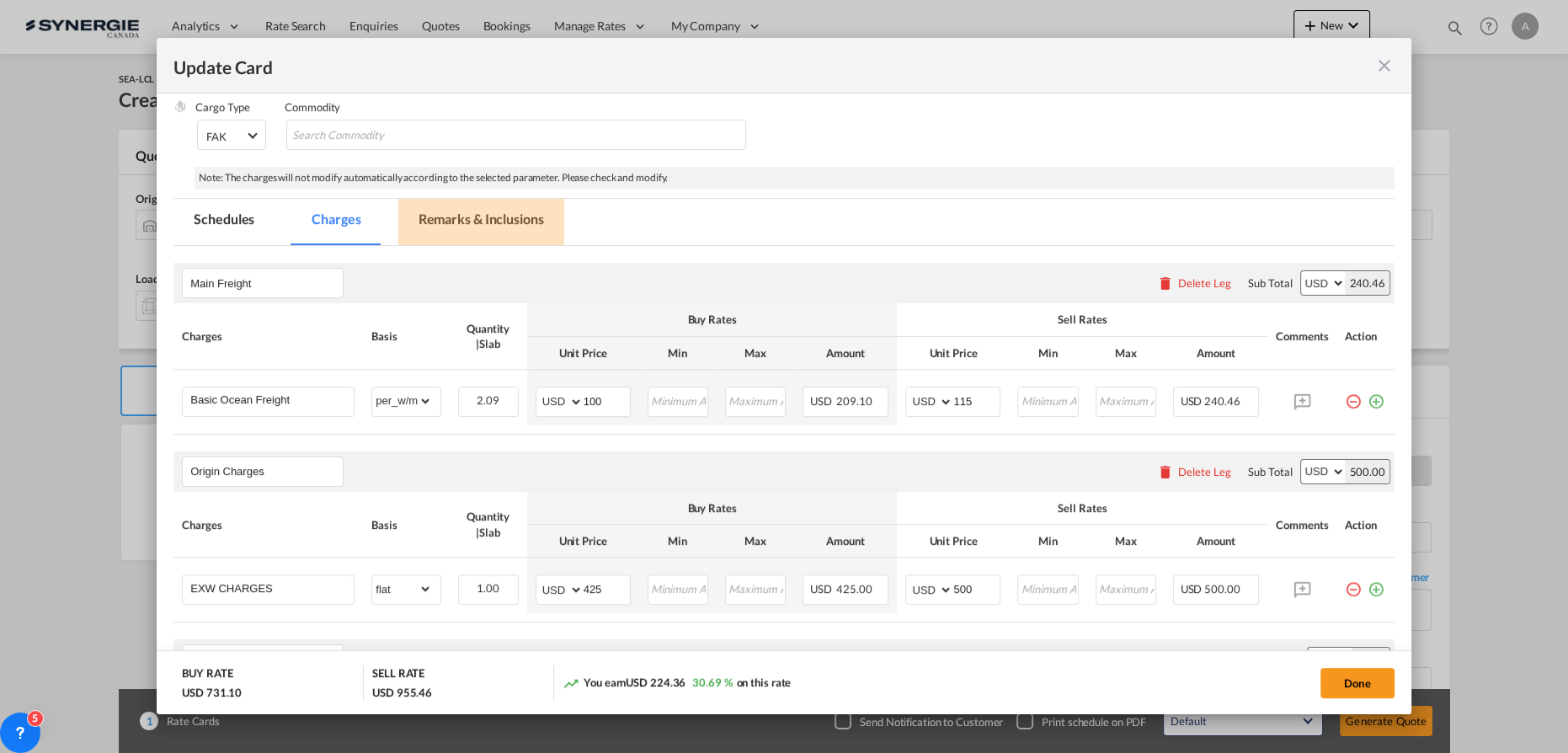
drag, startPoint x: 477, startPoint y: 210, endPoint x: 477, endPoint y: 345, distance: 135.0
click at [477, 211] on md-tab-item "Remarks & Inclusions" at bounding box center [481, 221] width 166 height 46
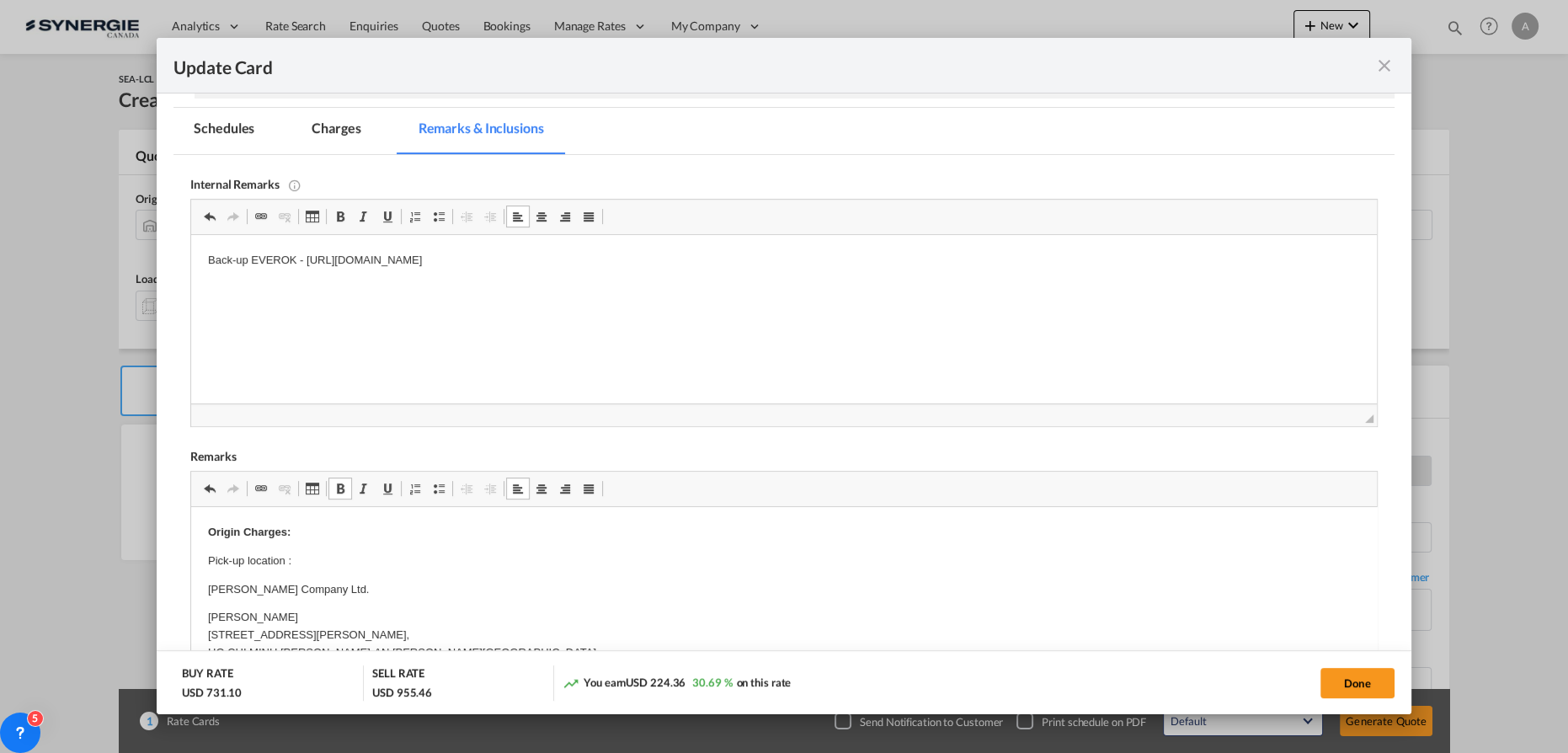
scroll to position [262, 0]
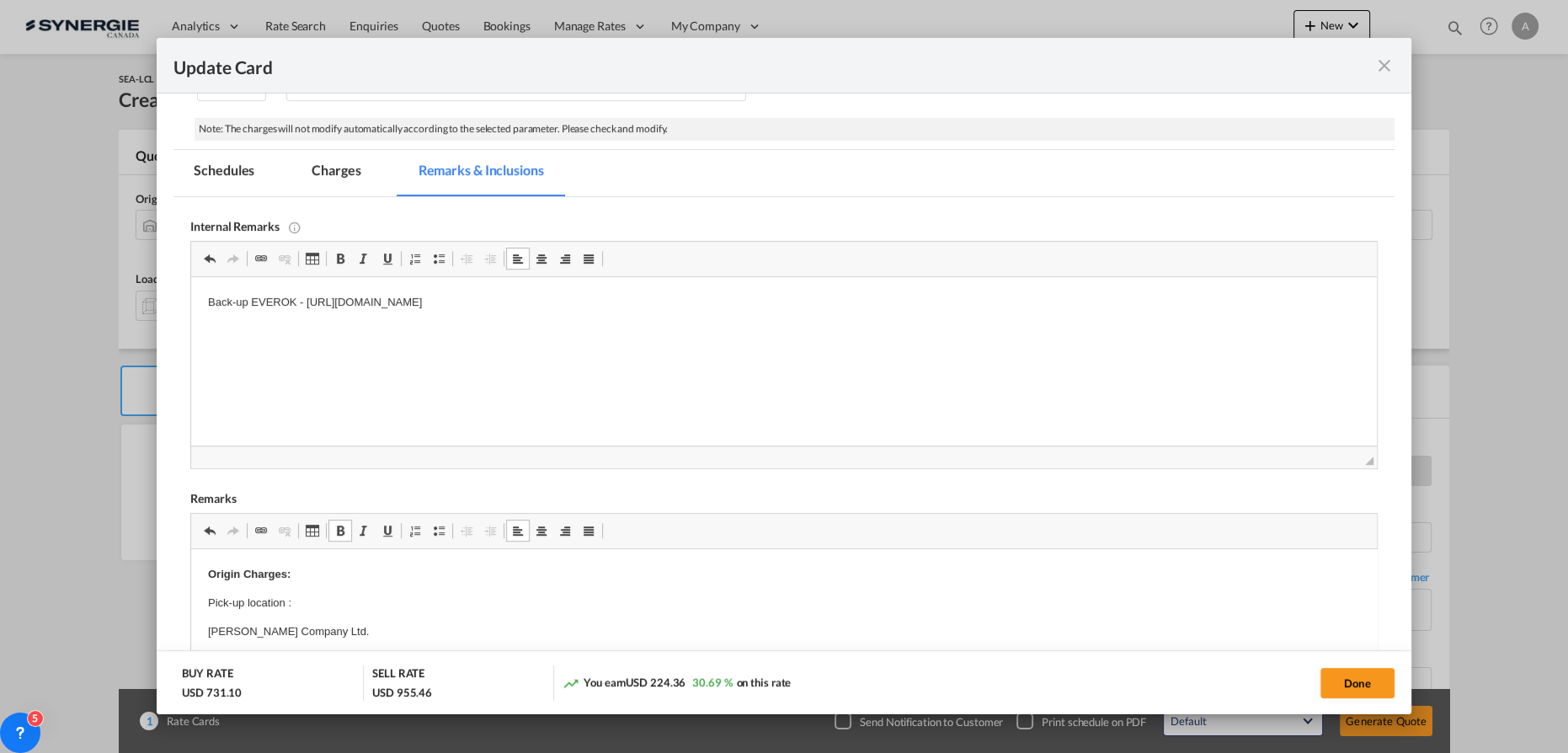
click at [781, 314] on html "Back-up EVEROK - https://app.frontapp.com/open/cnv_qaeg6tr?key=RmlREEbr8nyeA41J…" at bounding box center [784, 303] width 1185 height 51
click at [363, 175] on md-tab-item "Charges" at bounding box center [336, 172] width 90 height 46
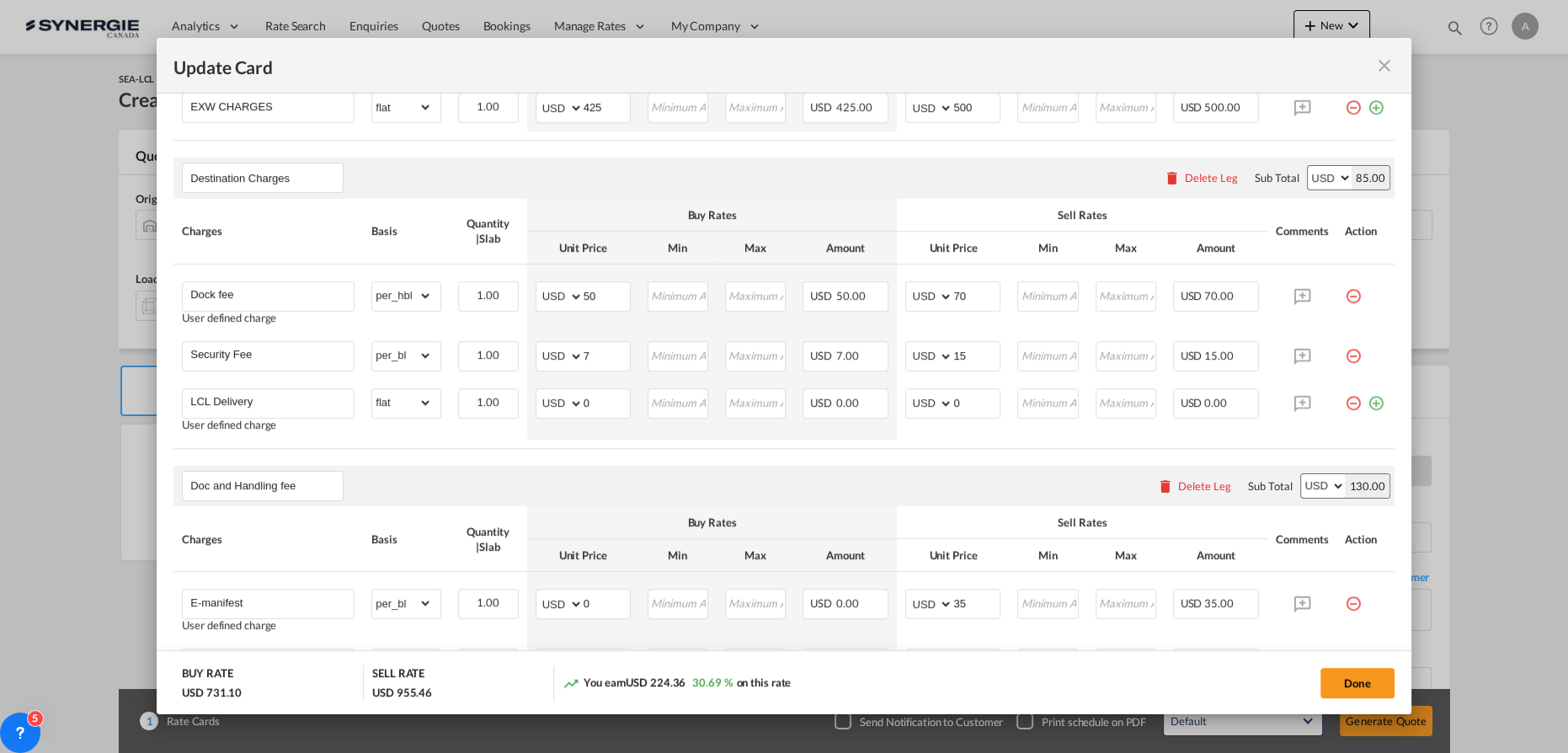
scroll to position [721, 0]
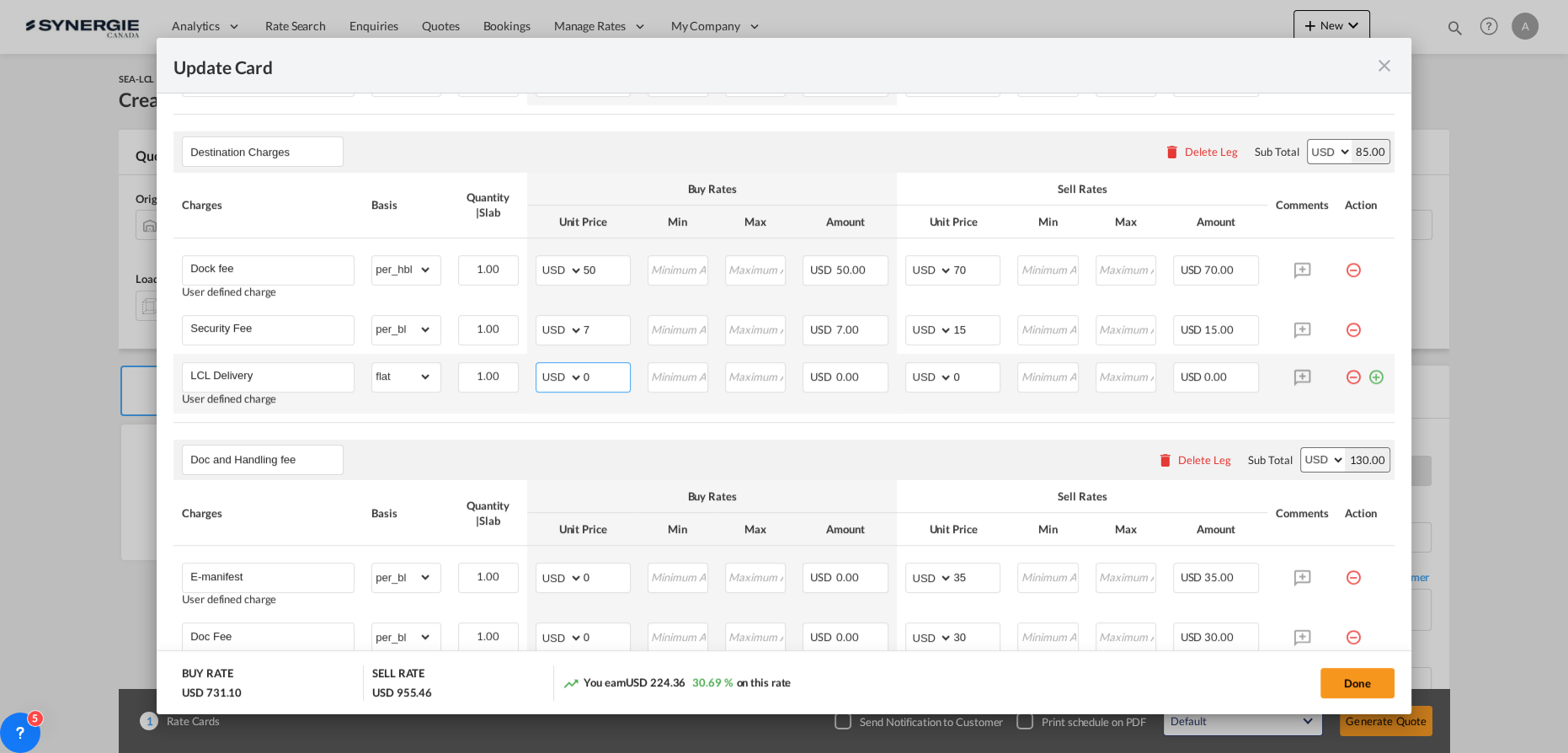
drag, startPoint x: 595, startPoint y: 367, endPoint x: 503, endPoint y: 354, distance: 92.9
click at [517, 359] on tr "LCL Delivery User defined charge Please Enter Already Exists gross_weight volum…" at bounding box center [784, 383] width 1221 height 60
type input "57"
type input "100"
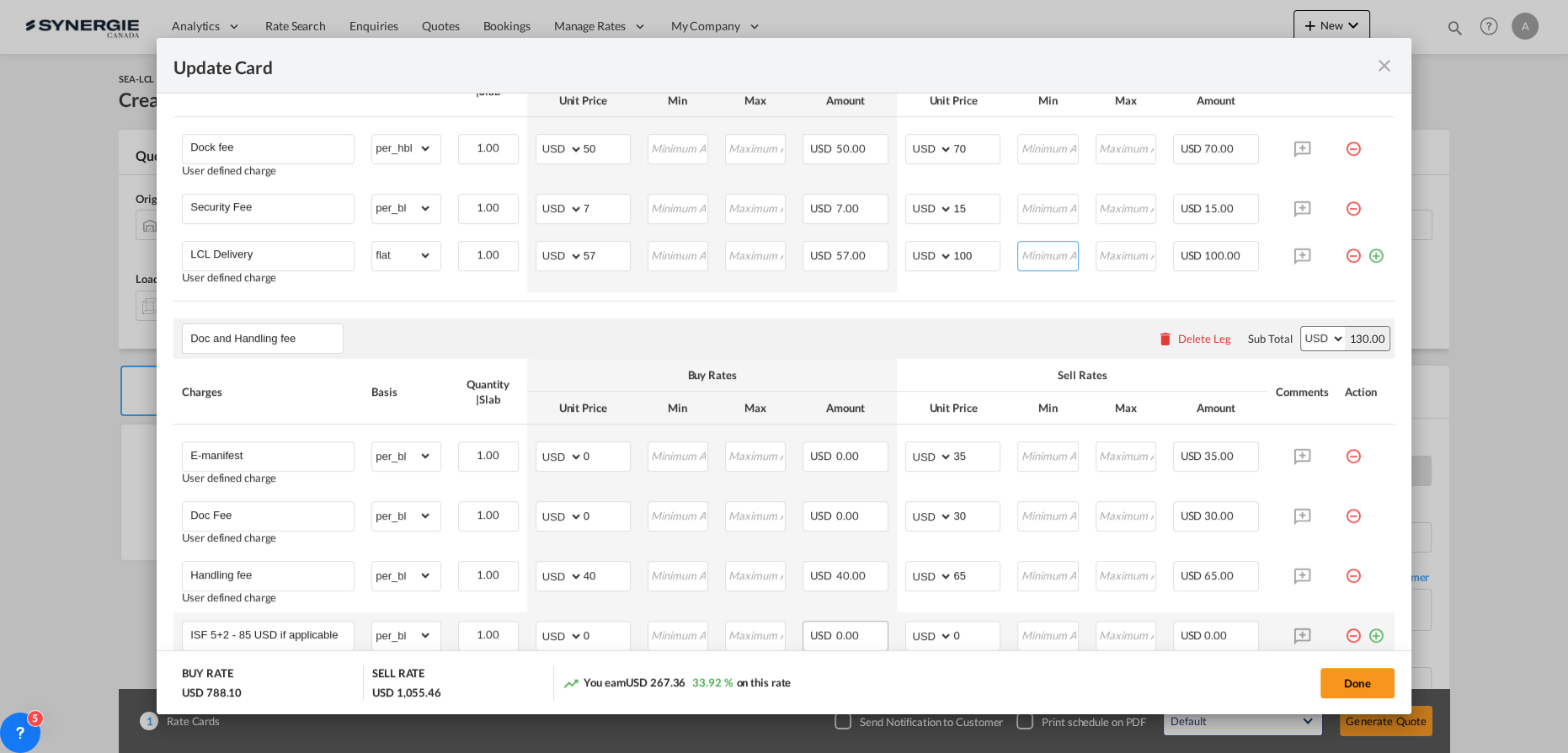
scroll to position [950, 0]
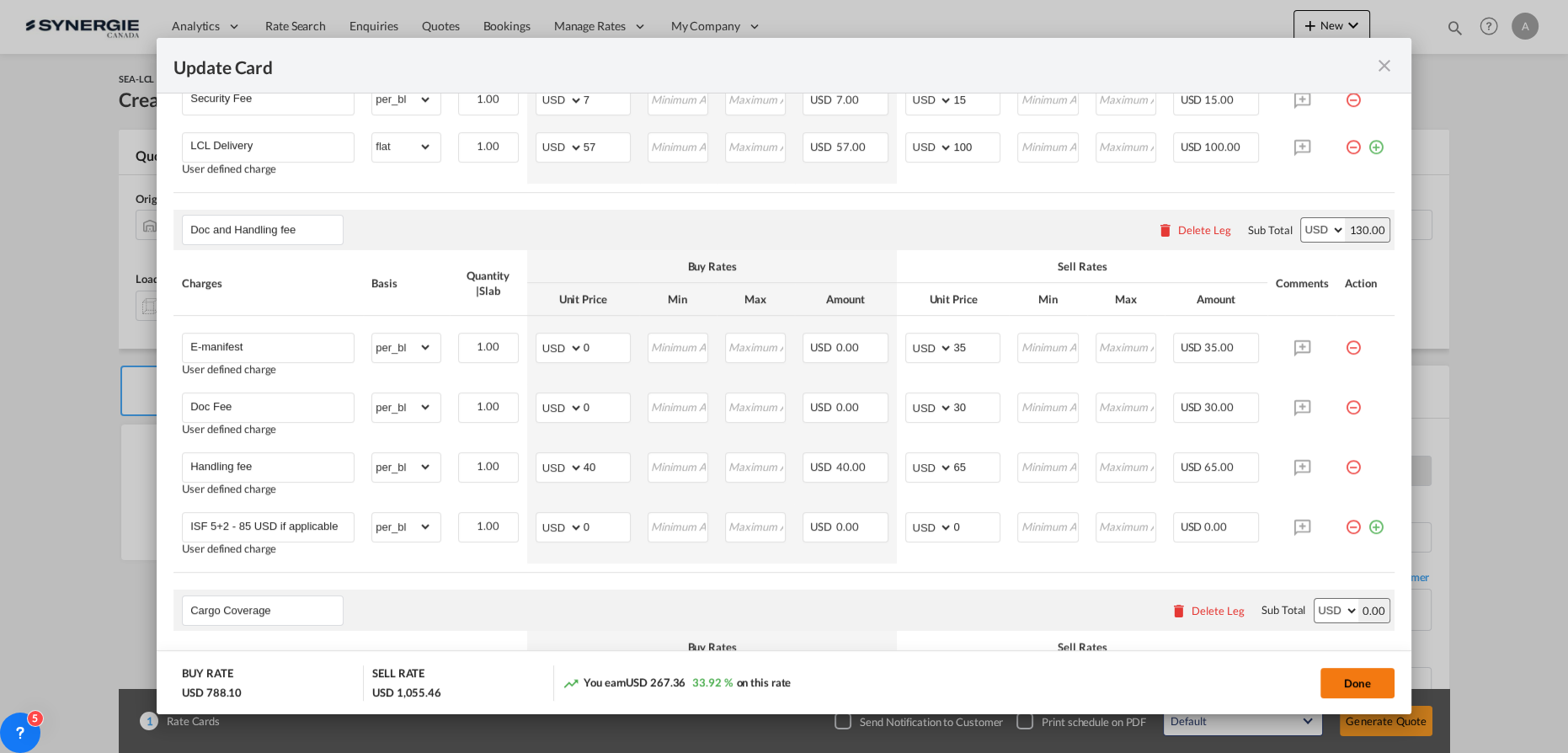
click at [1361, 688] on button "Done" at bounding box center [1357, 683] width 74 height 30
type input "28 Aug 2025"
type input "13 Sep 2025"
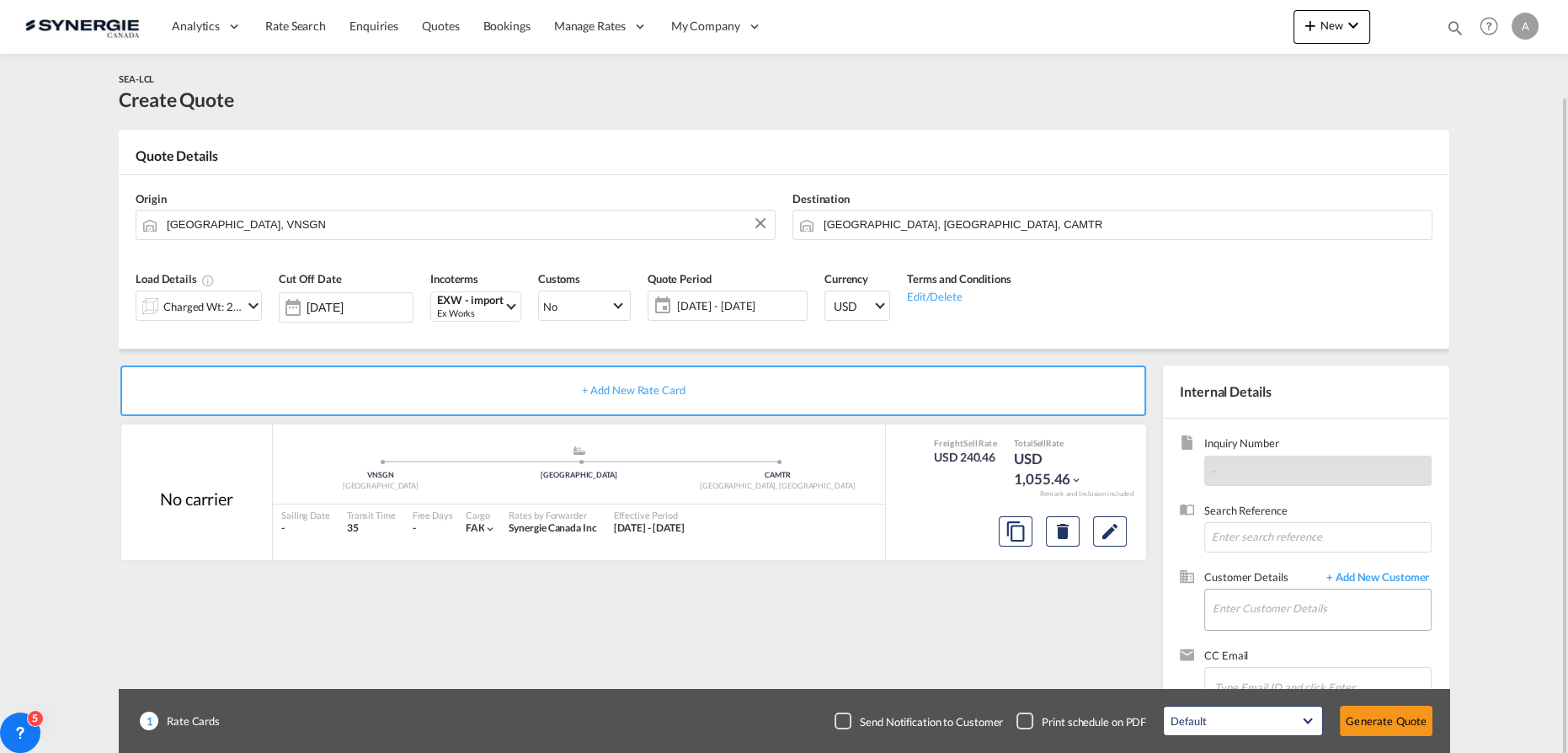
scroll to position [49, 0]
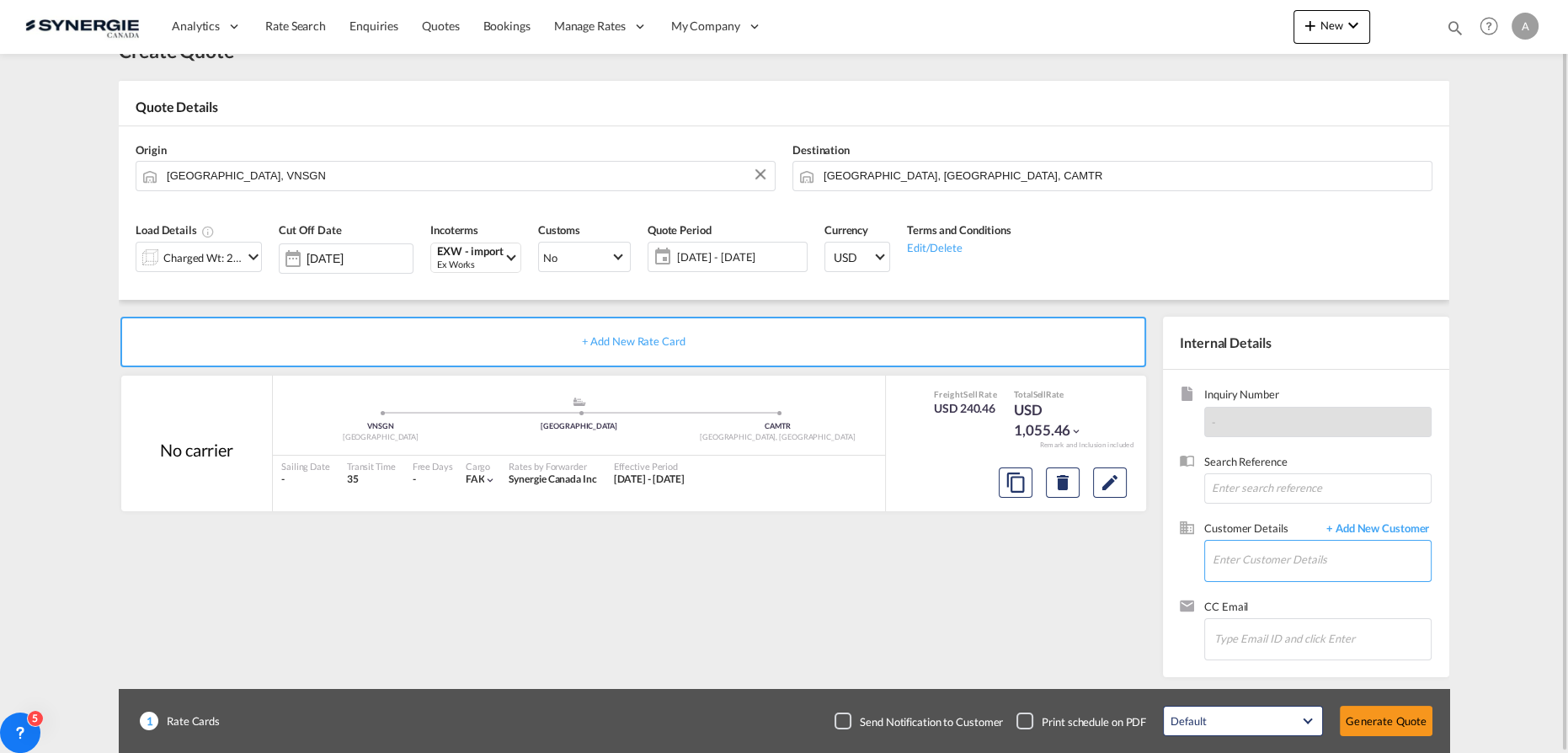
click at [1323, 557] on input "Enter Customer Details" at bounding box center [1321, 560] width 218 height 38
drag, startPoint x: 1280, startPoint y: 574, endPoint x: 1280, endPoint y: 558, distance: 16.0
click at [1280, 574] on input "Enter Customer Details" at bounding box center [1321, 560] width 218 height 38
click at [1280, 558] on input "Enter Customer Details" at bounding box center [1321, 560] width 218 height 38
paste input "gary.caron@theoriginalftg.com"
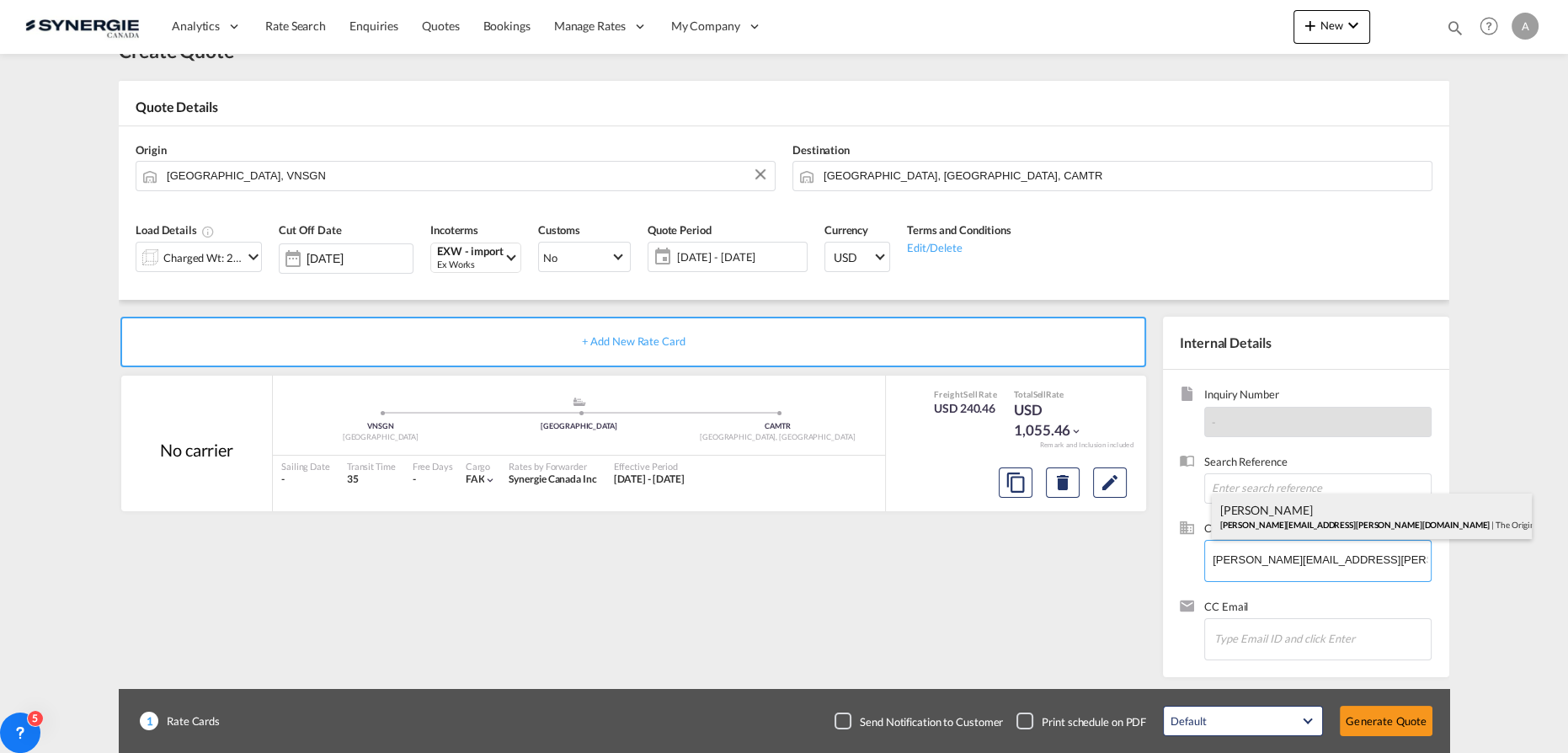
click at [1277, 514] on div "Guy Caron gary.caron@theoriginalftg.com | The Original FTG" at bounding box center [1371, 516] width 320 height 45
type input "The Original FTG, Guy Caron, gary.caron@theoriginalftg.com"
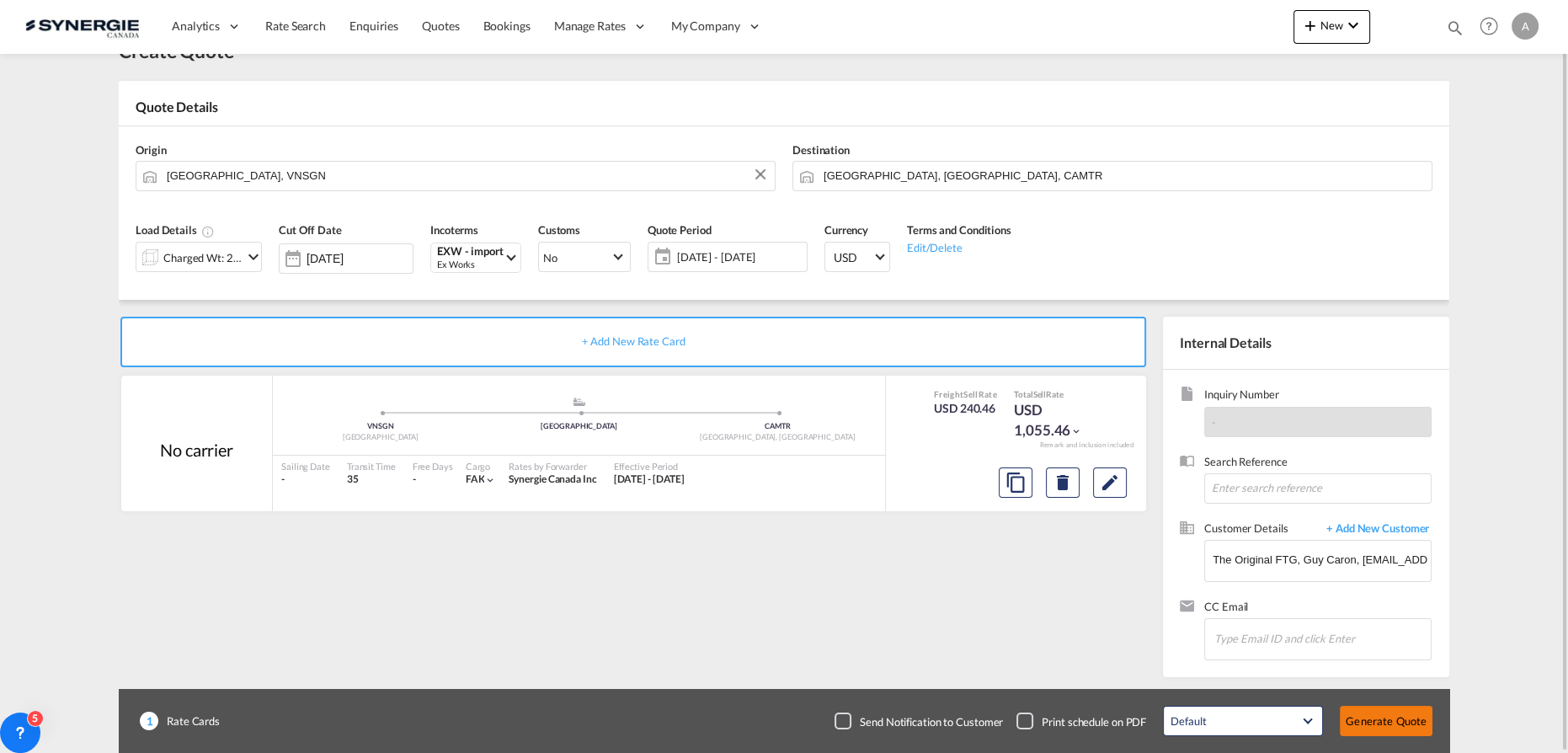
click at [1379, 715] on button "Generate Quote" at bounding box center [1385, 720] width 92 height 30
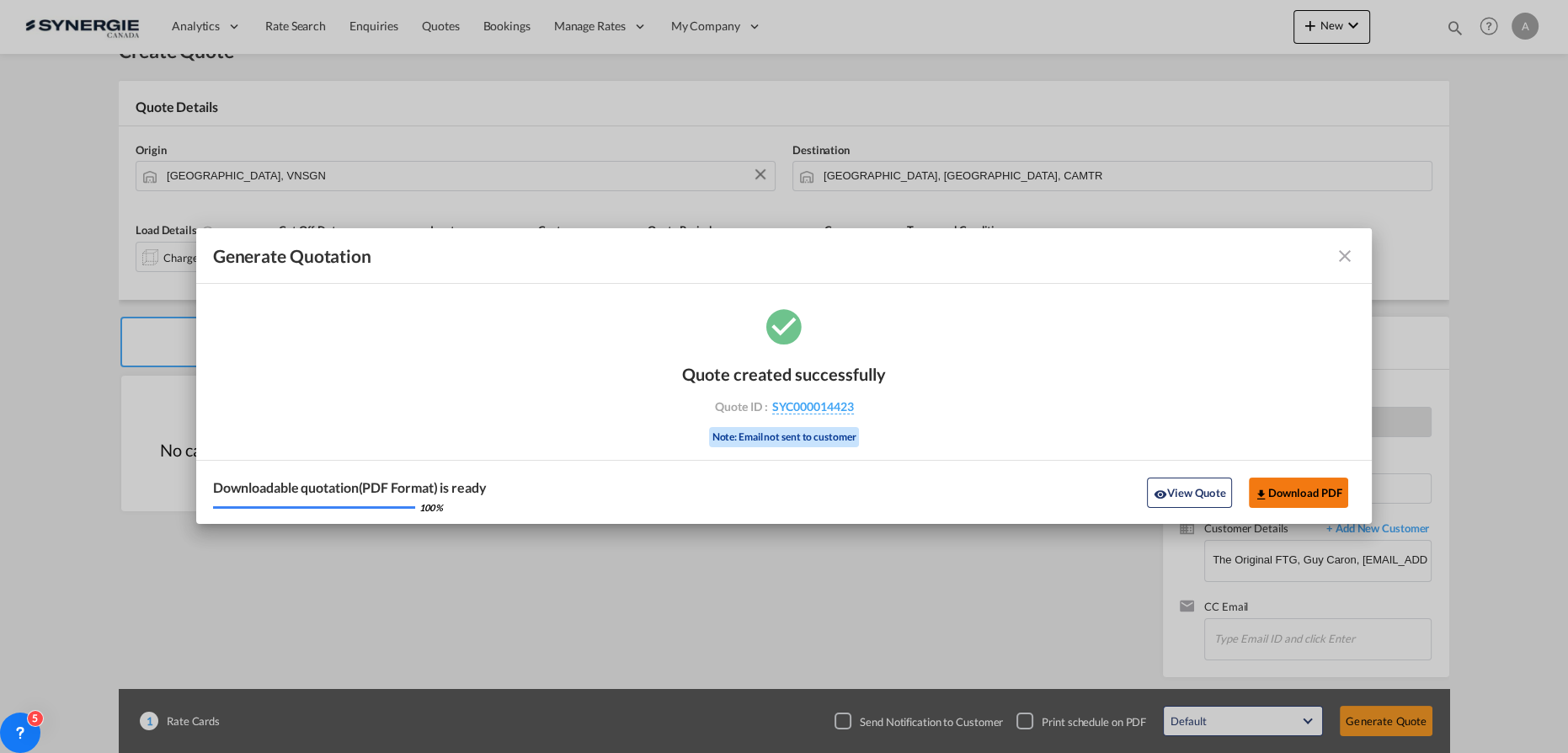
click at [1286, 480] on button "Download PDF" at bounding box center [1298, 492] width 100 height 30
click at [1194, 483] on button "View Quote" at bounding box center [1189, 492] width 84 height 30
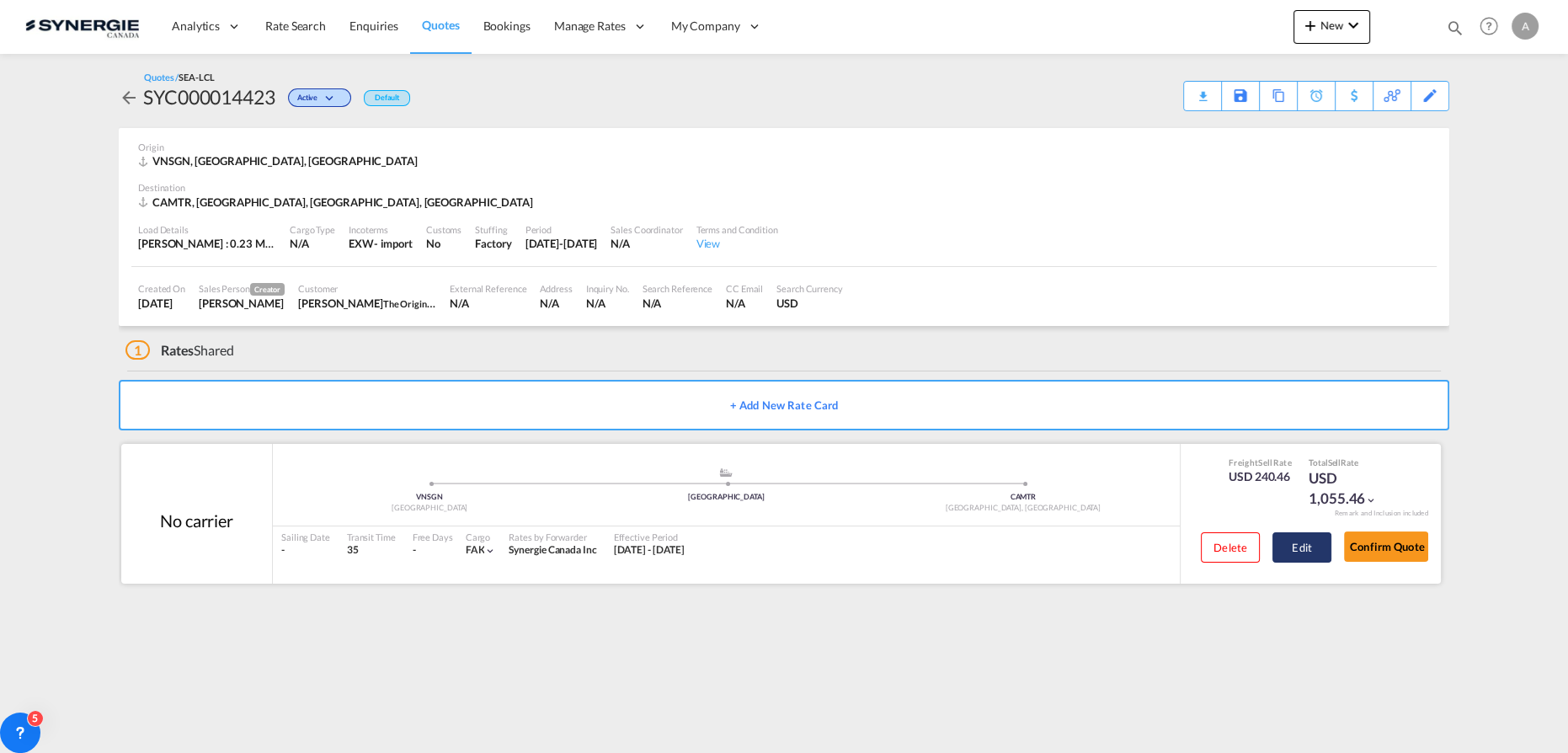
click at [1305, 554] on button "Edit" at bounding box center [1302, 547] width 59 height 30
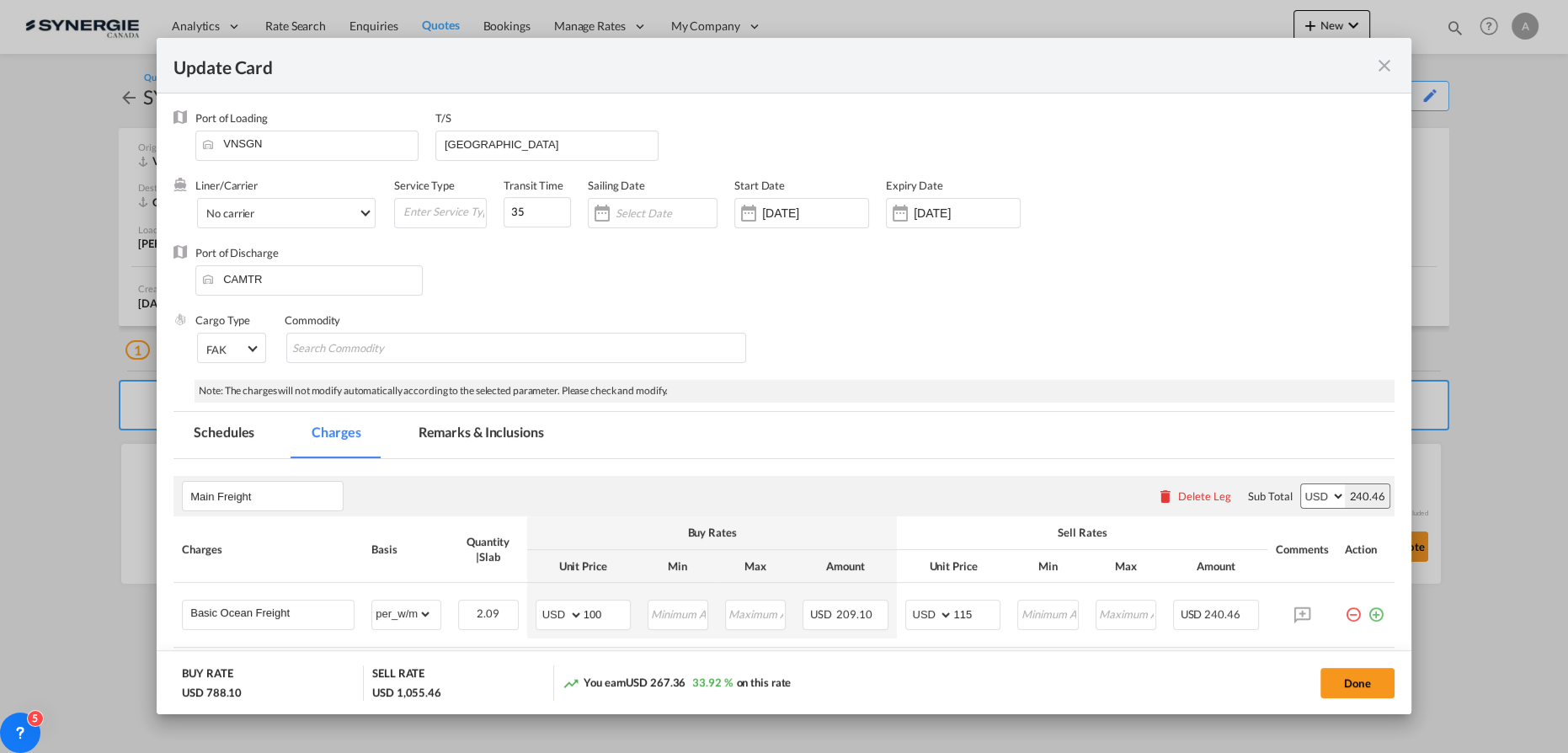
click at [1385, 69] on md-icon "icon-close fg-AAA8AD m-0 pointer" at bounding box center [1384, 65] width 20 height 20
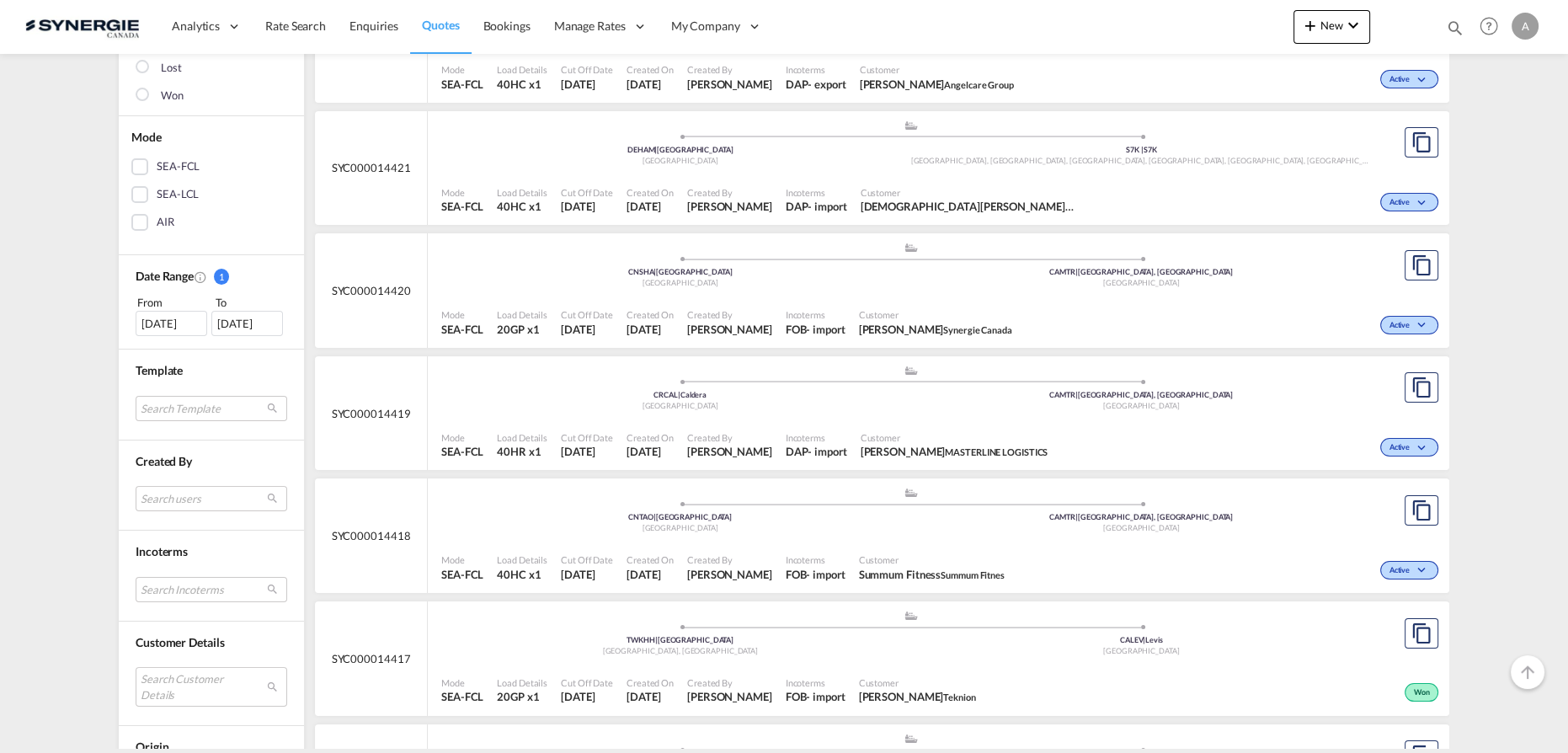
scroll to position [459, 0]
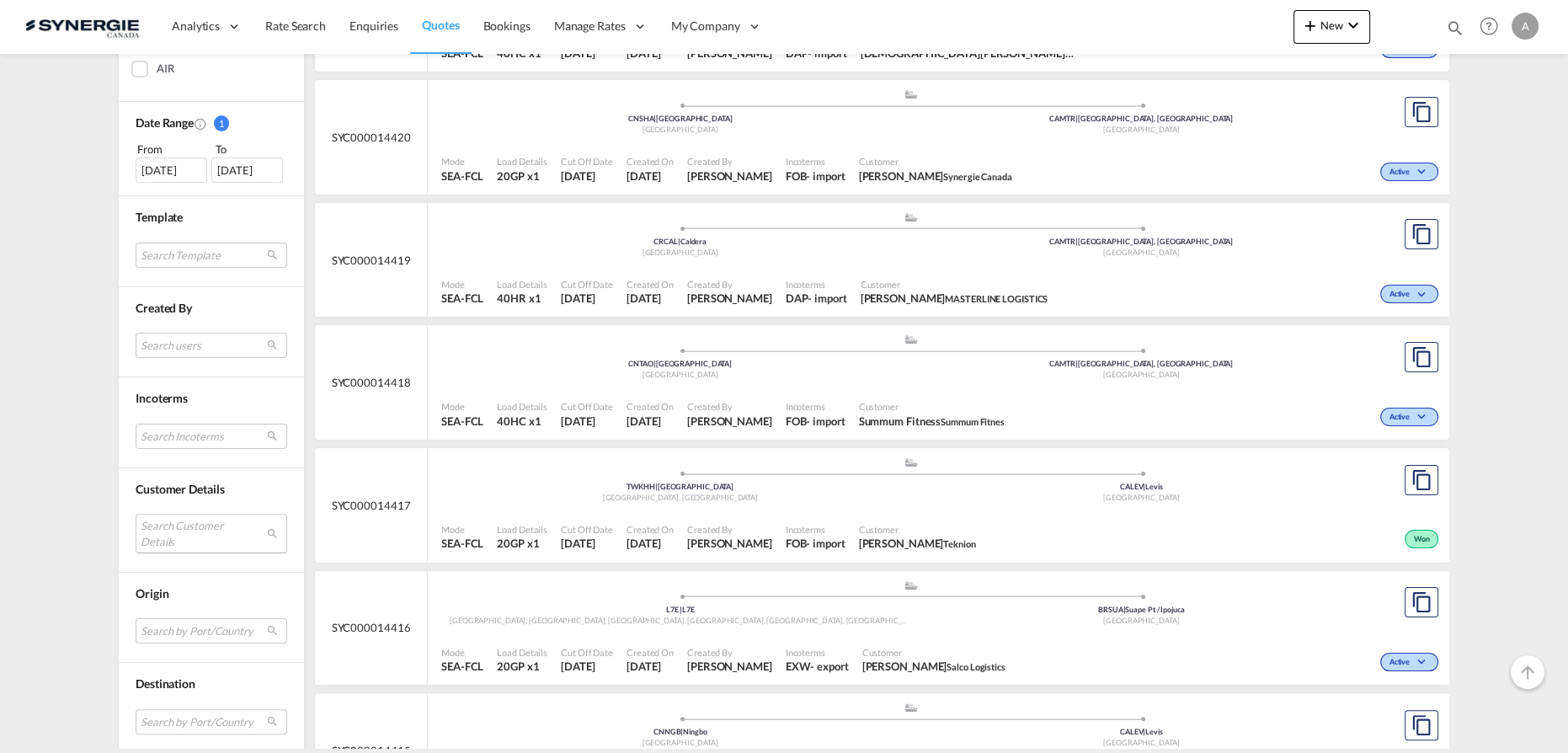
click at [150, 534] on md-select "Search Customer Details user name user [PERSON_NAME] [PERSON_NAME][EMAIL_ADDRES…" at bounding box center [211, 533] width 151 height 39
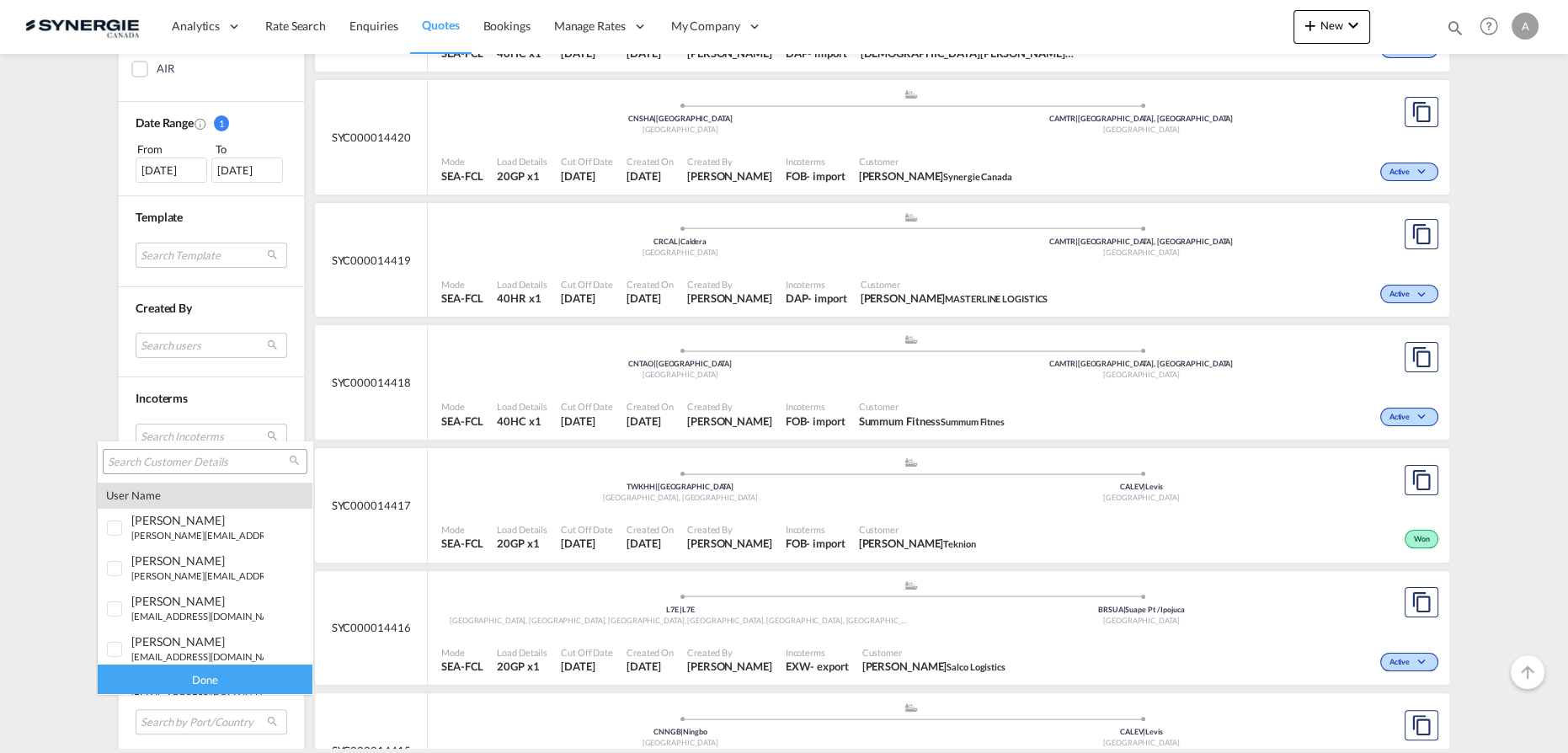
click at [178, 463] on input "search" at bounding box center [198, 462] width 181 height 15
paste input "[EMAIL_ADDRESS][DOMAIN_NAME]"
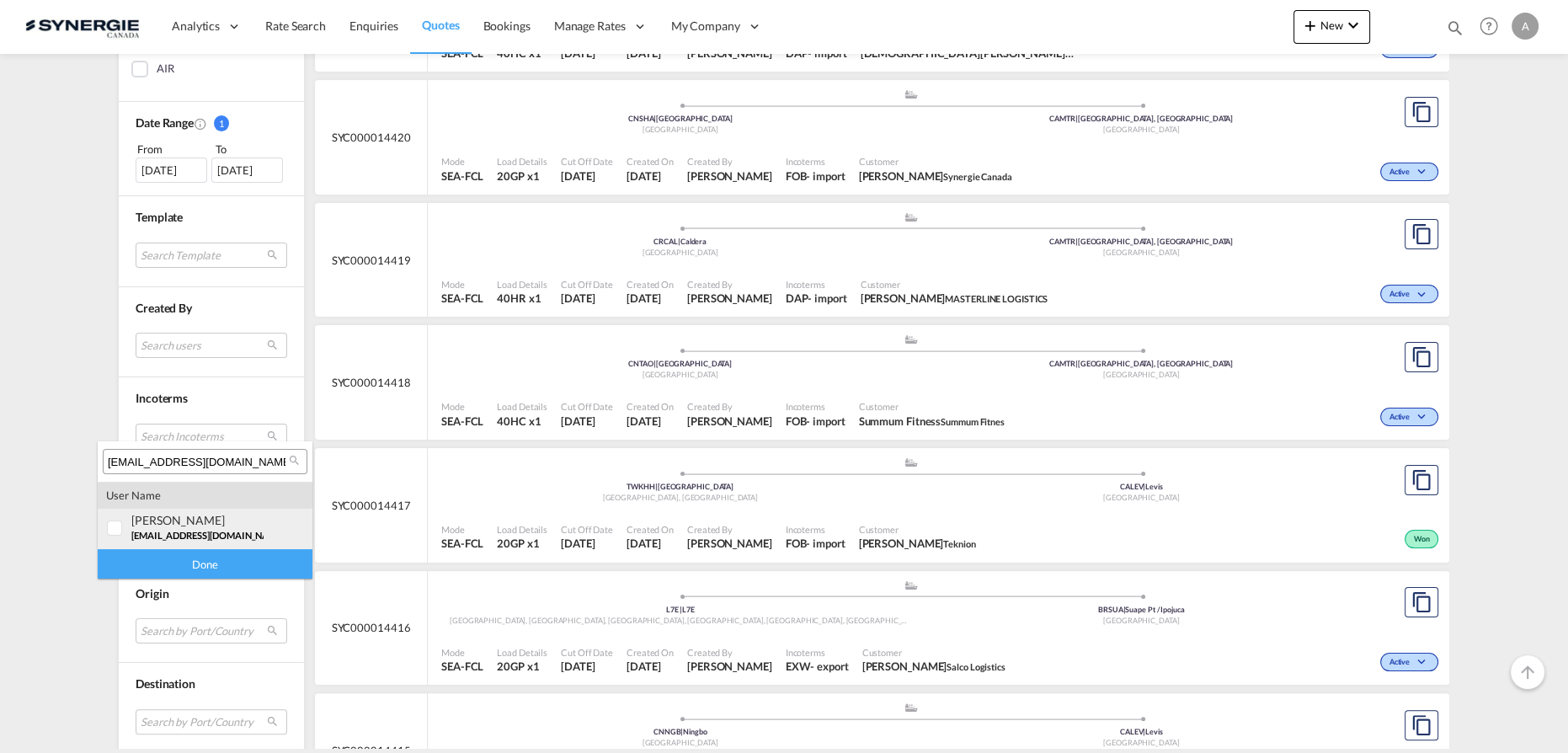
type input "[EMAIL_ADDRESS][DOMAIN_NAME]"
click at [155, 526] on div "[PERSON_NAME]" at bounding box center [197, 520] width 132 height 14
click at [150, 566] on div "Done" at bounding box center [204, 563] width 215 height 30
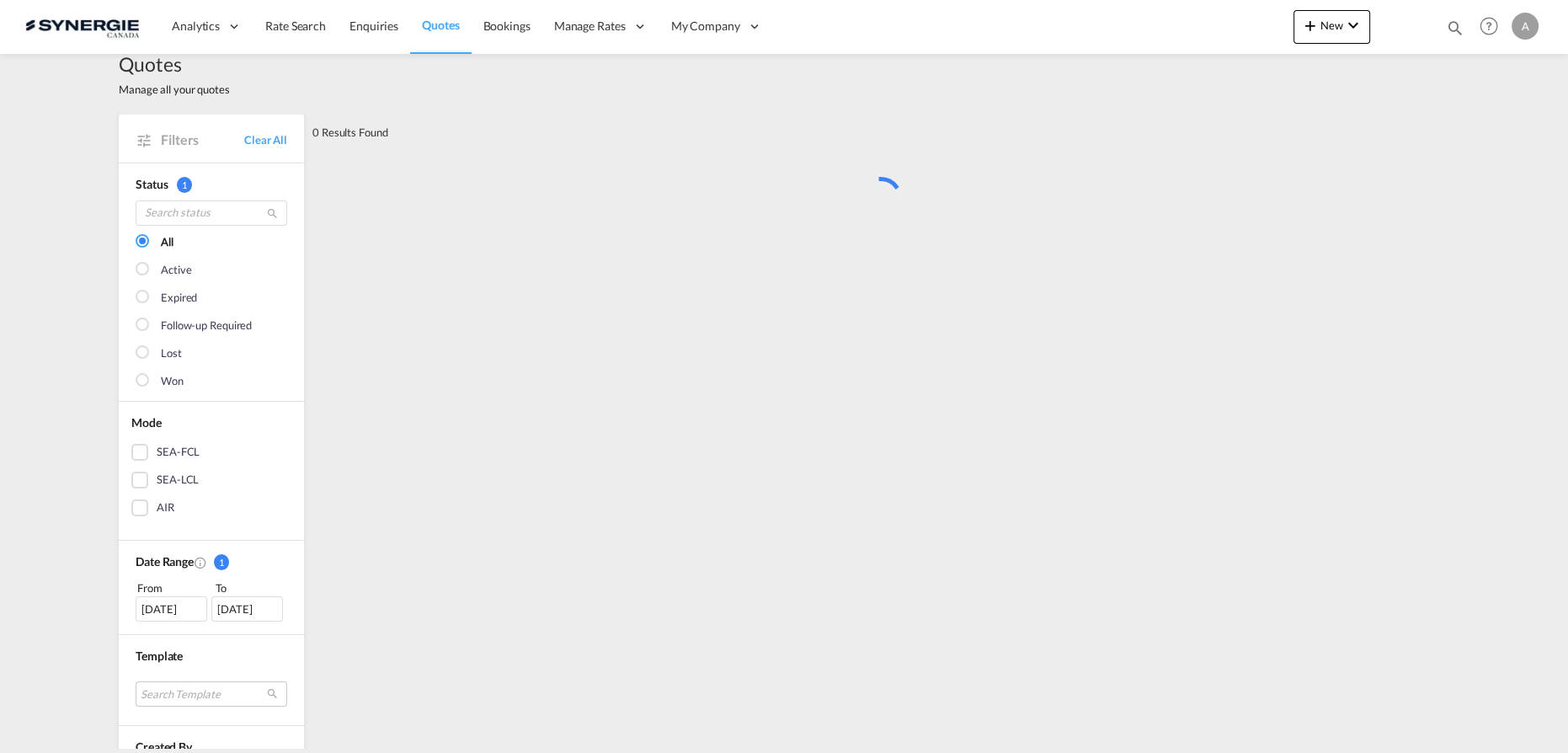
scroll to position [0, 0]
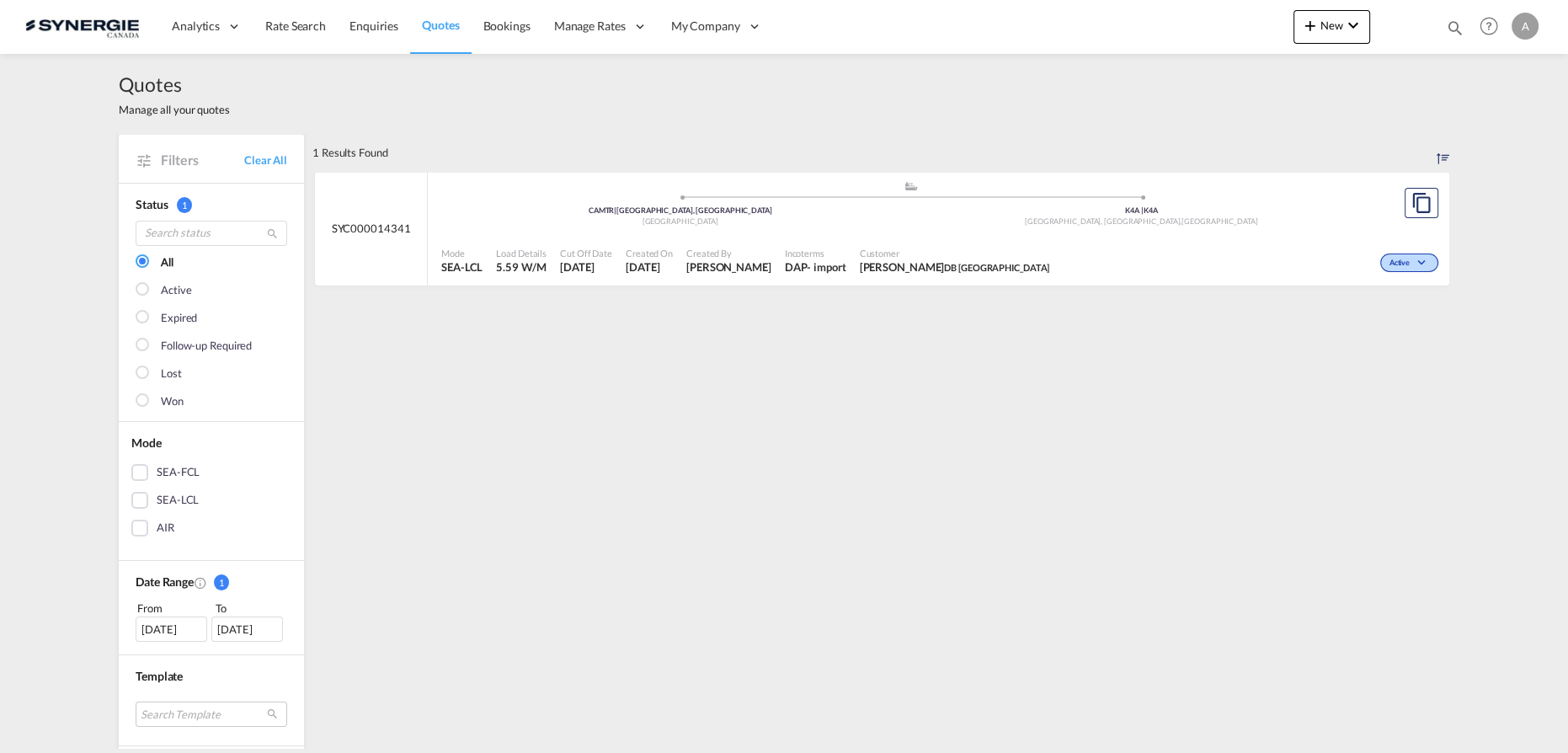
click at [1018, 246] on div "Customer [PERSON_NAME] [GEOGRAPHIC_DATA]" at bounding box center [955, 261] width 204 height 42
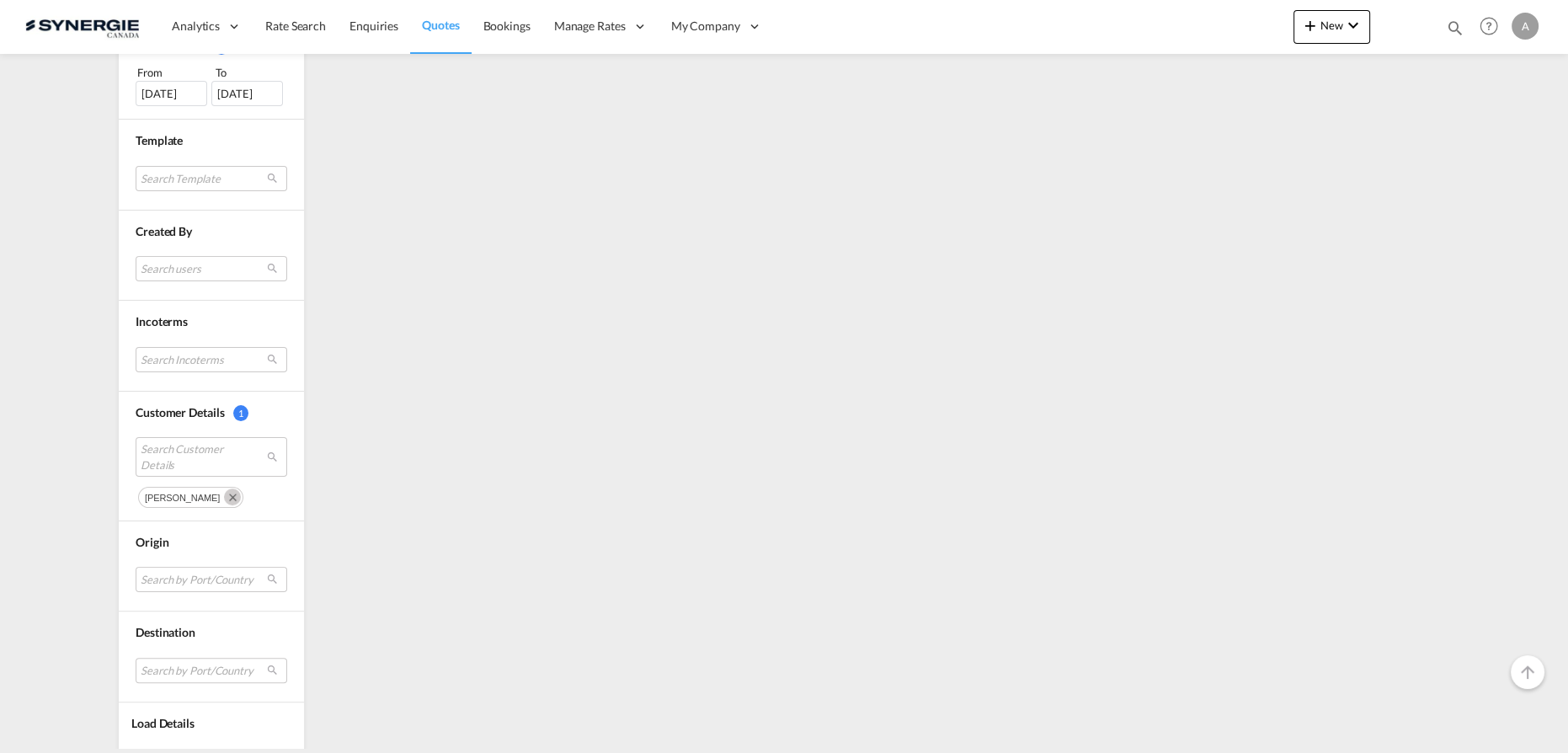
click at [224, 489] on md-icon "Remove" at bounding box center [232, 496] width 17 height 17
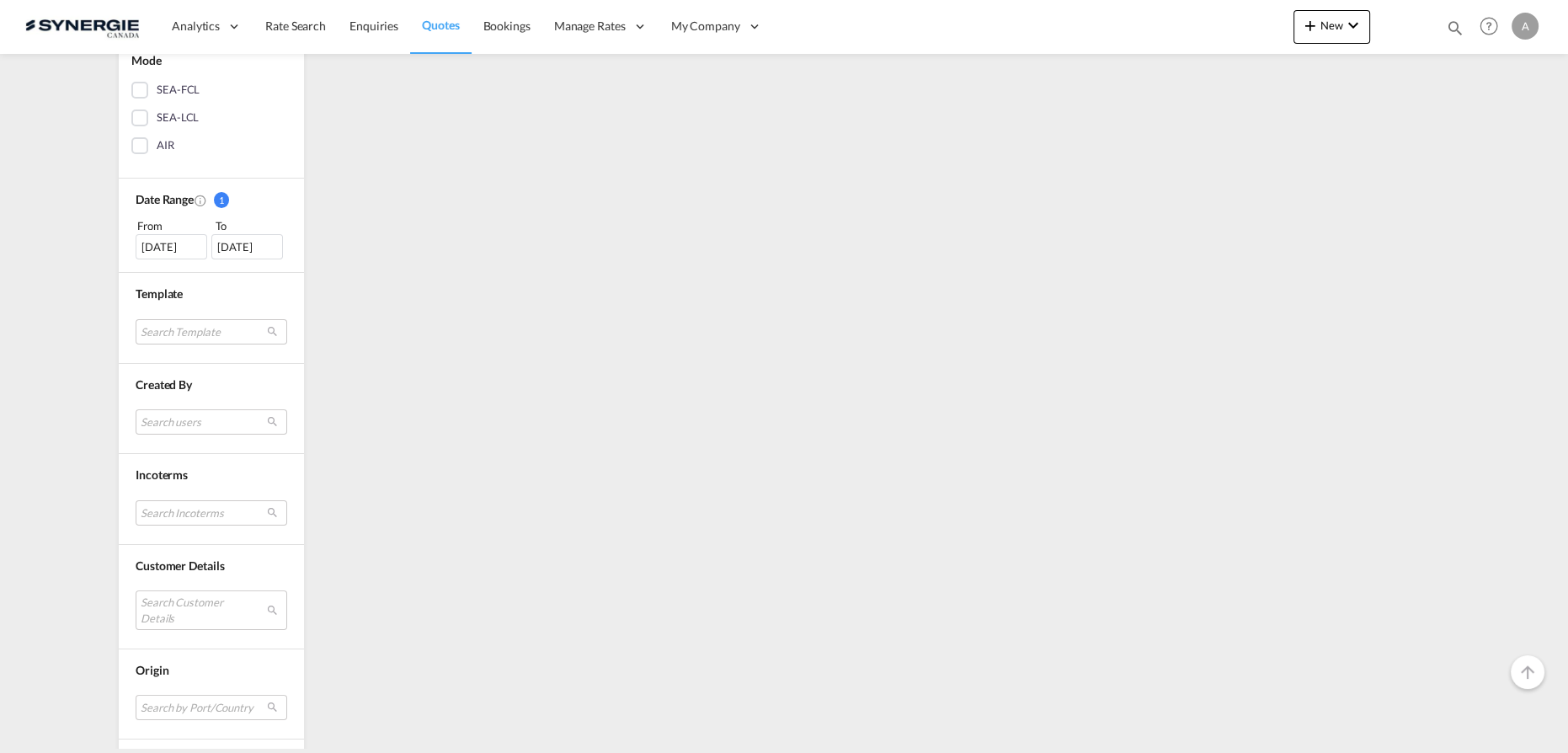
scroll to position [459, 0]
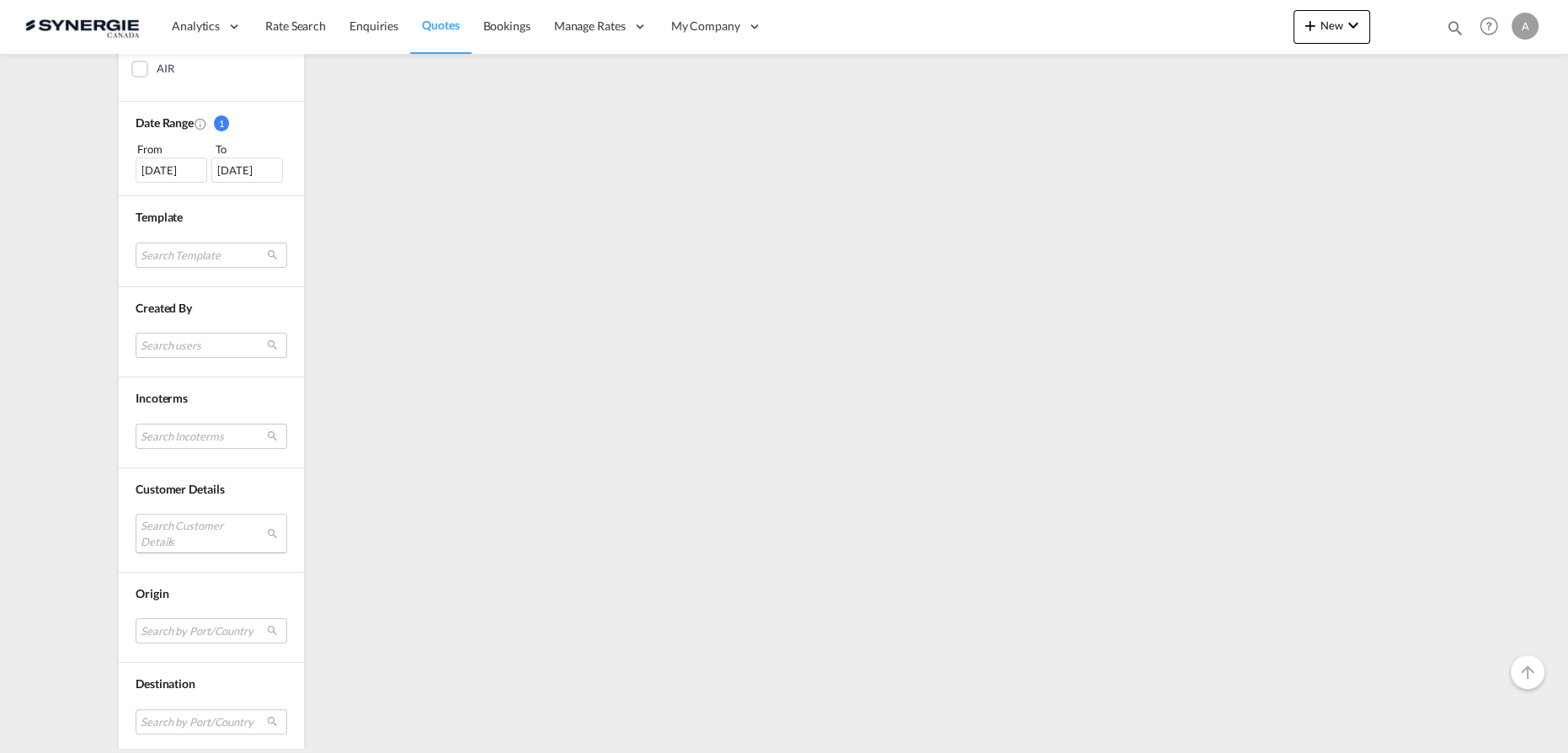
click at [189, 531] on md-select "Search Customer Details" at bounding box center [211, 533] width 151 height 39
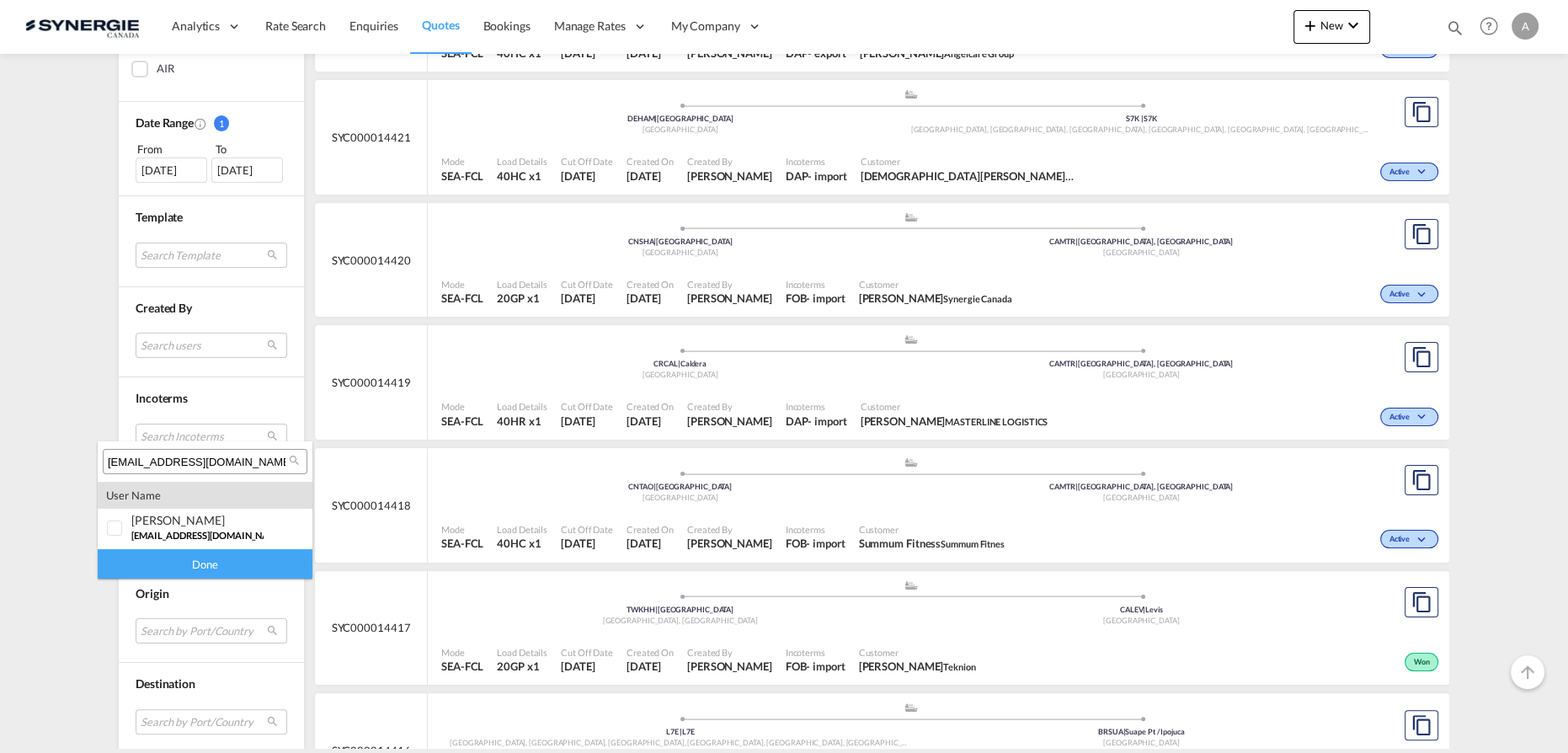
click at [210, 461] on input "[EMAIL_ADDRESS][DOMAIN_NAME]" at bounding box center [198, 462] width 181 height 15
paste input "[EMAIL_ADDRESS][DOMAIN_NAME]"
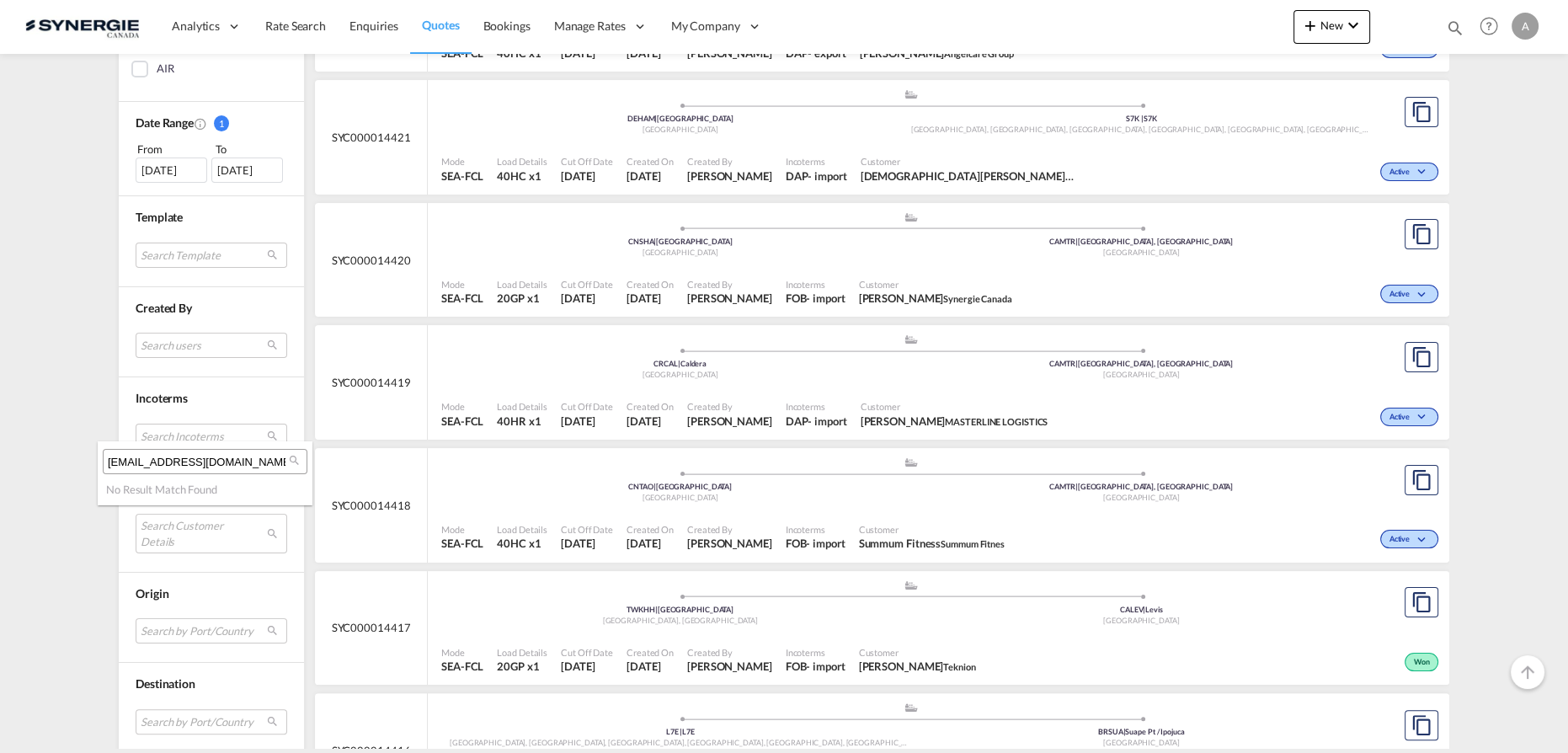
drag, startPoint x: 208, startPoint y: 463, endPoint x: -314, endPoint y: 448, distance: 522.2
click at [0, 448] on html "Analytics Reports Dashboard Rate Search Enquiries Quotes" at bounding box center [784, 376] width 1568 height 753
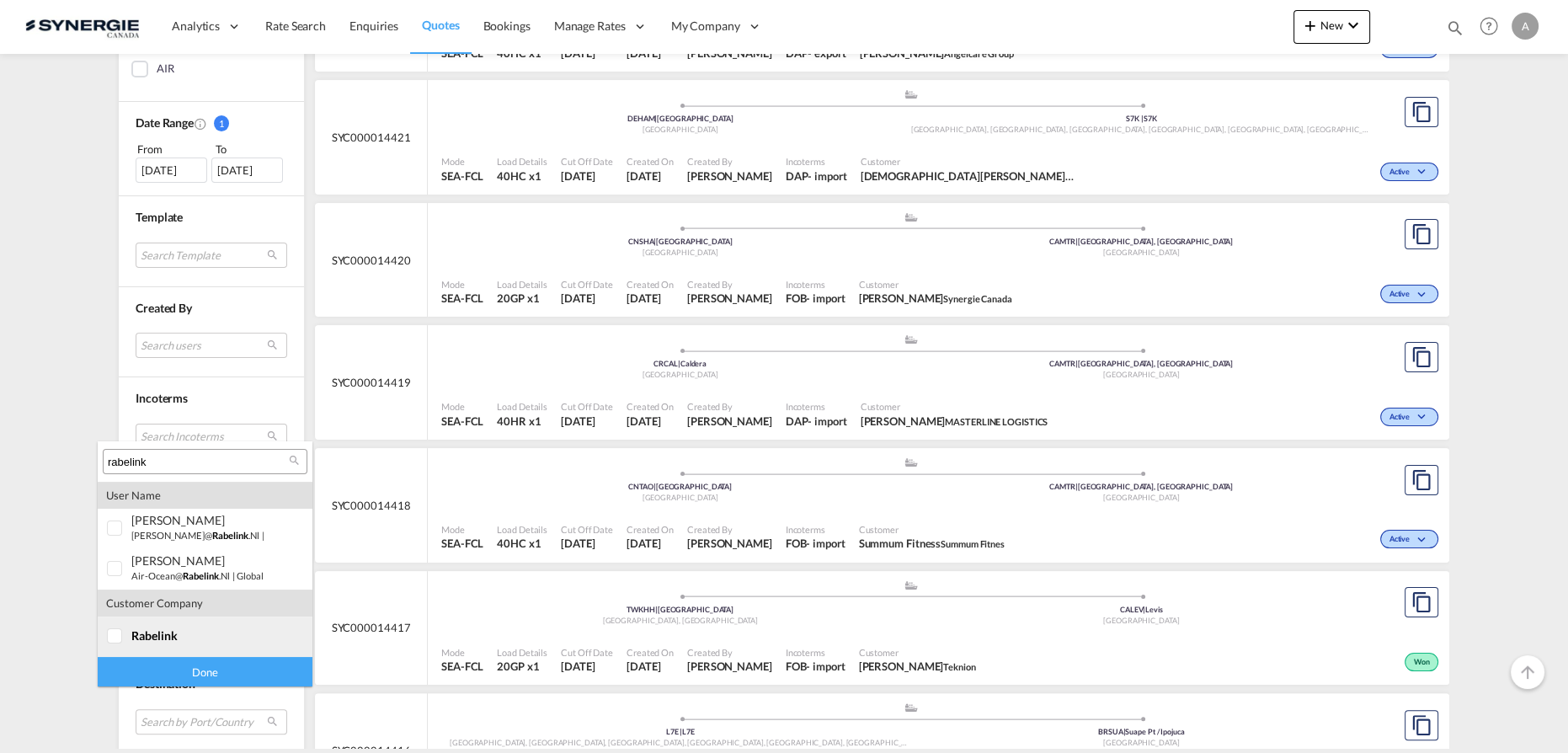
type input "rabelink"
click at [148, 631] on span "rabelink" at bounding box center [154, 635] width 46 height 14
click at [177, 676] on div "Done" at bounding box center [204, 671] width 215 height 30
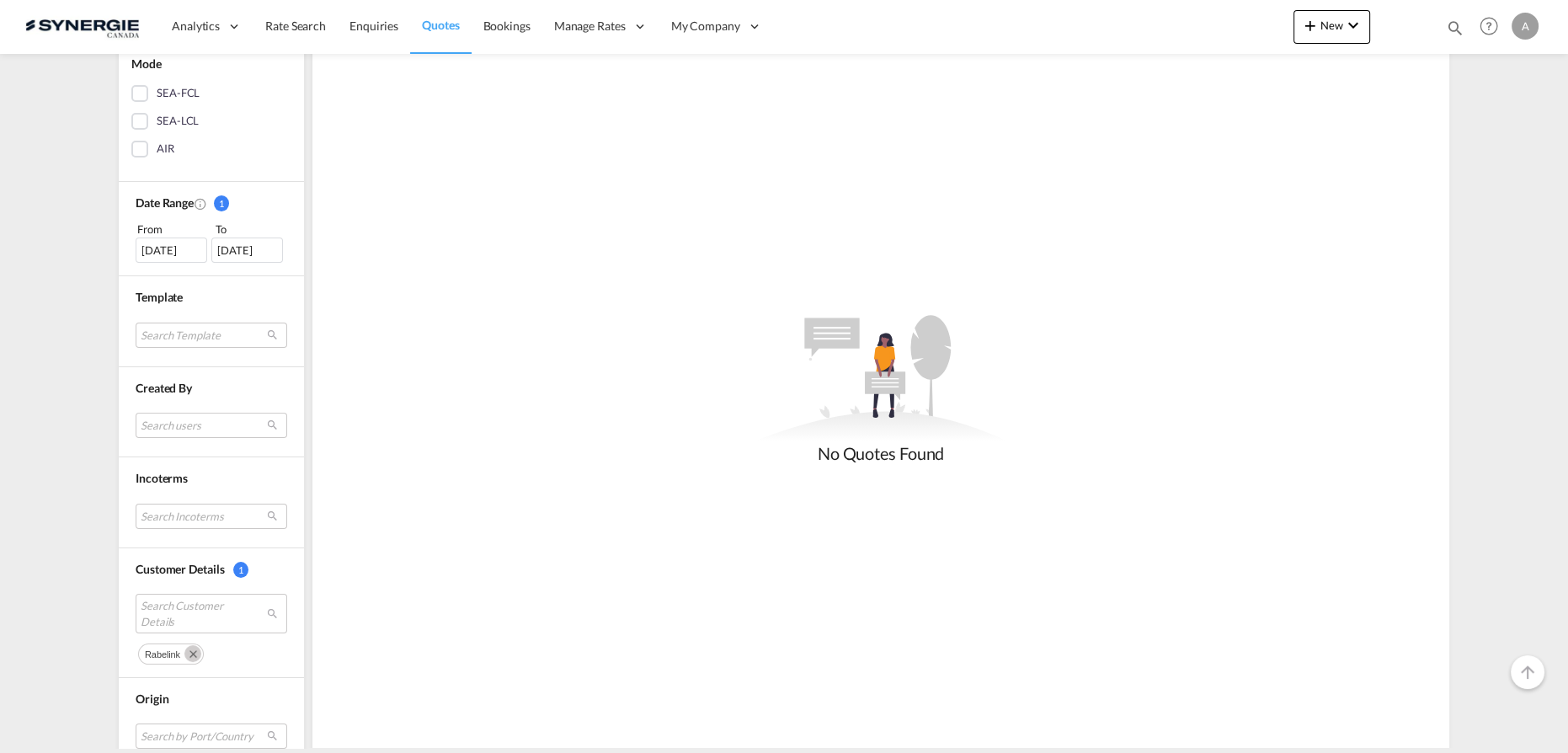
scroll to position [383, 0]
click at [159, 248] on div "[DATE]" at bounding box center [171, 246] width 71 height 25
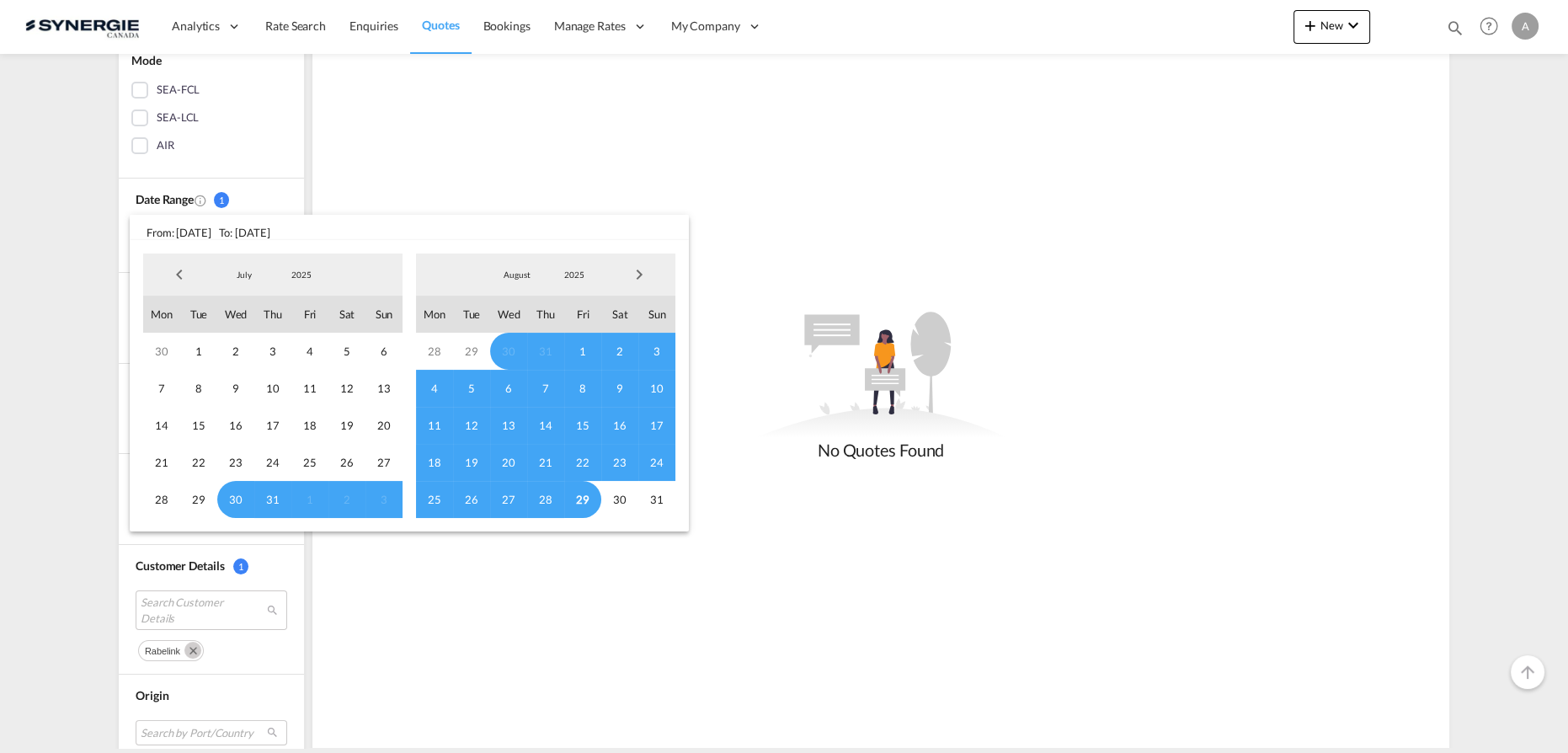
drag, startPoint x: 290, startPoint y: 272, endPoint x: 304, endPoint y: 270, distance: 14.1
click at [291, 273] on span "2025" at bounding box center [302, 275] width 54 height 12
click at [304, 203] on md-option "2023" at bounding box center [318, 194] width 115 height 40
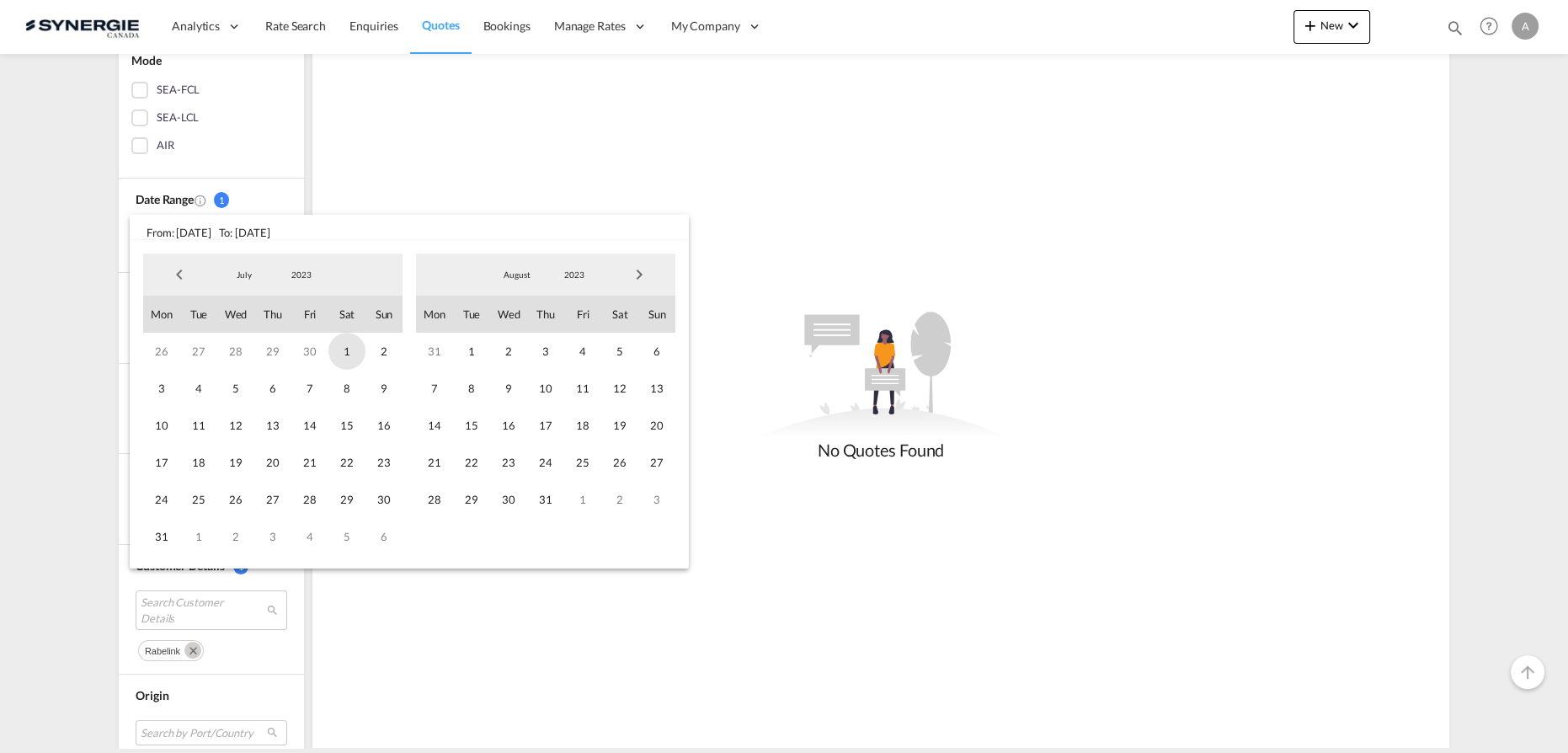
click at [337, 354] on span "1" at bounding box center [347, 350] width 37 height 37
click at [562, 280] on md-select-value "2023" at bounding box center [574, 274] width 57 height 25
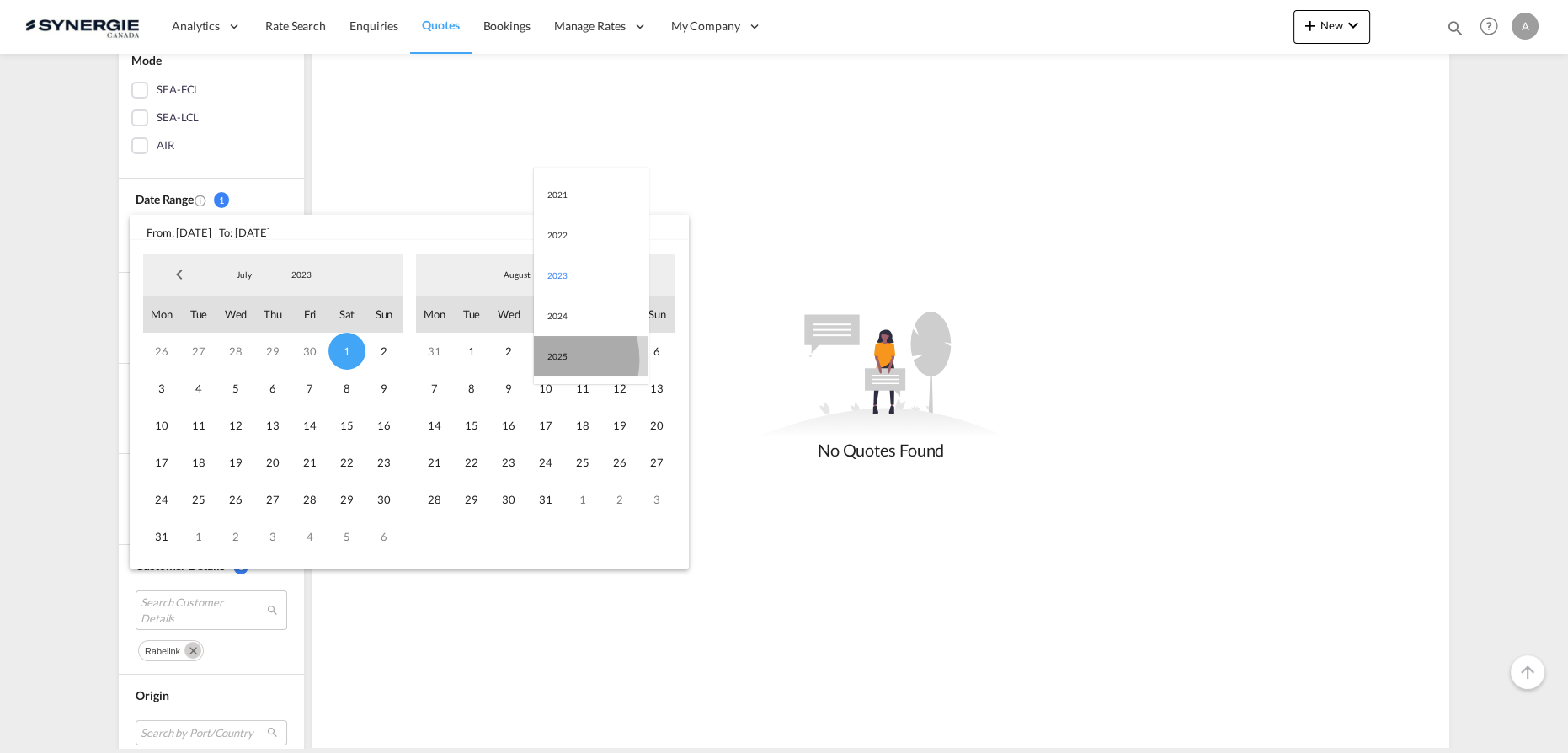
click at [547, 359] on md-option "2025" at bounding box center [591, 356] width 115 height 40
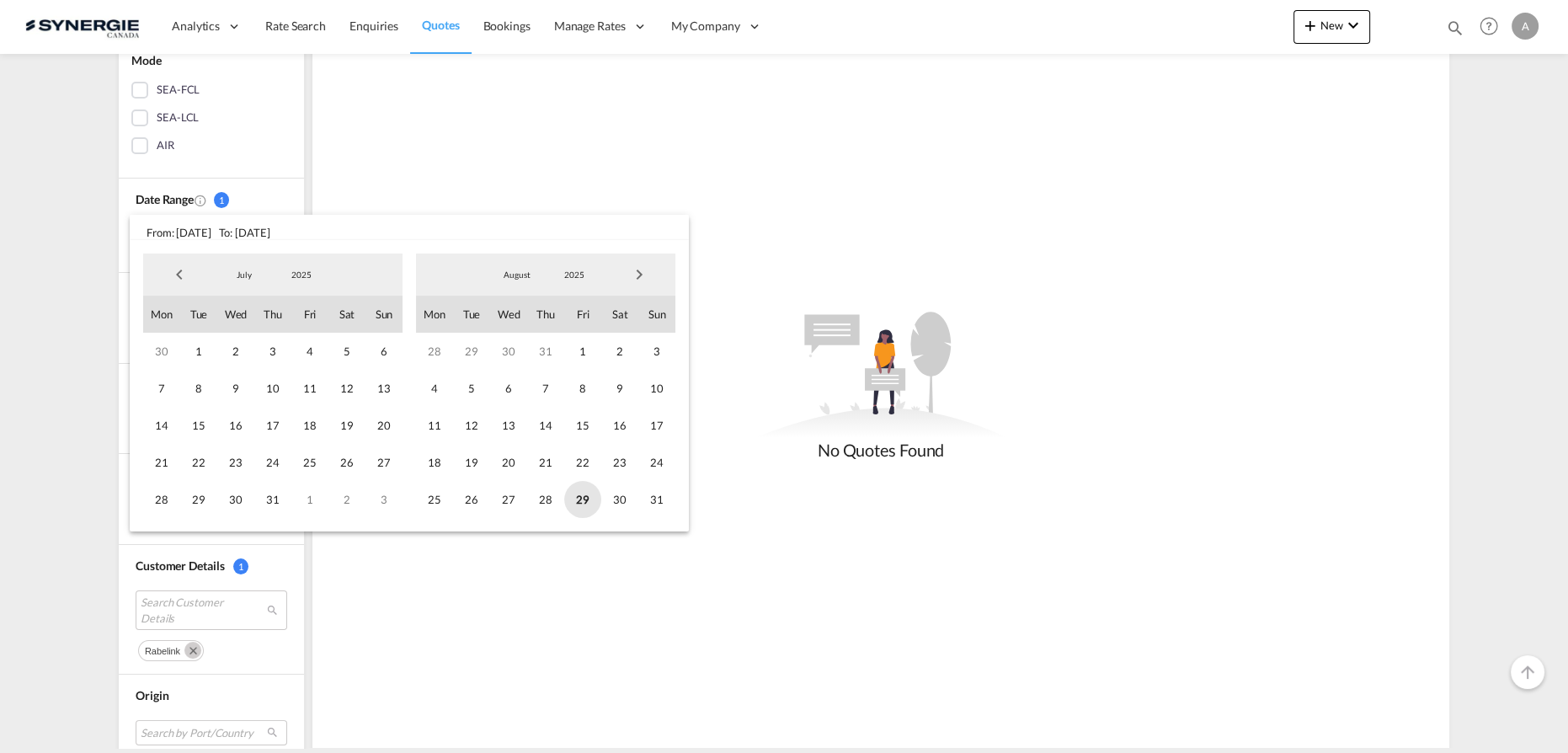
click at [579, 497] on span "29" at bounding box center [583, 499] width 37 height 37
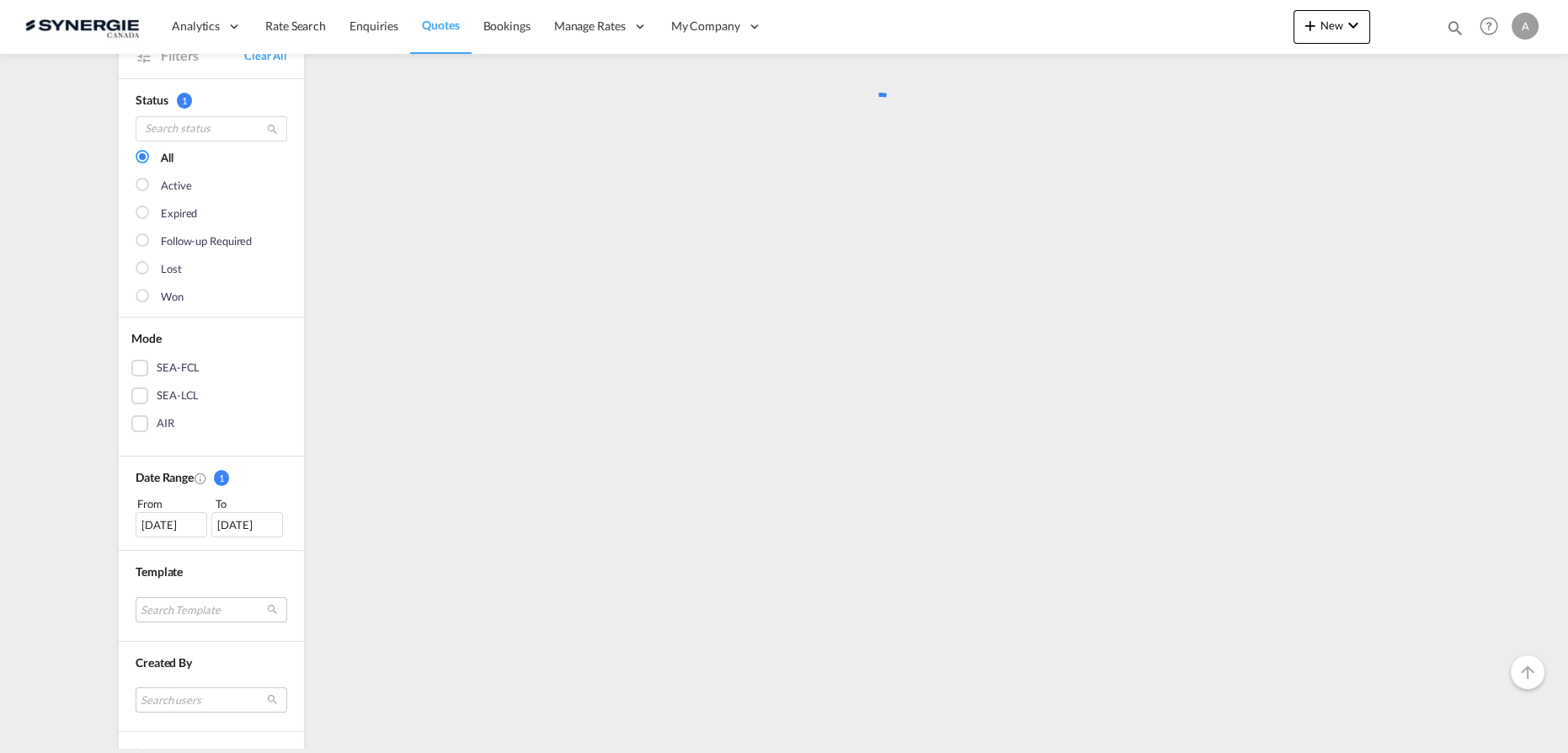
scroll to position [0, 0]
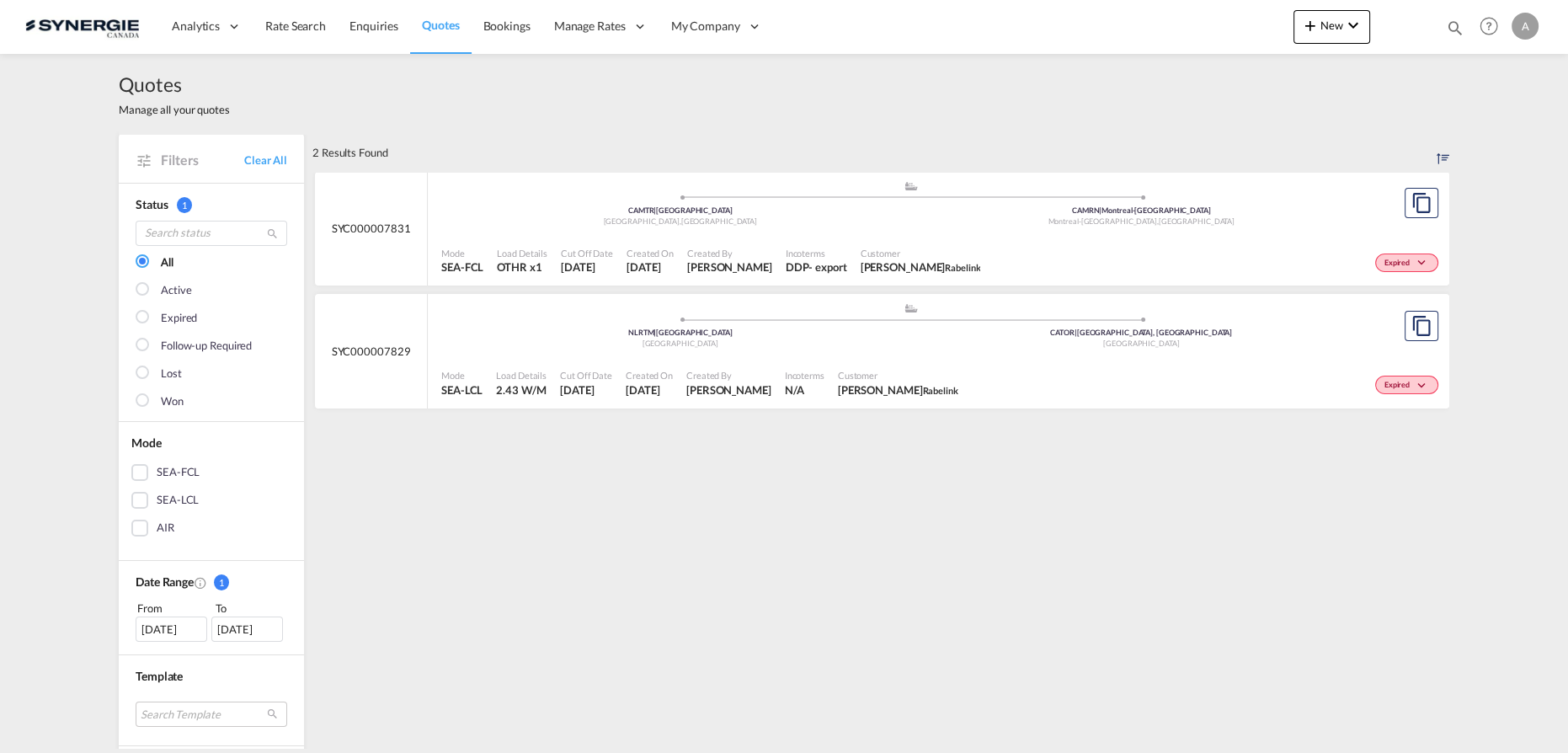
click at [709, 62] on div "Quotes Manage all your quotes" at bounding box center [784, 94] width 1331 height 80
click at [1342, 34] on button "New" at bounding box center [1331, 27] width 77 height 34
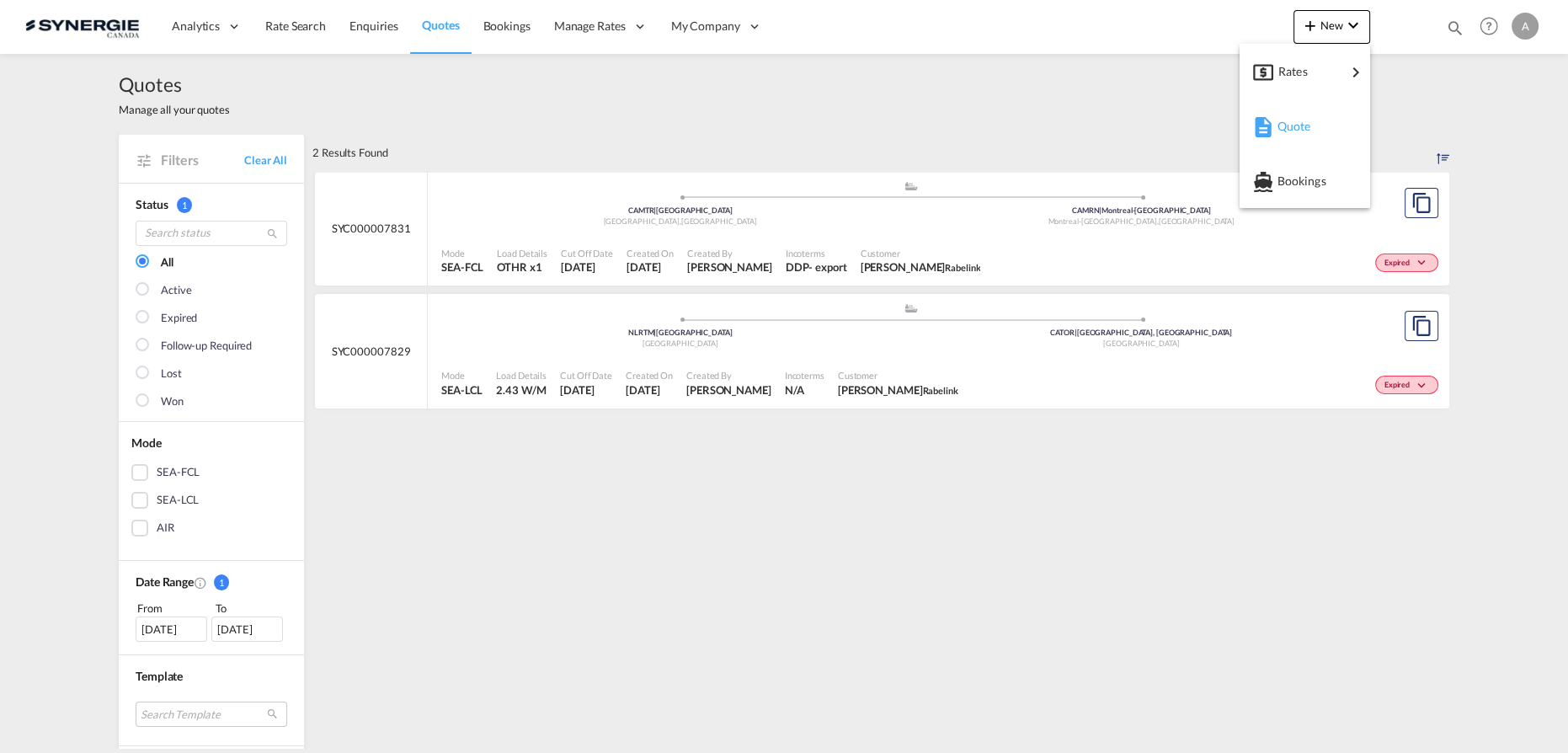
click at [1294, 124] on span "Quote" at bounding box center [1285, 126] width 18 height 34
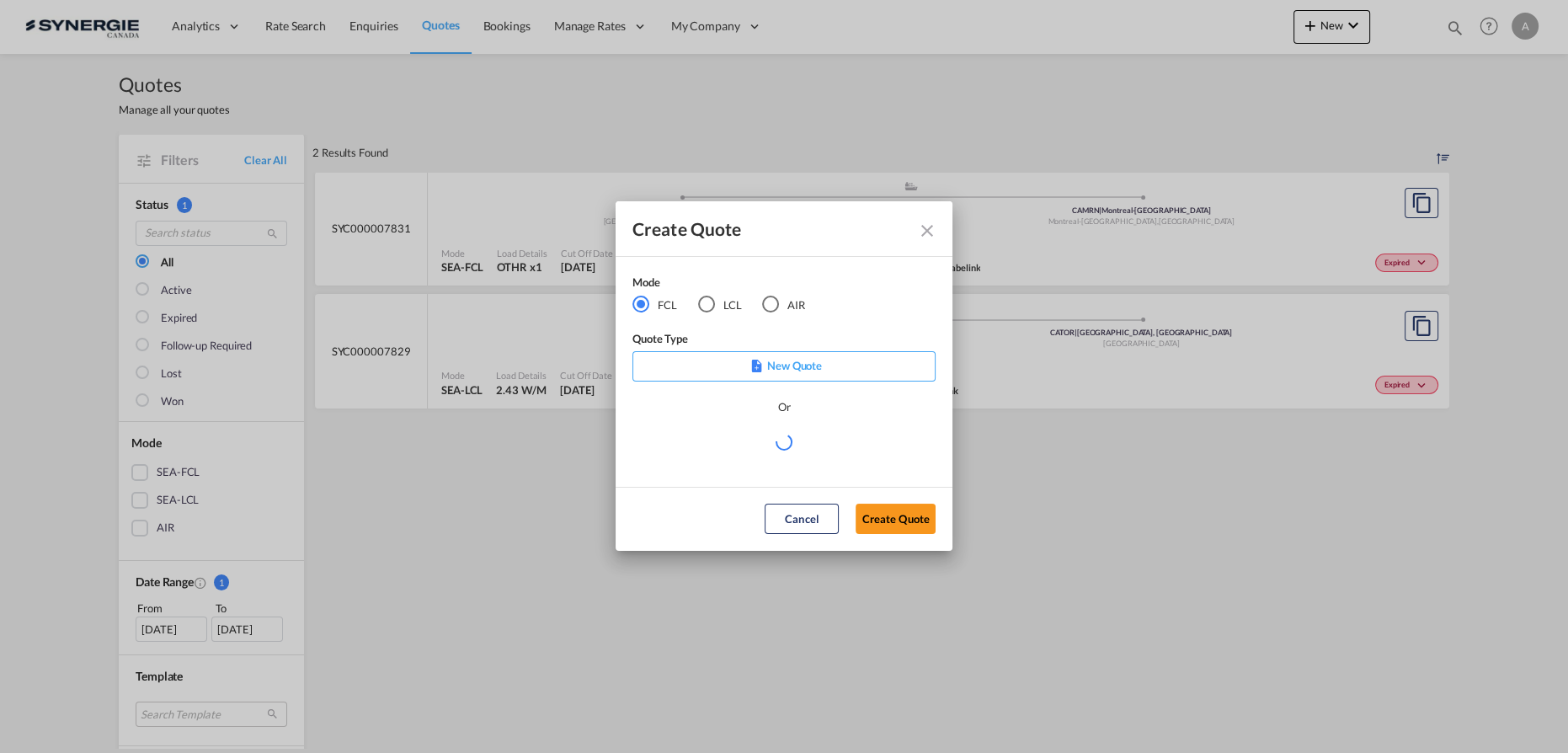
click at [1111, 522] on div "Create Quote Mode FCL LCL AIR Quote Type New Quote Or Cancel Create Quote" at bounding box center [784, 376] width 1568 height 752
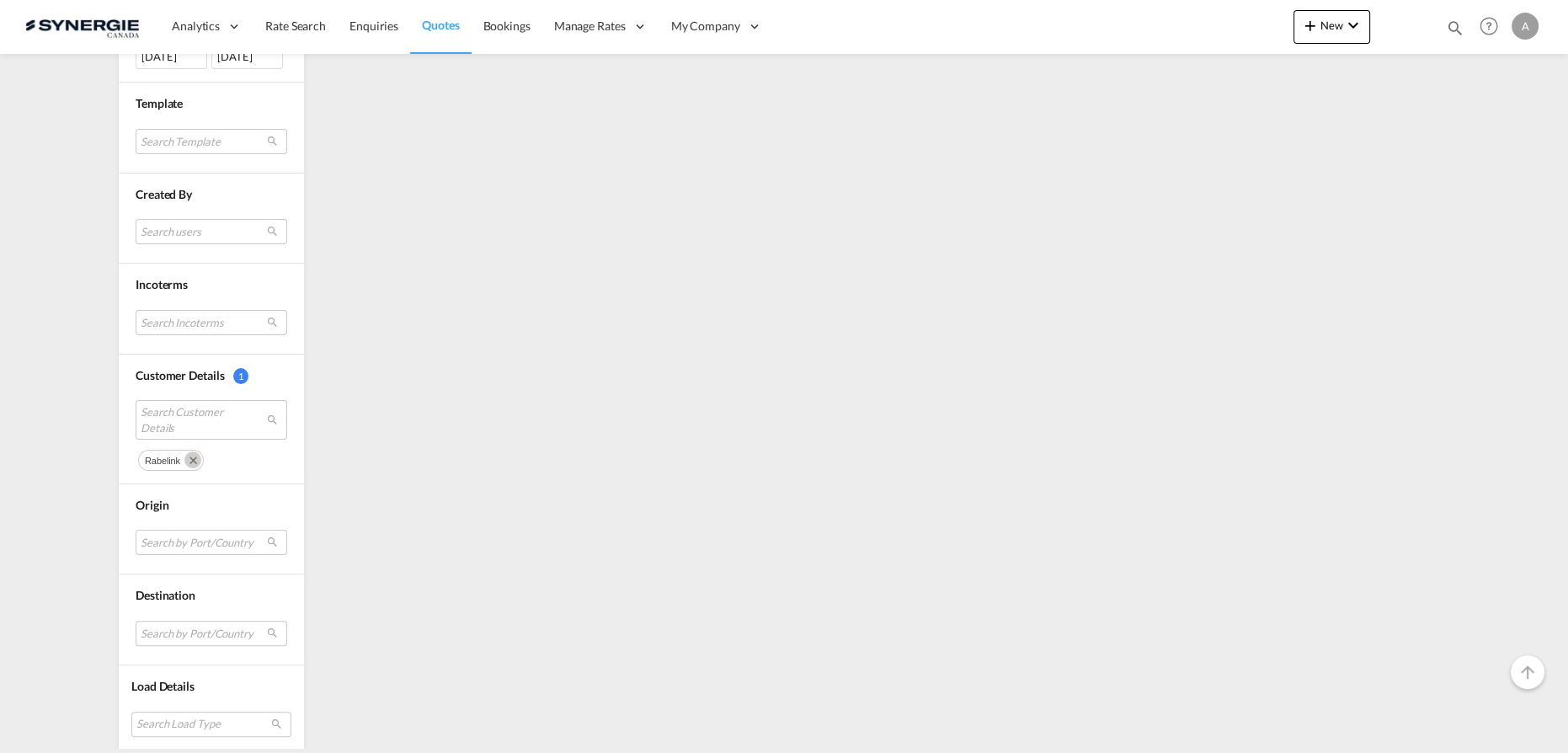
scroll to position [572, 0]
click at [171, 415] on span "Search Customer Details" at bounding box center [198, 419] width 116 height 30
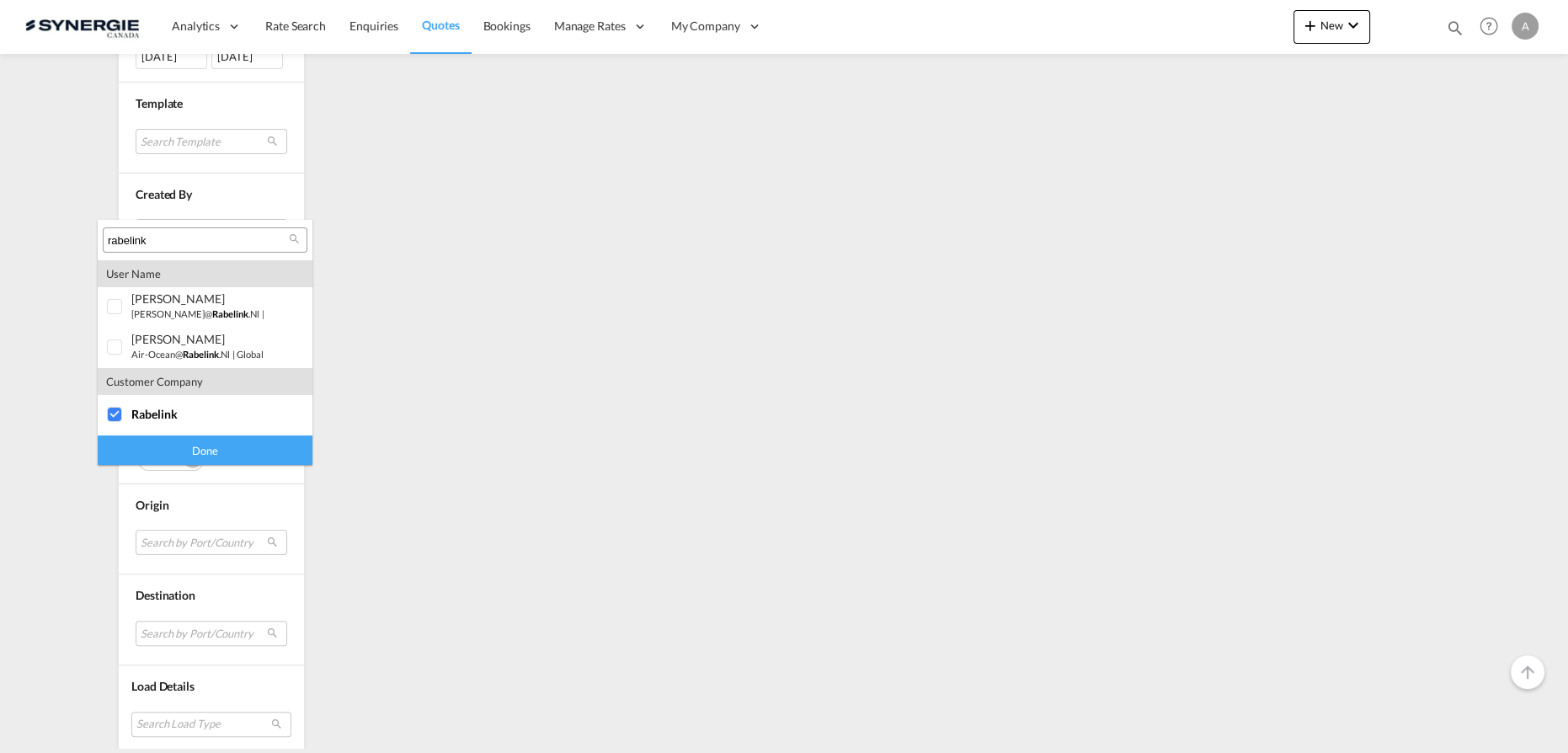
drag, startPoint x: 1024, startPoint y: 338, endPoint x: 1038, endPoint y: 336, distance: 14.1
click at [1025, 338] on md-backdrop at bounding box center [784, 376] width 1568 height 753
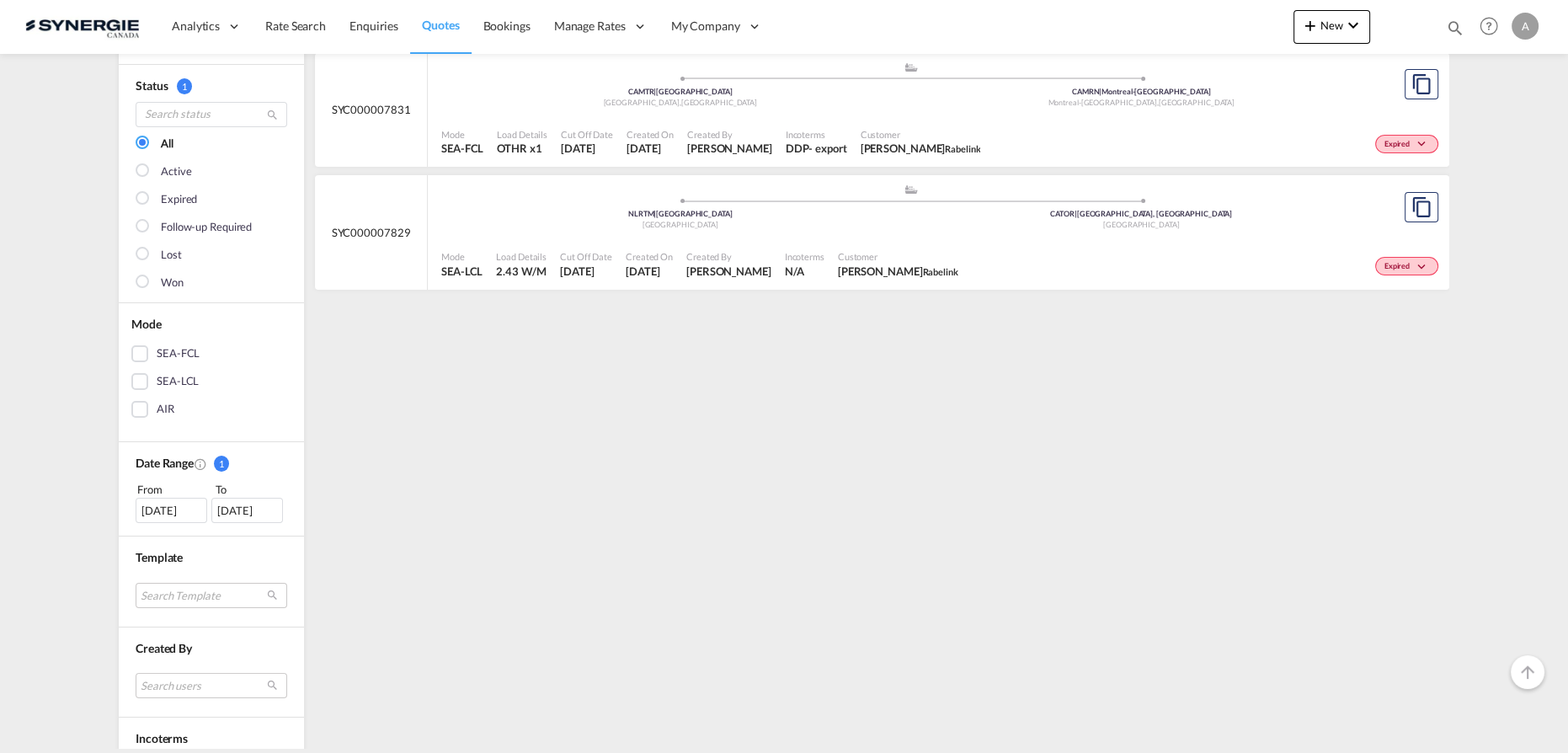
scroll to position [0, 0]
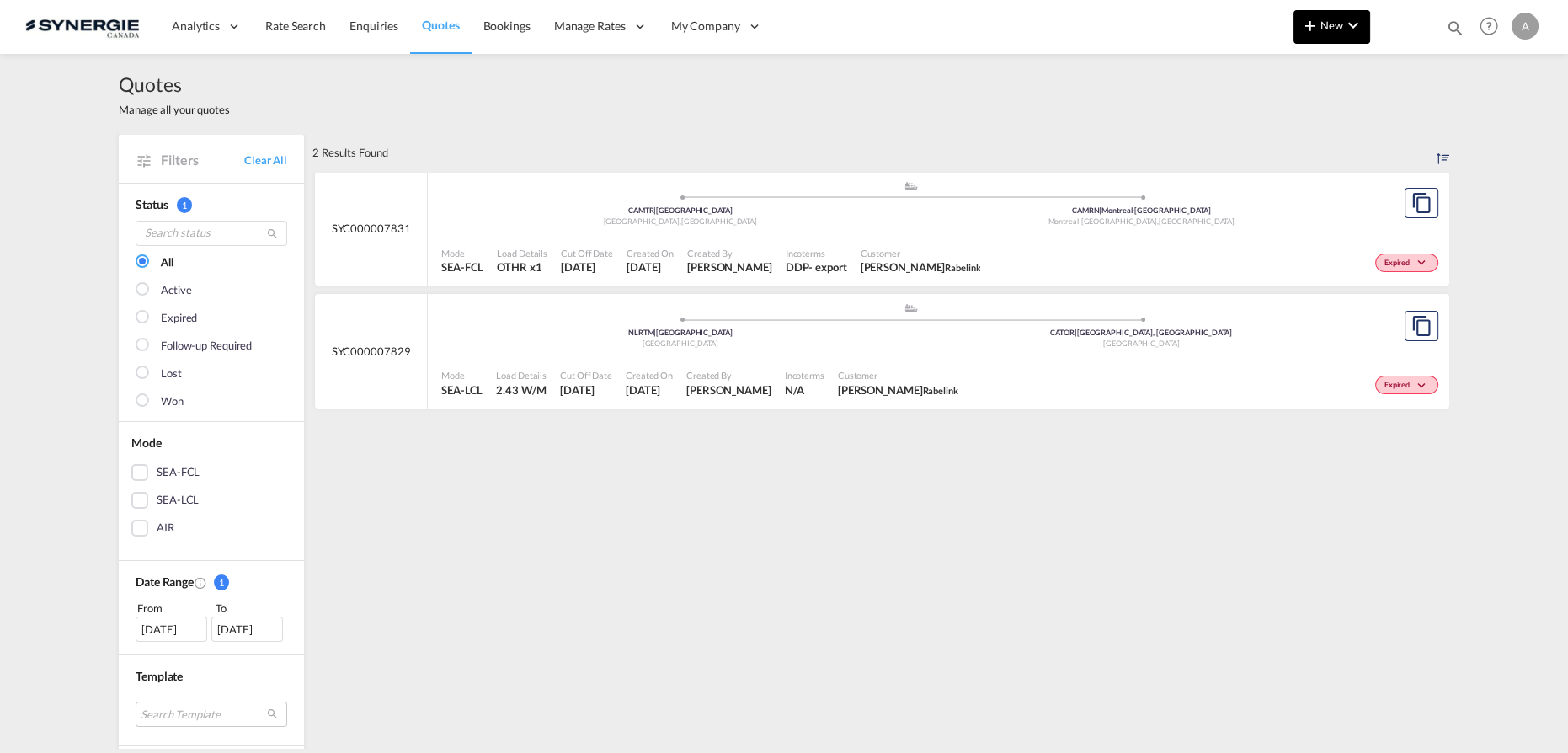
click at [1332, 36] on button "New" at bounding box center [1331, 27] width 77 height 34
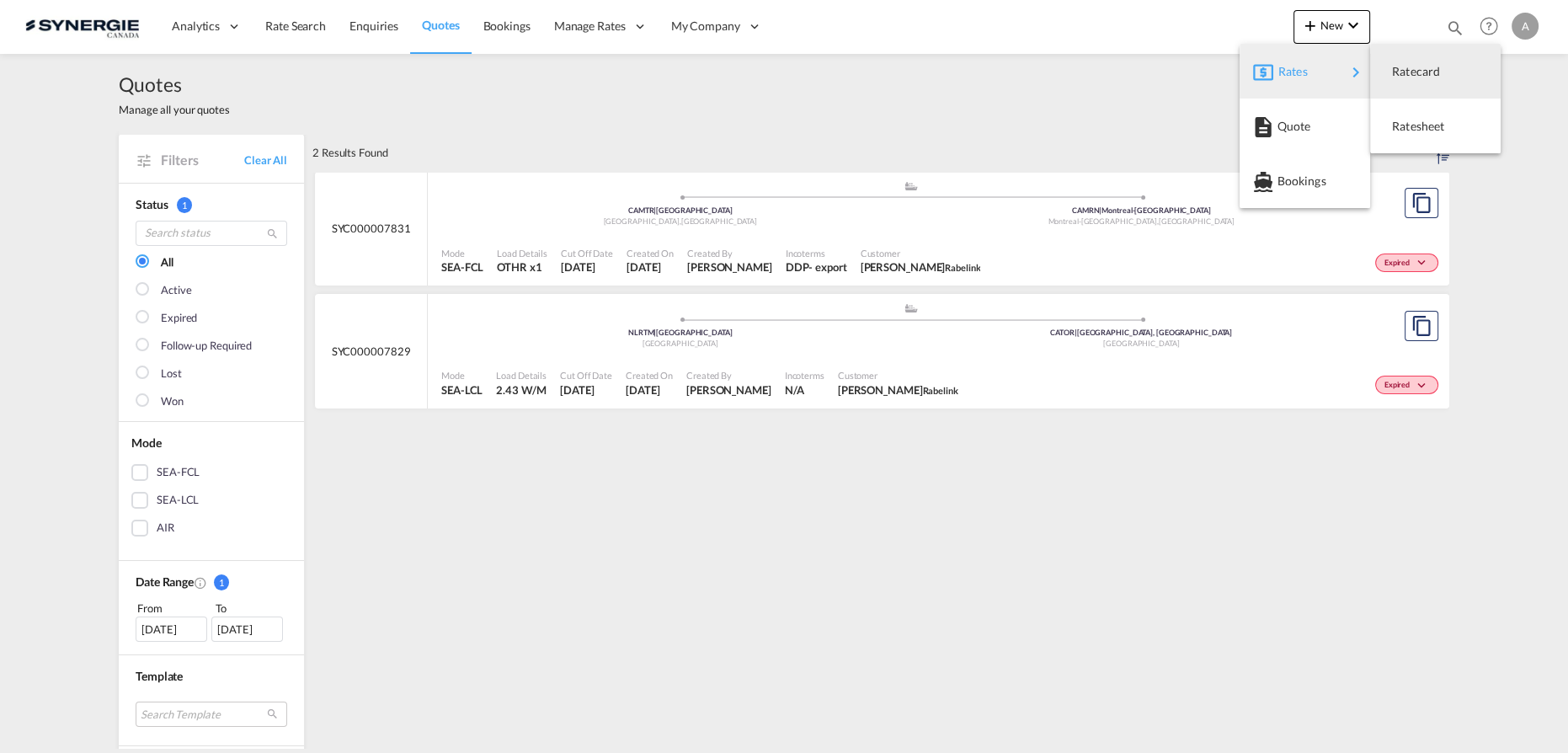
click at [864, 486] on md-backdrop at bounding box center [784, 376] width 1568 height 753
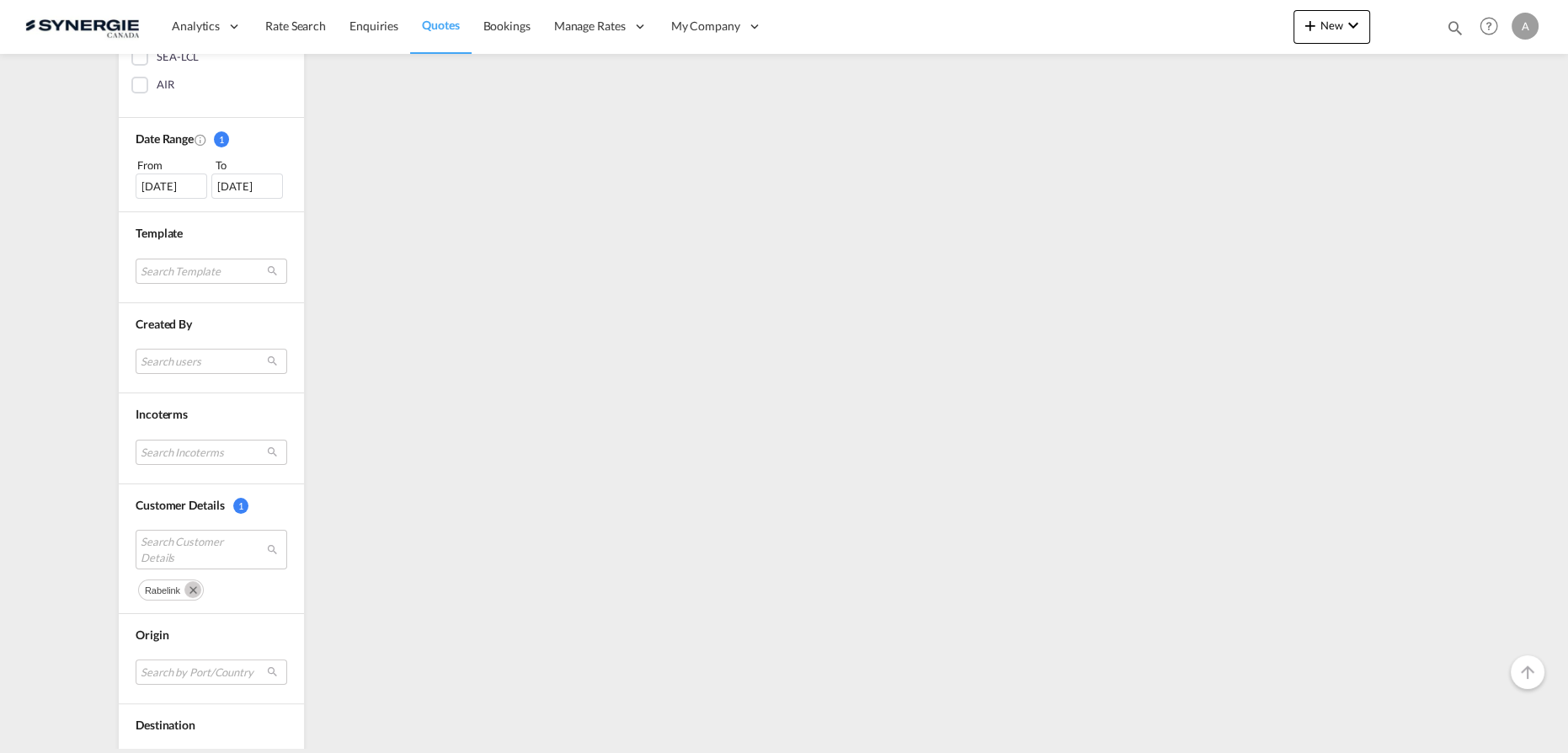
scroll to position [536, 0]
click at [204, 446] on span "Search Customer Details" at bounding box center [198, 456] width 116 height 30
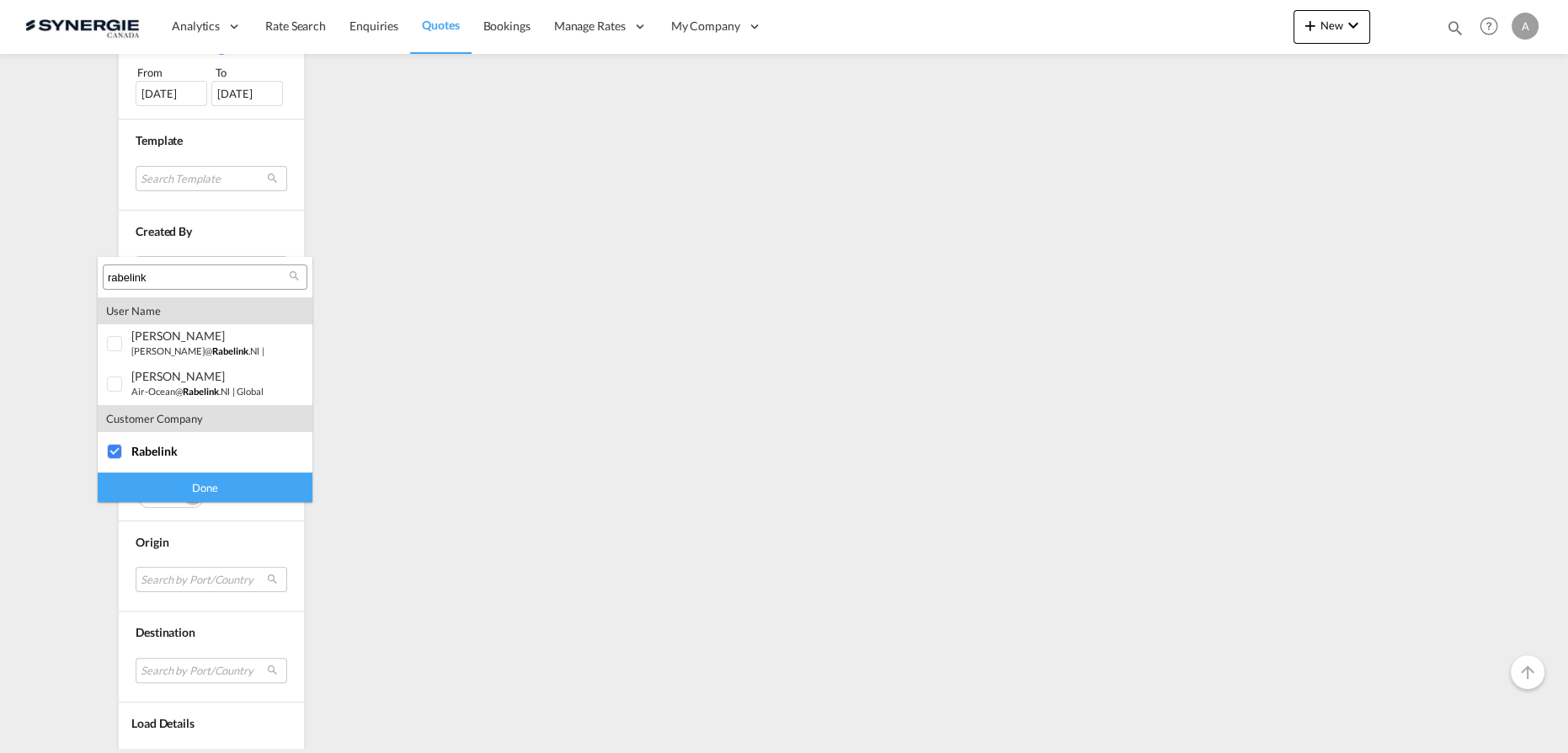
click at [206, 276] on input "rabelink" at bounding box center [198, 277] width 181 height 15
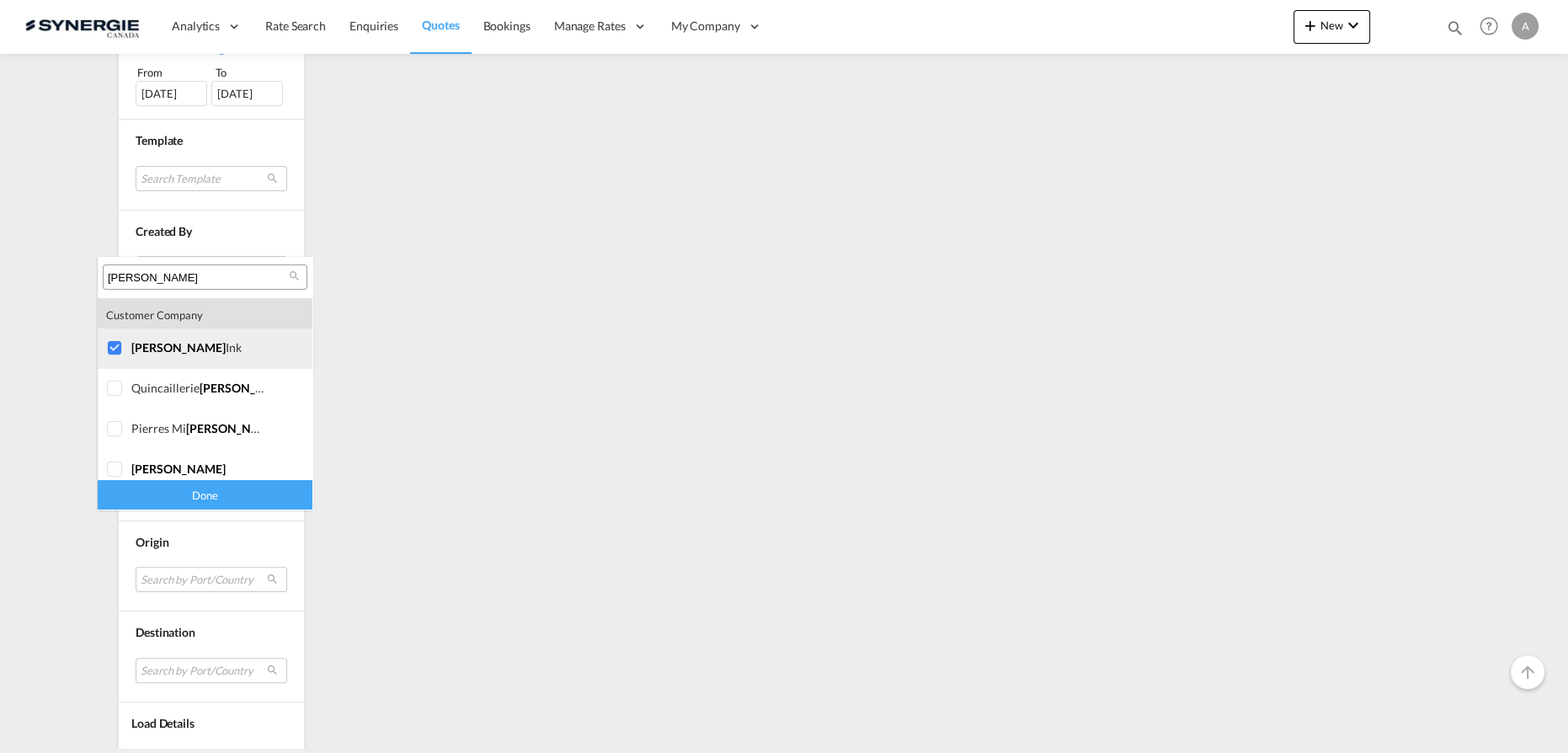
scroll to position [316, 0]
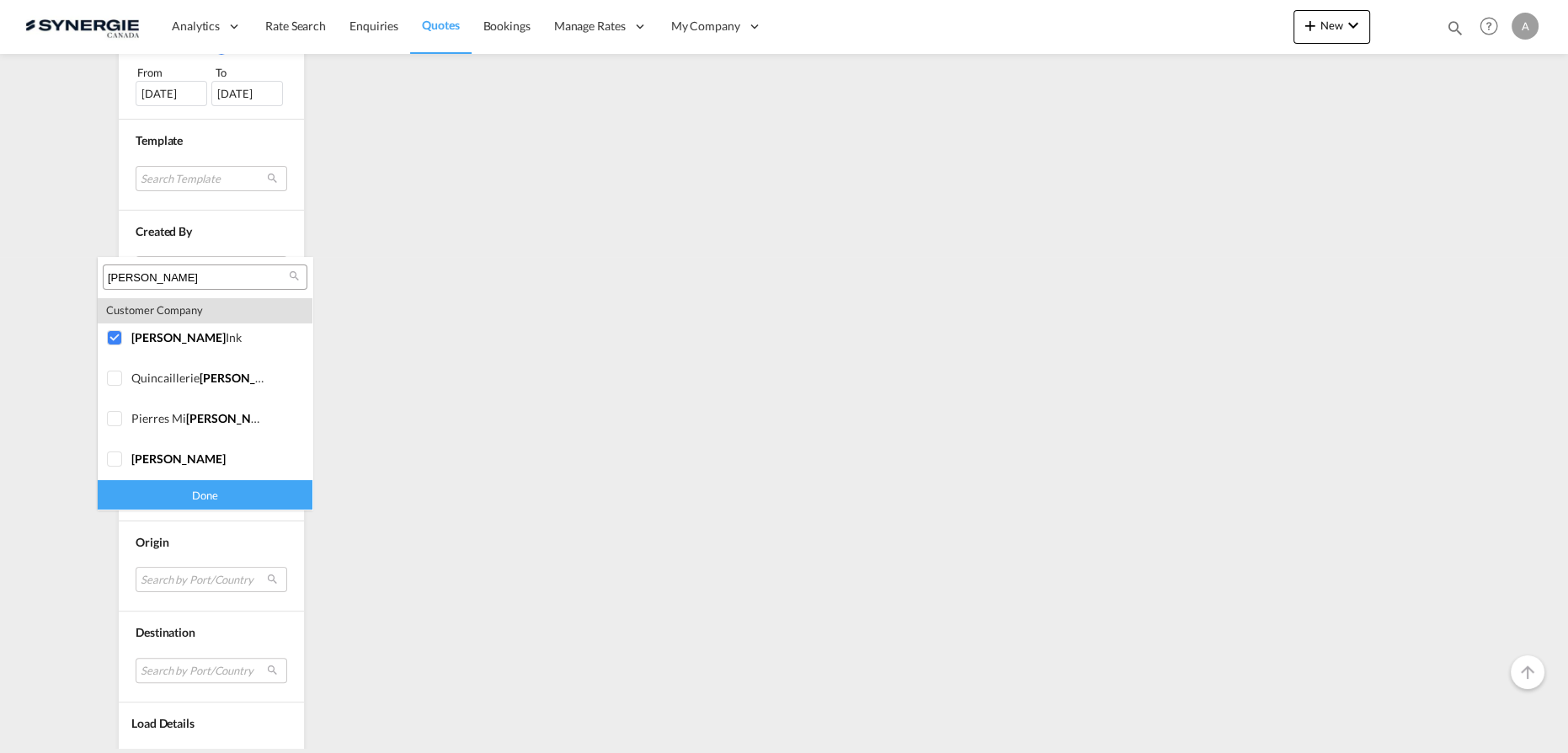
type input "[PERSON_NAME]"
click at [504, 406] on md-backdrop at bounding box center [784, 376] width 1568 height 753
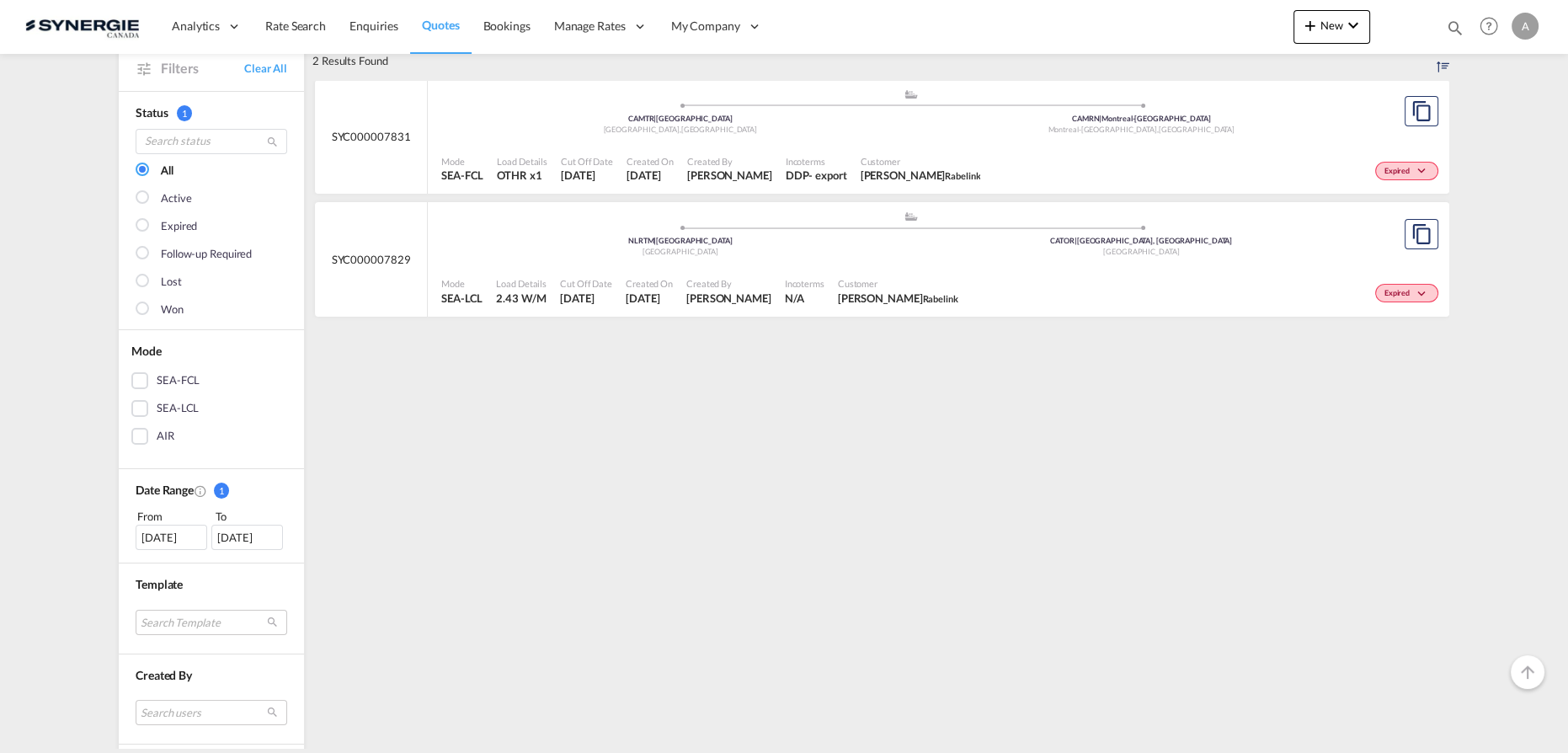
scroll to position [0, 0]
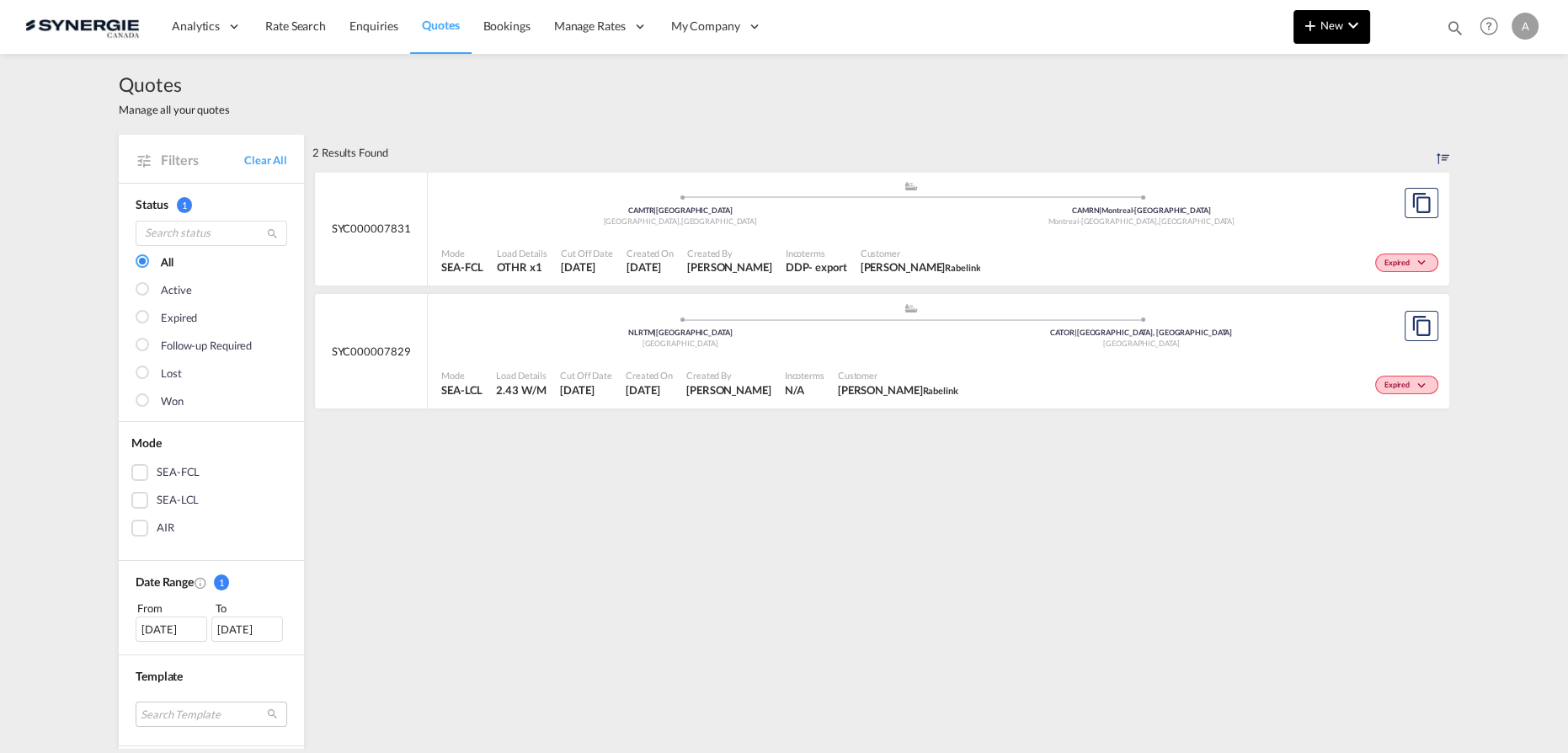
drag, startPoint x: 1327, startPoint y: 9, endPoint x: 1331, endPoint y: 17, distance: 8.9
click at [1327, 9] on div "New Bookings Quotes Enquiries Help Resources Product Release A My Profile Logout" at bounding box center [1418, 26] width 250 height 52
click at [1331, 17] on button "New" at bounding box center [1331, 27] width 77 height 34
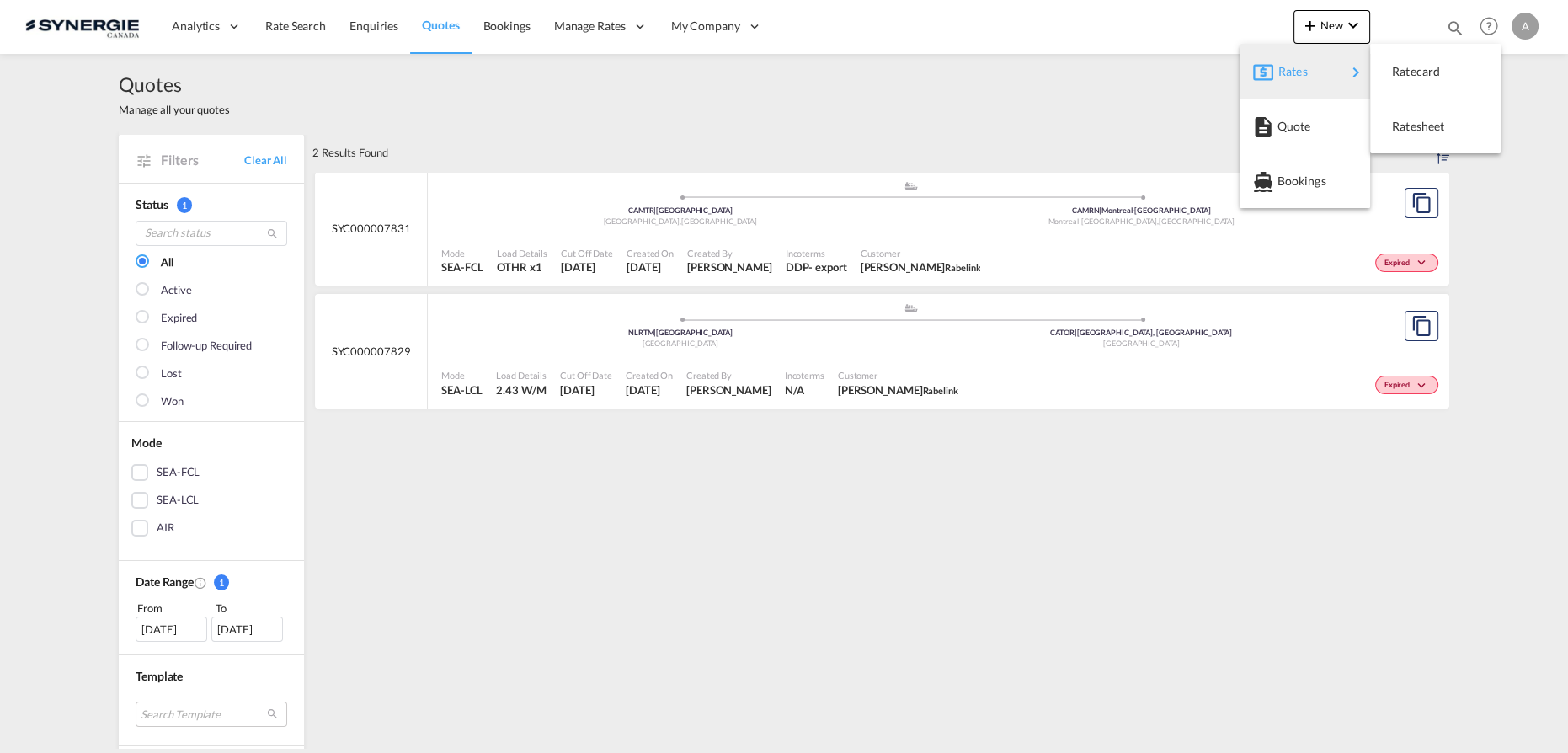
click at [1266, 78] on md-icon "button" at bounding box center [1263, 72] width 20 height 20
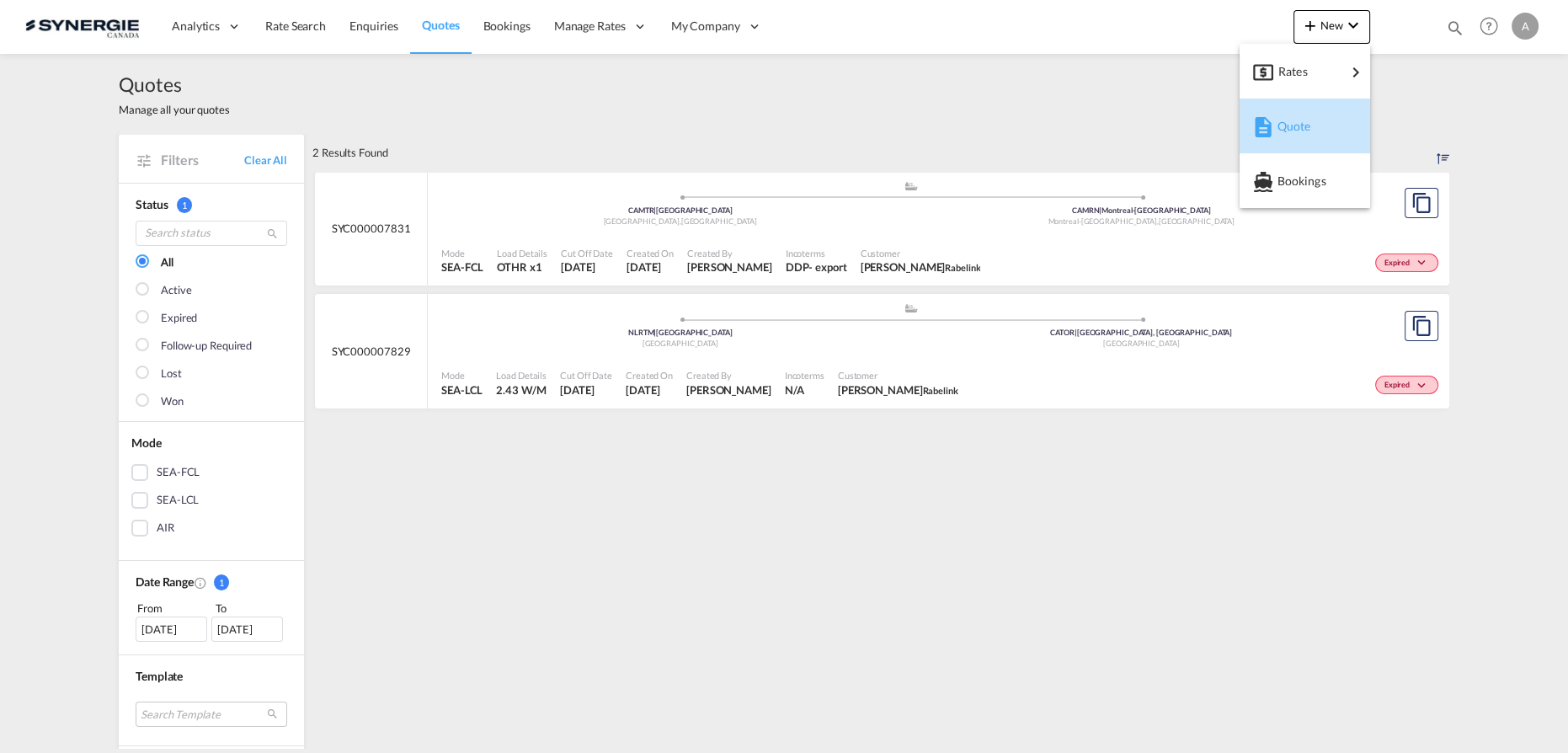
click at [1279, 115] on span "Quote" at bounding box center [1285, 126] width 18 height 34
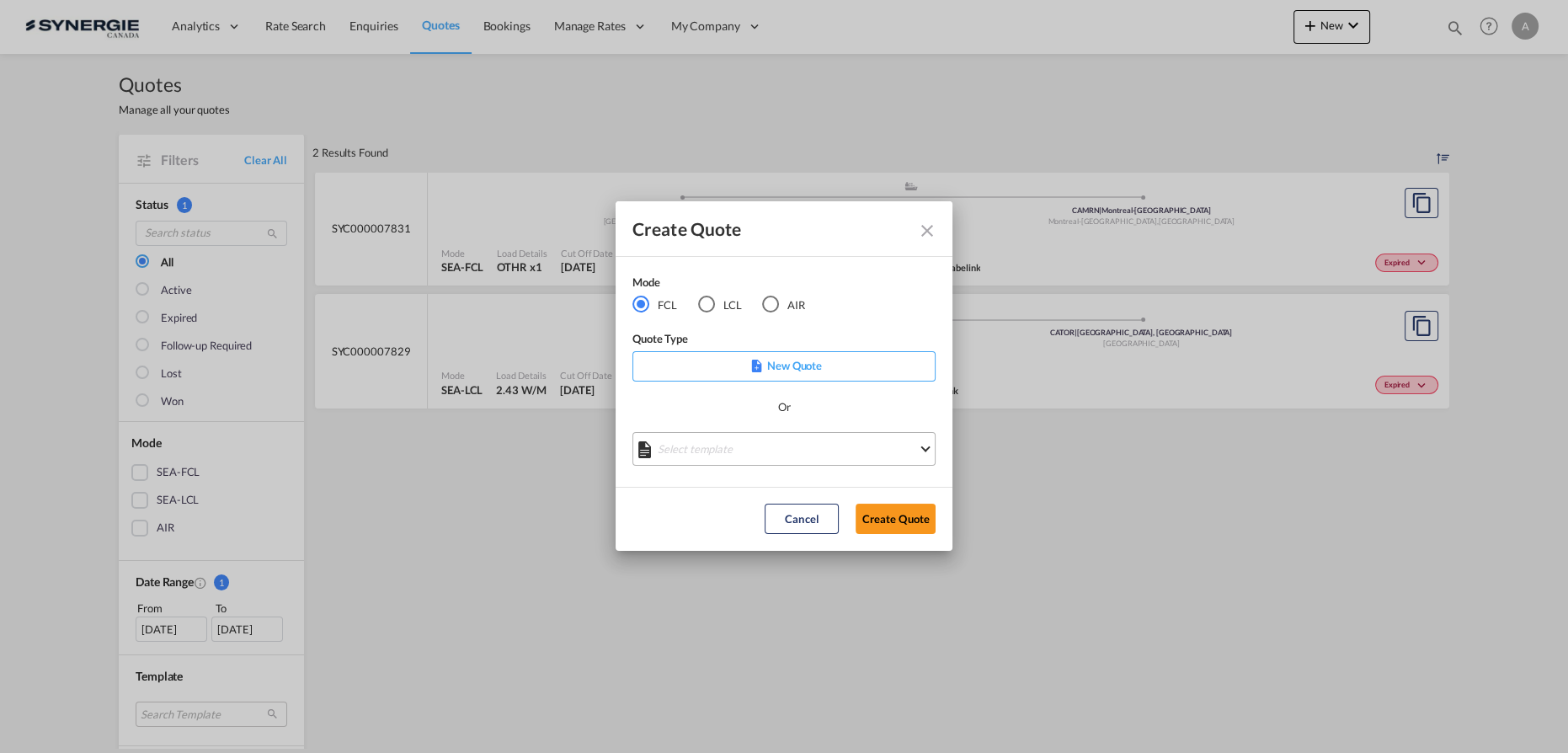
click at [726, 437] on md-select "Select template *NEW* FCL FREEHAND / DAP [PERSON_NAME] | [DATE] *NEW* Import FC…" at bounding box center [784, 449] width 304 height 34
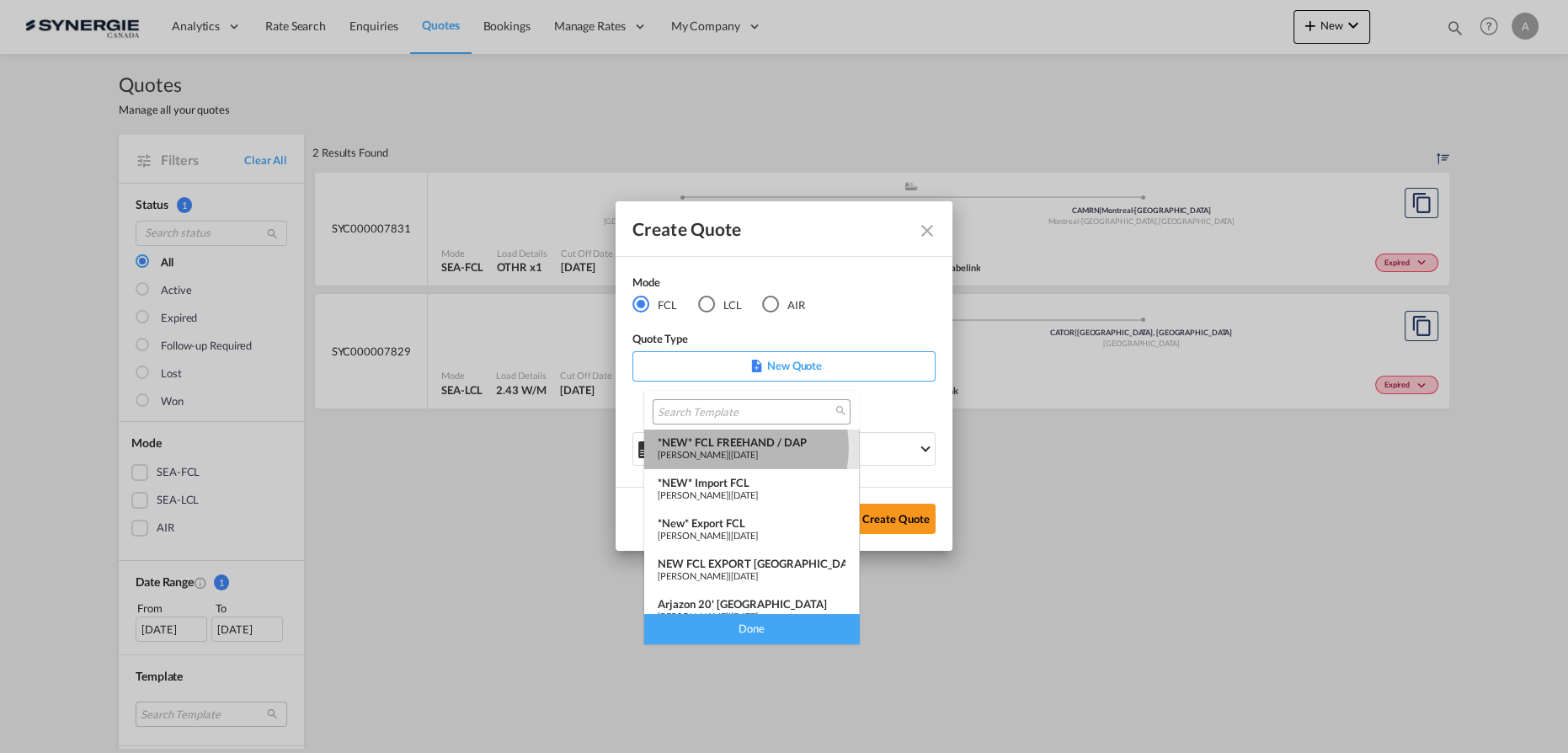
click at [726, 449] on span "[PERSON_NAME]" at bounding box center [692, 454] width 70 height 11
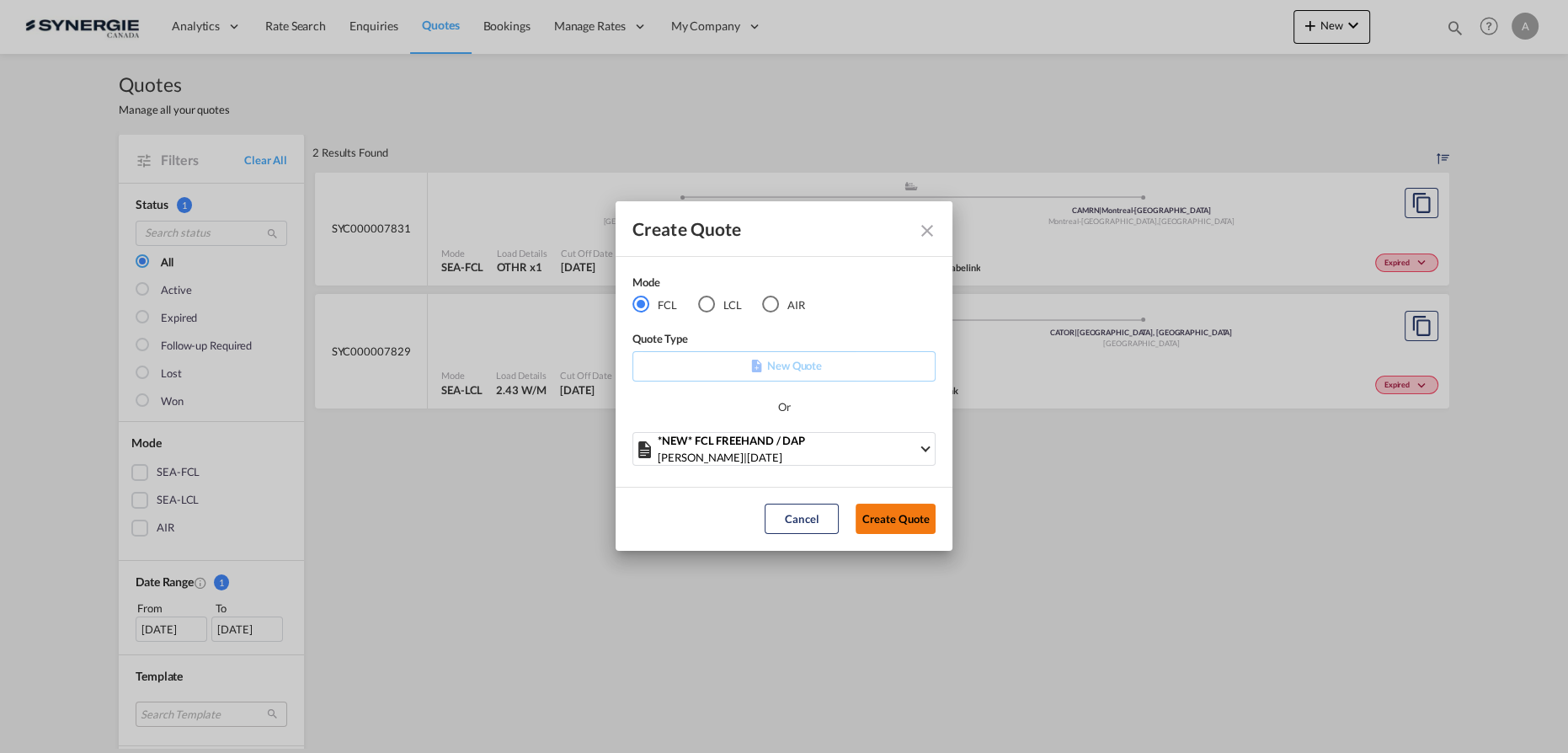
click at [902, 517] on button "Create Quote" at bounding box center [896, 518] width 80 height 30
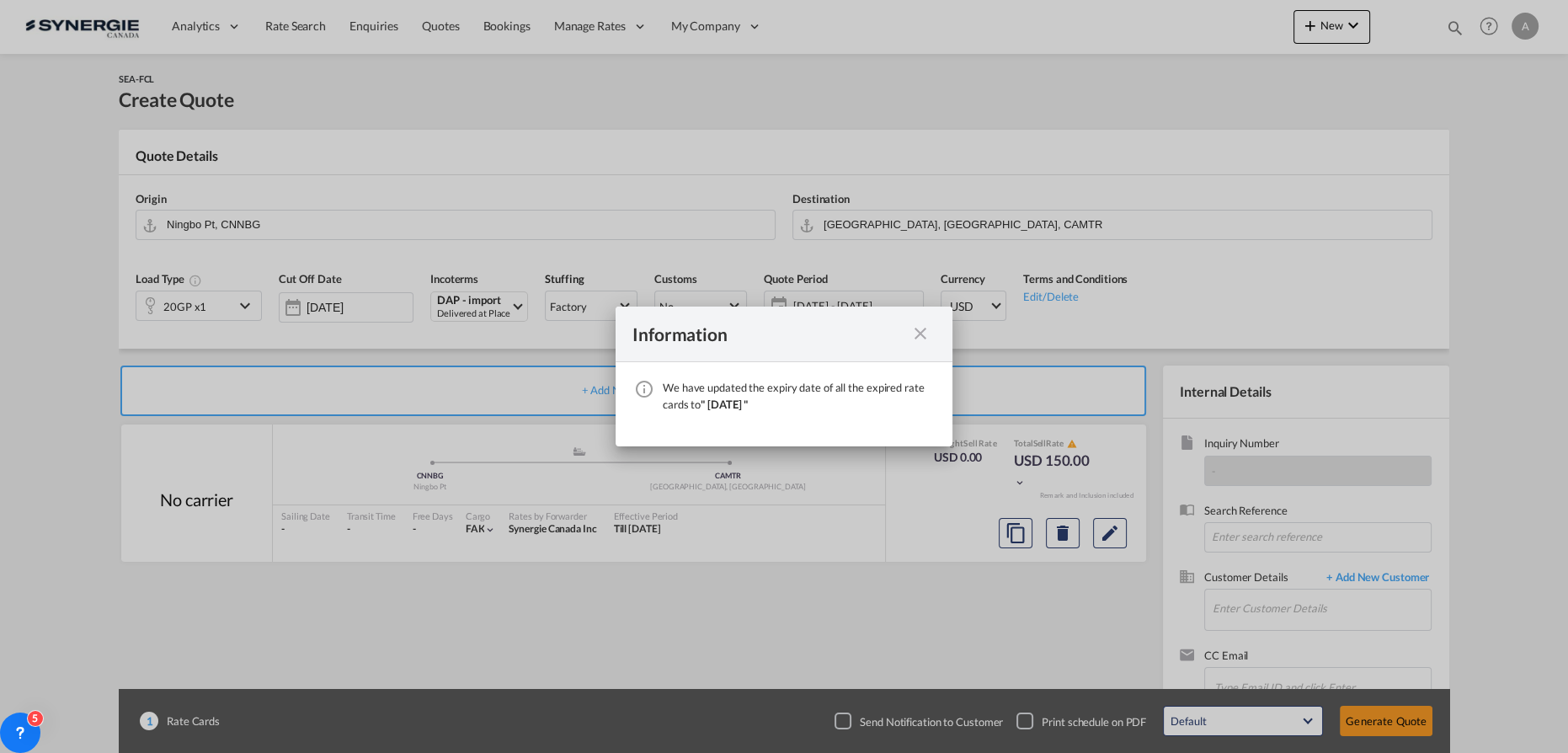
click at [912, 336] on md-icon "icon-close fg-AAA8AD cursor" at bounding box center [920, 333] width 20 height 20
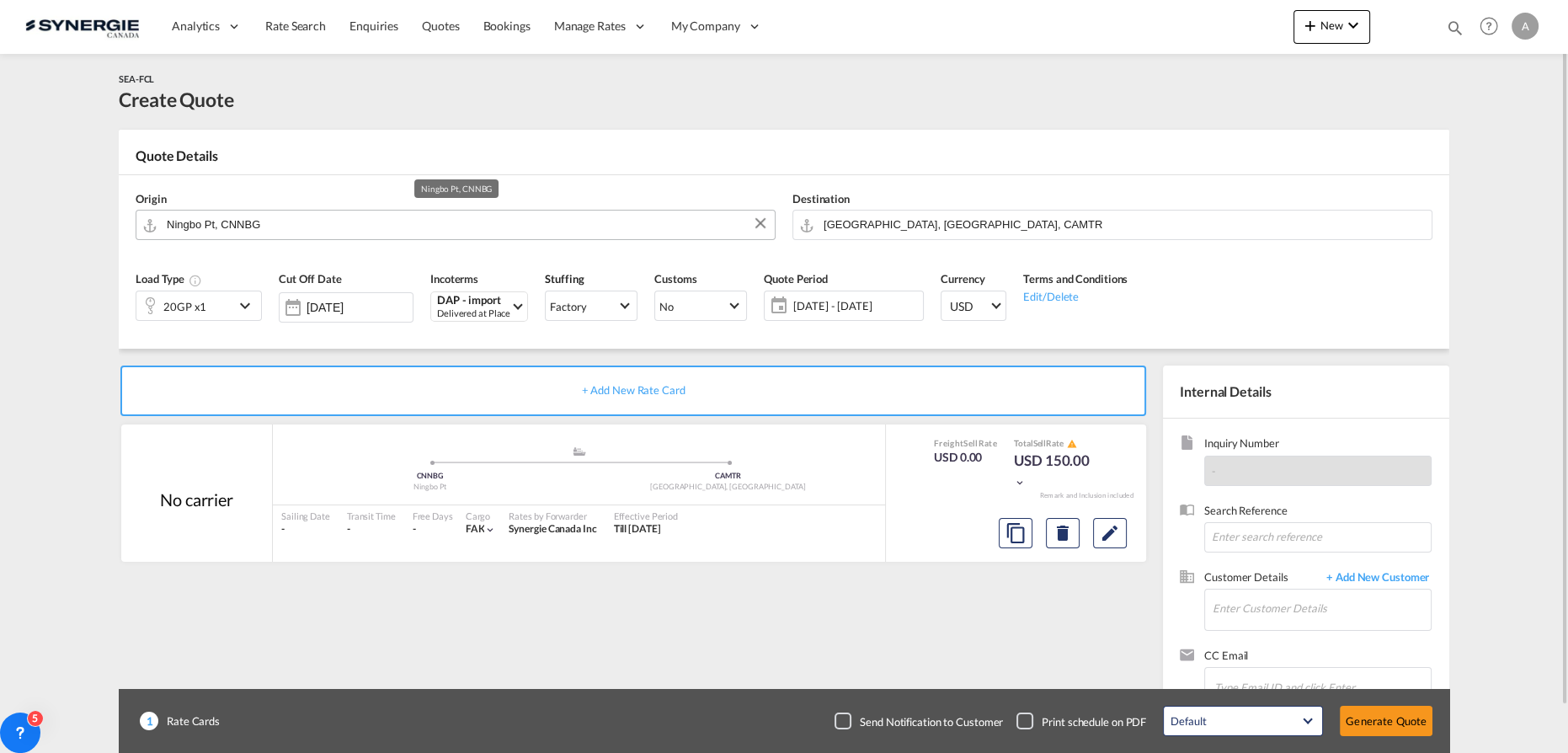
click at [394, 224] on input "Ningbo Pt, CNNBG" at bounding box center [466, 224] width 599 height 30
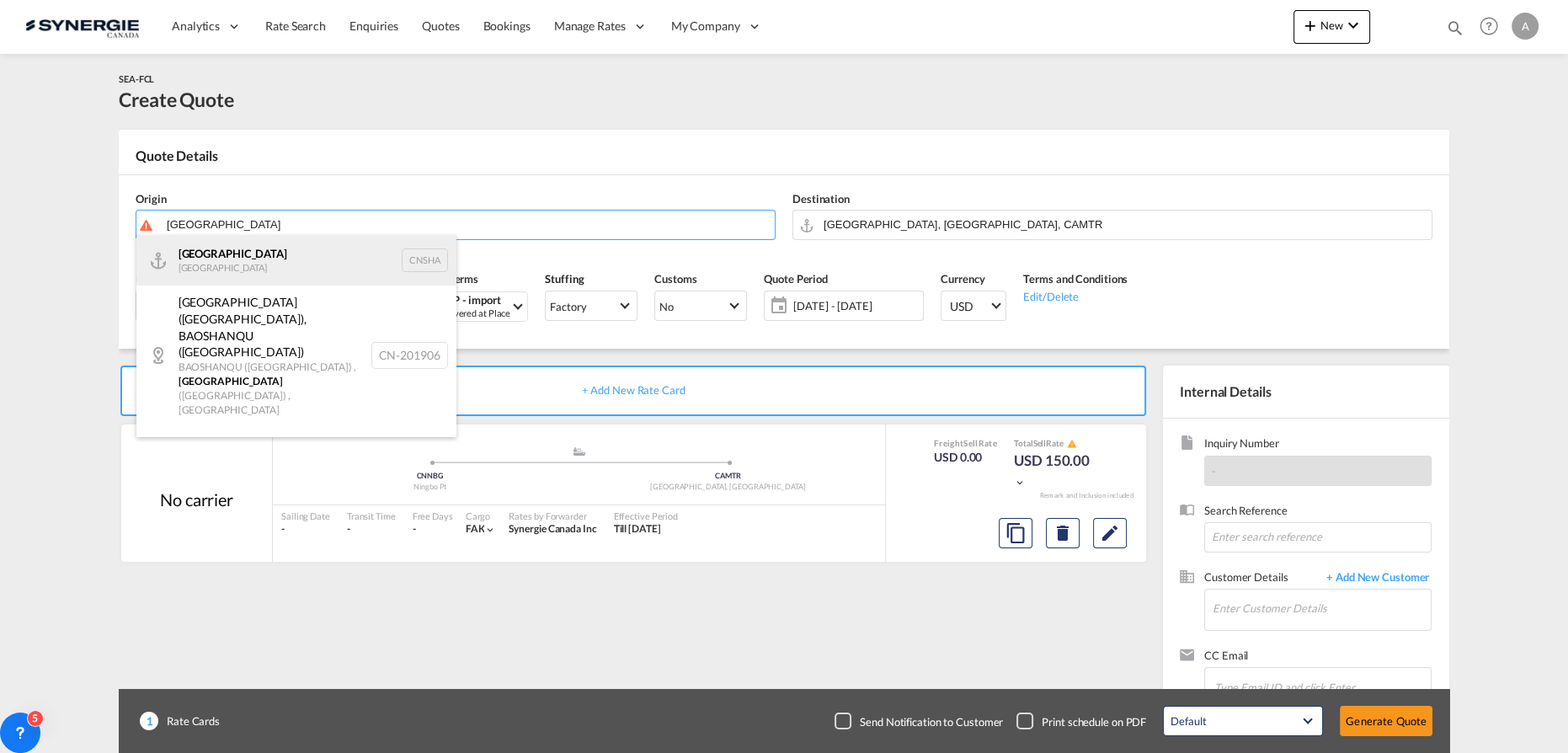
click at [277, 257] on div "Shanghai [GEOGRAPHIC_DATA] CNSHA" at bounding box center [297, 260] width 320 height 50
type input "[GEOGRAPHIC_DATA], [GEOGRAPHIC_DATA]"
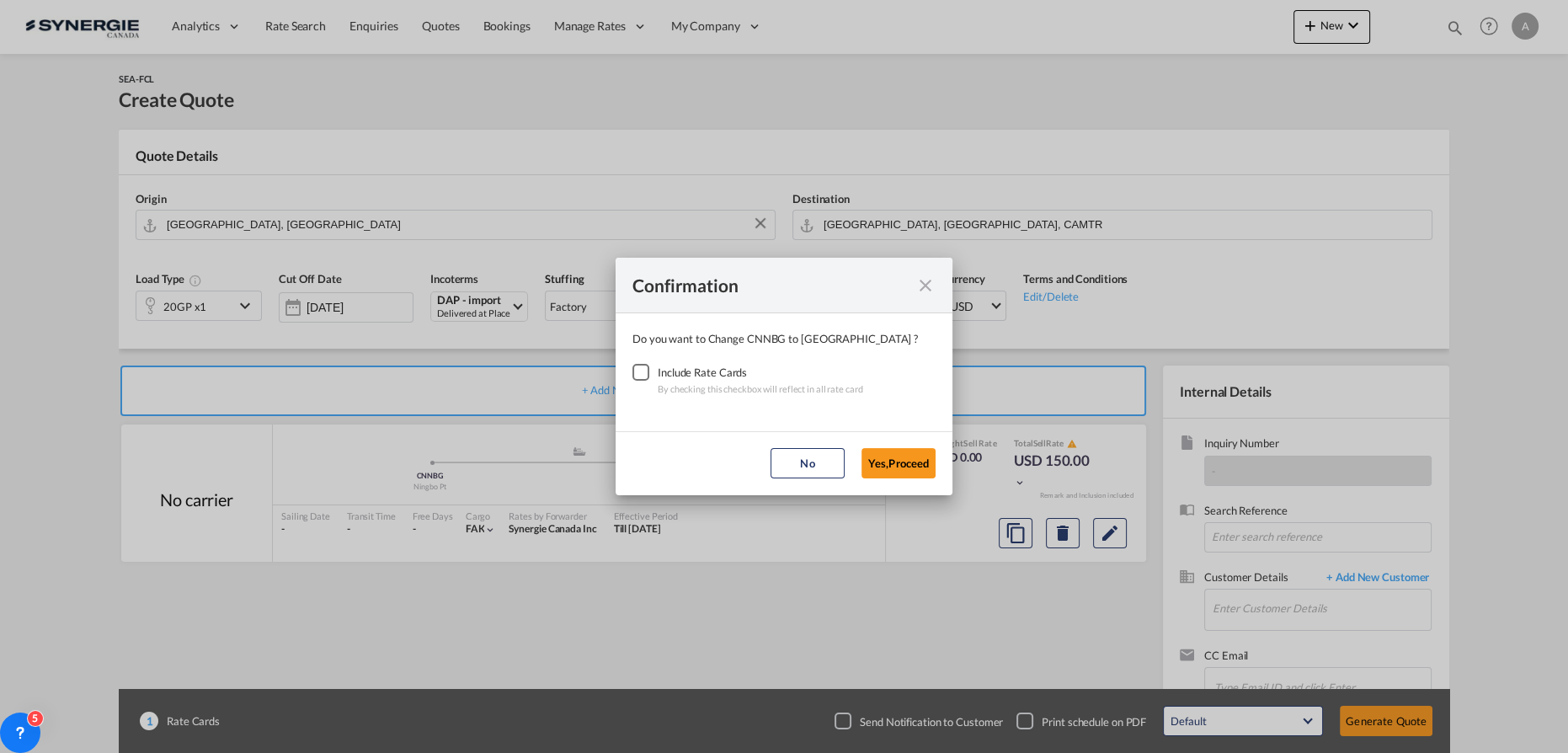
click at [632, 370] on div "Checkbox No Ink" at bounding box center [640, 371] width 17 height 17
click at [902, 462] on button "Yes,Proceed" at bounding box center [897, 463] width 74 height 30
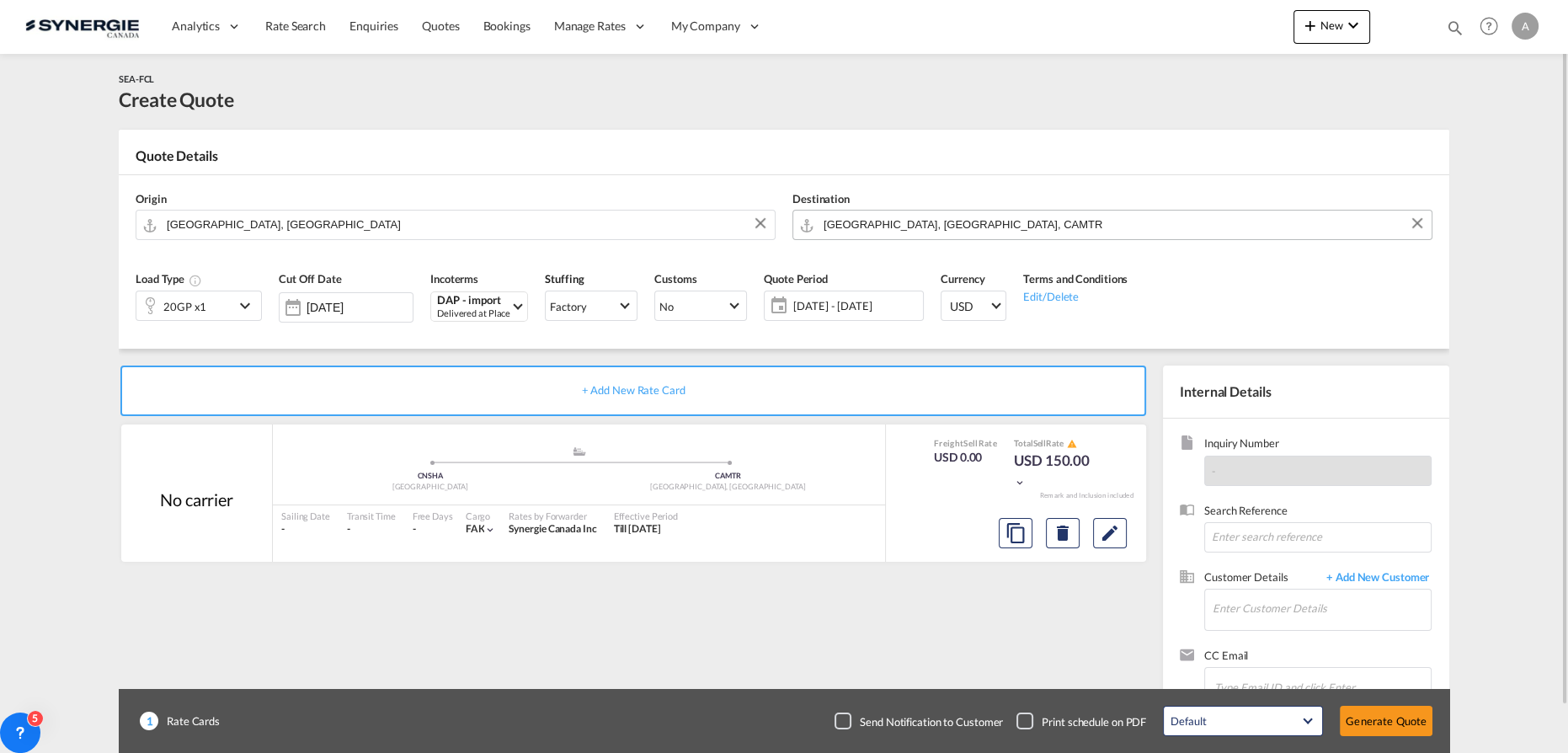
click at [917, 224] on input "[GEOGRAPHIC_DATA], [GEOGRAPHIC_DATA], CAMTR" at bounding box center [1123, 224] width 599 height 30
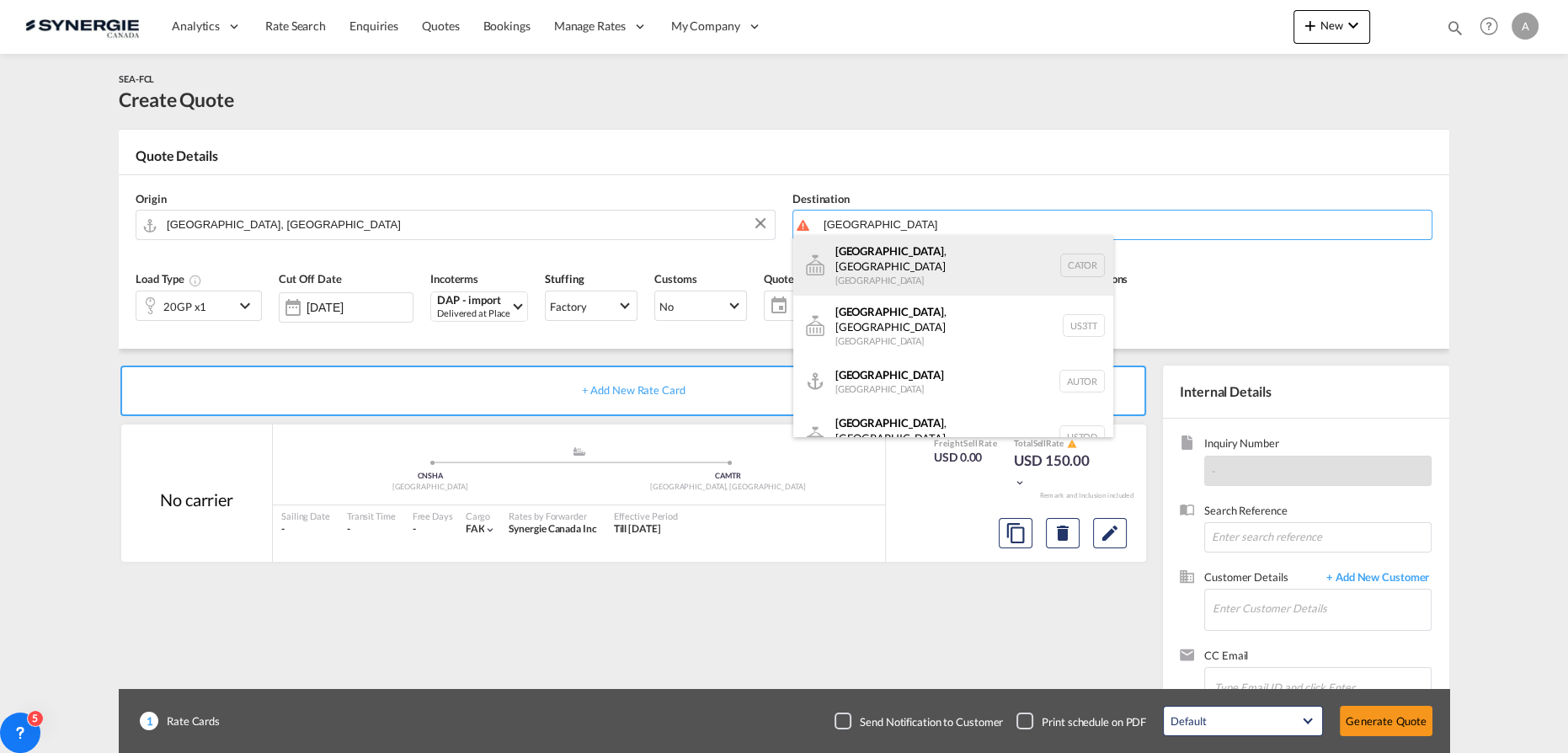
click at [991, 263] on div "[GEOGRAPHIC_DATA] , ON [GEOGRAPHIC_DATA] CATOR" at bounding box center [953, 265] width 320 height 61
type input "[GEOGRAPHIC_DATA], [GEOGRAPHIC_DATA], CATOR"
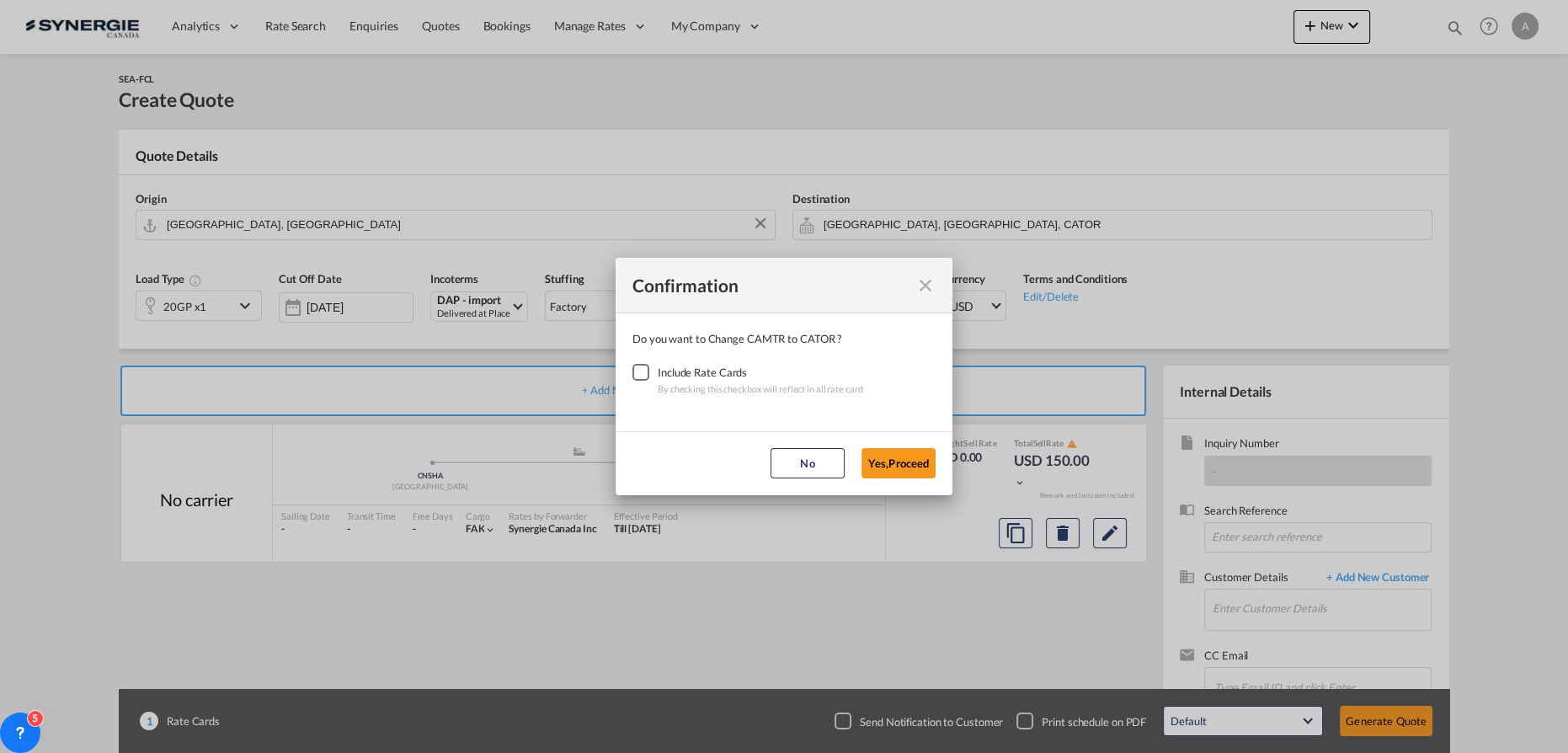
click at [657, 369] on div "Include Rate Cards" at bounding box center [760, 371] width 205 height 17
click at [648, 372] on div "Checkbox No Ink" at bounding box center [640, 371] width 17 height 17
click at [897, 460] on button "Yes,Proceed" at bounding box center [897, 463] width 74 height 30
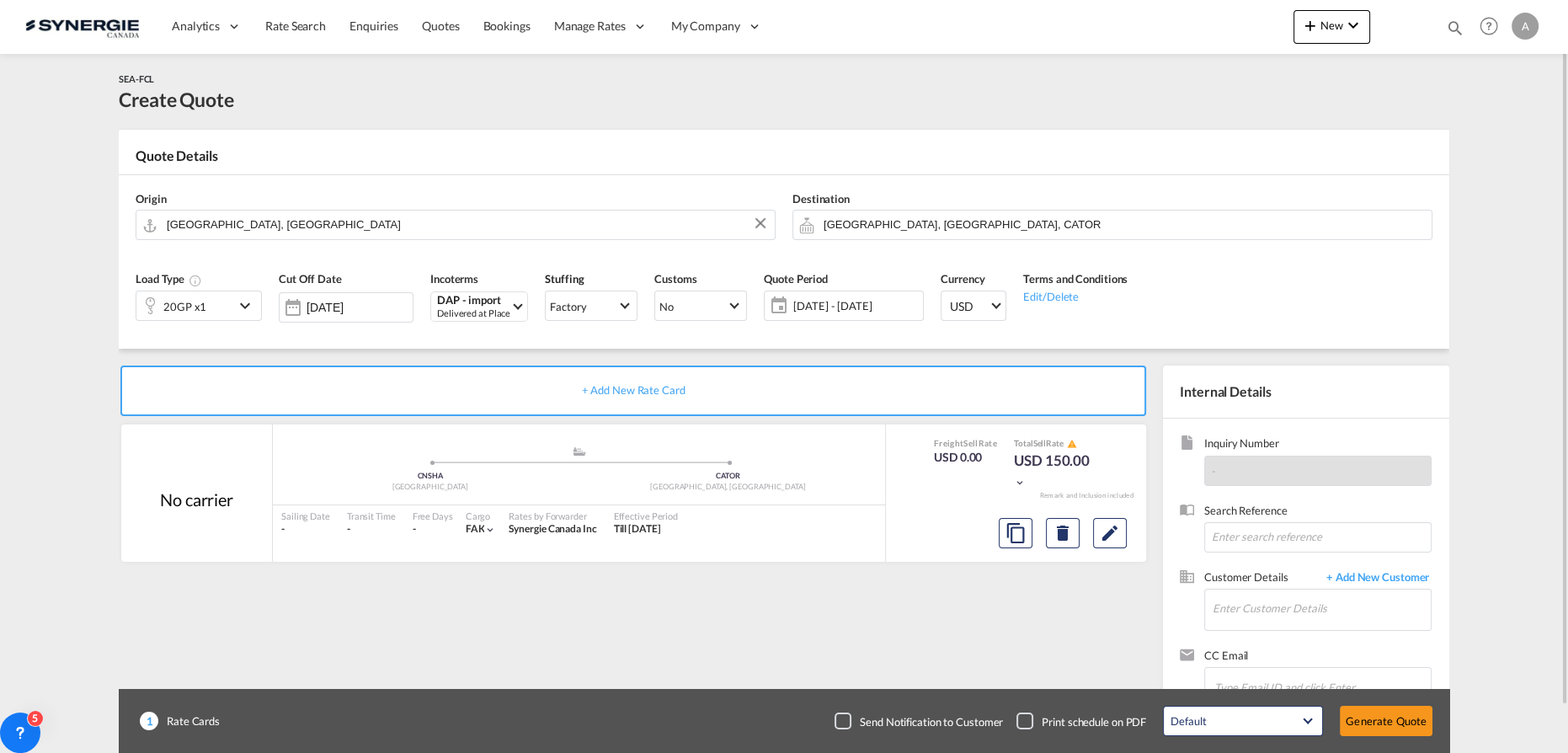
click at [229, 306] on div "20GP x1" at bounding box center [185, 305] width 97 height 29
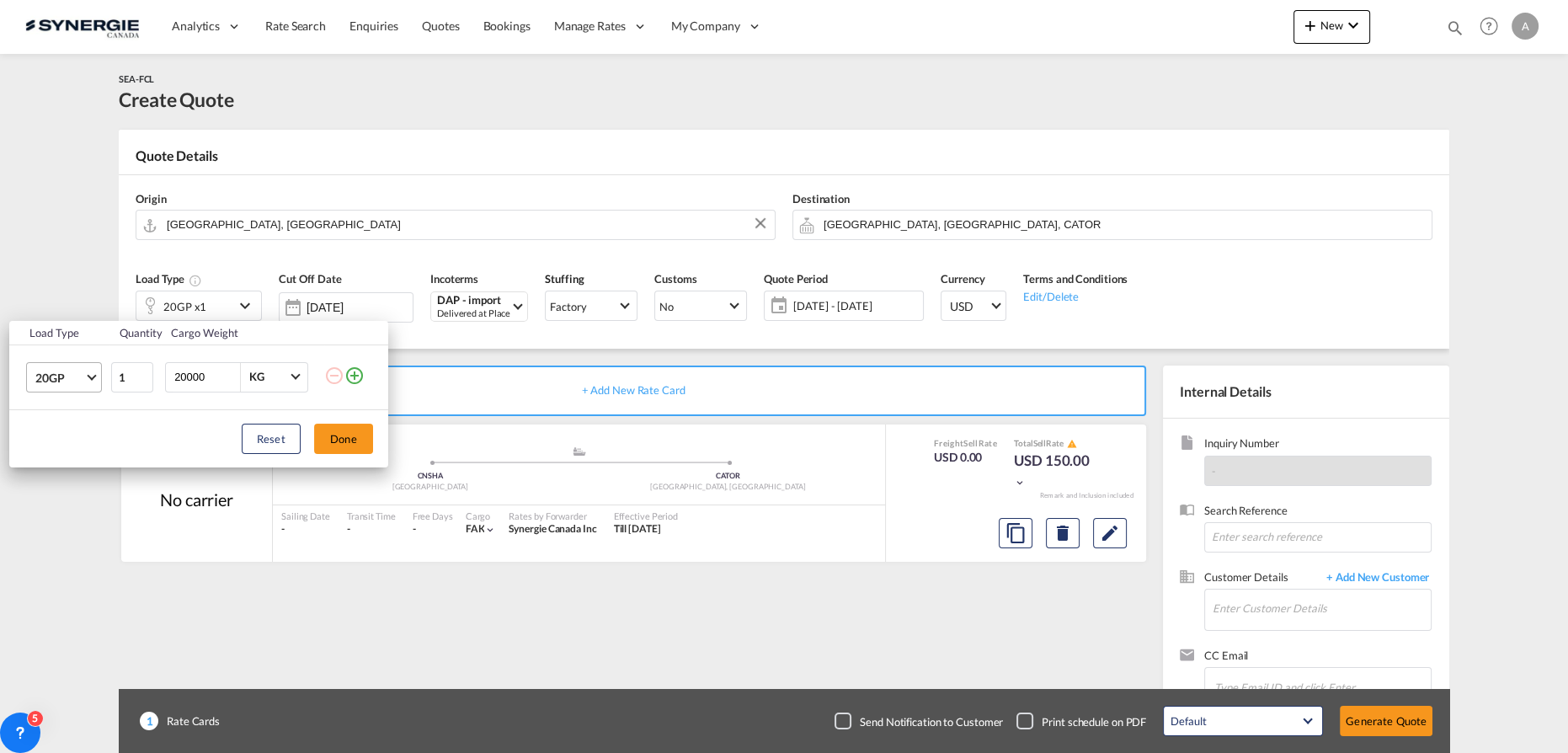
click at [83, 375] on span "20GP" at bounding box center [60, 377] width 49 height 17
click at [80, 459] on md-option "40HC" at bounding box center [78, 457] width 115 height 40
click at [145, 374] on input "2" at bounding box center [132, 376] width 42 height 30
click at [145, 374] on input "3" at bounding box center [132, 376] width 42 height 30
click at [145, 374] on input "4" at bounding box center [132, 376] width 42 height 30
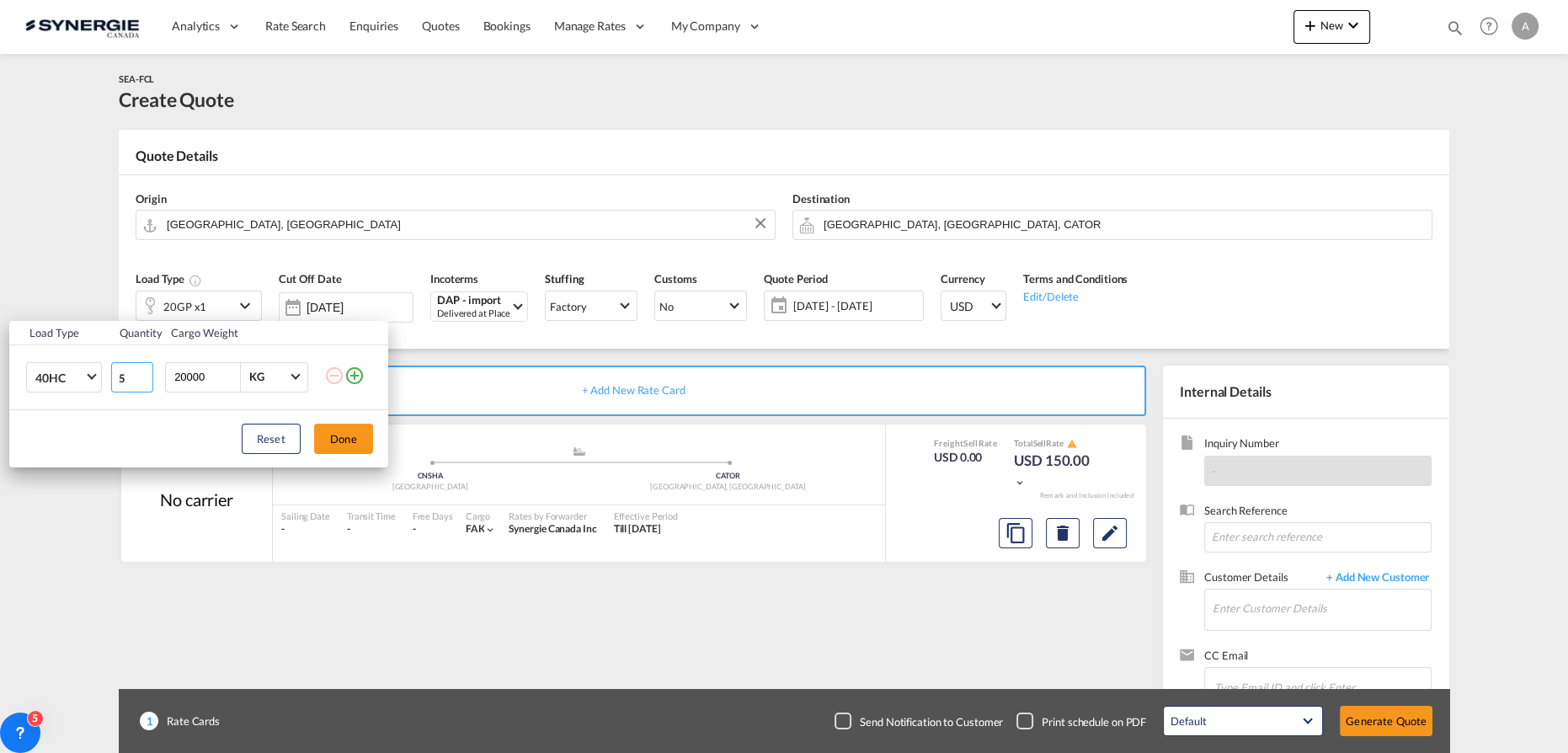
type input "5"
click at [145, 374] on input "5" at bounding box center [132, 376] width 42 height 30
click at [338, 434] on button "Done" at bounding box center [344, 438] width 59 height 30
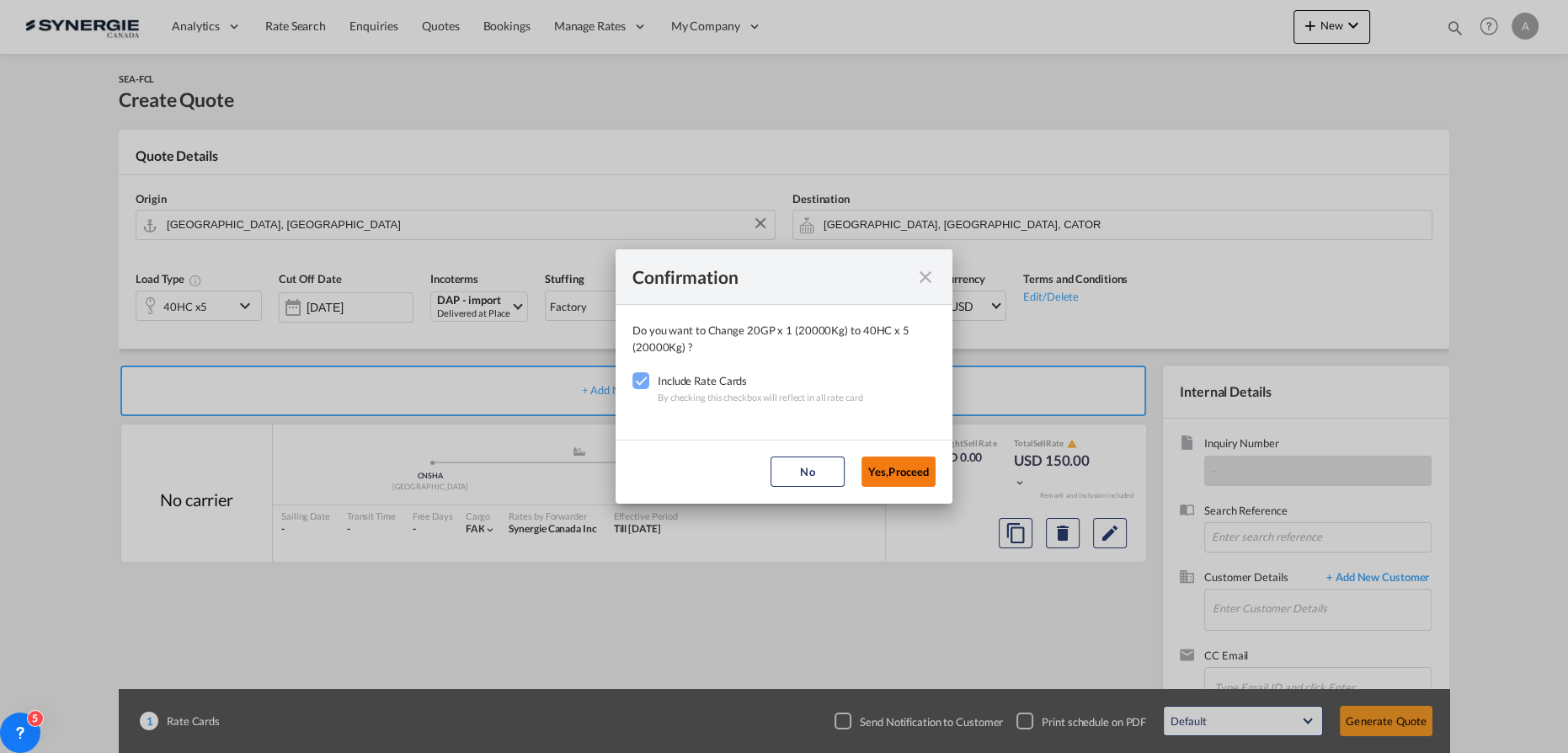
click at [886, 468] on button "Yes,Proceed" at bounding box center [897, 471] width 74 height 30
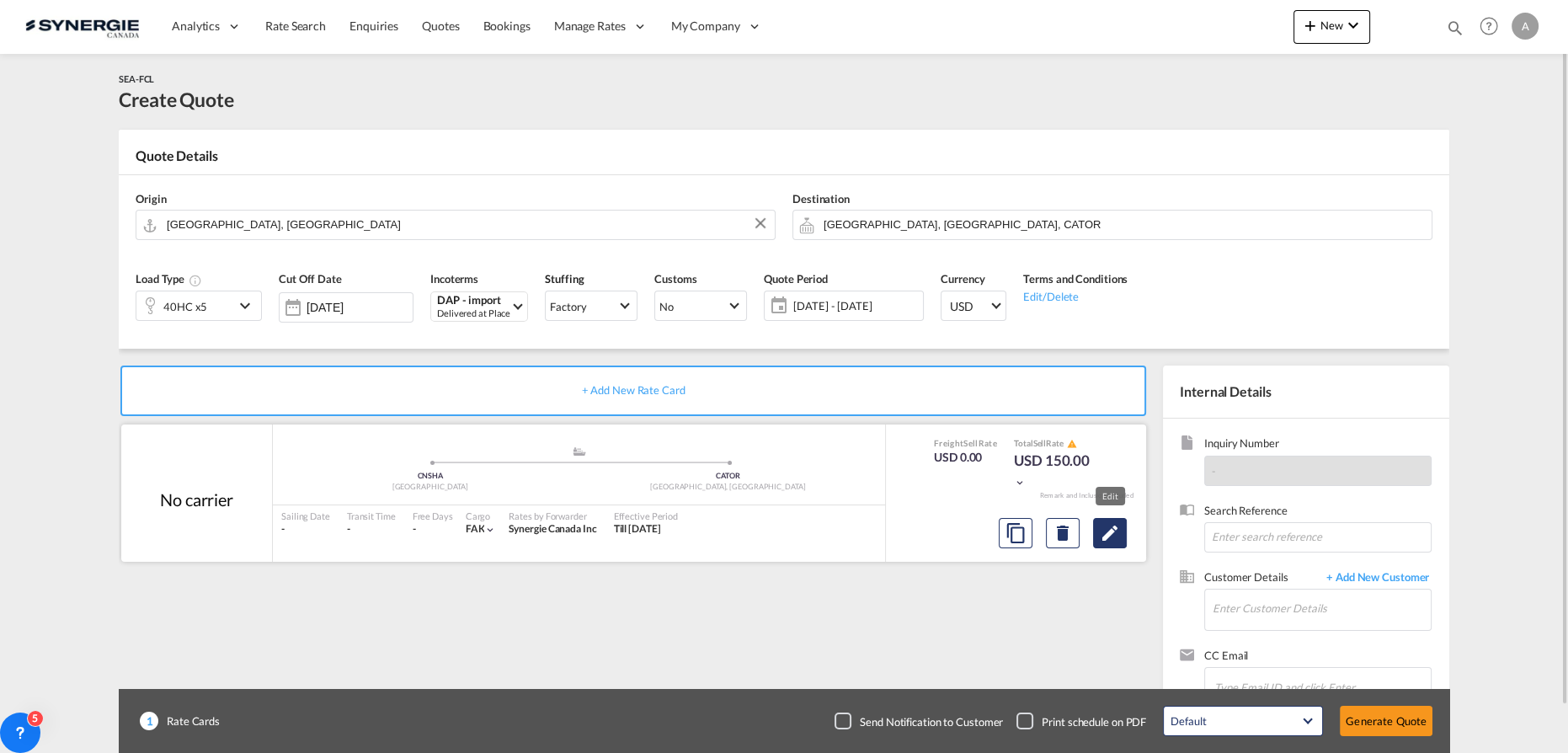
click at [1111, 535] on md-icon "Edit" at bounding box center [1109, 532] width 20 height 20
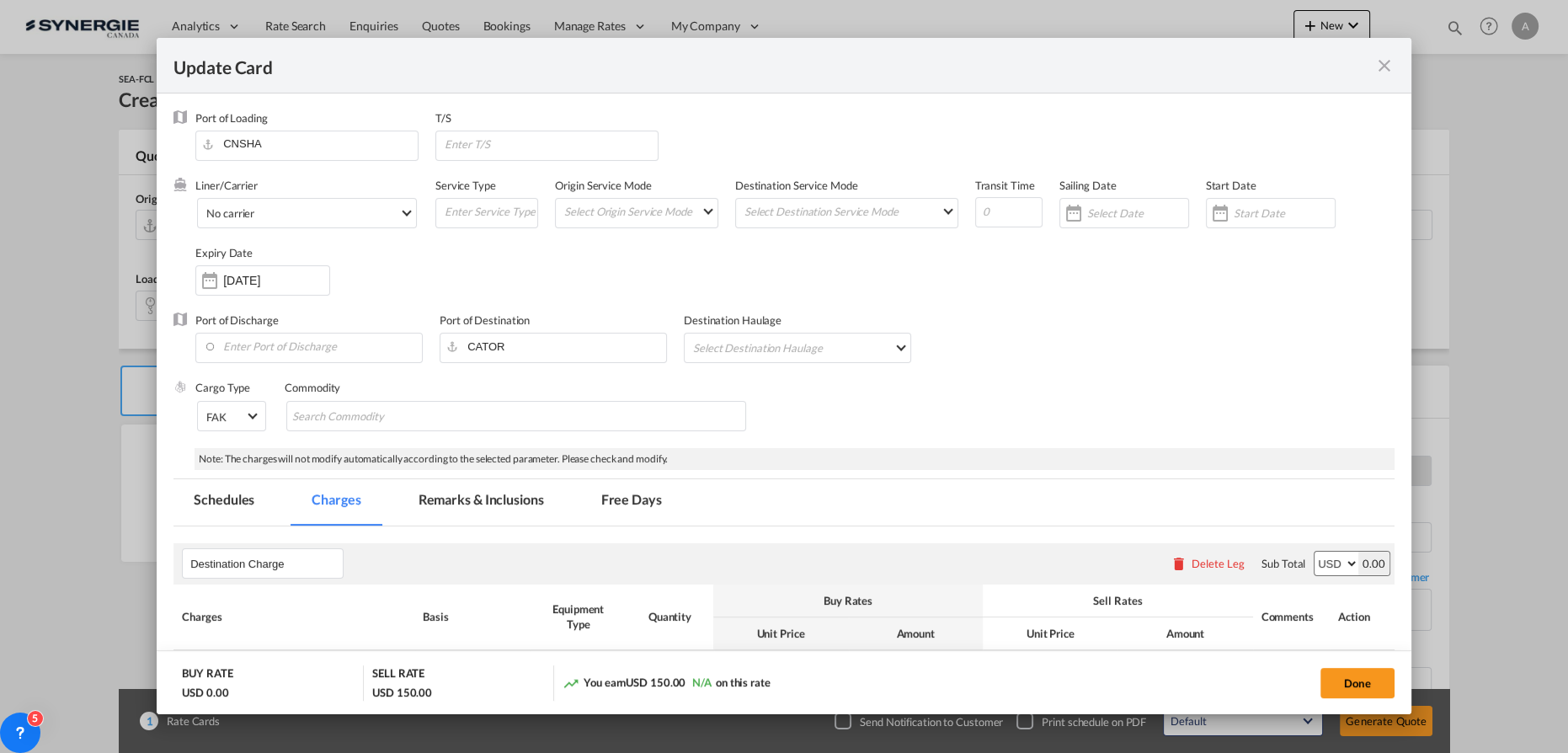
select select "per container"
select select "per B/L"
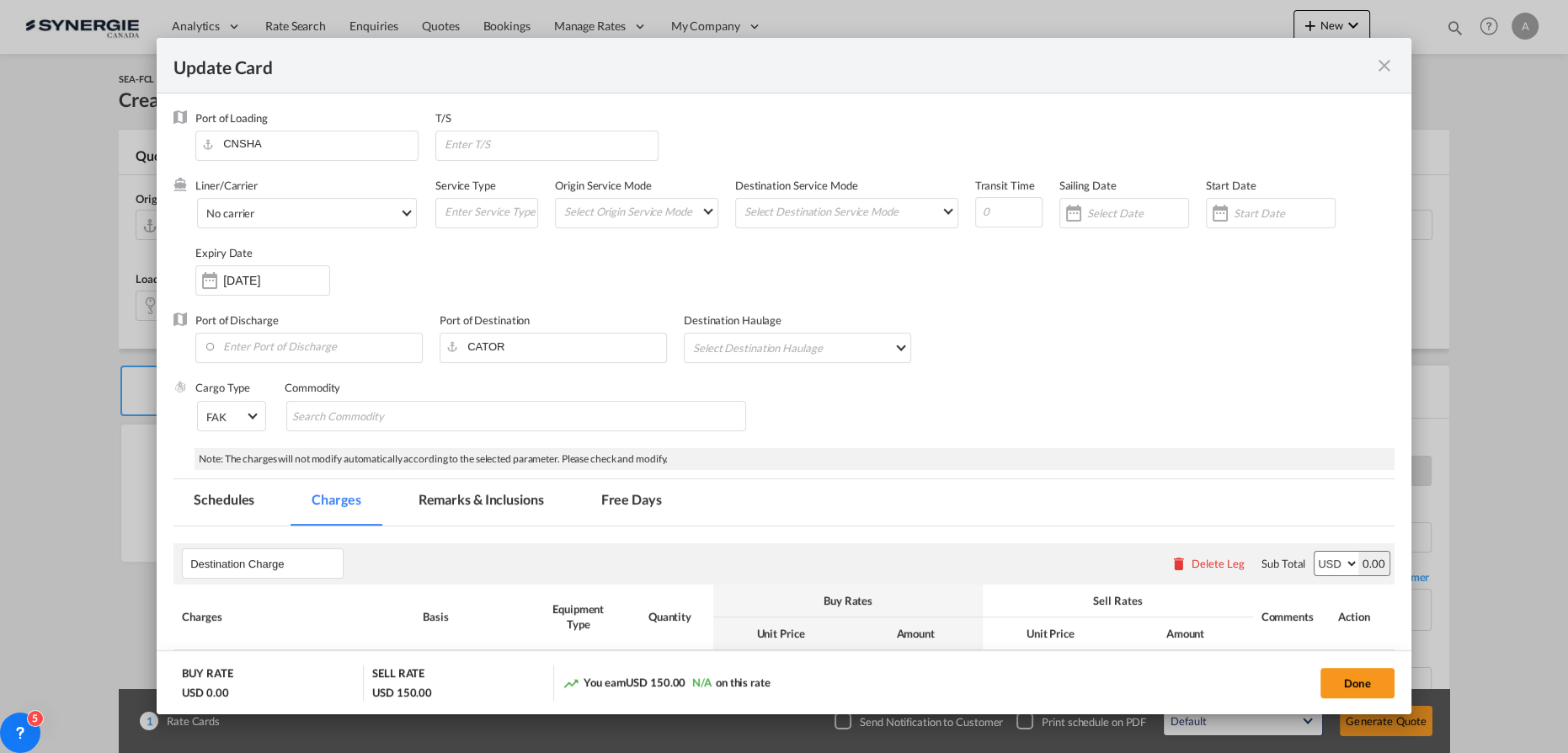
select select "per B/L"
select select "per shipment"
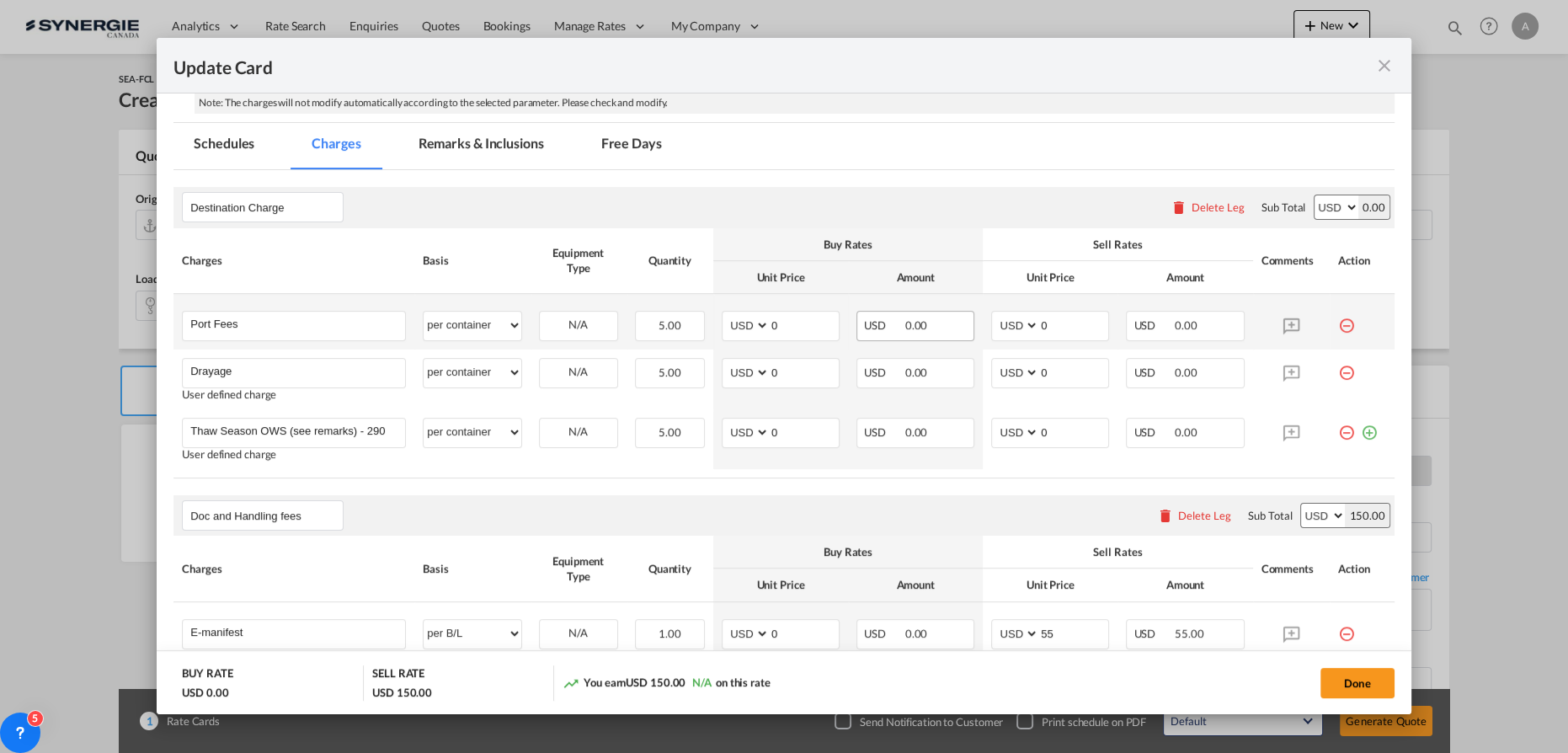
scroll to position [383, 0]
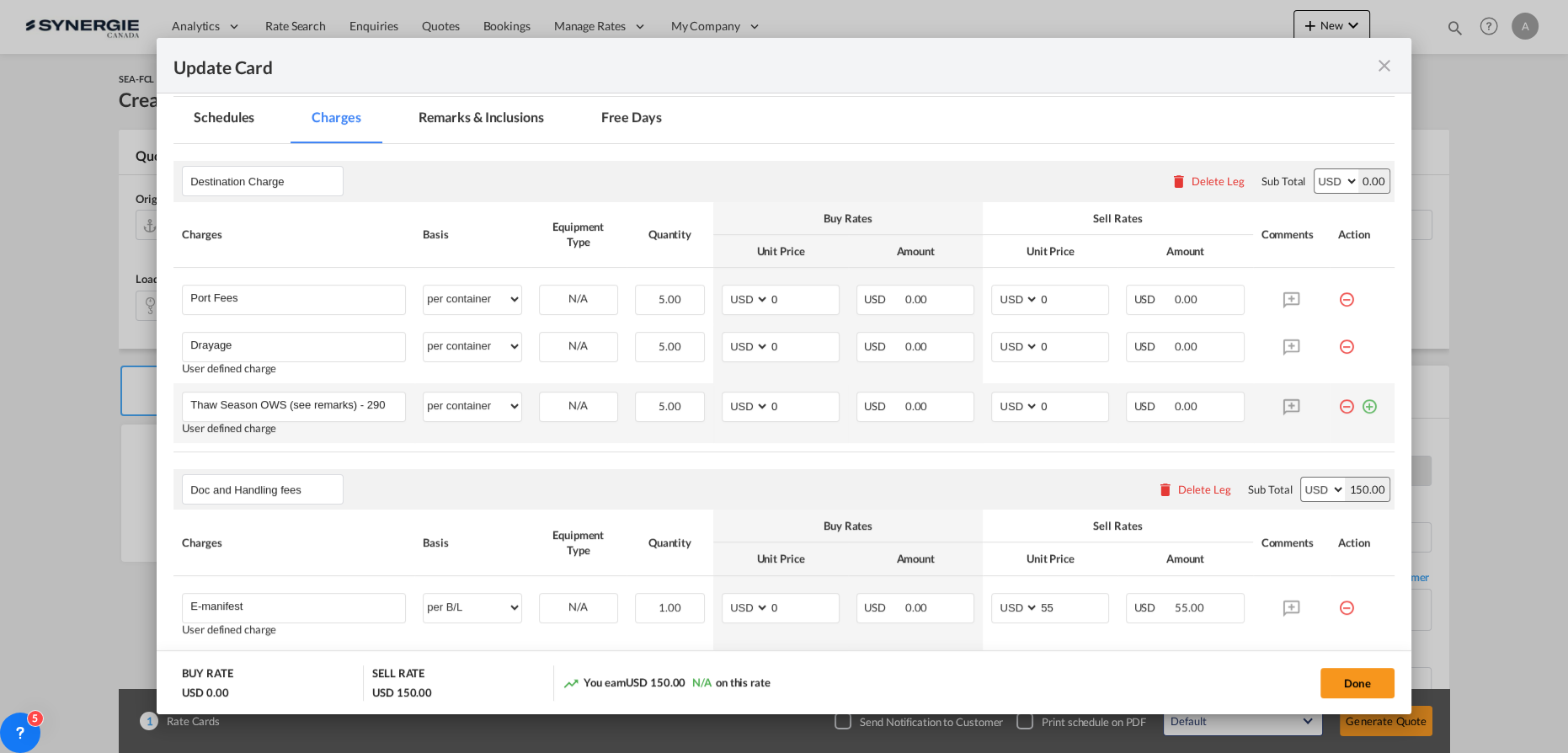
click at [1340, 401] on md-icon "icon-minus-circle-outline red-400-fg" at bounding box center [1345, 399] width 17 height 17
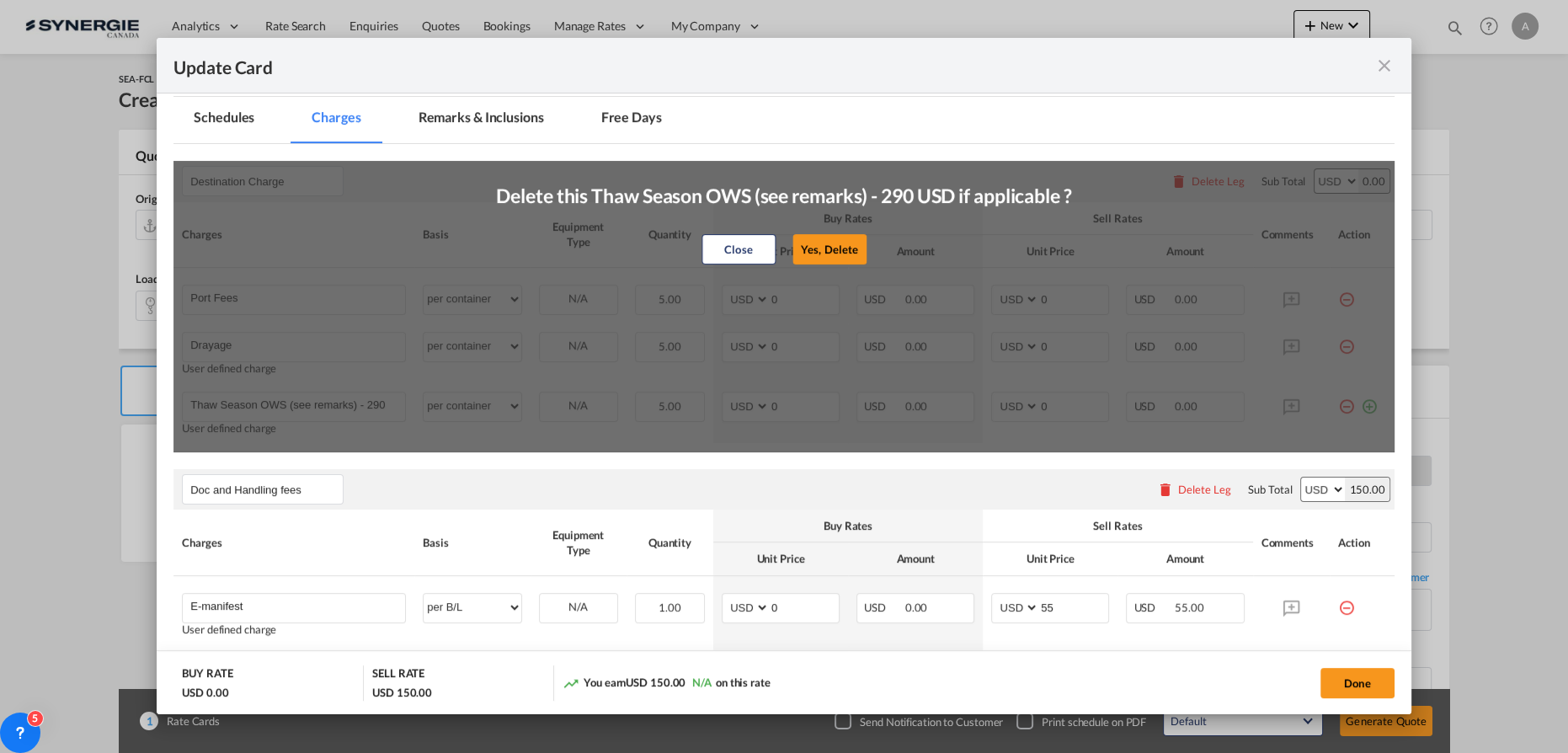
click at [837, 251] on button "Yes, Delete" at bounding box center [829, 248] width 74 height 30
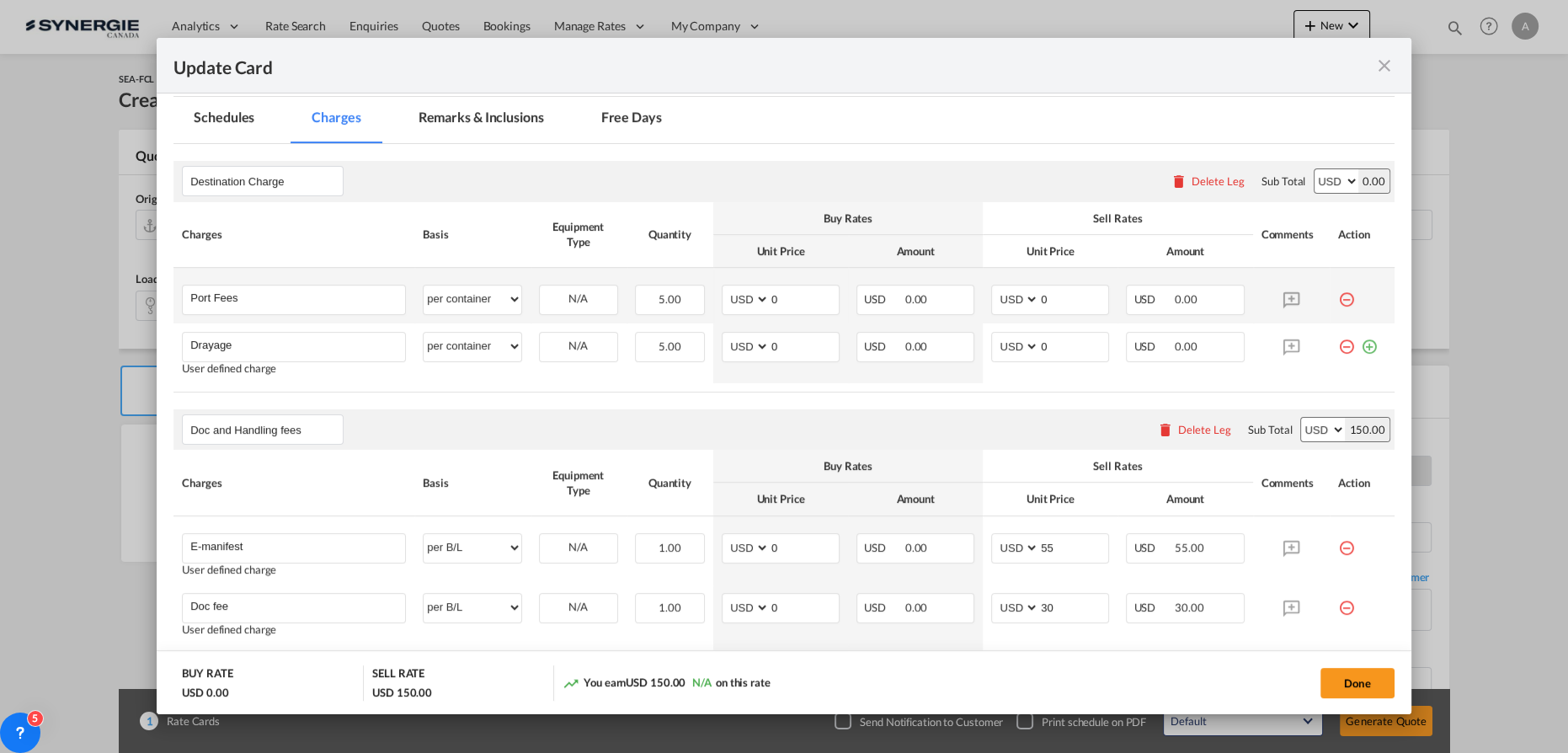
click at [1345, 293] on div "Update CardPort of ..." at bounding box center [1361, 292] width 48 height 17
click at [1338, 294] on md-icon "icon-minus-circle-outline red-400-fg" at bounding box center [1345, 292] width 17 height 17
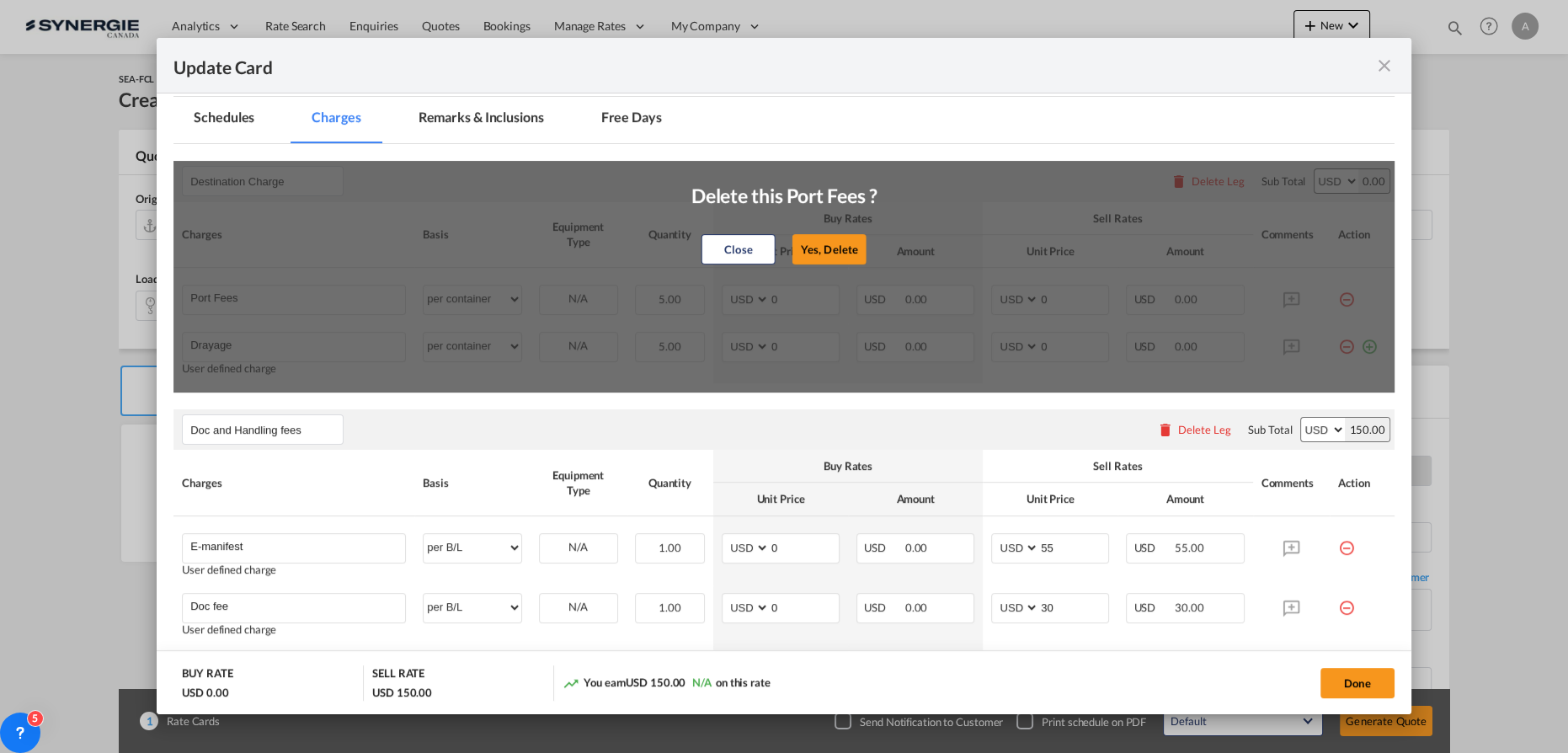
click at [853, 251] on button "Yes, Delete" at bounding box center [829, 248] width 74 height 30
type input "Drayage"
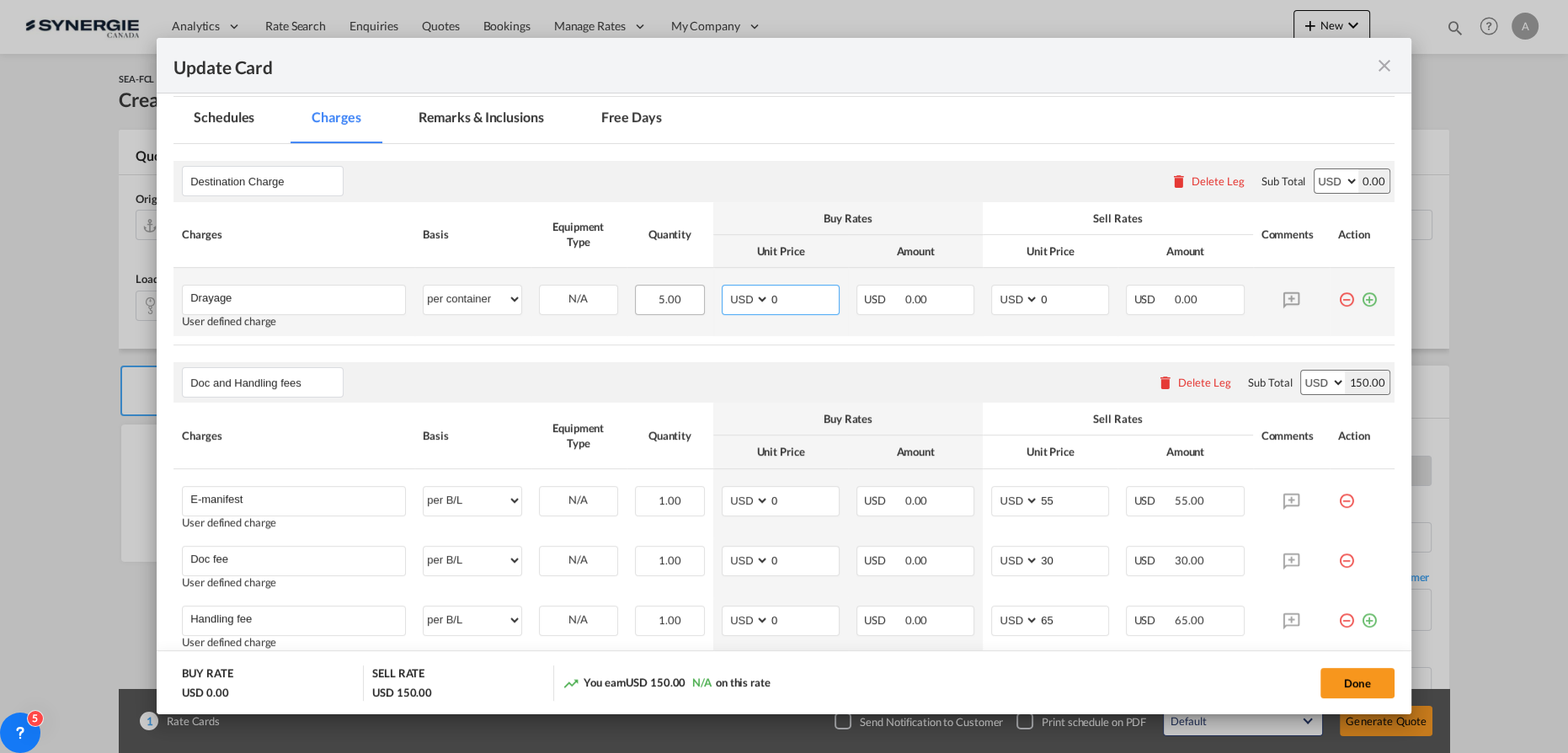
drag, startPoint x: 783, startPoint y: 300, endPoint x: 688, endPoint y: 292, distance: 95.3
click at [722, 298] on md-input-container "AED AFN ALL AMD ANG AOA ARS AUD AWG AZN BAM BBD BDT BGN BHD BIF BMD BND BOB BRL…" at bounding box center [781, 299] width 118 height 30
type input "275"
type input "360"
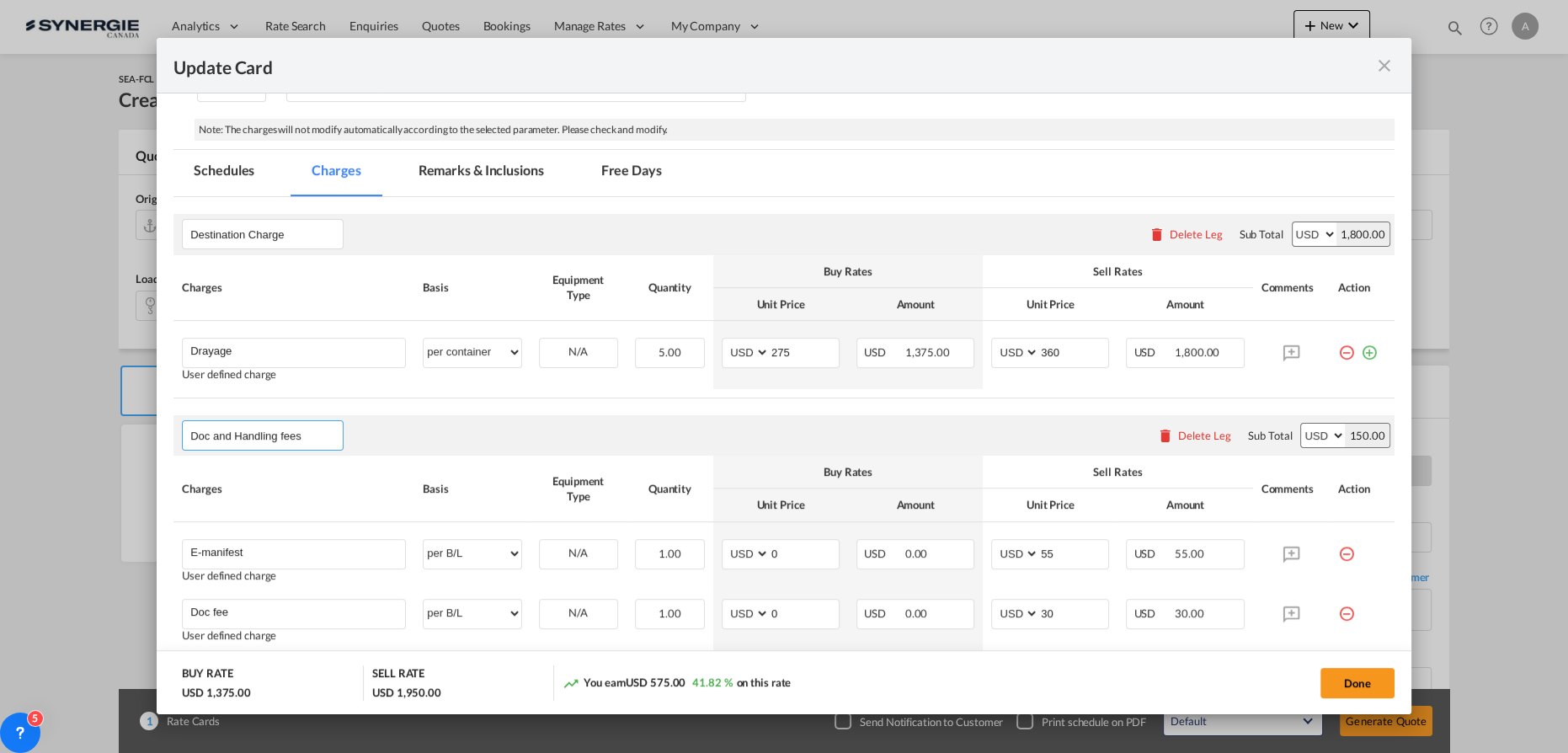
scroll to position [305, 0]
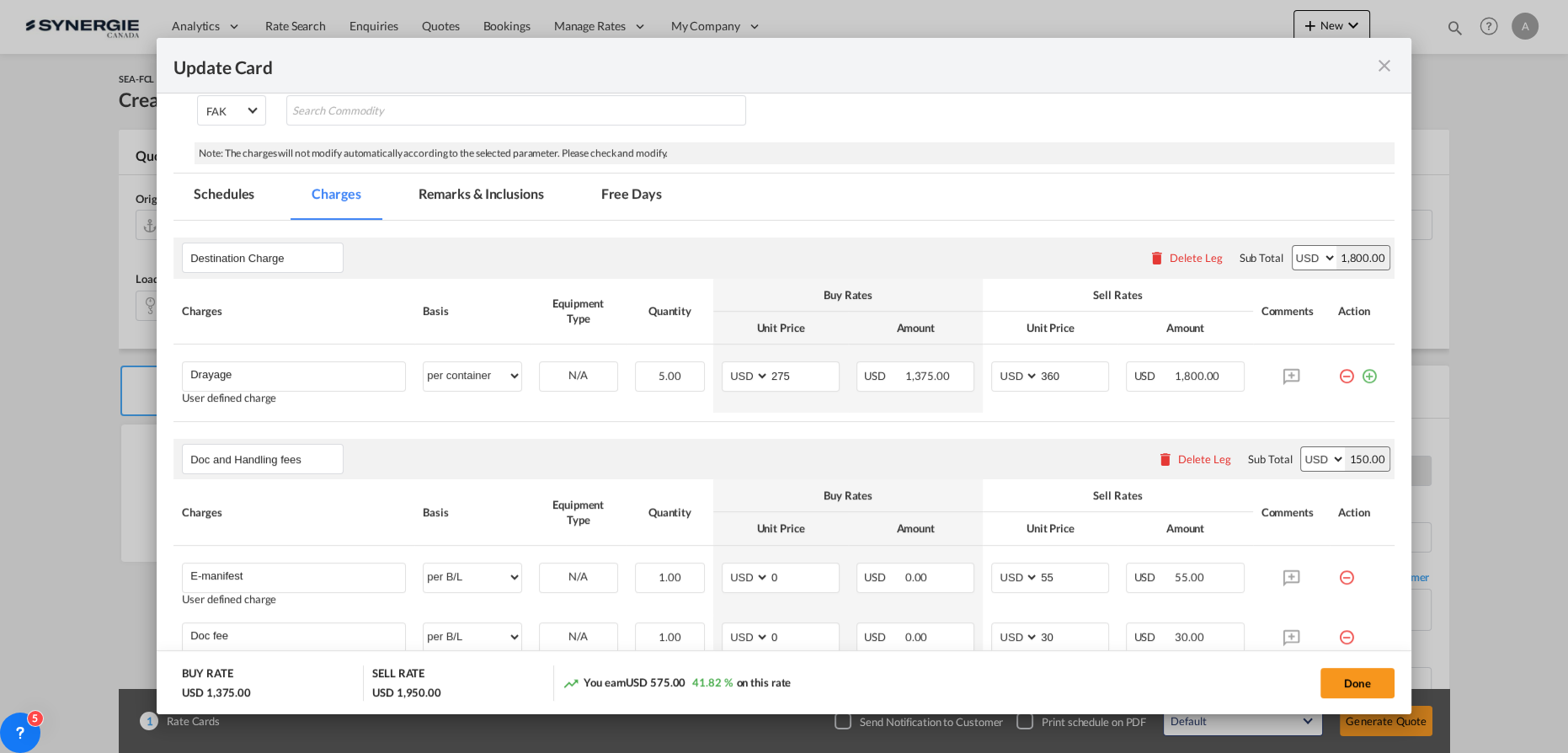
click at [478, 190] on md-tab-item "Remarks & Inclusions" at bounding box center [481, 196] width 166 height 46
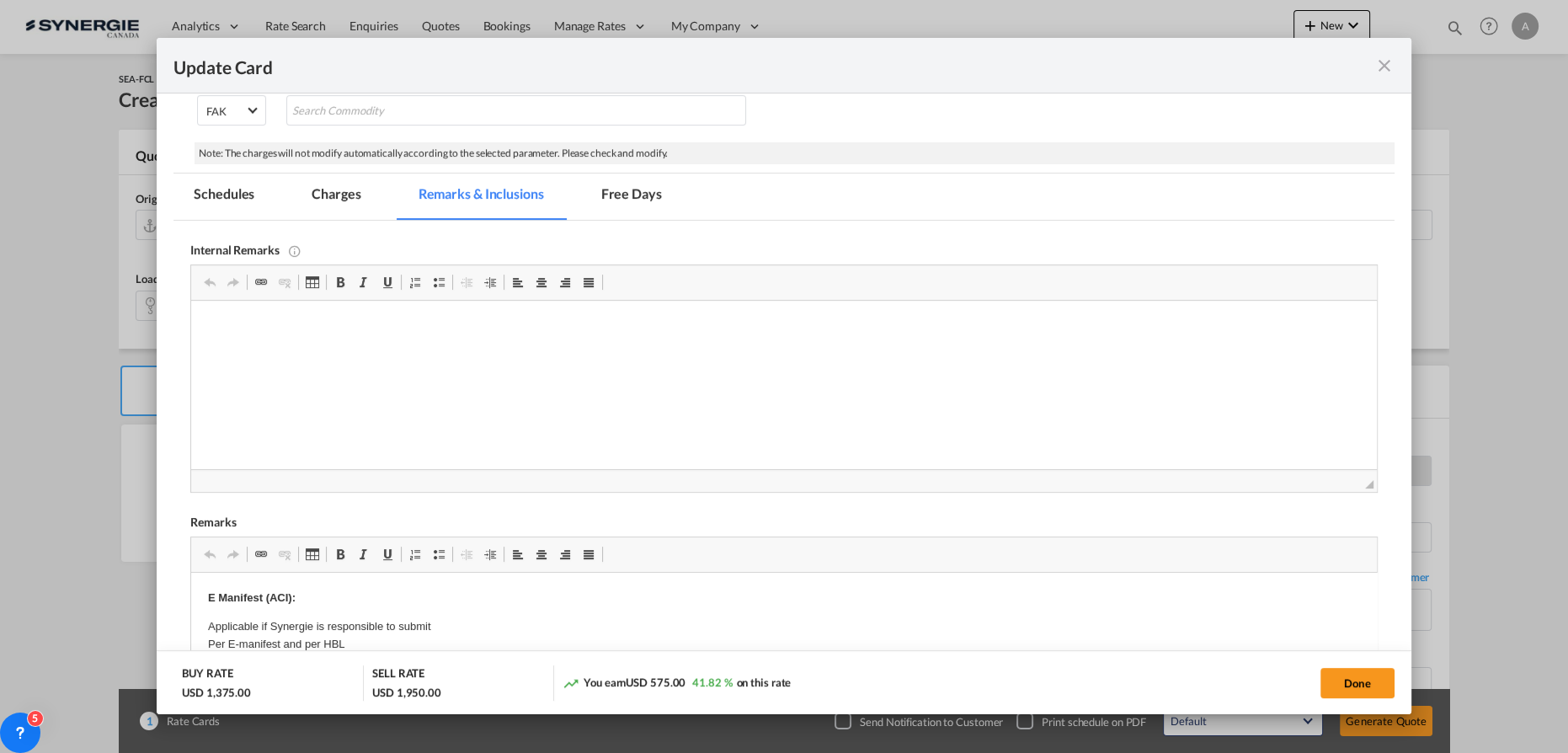
scroll to position [0, 0]
click at [344, 197] on md-tab-item "Charges" at bounding box center [336, 196] width 90 height 46
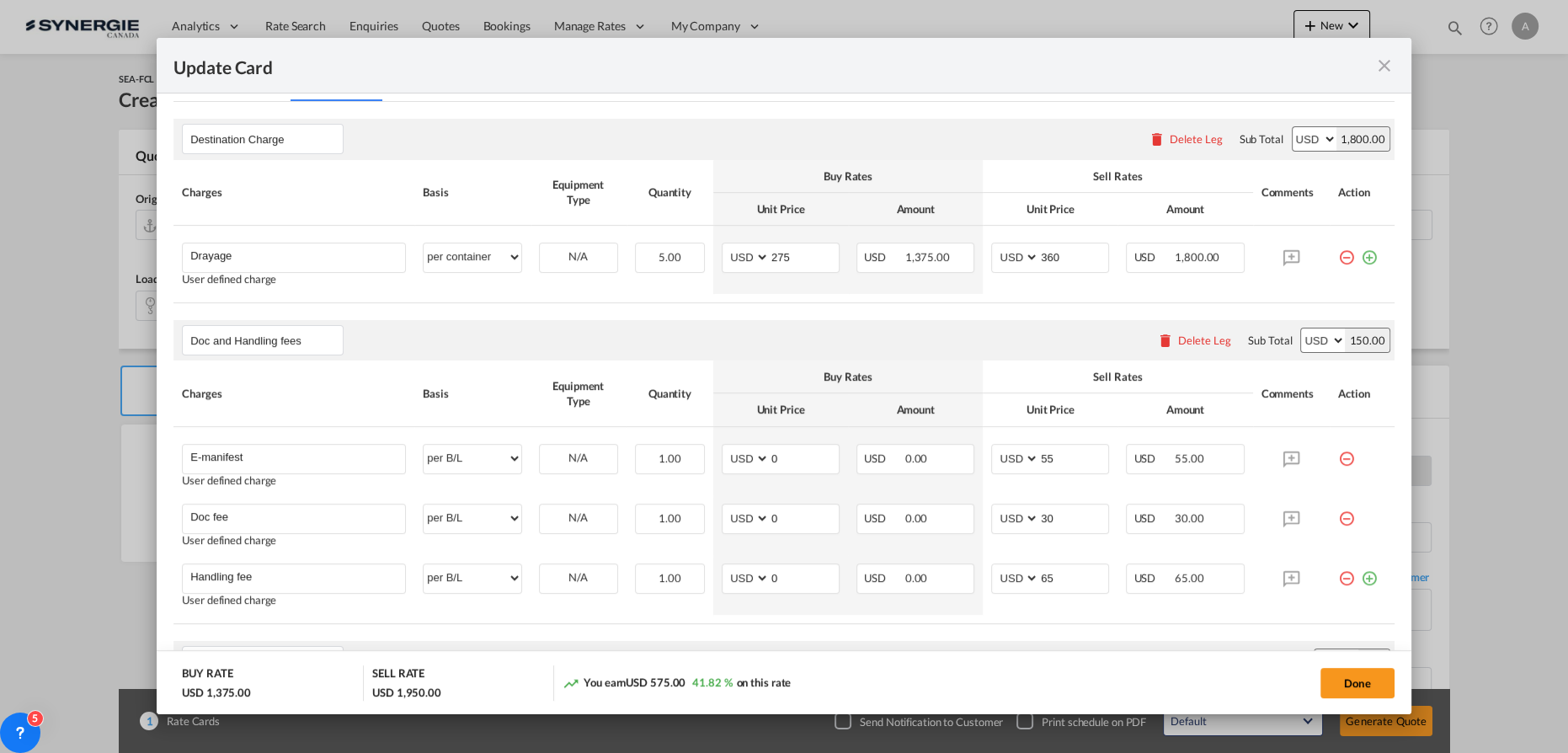
scroll to position [399, 0]
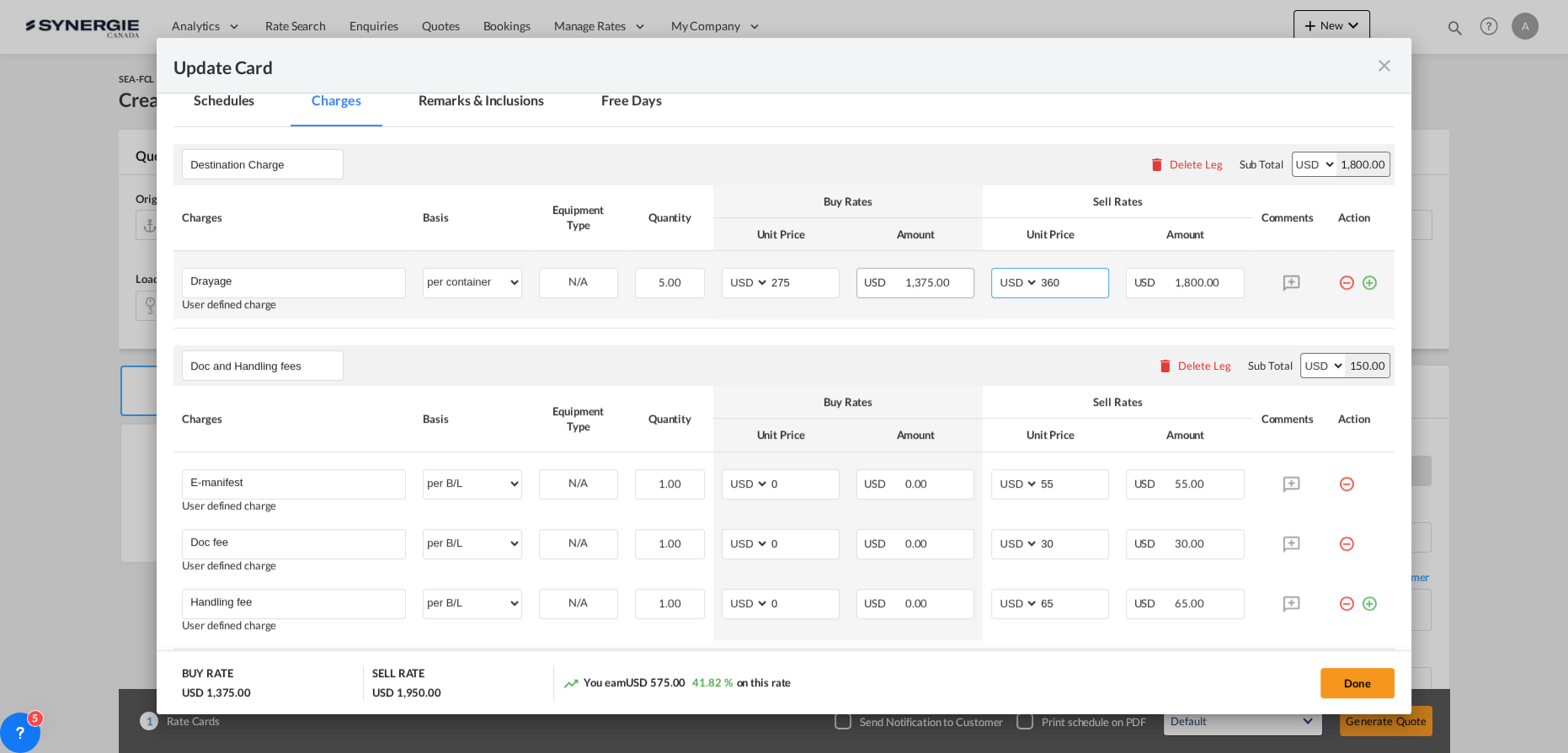
drag, startPoint x: 1064, startPoint y: 283, endPoint x: 960, endPoint y: 274, distance: 104.4
click at [983, 279] on td "AED AFN ALL AMD ANG AOA ARS AUD AWG AZN BAM BBD BDT BGN BHD BIF BMD BND BOB BRL…" at bounding box center [1050, 285] width 135 height 68
type input "385"
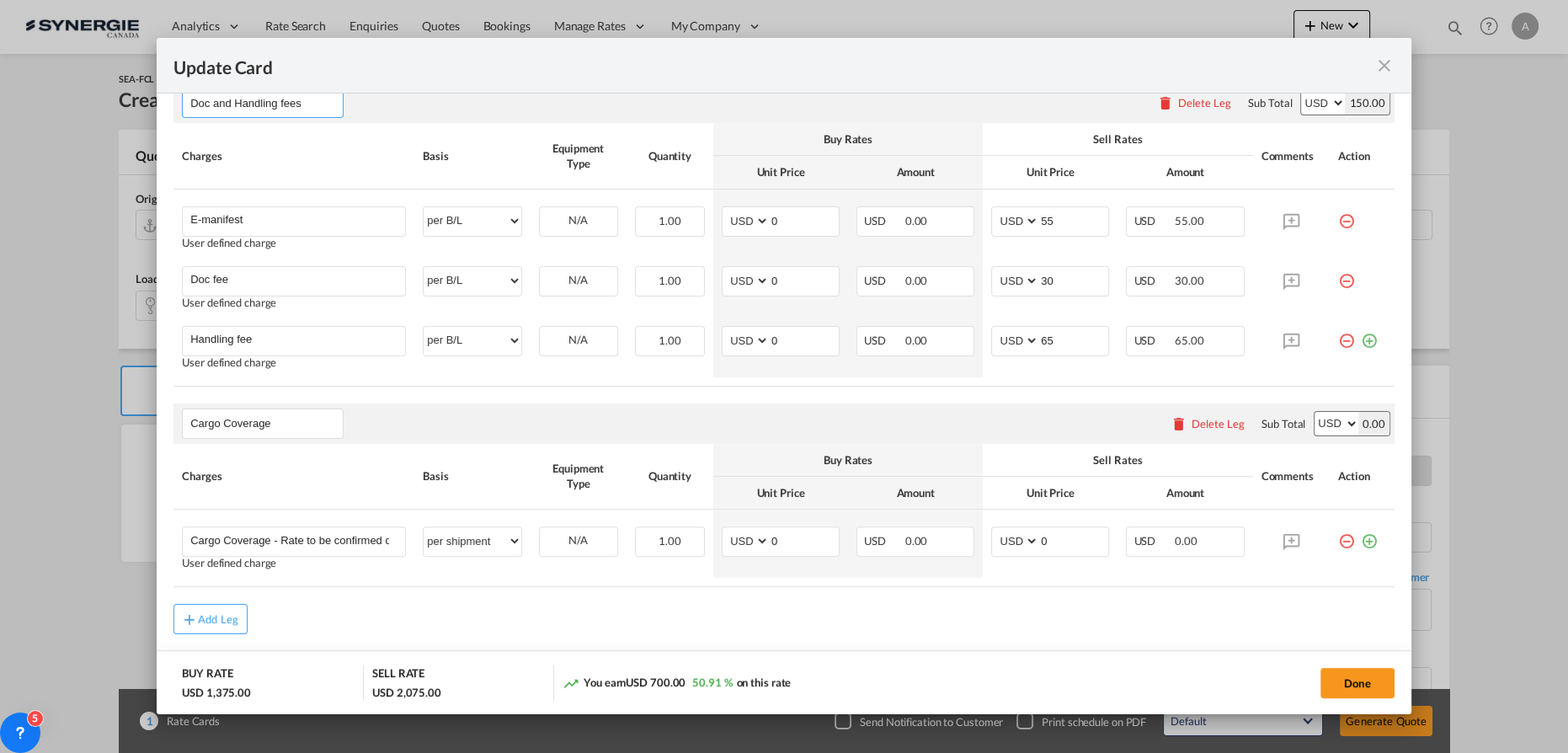
scroll to position [705, 0]
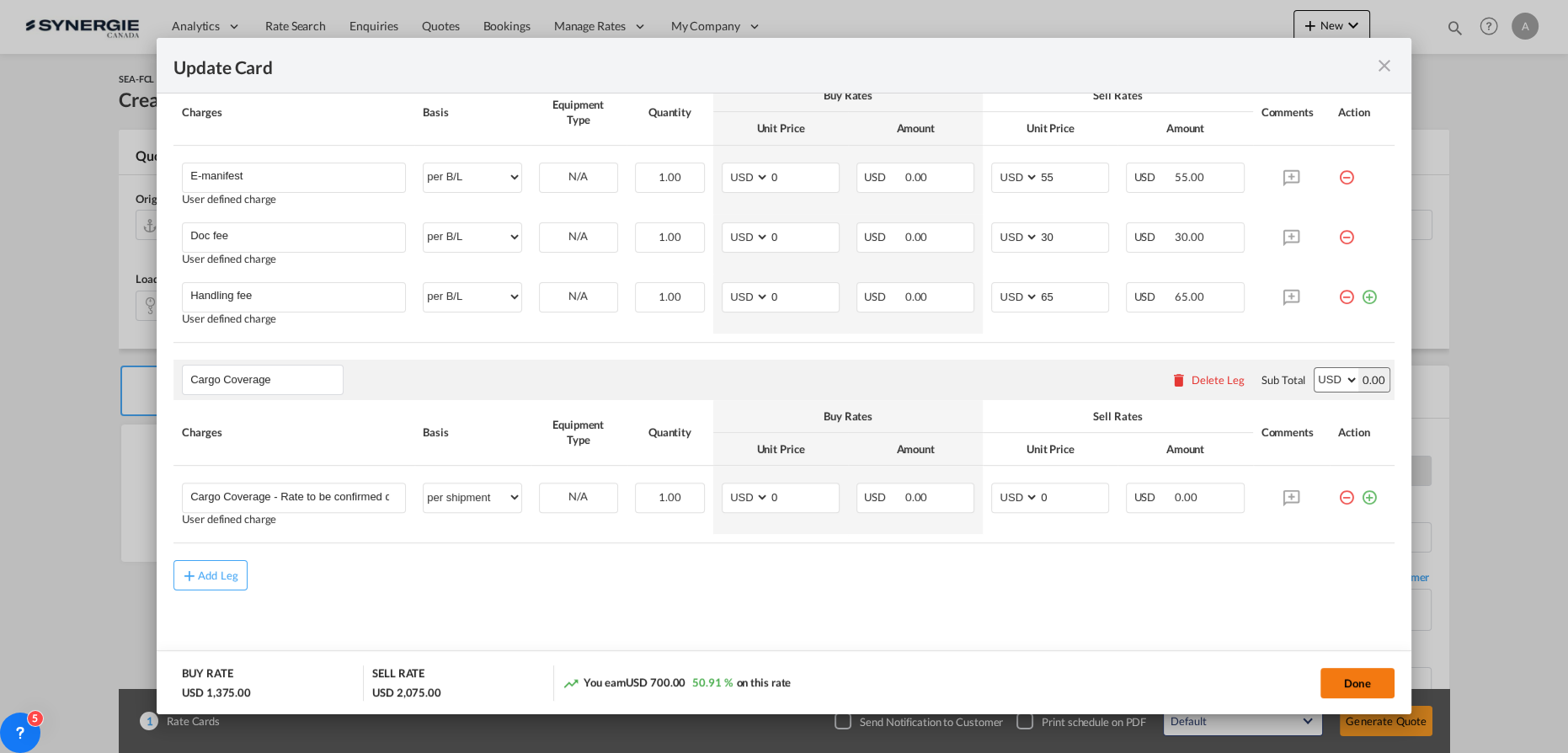
click at [1355, 676] on button "Done" at bounding box center [1357, 683] width 74 height 30
type input "27 Sep 2025"
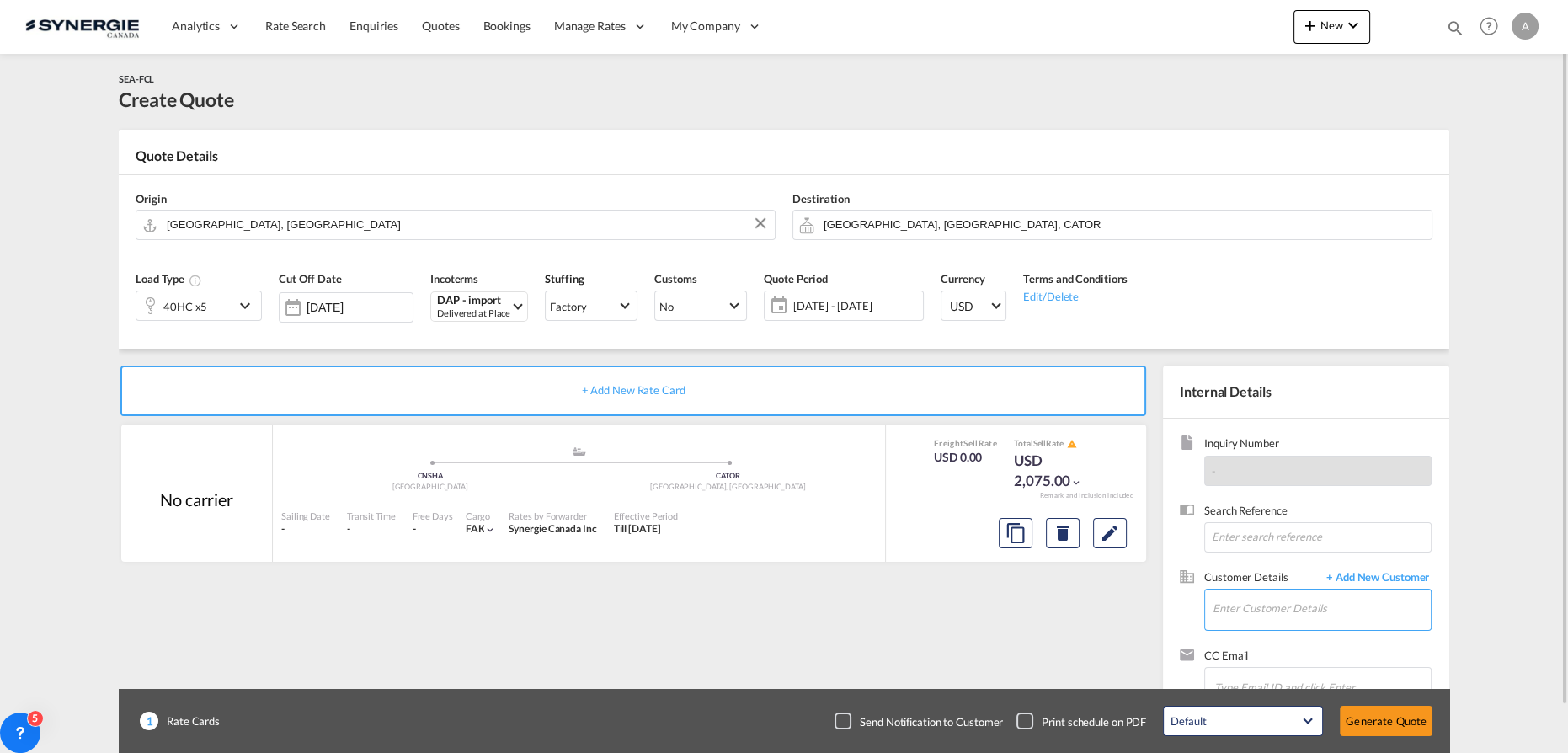
click at [1324, 610] on input "Enter Customer Details" at bounding box center [1321, 609] width 218 height 38
paste input "y.odijk@rabelink.nl"
type input "y.odijk@rabelink.nl"
click at [1388, 574] on span "+ Add New Customer" at bounding box center [1374, 578] width 114 height 19
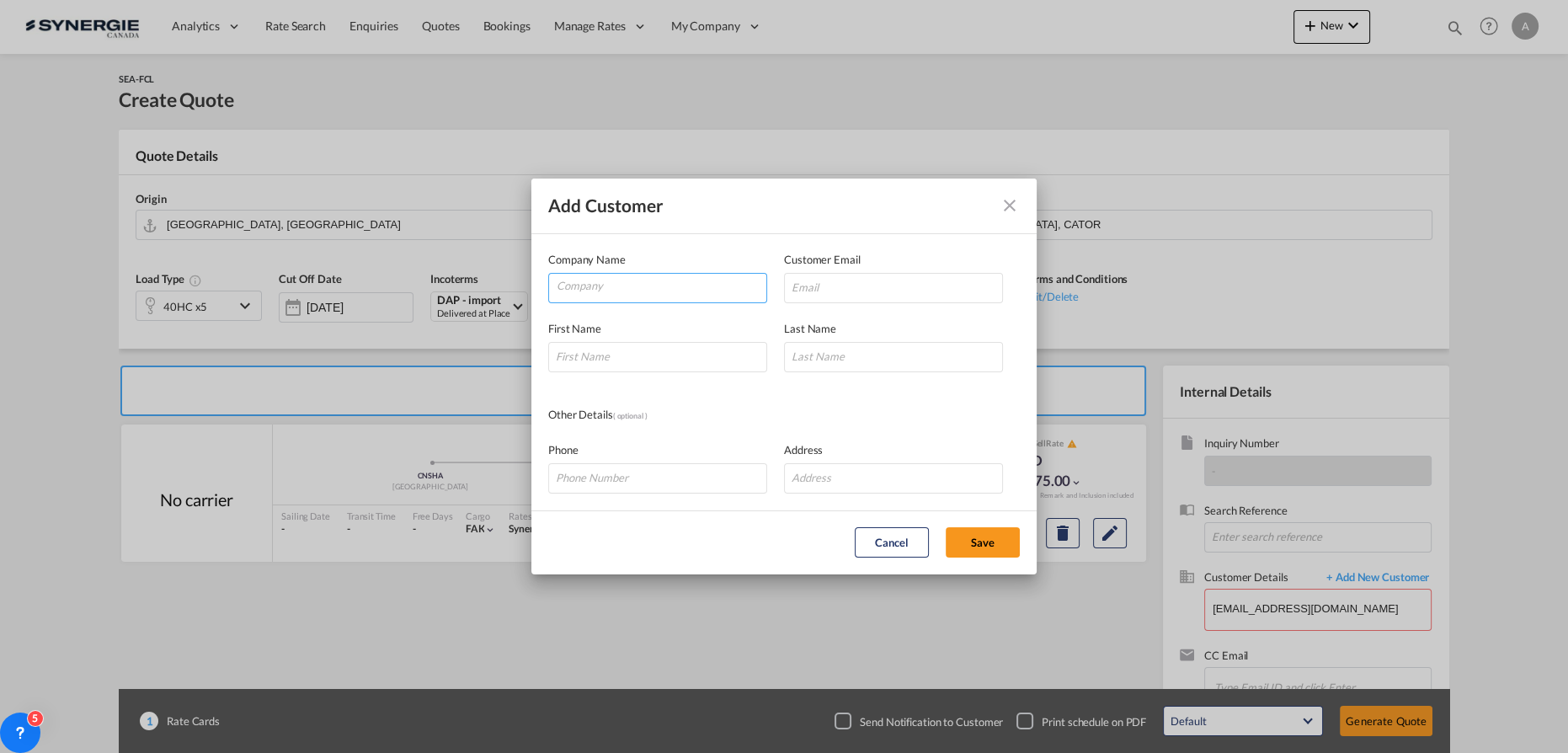
click at [626, 286] on input "Company" at bounding box center [661, 286] width 210 height 25
type input "RABELIN"
paste input "y.odijk@rabelink.nl"
type input "y.odijk@rabelink.nl"
type input "YANNICK"
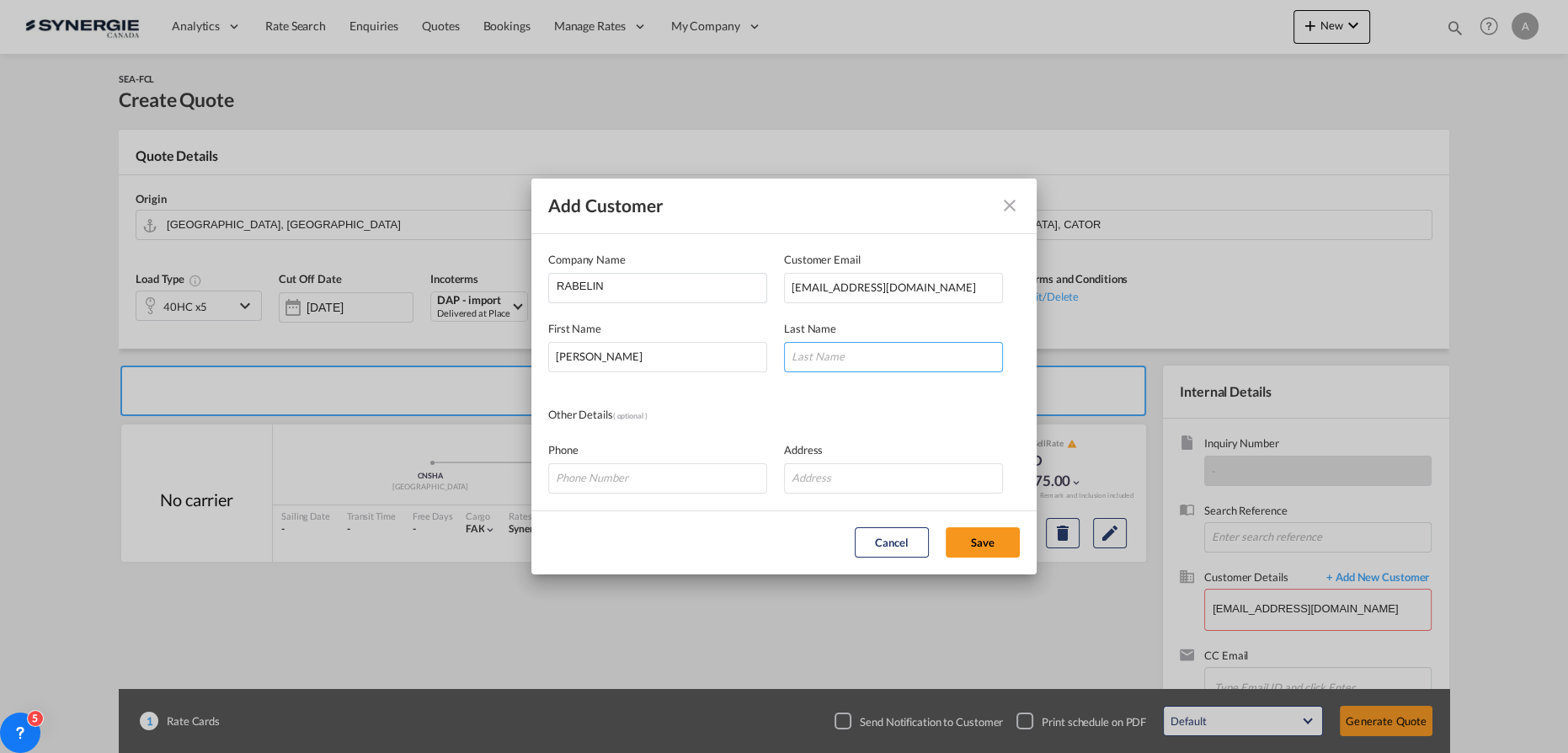
click at [831, 363] on input "Add Customer Company ..." at bounding box center [893, 357] width 219 height 30
type input "ODIJK"
click at [984, 540] on button "Save" at bounding box center [982, 542] width 74 height 30
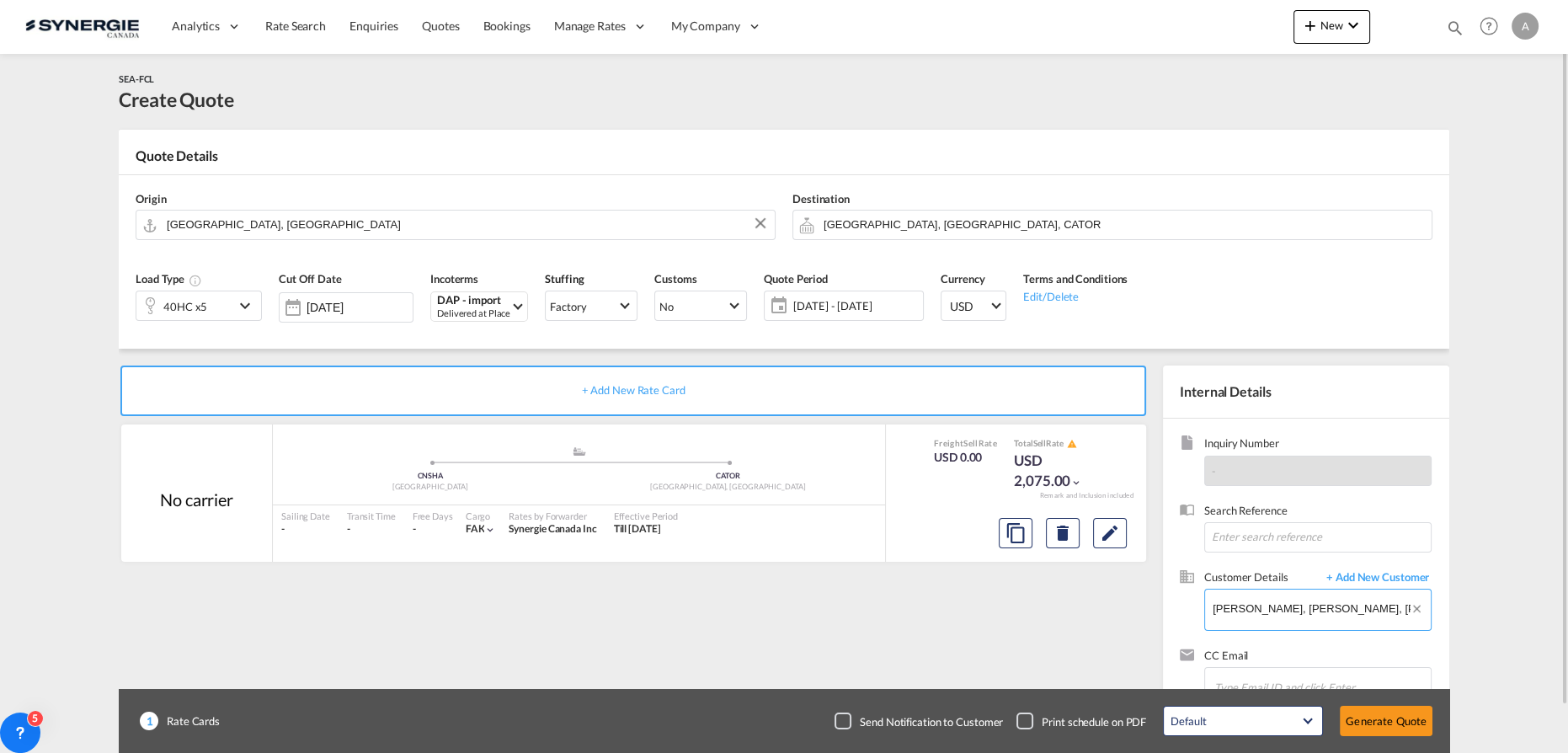
click at [1260, 610] on input "RABELIN, YANNICK ODIJK, y.odijk@rabelink.nl" at bounding box center [1321, 609] width 218 height 38
click at [1257, 610] on input "RABELIN, YANNICK ODIJK, y.odijk@rabelink.nl" at bounding box center [1321, 609] width 218 height 38
type input "RABELINK, YANNICK ODIJK, y.odijk@rabelink.nl"
click at [1401, 574] on span "+ Add New Customer" at bounding box center [1374, 578] width 114 height 19
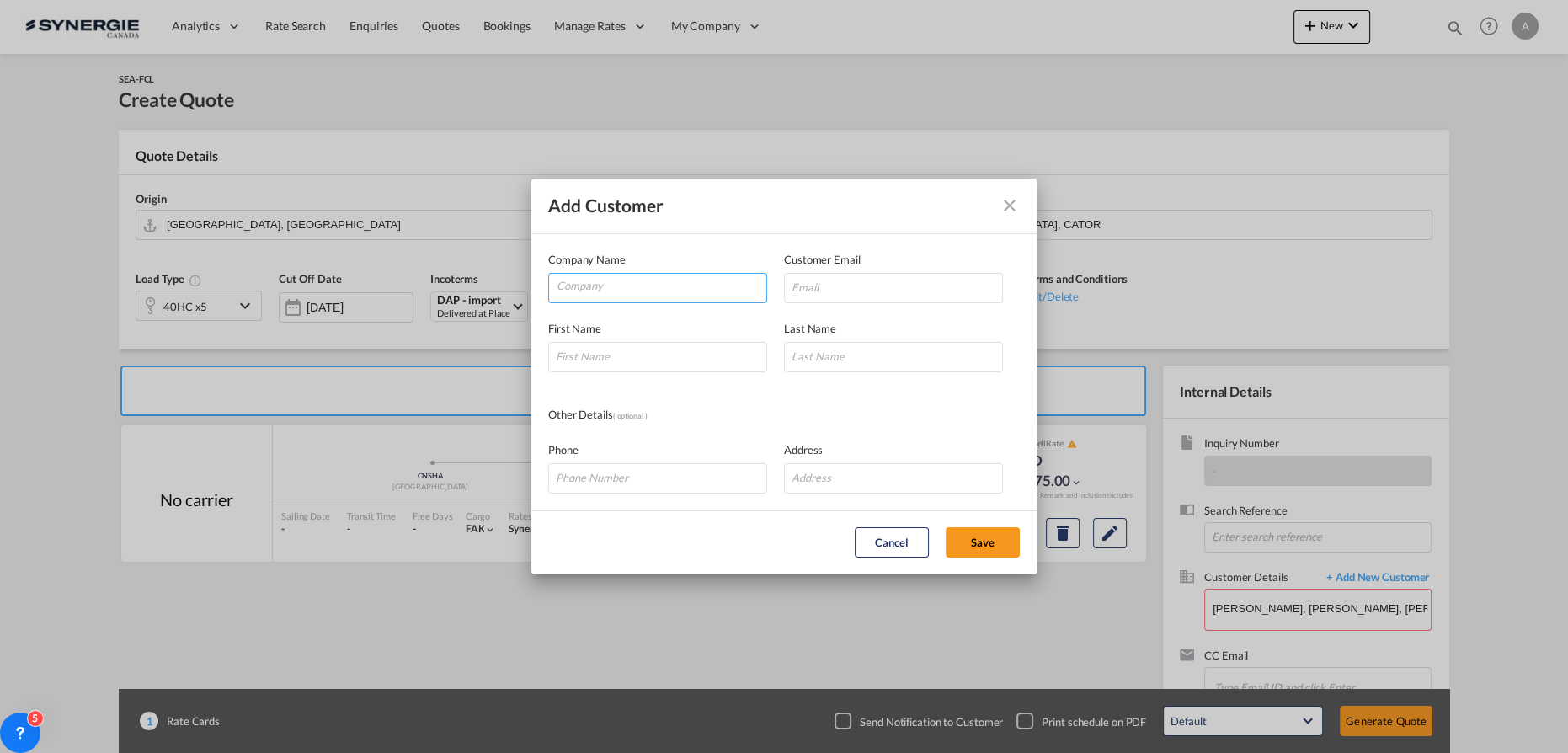
click at [595, 290] on input "Company" at bounding box center [661, 286] width 210 height 25
type input "RABELINK"
paste input "y.odijk@rabelink.nl"
type input "y.odijk@rabelink.nl"
type input "YANNICK"
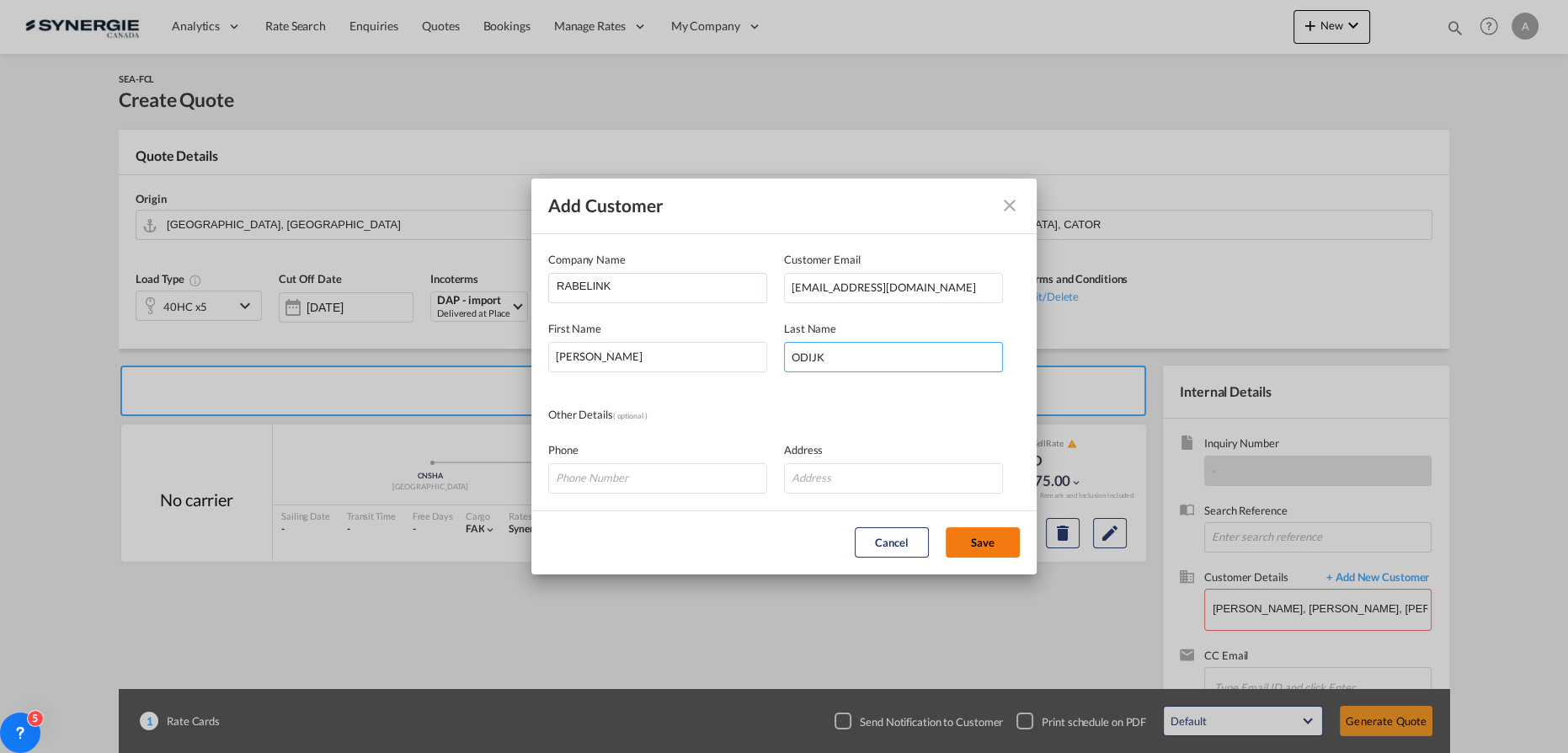
type input "ODIJK"
click at [969, 542] on button "Save" at bounding box center [982, 542] width 74 height 30
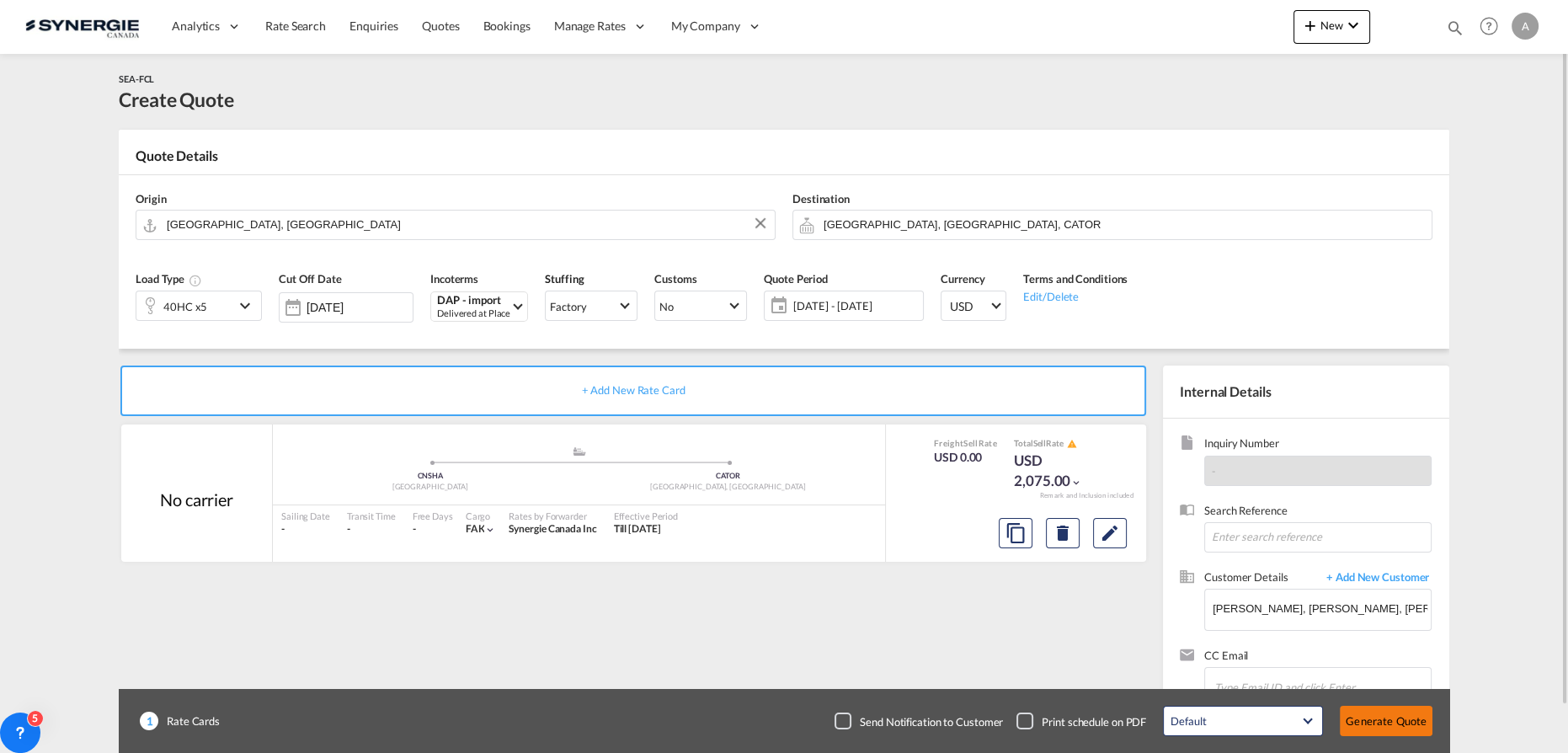
click at [1371, 723] on button "Generate Quote" at bounding box center [1385, 720] width 92 height 30
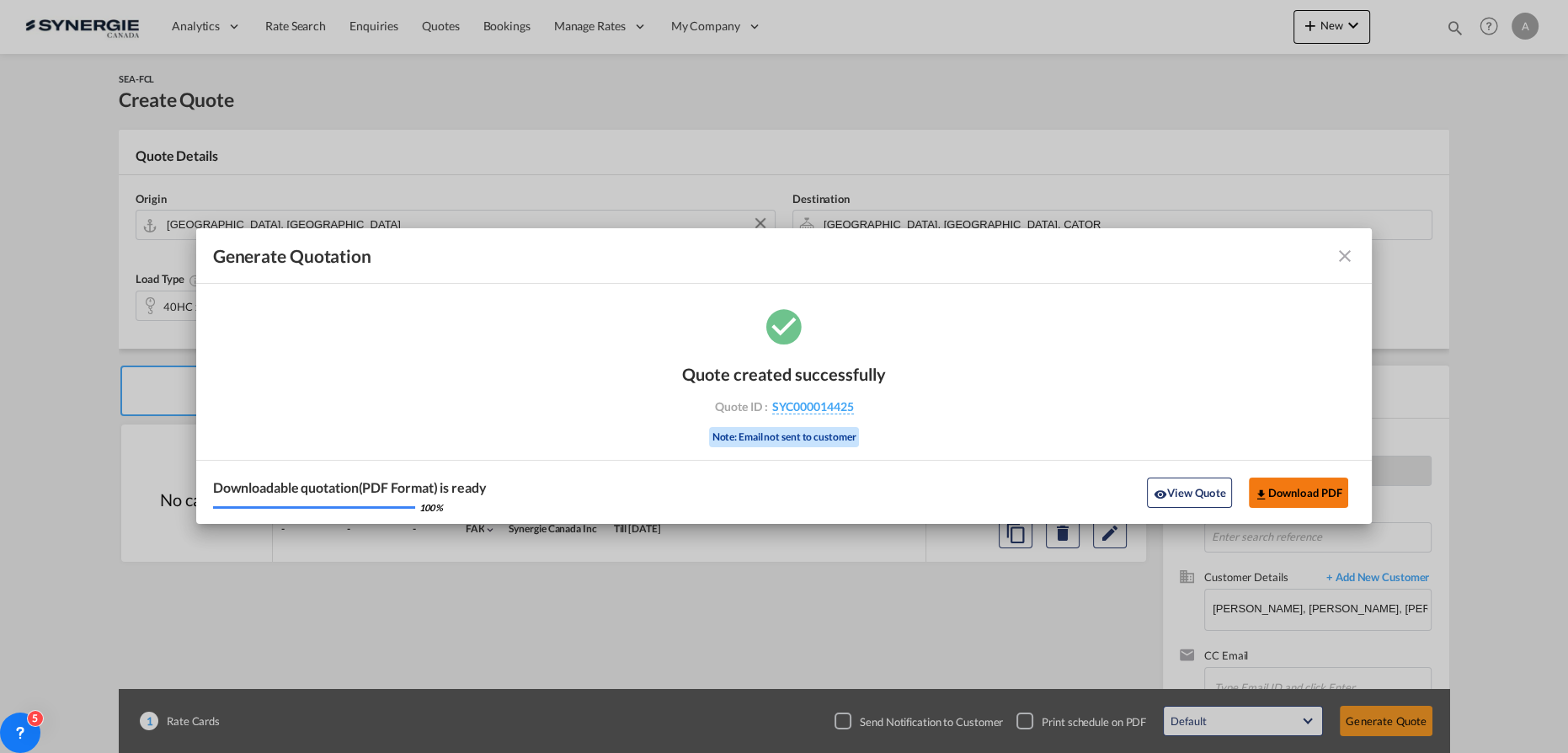
click at [1284, 493] on button "Download PDF" at bounding box center [1298, 492] width 100 height 30
click at [1185, 497] on button "View Quote" at bounding box center [1189, 492] width 84 height 30
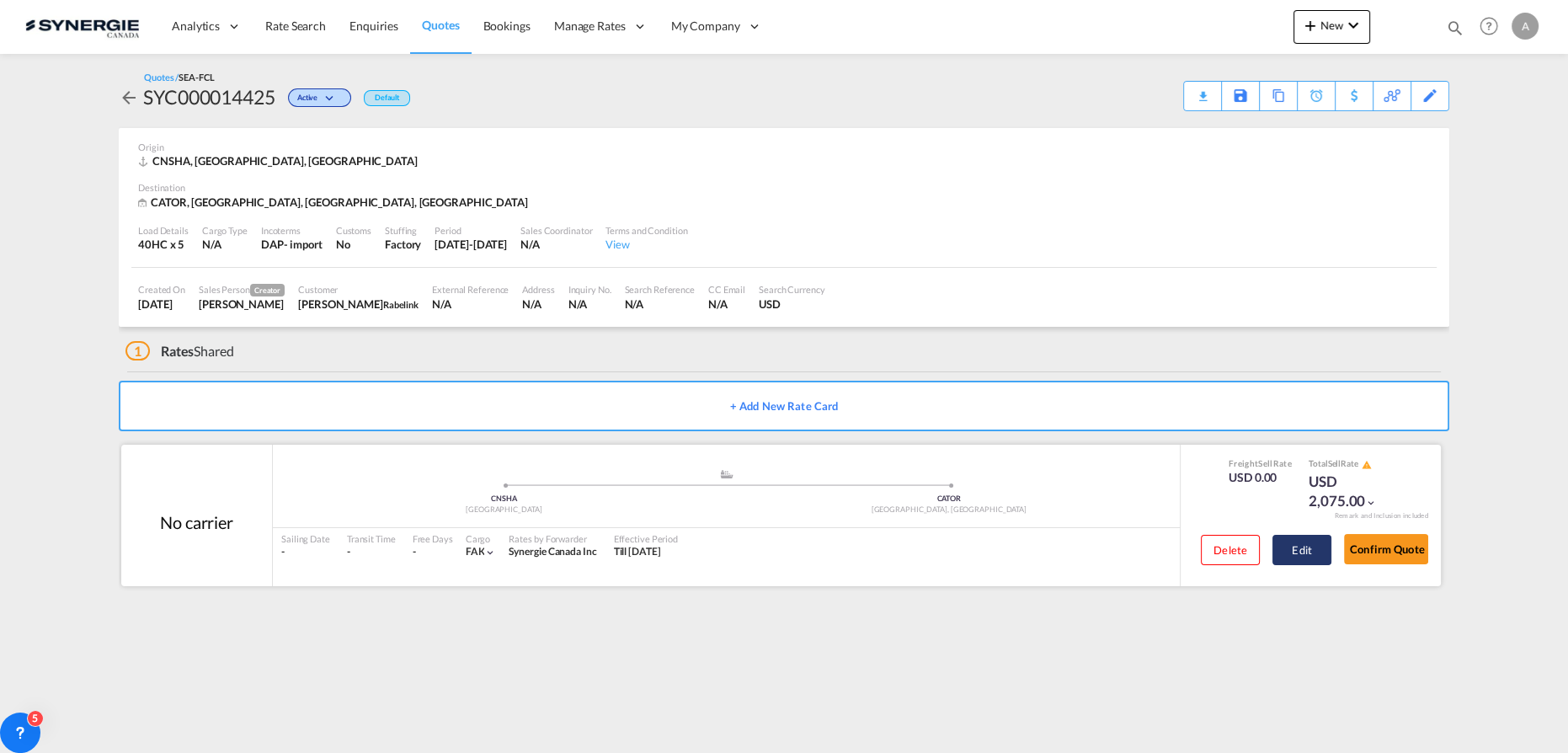
click at [1315, 549] on button "Edit" at bounding box center [1302, 550] width 59 height 30
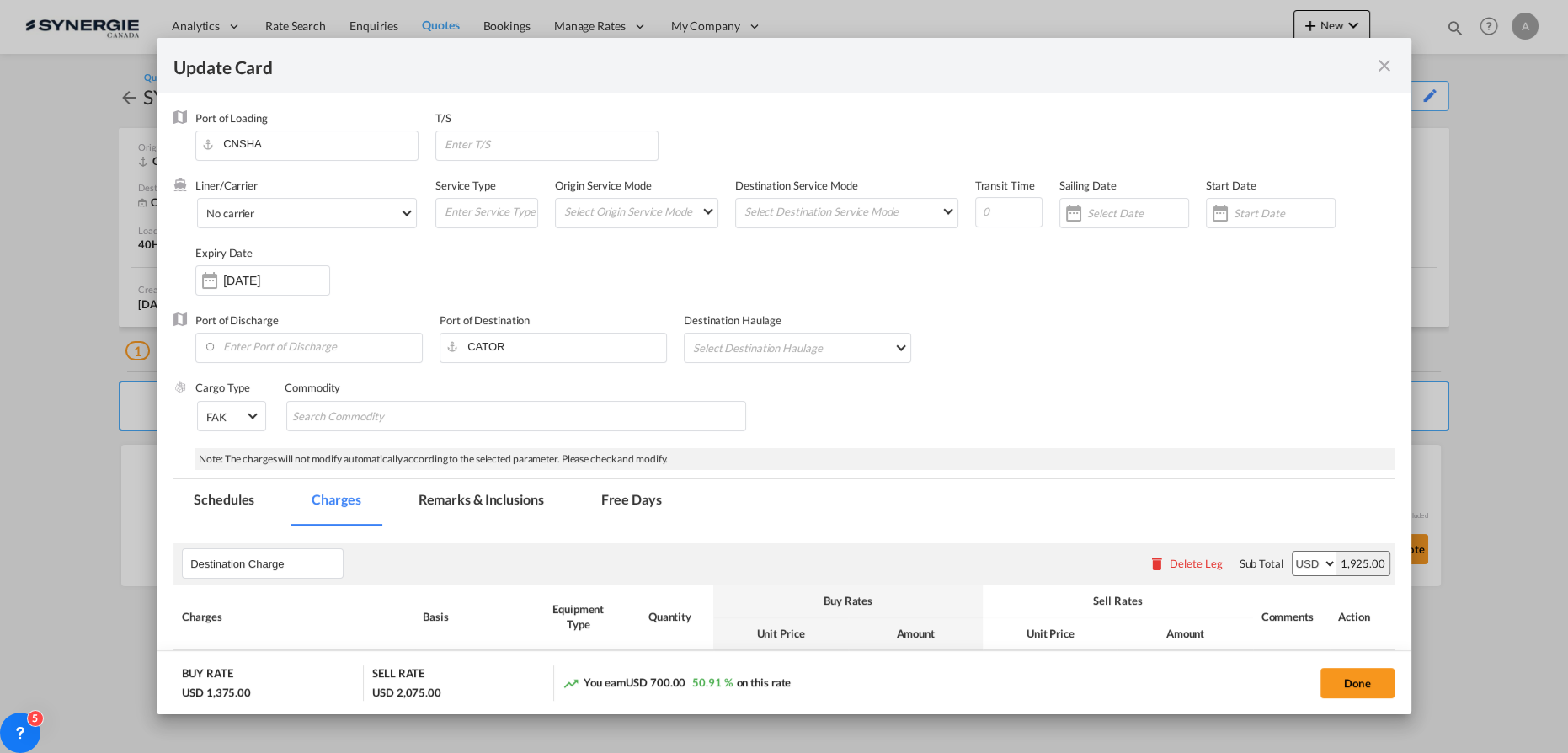
click at [510, 502] on md-tab-item "Remarks & Inclusions" at bounding box center [481, 502] width 166 height 46
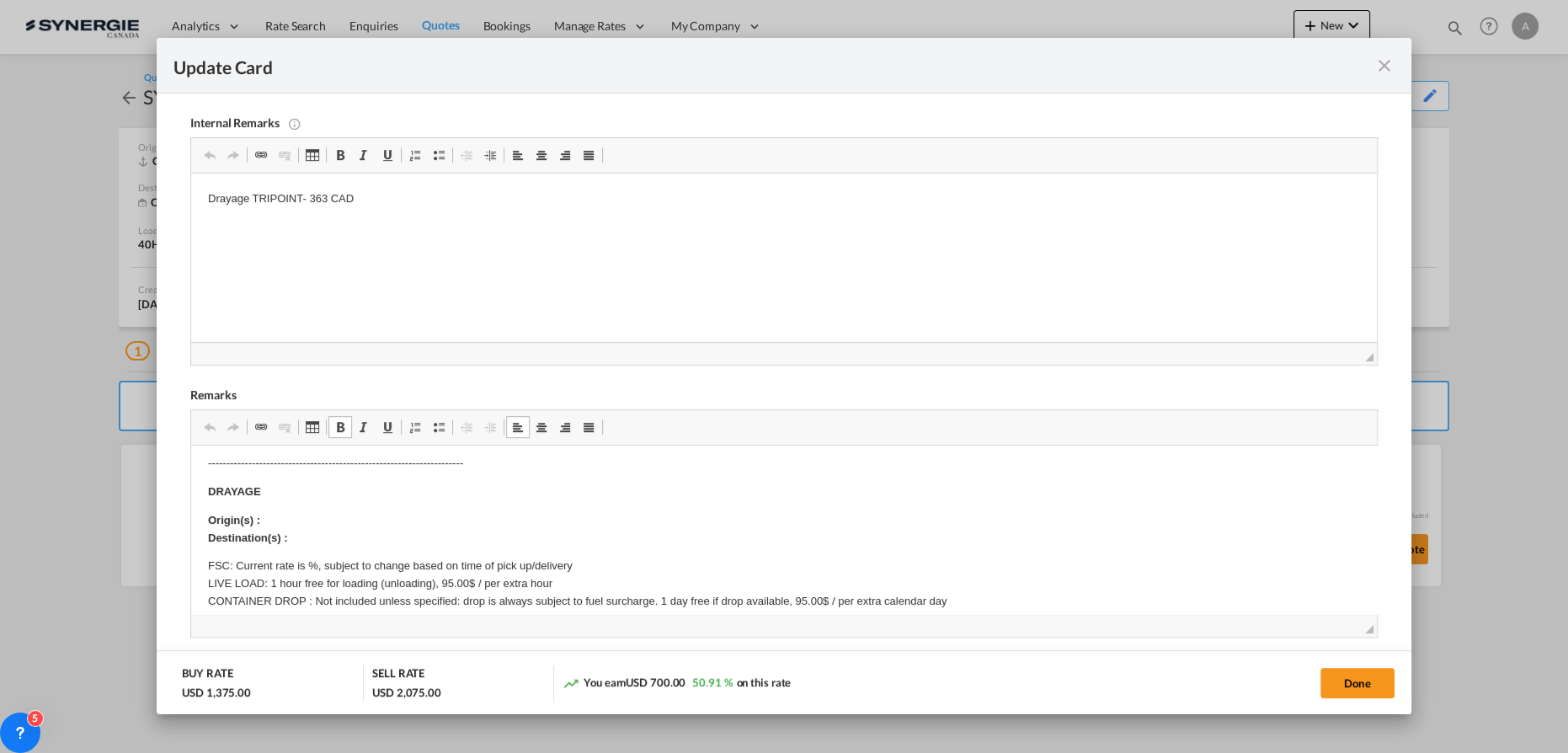
scroll to position [229, 0]
click at [276, 503] on p "Origin(s) : Destination(s) :" at bounding box center [784, 520] width 1151 height 36
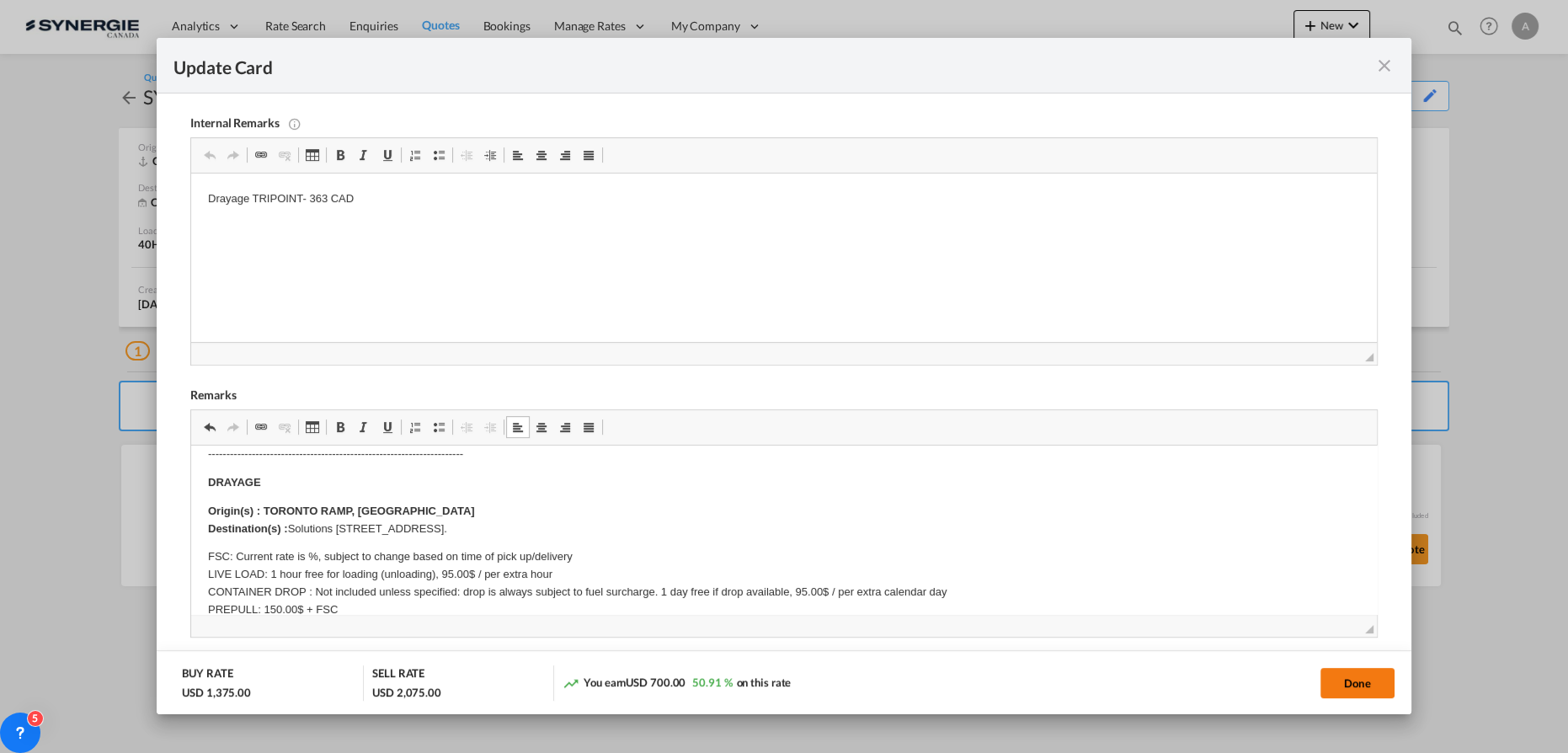
click at [1333, 676] on button "Done" at bounding box center [1357, 683] width 74 height 30
type input "27 Sep 2025"
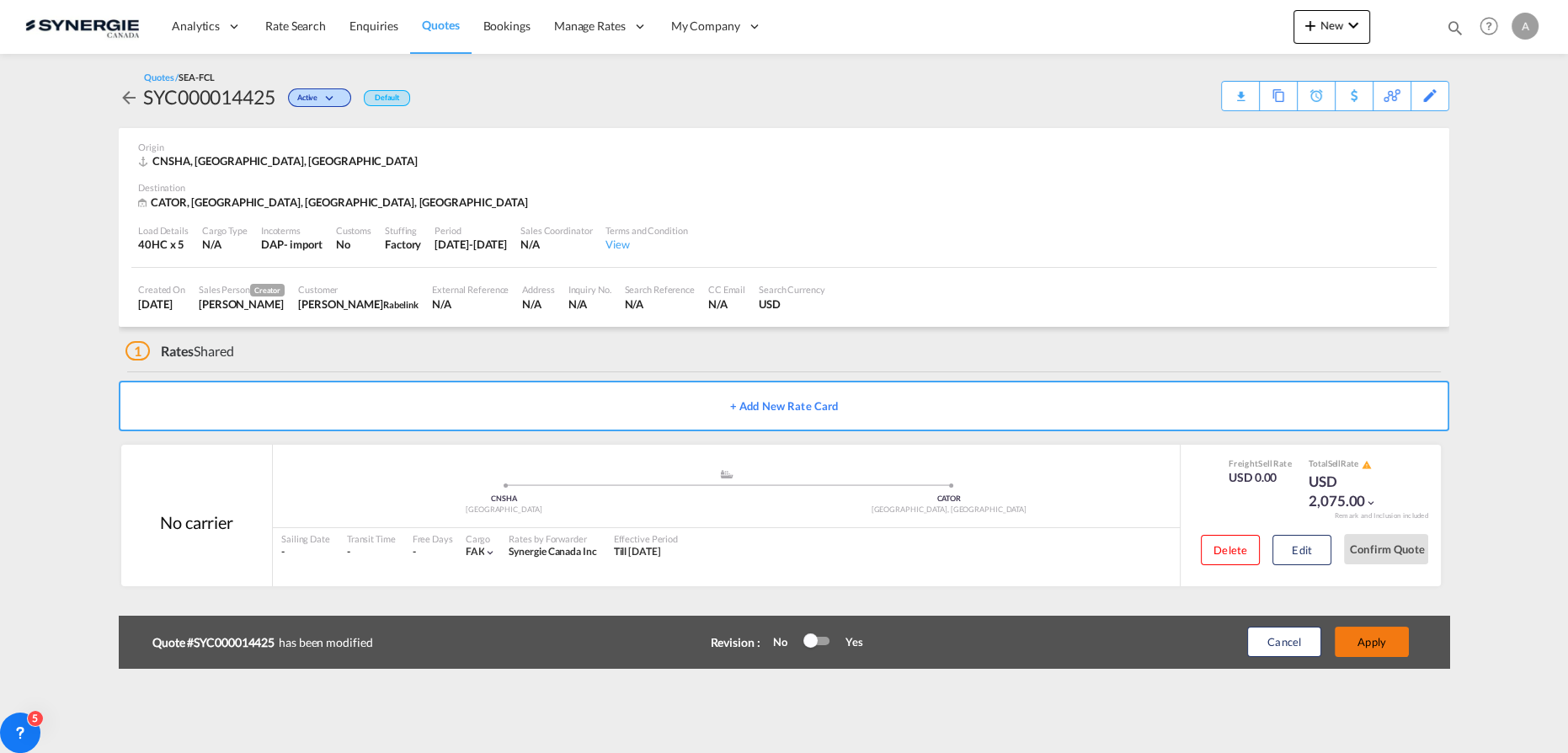
click at [1358, 639] on button "Apply" at bounding box center [1371, 641] width 74 height 30
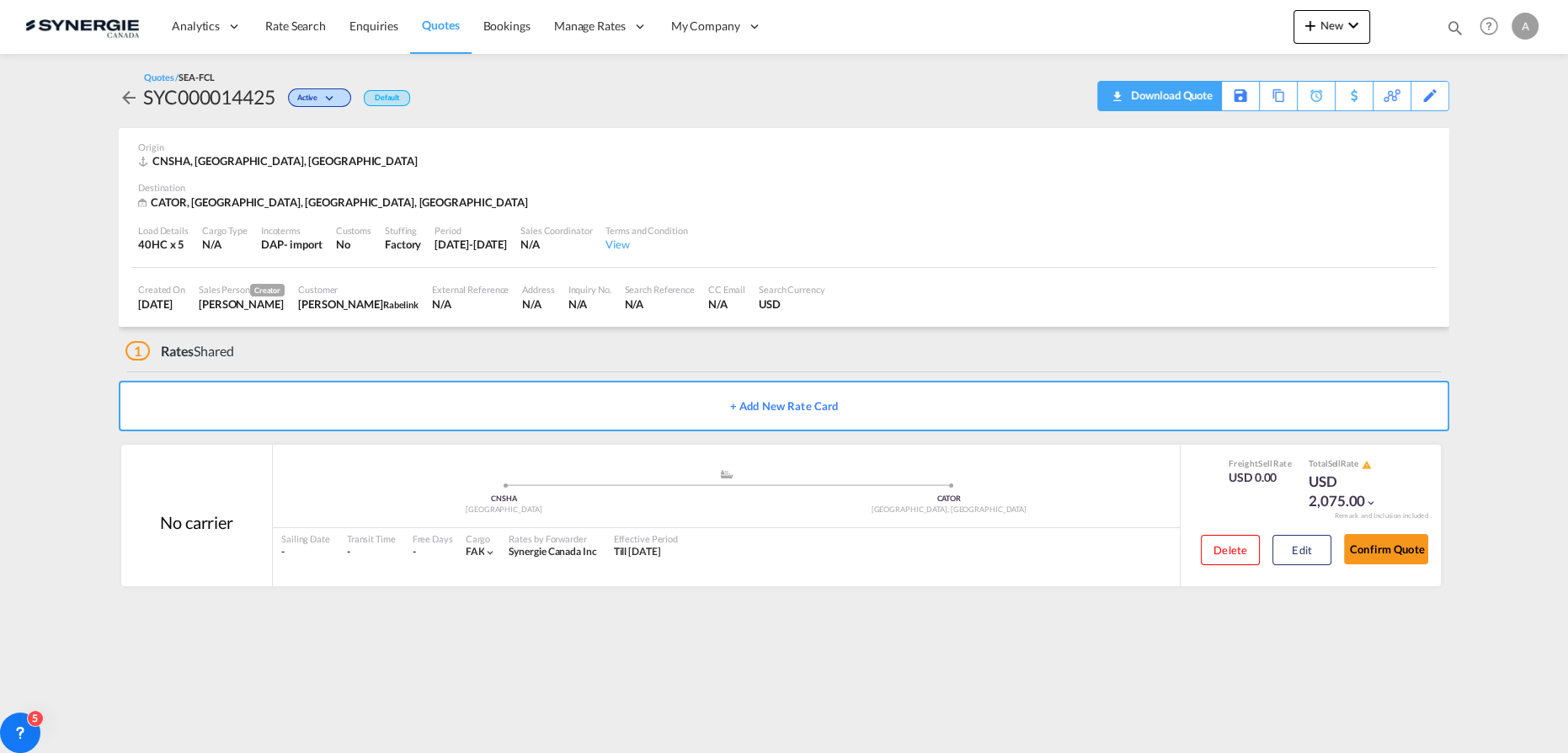
click at [1189, 92] on div "Download Quote" at bounding box center [1169, 95] width 86 height 27
click at [1315, 549] on button "Edit" at bounding box center [1302, 550] width 59 height 30
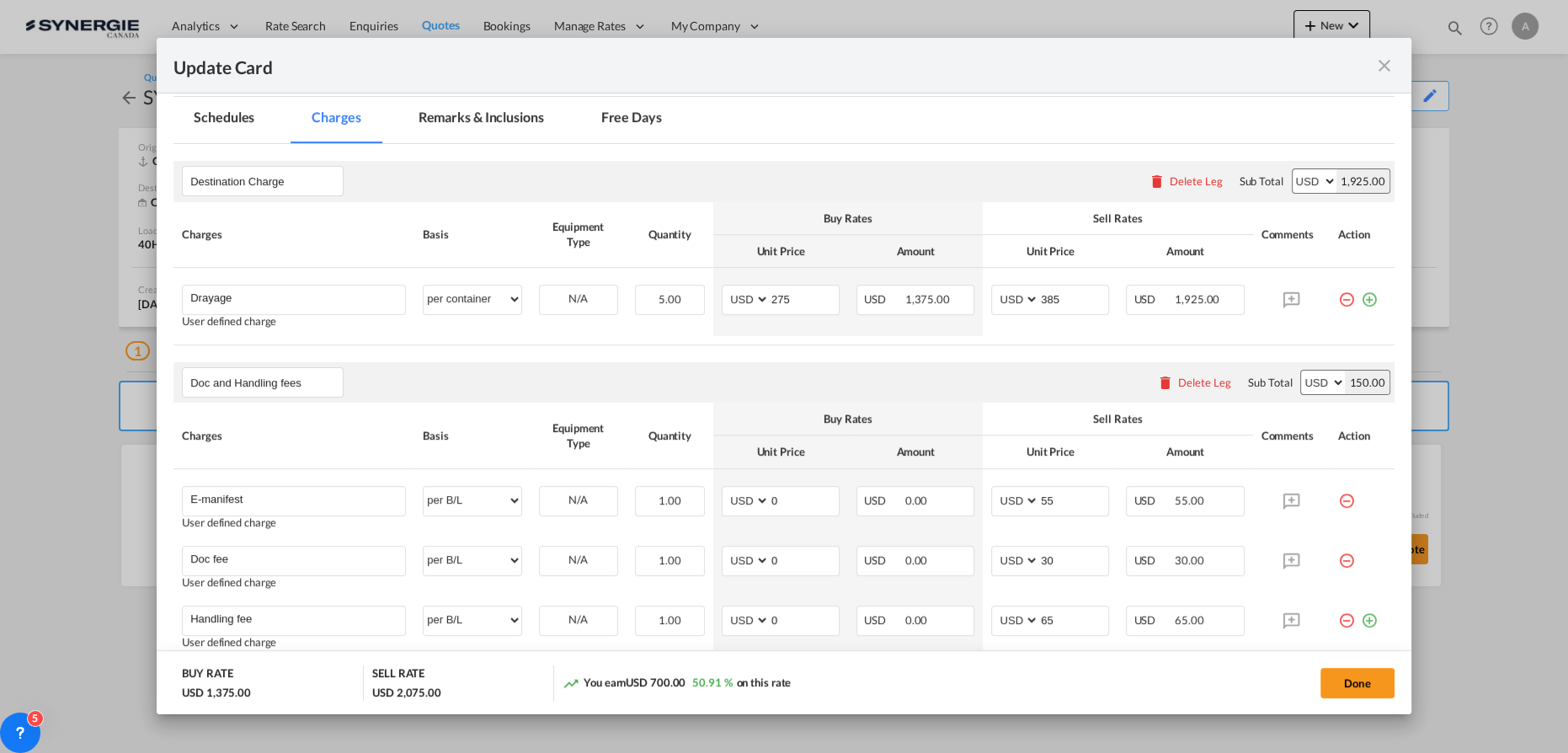
scroll to position [459, 0]
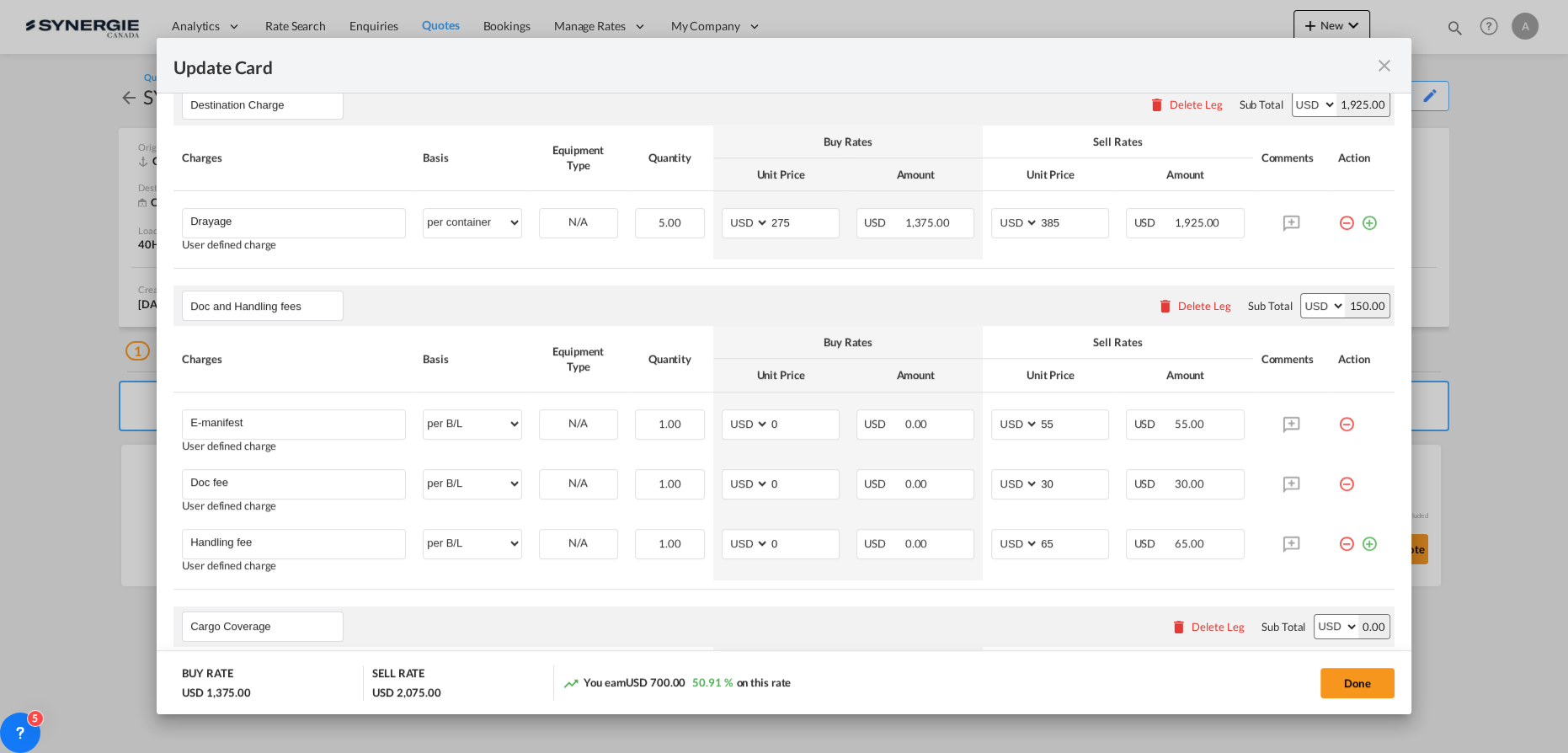
drag, startPoint x: 1384, startPoint y: 63, endPoint x: 1372, endPoint y: 10, distance: 54.3
click at [1385, 63] on md-icon "icon-close fg-AAA8AD m-0 pointer" at bounding box center [1384, 65] width 20 height 20
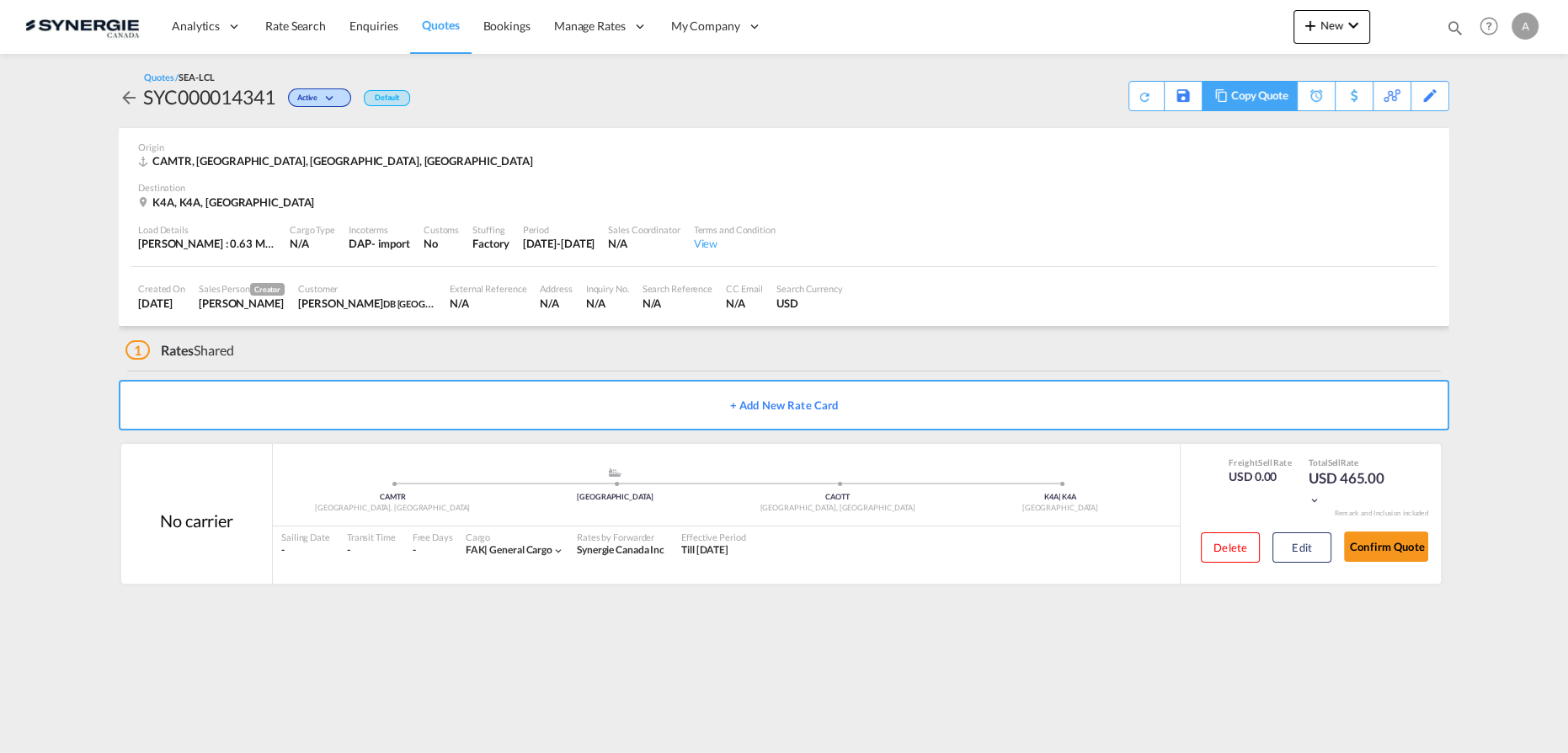
click at [1280, 104] on div "Copy Quote" at bounding box center [1259, 96] width 57 height 29
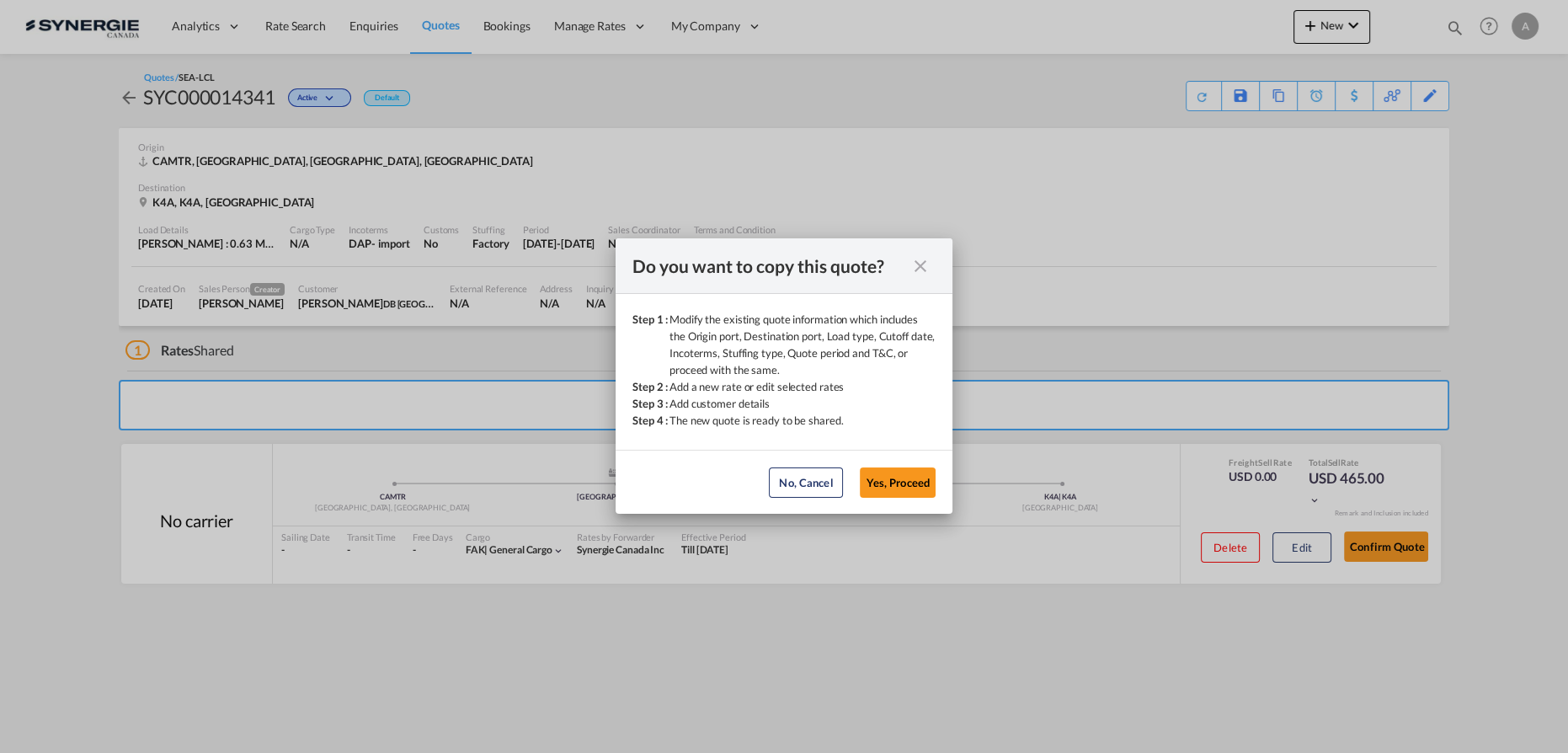
click at [917, 482] on button "Yes, Proceed" at bounding box center [897, 482] width 76 height 30
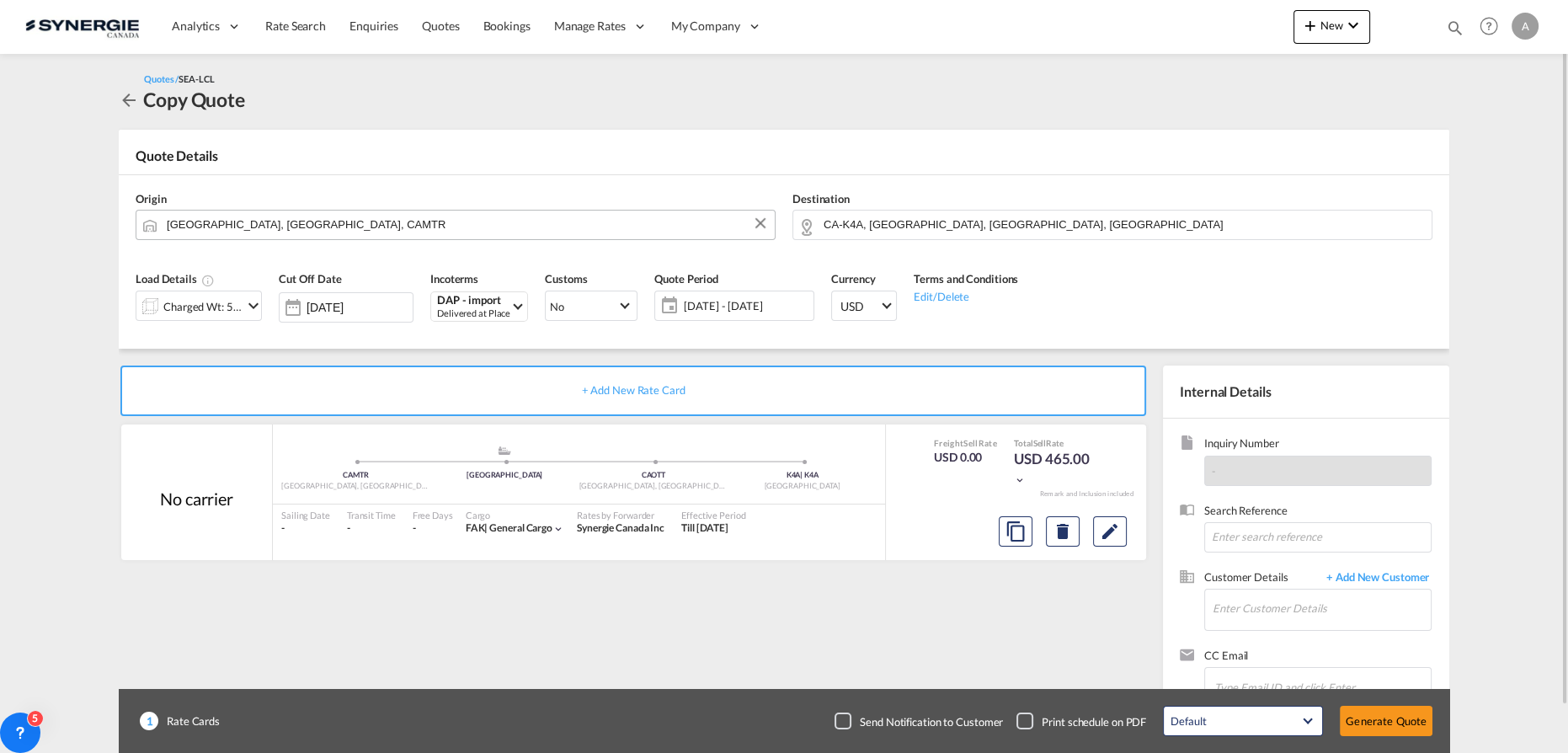
click at [330, 228] on input "[GEOGRAPHIC_DATA], [GEOGRAPHIC_DATA], CAMTR" at bounding box center [466, 224] width 599 height 30
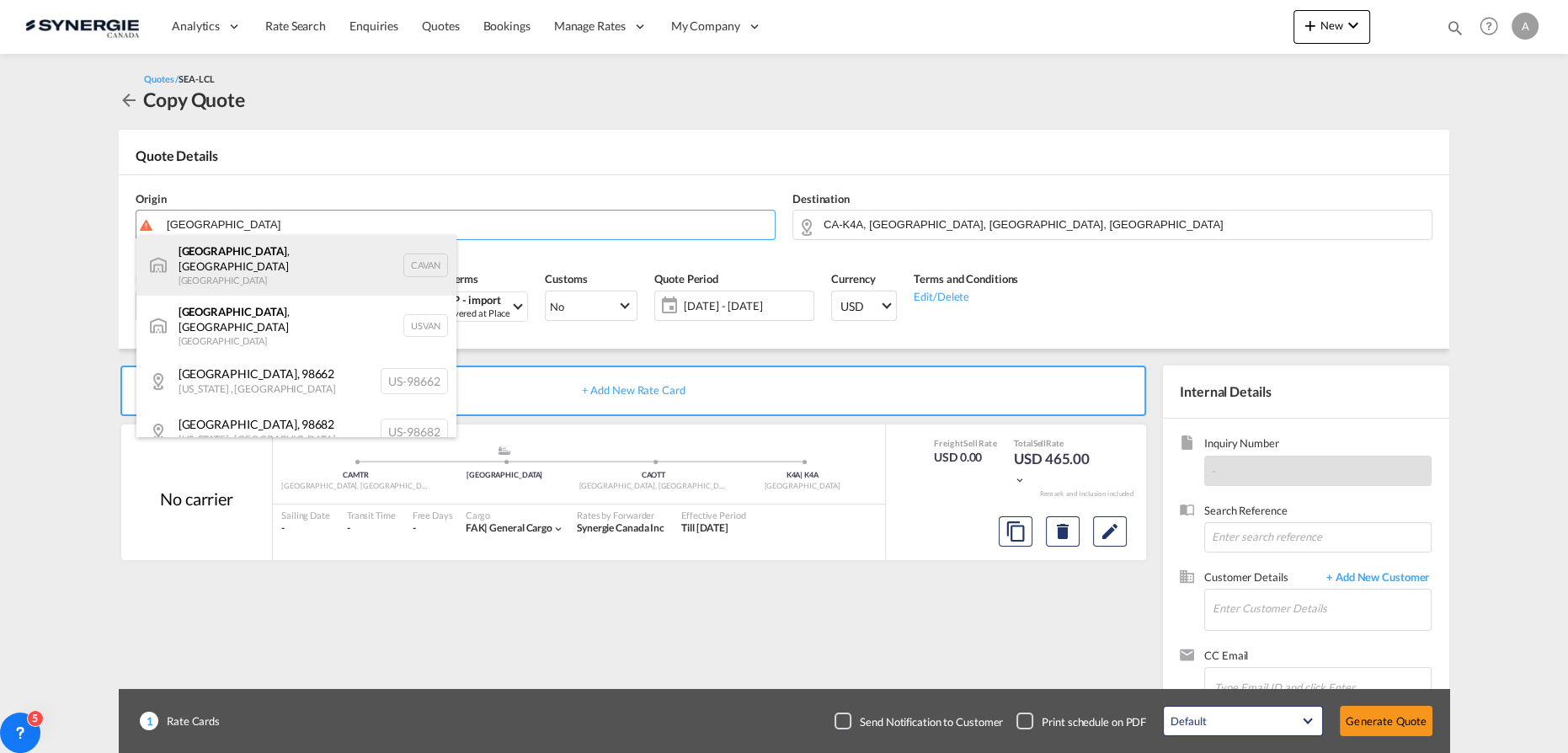
click at [230, 262] on div "[GEOGRAPHIC_DATA] , [GEOGRAPHIC_DATA] [GEOGRAPHIC_DATA] CAVAN" at bounding box center [297, 265] width 320 height 61
type input "[GEOGRAPHIC_DATA], [GEOGRAPHIC_DATA], CAVAN"
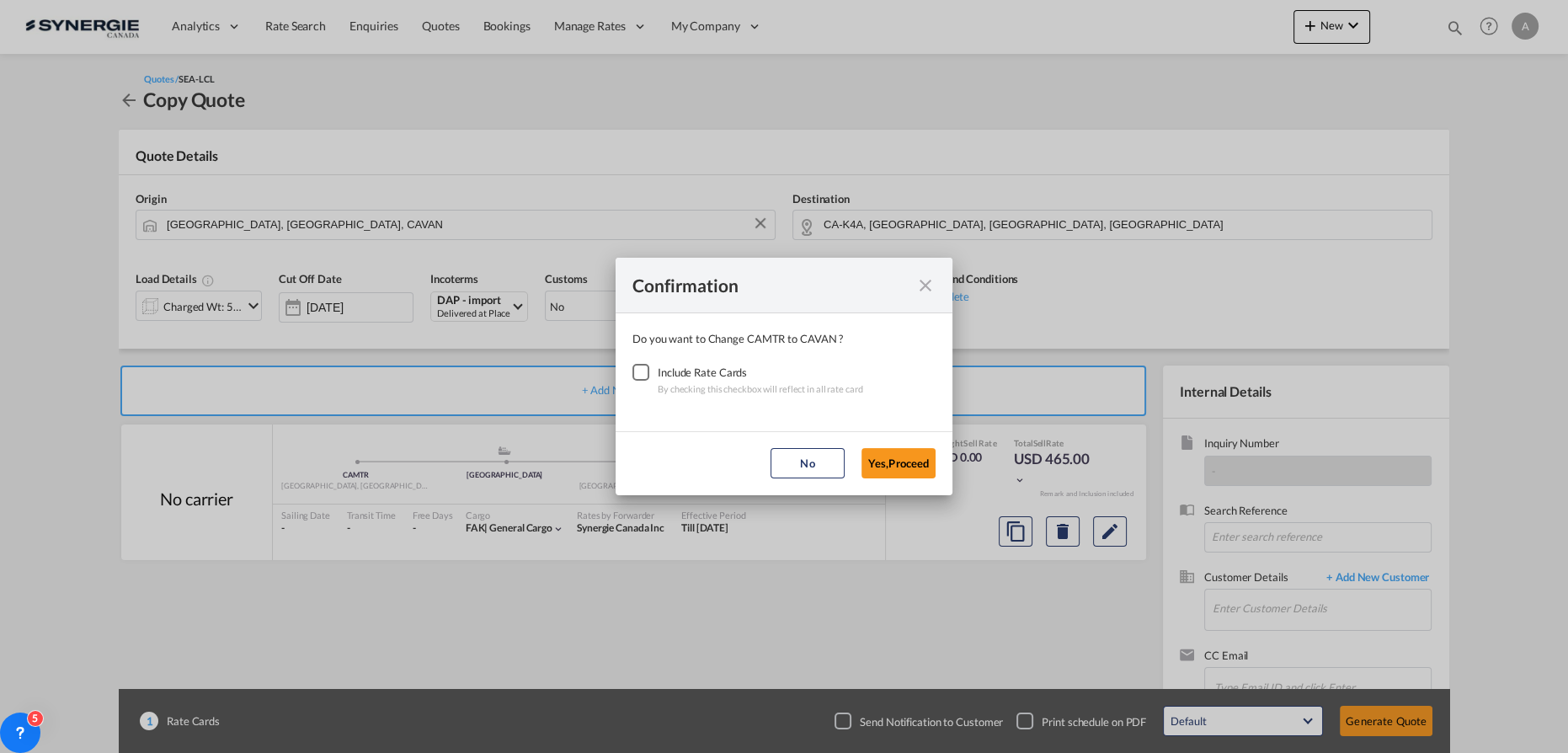
drag, startPoint x: 640, startPoint y: 377, endPoint x: 682, endPoint y: 374, distance: 42.1
click at [644, 376] on div "Checkbox No Ink" at bounding box center [640, 371] width 17 height 17
click at [890, 469] on button "Yes,Proceed" at bounding box center [897, 463] width 74 height 30
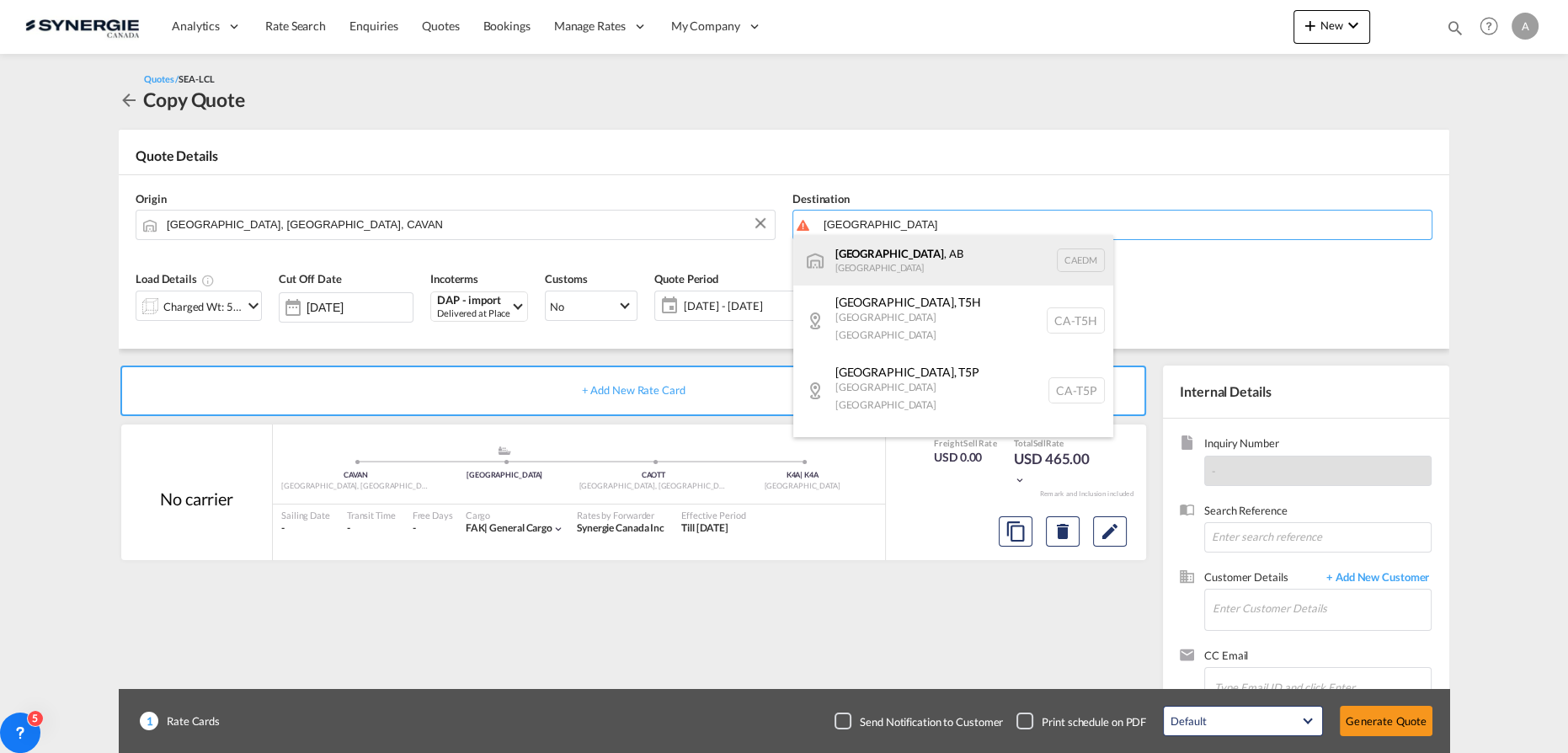
click at [892, 269] on div "[GEOGRAPHIC_DATA] , AB [GEOGRAPHIC_DATA] CAEDM" at bounding box center [953, 260] width 320 height 50
type input "[GEOGRAPHIC_DATA], [GEOGRAPHIC_DATA], CAEDM"
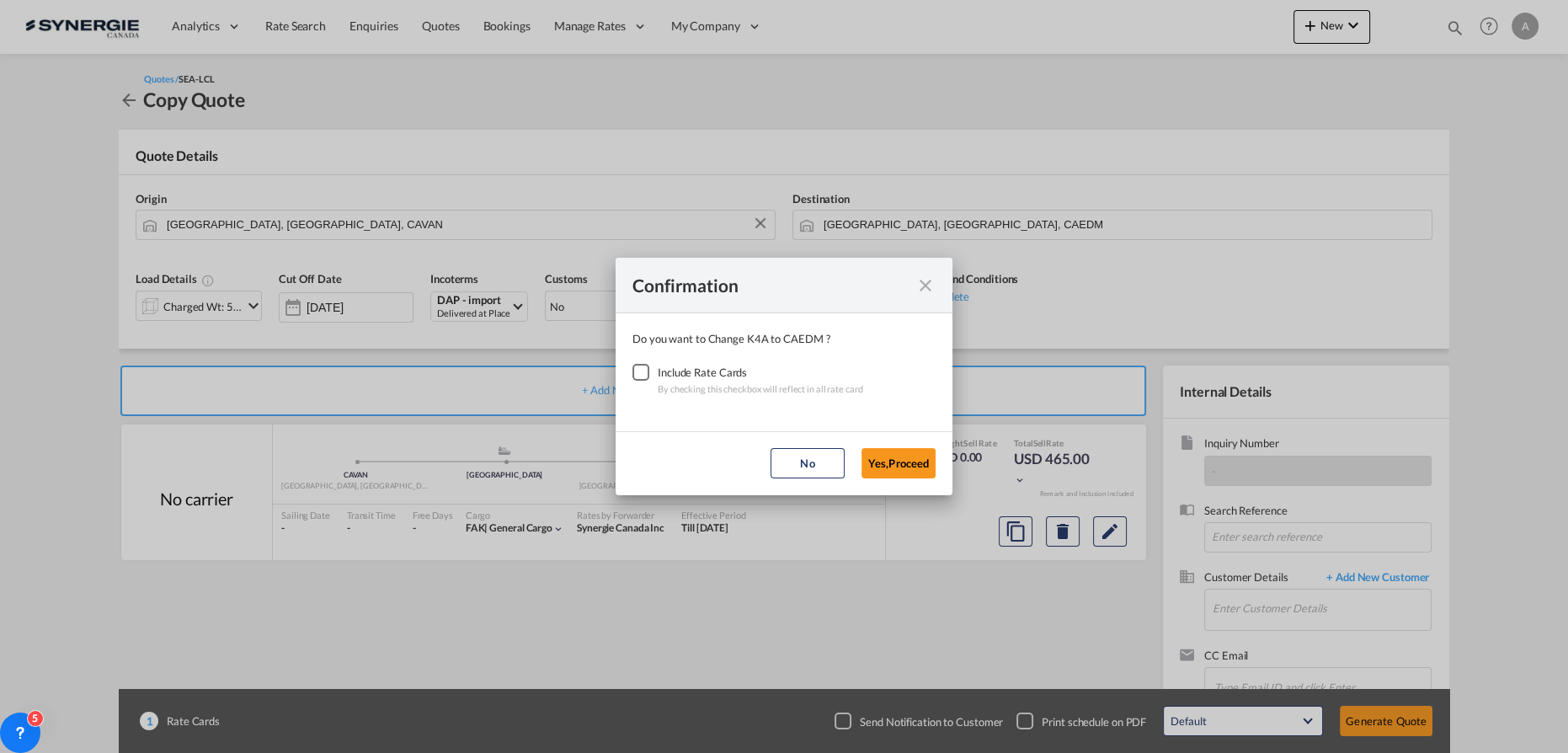
click at [640, 375] on div "Checkbox No Ink" at bounding box center [640, 371] width 17 height 17
click at [896, 468] on button "Yes,Proceed" at bounding box center [897, 463] width 74 height 30
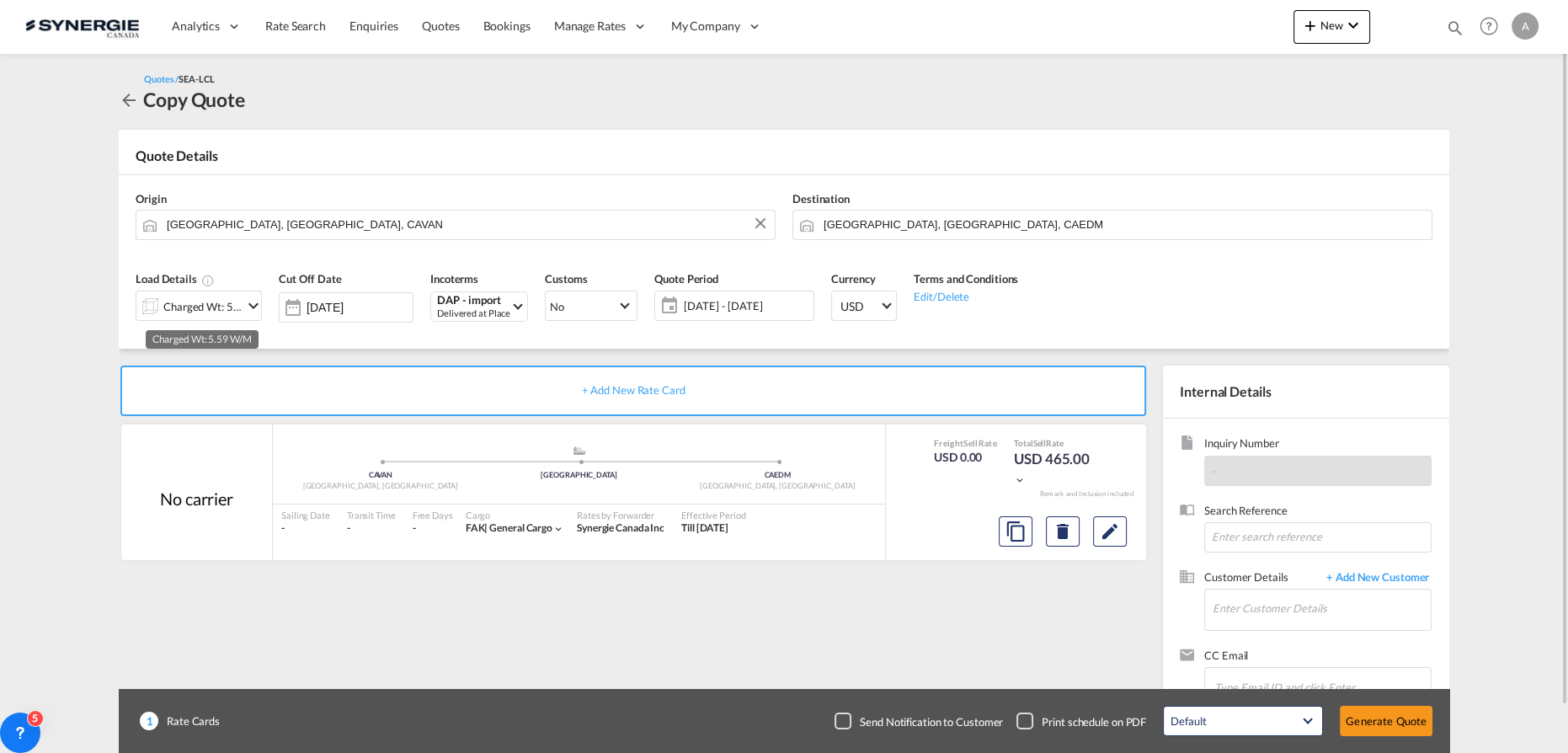
click at [190, 312] on div "Charged Wt: 5.59 W/M" at bounding box center [203, 306] width 79 height 23
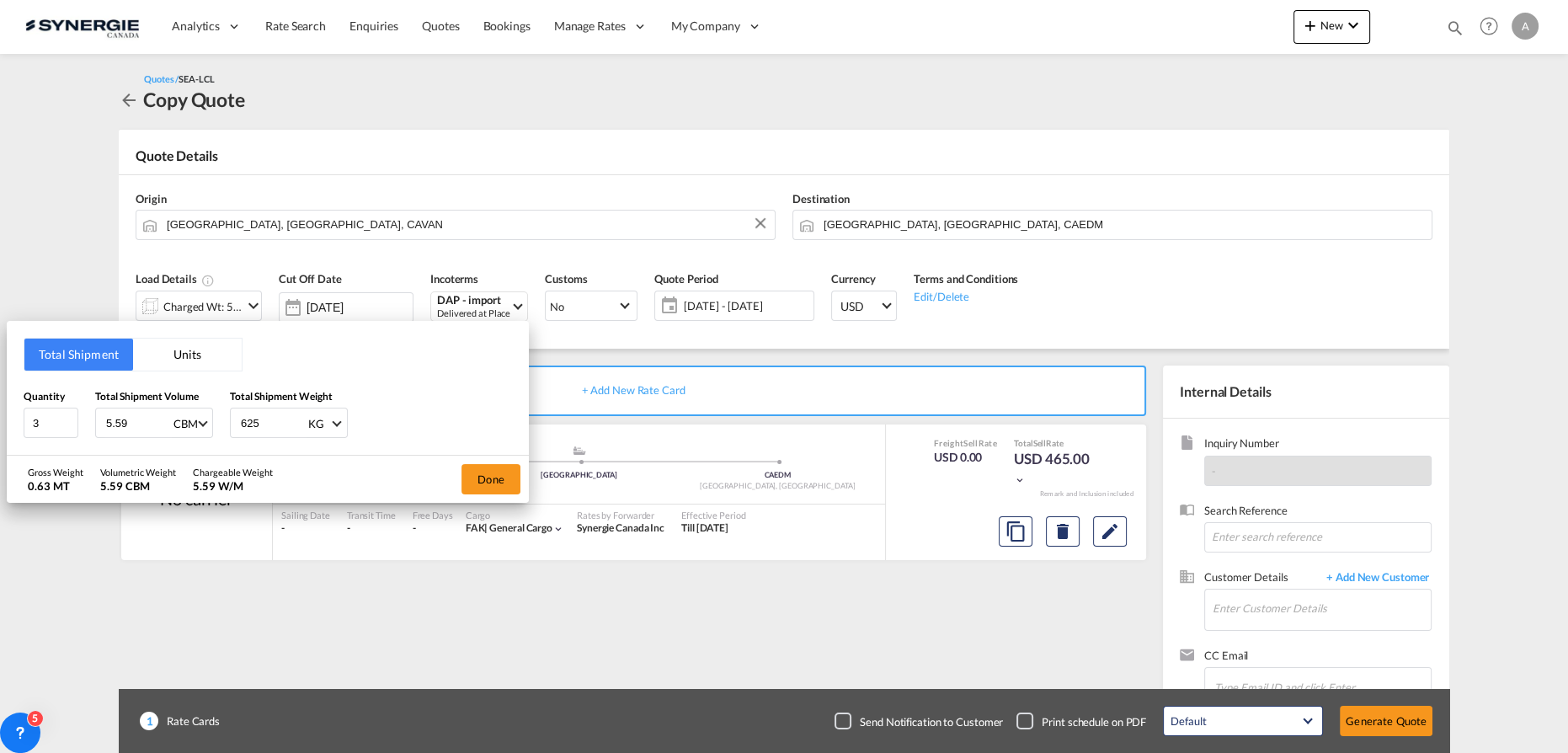
click at [190, 359] on button "Units" at bounding box center [187, 354] width 109 height 32
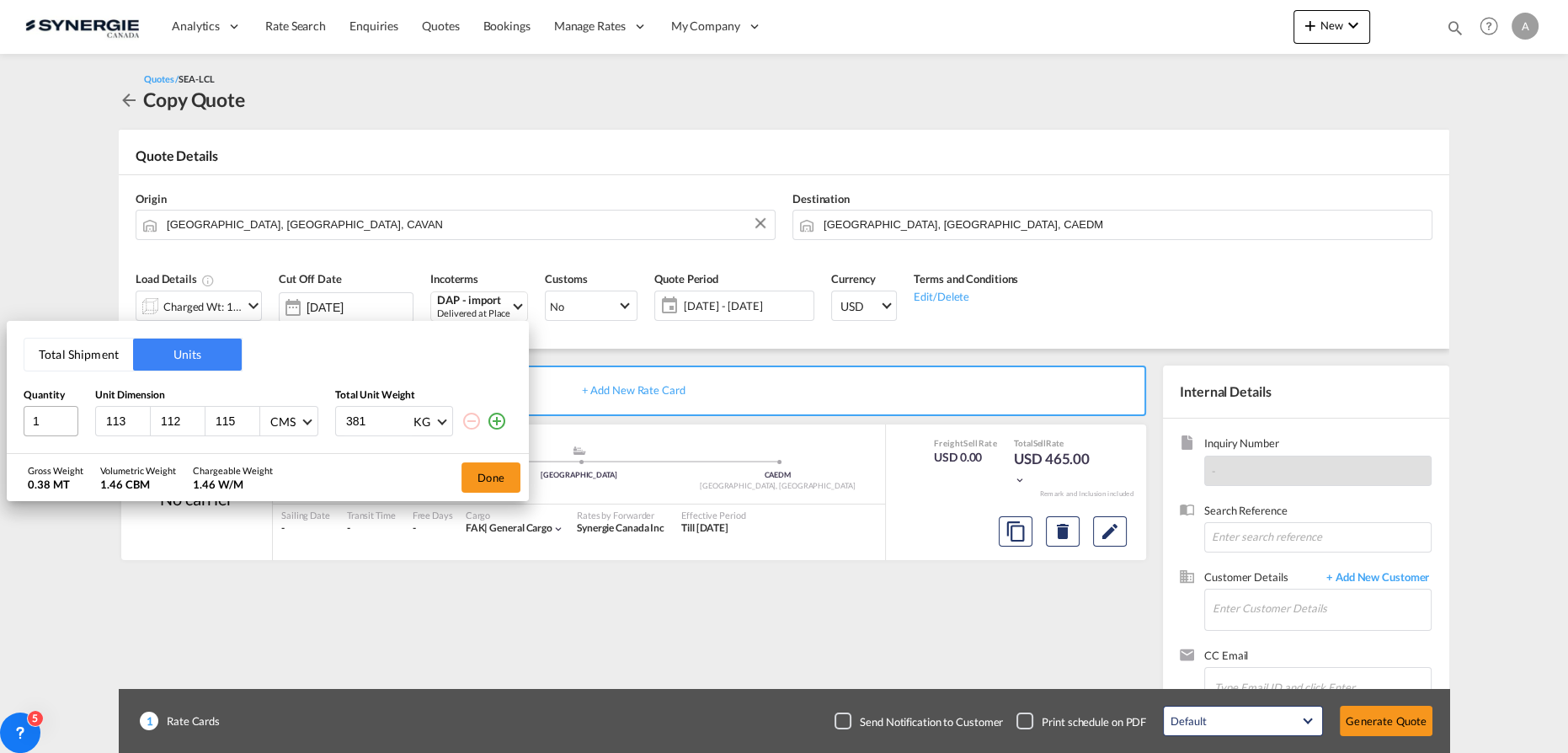
drag, startPoint x: 123, startPoint y: 422, endPoint x: 47, endPoint y: 410, distance: 76.9
click at [53, 413] on div "1 113 112 115 CMS CMS Inches 381 KG KG LB" at bounding box center [268, 421] width 489 height 30
type input "122"
type input "108"
type input "170"
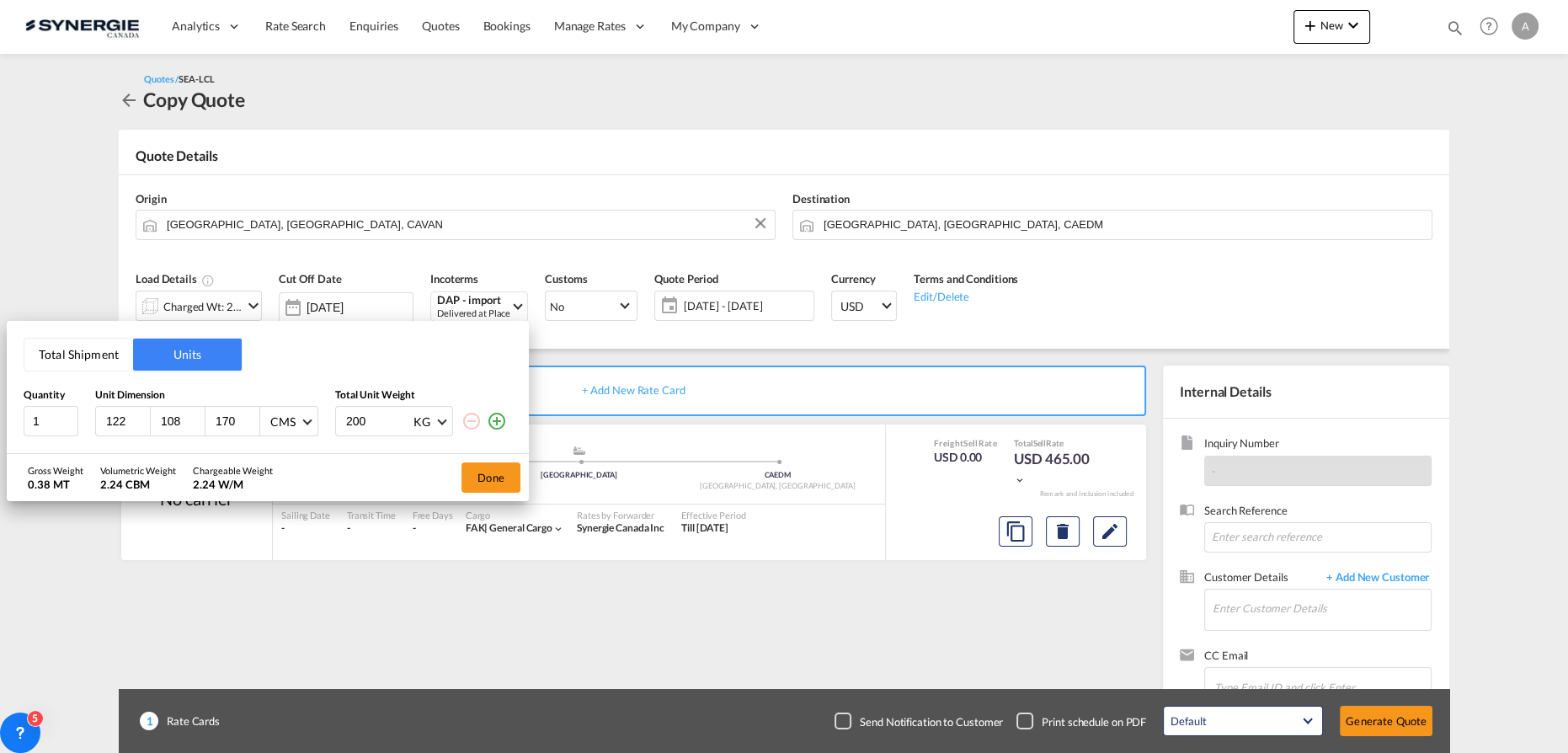
type input "200"
click at [490, 480] on button "Done" at bounding box center [491, 477] width 59 height 30
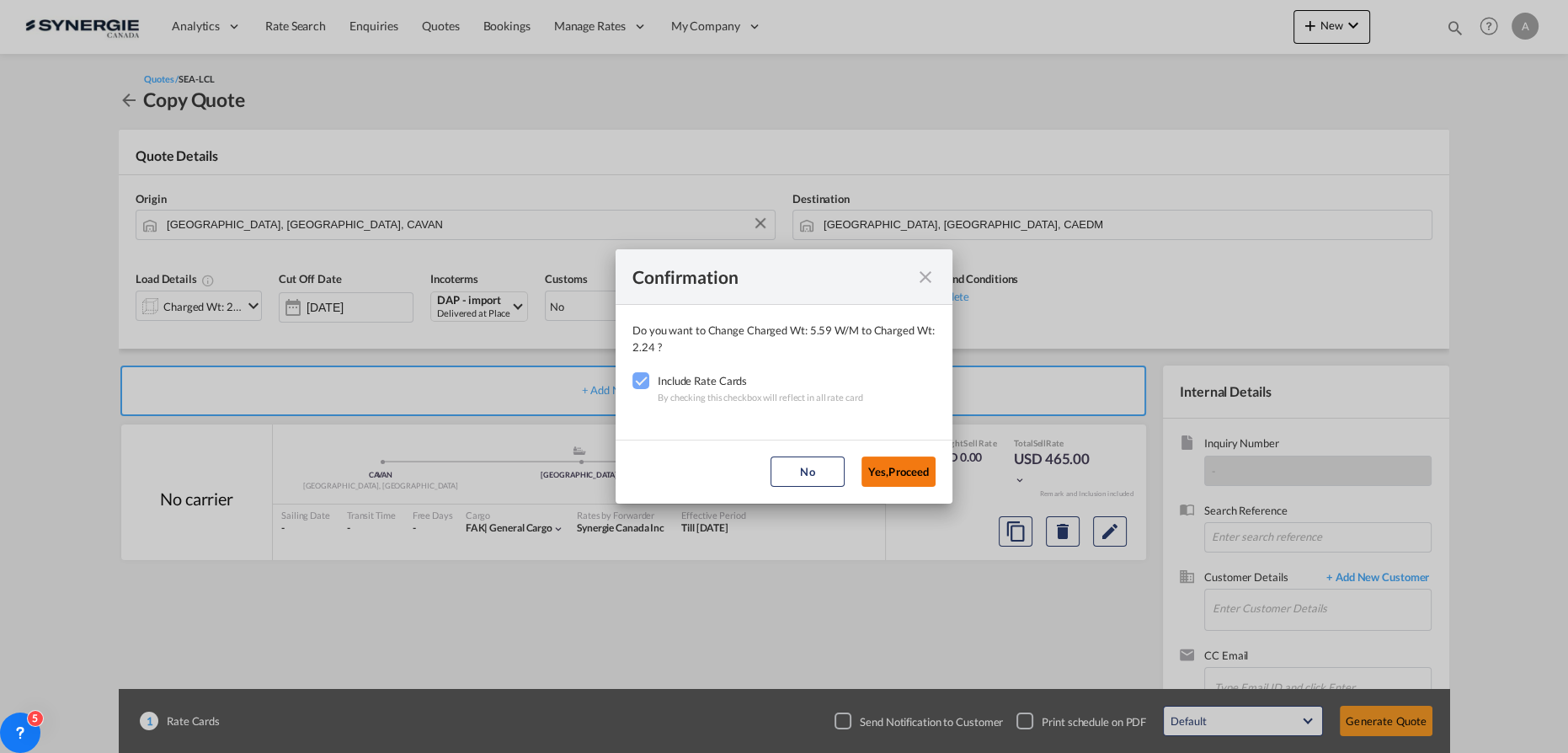
click at [912, 470] on button "Yes,Proceed" at bounding box center [897, 471] width 74 height 30
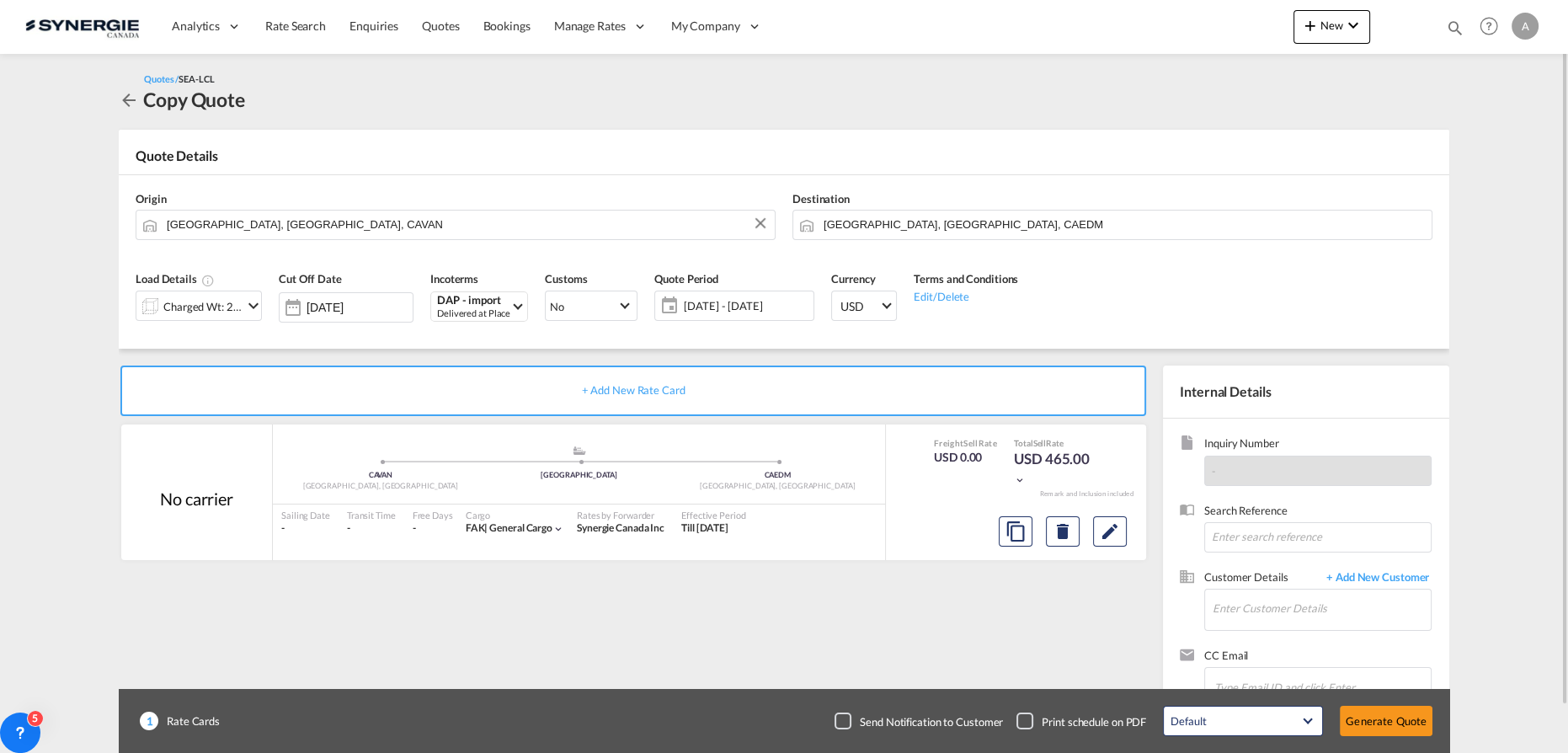
click at [750, 310] on span "[DATE] - [DATE]" at bounding box center [746, 305] width 125 height 15
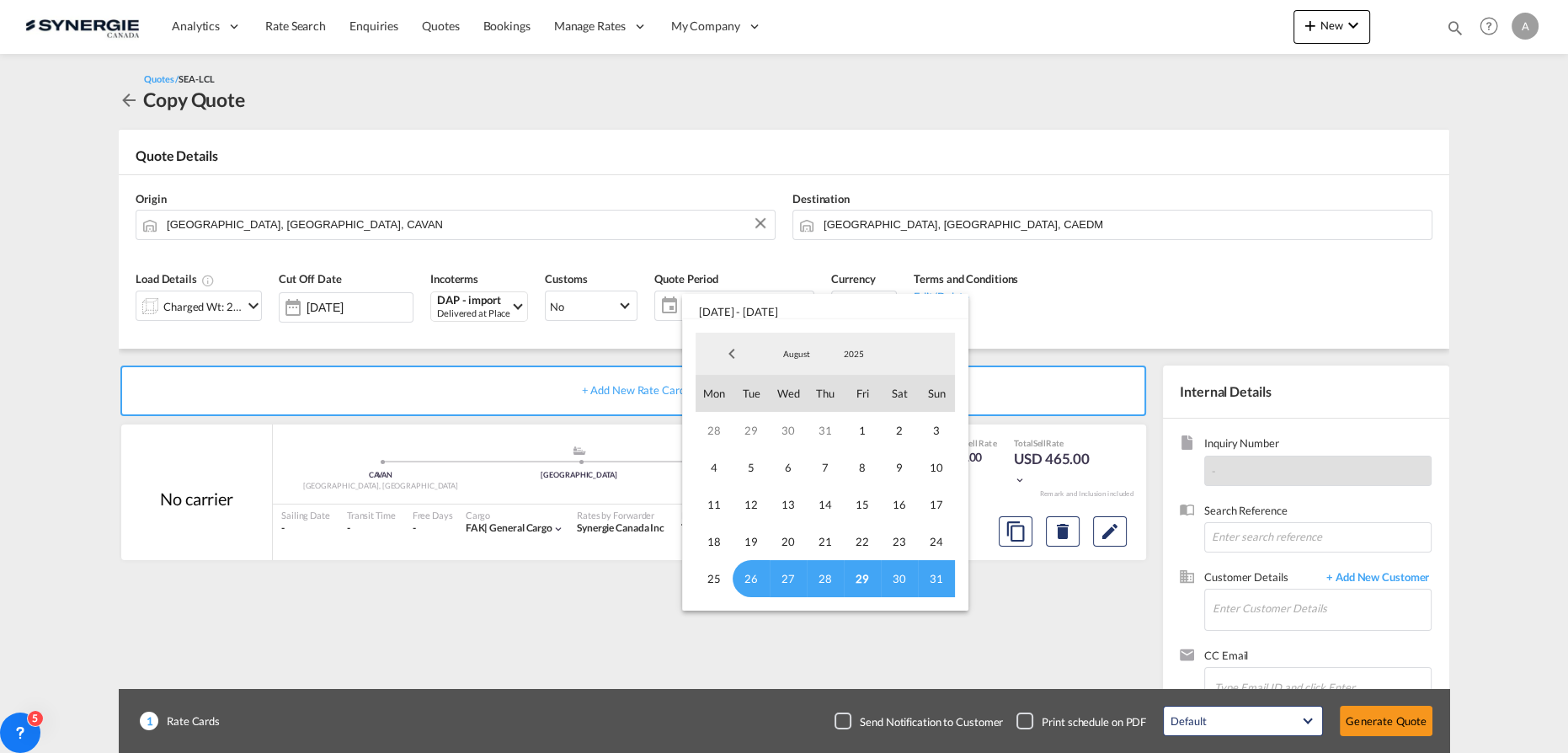
click at [864, 578] on span "29" at bounding box center [862, 578] width 37 height 37
click at [797, 356] on span "August" at bounding box center [797, 354] width 54 height 12
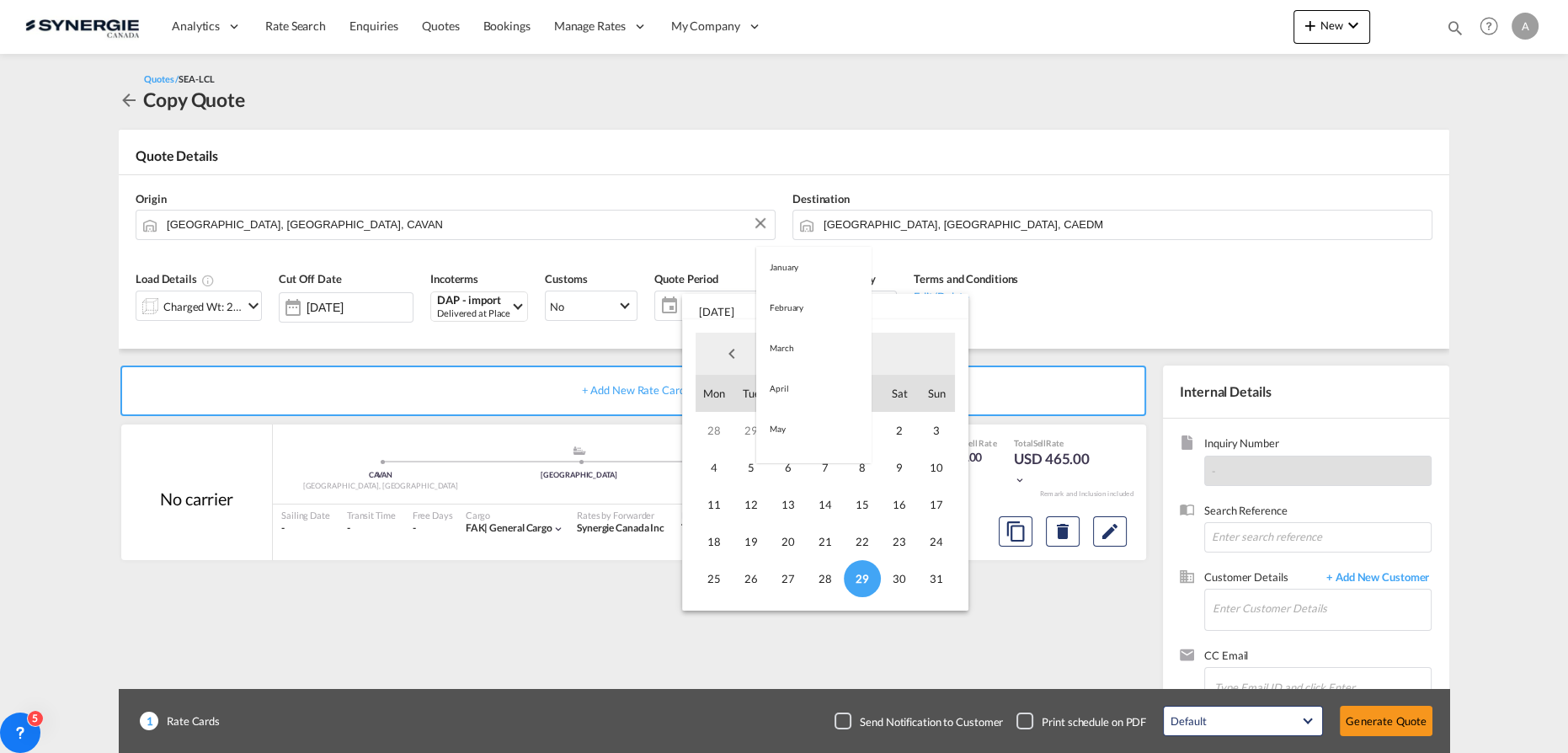
scroll to position [196, 0]
click at [806, 396] on md-option "September" at bounding box center [813, 395] width 115 height 40
click at [831, 543] on span "25" at bounding box center [824, 541] width 37 height 37
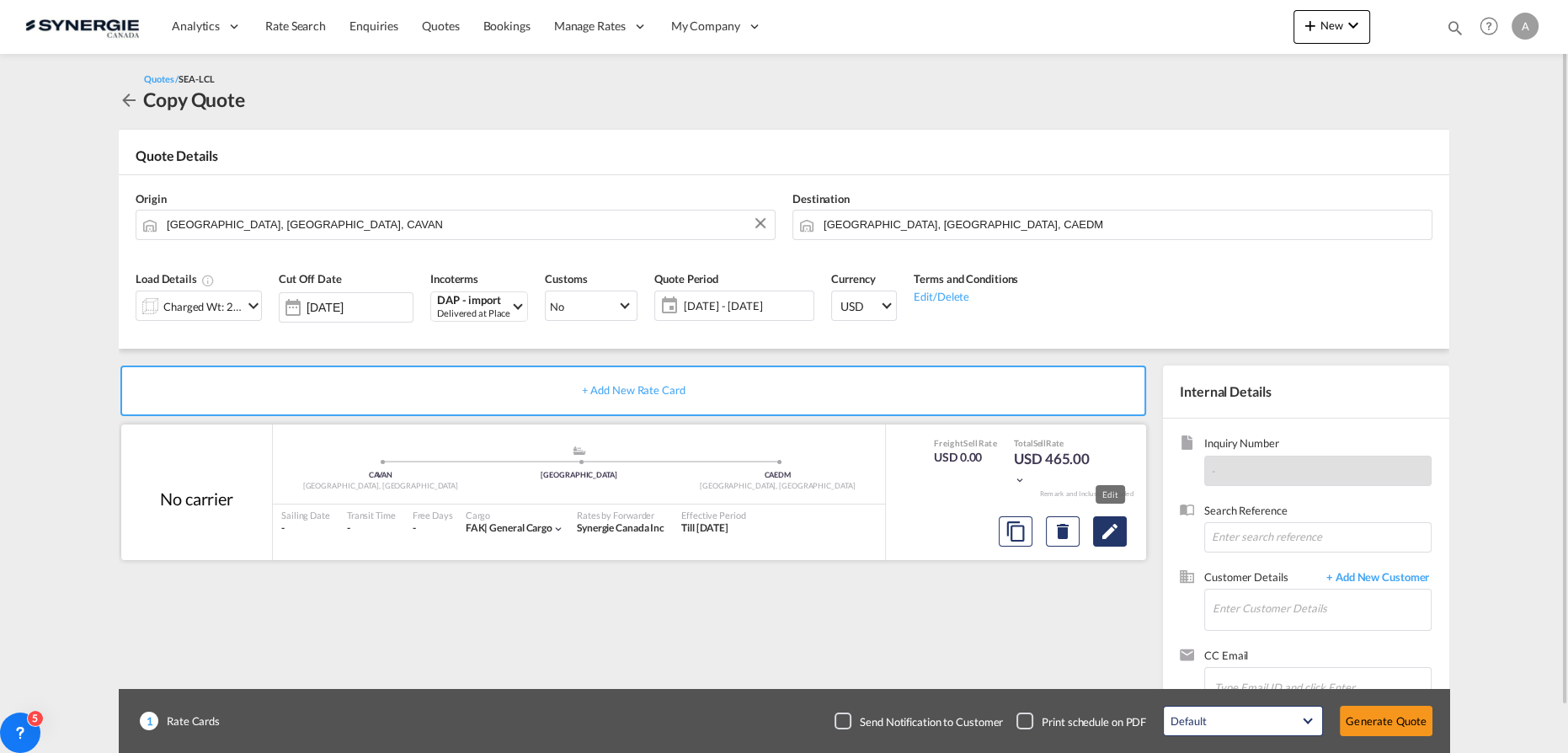
click at [1115, 527] on md-icon "Edit" at bounding box center [1109, 530] width 20 height 20
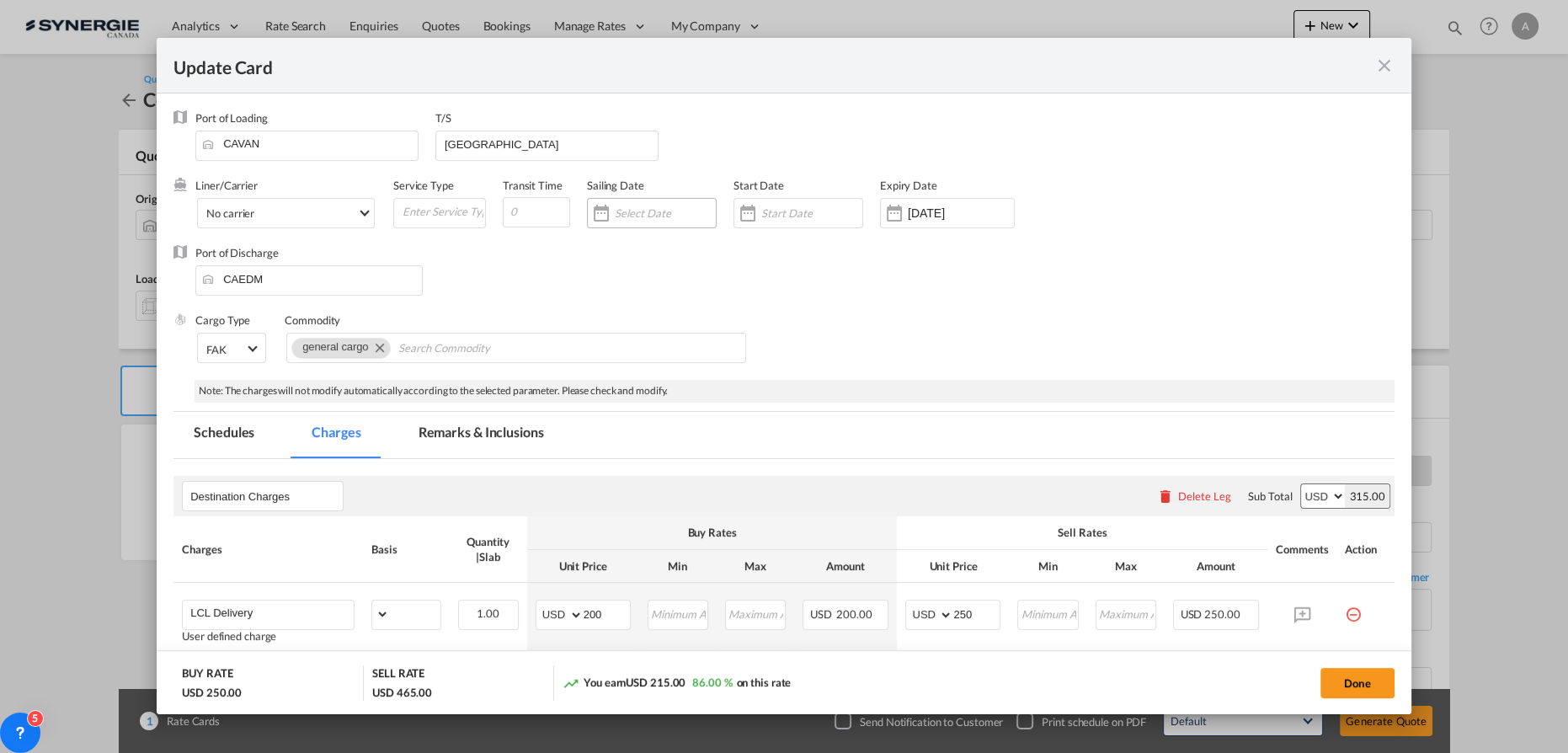
select select "flat"
select select "per_kg"
select select "per_shipment"
select select "per_pallet"
select select "per_bl"
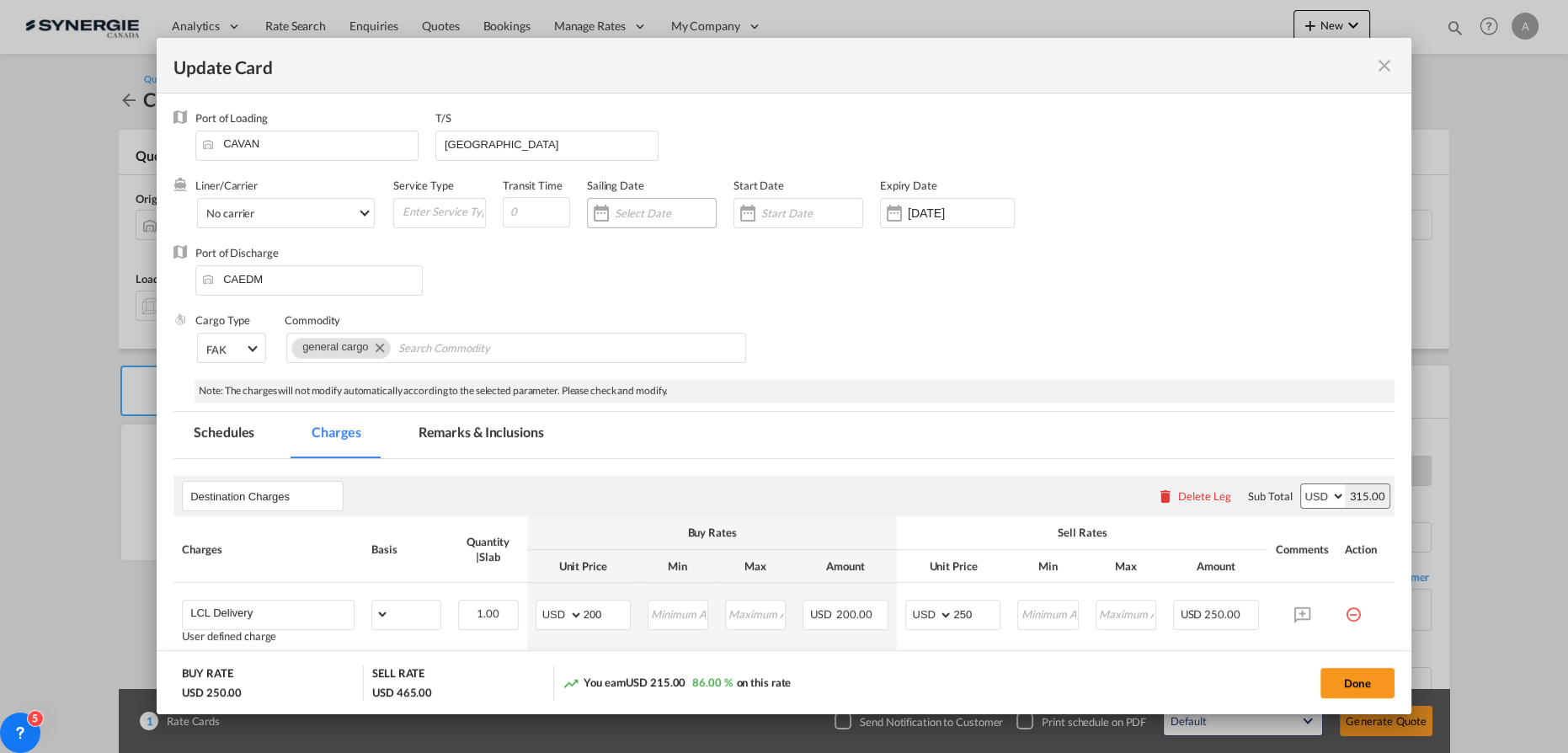
select select "per_bl"
select select "per_shipment"
drag, startPoint x: 510, startPoint y: 138, endPoint x: 353, endPoint y: 140, distance: 157.0
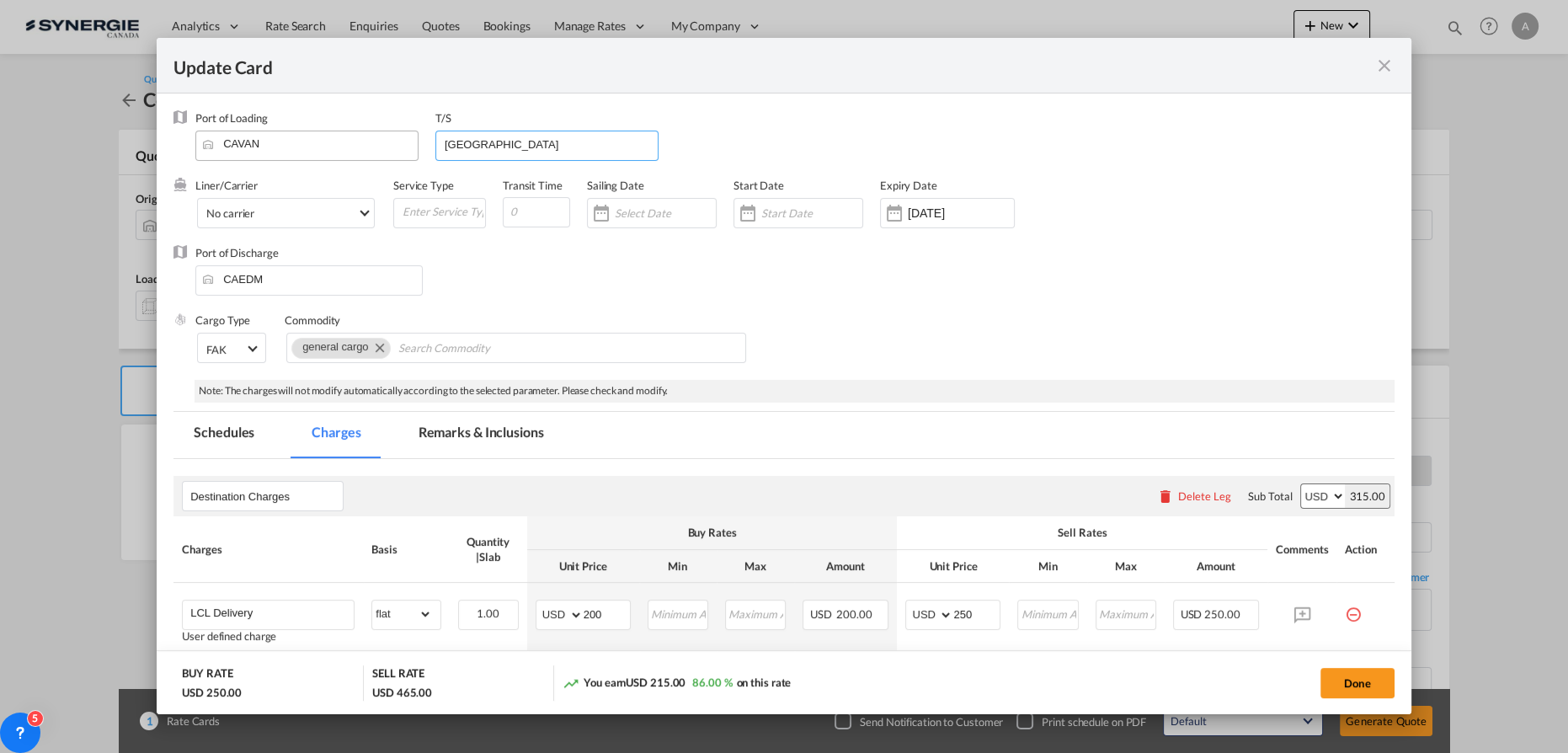
click at [362, 141] on div "Port of Loading [GEOGRAPHIC_DATA] T/S [GEOGRAPHIC_DATA]" at bounding box center [795, 143] width 1199 height 67
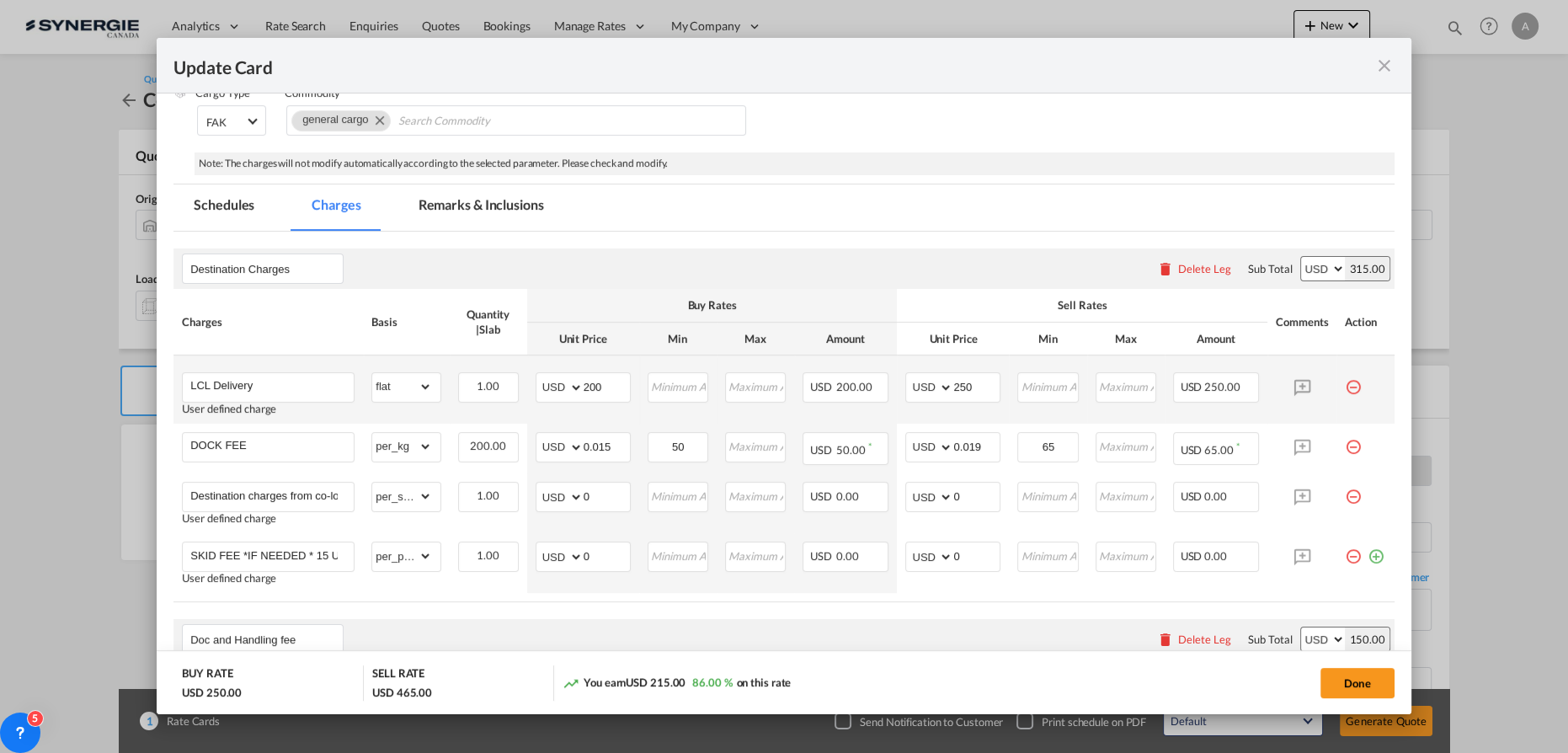
scroll to position [305, 0]
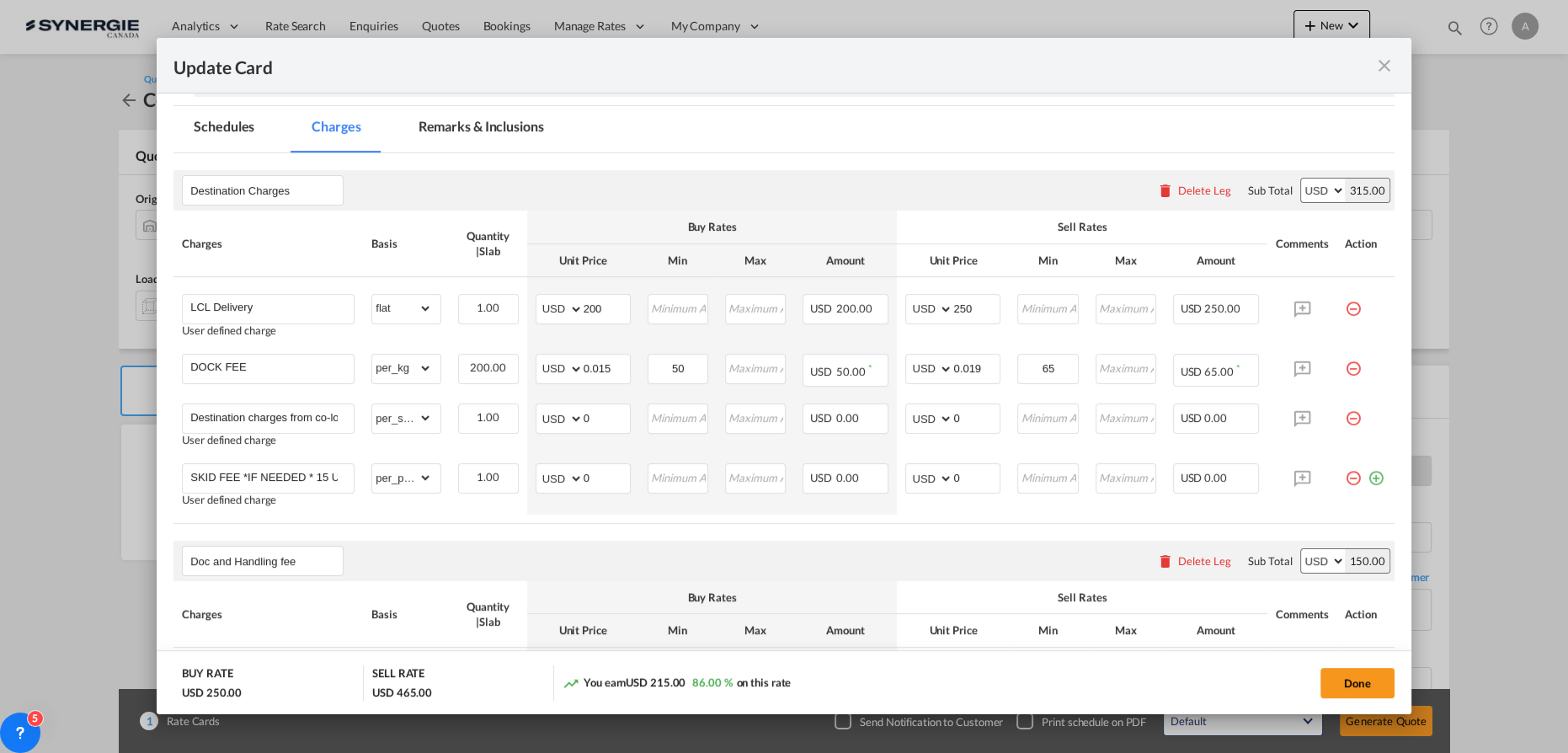
drag, startPoint x: 667, startPoint y: 529, endPoint x: 704, endPoint y: 528, distance: 37.0
click at [667, 529] on air-lcl-rate-modification "Destination Charges Please enter leg name Leg Name Already Exists Delete Leg Su…" at bounding box center [784, 652] width 1221 height 998
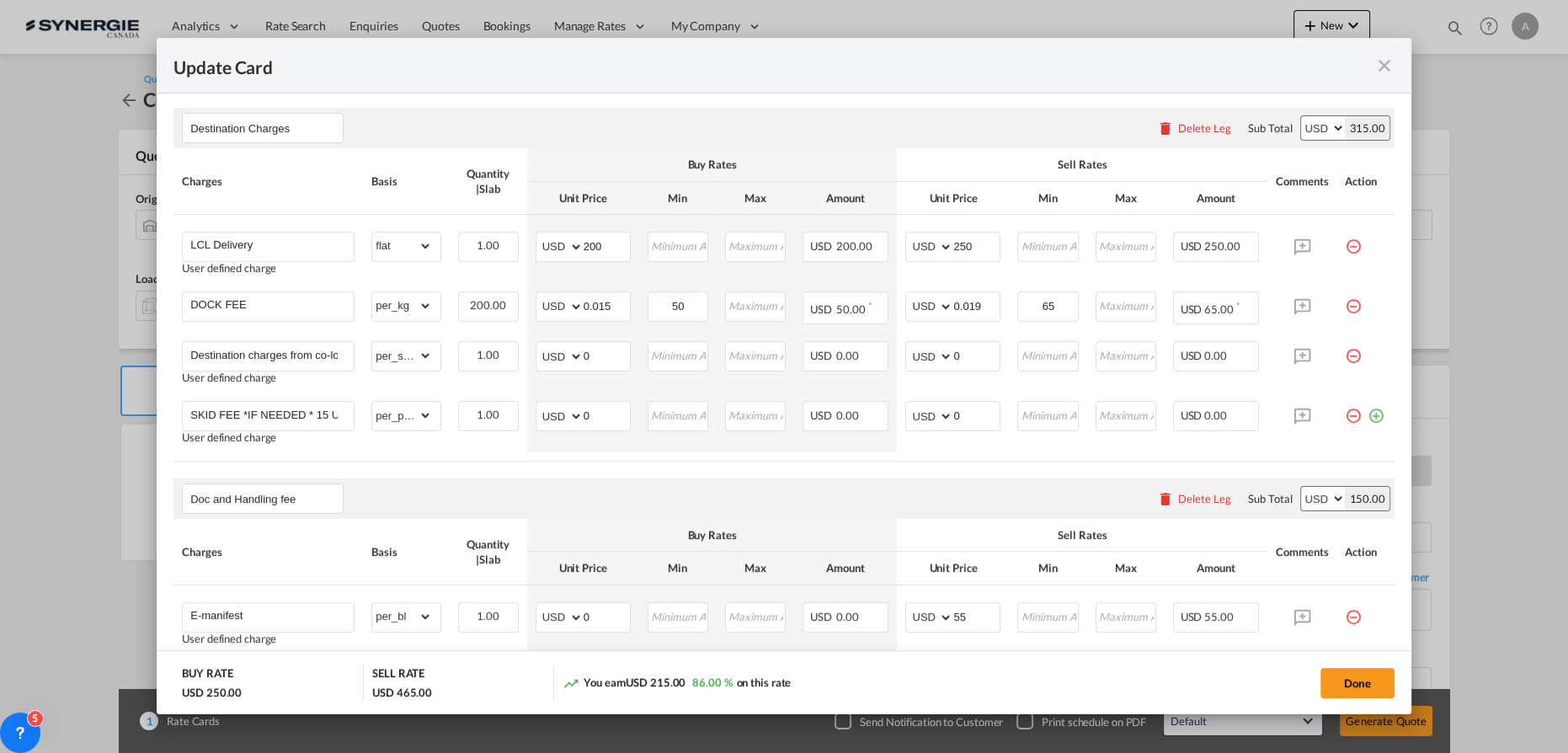
scroll to position [459, 0]
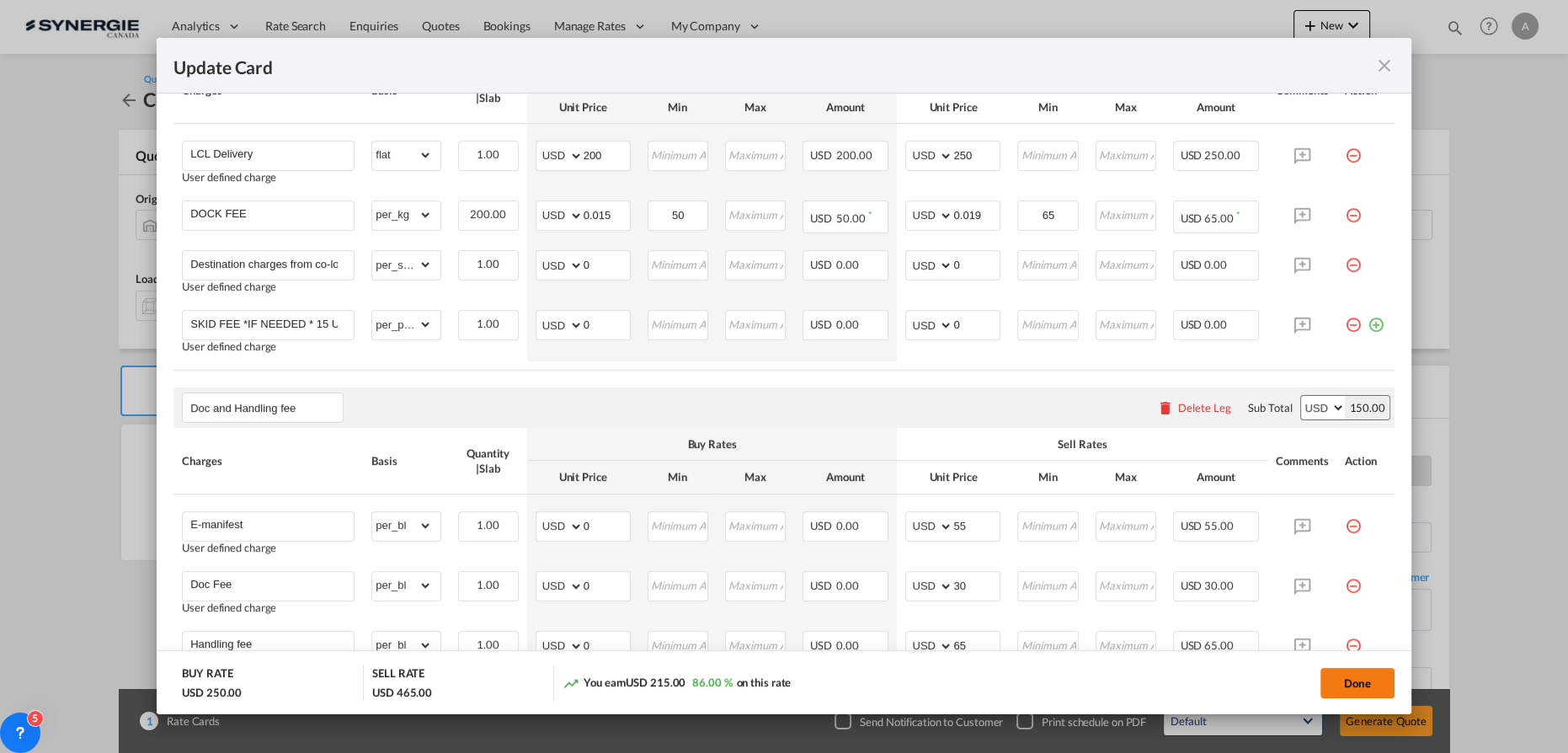
click at [1344, 683] on button "Done" at bounding box center [1357, 683] width 74 height 30
type input "[DATE]"
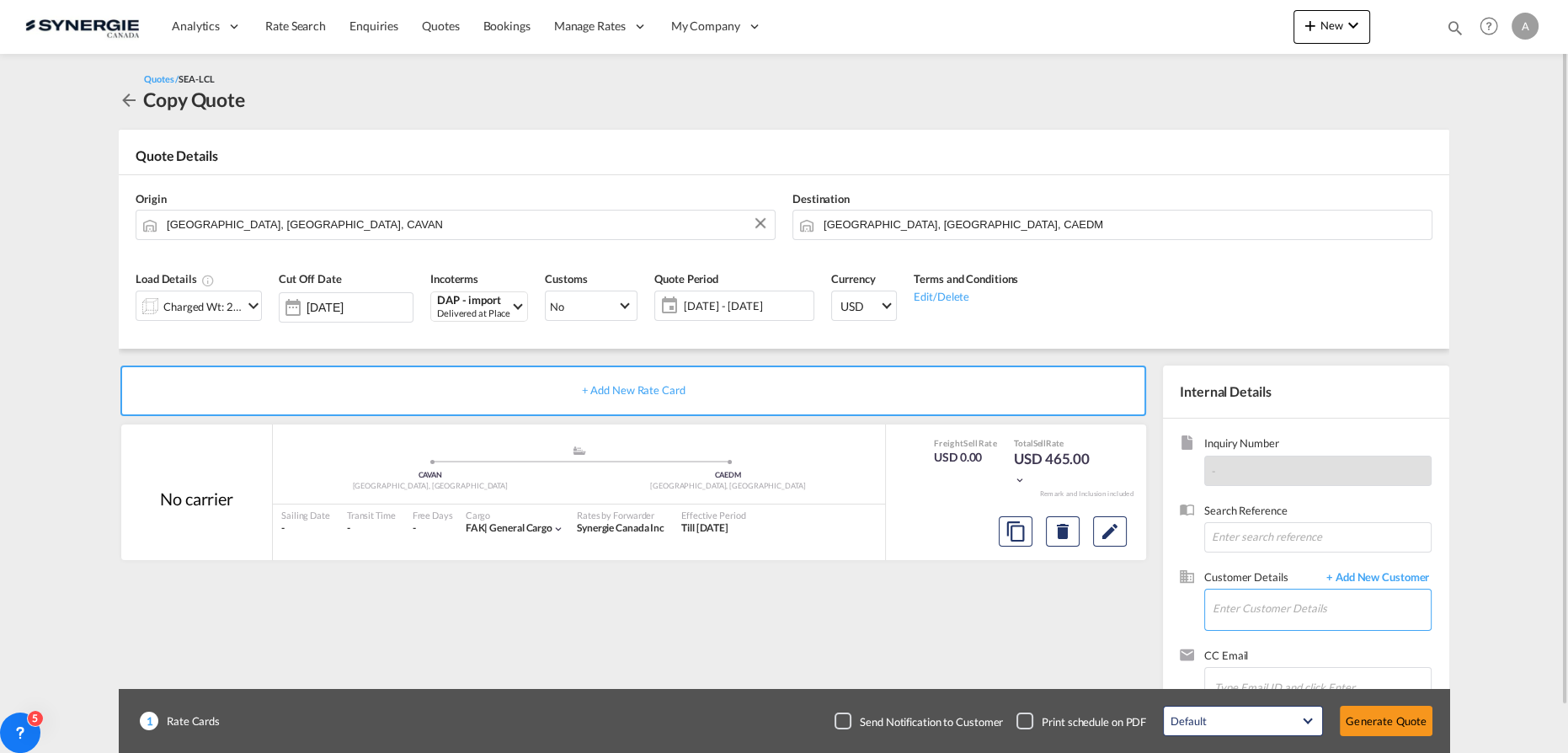
click at [1282, 602] on input "Enter Customer Details" at bounding box center [1321, 609] width 218 height 38
paste input "[EMAIL_ADDRESS][DOMAIN_NAME]"
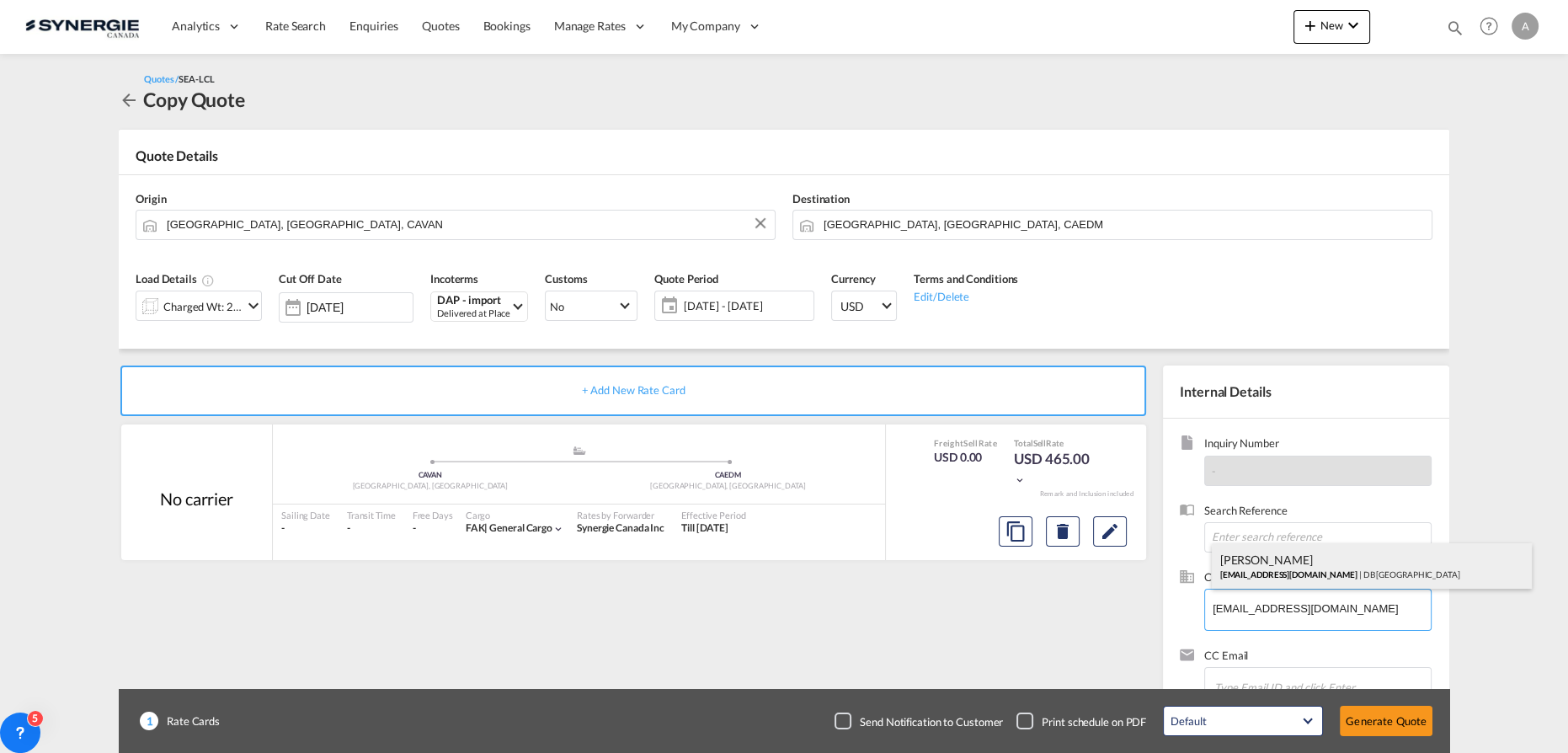
click at [1303, 569] on div "Summer [PERSON_NAME] [PERSON_NAME][EMAIL_ADDRESS][DOMAIN_NAME] | DB [GEOGRAPHIC…" at bounding box center [1371, 565] width 320 height 45
type input "DB [GEOGRAPHIC_DATA], [PERSON_NAME], [EMAIL_ADDRESS][DOMAIN_NAME]"
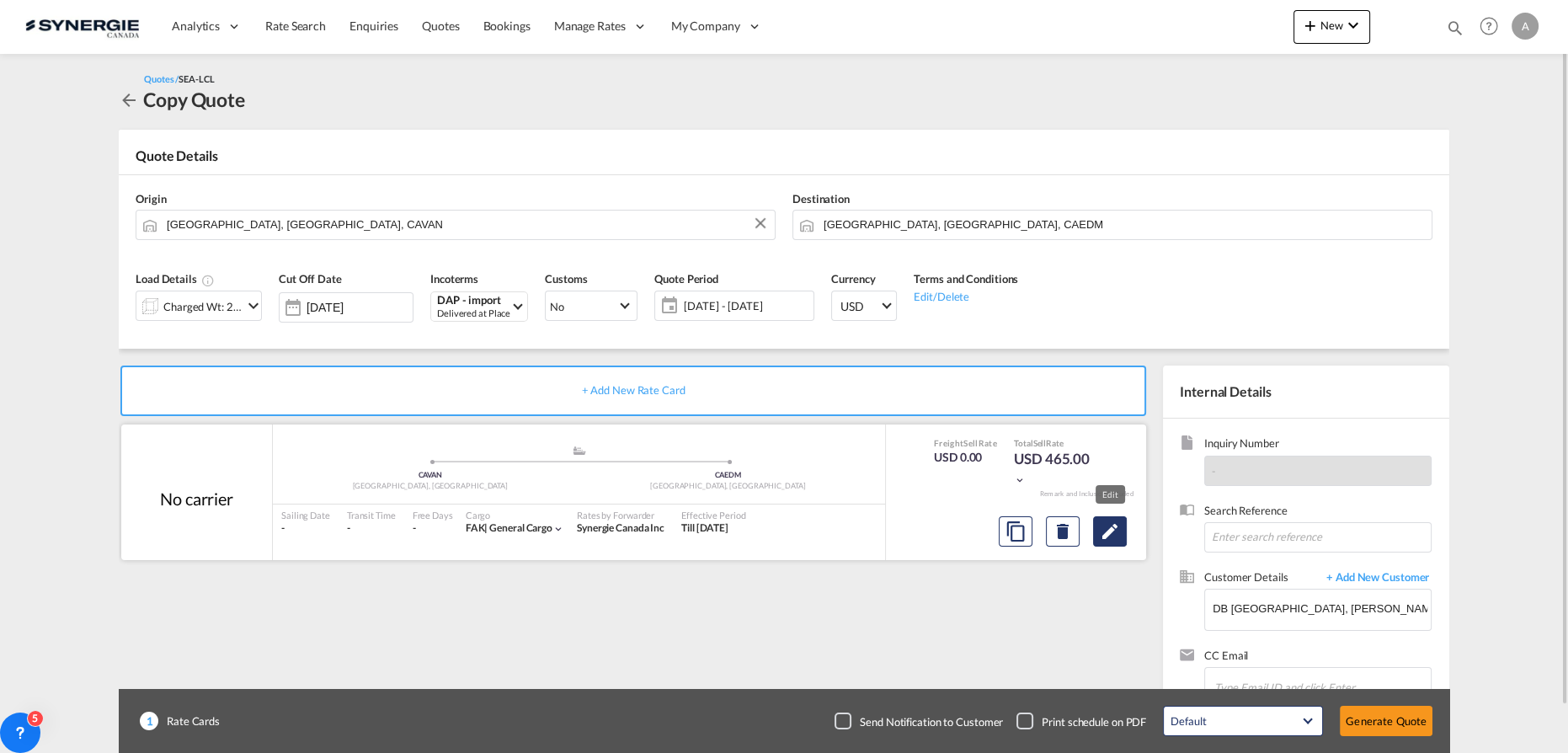
click at [1101, 534] on md-icon "Edit" at bounding box center [1109, 530] width 20 height 20
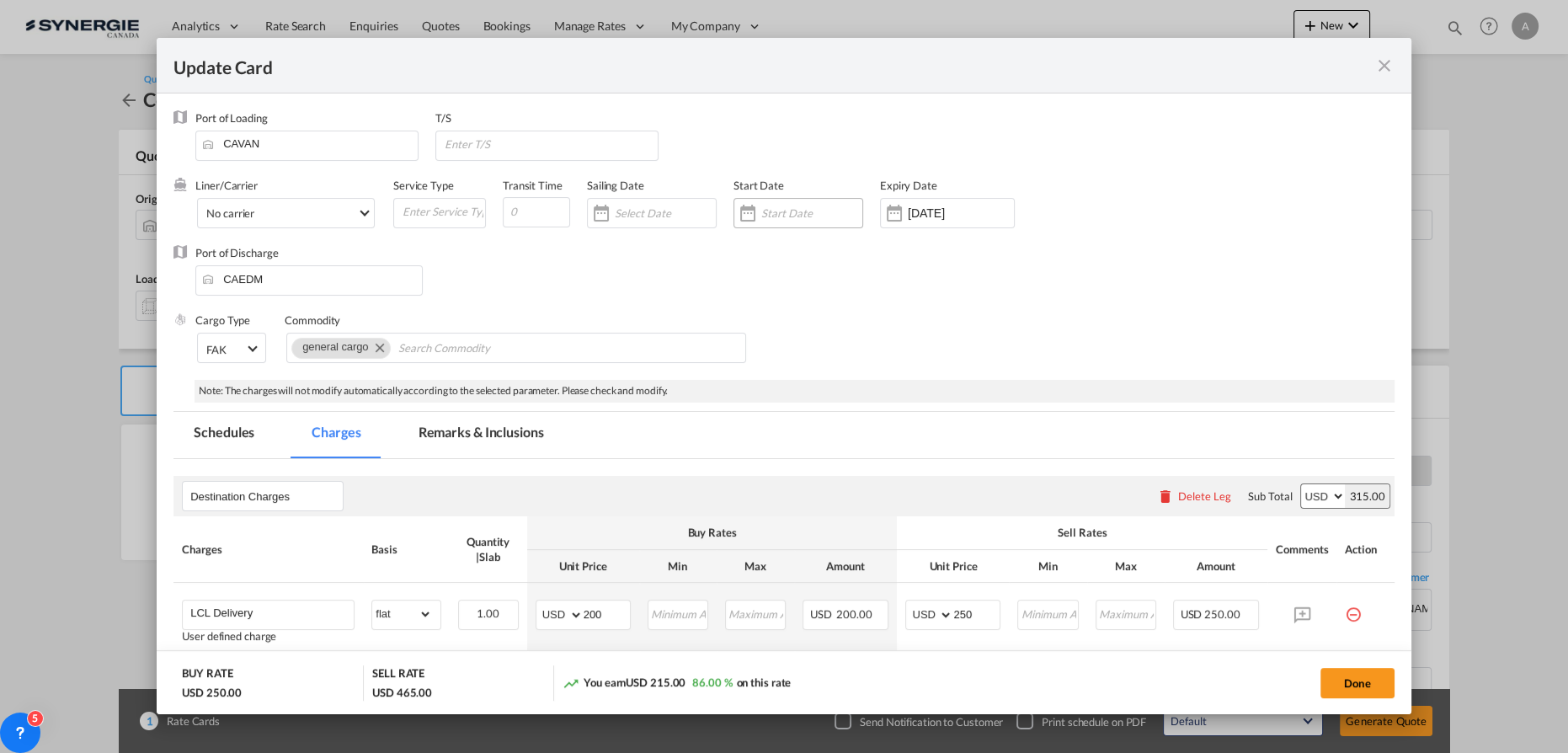
click at [802, 212] on input "Update Card Port ..." at bounding box center [811, 212] width 101 height 13
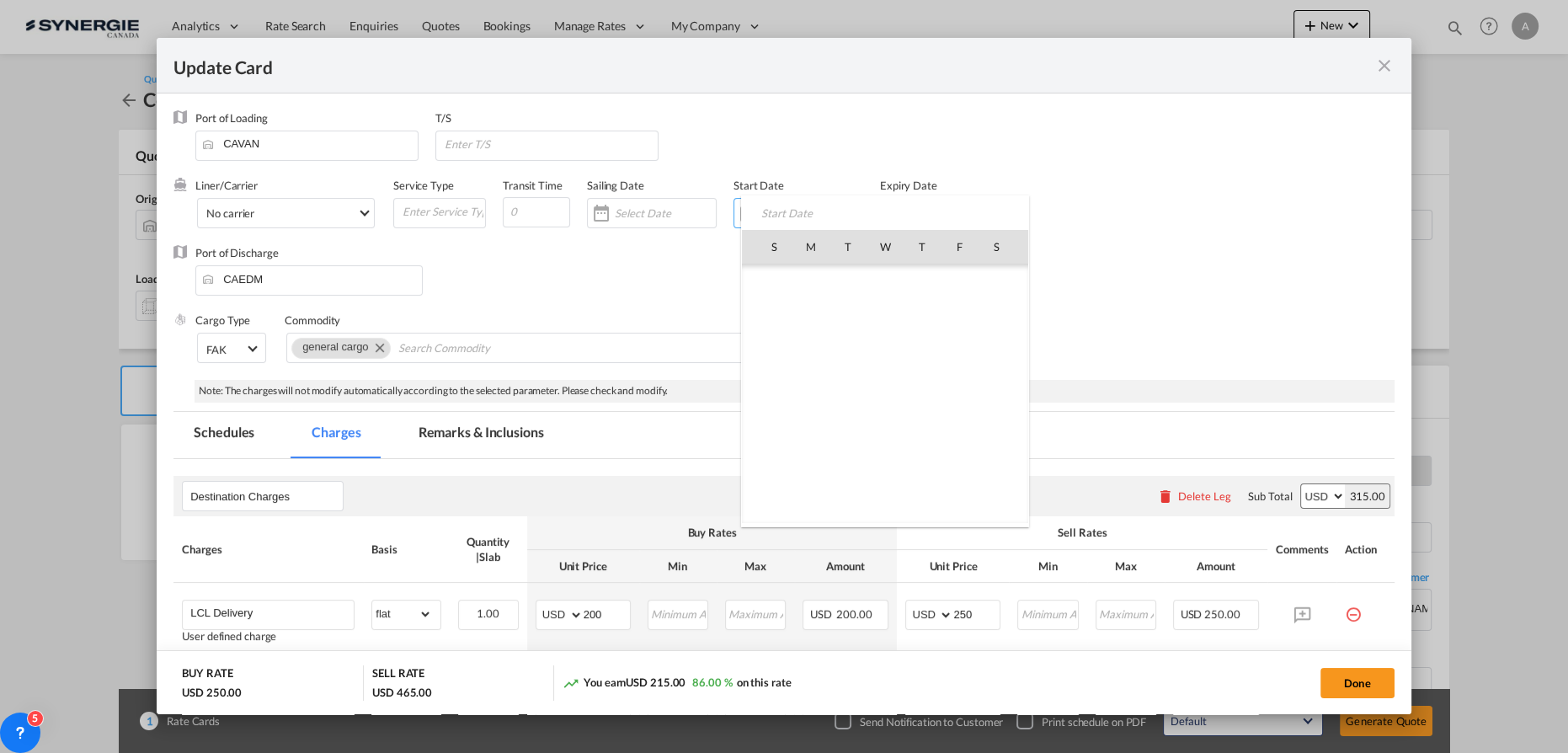
scroll to position [389727, 0]
click at [950, 433] on span "29" at bounding box center [958, 431] width 36 height 36
type input "[DATE]"
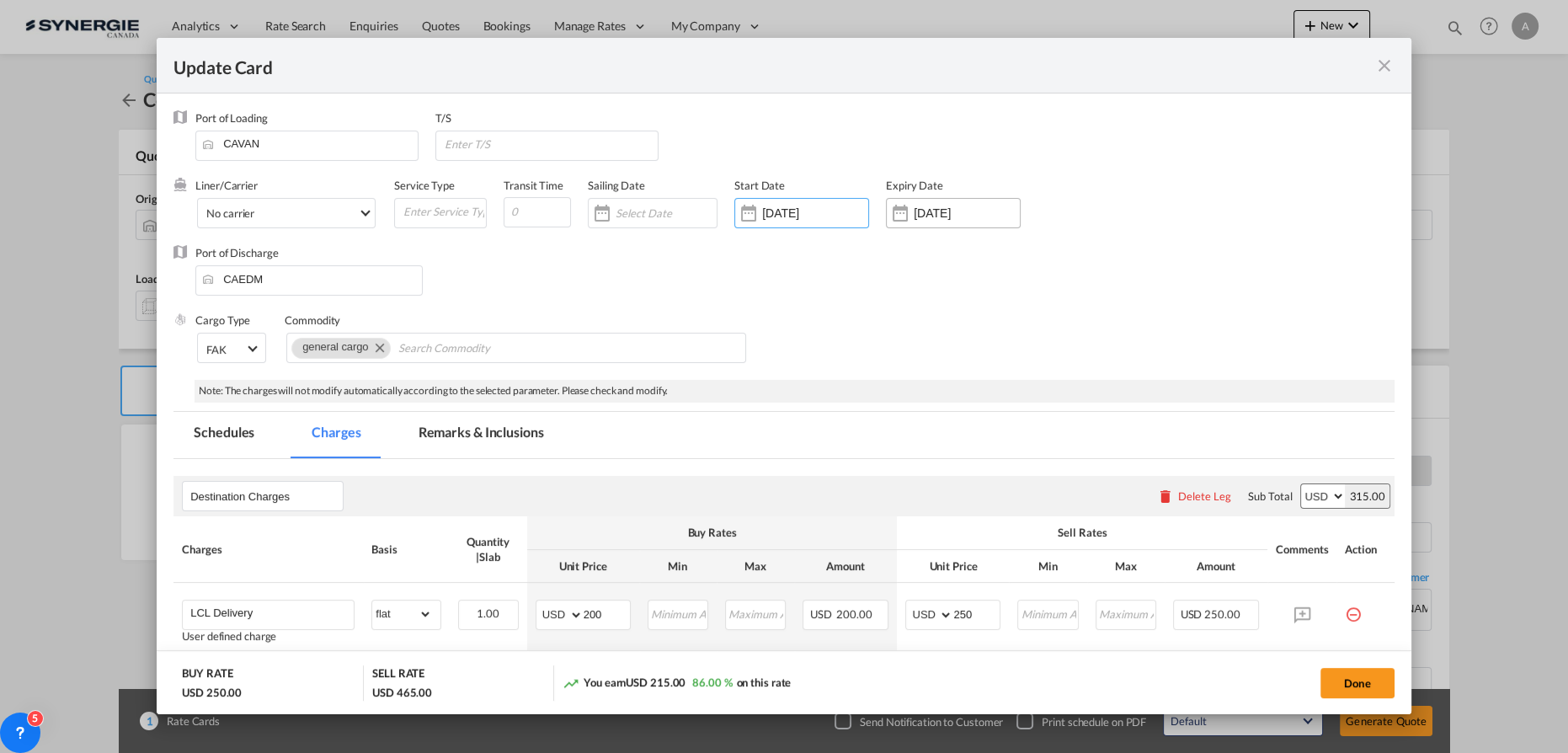
click at [918, 210] on input "[DATE]" at bounding box center [966, 212] width 106 height 13
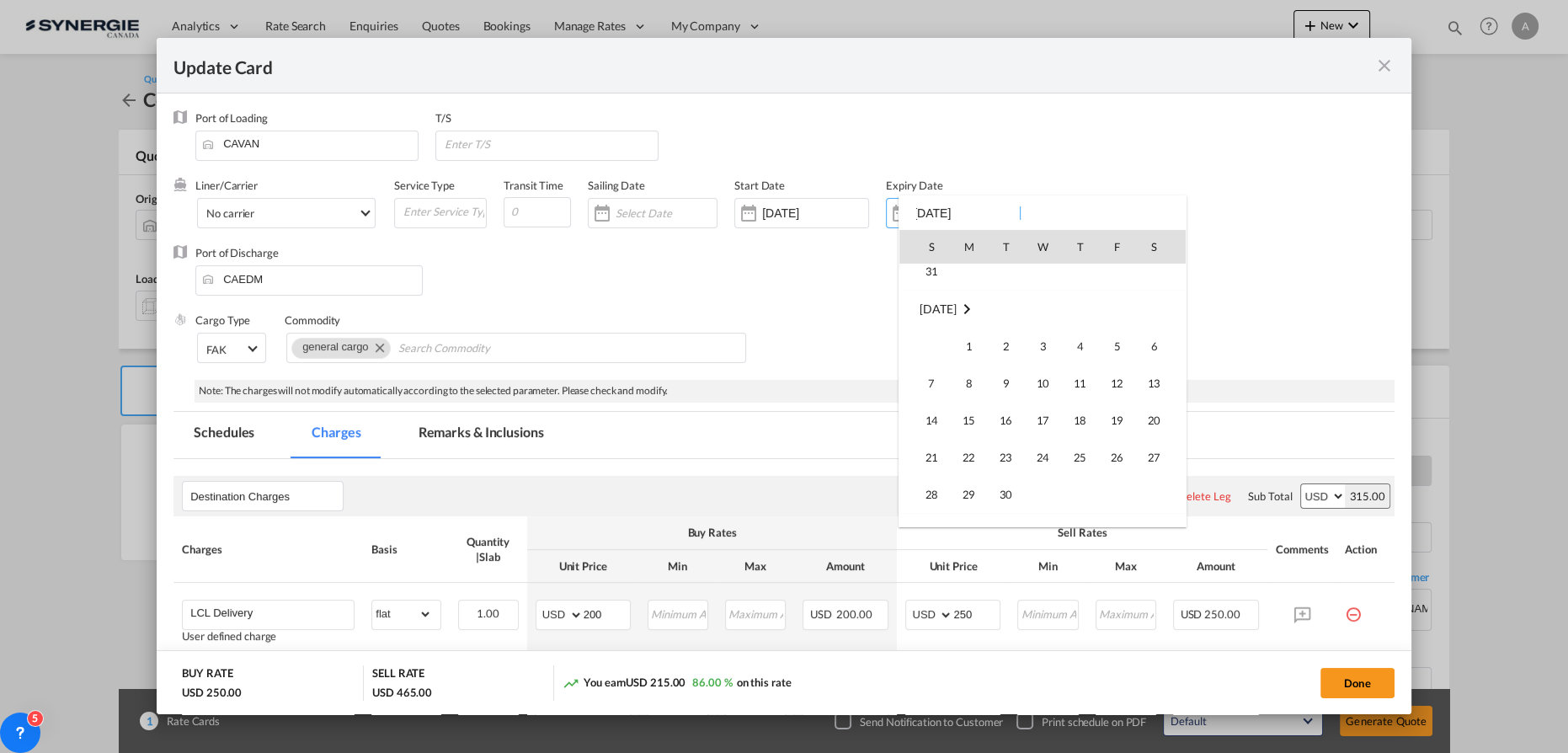
scroll to position [229, 0]
click at [1075, 429] on span "25" at bounding box center [1079, 425] width 34 height 34
type input "[DATE]"
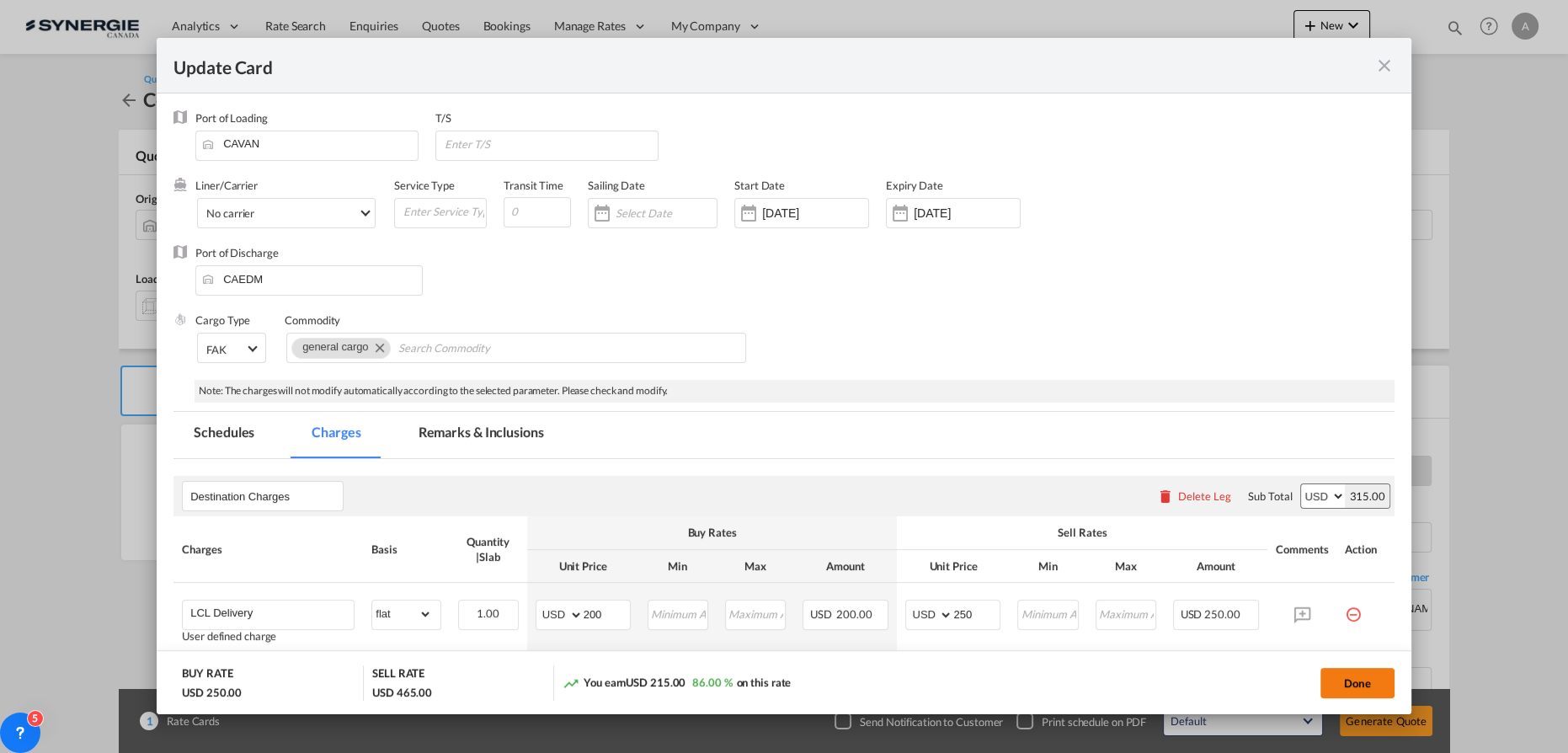
click at [1350, 674] on button "Done" at bounding box center [1357, 683] width 74 height 30
type input "[DATE]"
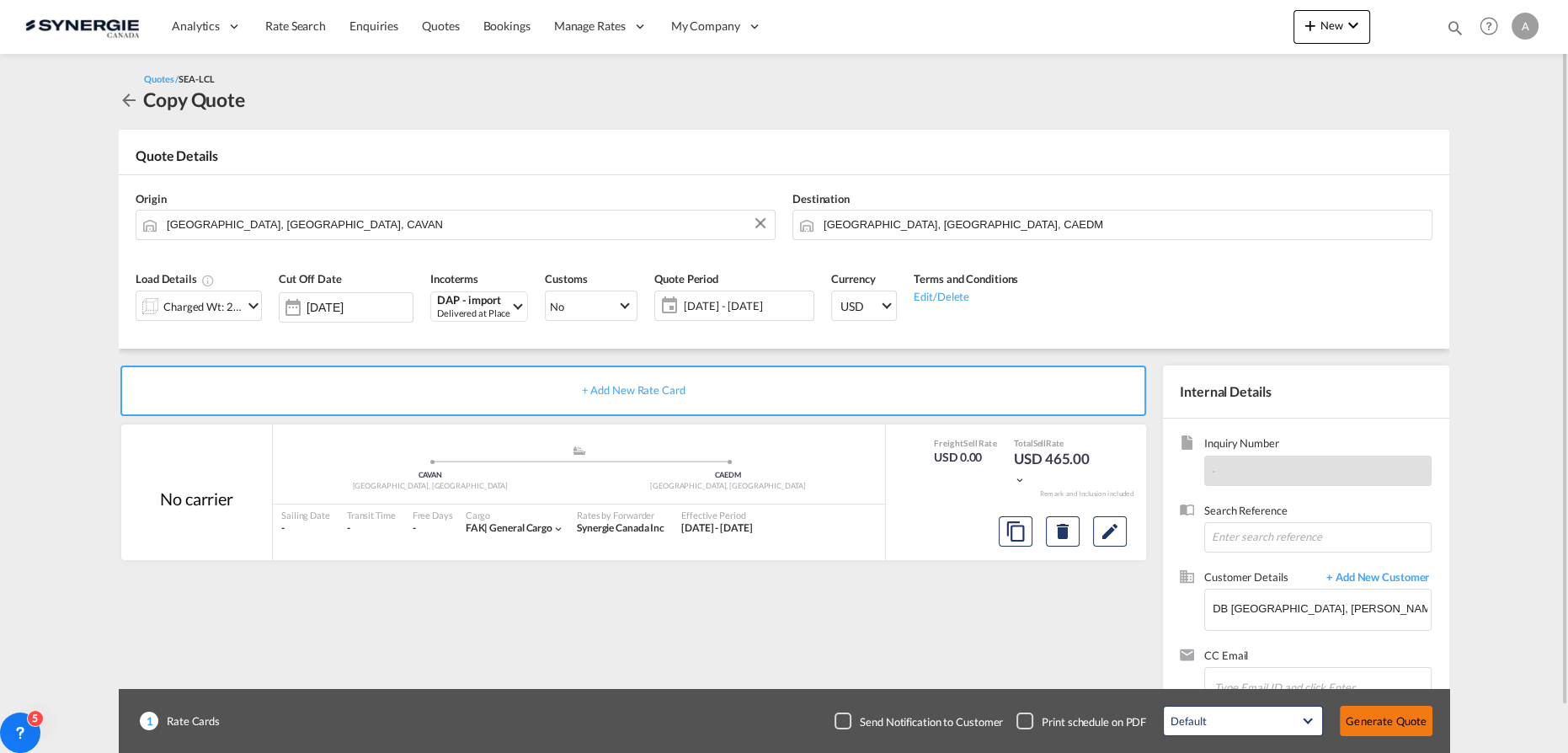
click at [1378, 724] on button "Generate Quote" at bounding box center [1385, 720] width 92 height 30
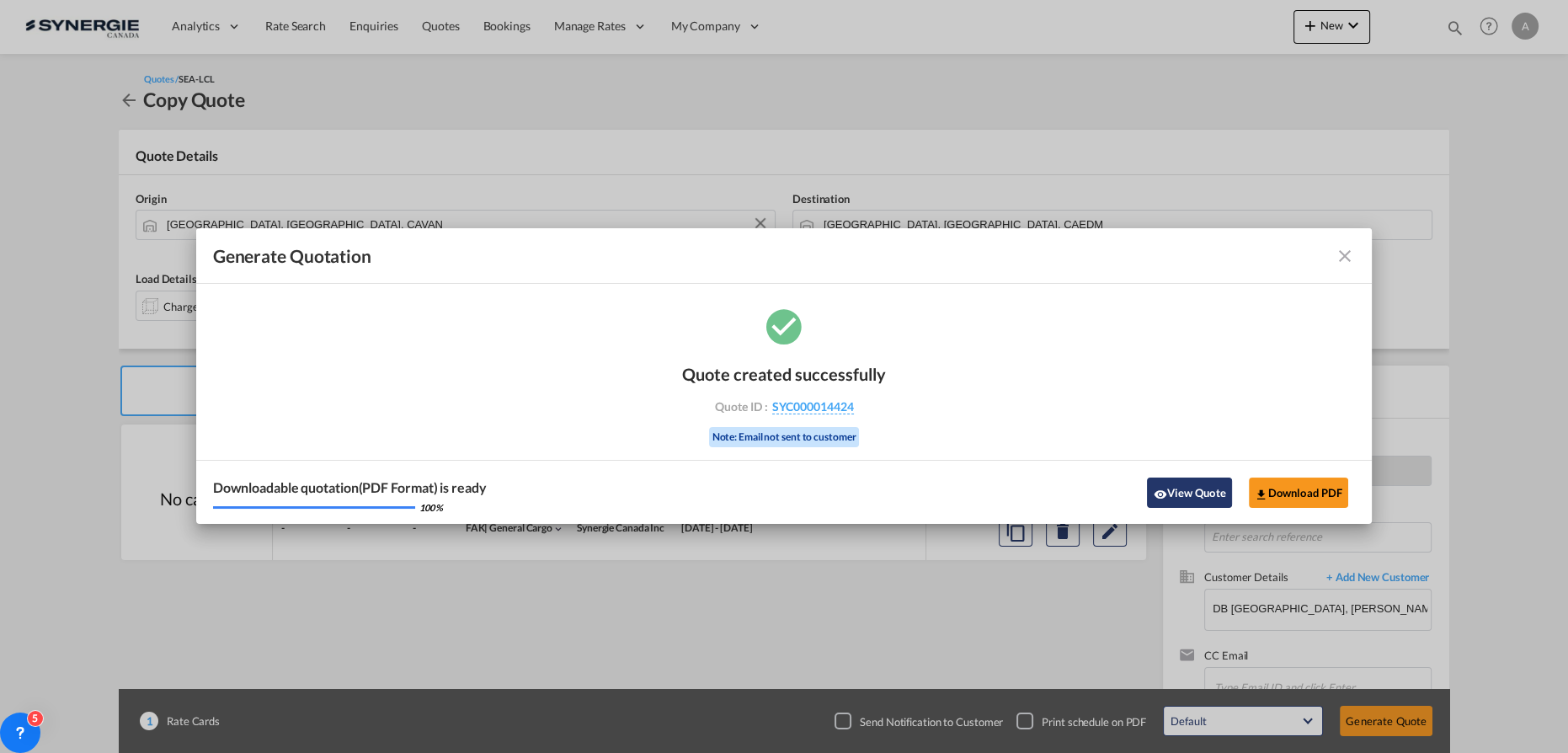
click at [1187, 489] on button "View Quote" at bounding box center [1189, 492] width 84 height 30
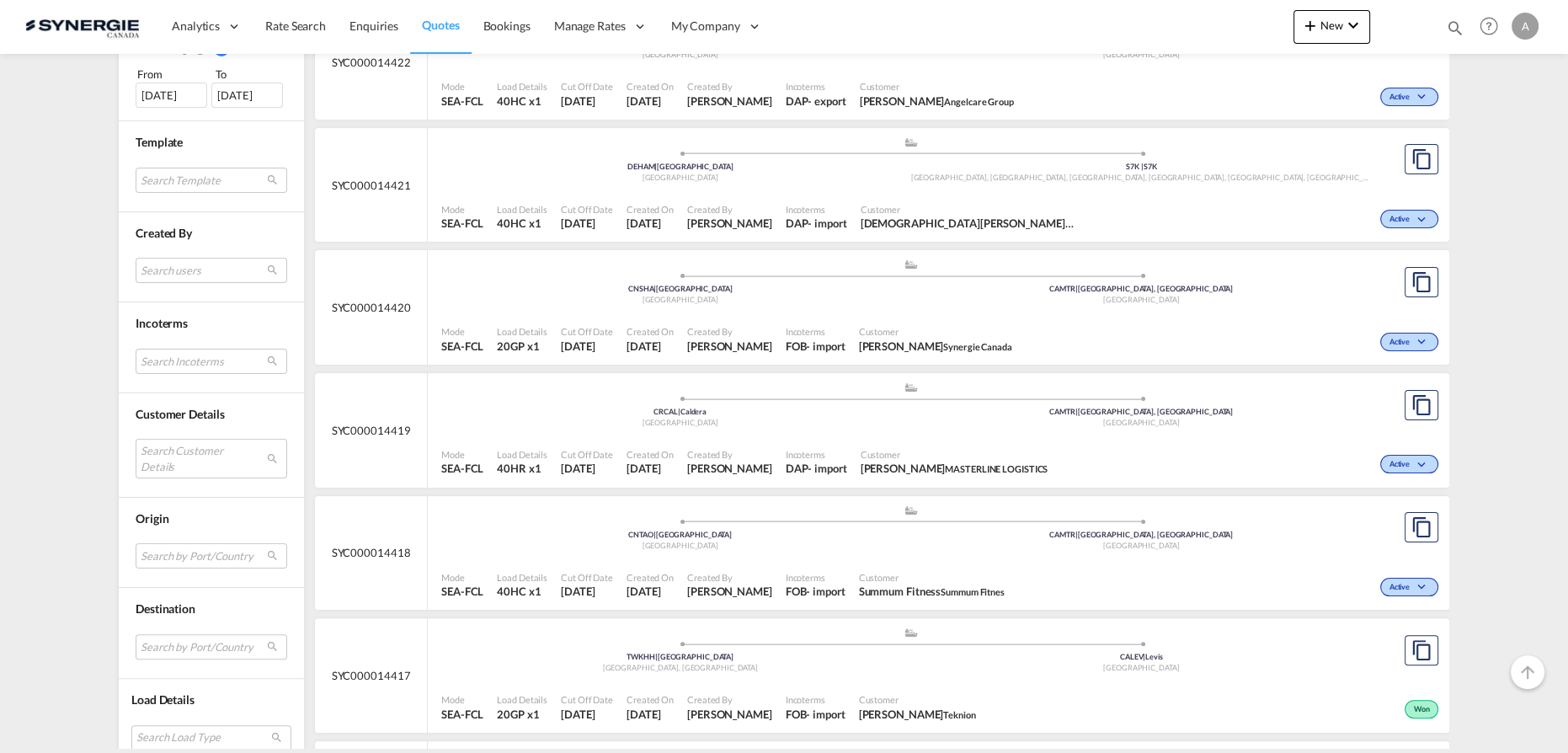
scroll to position [536, 0]
click at [162, 445] on md-select "Search Customer Details user name user yannick ODIJK y.odijk@rabelink.nl | rabe…" at bounding box center [211, 456] width 151 height 39
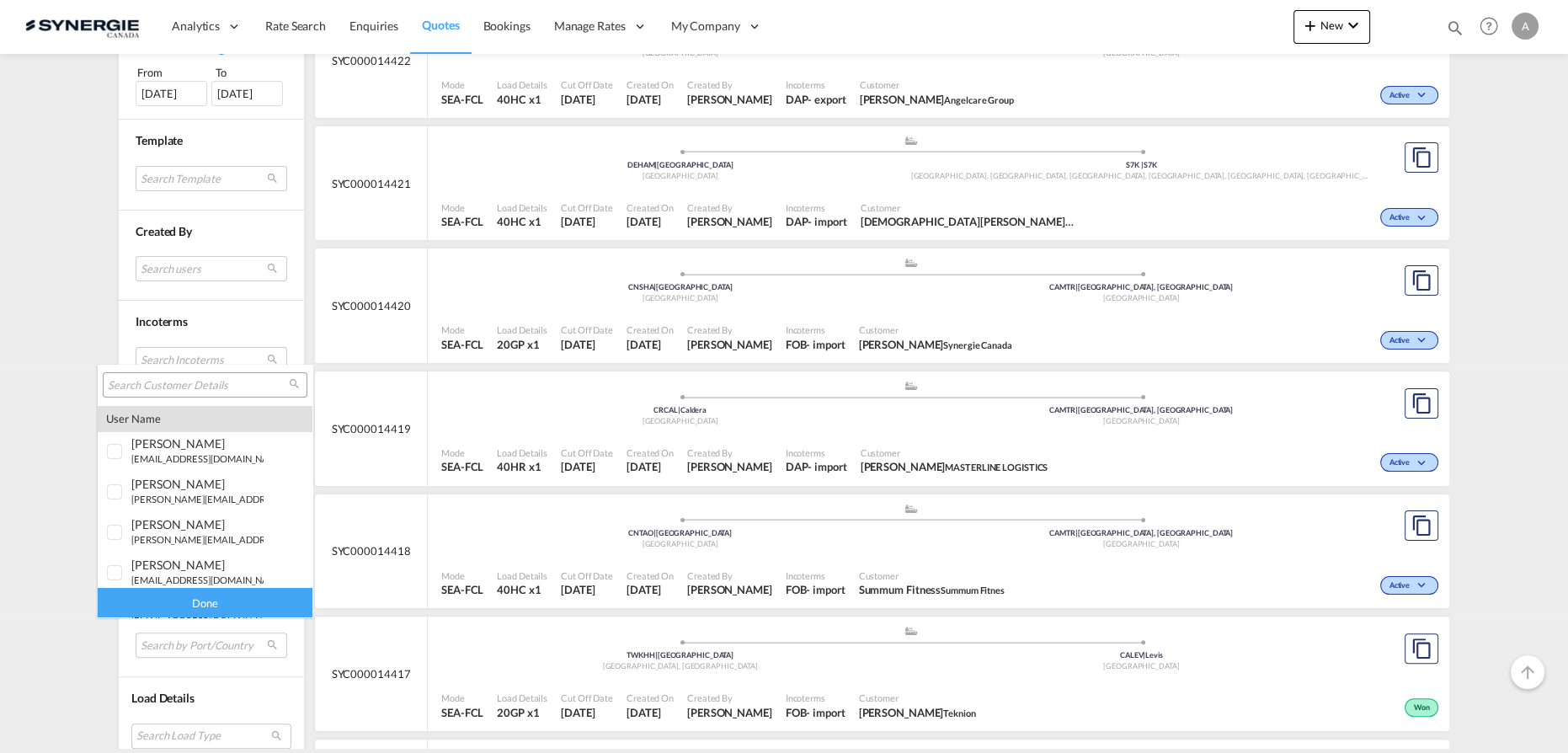
click at [190, 384] on input "search" at bounding box center [198, 385] width 181 height 15
paste input "ddionne@cdvi.ca"
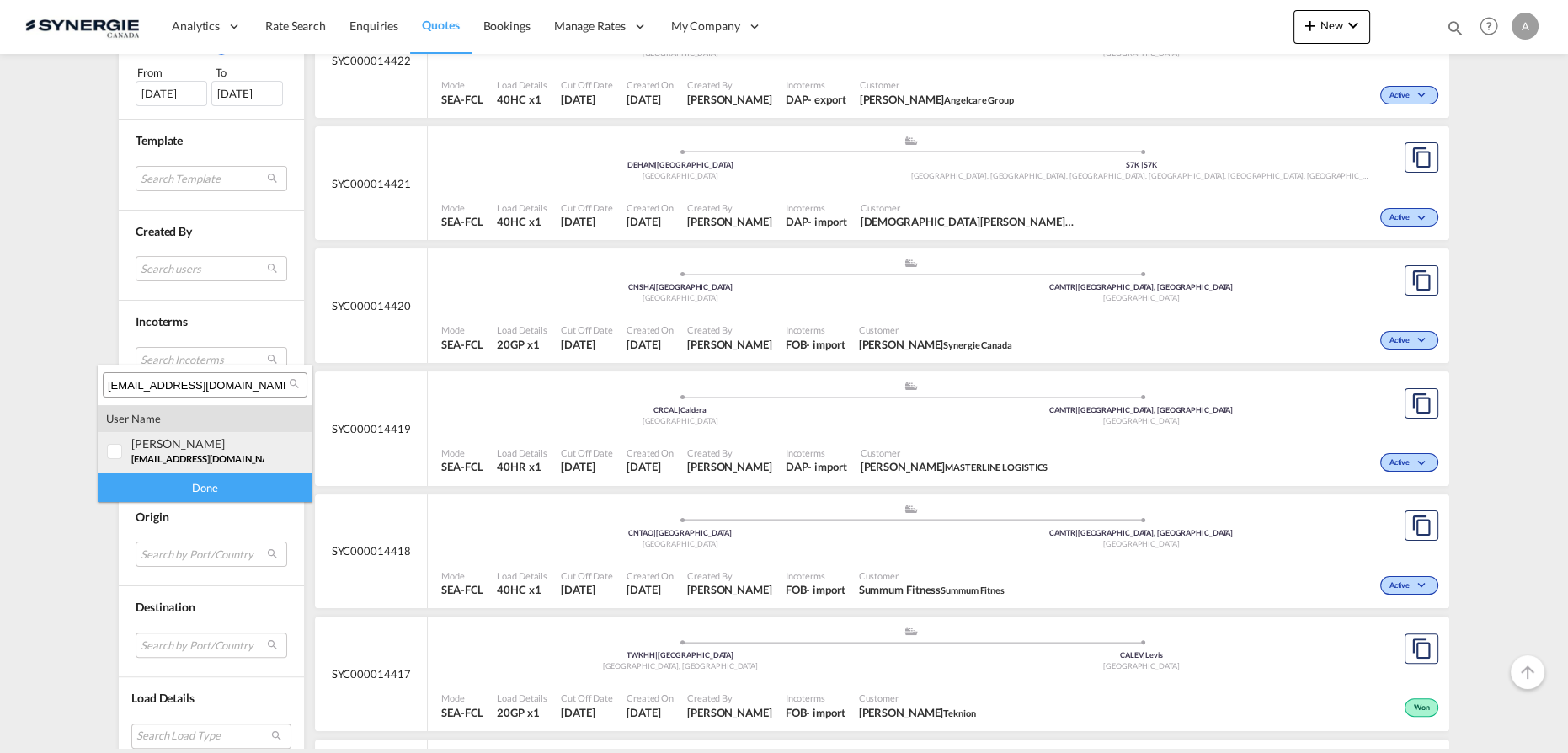
type input "ddionne@cdvi.ca"
drag, startPoint x: 199, startPoint y: 441, endPoint x: 201, endPoint y: 461, distance: 20.1
click at [199, 442] on div "denise DIONNE" at bounding box center [197, 443] width 132 height 14
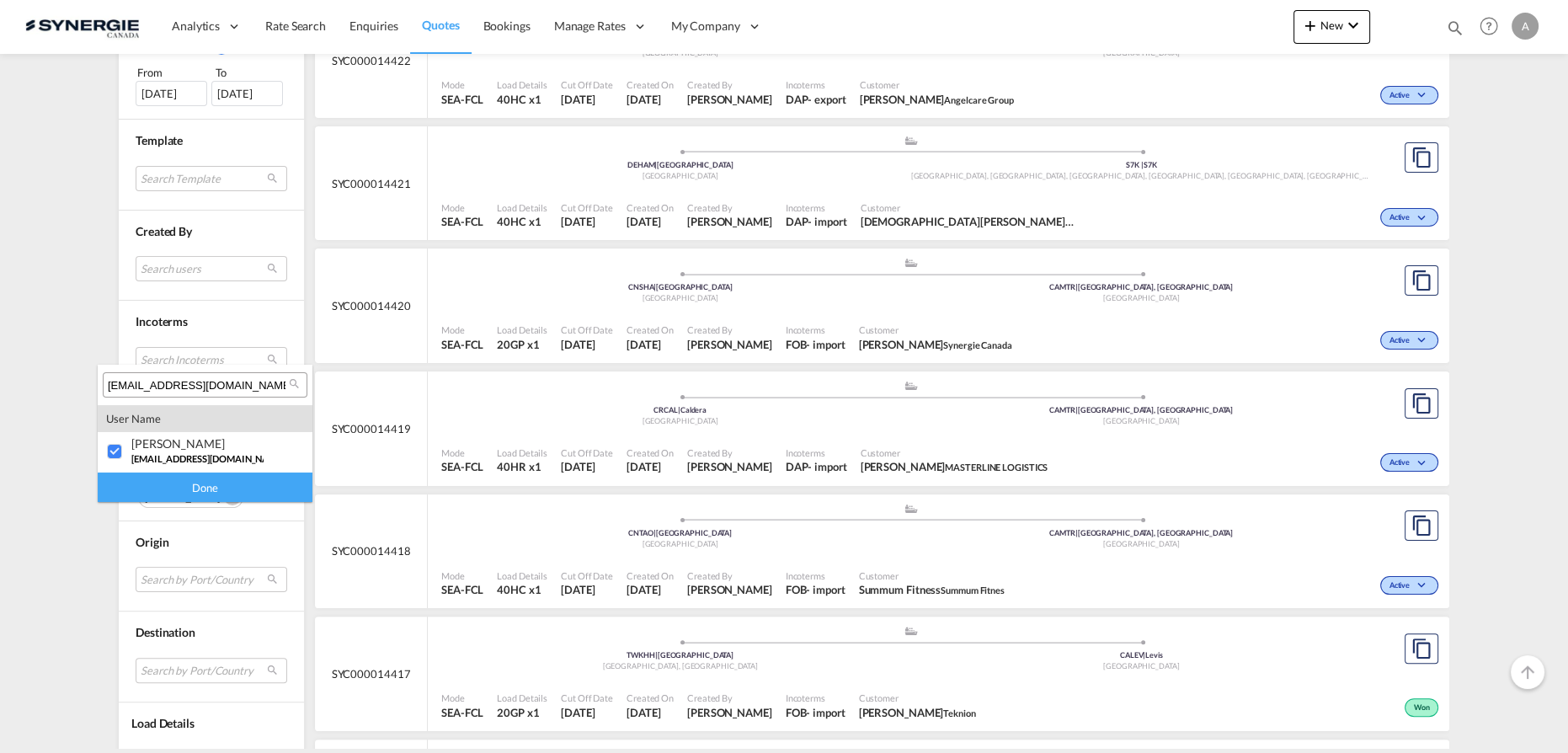
click at [201, 488] on div "Done" at bounding box center [204, 487] width 215 height 30
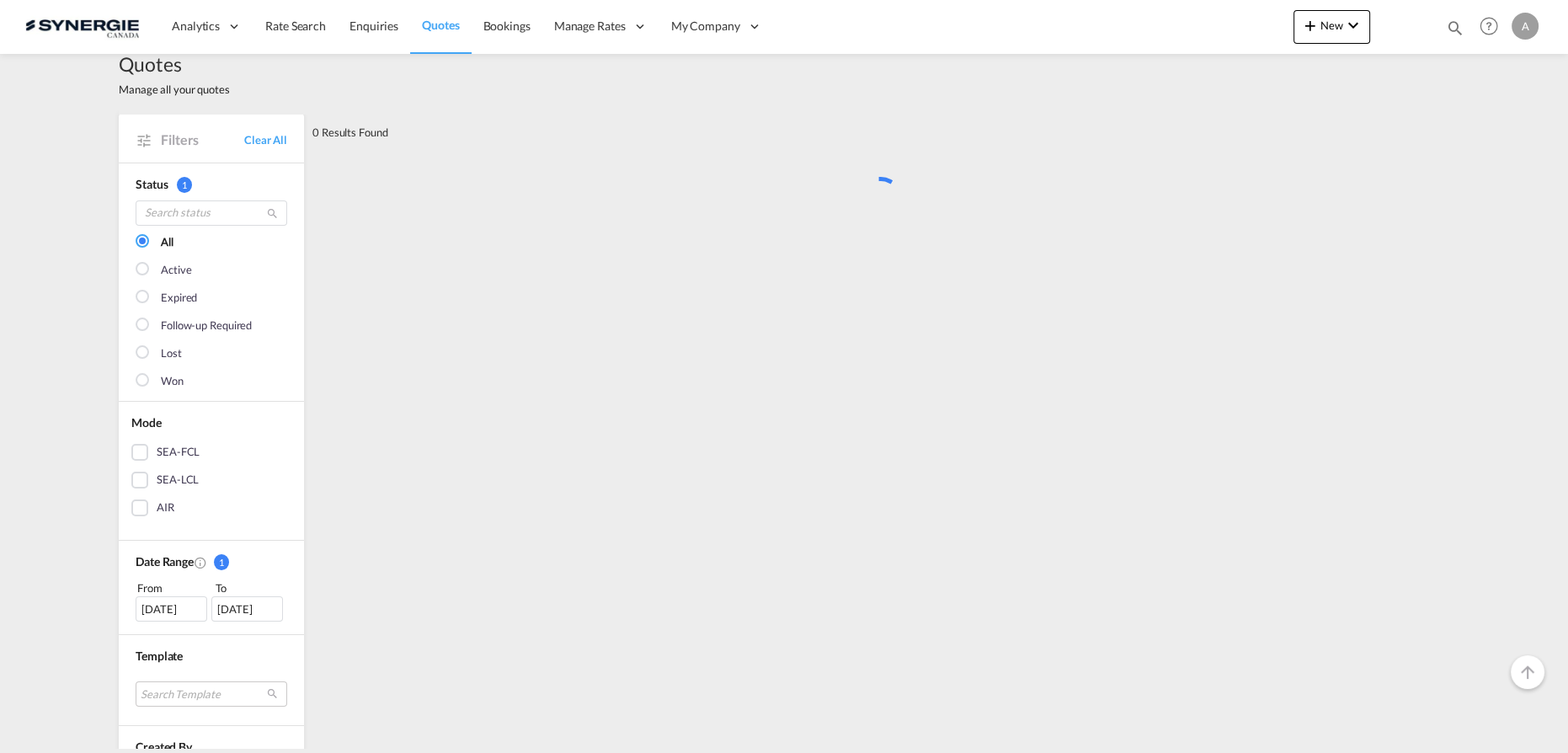
scroll to position [0, 0]
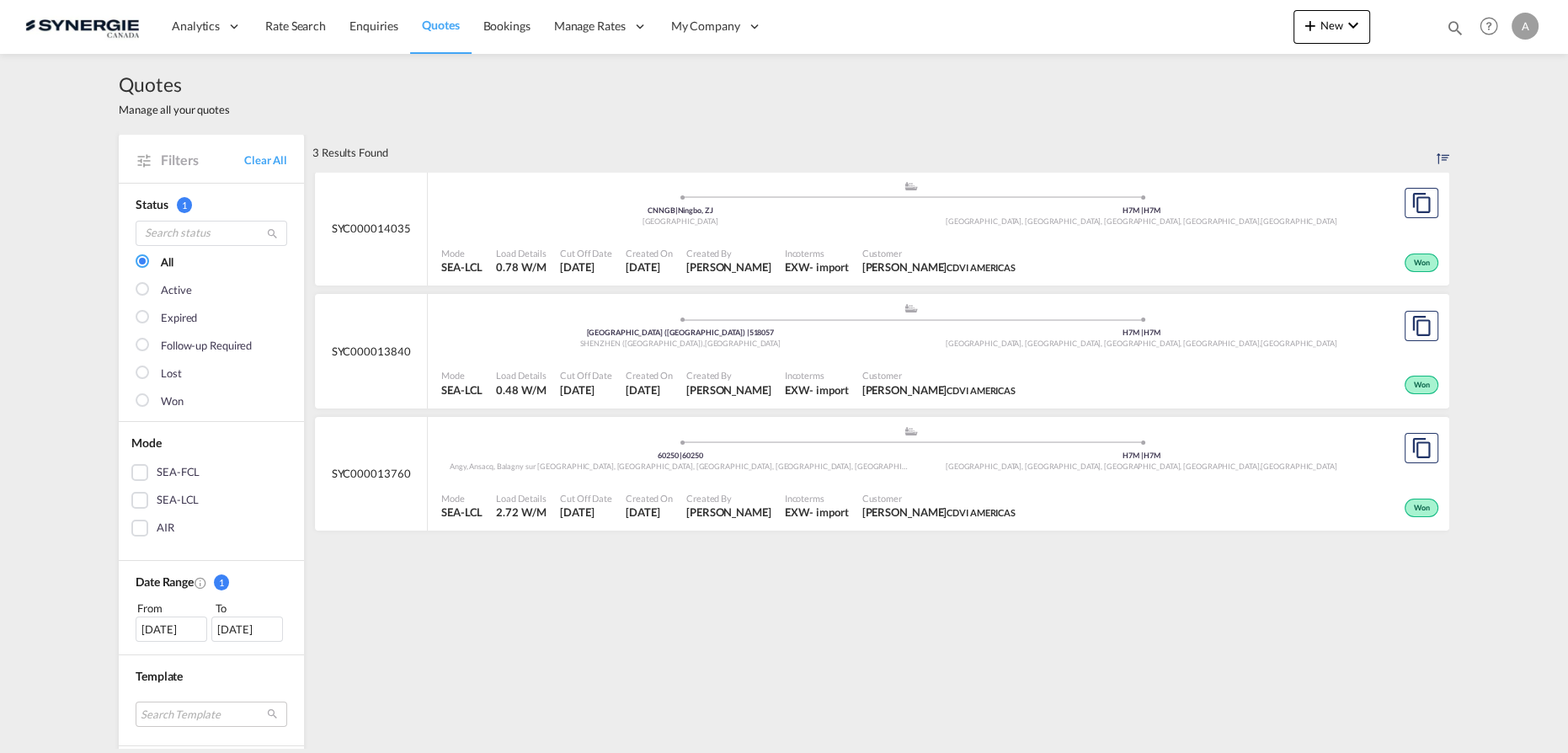
click at [745, 237] on div "Mode SEA-LCL Load Details 0.78 W/M Cut Off Date 13 Aug 2025 Created On 13 Aug 2…" at bounding box center [938, 261] width 1021 height 50
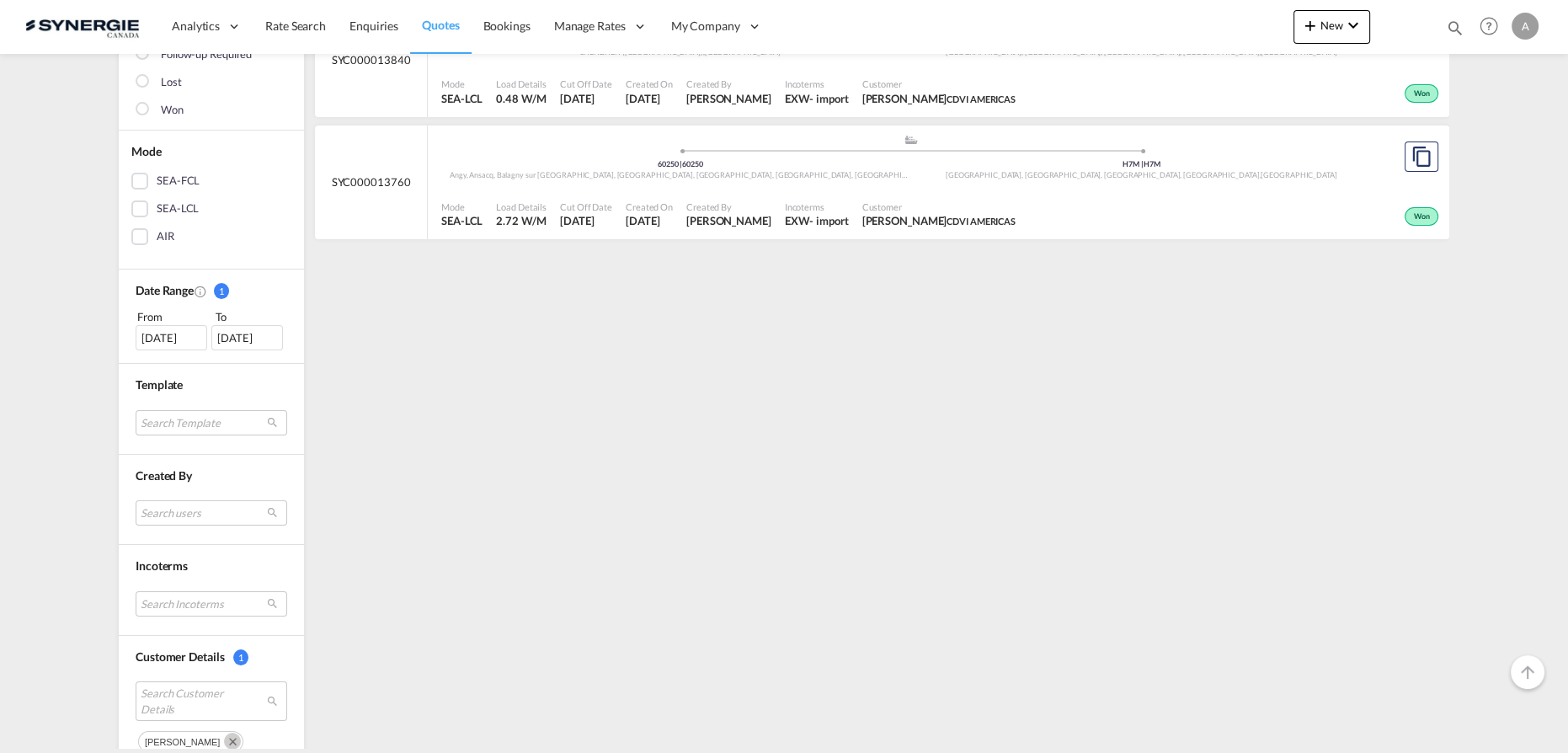
scroll to position [305, 0]
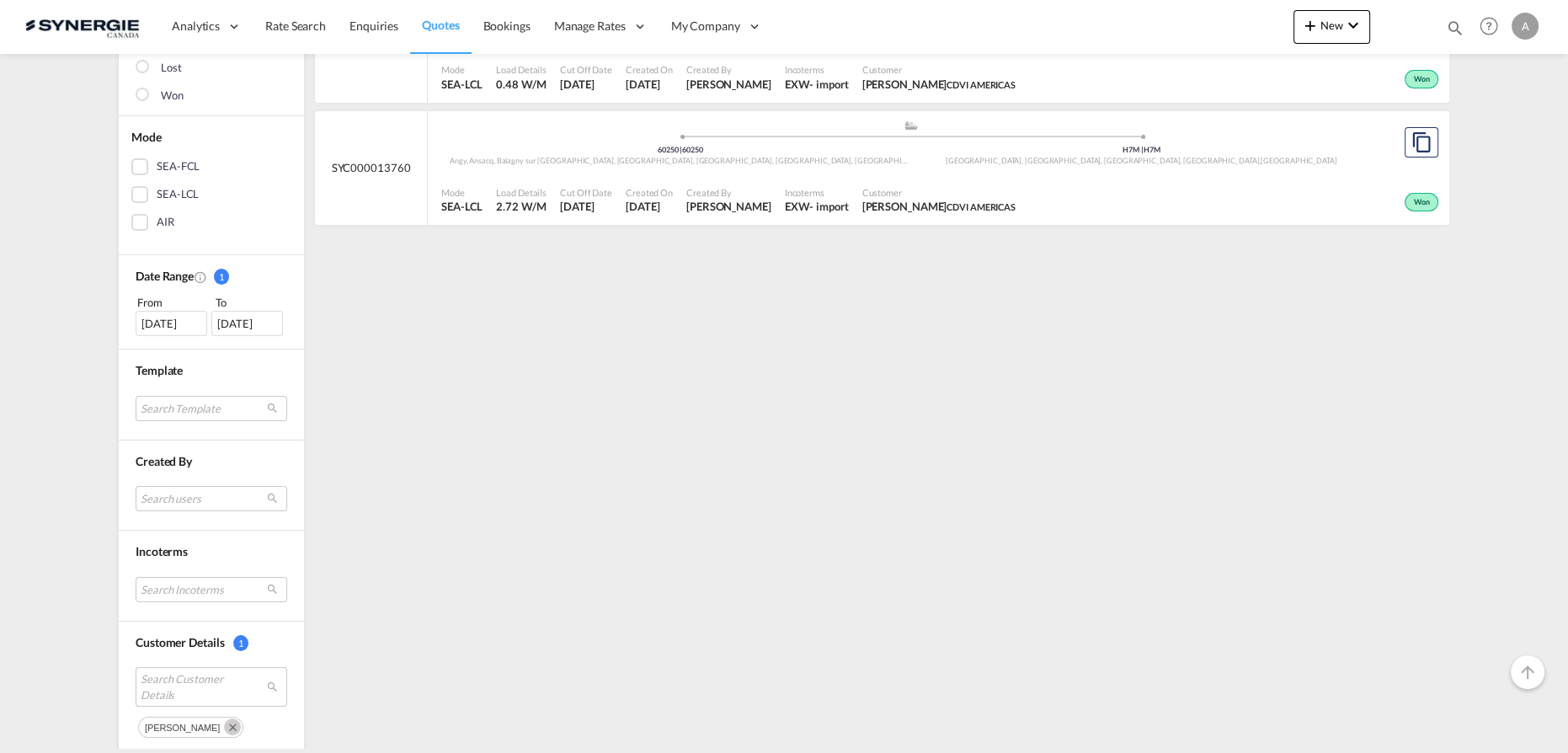
click at [155, 318] on div "30 Jul 2025" at bounding box center [171, 323] width 71 height 25
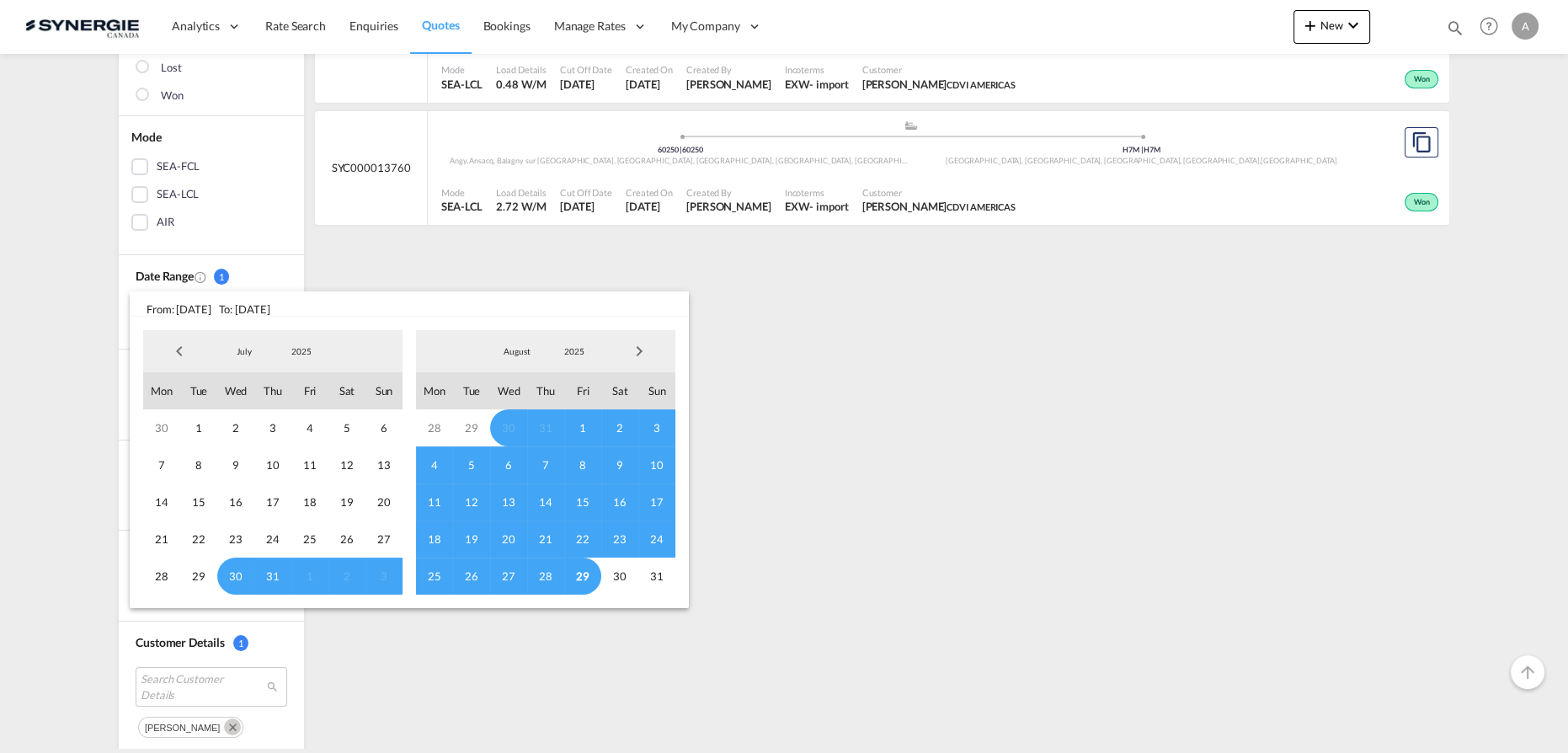
click at [297, 357] on md-select-value "2025" at bounding box center [302, 350] width 57 height 25
click at [290, 271] on md-option "2023" at bounding box center [318, 271] width 115 height 40
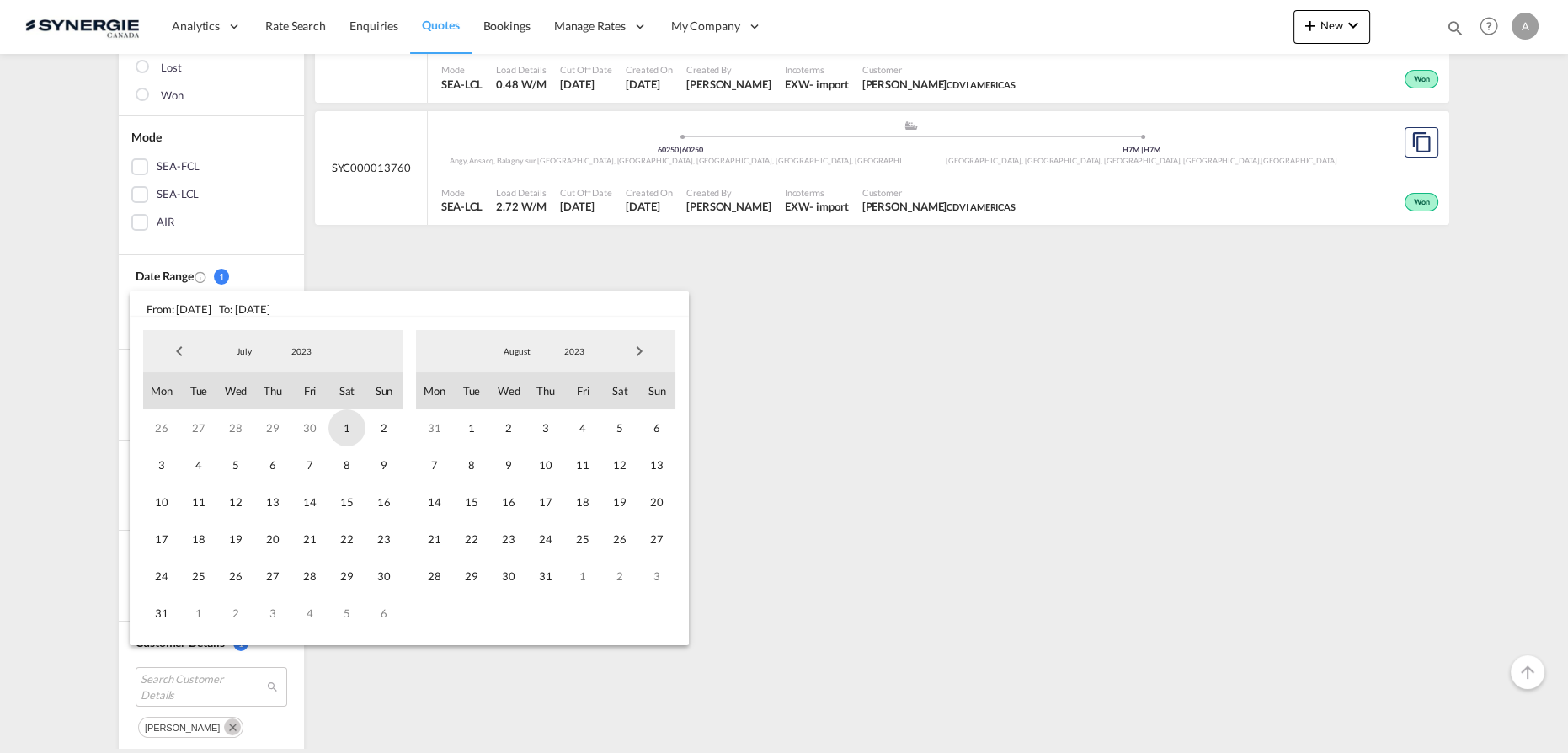
click at [344, 428] on span "1" at bounding box center [347, 428] width 37 height 37
click at [578, 363] on div "August January February March April May June July August September October Nove…" at bounding box center [545, 351] width 259 height 42
click at [577, 352] on span "2023" at bounding box center [574, 351] width 54 height 12
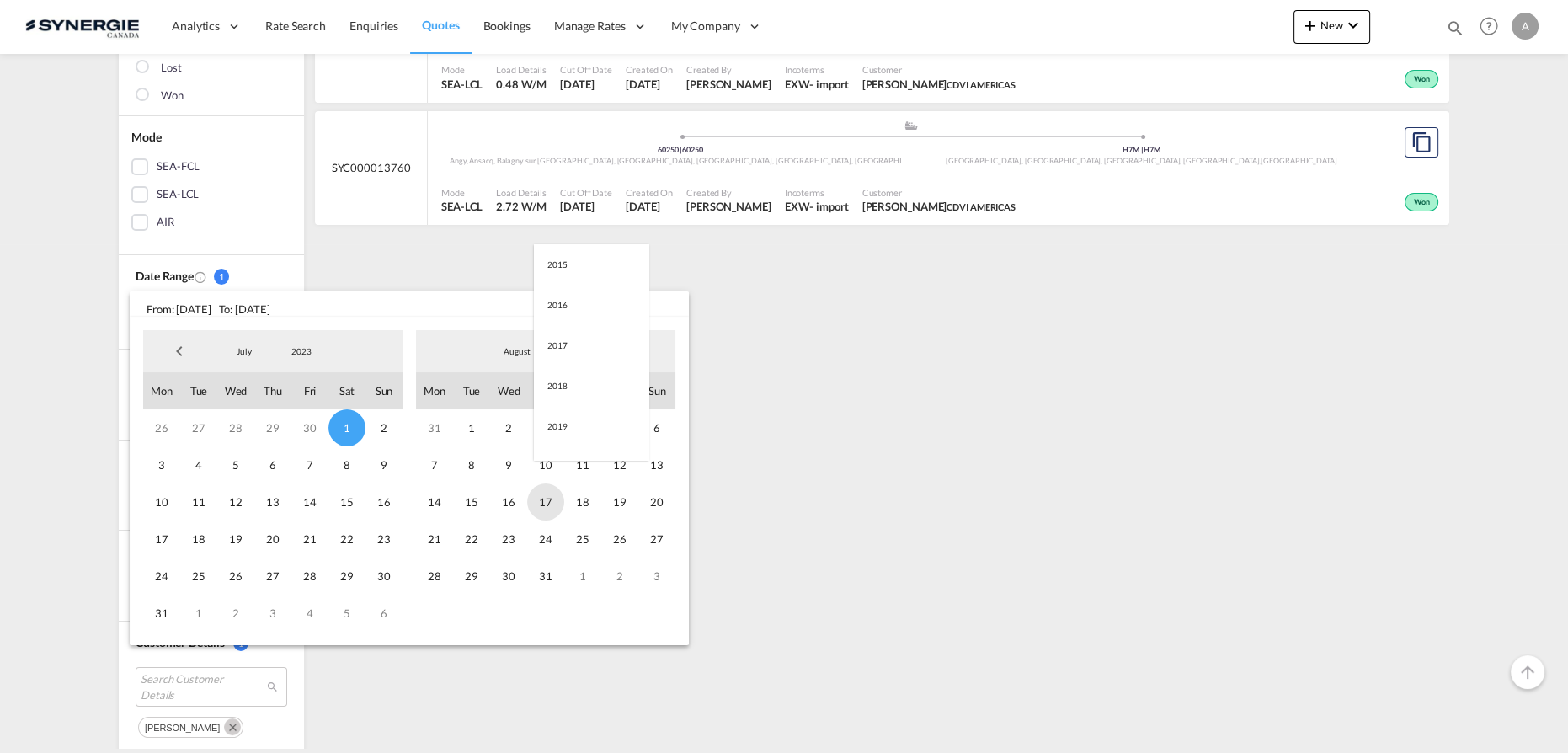
scroll to position [236, 0]
click at [554, 435] on md-option "2025" at bounding box center [591, 432] width 115 height 40
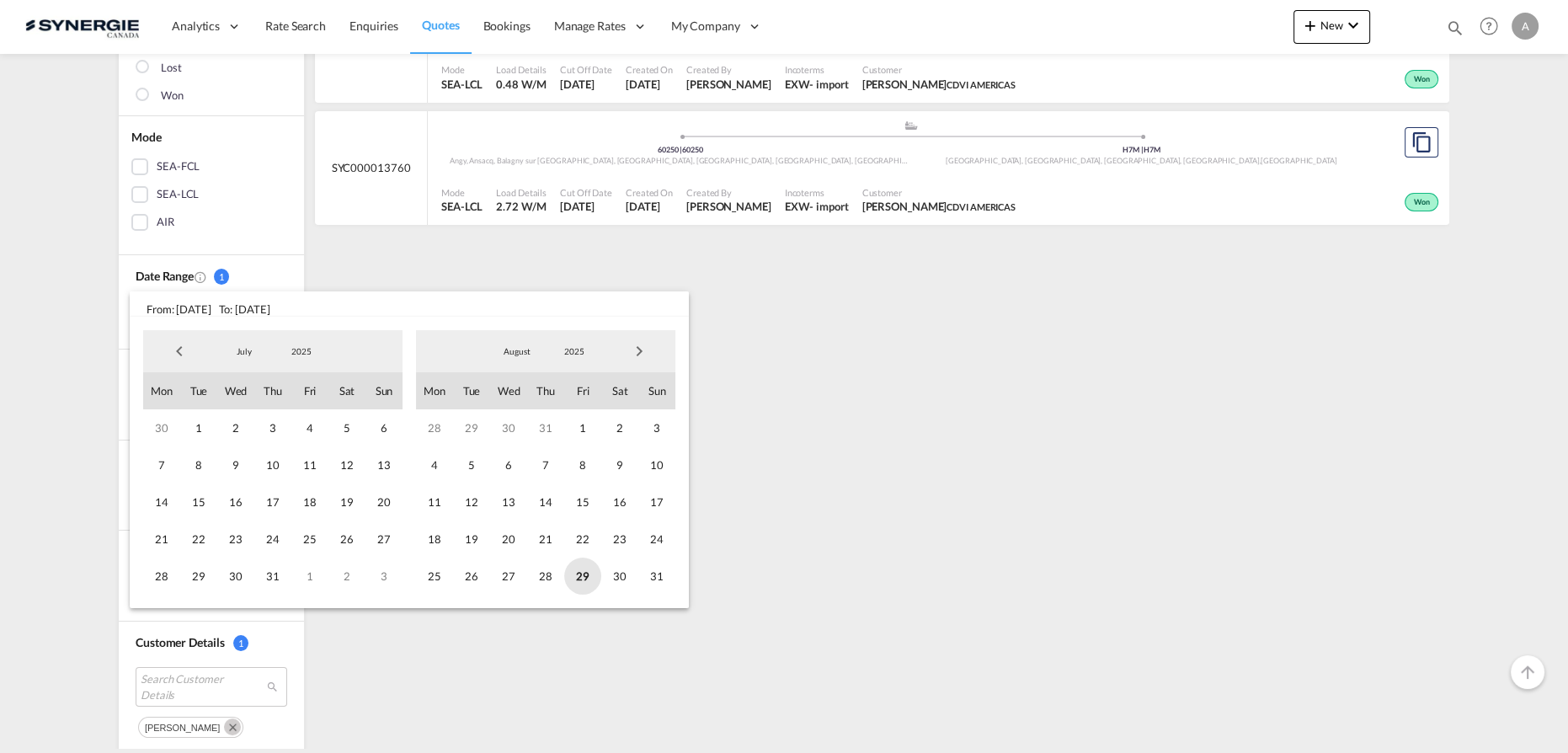
click at [586, 576] on span "29" at bounding box center [583, 576] width 37 height 37
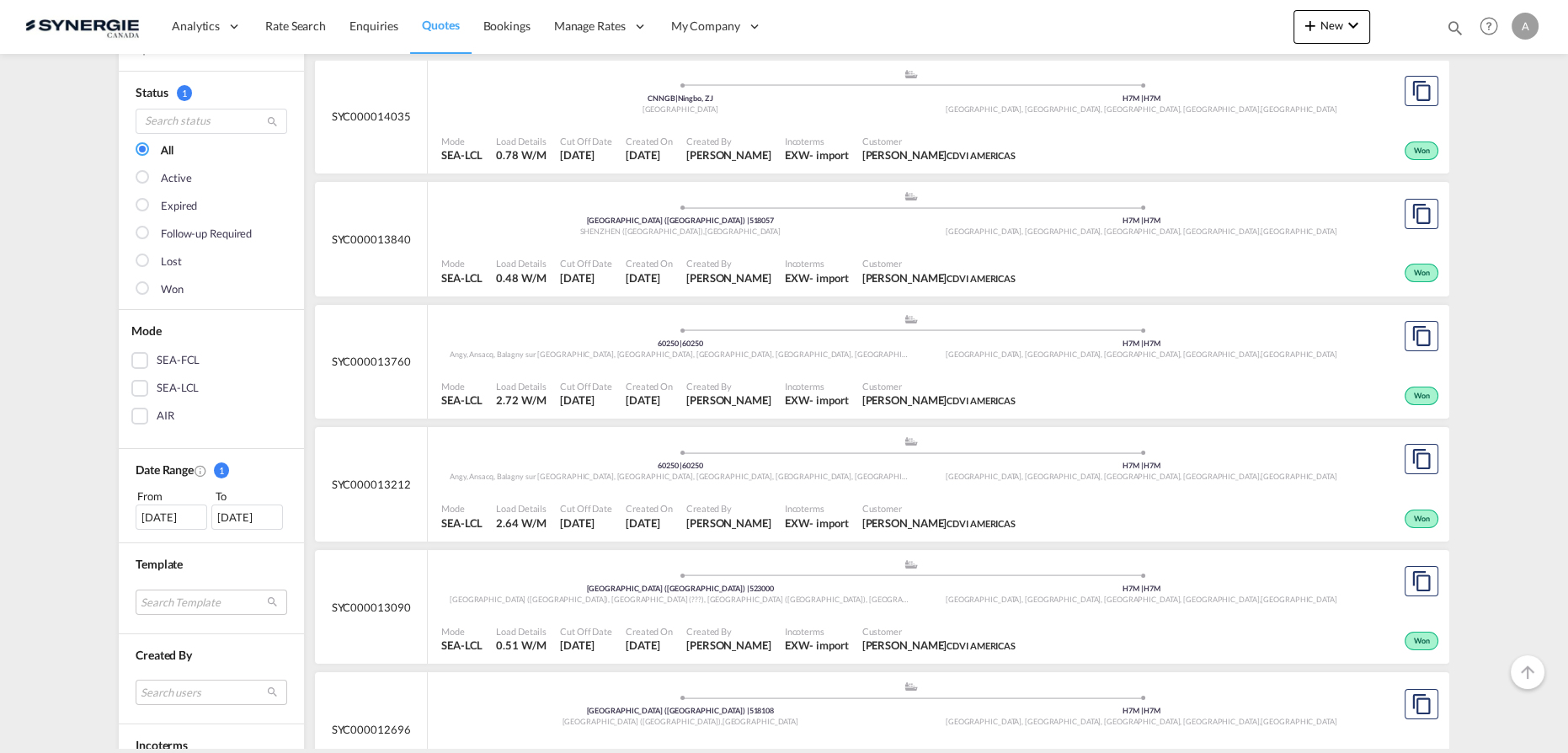
scroll to position [0, 0]
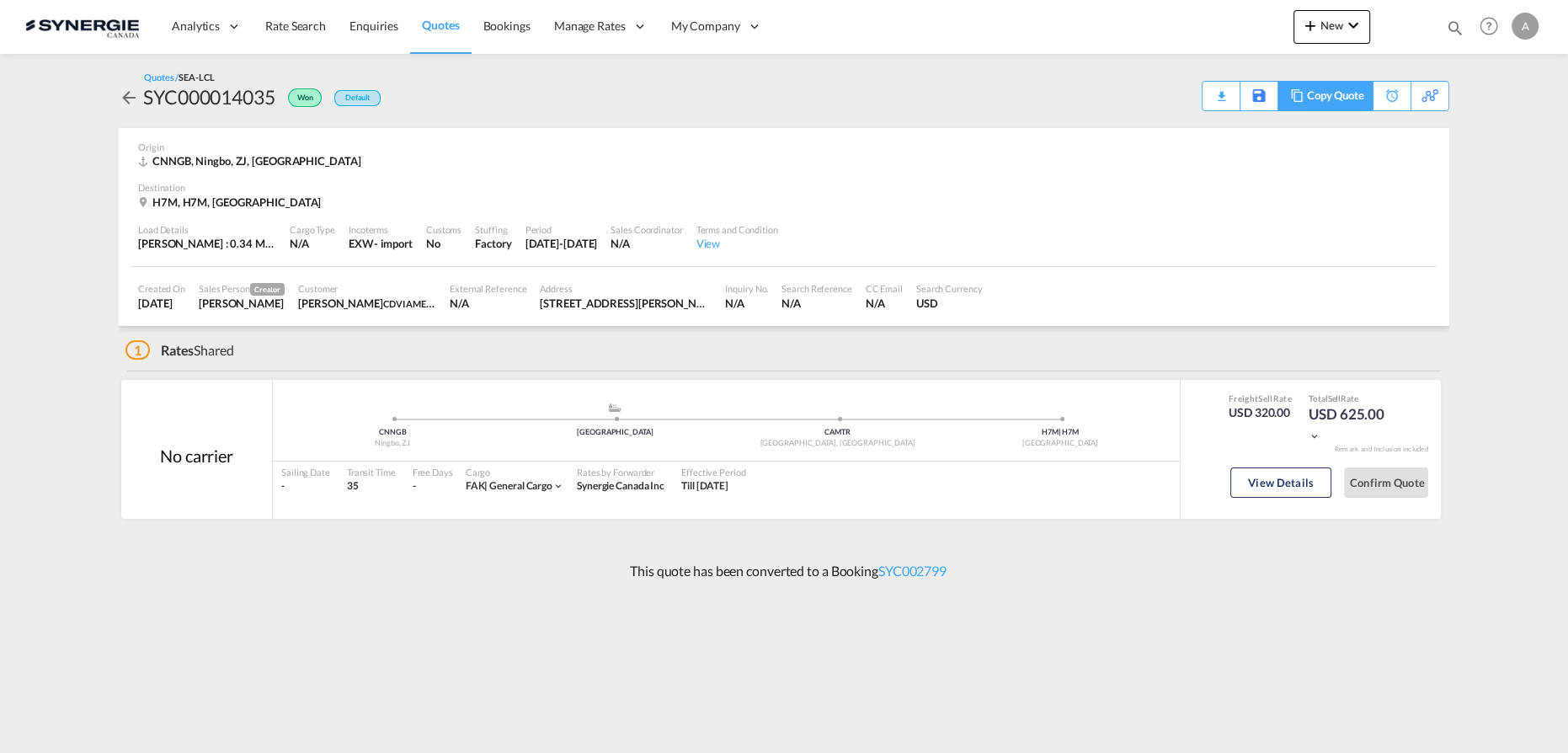
click at [1348, 92] on div "Copy Quote" at bounding box center [1336, 96] width 57 height 29
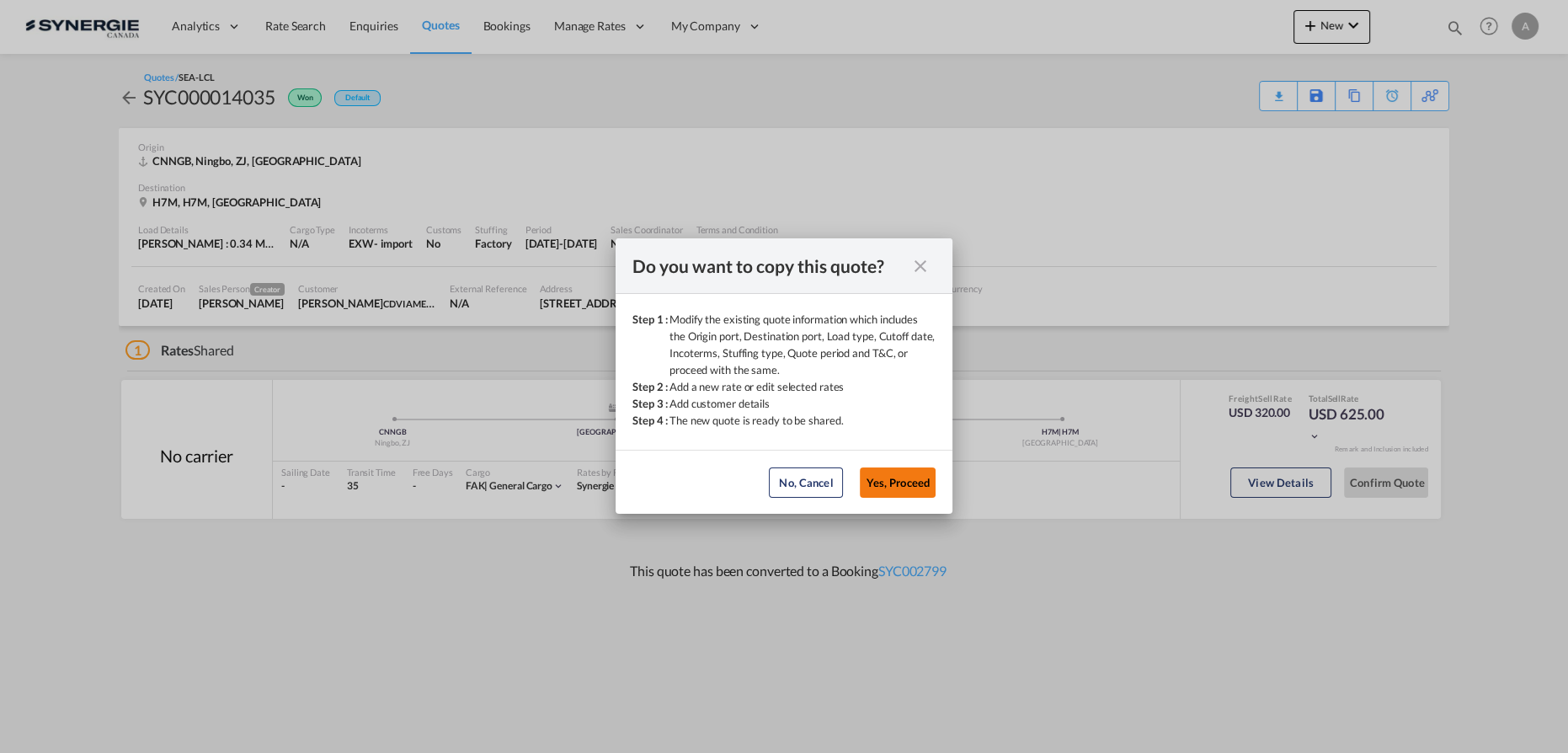
click at [901, 490] on button "Yes, Proceed" at bounding box center [897, 482] width 76 height 30
